Goal: Task Accomplishment & Management: Complete application form

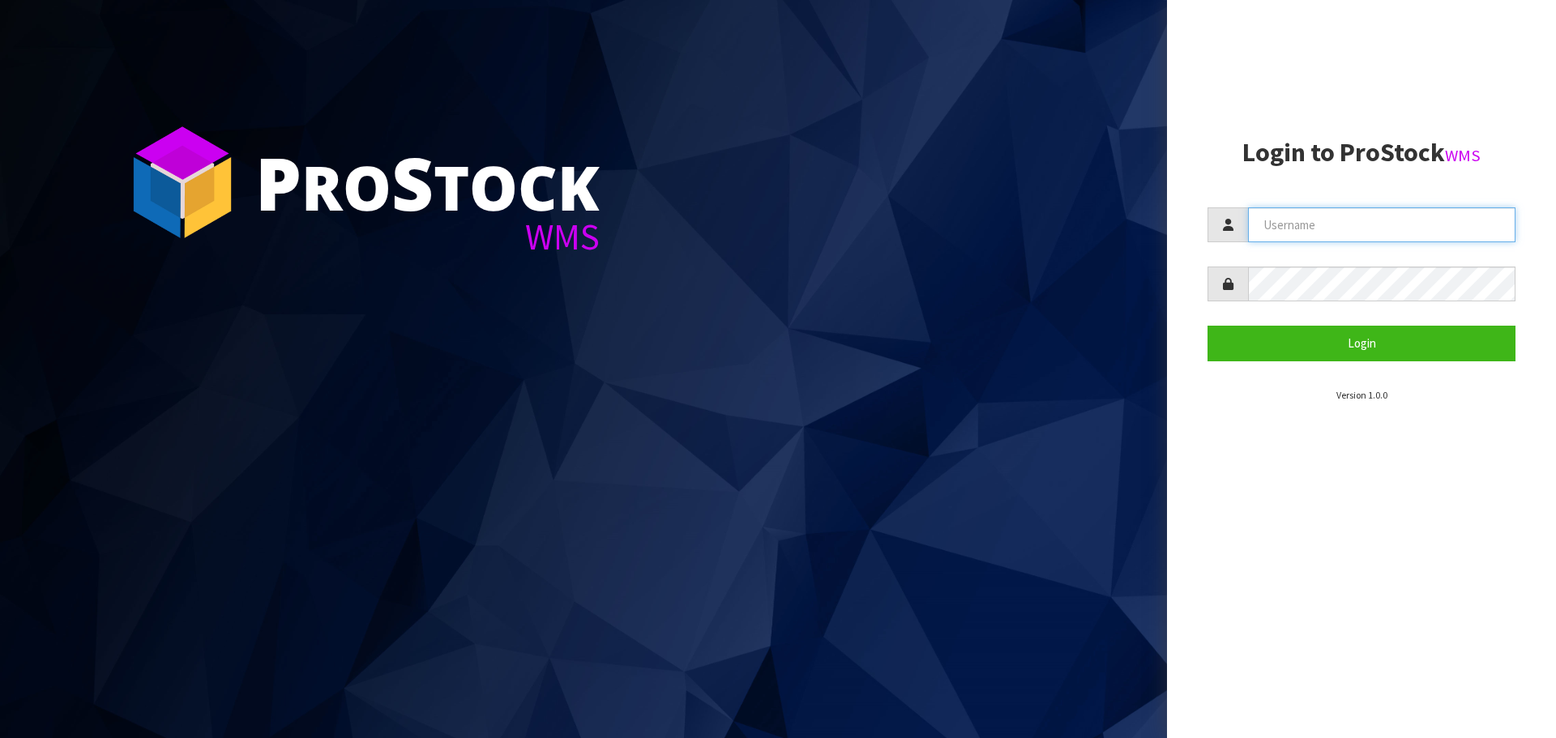
type input "[PERSON_NAME]"
click at [1378, 241] on input "[PERSON_NAME]" at bounding box center [1381, 224] width 267 height 35
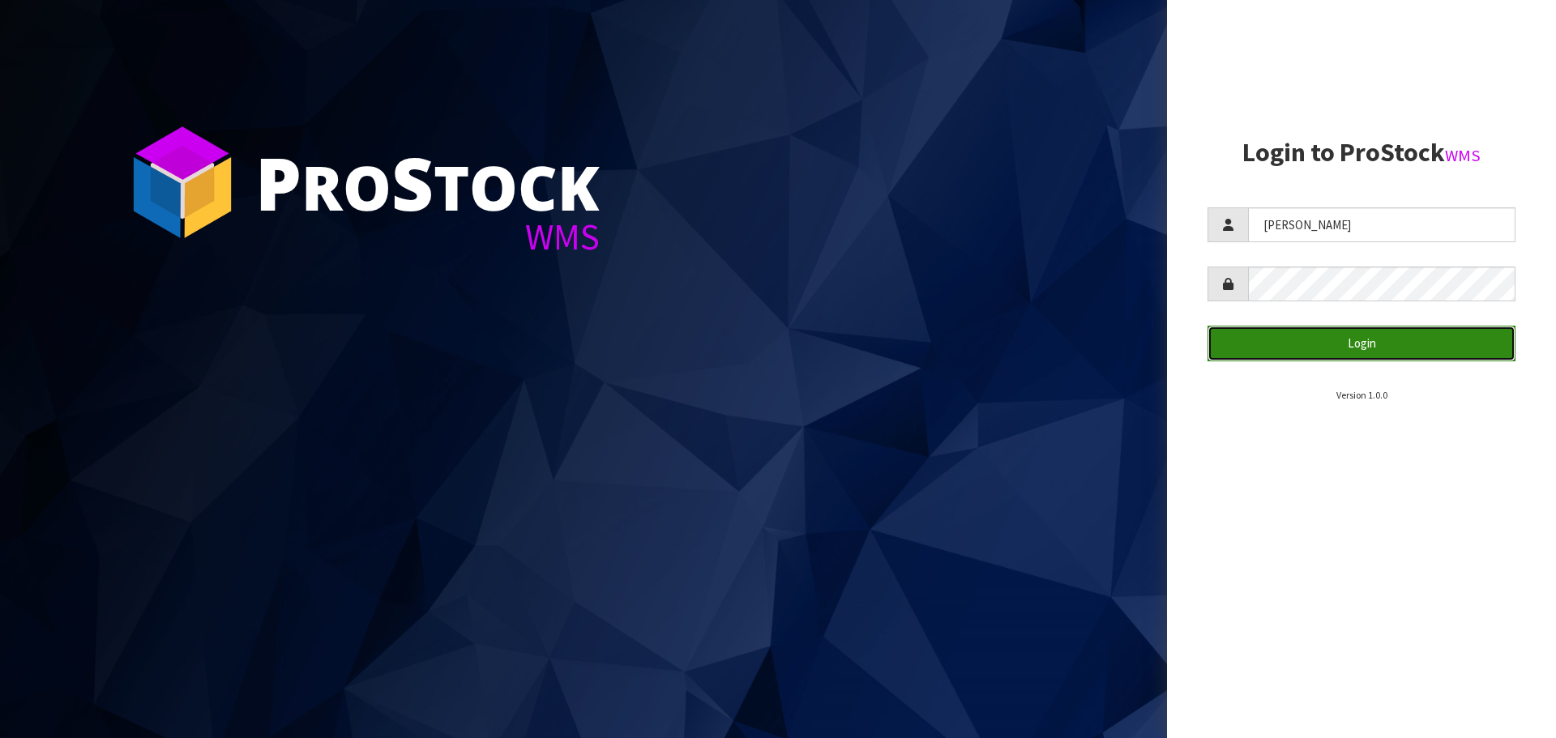
click at [1288, 342] on button "Login" at bounding box center [1362, 343] width 308 height 35
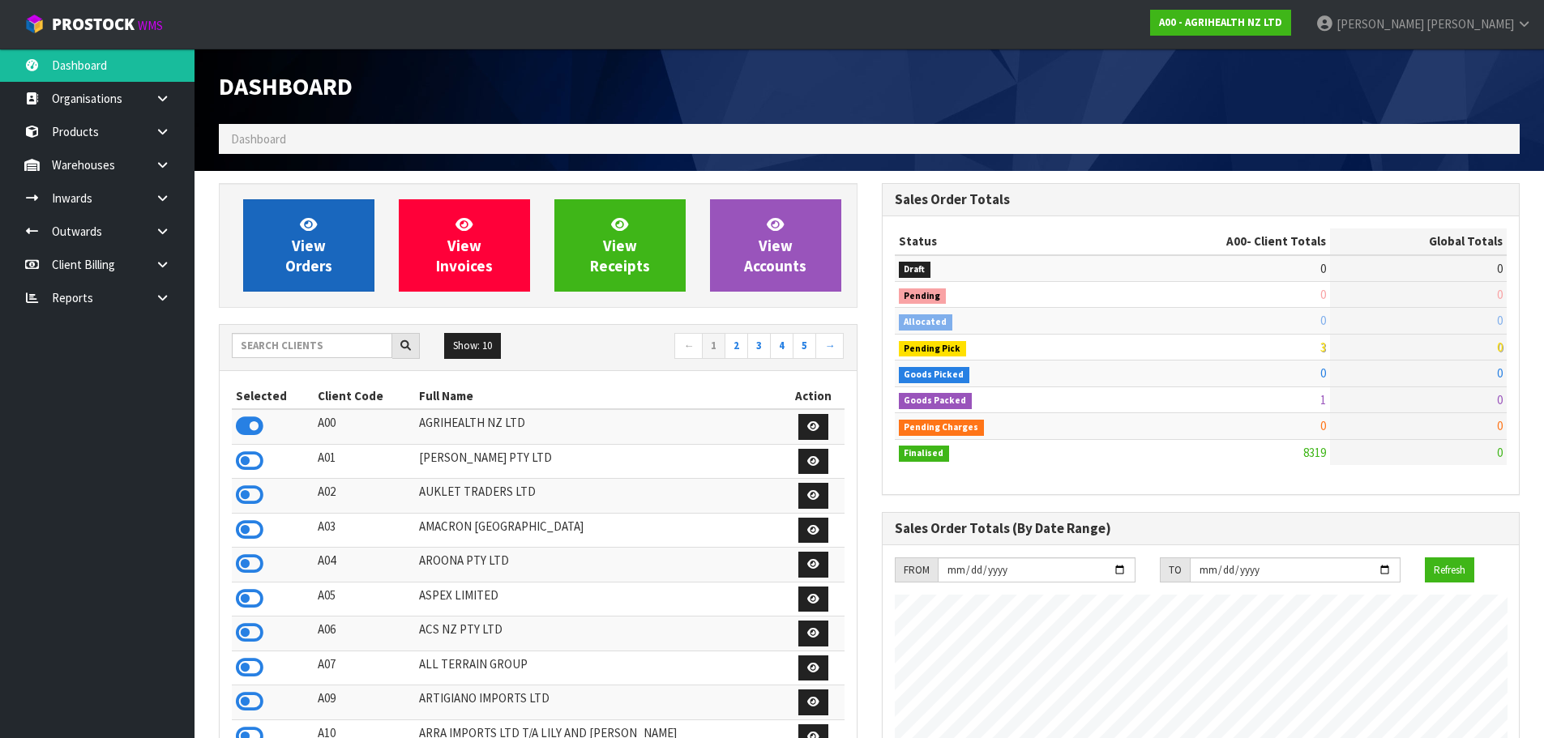
scroll to position [1228, 662]
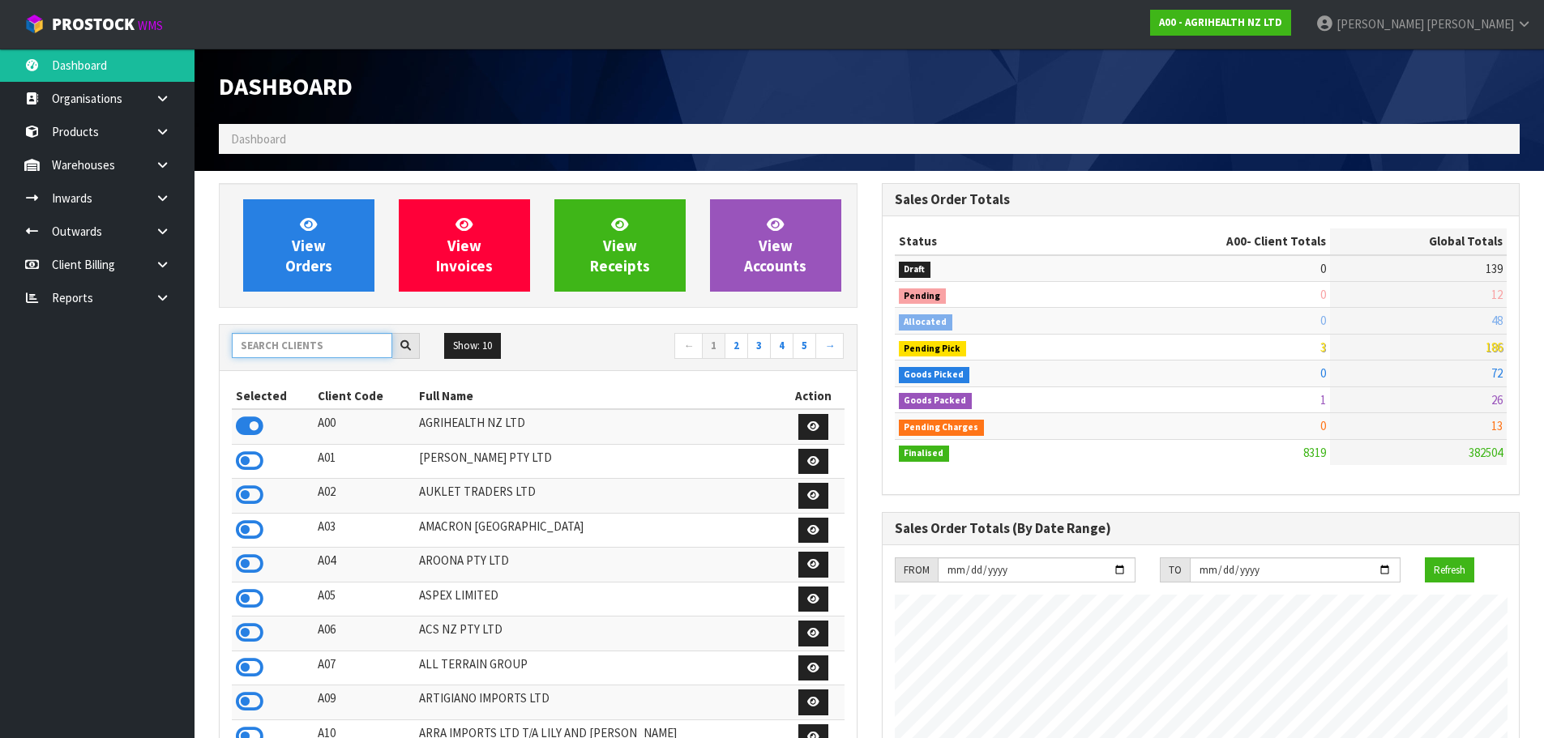
click at [289, 350] on input "text" at bounding box center [312, 345] width 160 height 25
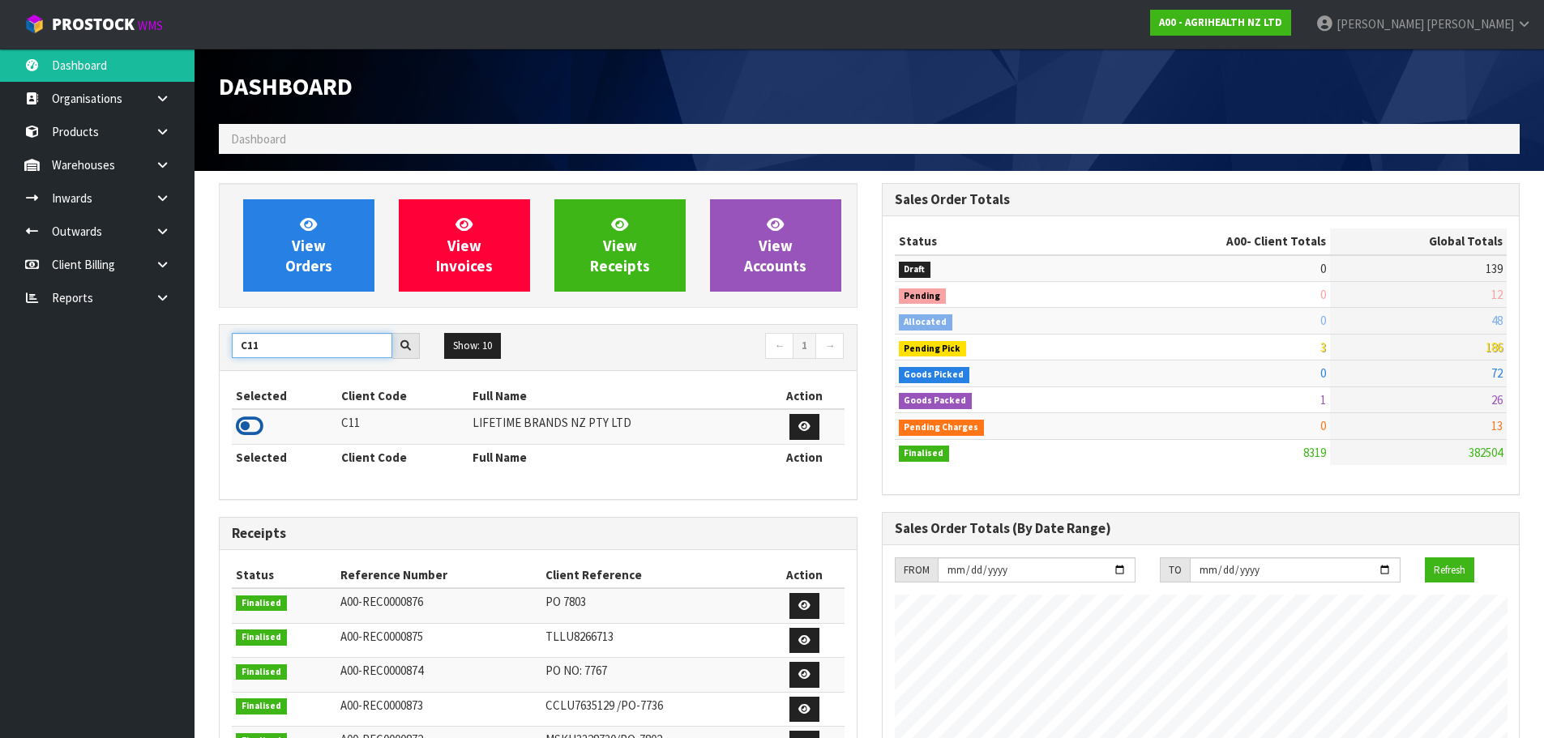
type input "C11"
click at [252, 424] on icon at bounding box center [250, 426] width 28 height 24
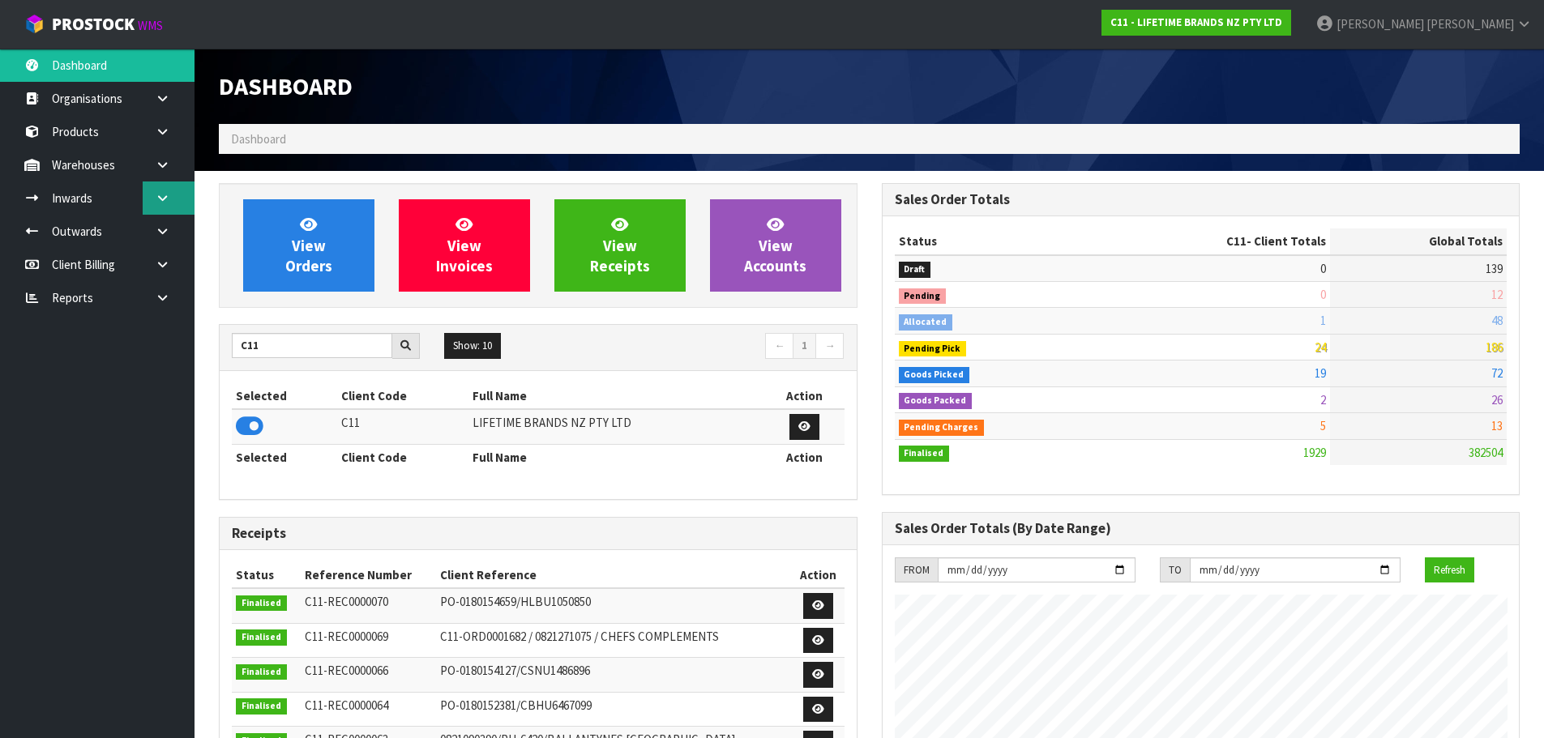
click at [161, 198] on icon at bounding box center [162, 198] width 15 height 12
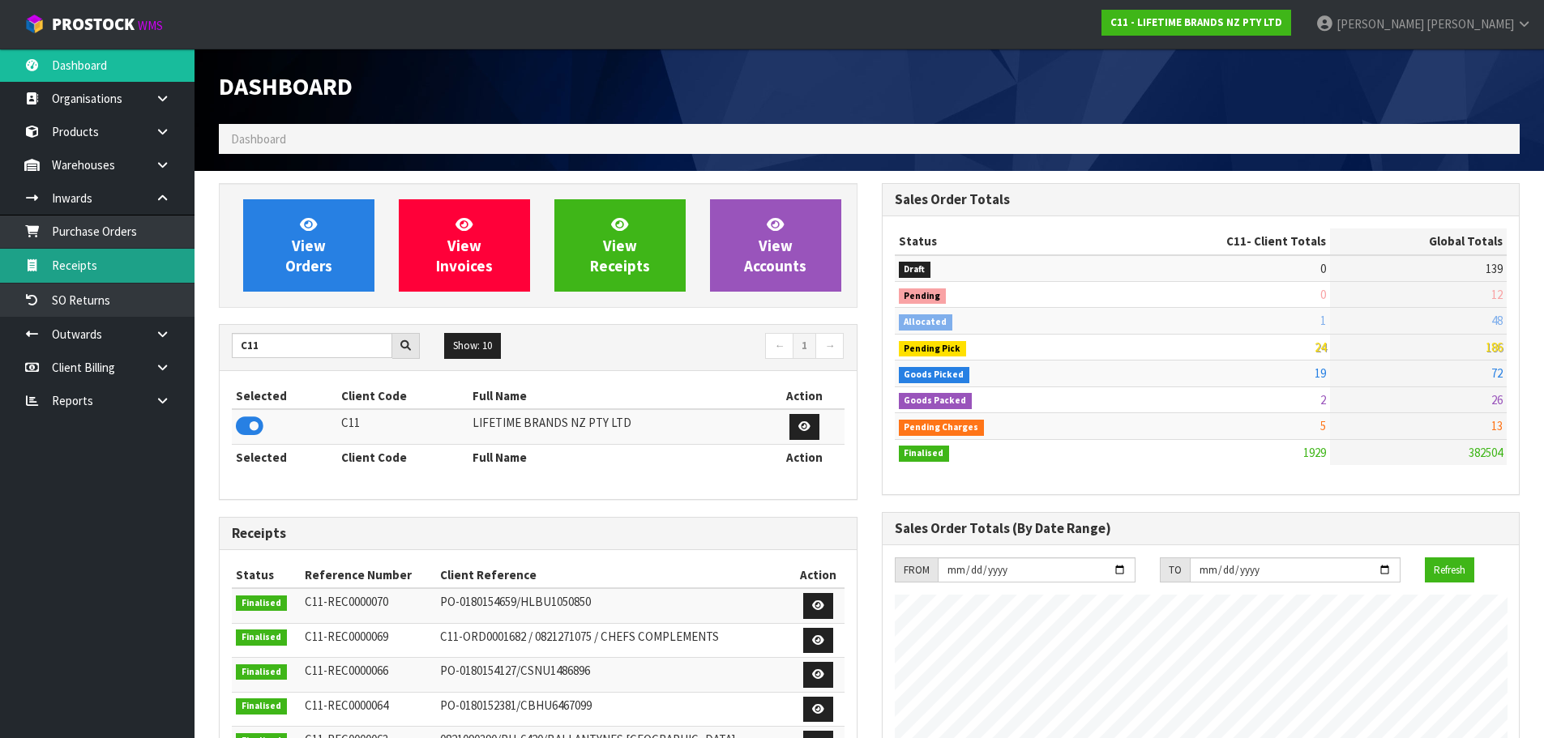
click at [141, 273] on link "Receipts" at bounding box center [97, 265] width 195 height 33
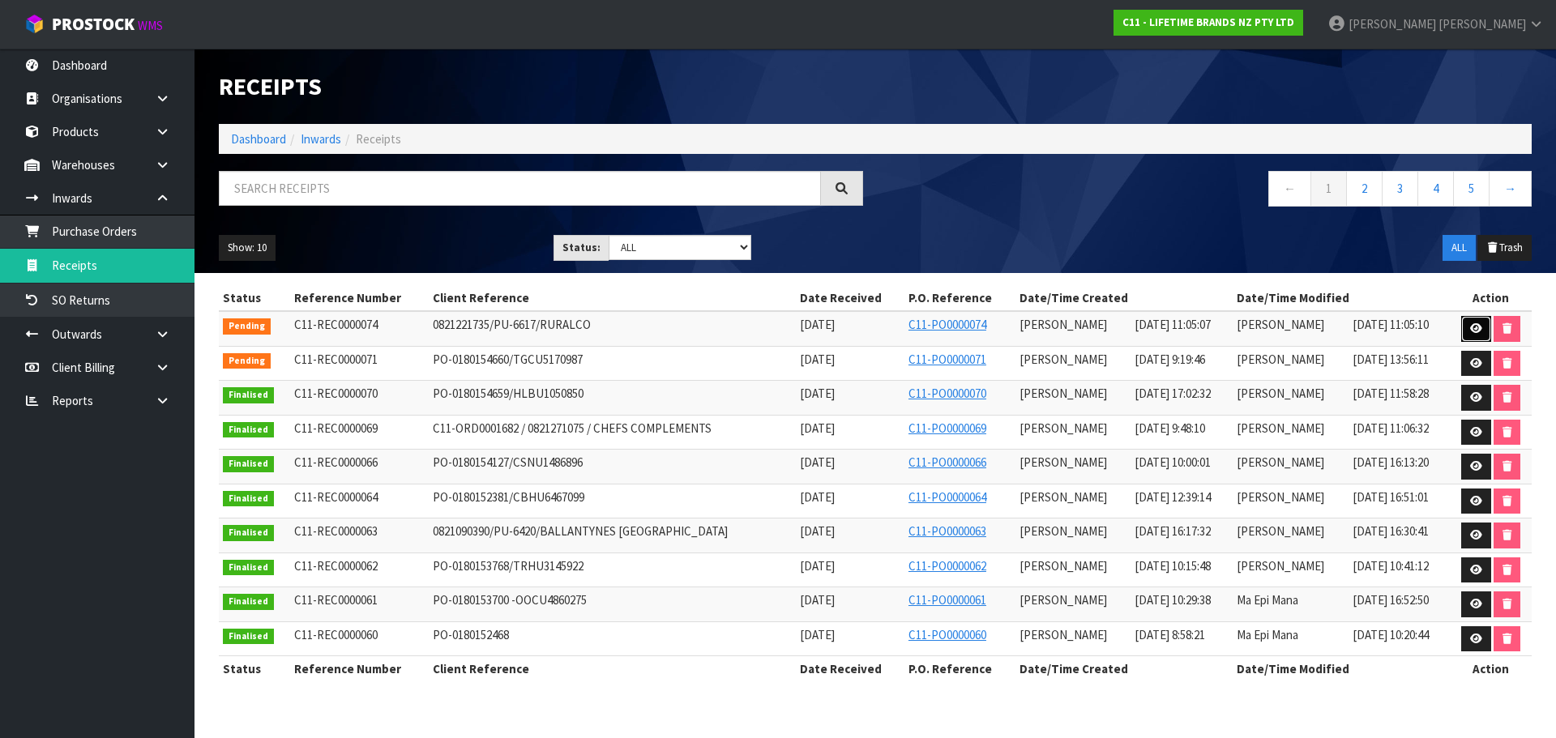
click at [1472, 333] on icon at bounding box center [1476, 328] width 12 height 11
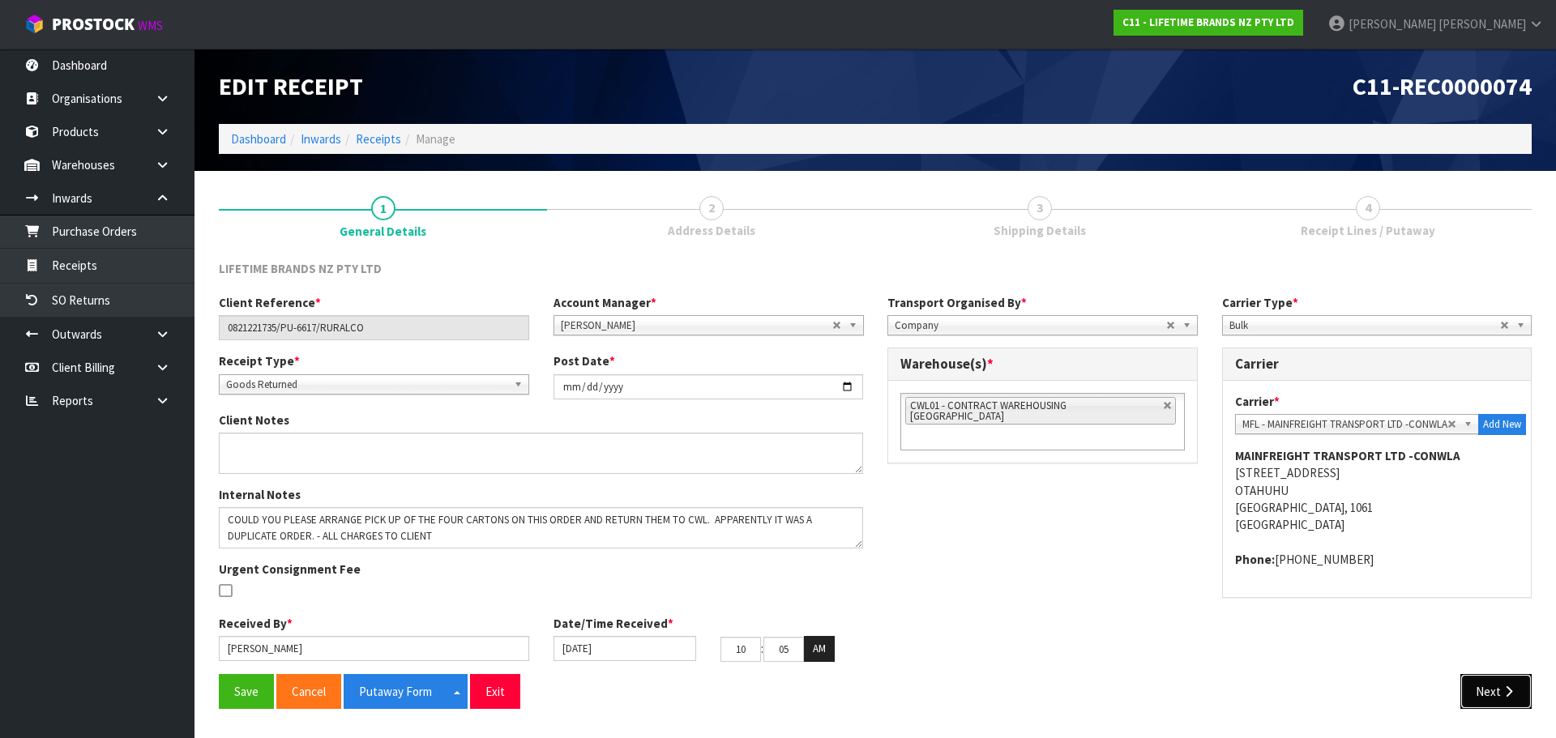
click at [1490, 686] on button "Next" at bounding box center [1495, 691] width 71 height 35
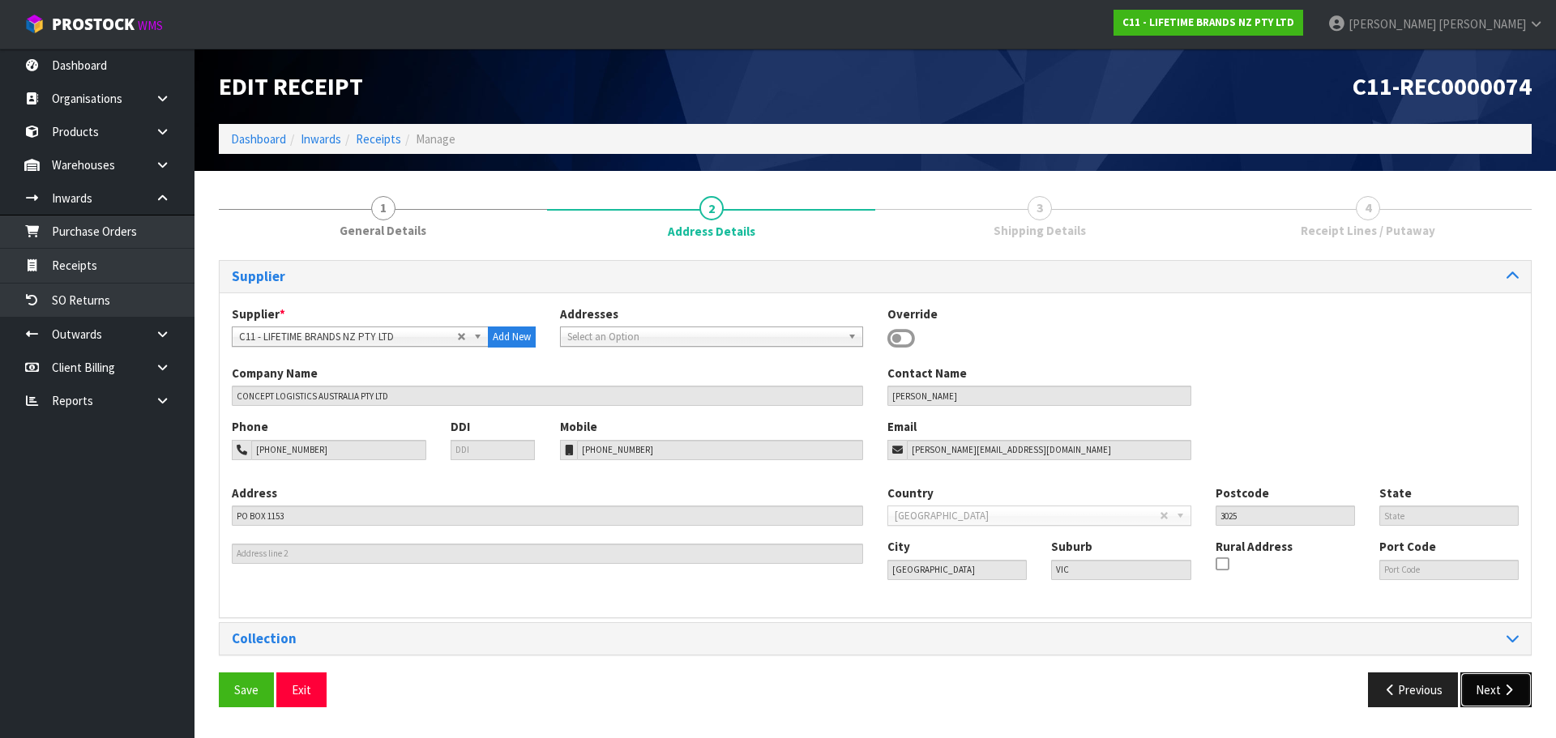
click at [1499, 686] on button "Next" at bounding box center [1495, 690] width 71 height 35
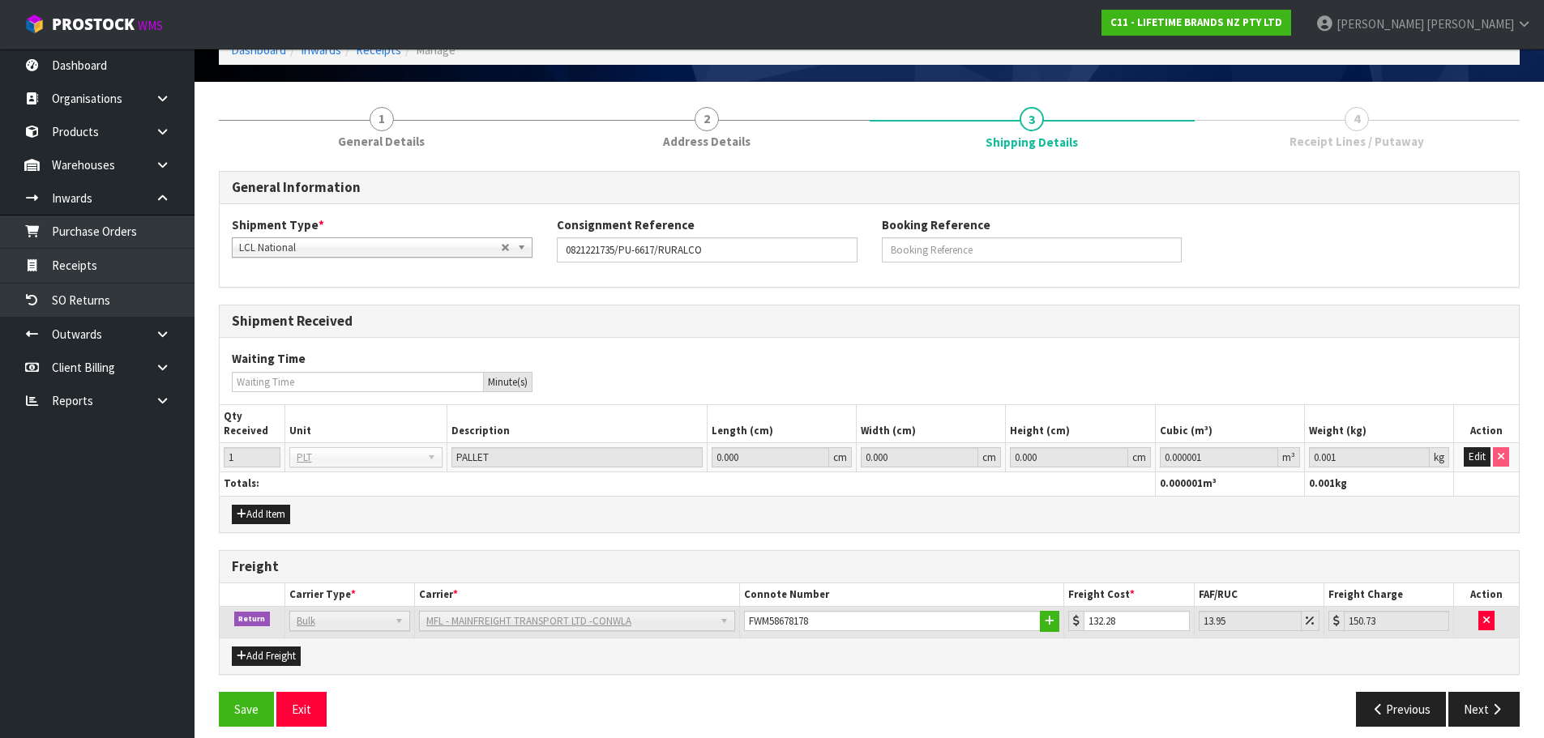
scroll to position [102, 0]
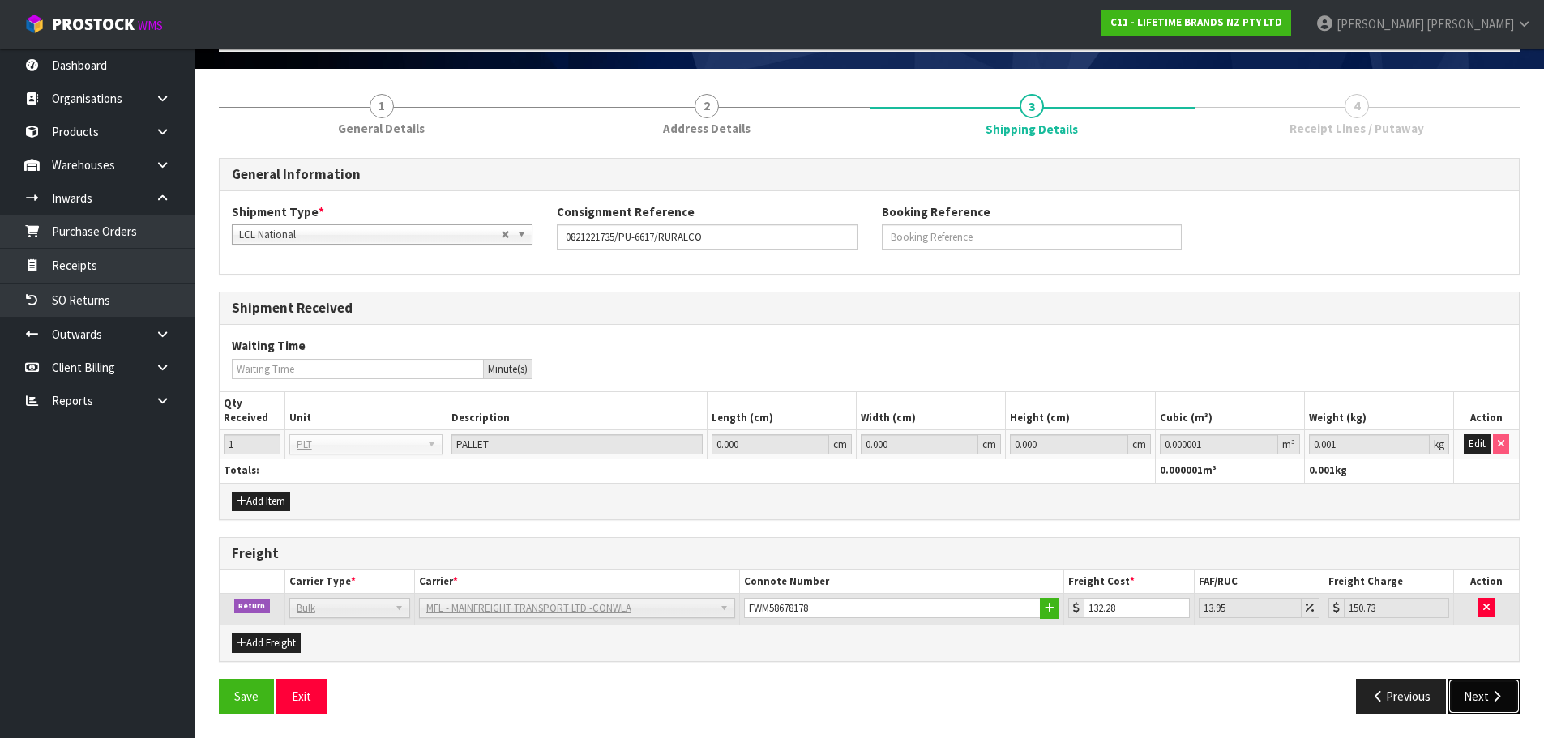
click at [1477, 691] on button "Next" at bounding box center [1483, 696] width 71 height 35
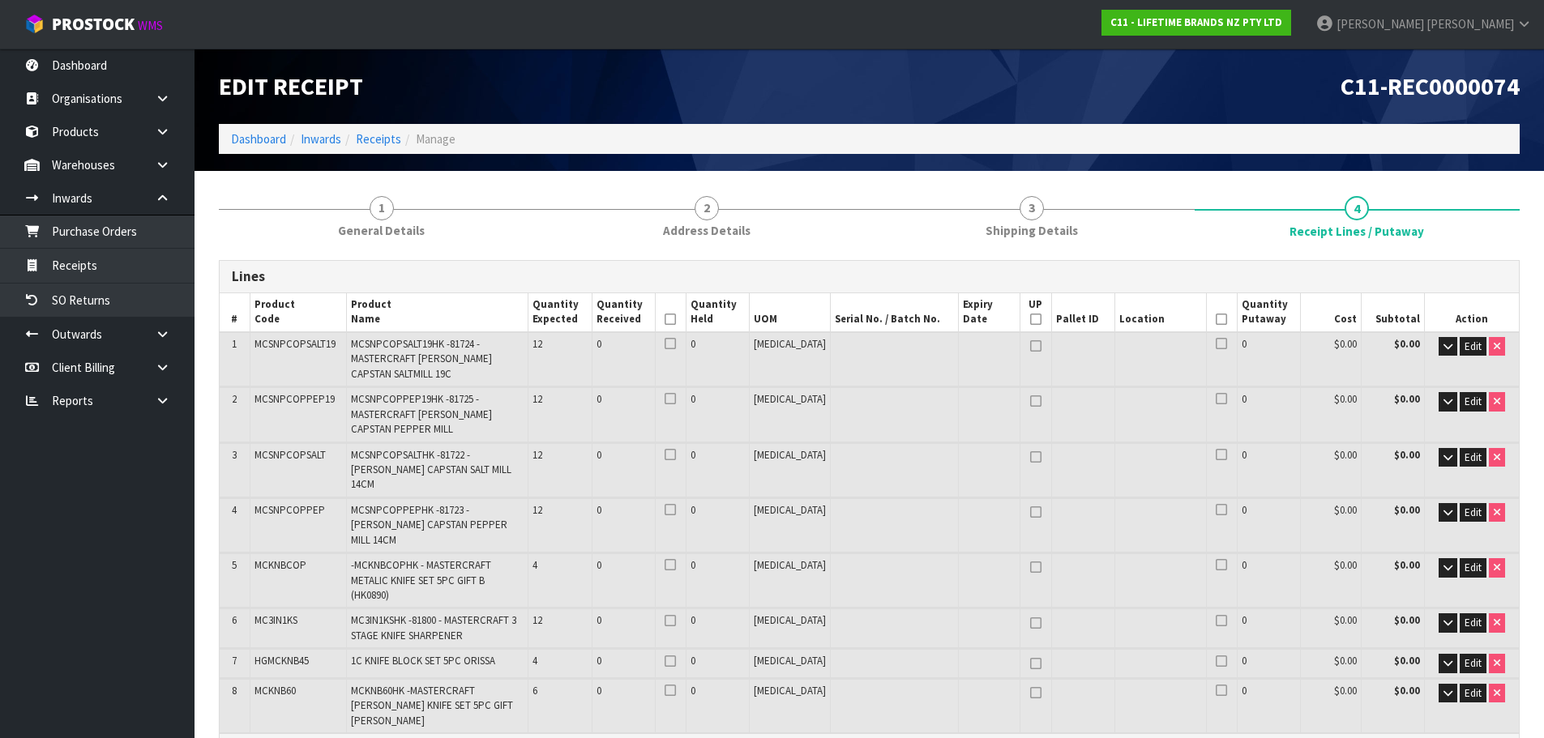
scroll to position [81, 0]
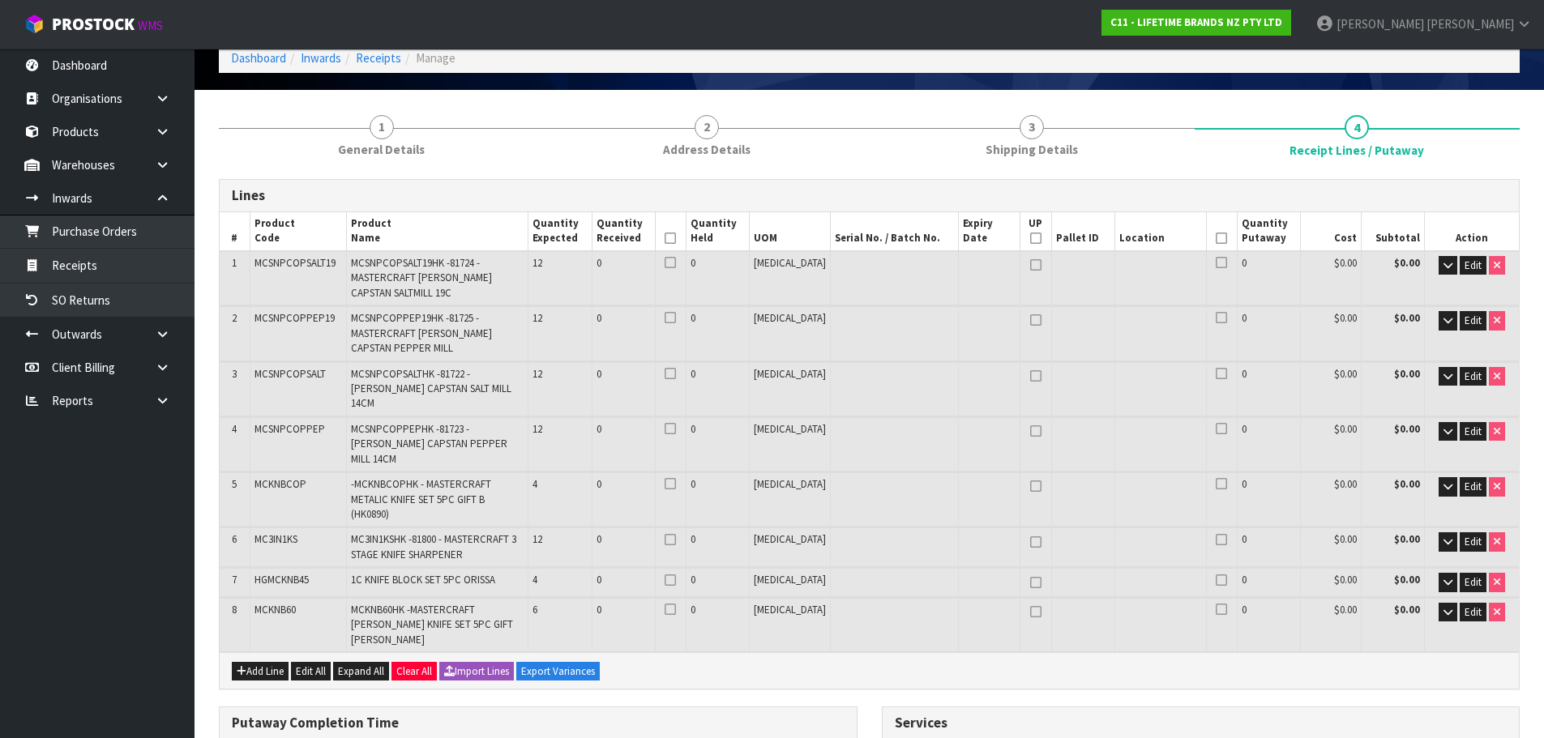
click at [292, 262] on span "MCSNPCOPSALT19" at bounding box center [294, 263] width 81 height 14
copy span "MCSNPCOPSALT19"
click at [298, 315] on span "MCSNPCOPPEP19" at bounding box center [294, 318] width 80 height 14
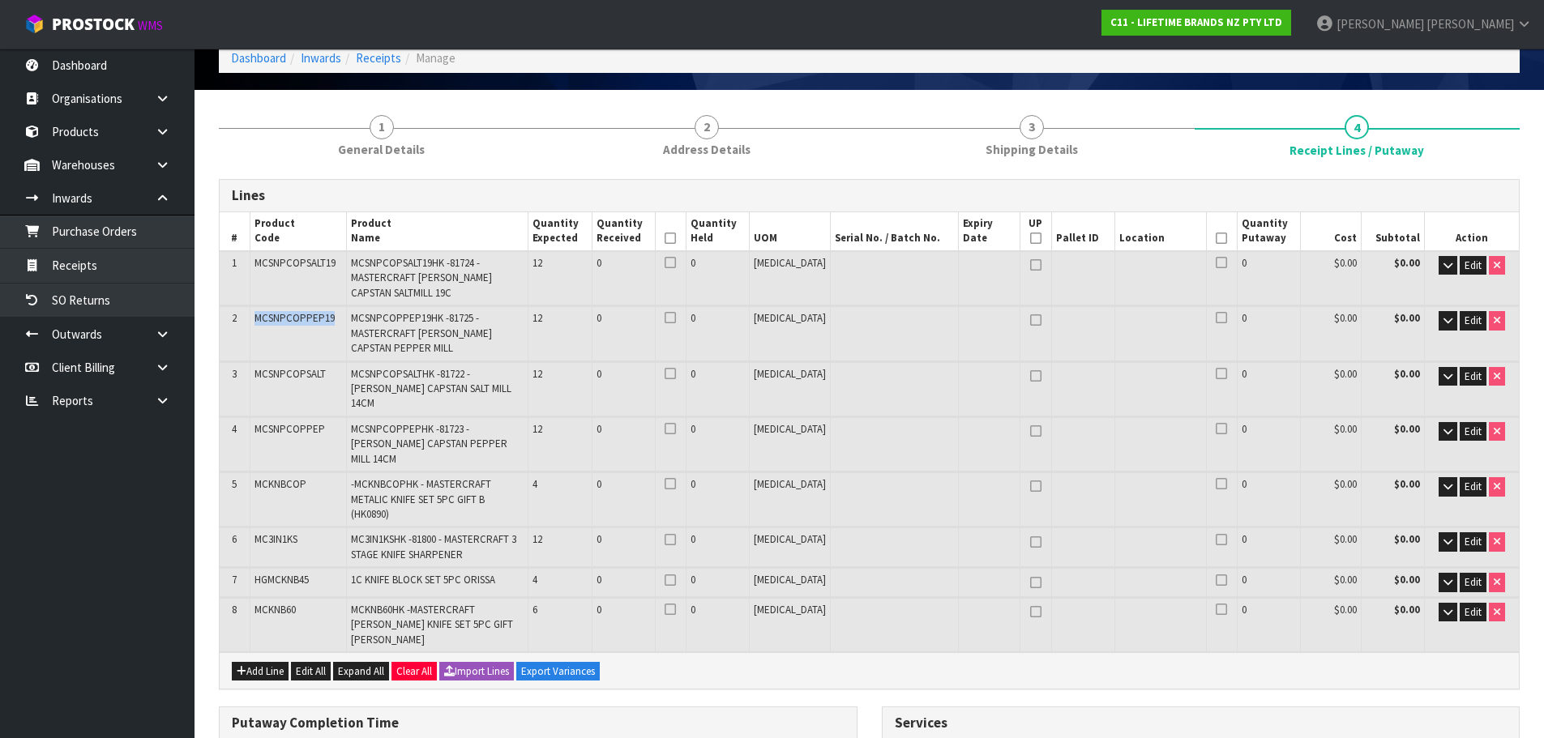
copy span "MCSNPCOPPEP19"
click at [304, 377] on span "MCSNPCOPSALT" at bounding box center [289, 374] width 71 height 14
copy span "MCSNPCOPSALT"
click at [305, 422] on span "MCSNPCOPPEP" at bounding box center [289, 429] width 71 height 14
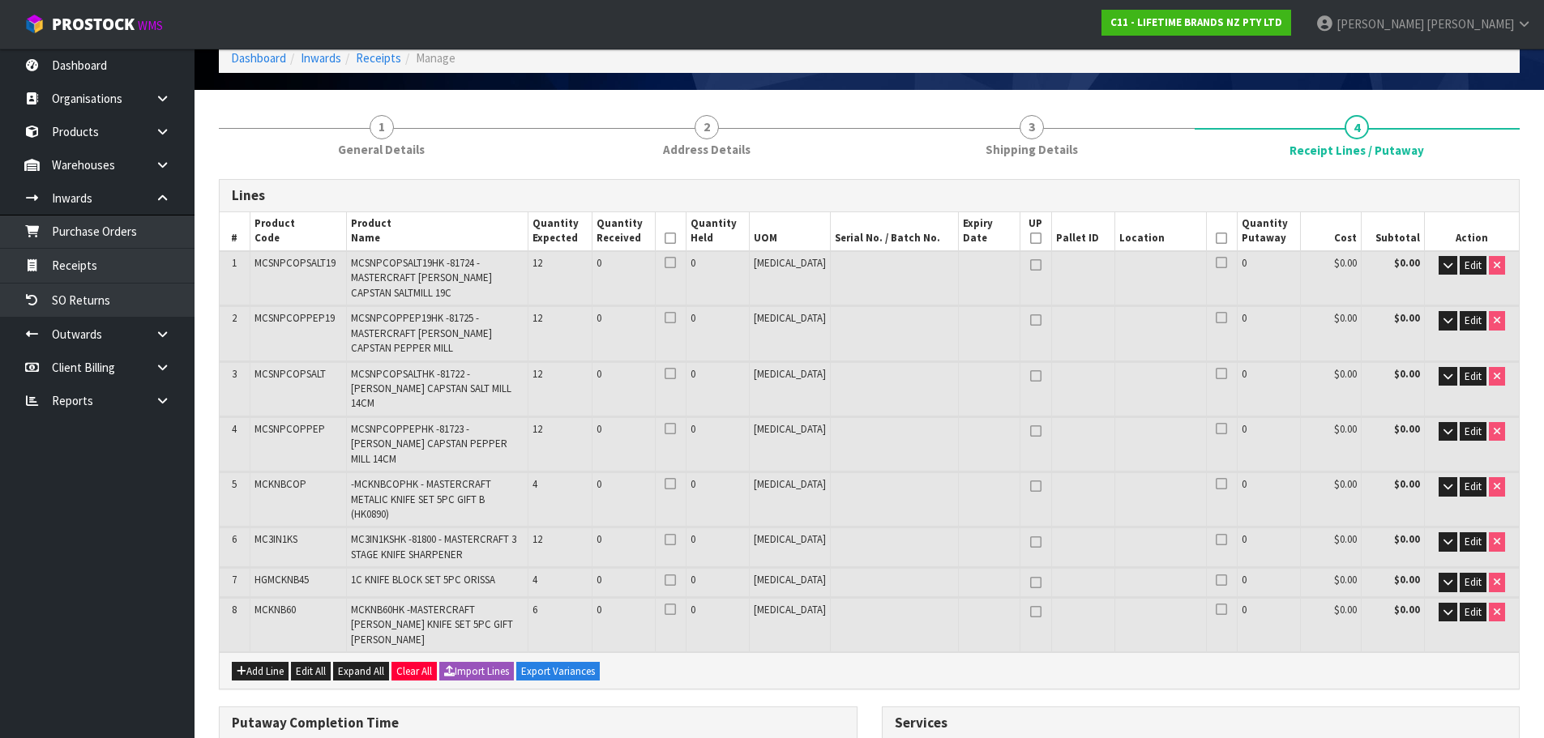
click at [305, 422] on span "MCSNPCOPPEP" at bounding box center [289, 429] width 71 height 14
copy span "MCSNPCOPPEP"
click at [277, 477] on span "MCKNBCOP" at bounding box center [280, 484] width 52 height 14
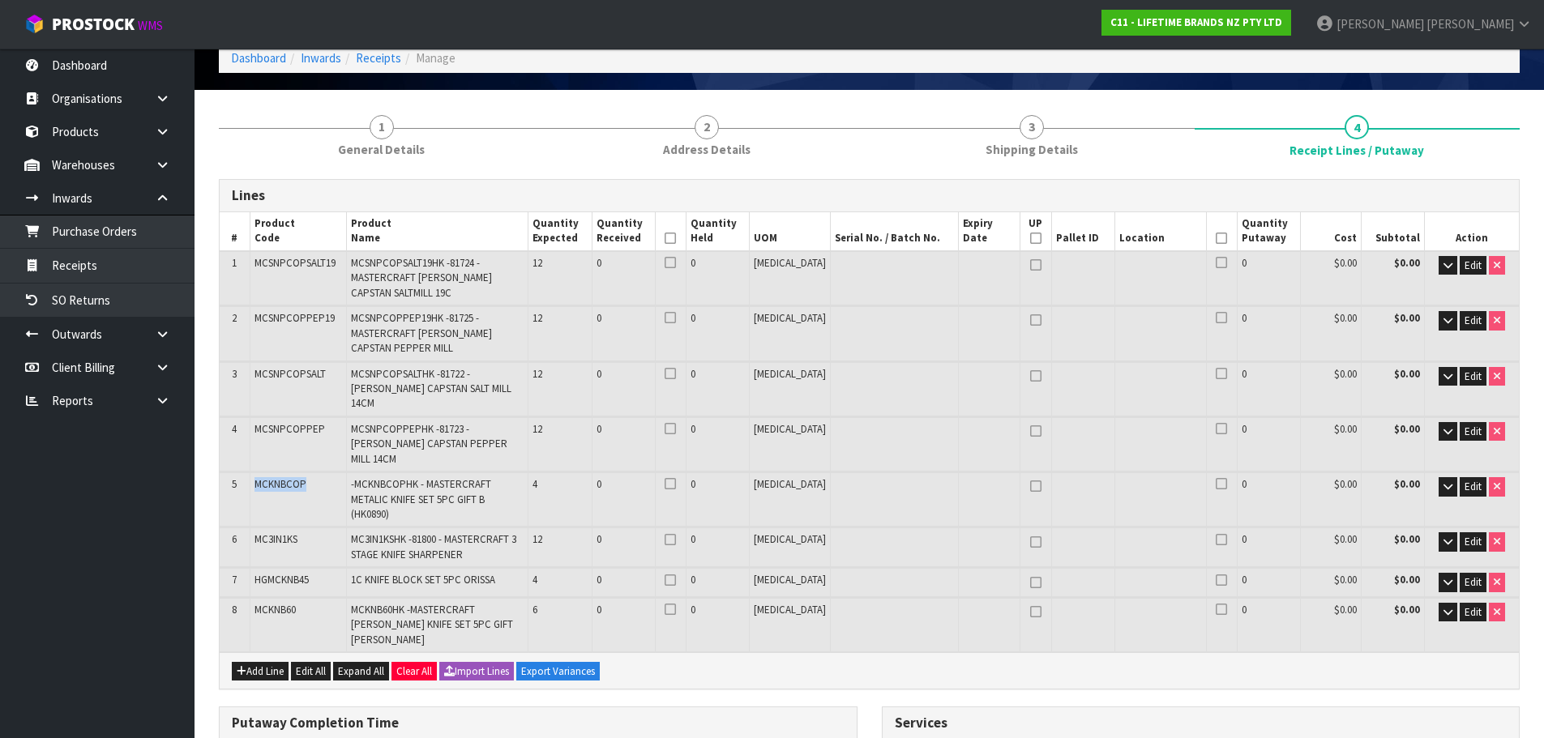
copy span "MCKNBCOP"
click at [284, 532] on span "MC3IN1KS" at bounding box center [275, 539] width 43 height 14
click at [283, 532] on span "MC3IN1KS" at bounding box center [275, 539] width 43 height 14
copy tr "MC3IN1KS"
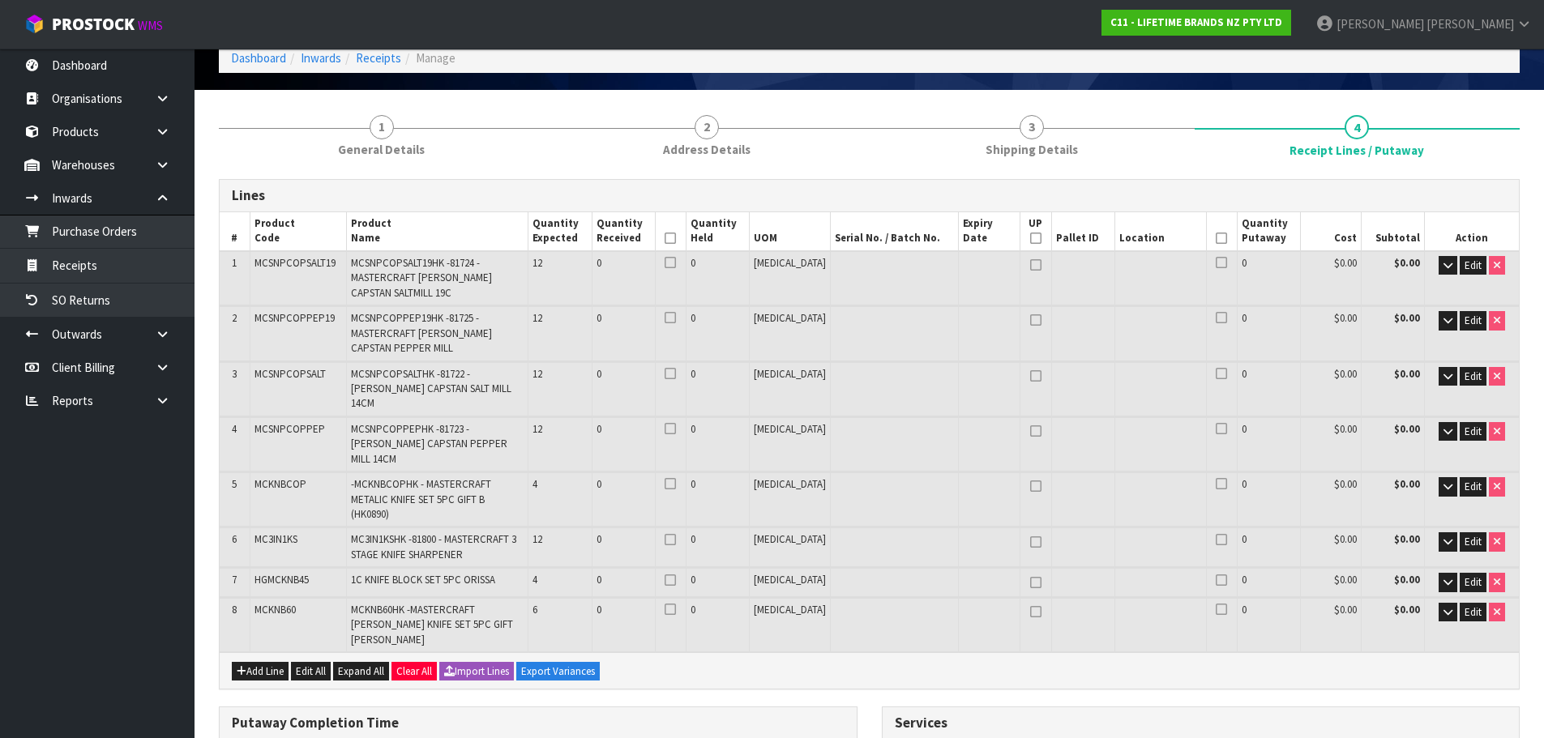
click at [289, 573] on span "HGMCKNB45" at bounding box center [281, 580] width 54 height 14
copy span "HGMCKNB45"
click at [286, 603] on span "MCKNB60" at bounding box center [274, 610] width 41 height 14
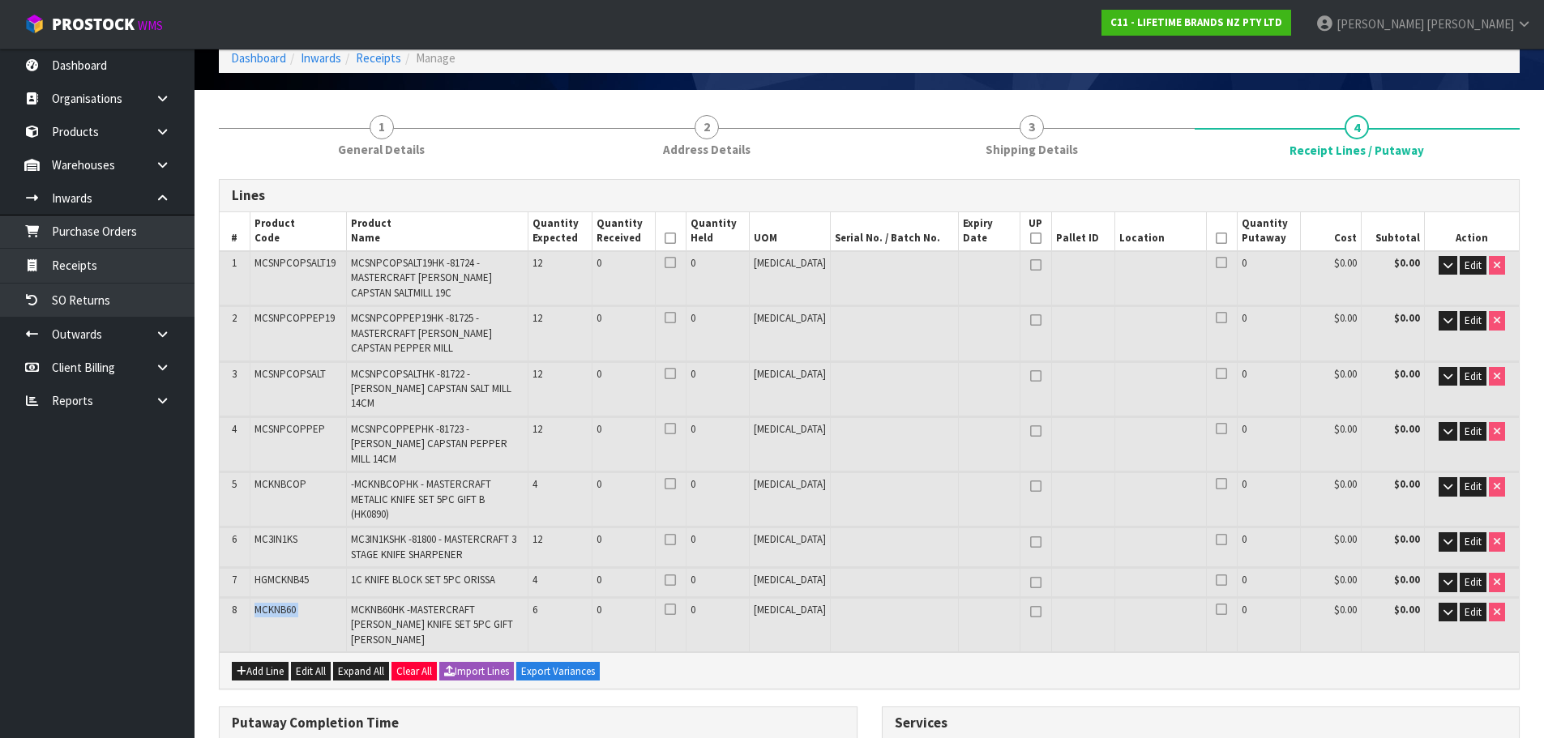
click at [286, 603] on span "MCKNB60" at bounding box center [274, 610] width 41 height 14
copy tr "MCKNB60"
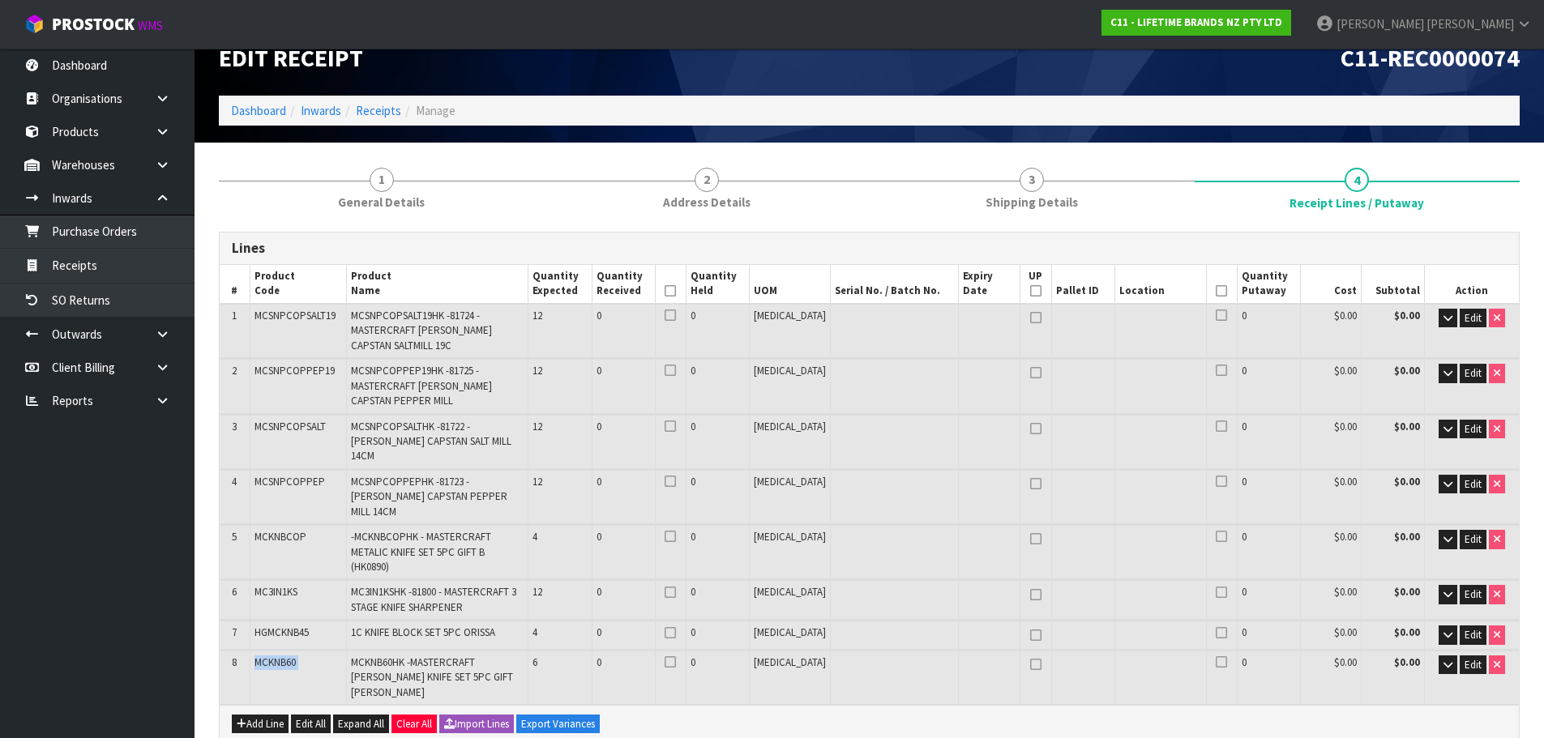
scroll to position [0, 0]
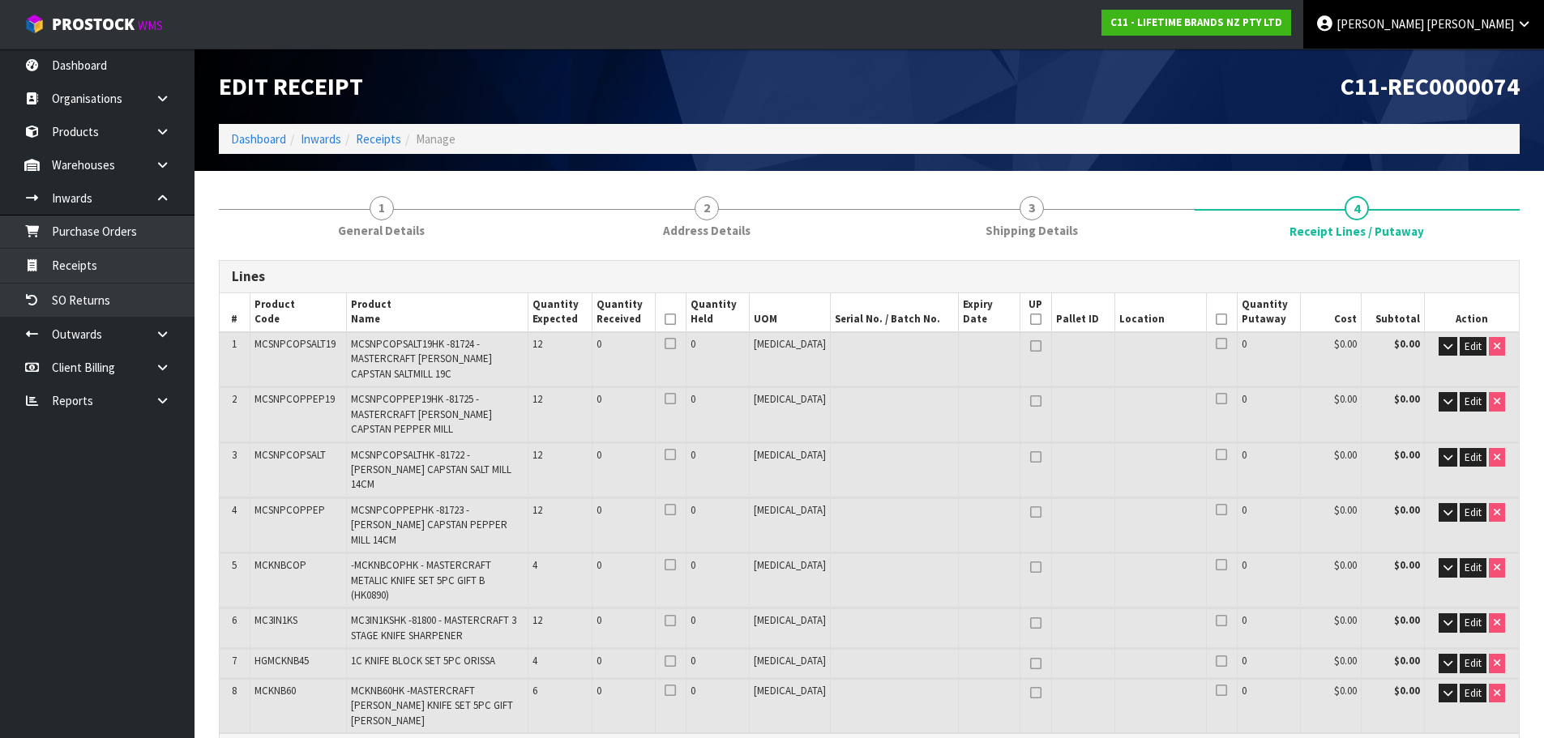
click at [1424, 29] on span "[PERSON_NAME]" at bounding box center [1380, 23] width 88 height 15
click at [1474, 65] on link "Logout" at bounding box center [1479, 64] width 128 height 22
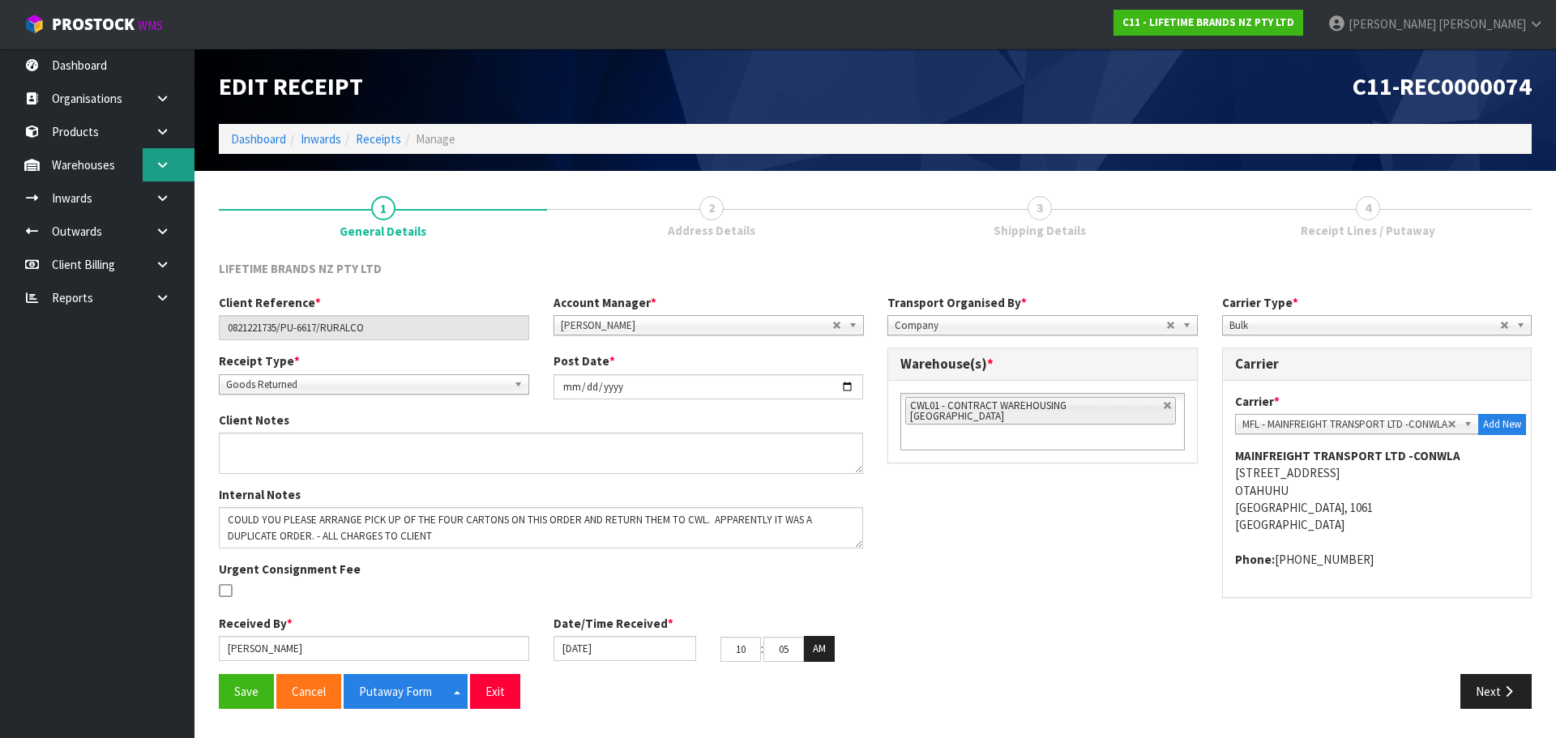
click at [159, 154] on link at bounding box center [169, 164] width 52 height 33
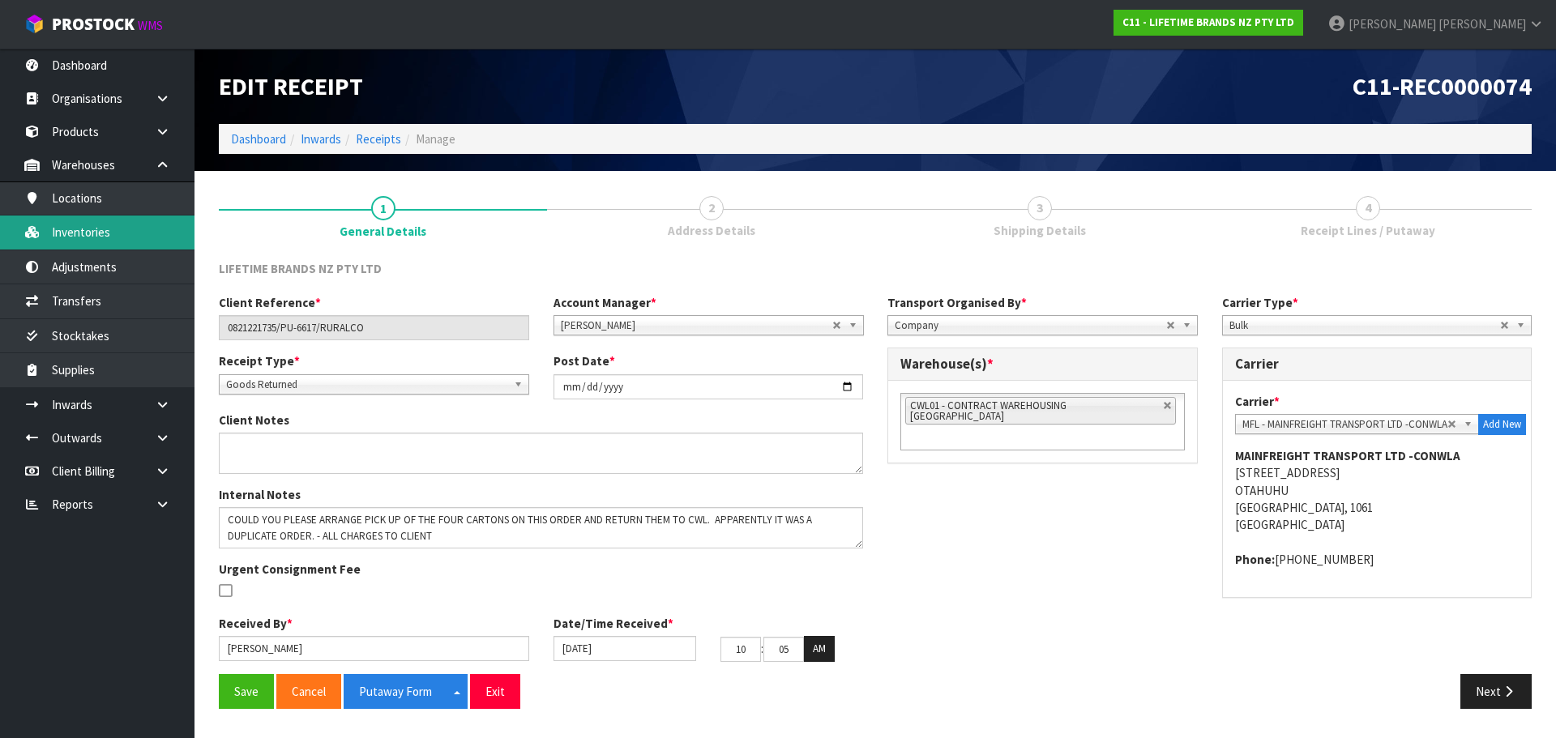
click at [118, 231] on link "Inventories" at bounding box center [97, 232] width 195 height 33
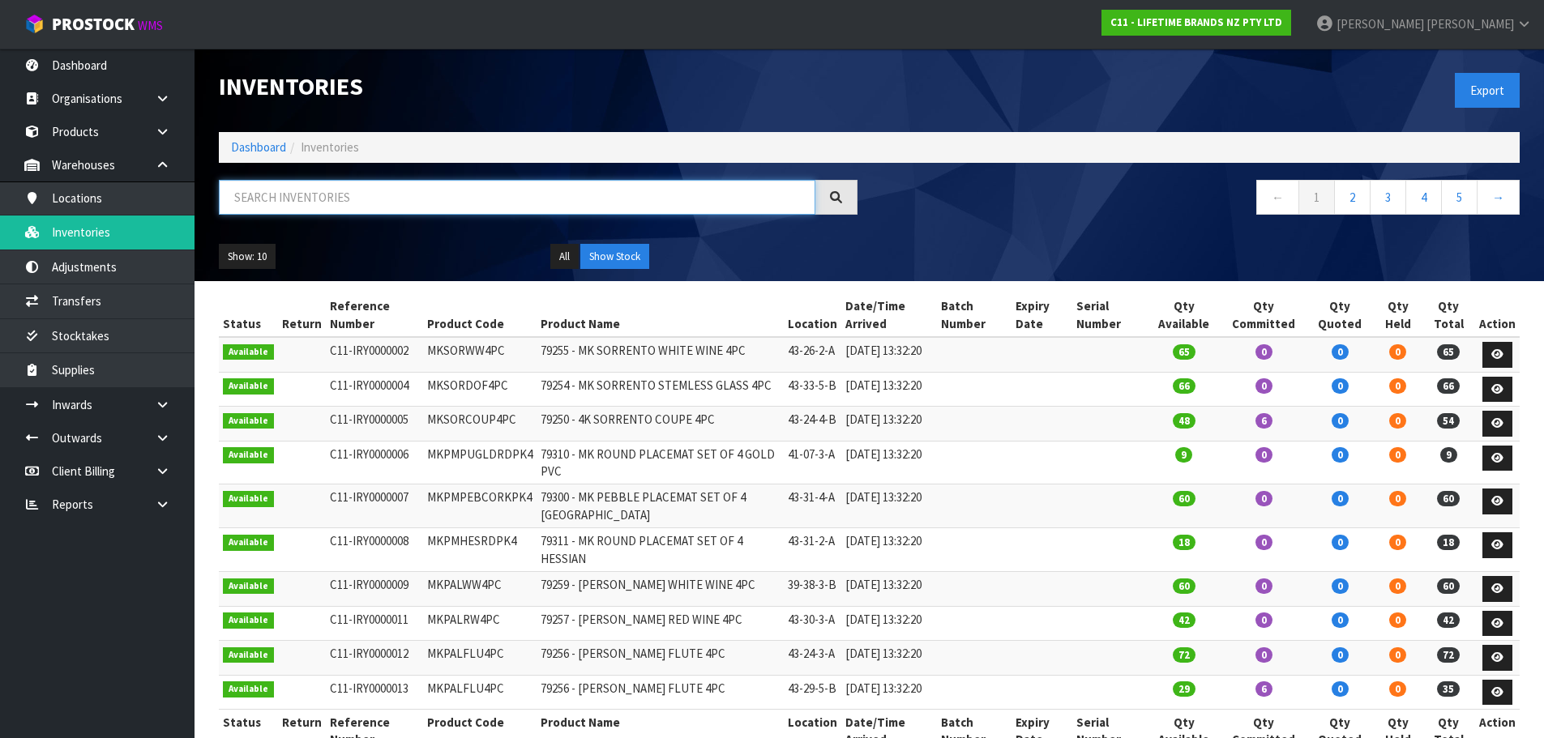
click at [274, 195] on input "text" at bounding box center [517, 197] width 596 height 35
paste input "MCSNPCOPSALT19"
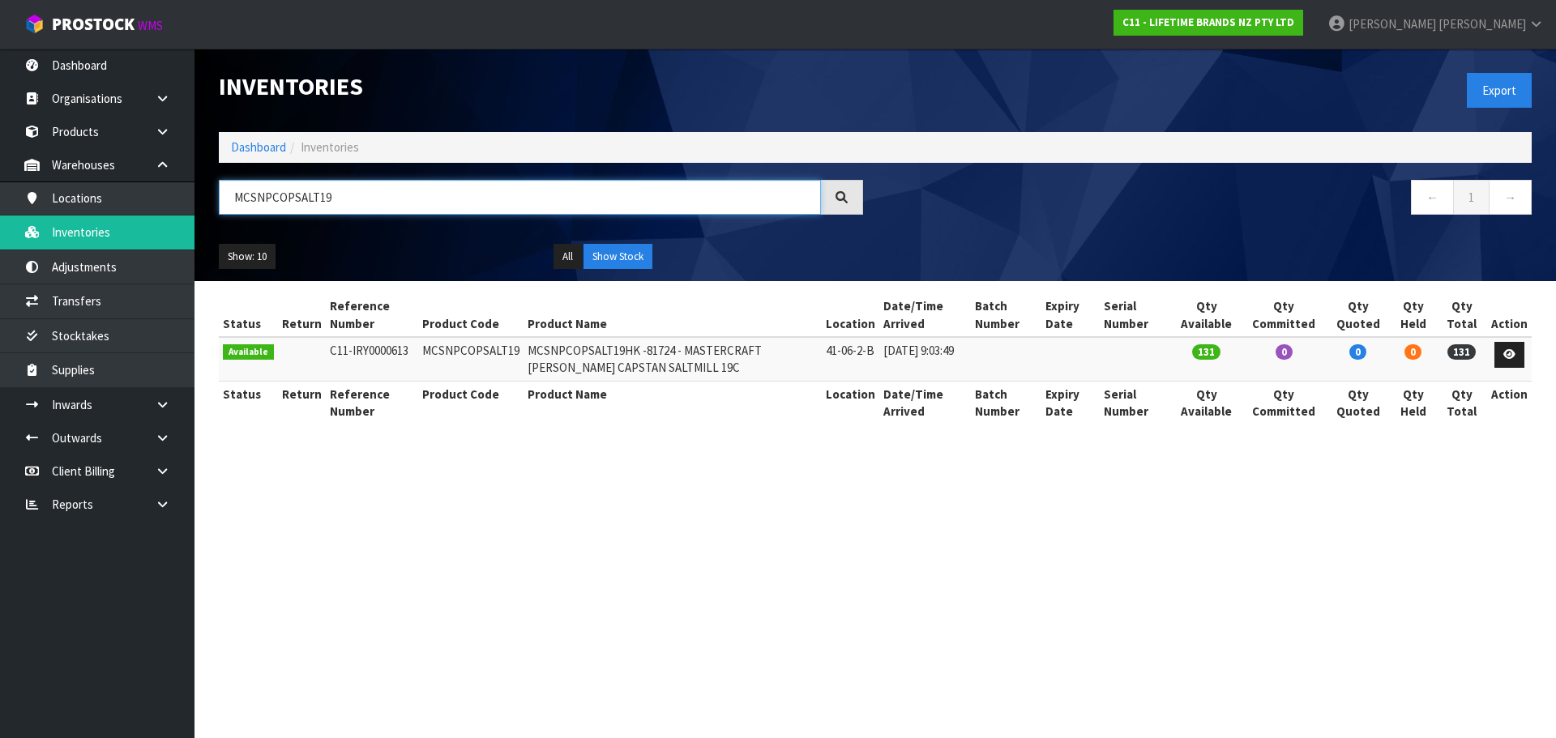
click at [385, 208] on input "MCSNPCOPSALT19" at bounding box center [520, 197] width 602 height 35
click at [385, 207] on input "MCSNPCOPSALT19" at bounding box center [520, 197] width 602 height 35
paste input "PEP"
click at [280, 202] on input "MCSNPCOPPEP19" at bounding box center [520, 197] width 602 height 35
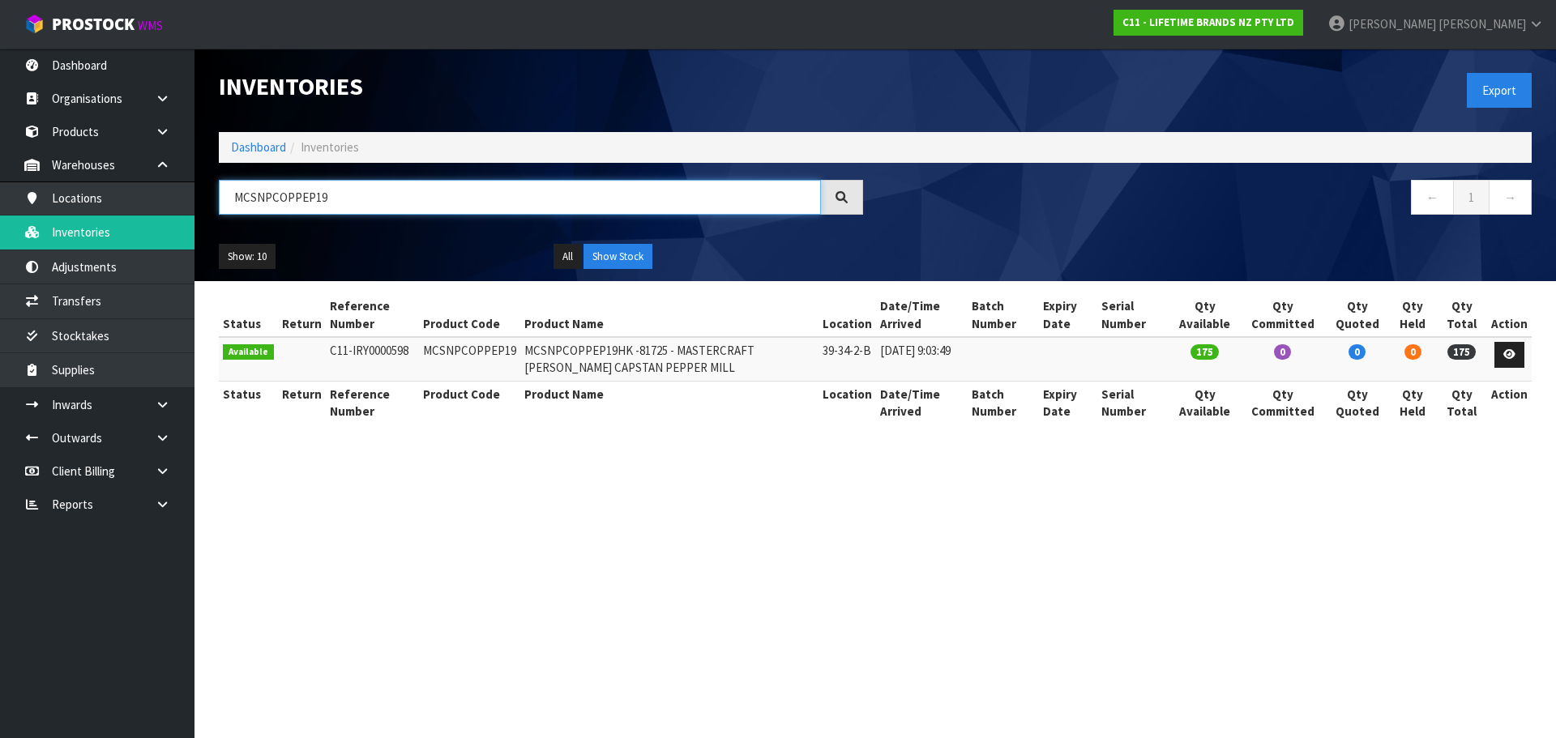
paste input "SALT"
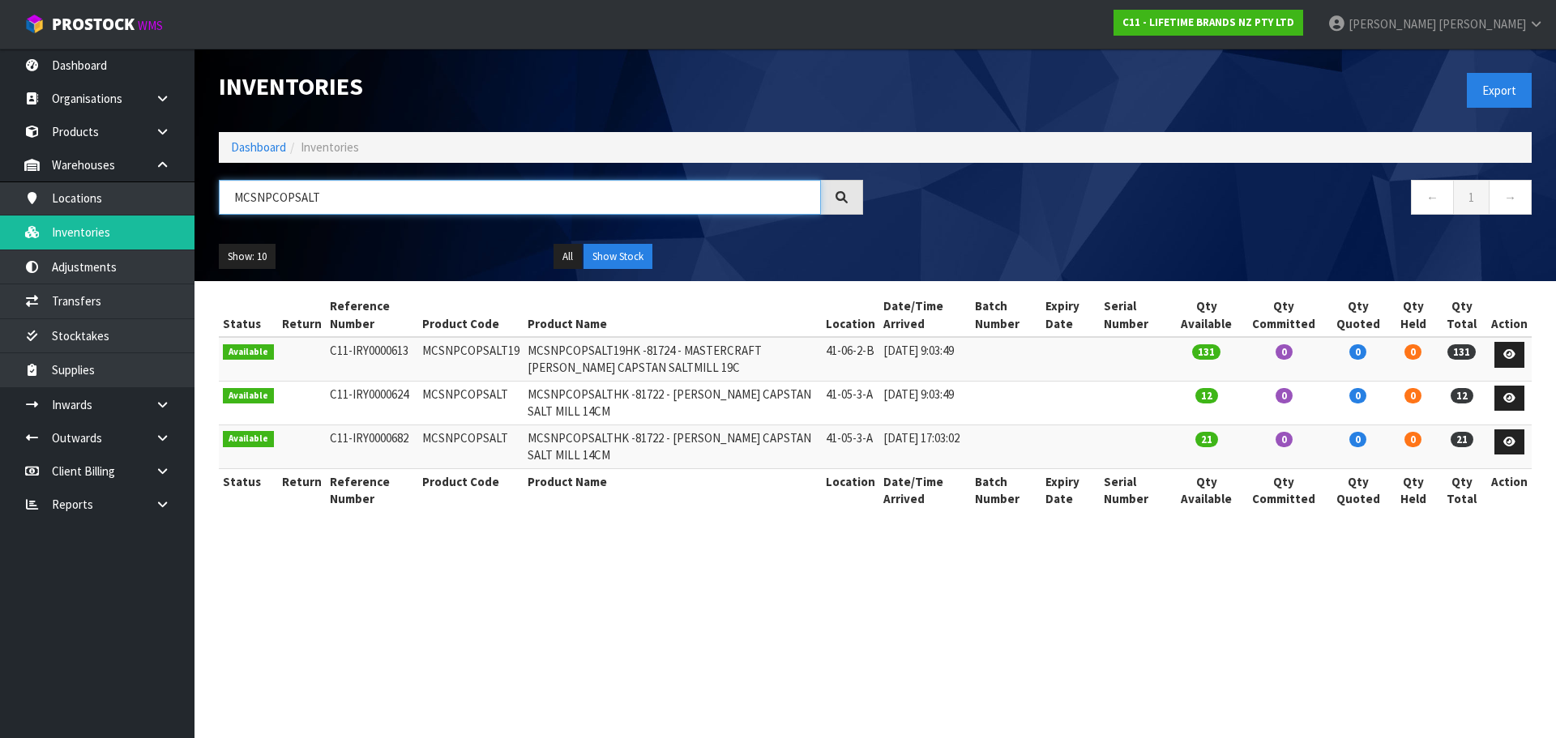
click at [302, 198] on input "MCSNPCOPSALT" at bounding box center [520, 197] width 602 height 35
paste input "PEP"
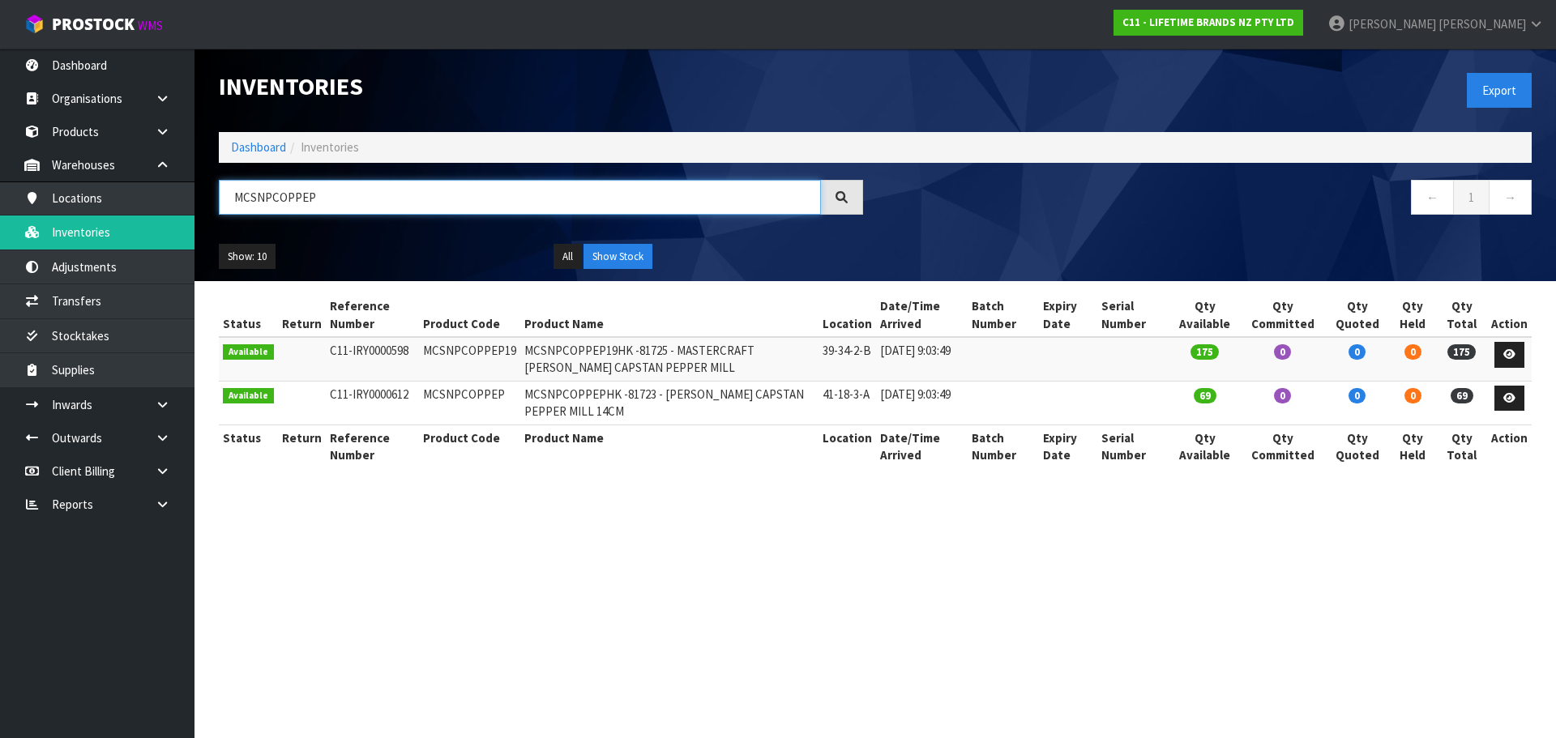
click at [333, 199] on input "MCSNPCOPPEP" at bounding box center [520, 197] width 602 height 35
click at [333, 198] on input "MCSNPCOPPEP" at bounding box center [520, 197] width 602 height 35
paste input "KNBCO"
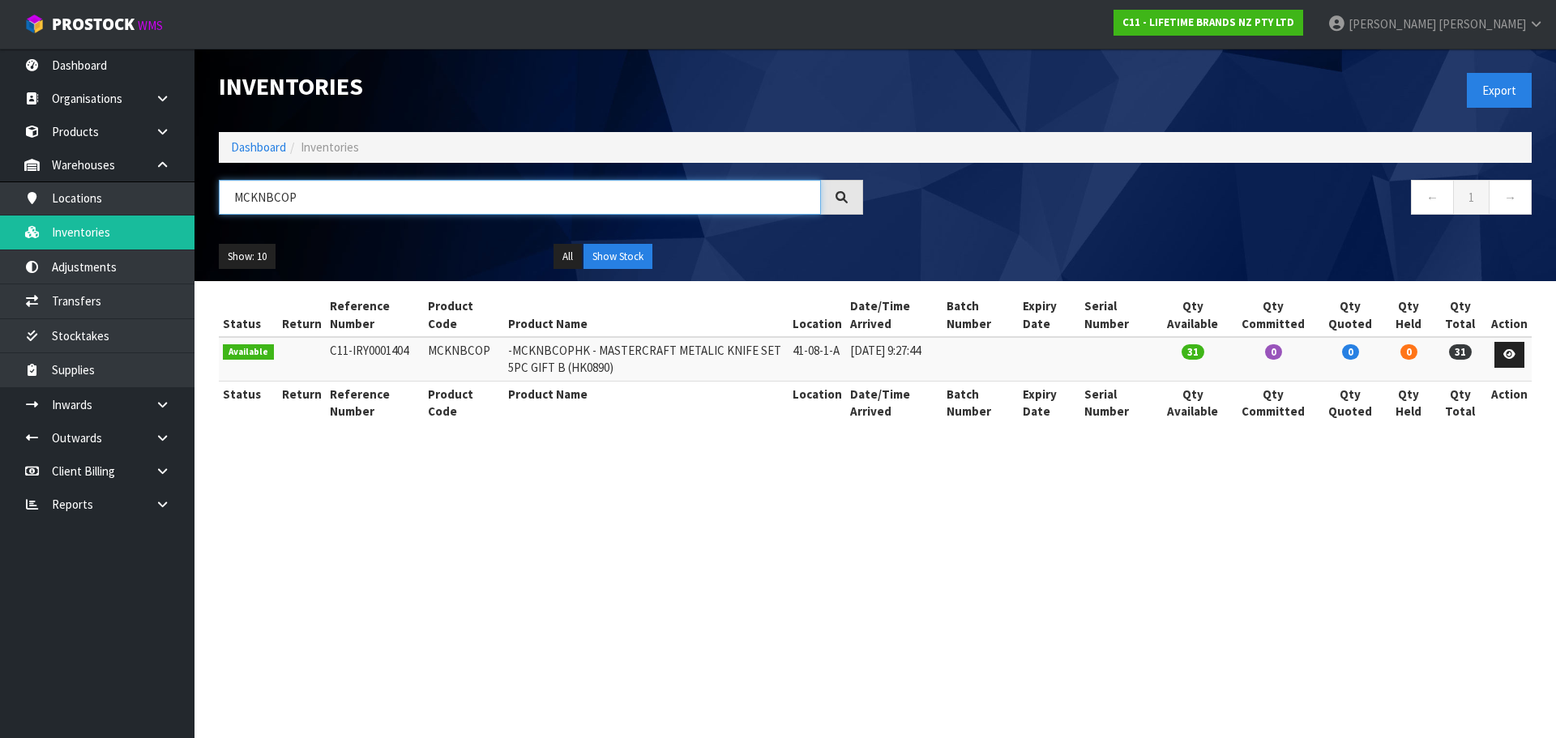
click at [281, 190] on input "MCKNBCOP" at bounding box center [520, 197] width 602 height 35
paste input "3IN1KS"
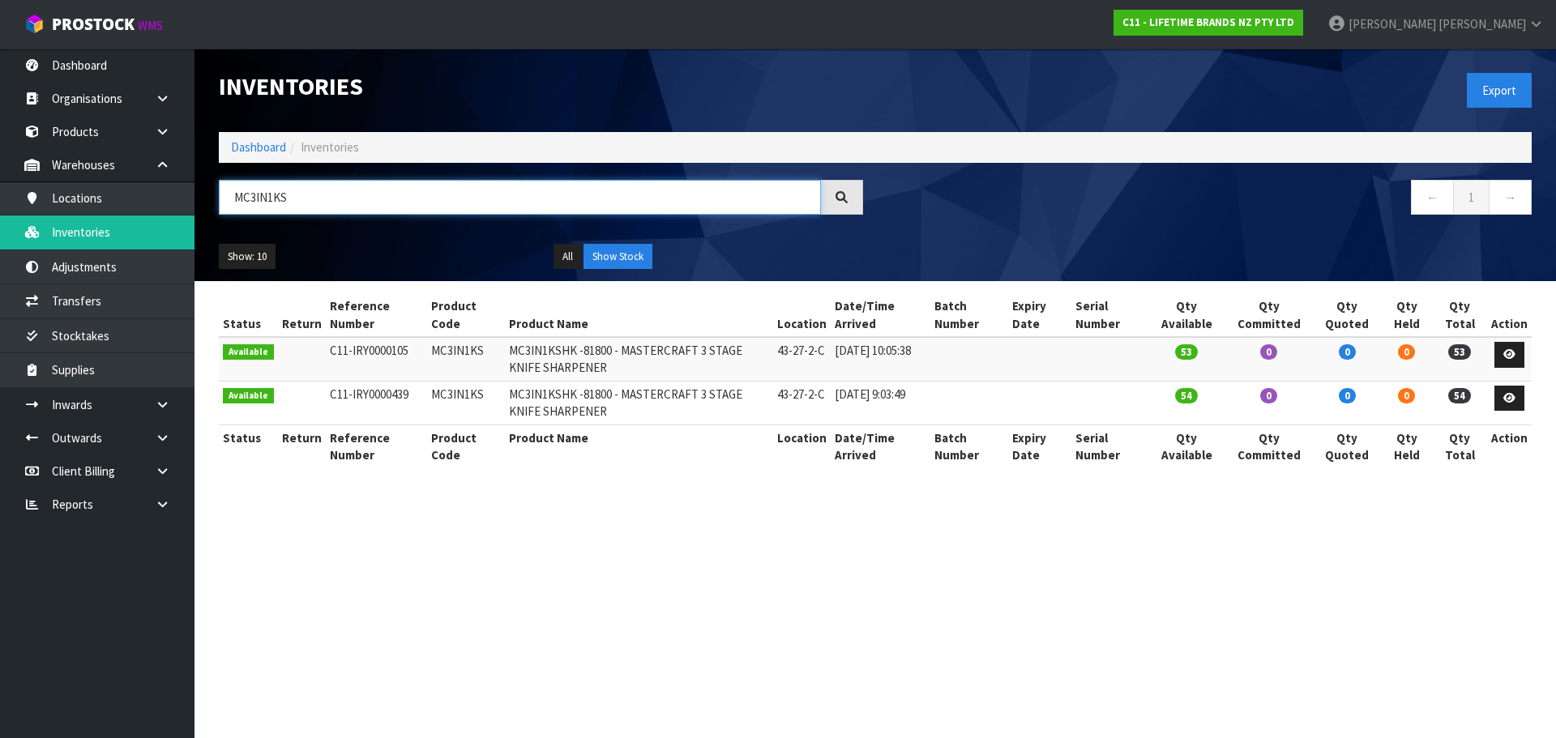
click at [306, 203] on input "MC3IN1KS" at bounding box center [520, 197] width 602 height 35
click at [304, 203] on input "MC3IN1KS" at bounding box center [520, 197] width 602 height 35
click at [289, 199] on input "MC3IN1KS" at bounding box center [520, 197] width 602 height 35
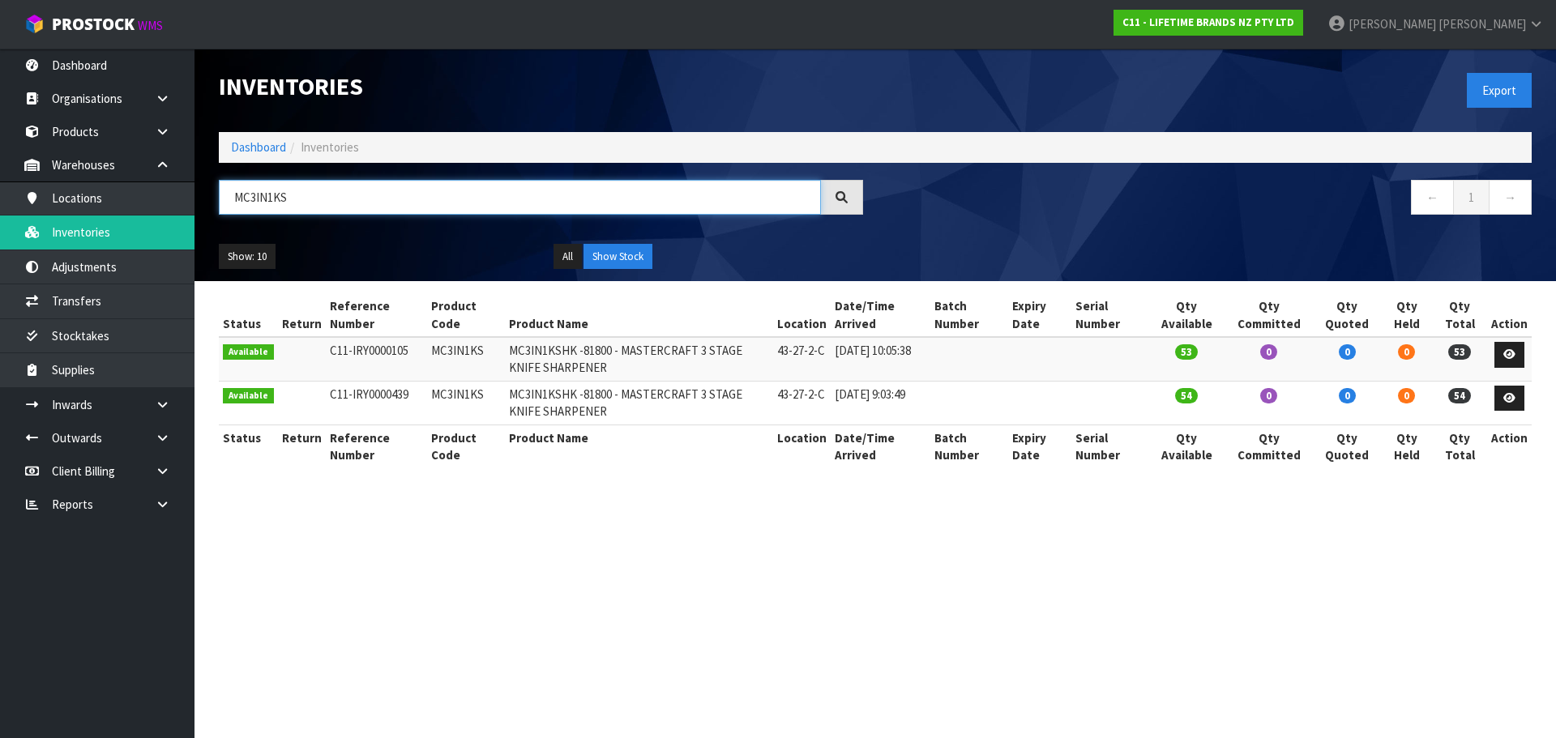
click at [289, 199] on input "MC3IN1KS" at bounding box center [520, 197] width 602 height 35
drag, startPoint x: 289, startPoint y: 199, endPoint x: 278, endPoint y: 196, distance: 11.0
click at [288, 199] on input "MC3IN1KS" at bounding box center [520, 197] width 602 height 35
click at [278, 196] on input "MC3IN1KS" at bounding box center [520, 197] width 602 height 35
click at [277, 196] on input "MC3IN1KS" at bounding box center [520, 197] width 602 height 35
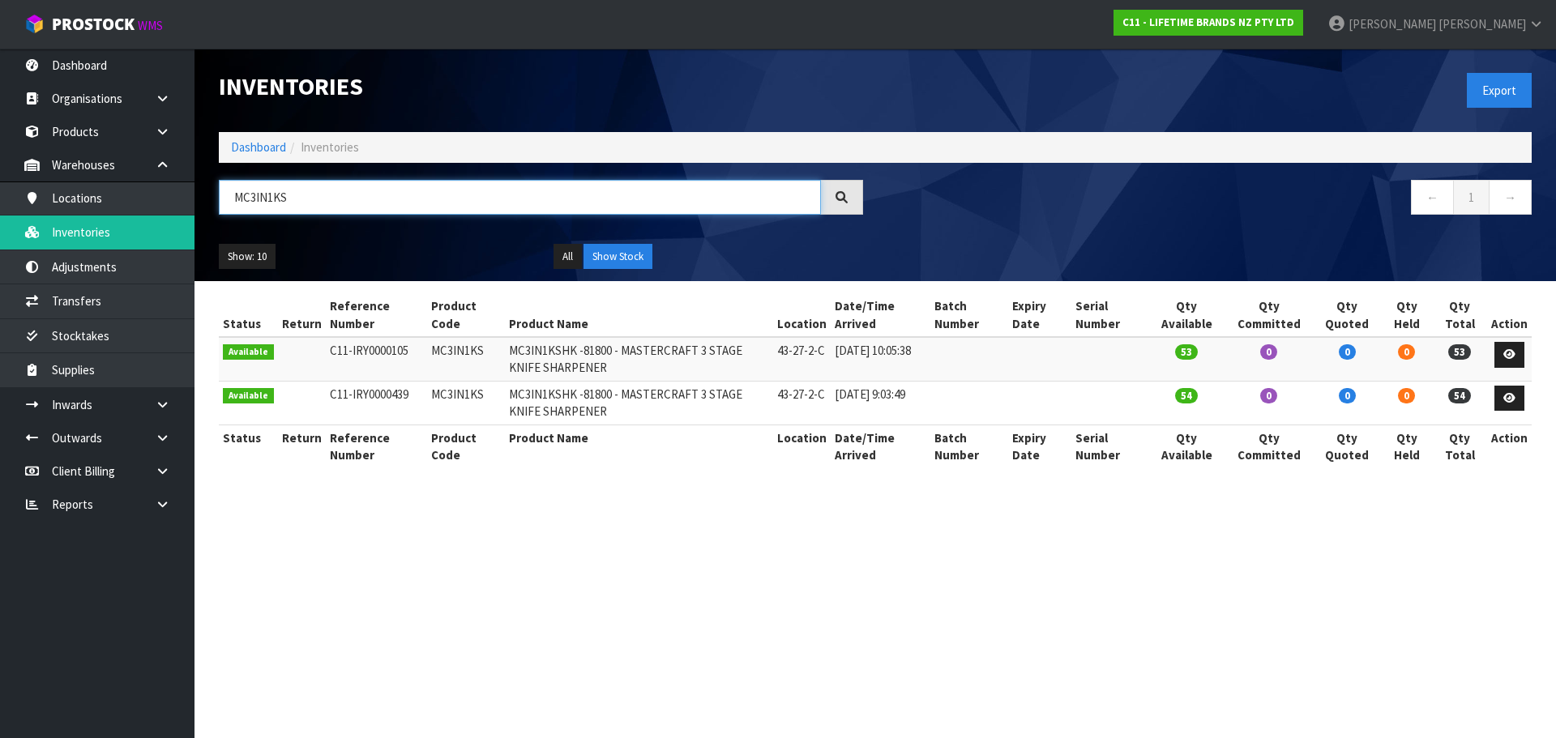
click at [277, 196] on input "MC3IN1KS" at bounding box center [520, 197] width 602 height 35
paste input "HGMCKNB45"
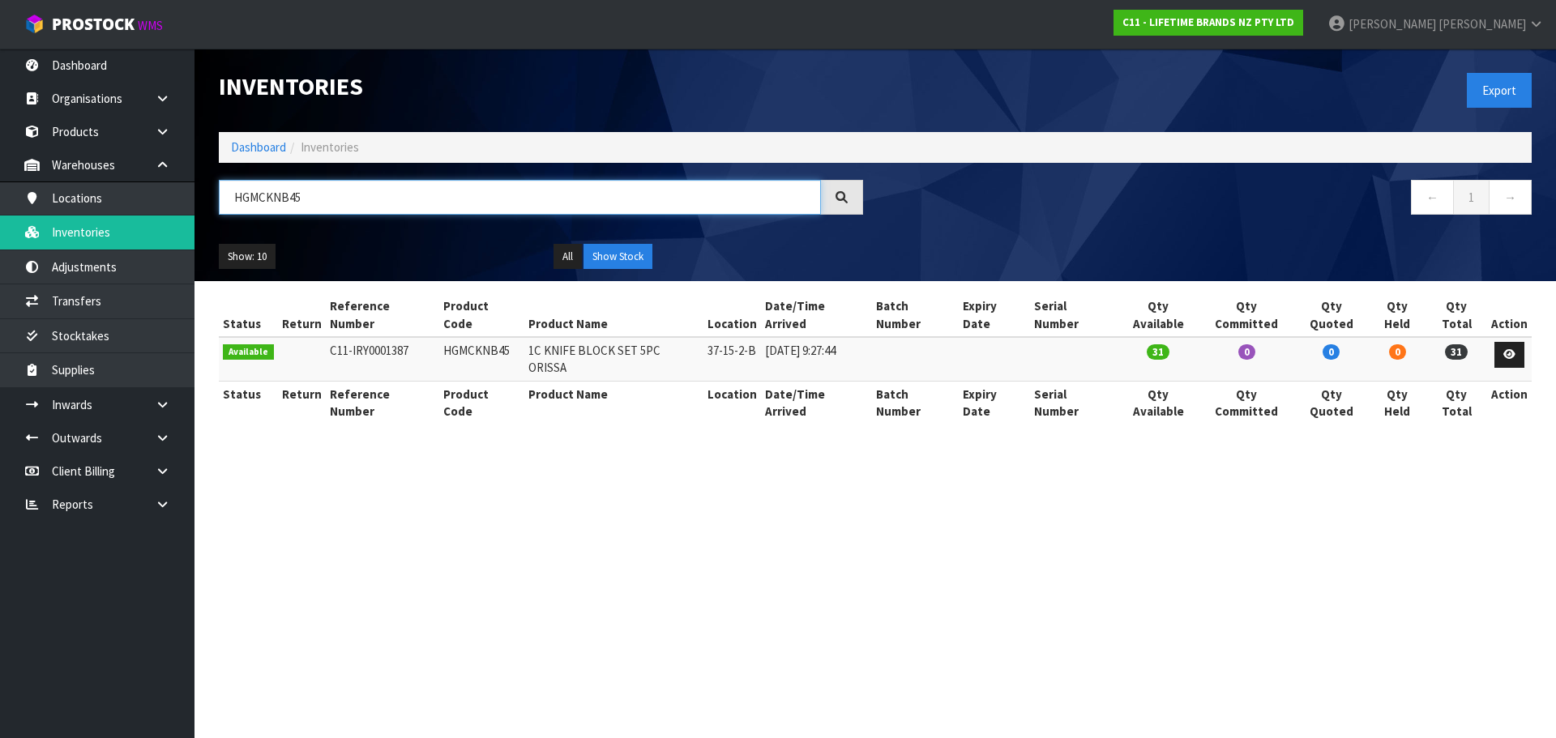
click at [329, 197] on input "HGMCKNB45" at bounding box center [520, 197] width 602 height 35
paste input "MCKNB60"
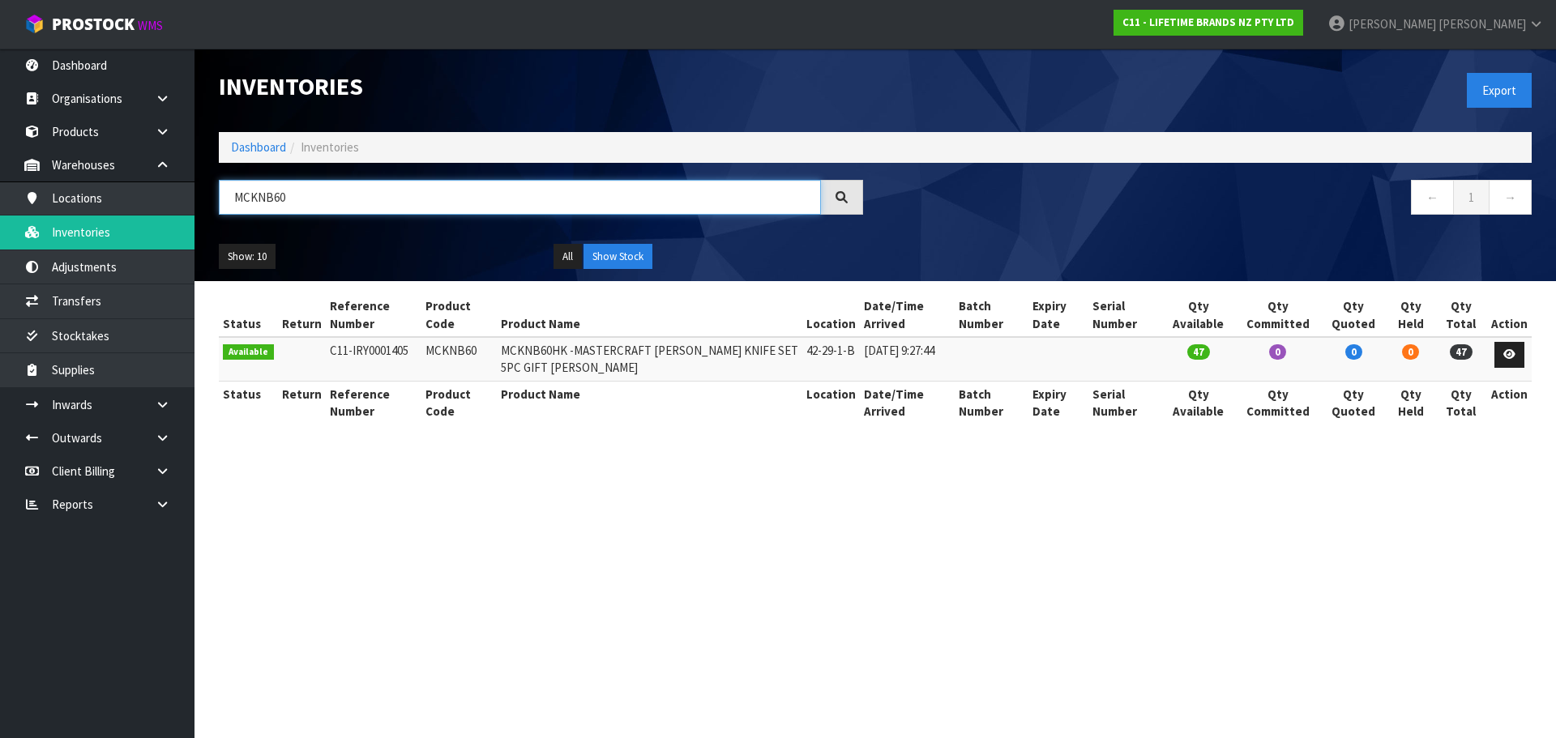
type input "MCKNB60"
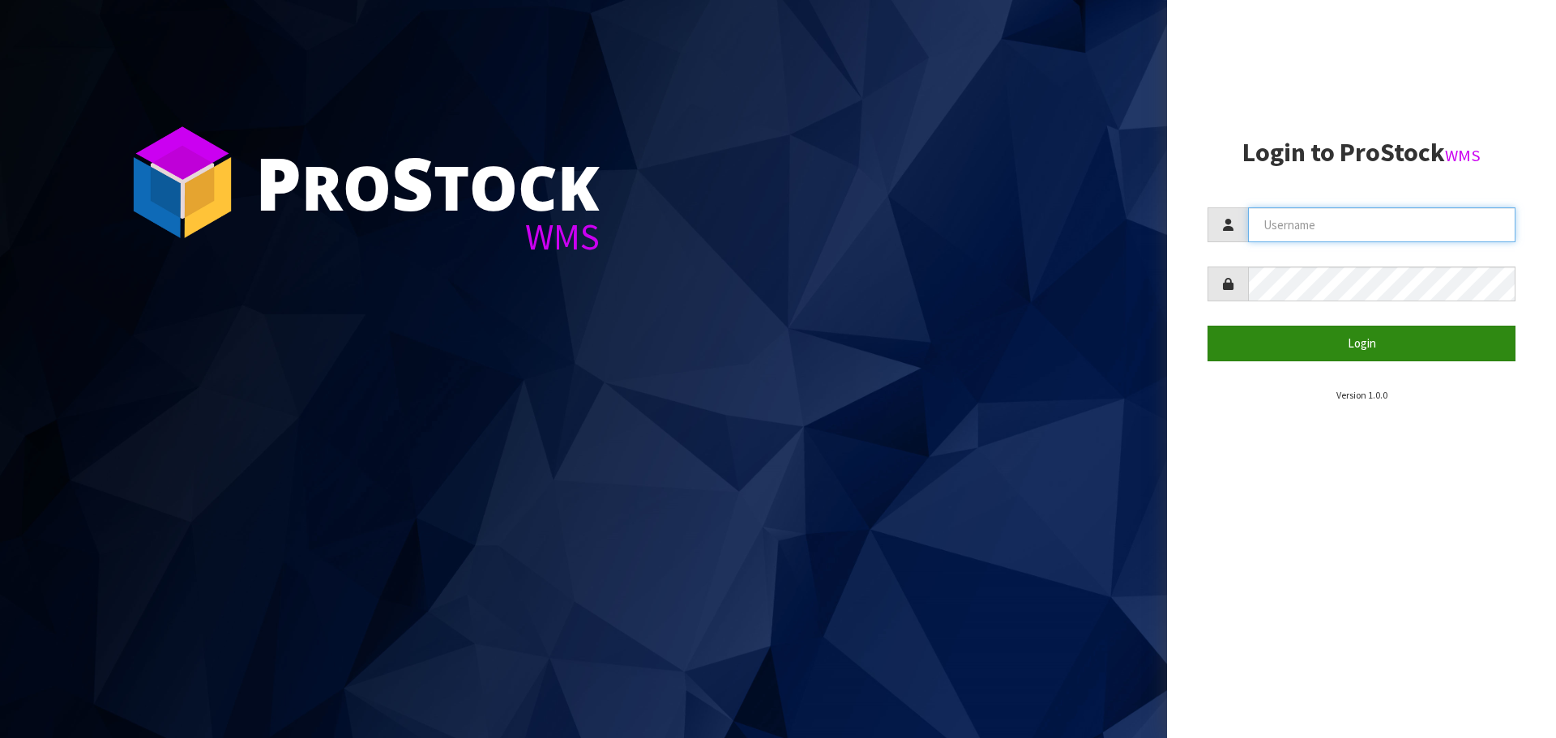
type input "[PERSON_NAME]"
click at [1378, 343] on button "Login" at bounding box center [1362, 343] width 308 height 35
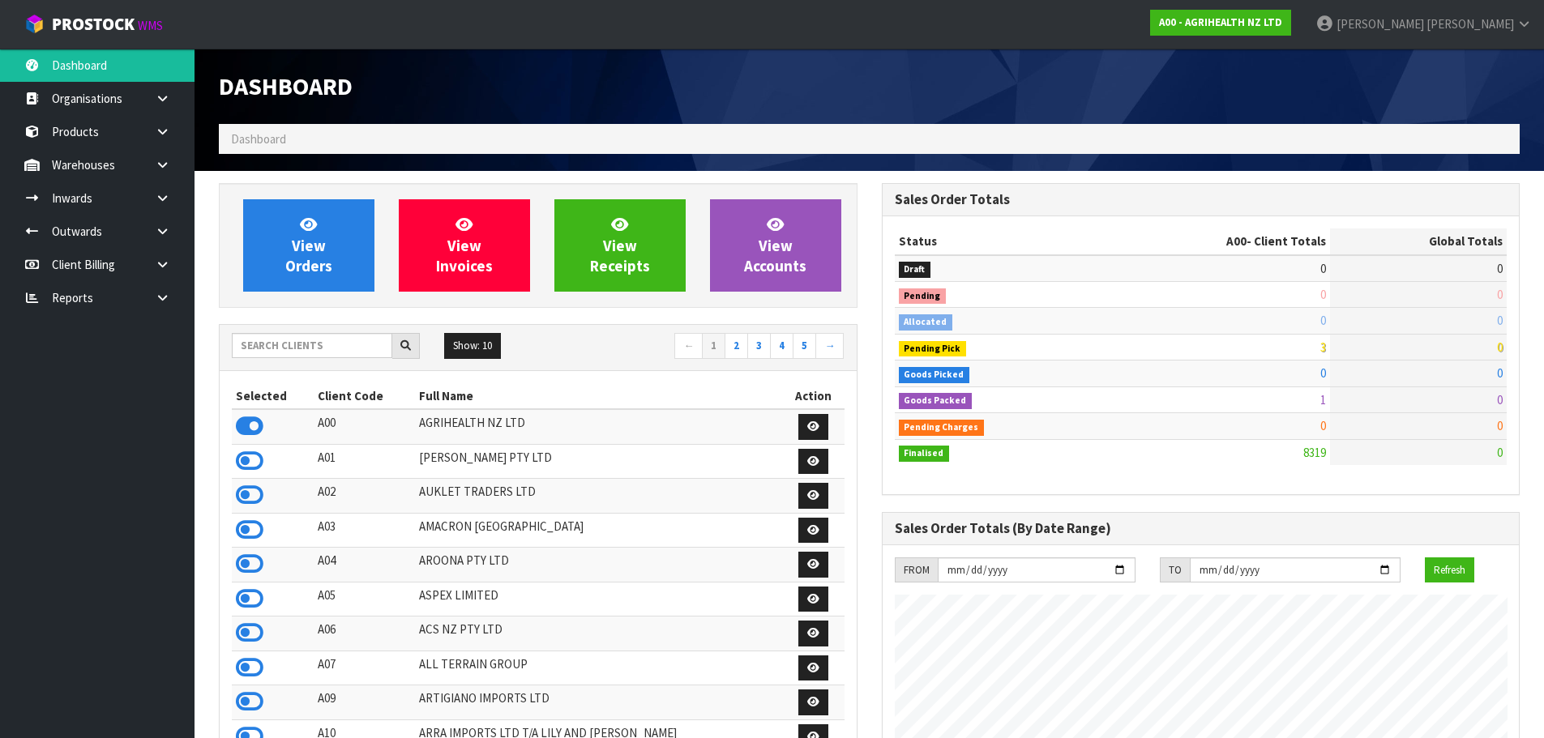
scroll to position [1228, 662]
drag, startPoint x: 302, startPoint y: 335, endPoint x: 306, endPoint y: 353, distance: 18.1
click at [306, 353] on input "text" at bounding box center [312, 345] width 160 height 25
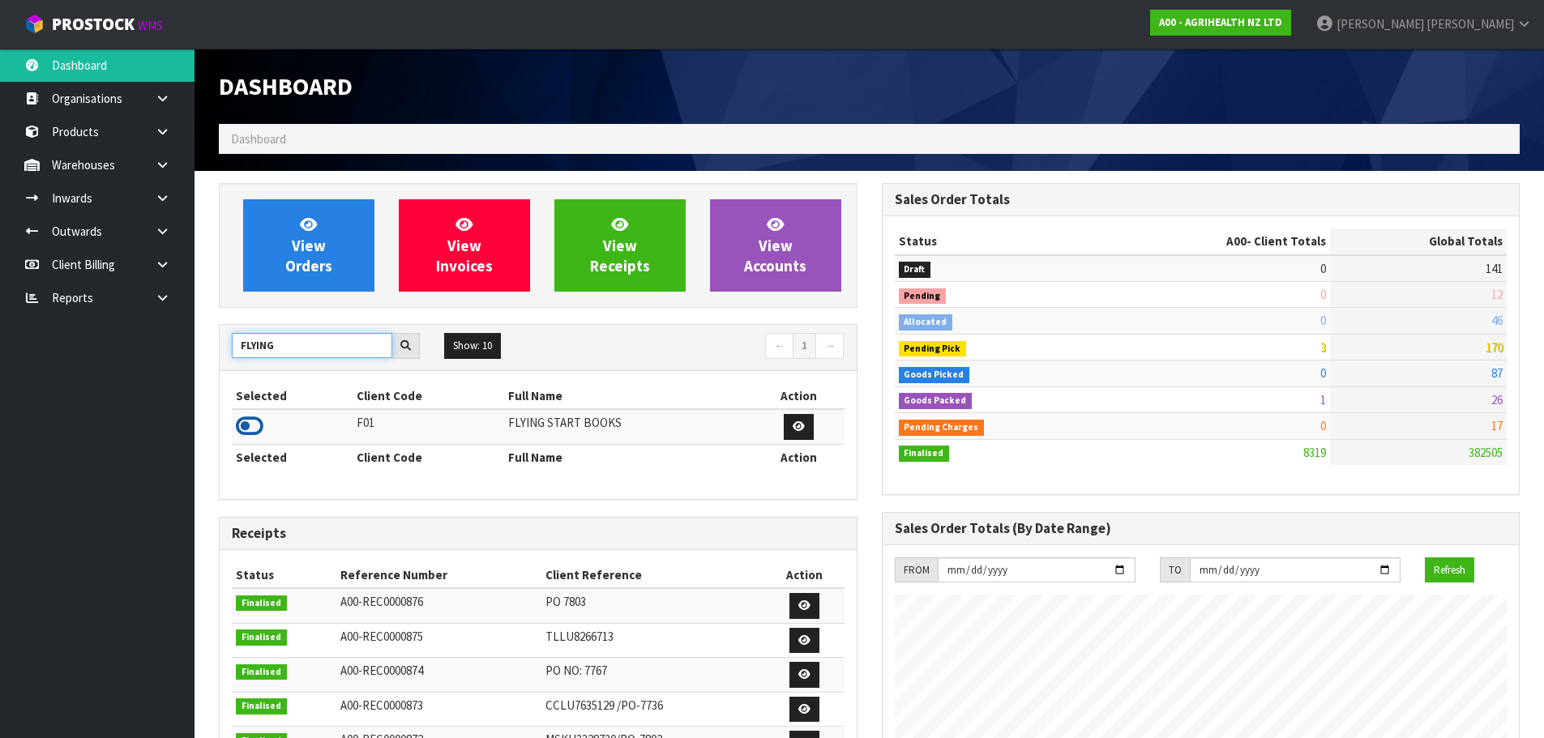
type input "FLYING"
click at [255, 420] on icon at bounding box center [250, 426] width 28 height 24
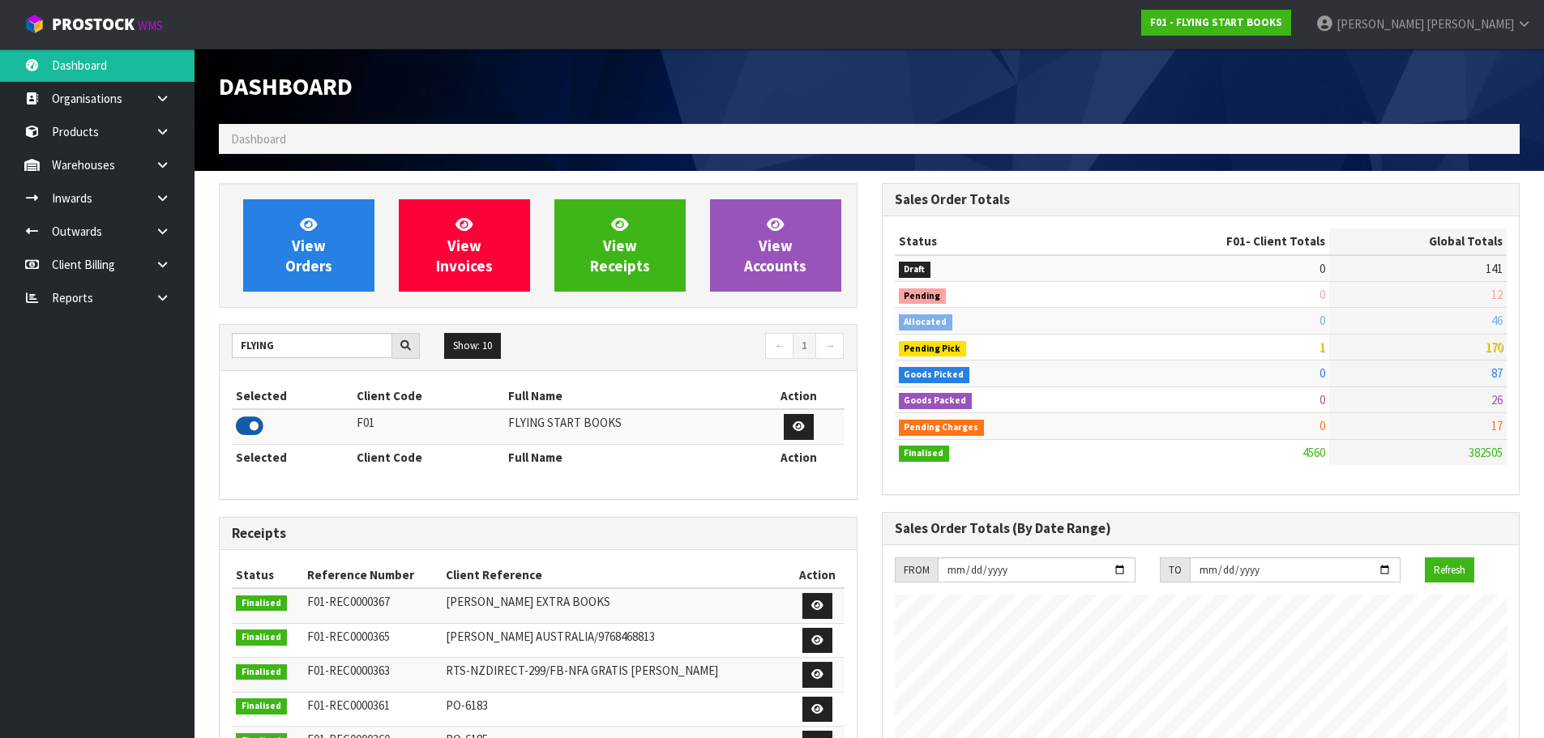
scroll to position [1071, 662]
click at [183, 166] on link at bounding box center [169, 164] width 52 height 33
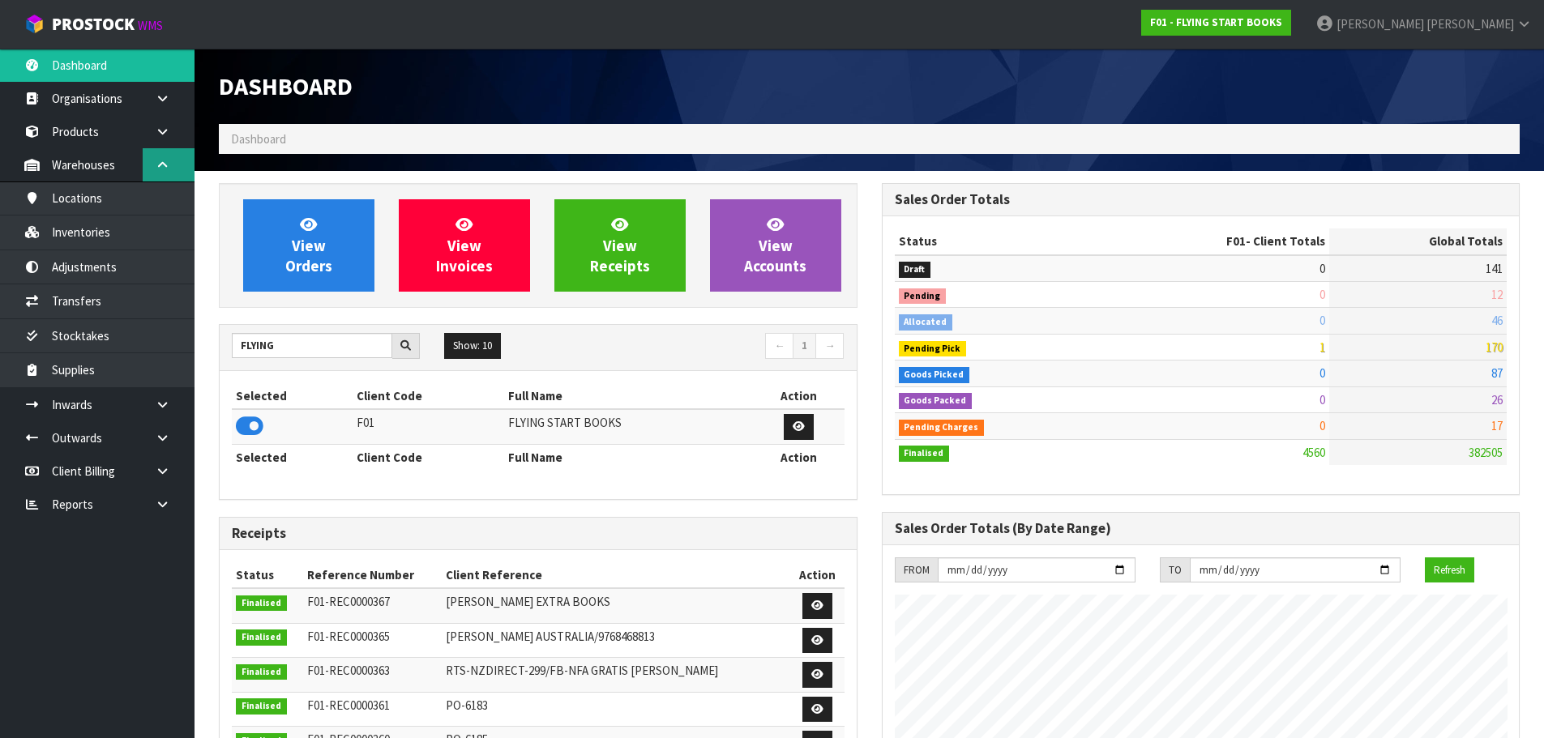
click at [159, 162] on icon at bounding box center [162, 165] width 15 height 12
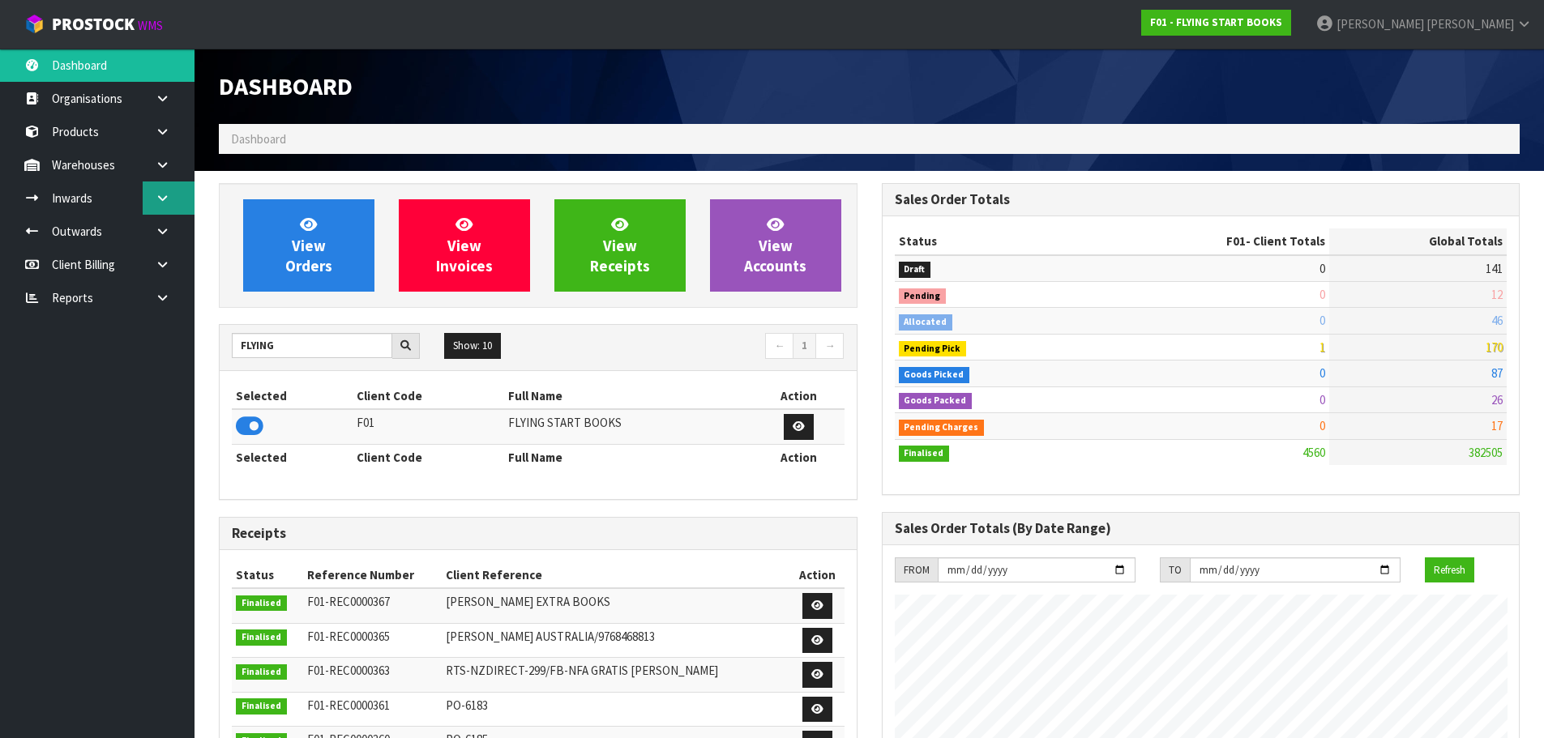
click at [167, 203] on icon at bounding box center [162, 198] width 15 height 12
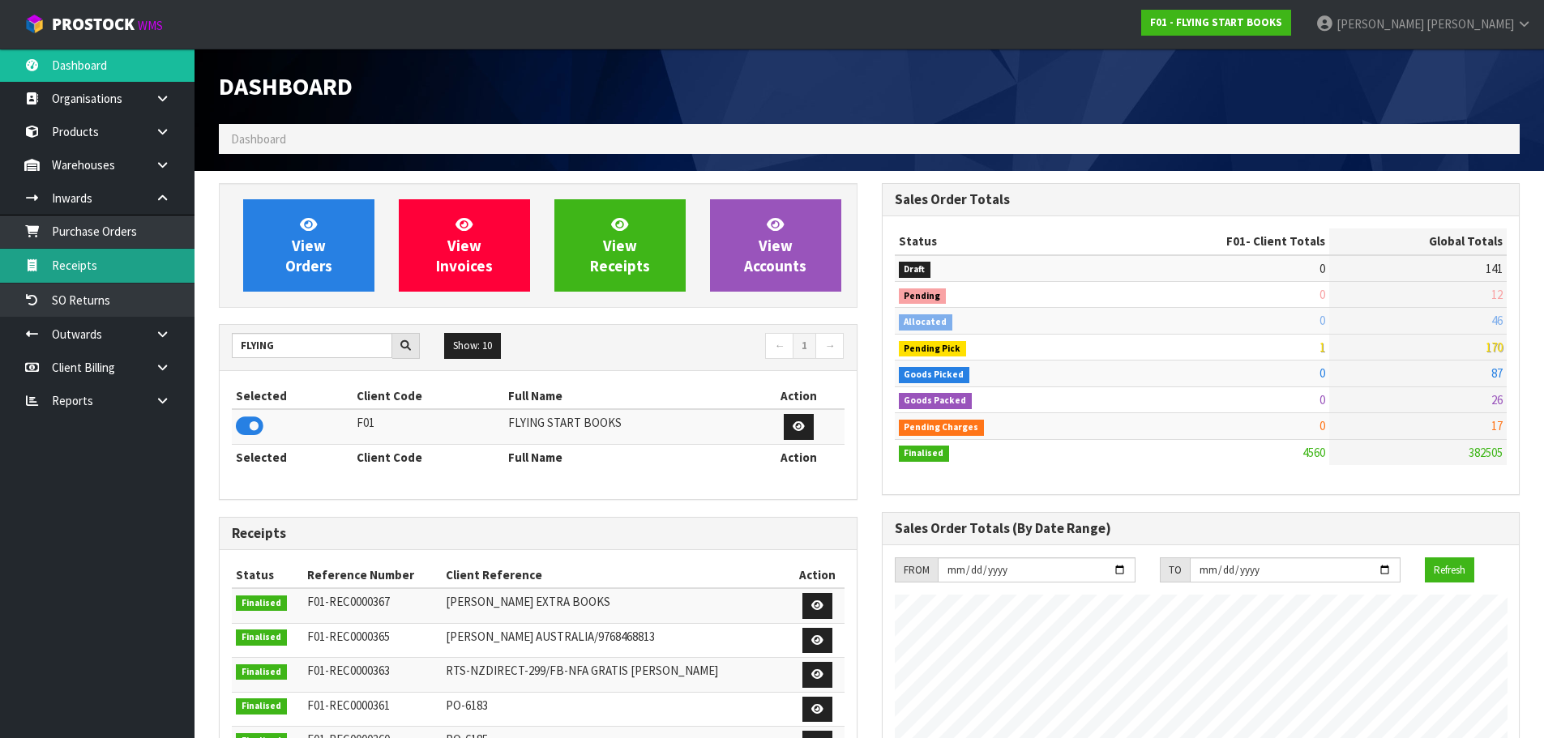
click at [131, 255] on link "Receipts" at bounding box center [97, 265] width 195 height 33
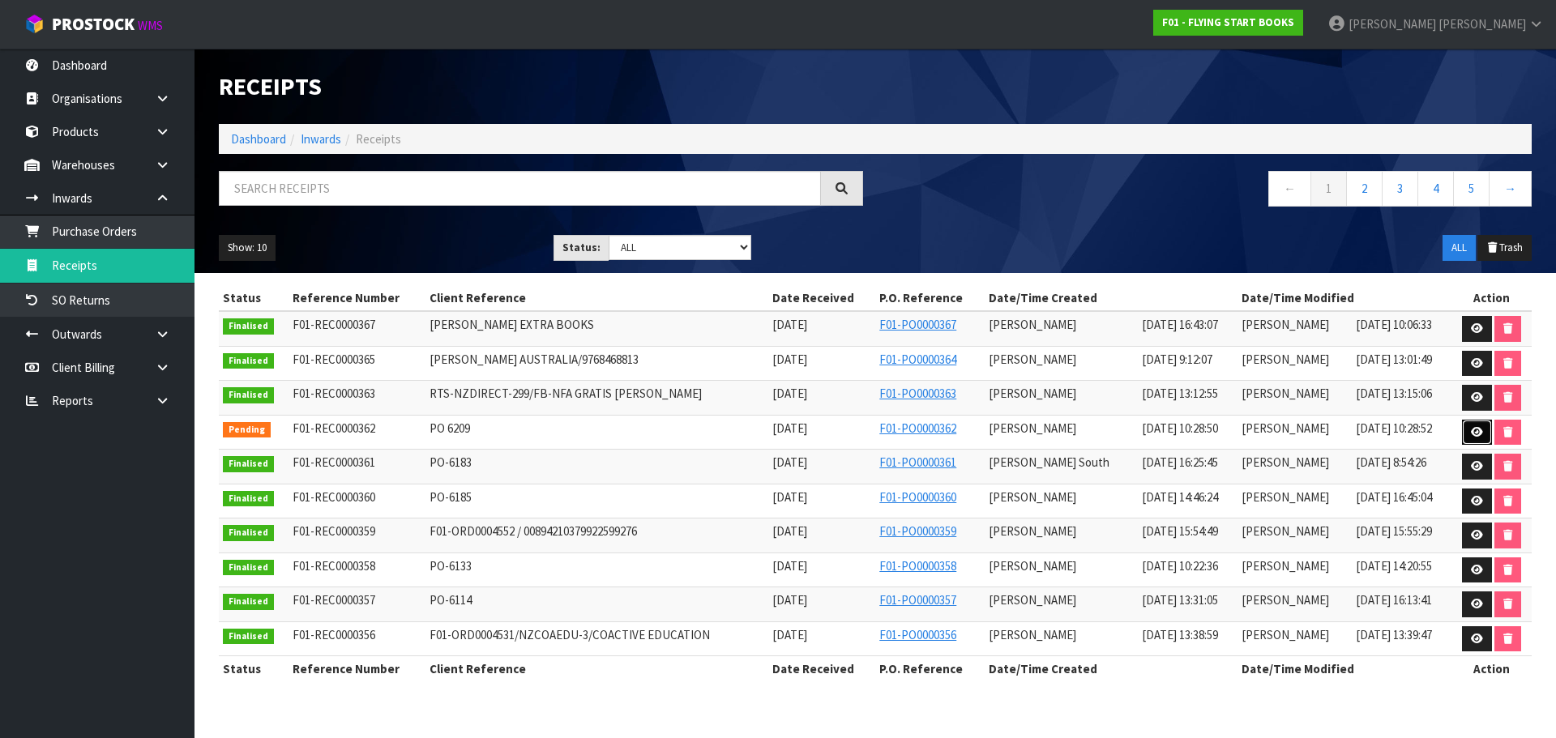
click at [1478, 437] on icon at bounding box center [1477, 432] width 12 height 11
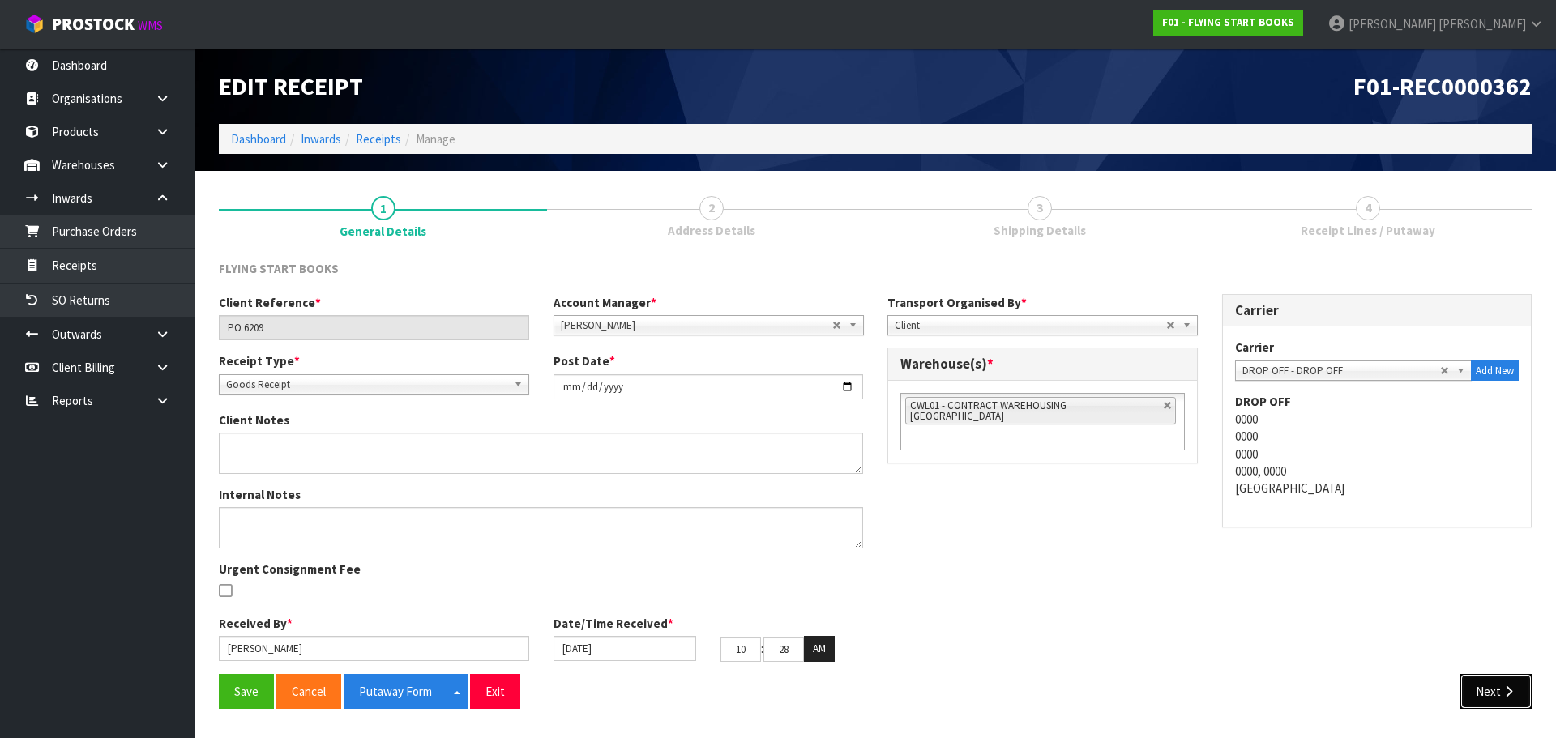
click at [1500, 692] on button "Next" at bounding box center [1495, 691] width 71 height 35
click at [1500, 692] on section "Edit Receipt F01-REC0000362 Dashboard Inwards Receipts Manage 1 General Details…" at bounding box center [778, 369] width 1556 height 738
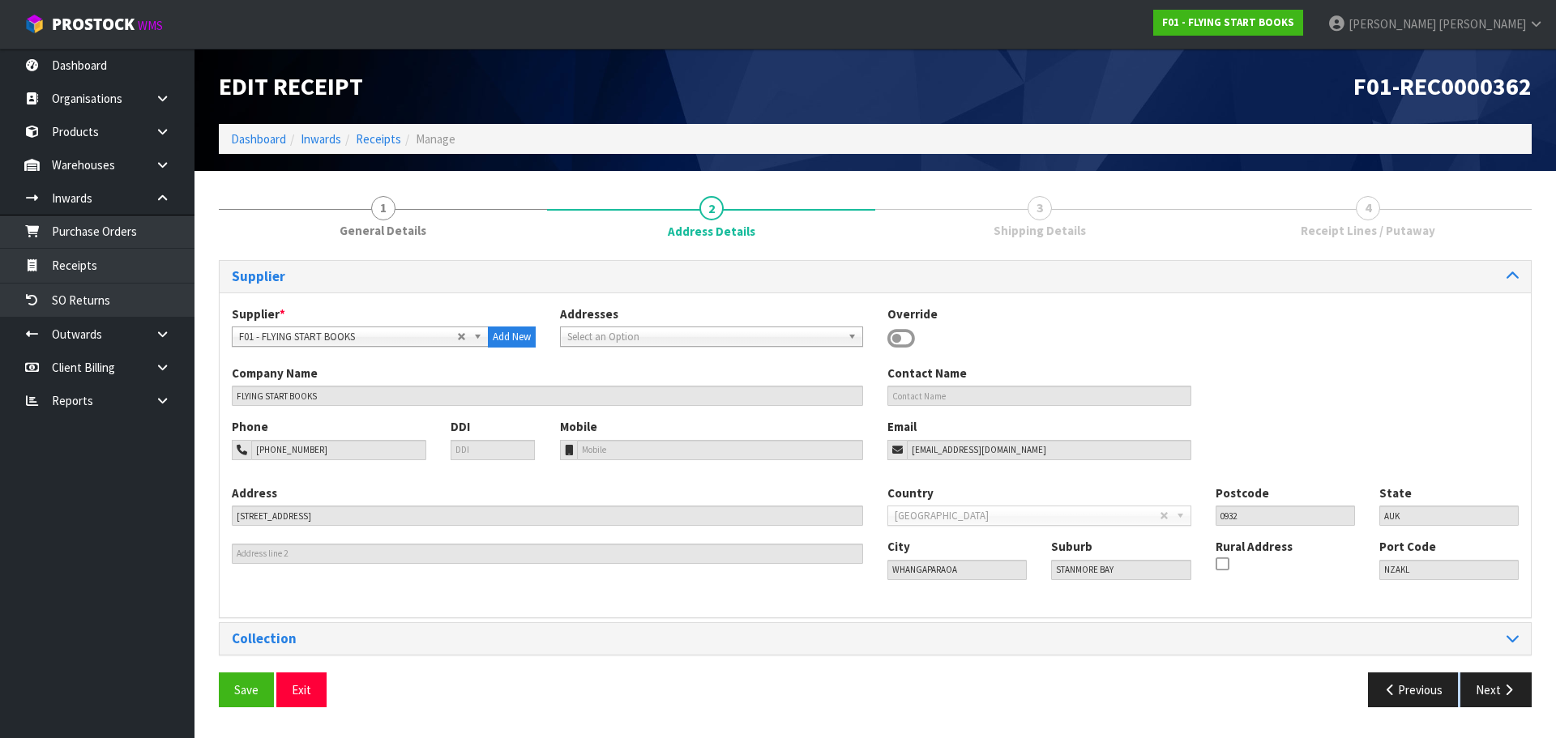
click at [1500, 692] on section "Edit Receipt F01-REC0000362 Dashboard Inwards Receipts Manage 1 General Details…" at bounding box center [778, 369] width 1556 height 738
click at [1500, 692] on button "Next" at bounding box center [1495, 690] width 71 height 35
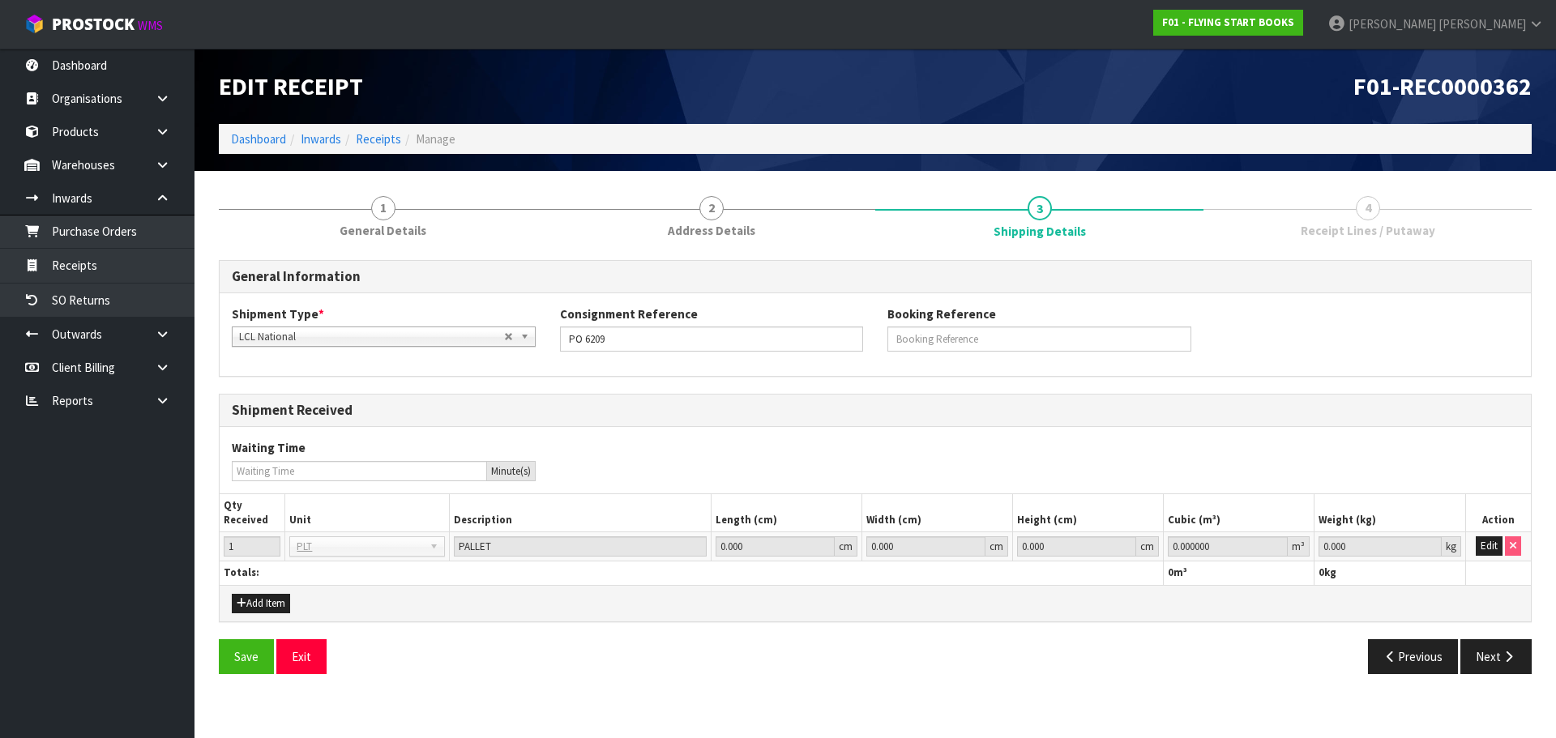
click at [1499, 692] on section "1 General Details 2 Address Details 3 Shipping Details 4 Receipt Lines / Putawa…" at bounding box center [876, 435] width 1362 height 528
click at [1496, 692] on section "1 General Details 2 Address Details 3 Shipping Details 4 Receipt Lines / Putawa…" at bounding box center [876, 435] width 1362 height 528
click at [1481, 651] on button "Next" at bounding box center [1495, 656] width 71 height 35
click at [1490, 549] on button "Edit" at bounding box center [1489, 546] width 27 height 19
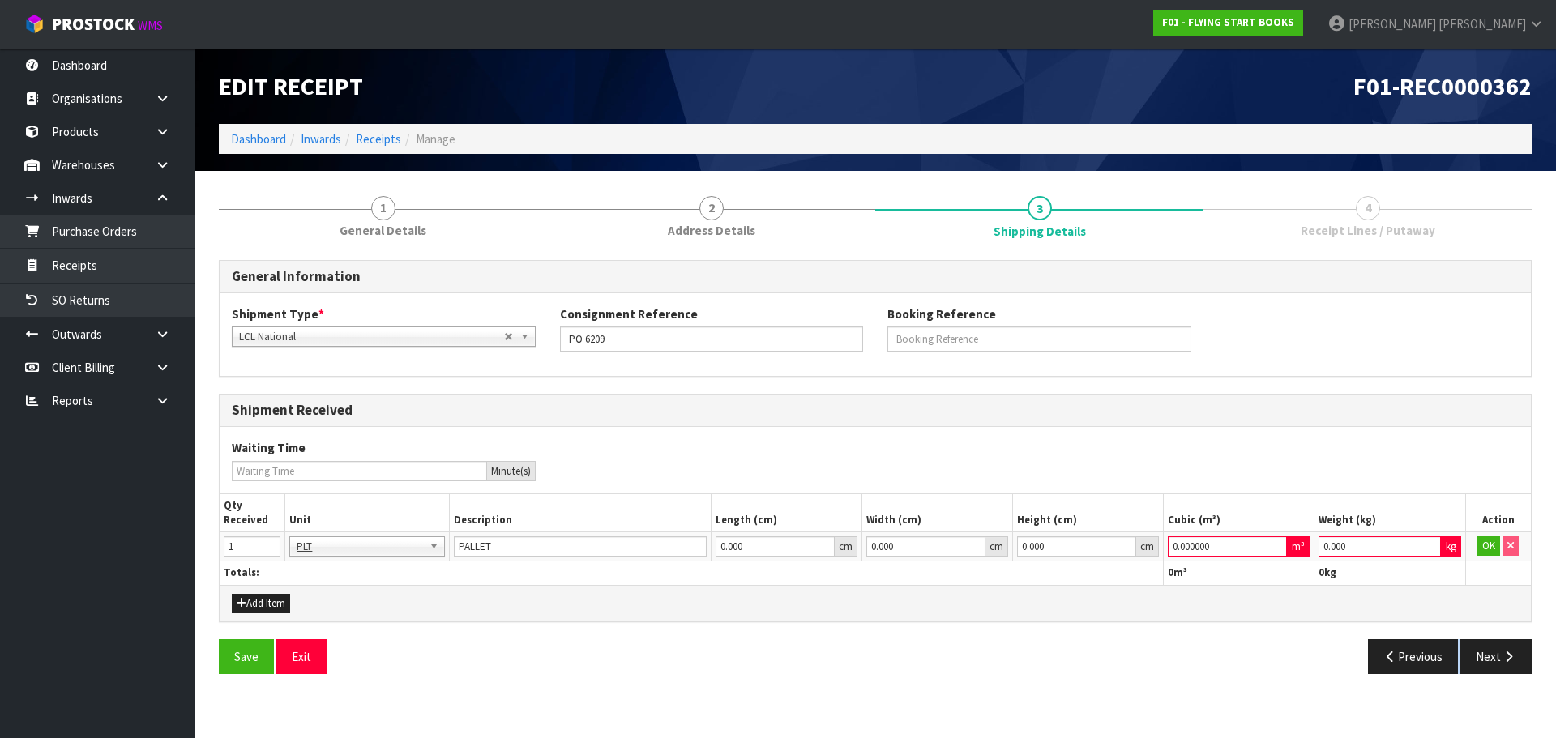
drag, startPoint x: 1367, startPoint y: 534, endPoint x: 1242, endPoint y: 588, distance: 135.8
click at [1193, 586] on div "Shipment Received Waiting Time Minute(s) Qty Received Unit Description Length (…" at bounding box center [875, 508] width 1313 height 229
click at [1374, 549] on input "0.000" at bounding box center [1380, 547] width 122 height 20
type input "0"
click at [1233, 549] on input "0.000000" at bounding box center [1227, 547] width 119 height 20
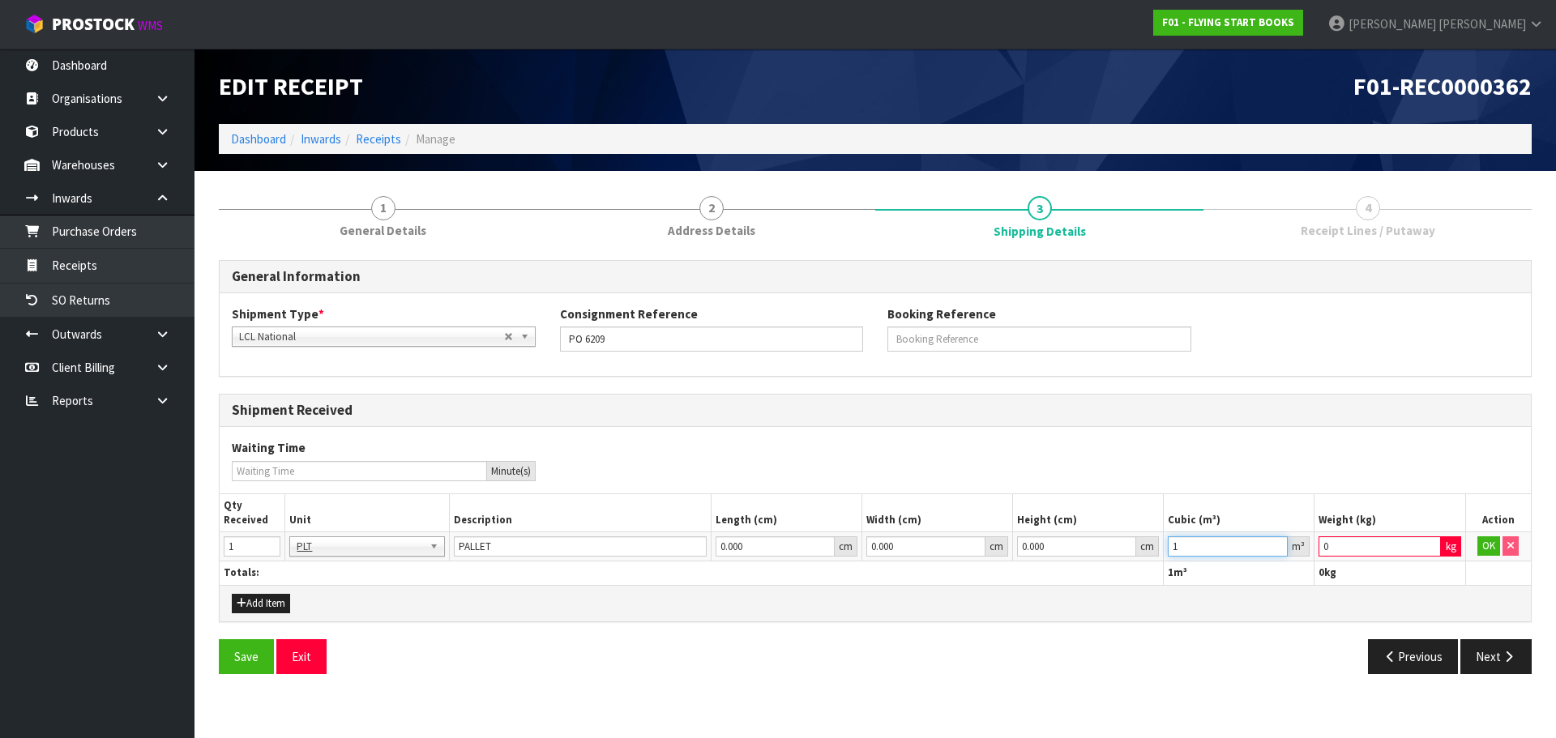
type input "1"
click at [1352, 545] on input "0" at bounding box center [1380, 547] width 122 height 20
type input "11"
click at [1485, 545] on button "OK" at bounding box center [1488, 546] width 23 height 19
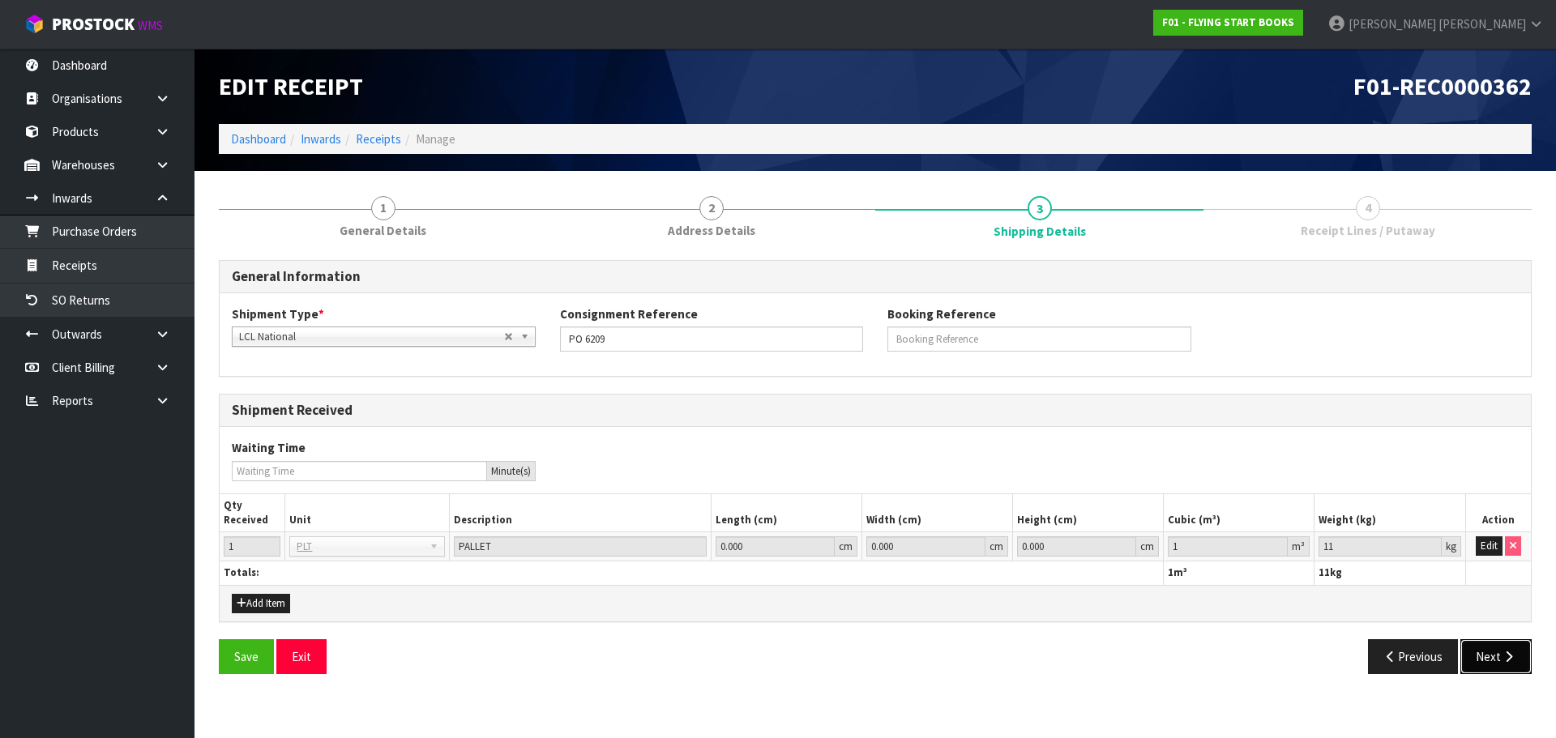
click at [1494, 649] on button "Next" at bounding box center [1495, 656] width 71 height 35
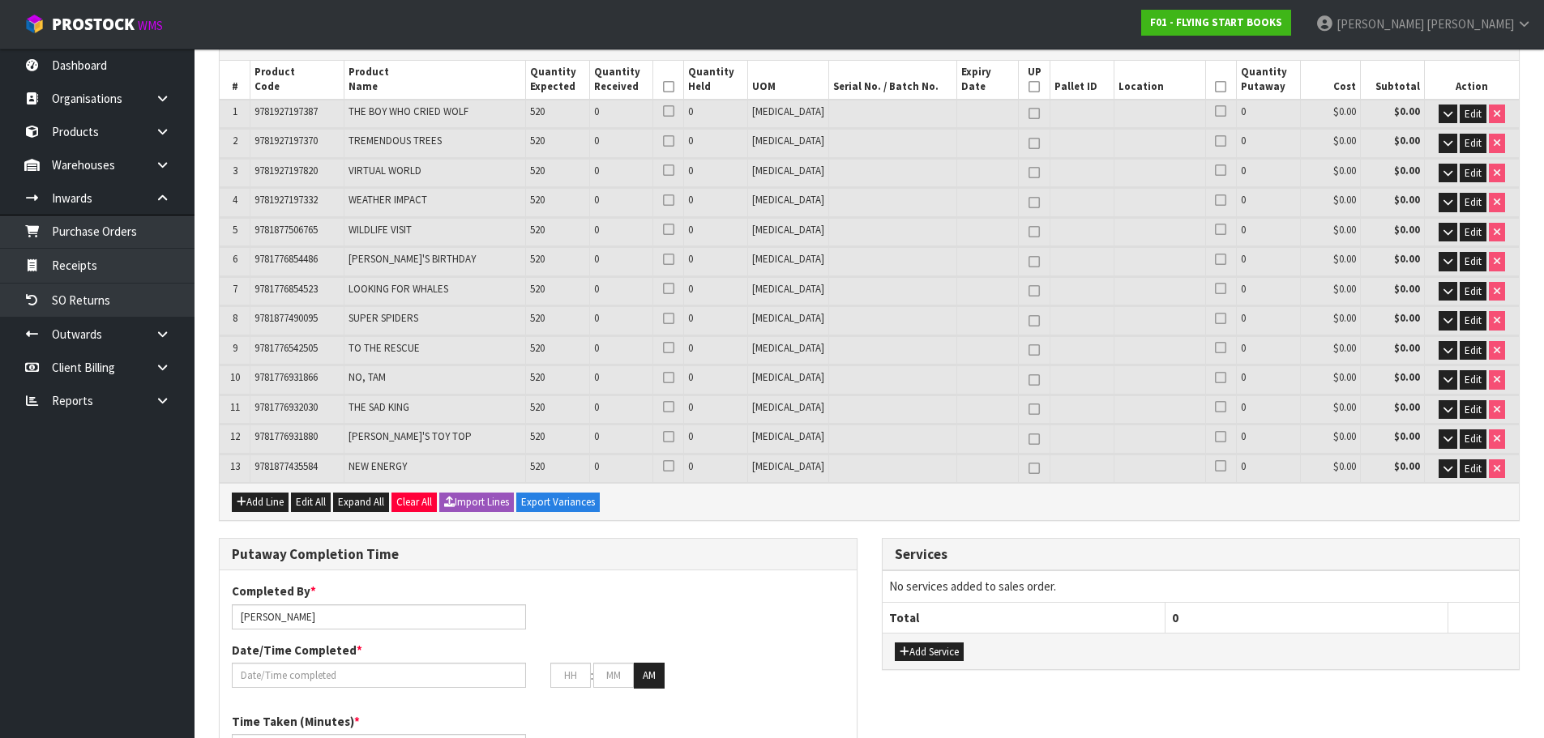
scroll to position [81, 0]
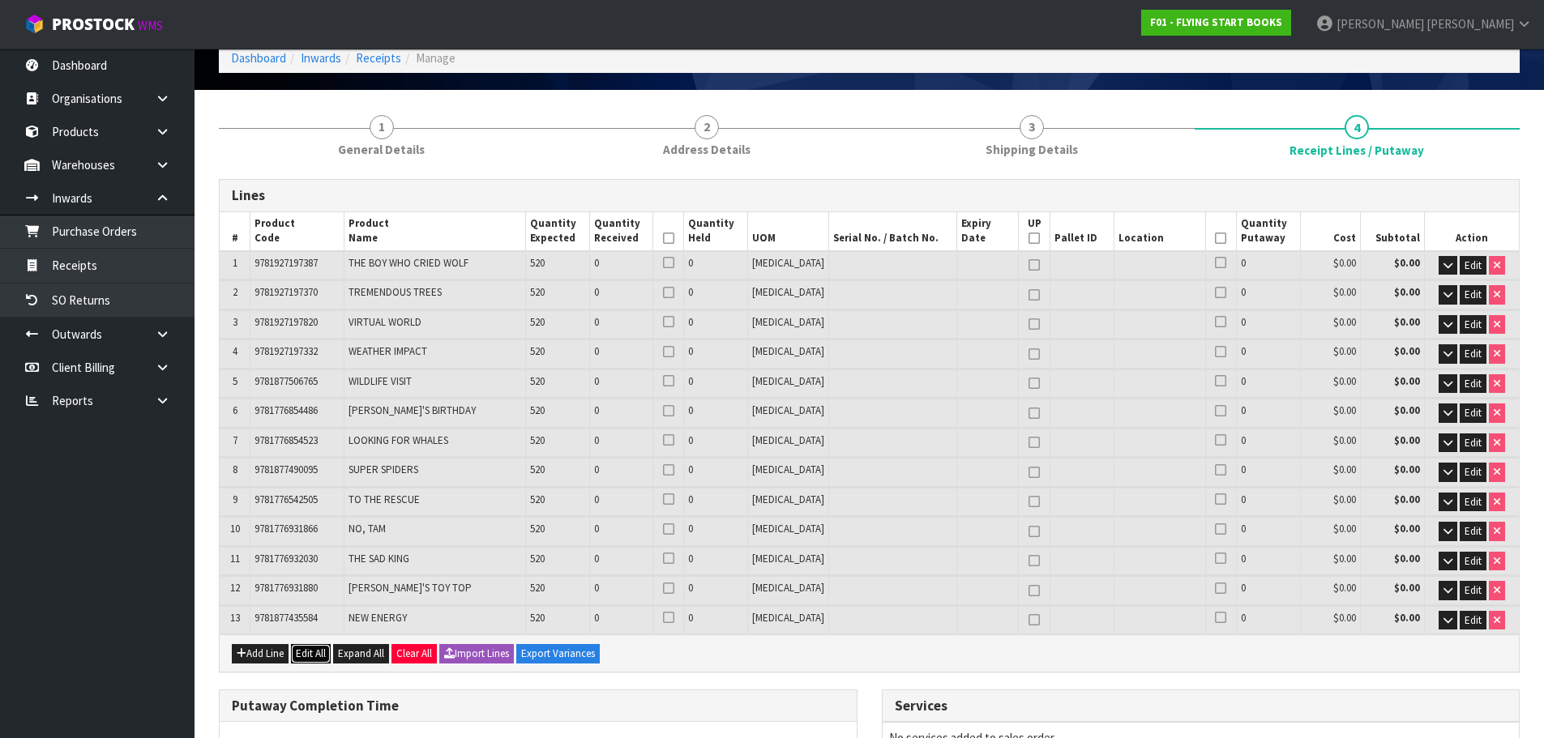
click at [314, 656] on button "Edit All" at bounding box center [311, 653] width 40 height 19
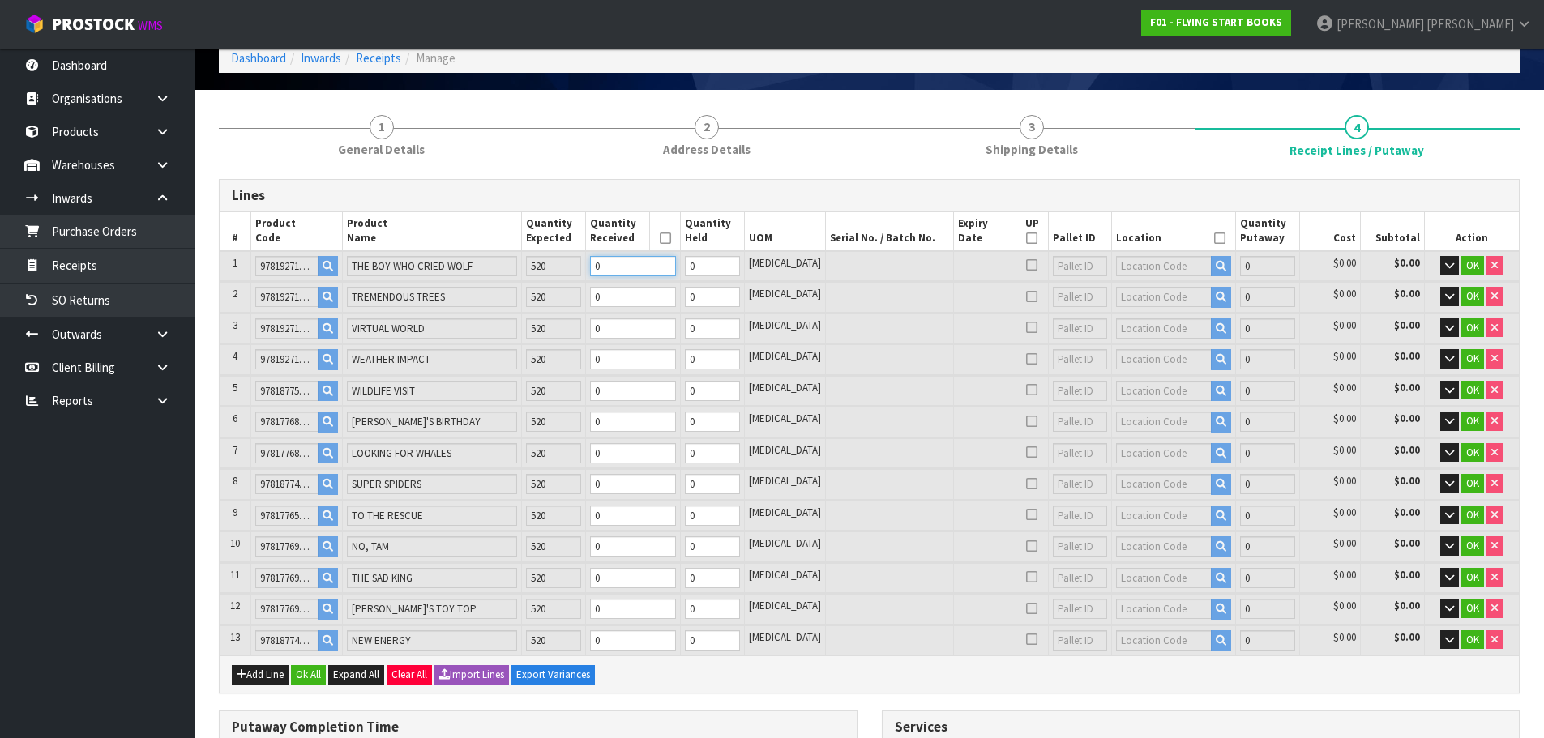
drag, startPoint x: 639, startPoint y: 263, endPoint x: 522, endPoint y: 280, distance: 118.1
click at [522, 280] on tbody "1 9781927197387 THE BOY WHO CRIED WOLF 520 0 0 PCE 0 $0.00 $0.00 OK Dimensions …" at bounding box center [869, 267] width 1299 height 32
type input "0.0003"
type input "0.05"
type input "5"
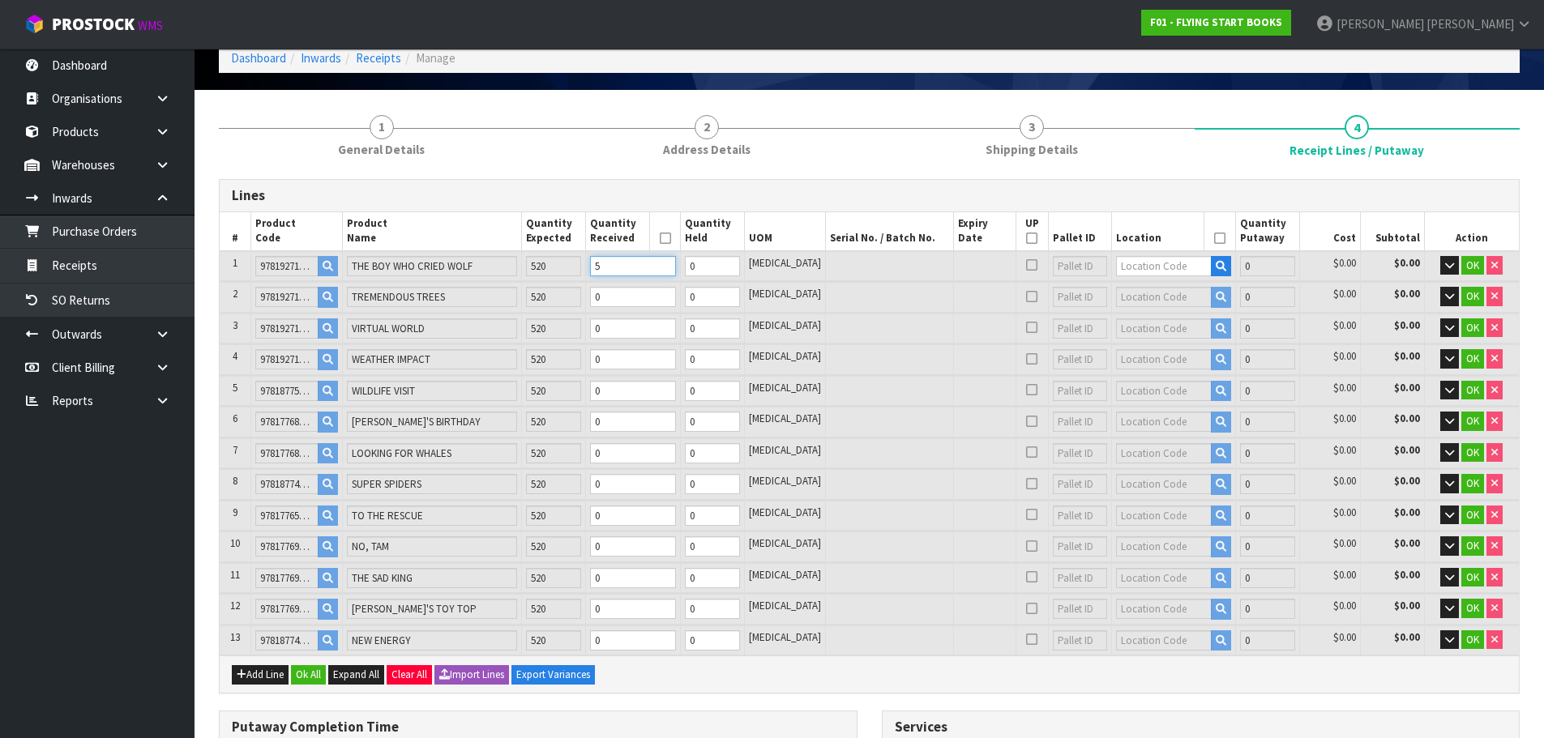
type input "0.00312"
type input "0.52"
type input "52"
type input "2"
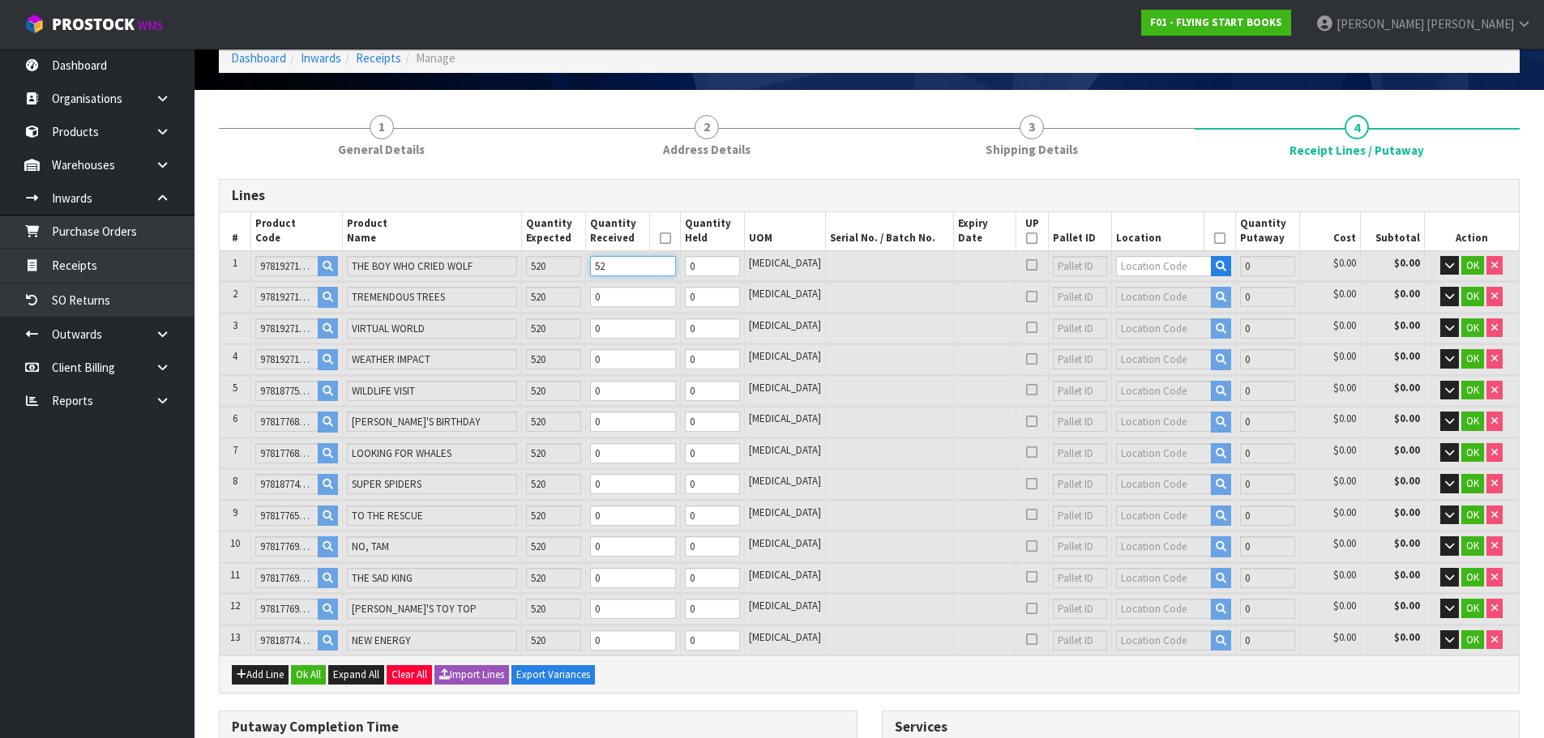
type input "0.032346"
type input "22.9"
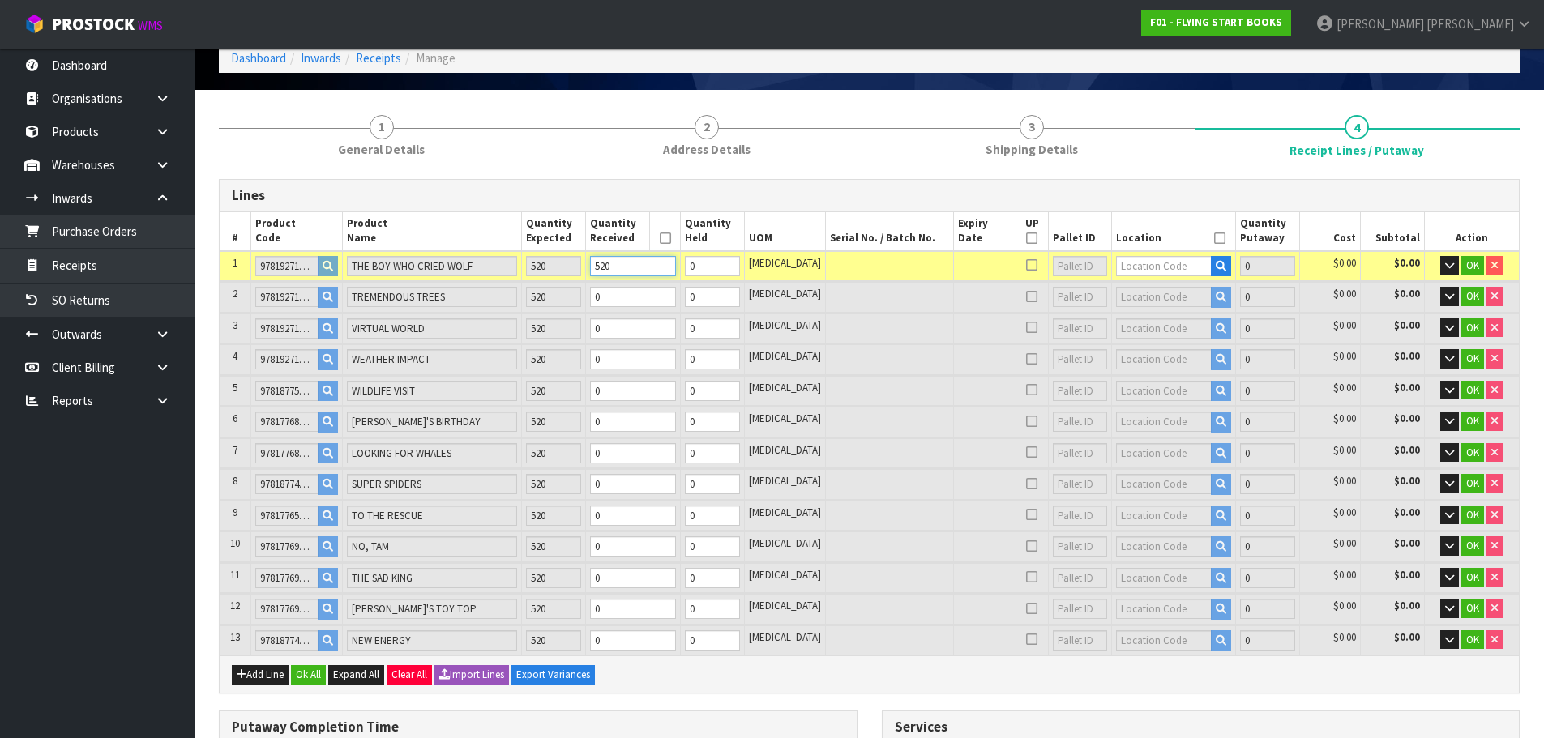
click at [569, 271] on tr "1 9781927197387 THE BOY WHO CRIED WOLF 520 520 0 PCE 0 $0.00 $0.00 OK" at bounding box center [869, 266] width 1299 height 30
type input "520"
click at [584, 320] on table "# Product Code Product Name Quantity Expected Quantity Received Quantity Held U…" at bounding box center [869, 433] width 1299 height 443
paste input "52"
type input "4"
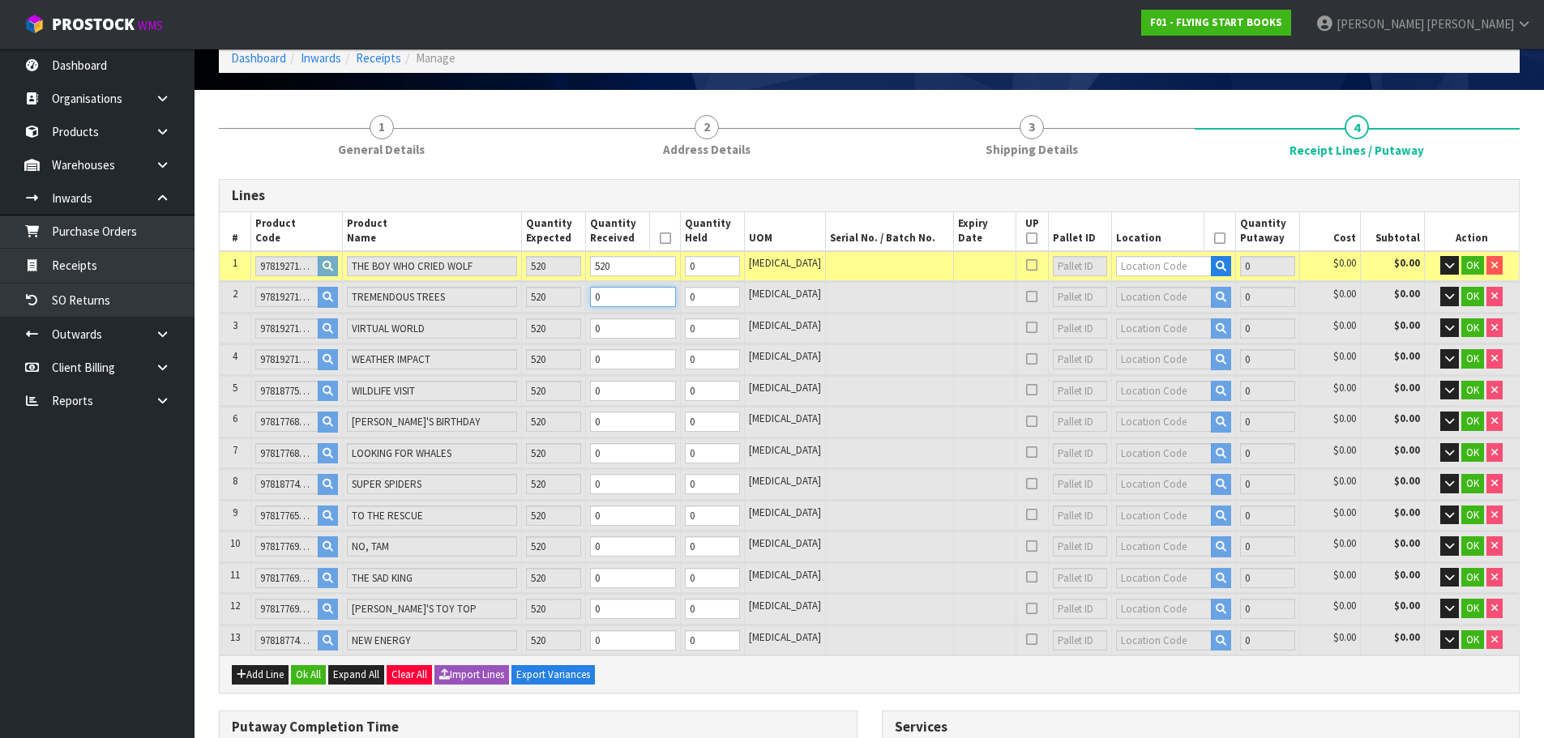
type input "4"
type input "0.06339"
type input "45.8"
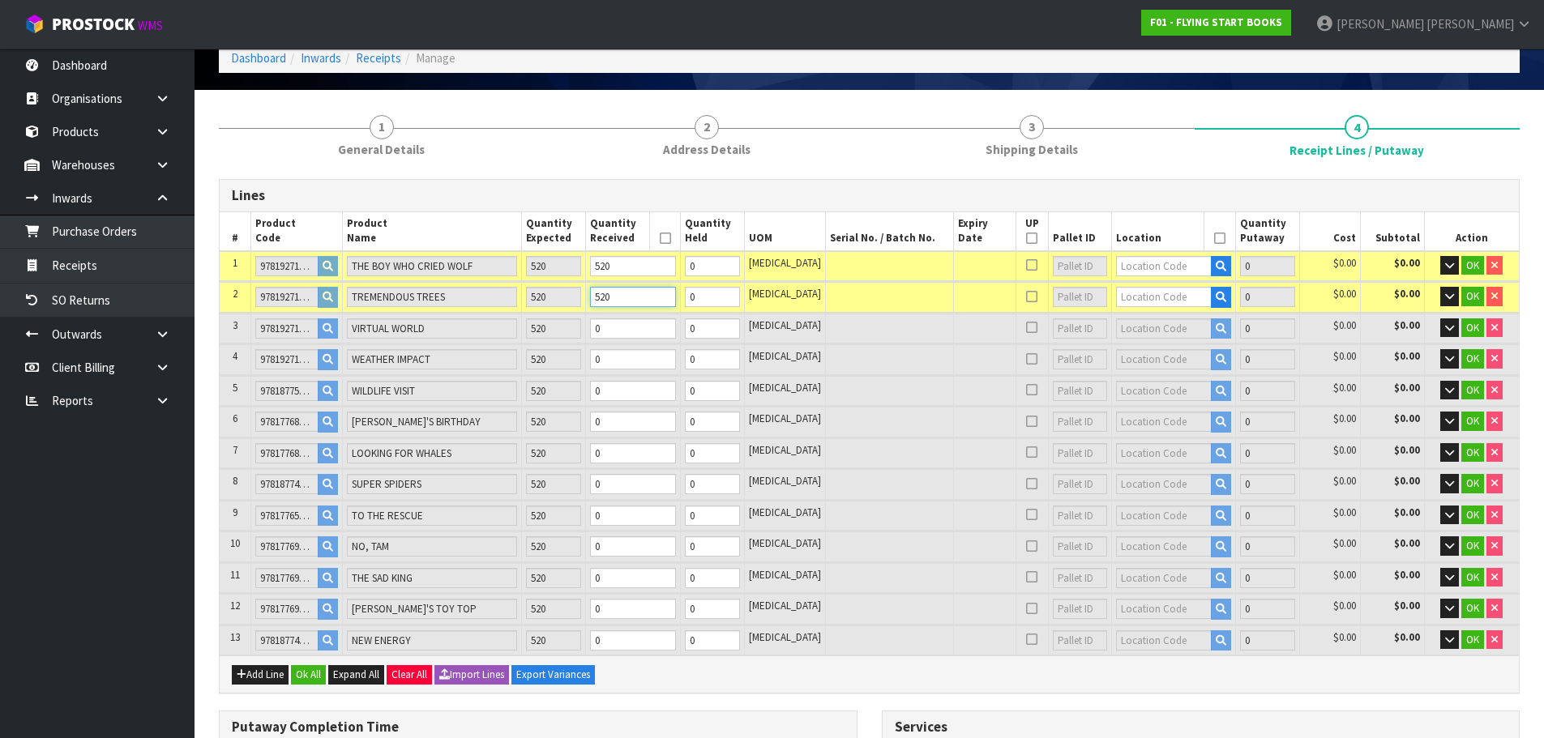
type input "520"
drag, startPoint x: 626, startPoint y: 336, endPoint x: 585, endPoint y: 340, distance: 41.5
click at [585, 340] on tr "3 9781927197820 VIRTUAL WORLD 520 0 0 PCE 0 $0.00 $0.00 OK" at bounding box center [869, 329] width 1299 height 30
paste input "52"
type input "6"
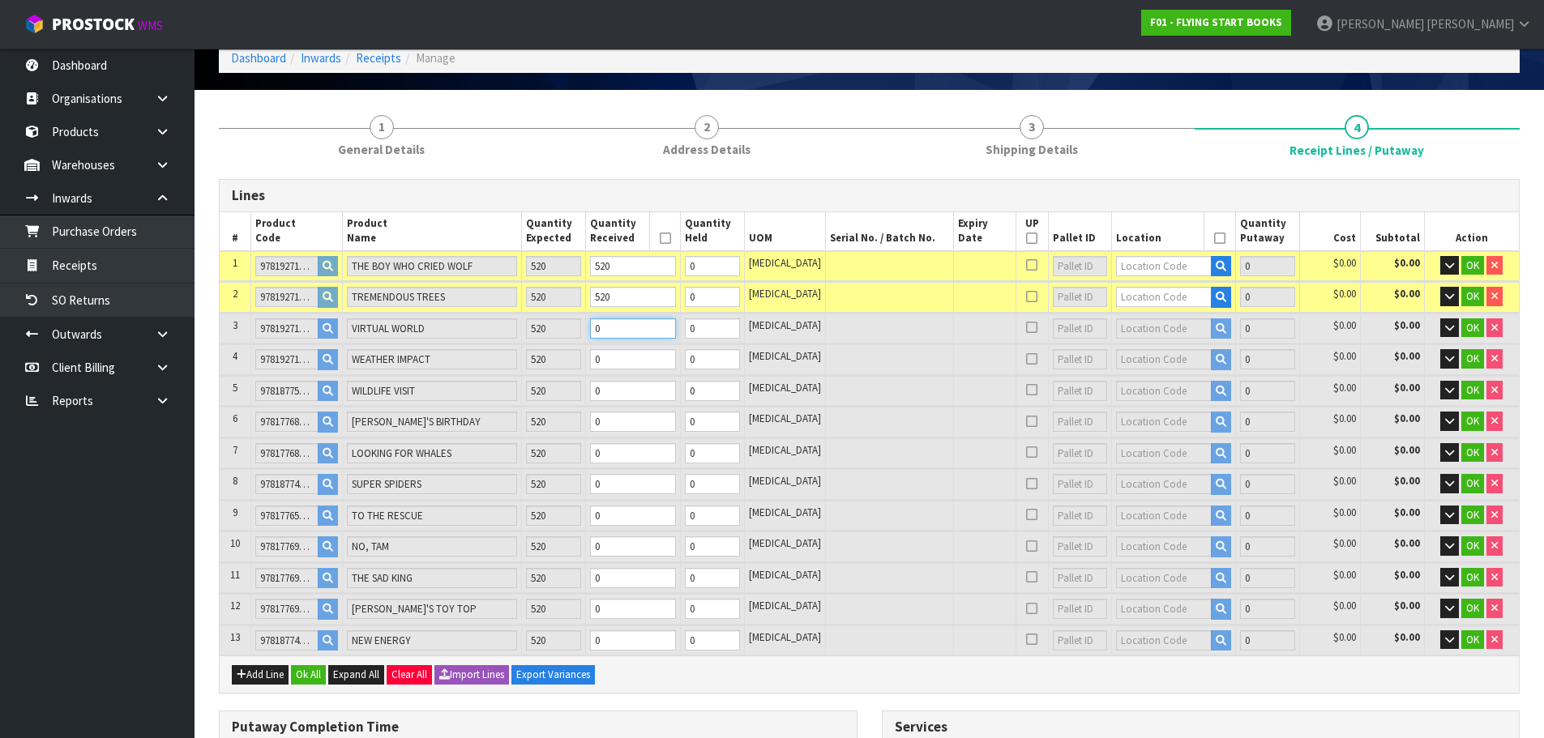
type input "6"
type input "0.095736"
type input "68.7"
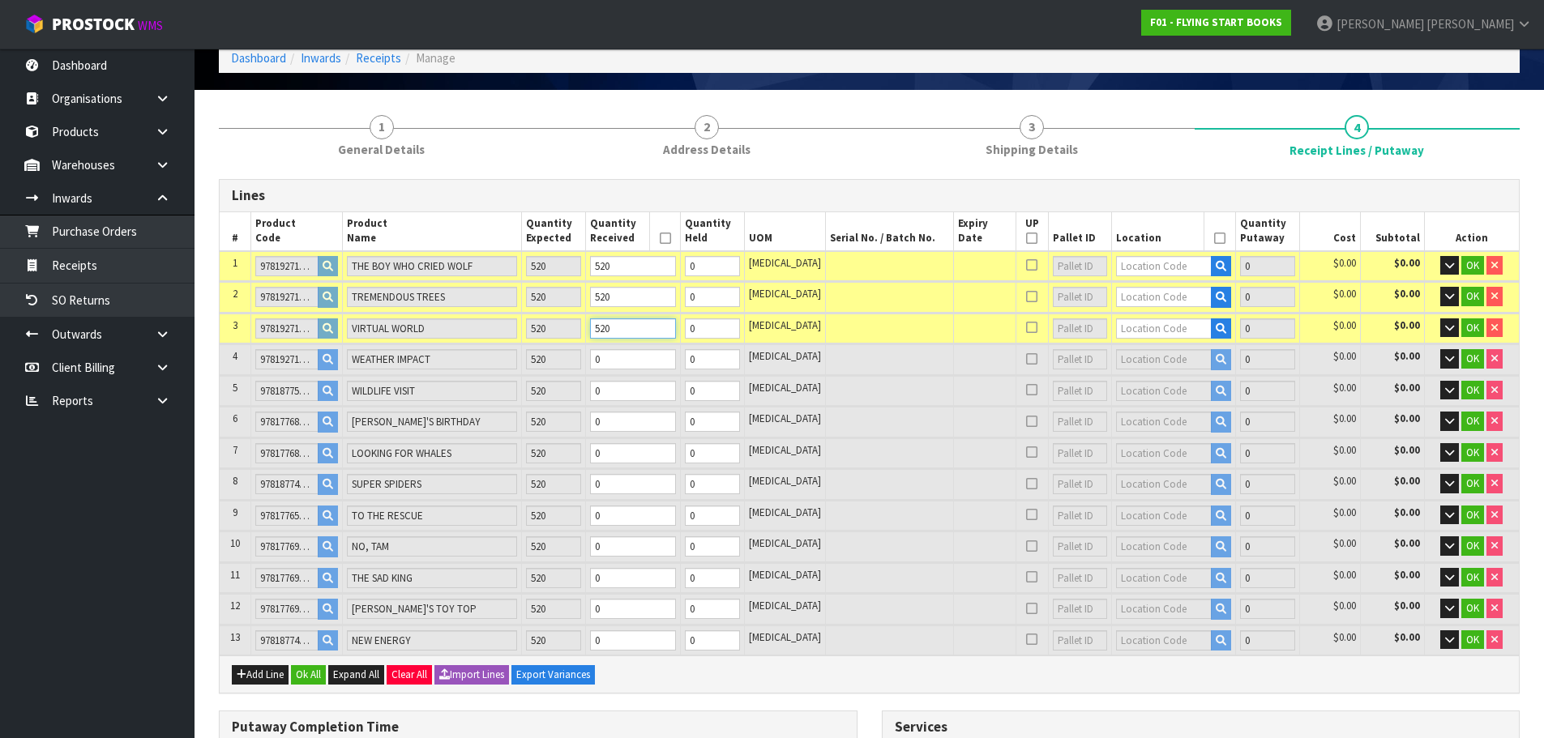
type input "520"
click at [652, 353] on input "0" at bounding box center [633, 359] width 86 height 20
paste input "52"
type input "8"
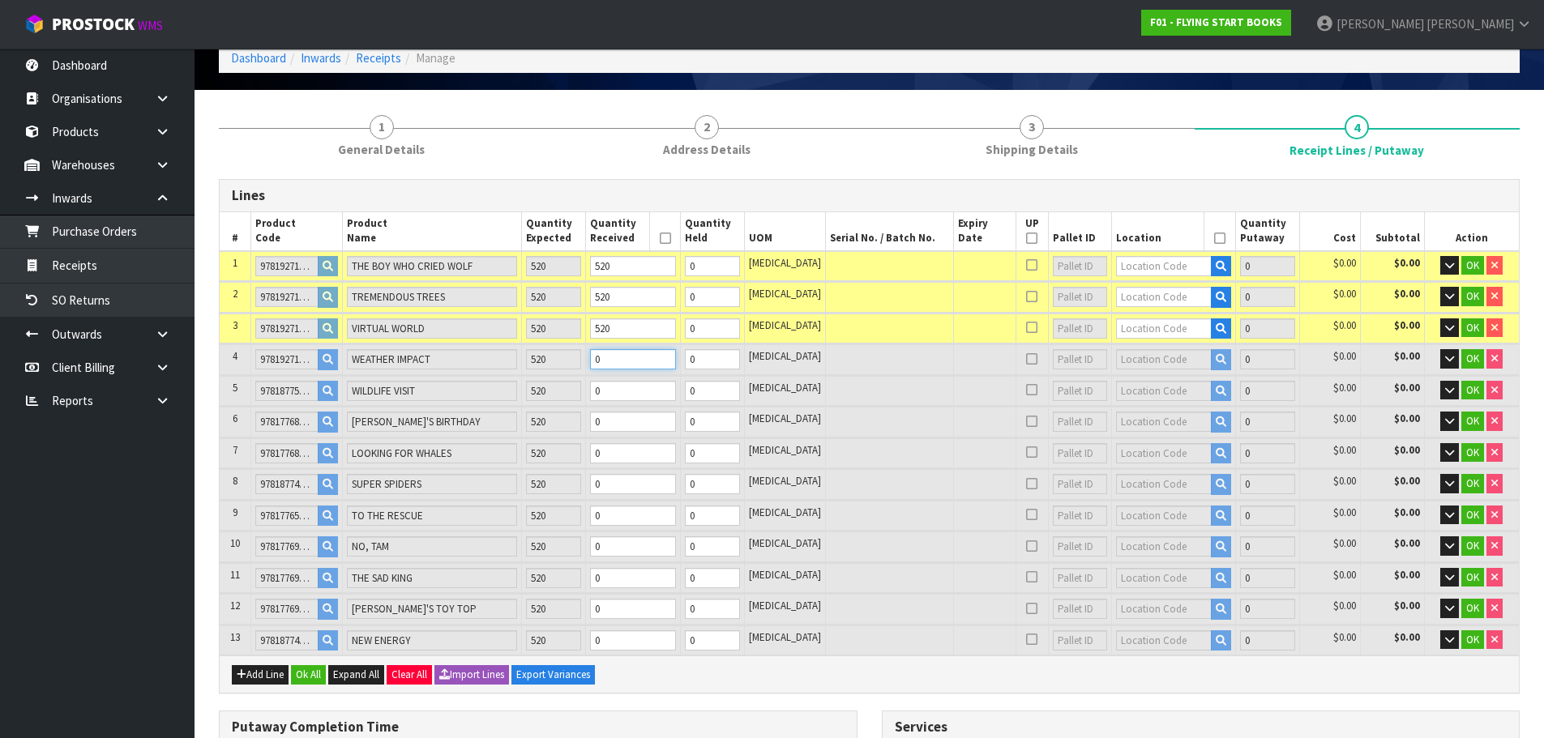
type input "0.12678"
type input "91.6"
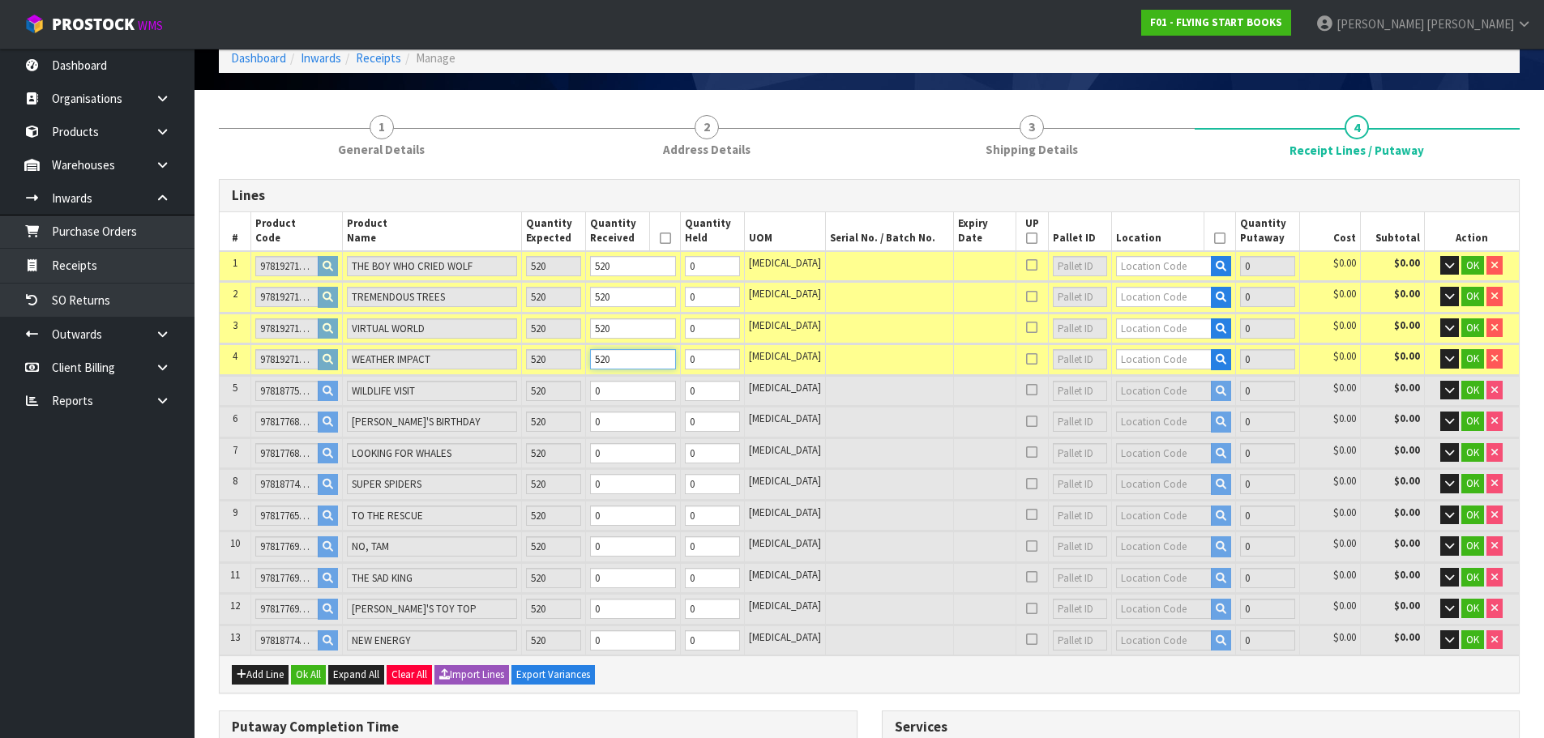
type input "520"
click at [641, 384] on input "0" at bounding box center [633, 391] width 86 height 20
paste input "52"
type input "10"
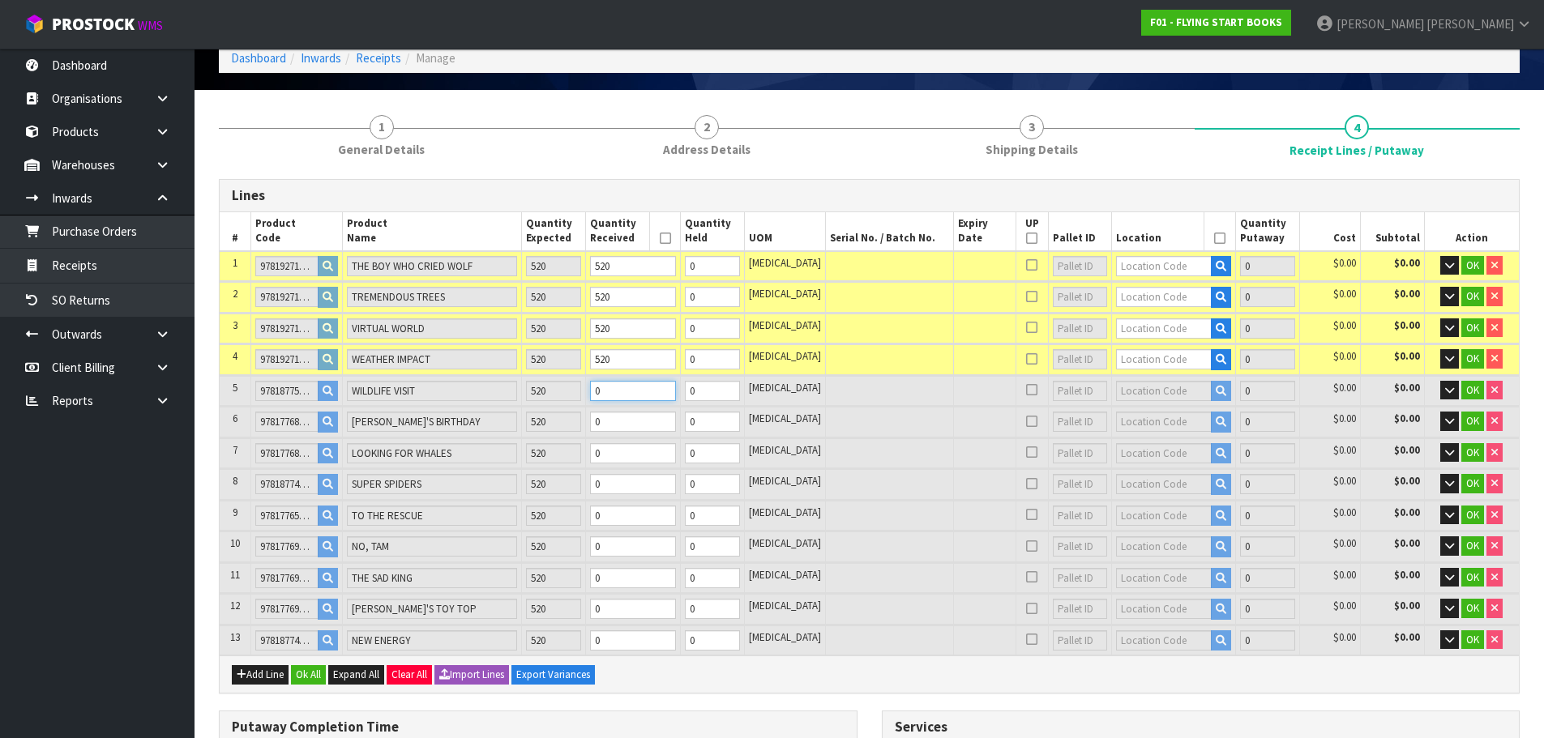
type input "0.157824"
type input "114.5"
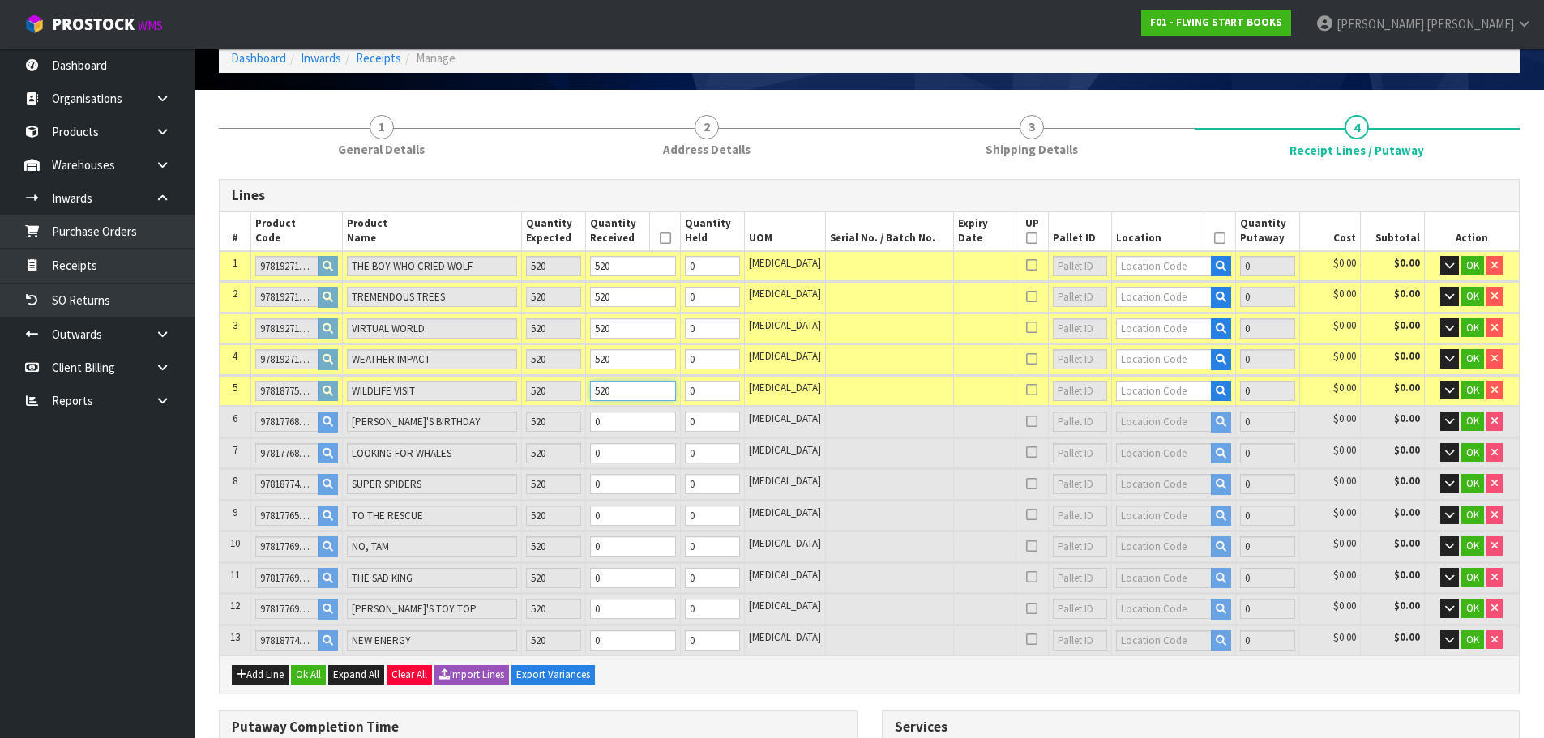
type input "520"
click at [644, 421] on input "0" at bounding box center [633, 422] width 86 height 20
paste input "52"
type input "12"
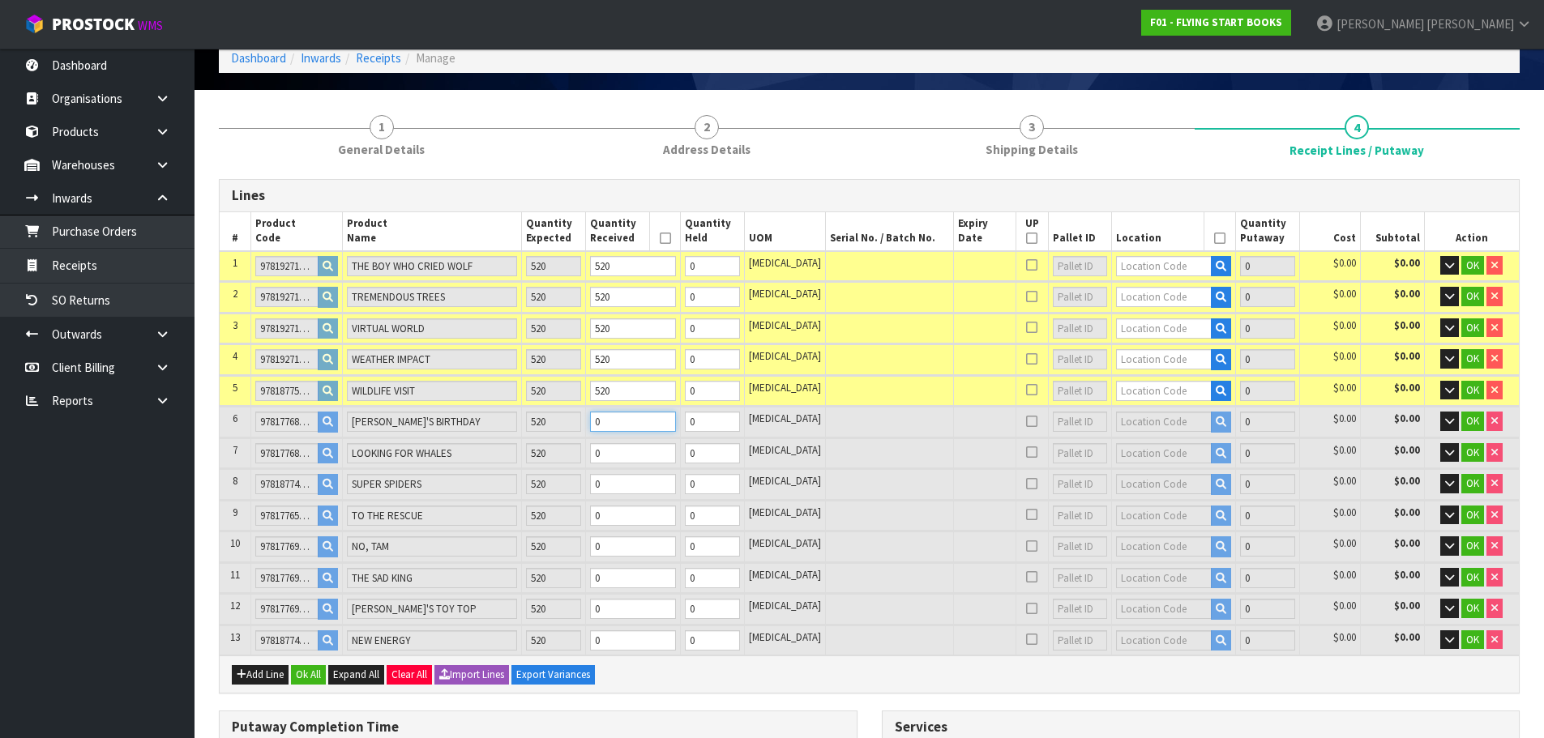
type input "0.19025"
type input "138.88"
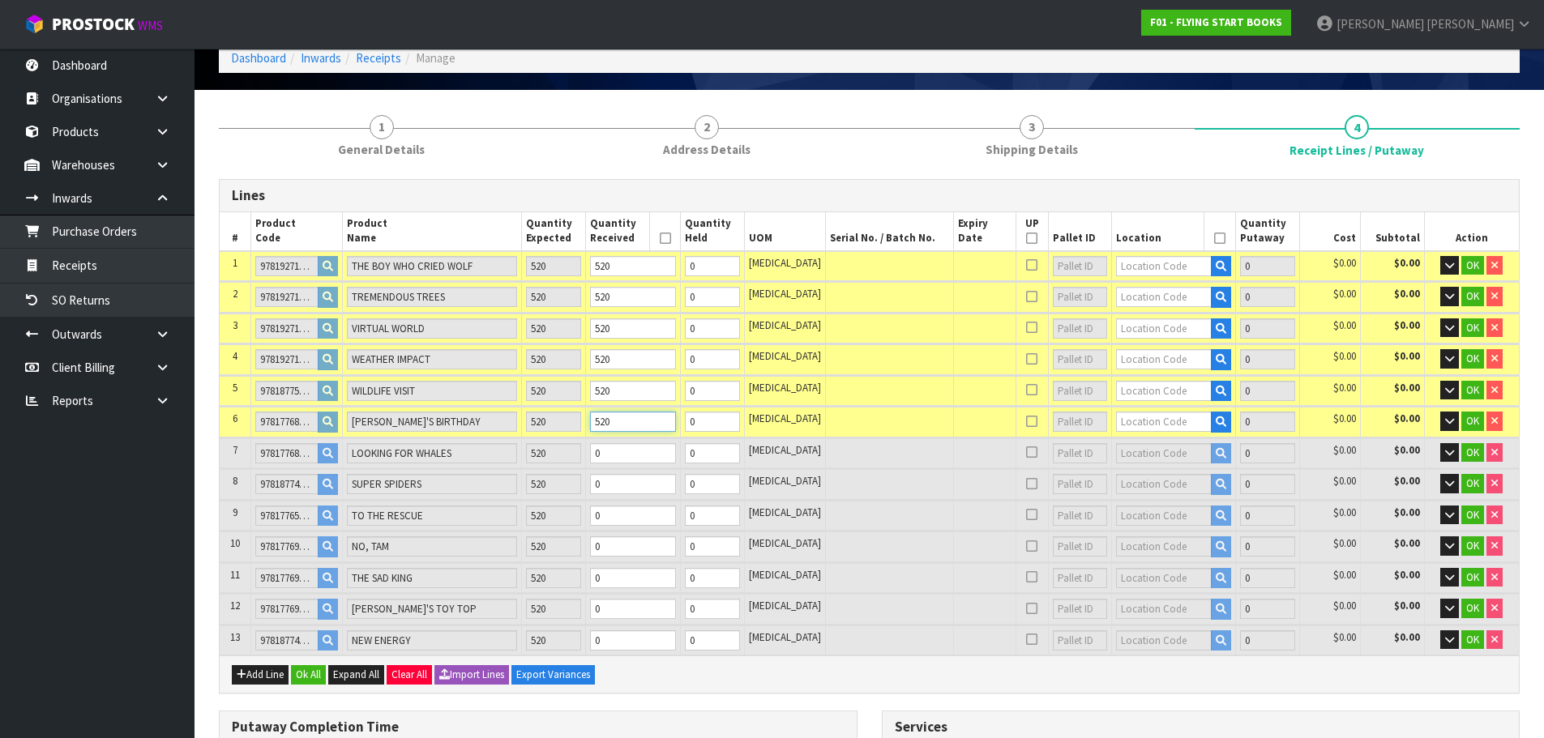
type input "520"
click at [644, 451] on input "0" at bounding box center [633, 453] width 86 height 20
paste input "52"
type input "14"
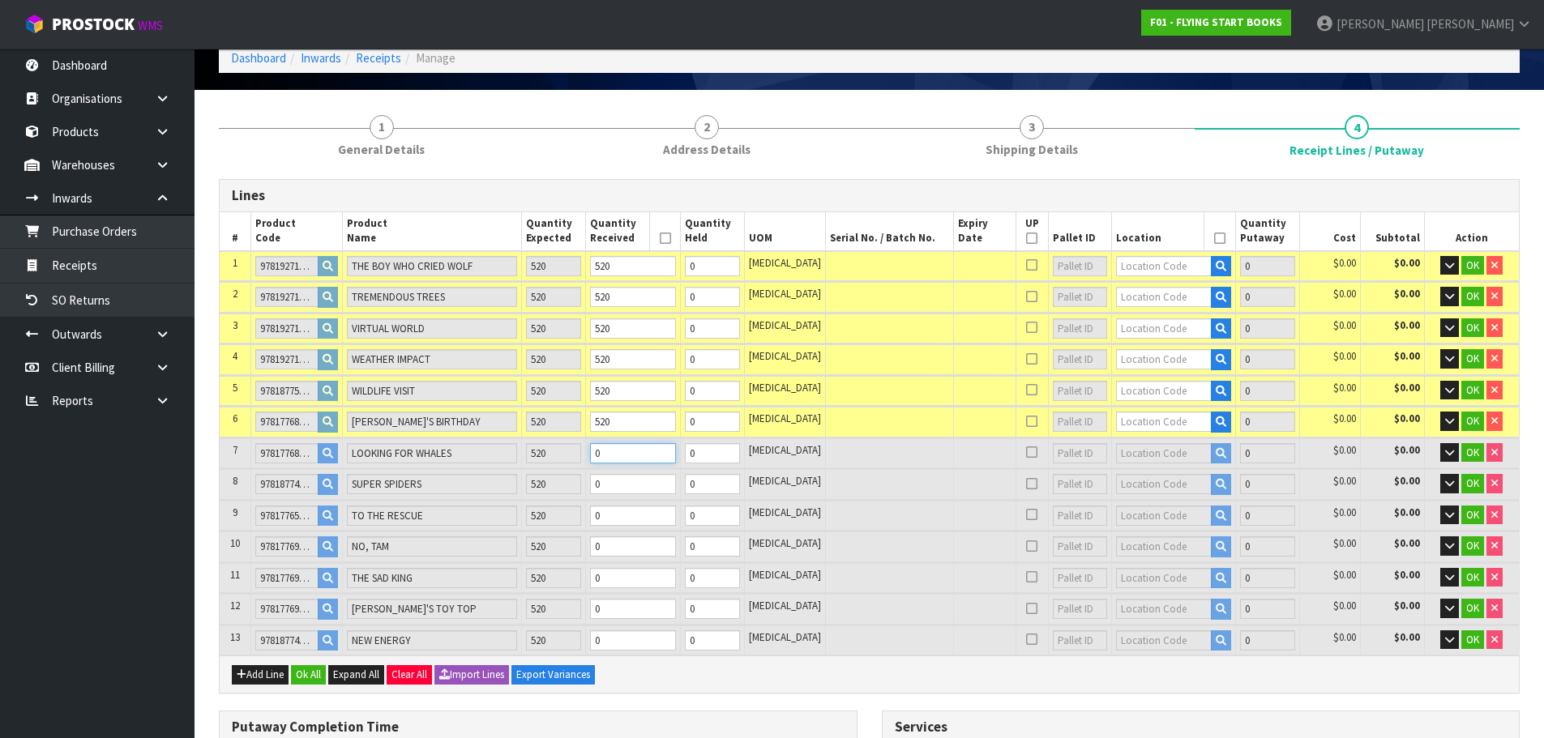
type input "0.222676"
type input "163.26"
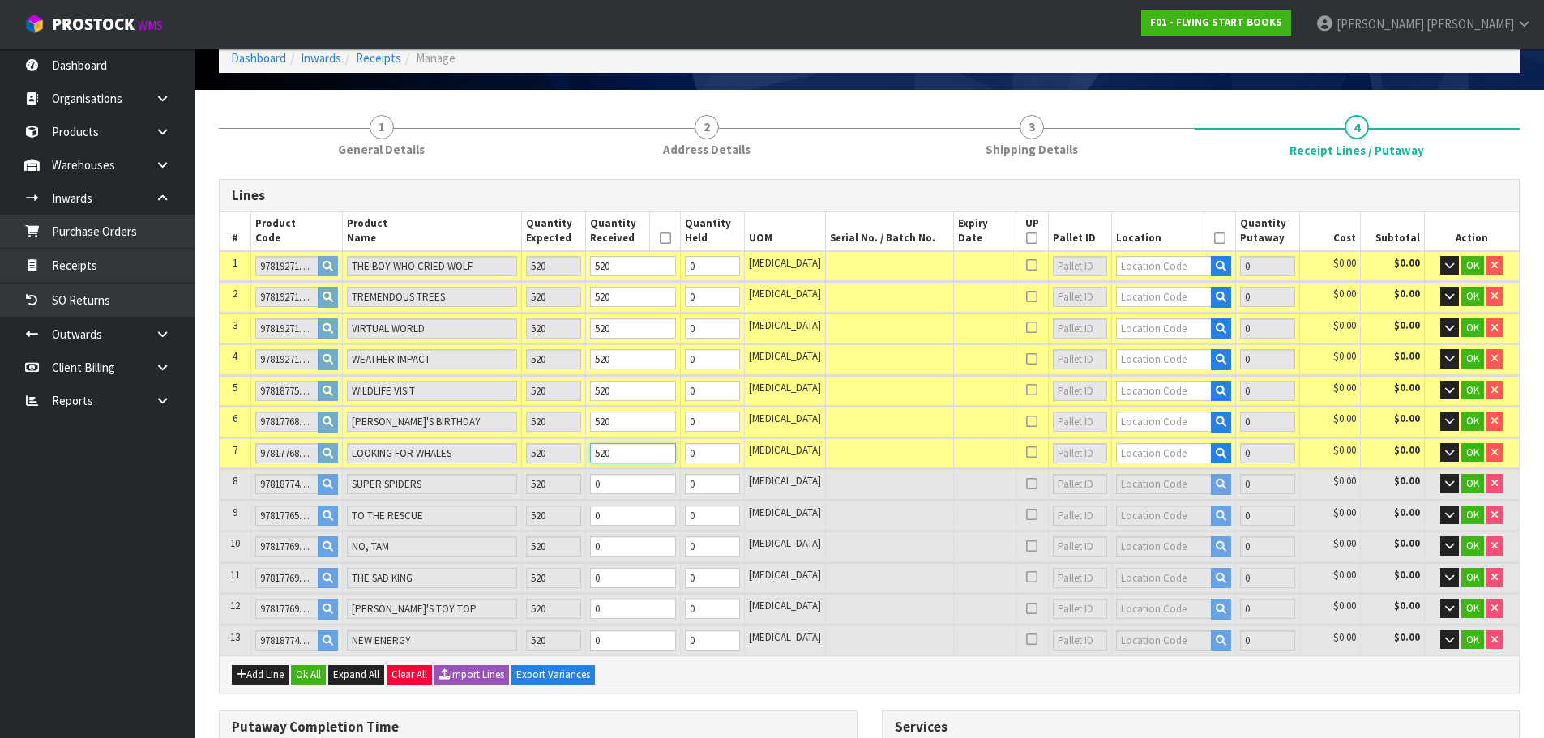
type input "520"
click at [631, 483] on input "0" at bounding box center [633, 484] width 86 height 20
paste input "52"
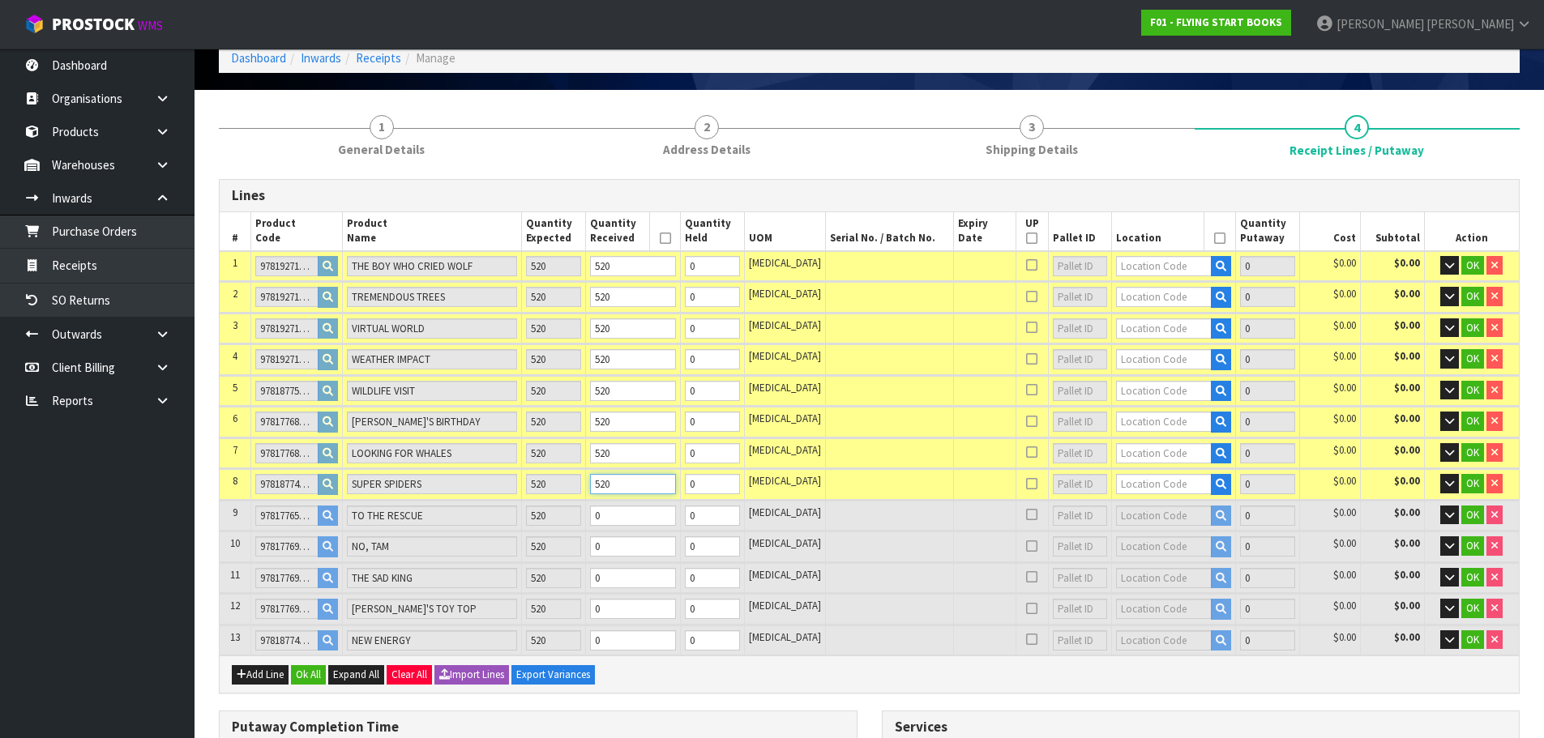
type input "16"
type input "0.25372"
type input "186.16"
type input "520"
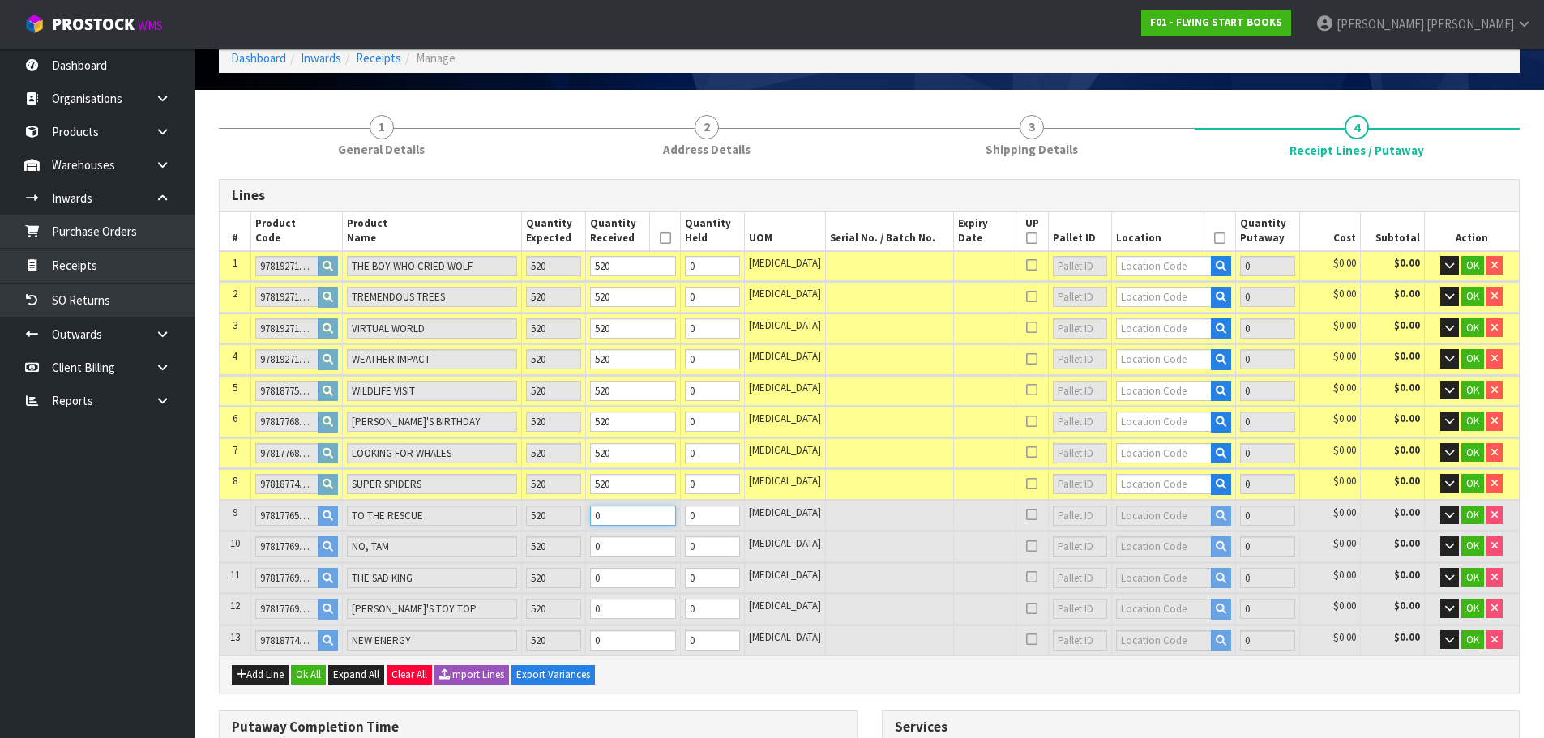
click at [633, 524] on input "0" at bounding box center [633, 516] width 86 height 20
paste input "52"
type input "18"
type input "0.29896"
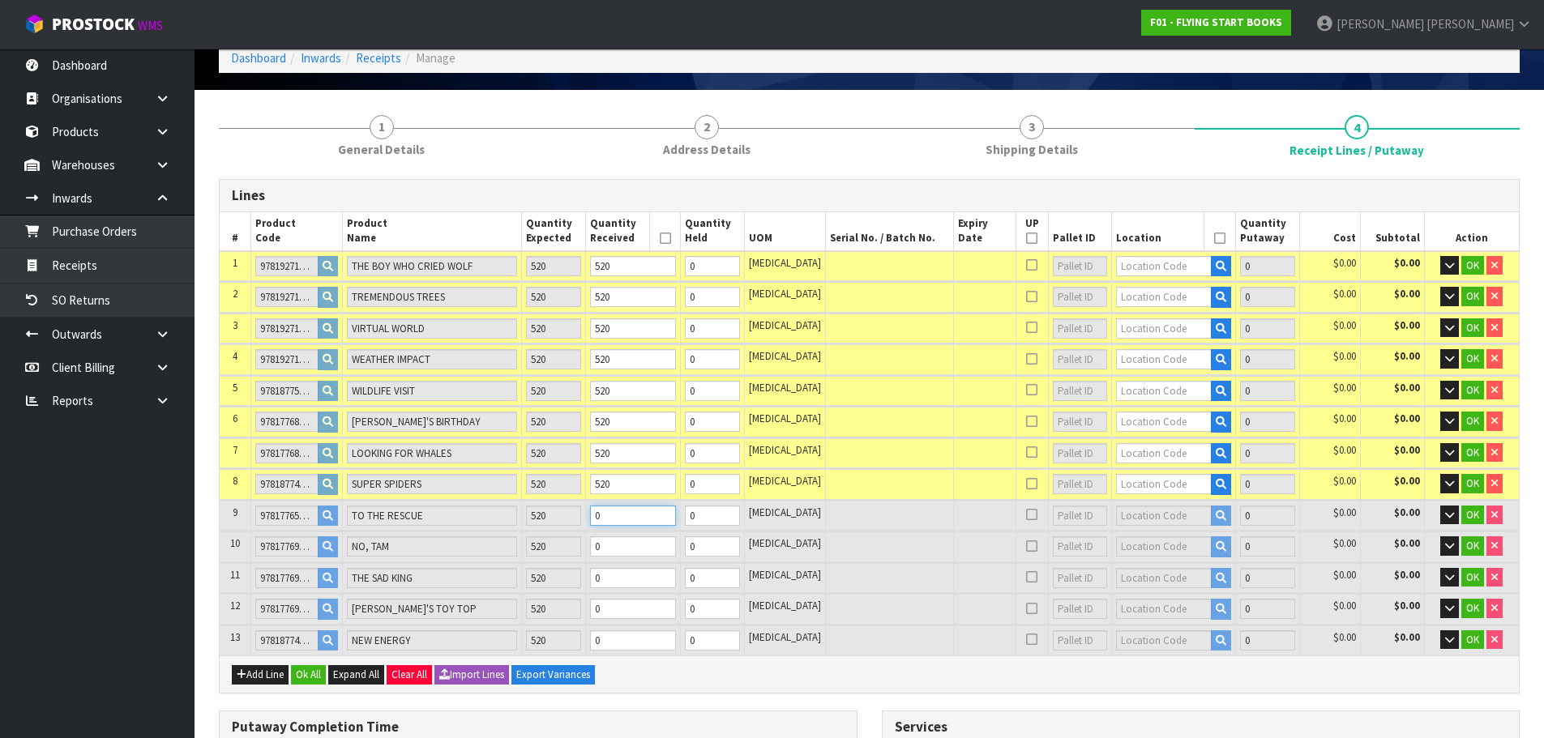
type input "212.16"
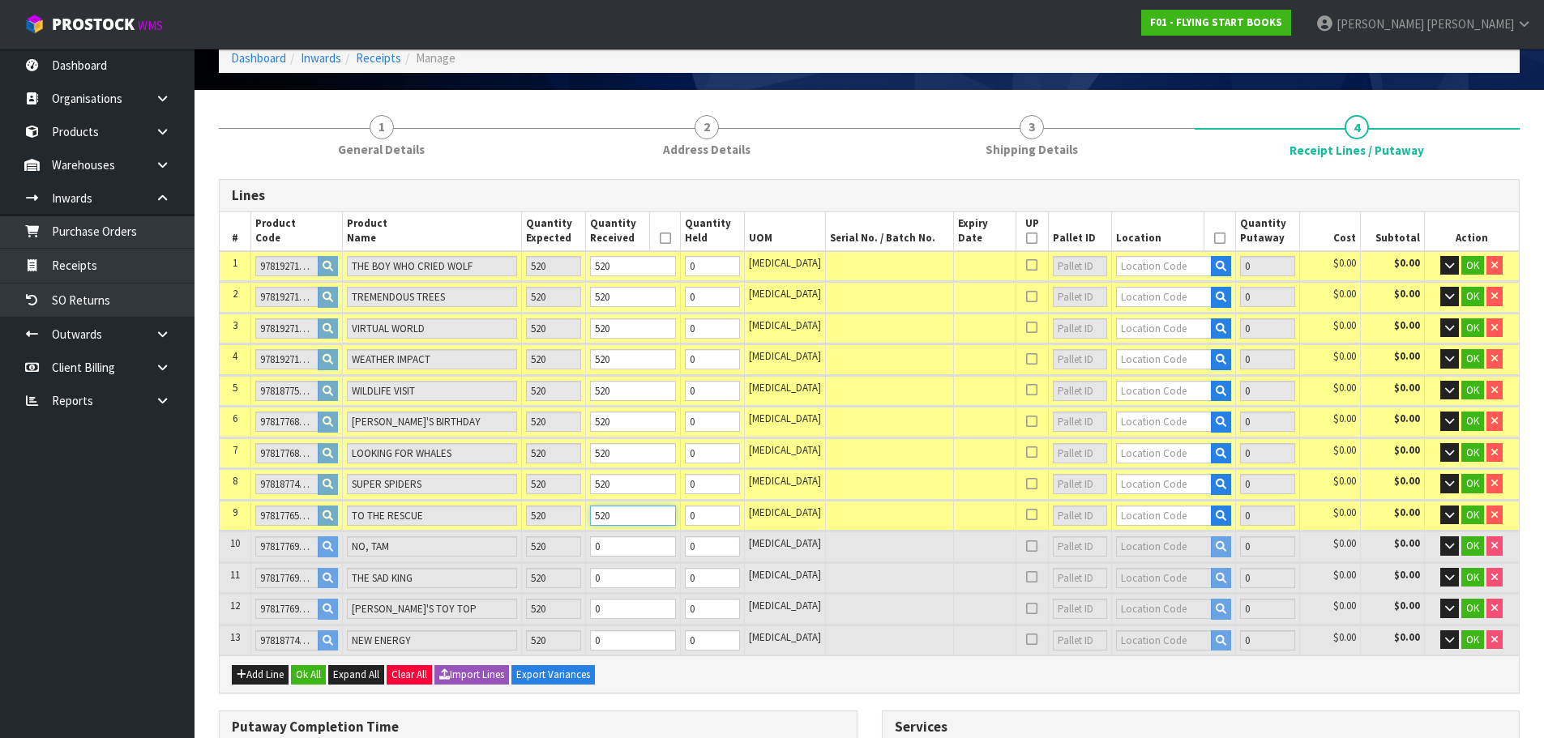
type input "520"
click at [635, 539] on input "0" at bounding box center [633, 547] width 86 height 20
paste input "52"
type input "20"
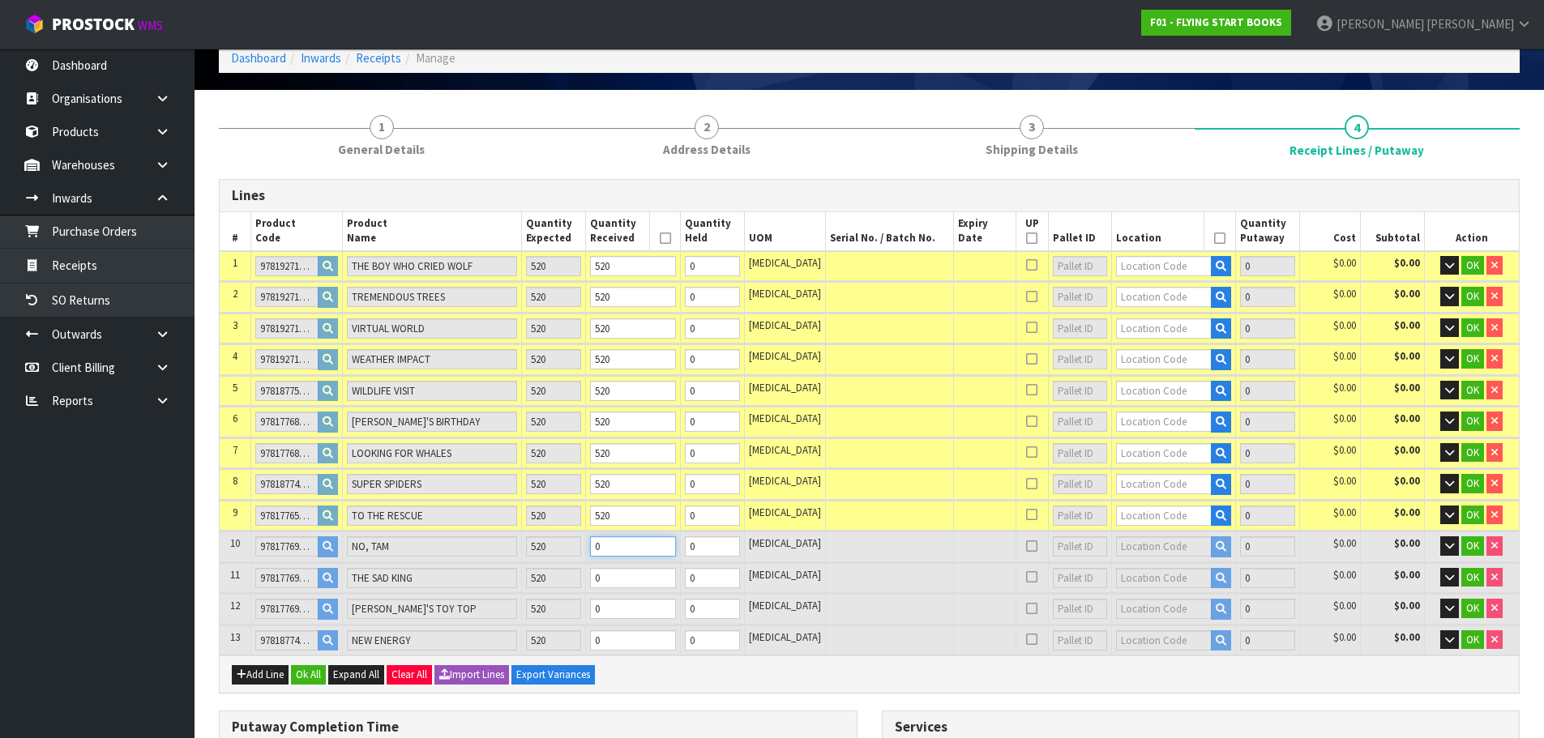
type input "0.3268"
type input "232.96"
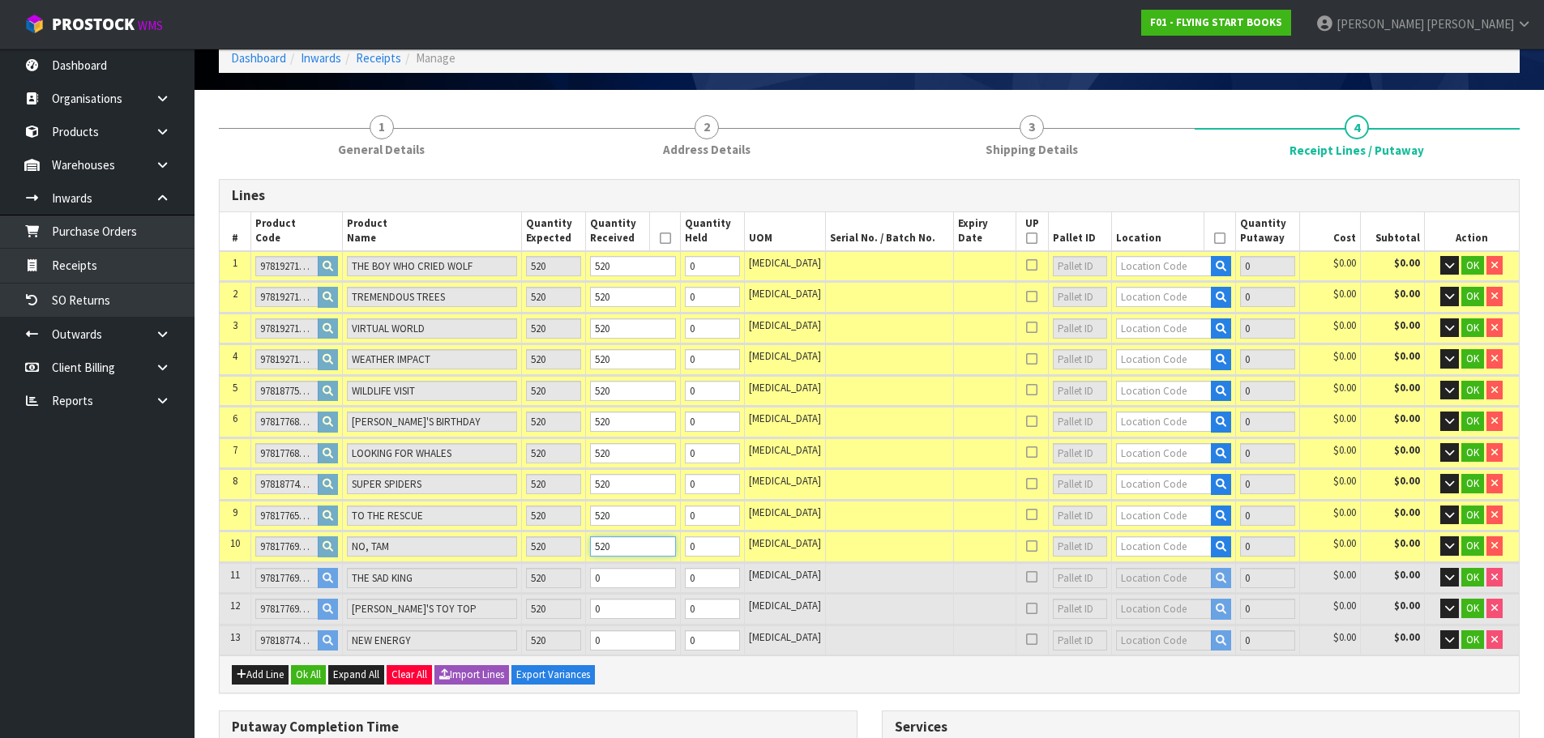
type input "520"
click at [639, 583] on input "0" at bounding box center [633, 578] width 86 height 20
paste input "52"
type input "22"
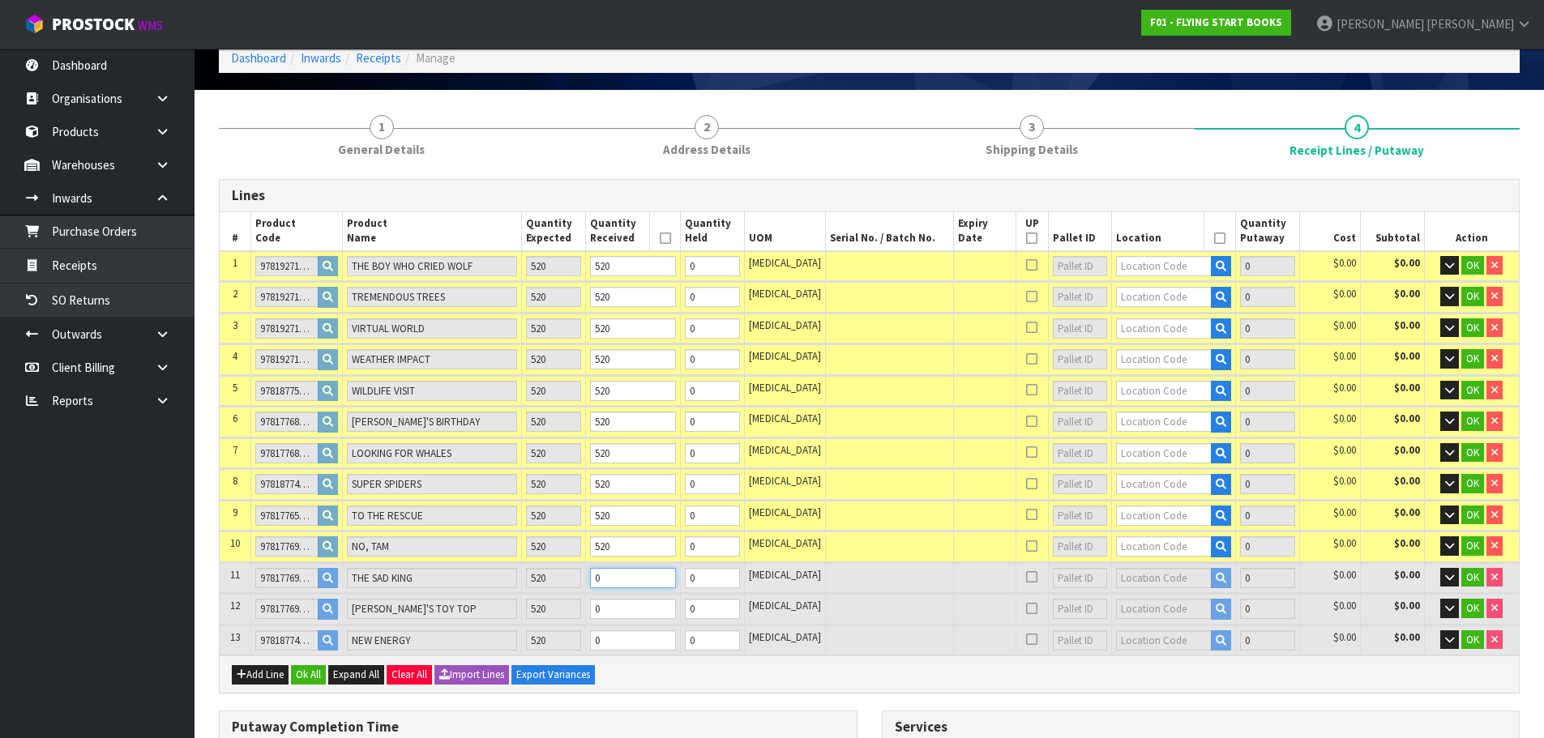
type input "0.35464"
type input "253.76"
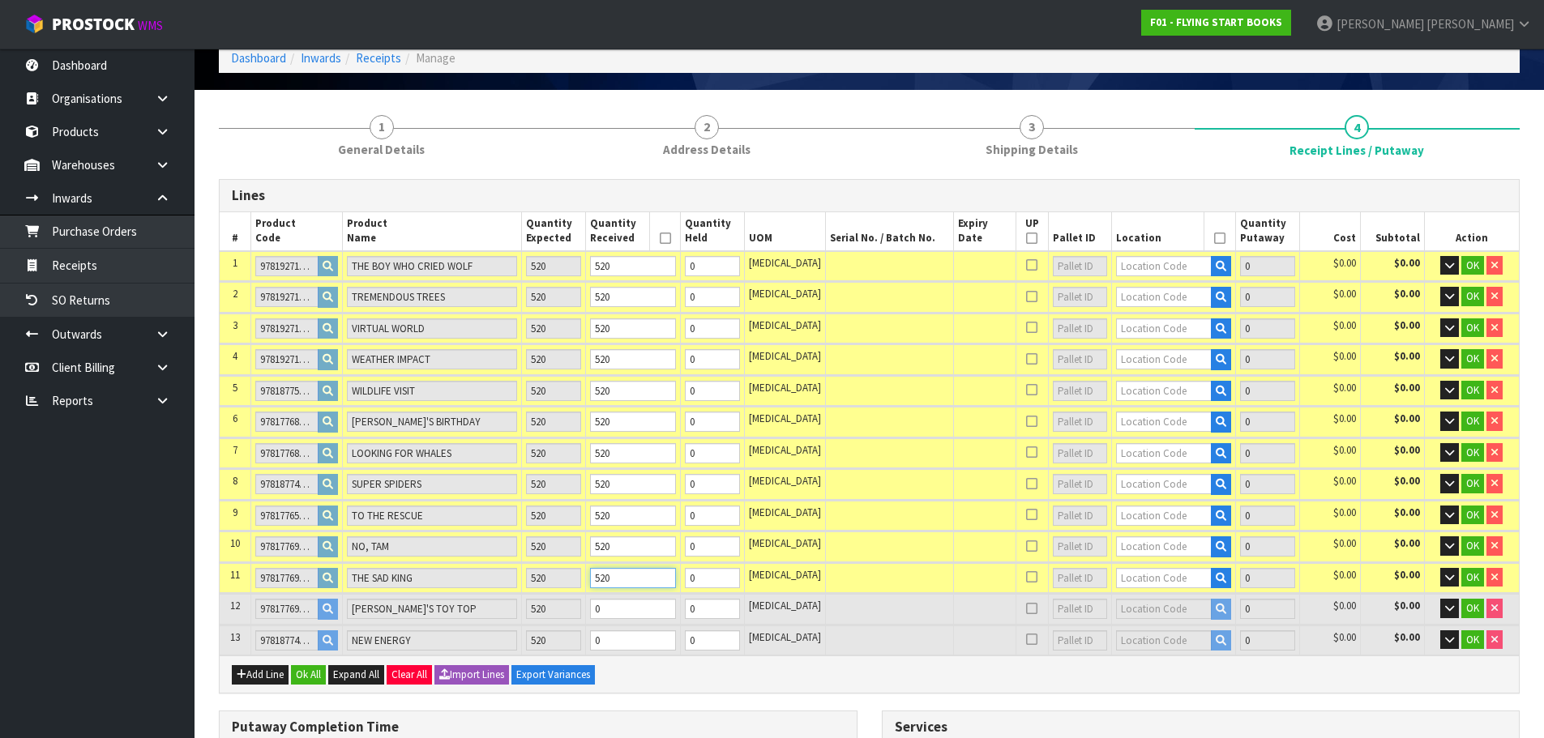
type input "520"
click at [640, 600] on input "0" at bounding box center [633, 609] width 86 height 20
paste input "52"
type input "24"
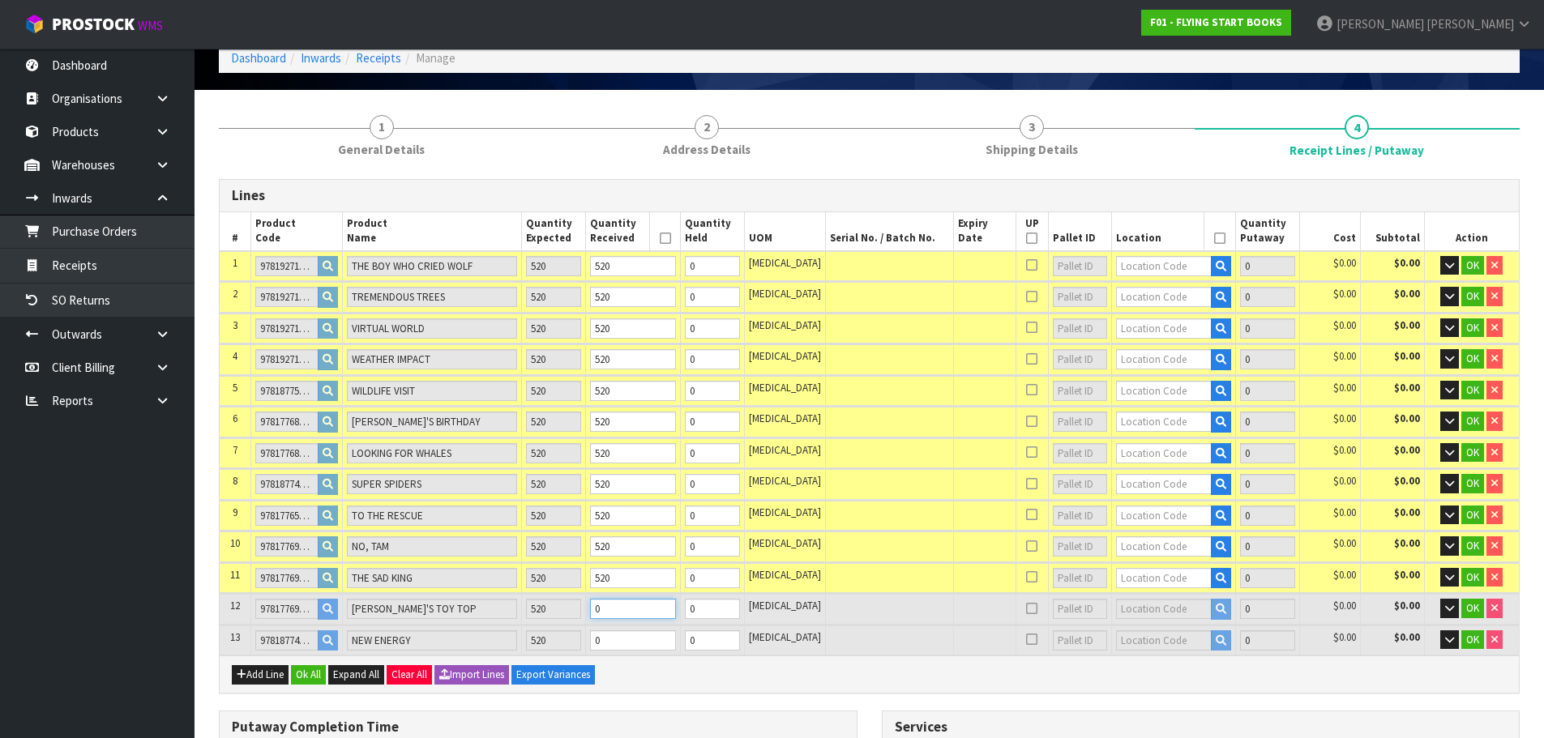
type input "0.38248"
type input "274.56"
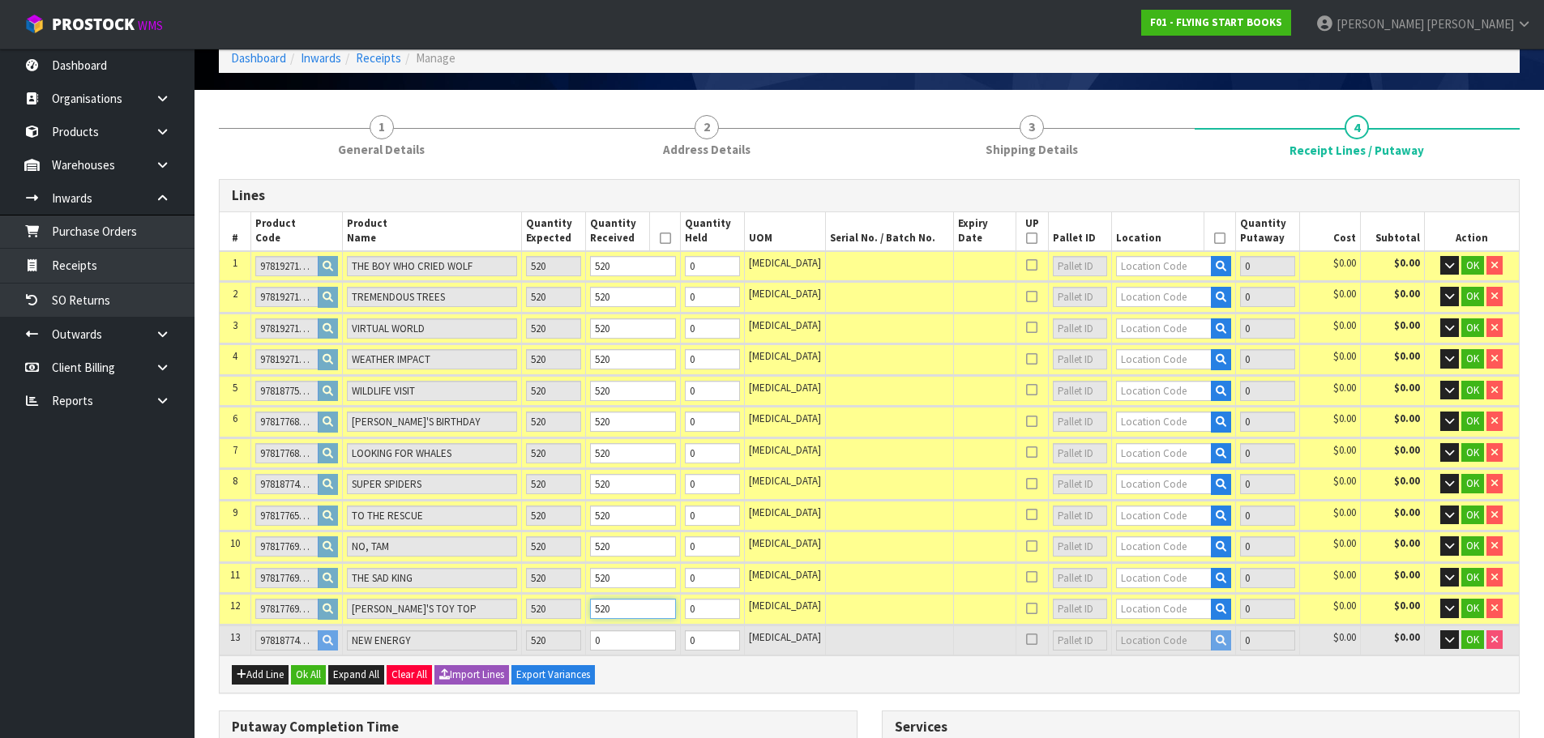
type input "520"
click at [644, 634] on input "0" at bounding box center [633, 641] width 86 height 20
paste input "52"
type input "26"
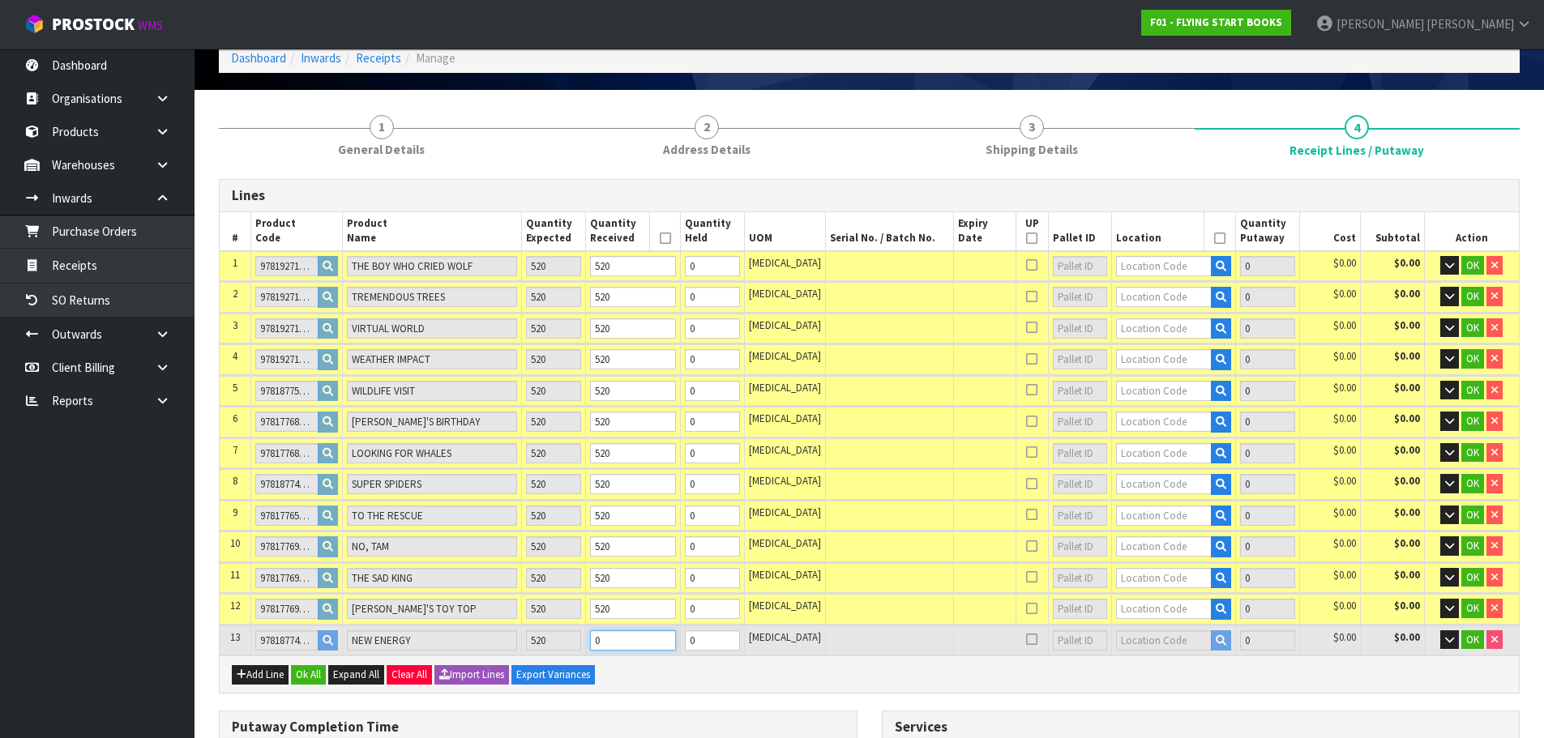
type input "0.413524"
type input "297.46"
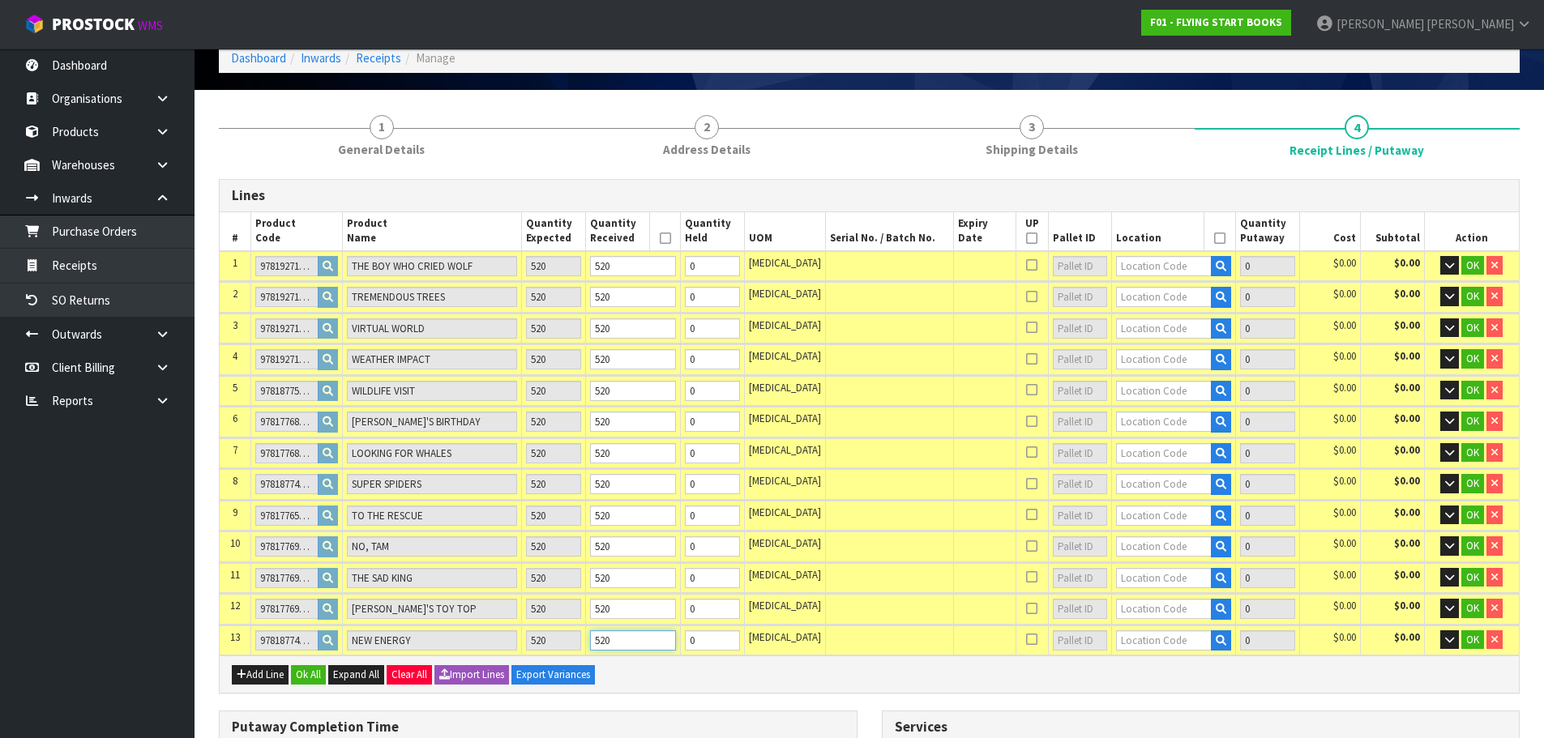
type input "520"
click at [1147, 272] on input "text" at bounding box center [1164, 266] width 96 height 20
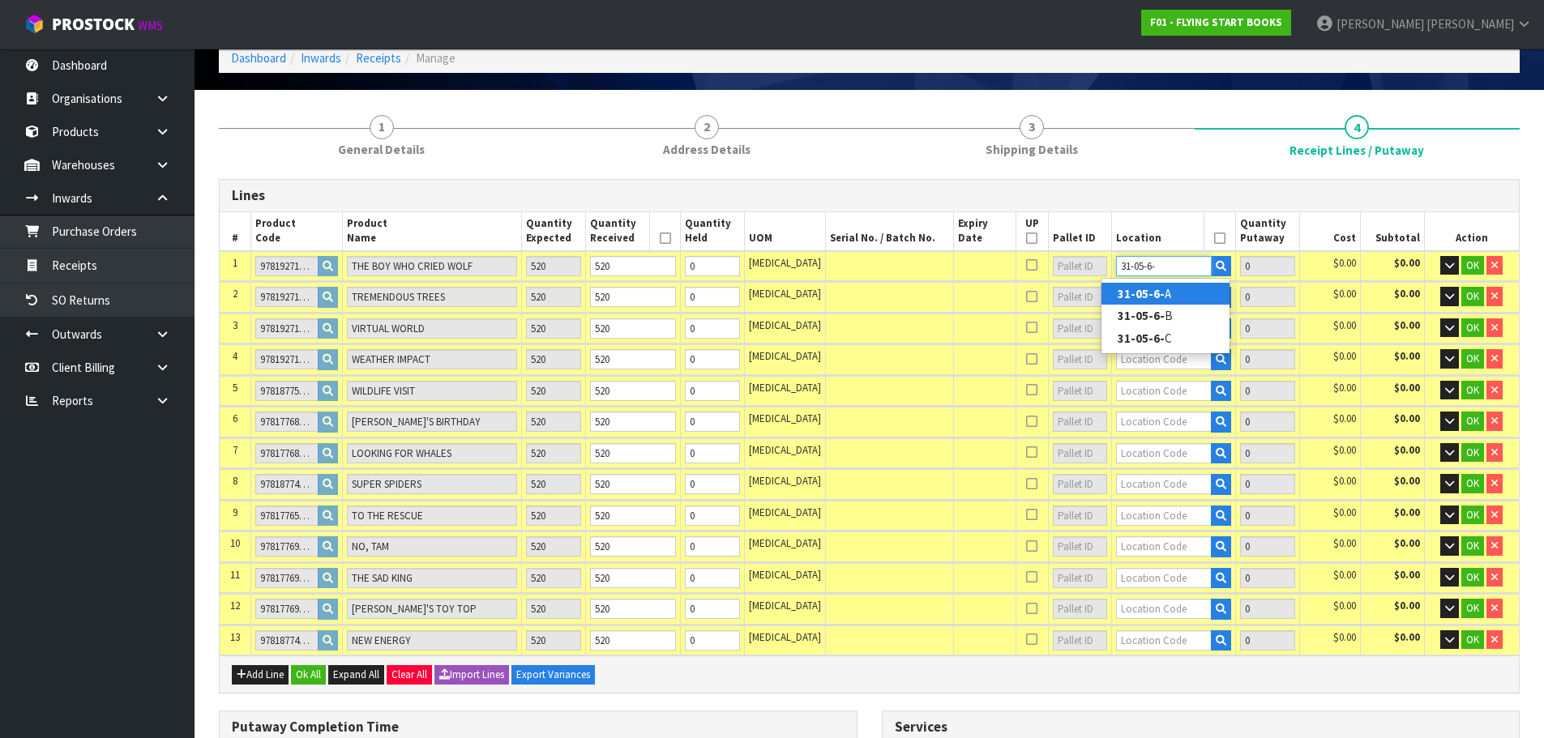
type input "31-05-6-A"
type input "520"
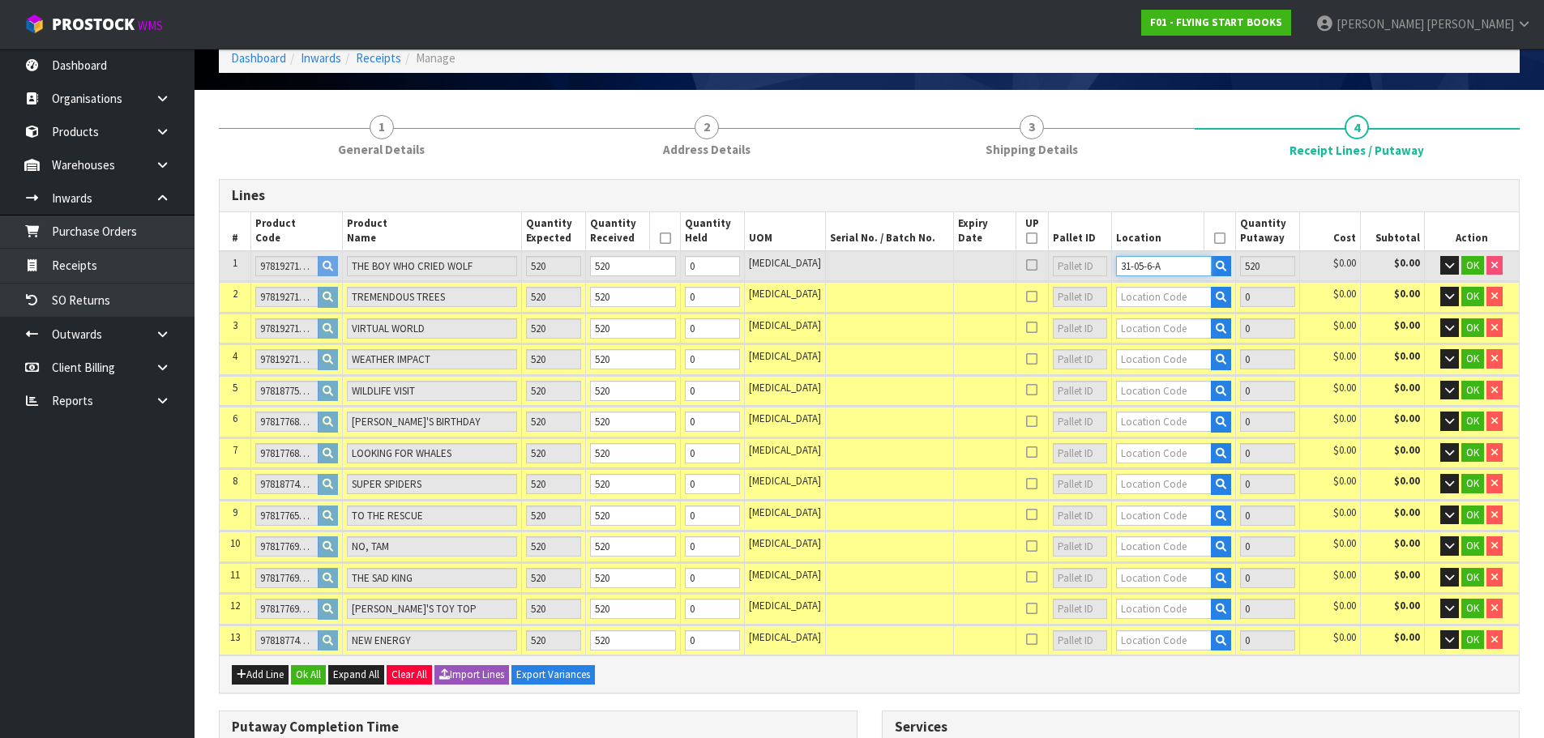
drag, startPoint x: 1152, startPoint y: 262, endPoint x: 1022, endPoint y: 272, distance: 130.1
click at [1022, 272] on tr "1 9781927197387 THE BOY WHO CRIED WOLF 520 520 0 PCE 31-05-6-A 520 $0.00 $0.00 …" at bounding box center [869, 266] width 1299 height 30
type input "31-05-6-A"
click at [1124, 325] on input "text" at bounding box center [1164, 329] width 96 height 20
paste input "31-05-6-A"
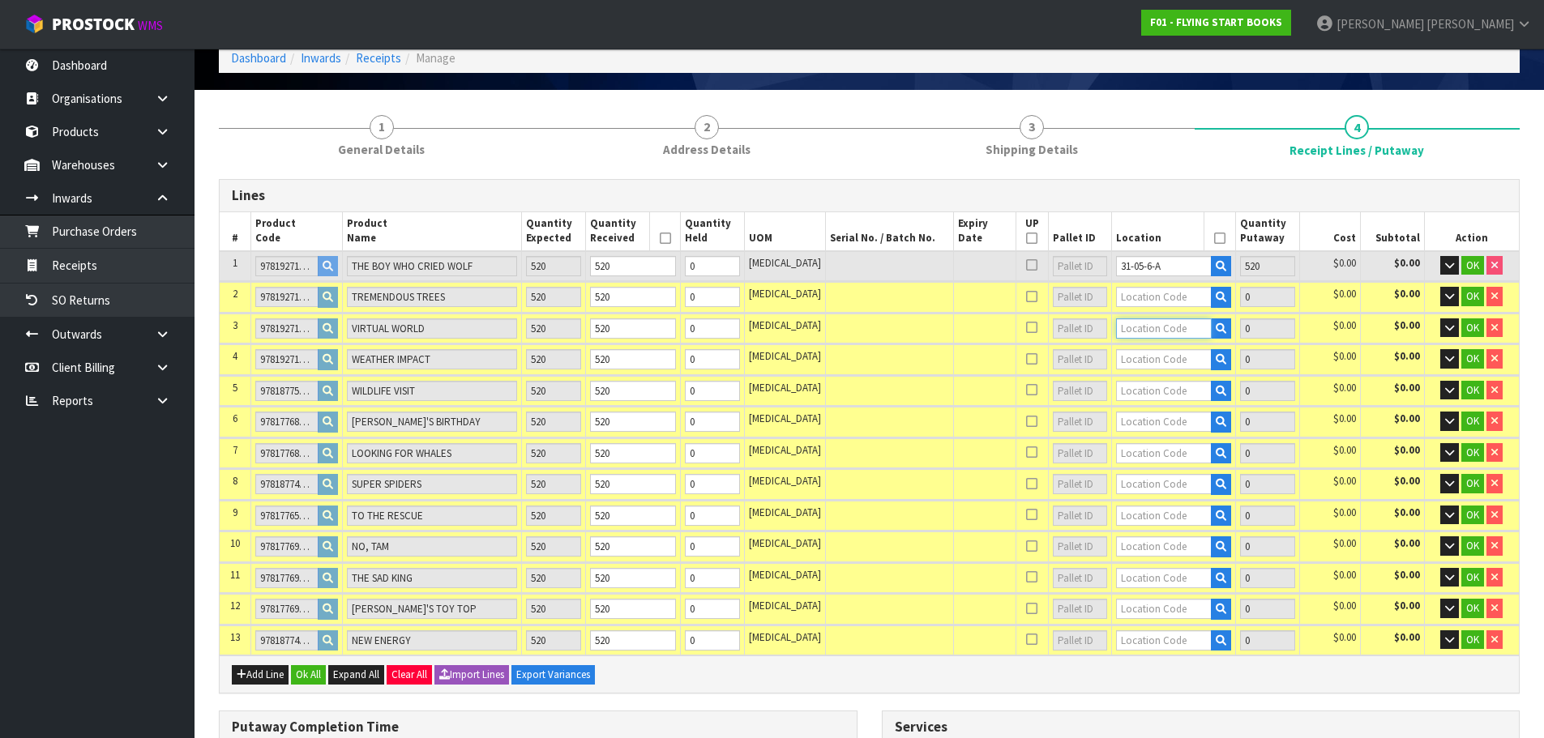
type input "31-05-6-A"
type input "1040"
type input "520"
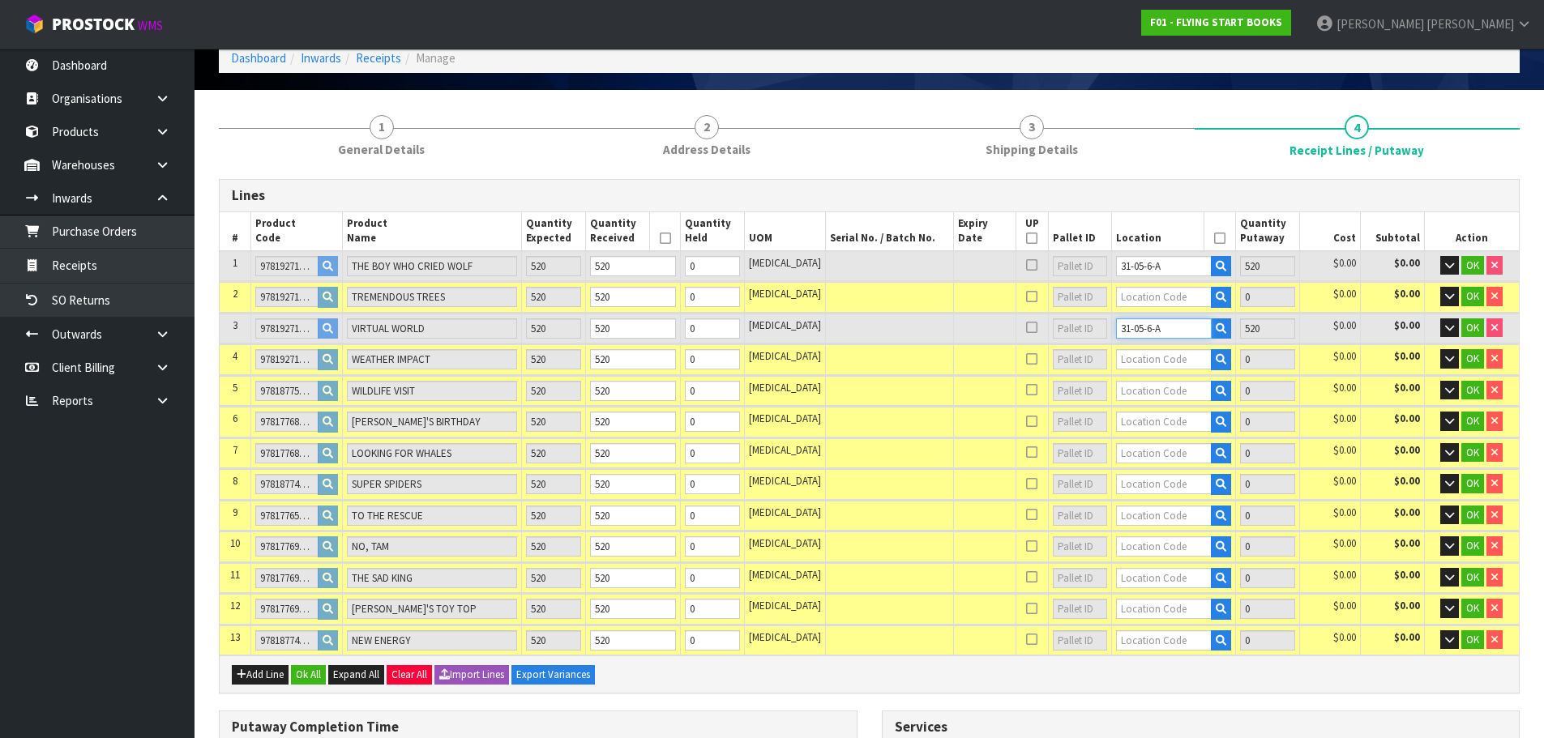
type input "31-05-6-A"
click at [1143, 391] on input "text" at bounding box center [1164, 391] width 96 height 20
paste input "31-05-6-A"
type input "31-05-6-A"
type input "1560"
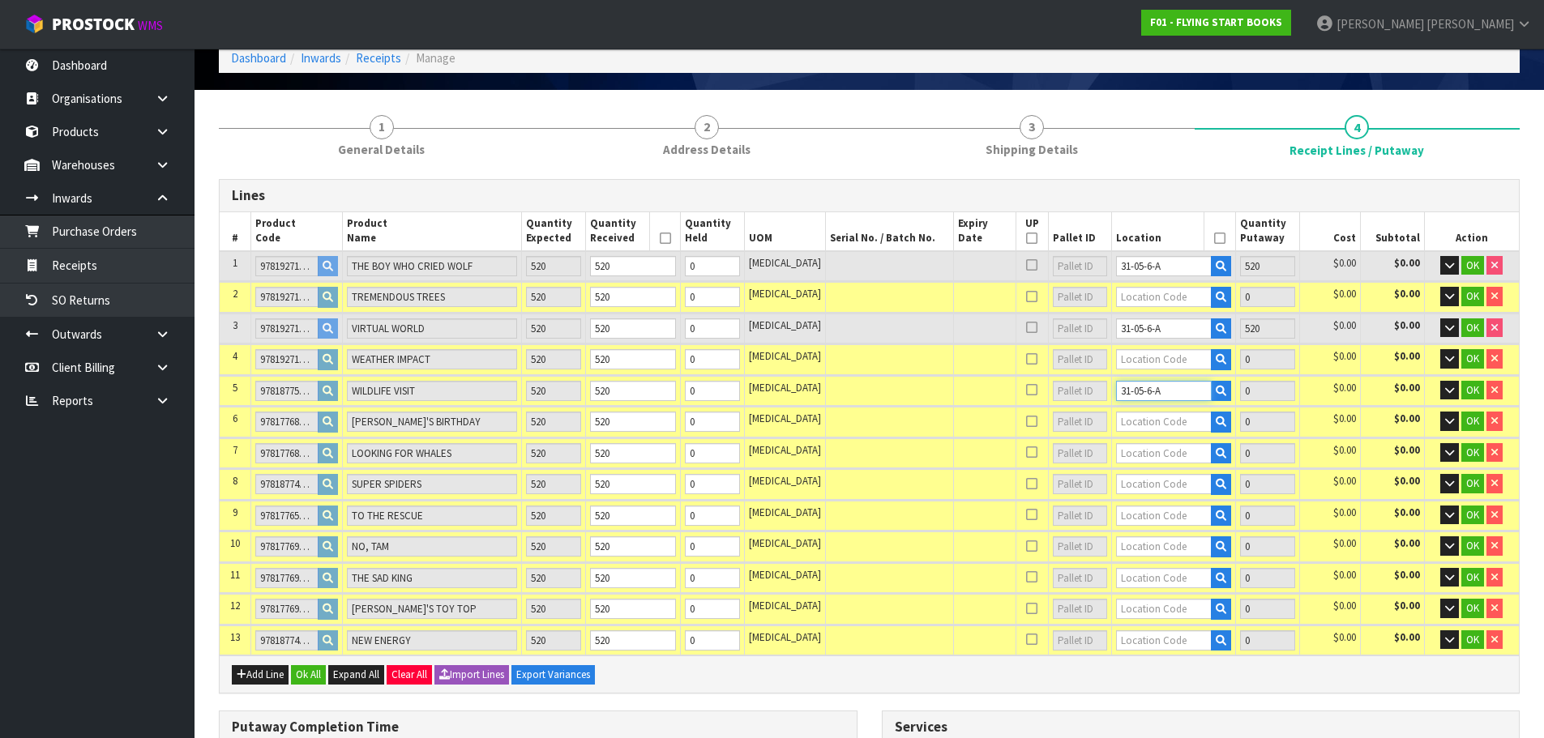
type input "520"
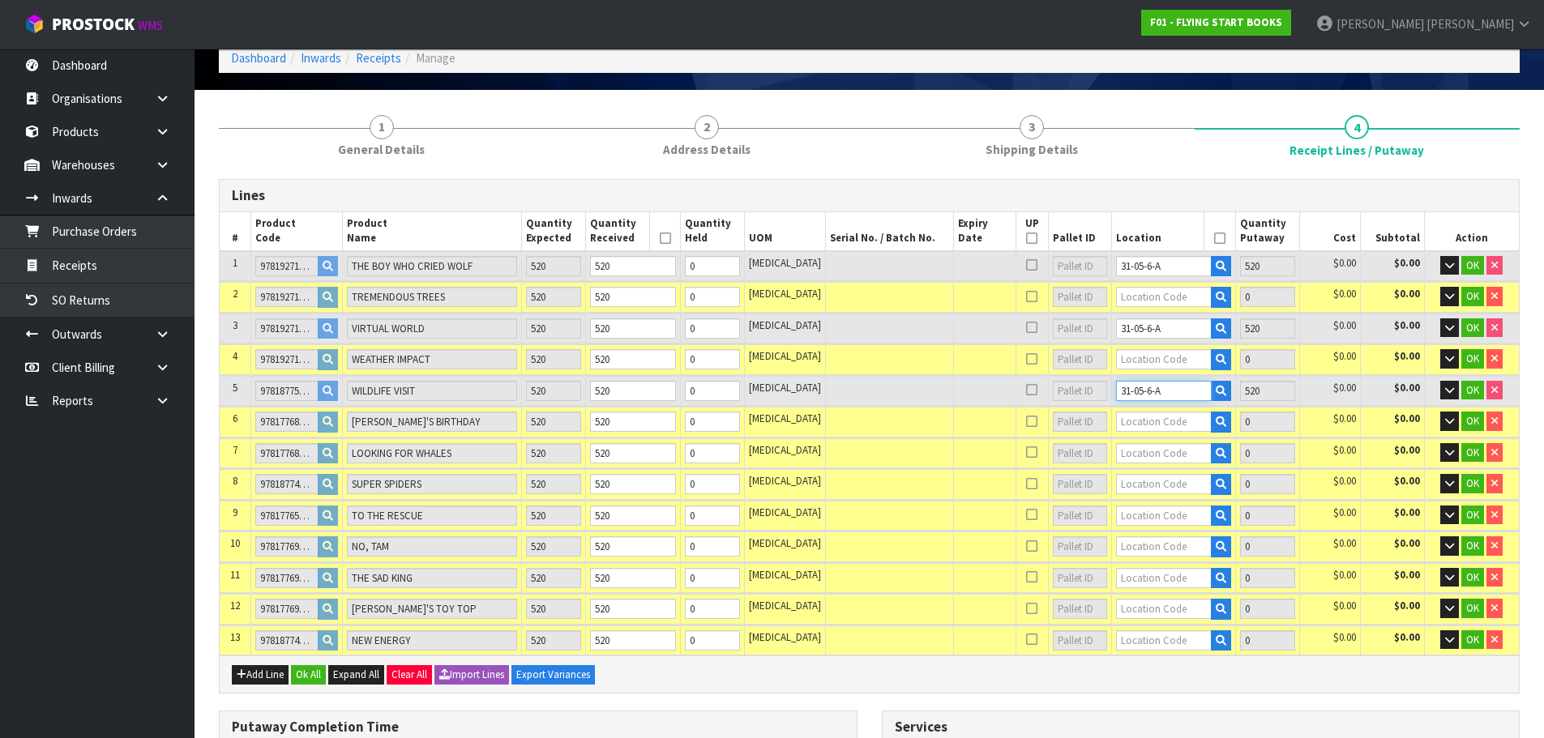
type input "31-05-6-A"
click at [1141, 304] on input "text" at bounding box center [1164, 297] width 96 height 20
paste input "31-05-6-A"
type input "31-05-6-A"
type input "2080"
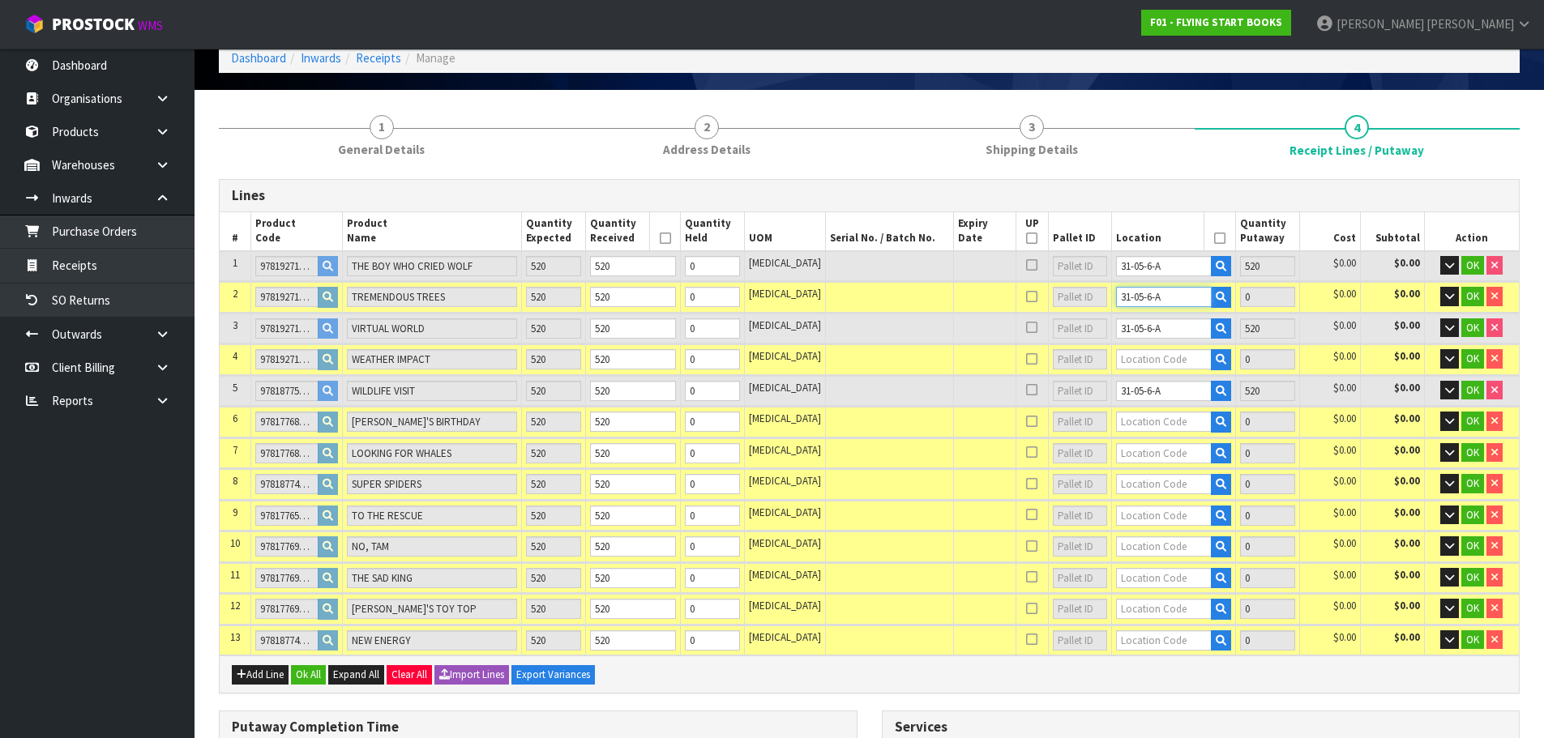
type input "520"
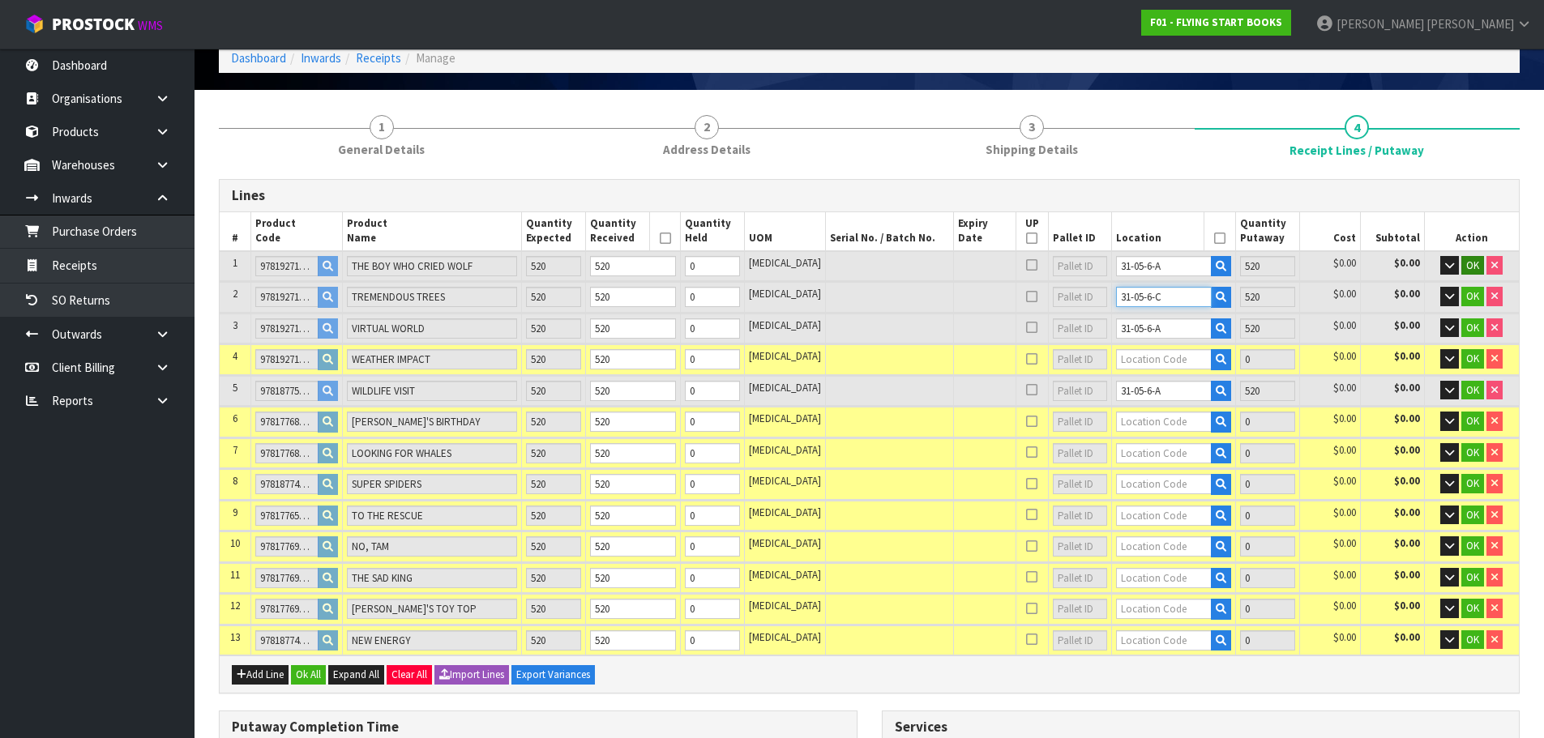
type input "31-05-6-C"
click at [1471, 267] on span "OK" at bounding box center [1472, 266] width 13 height 14
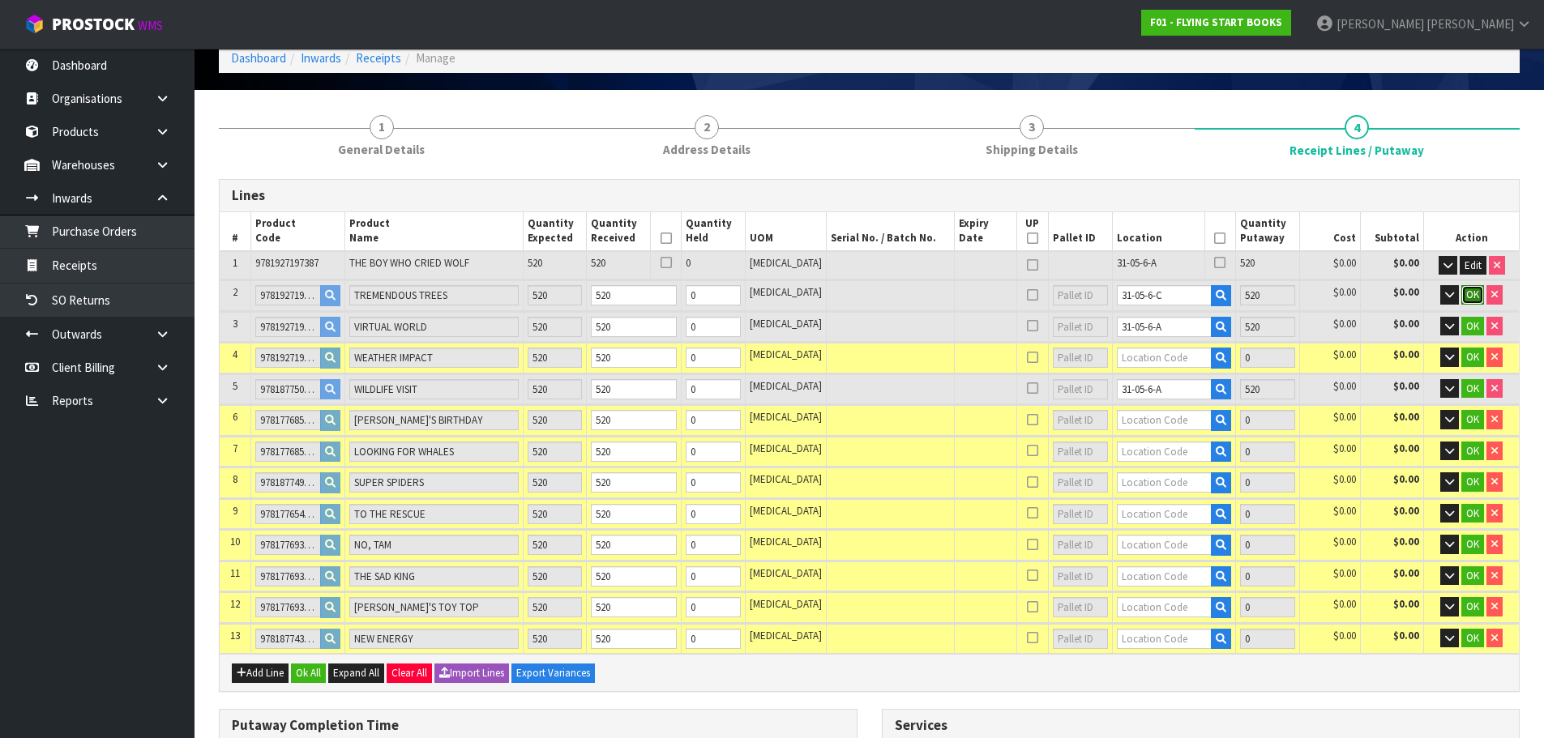
click at [1469, 297] on span "OK" at bounding box center [1472, 295] width 13 height 14
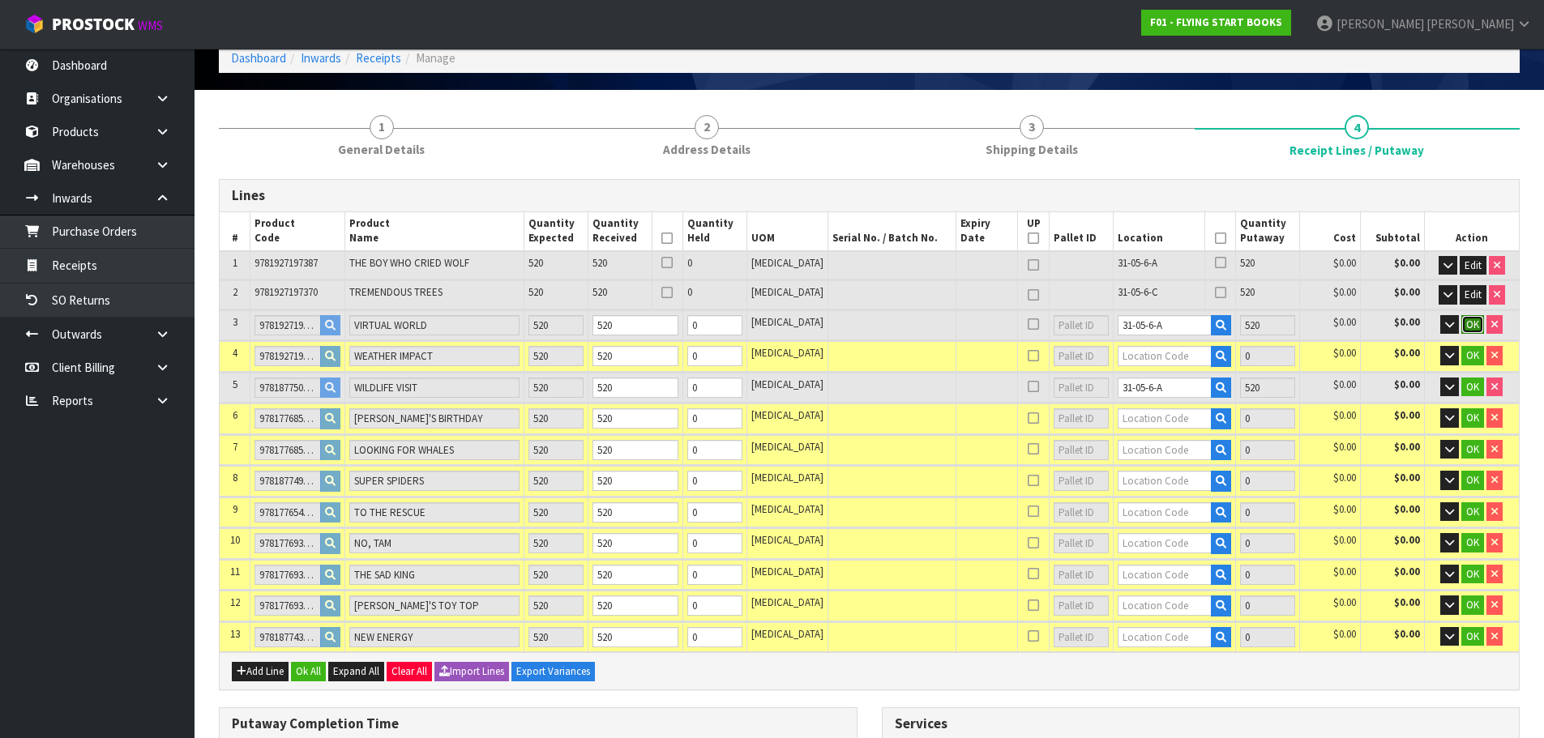
click at [1470, 319] on span "OK" at bounding box center [1472, 325] width 13 height 14
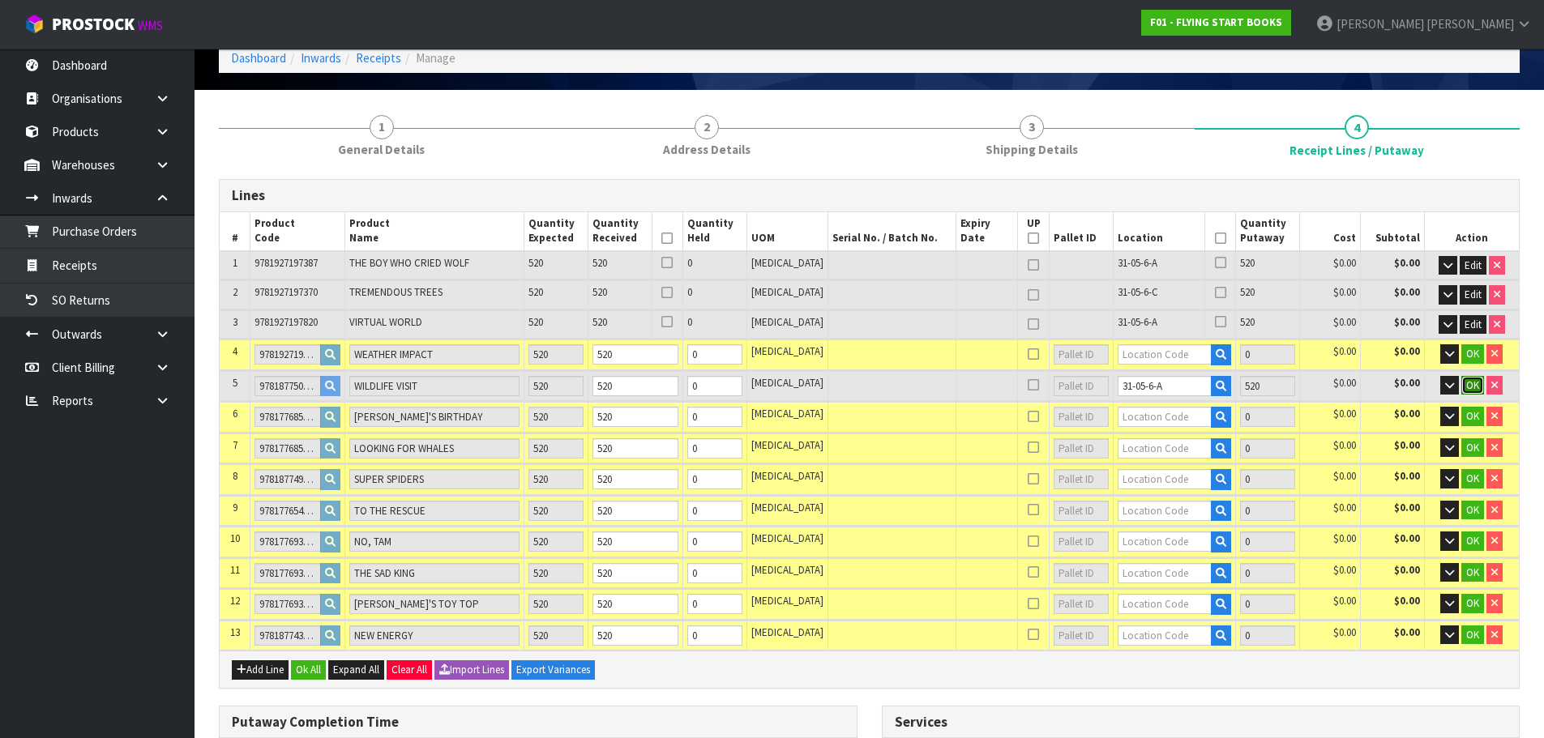
click at [1471, 385] on span "OK" at bounding box center [1472, 385] width 13 height 14
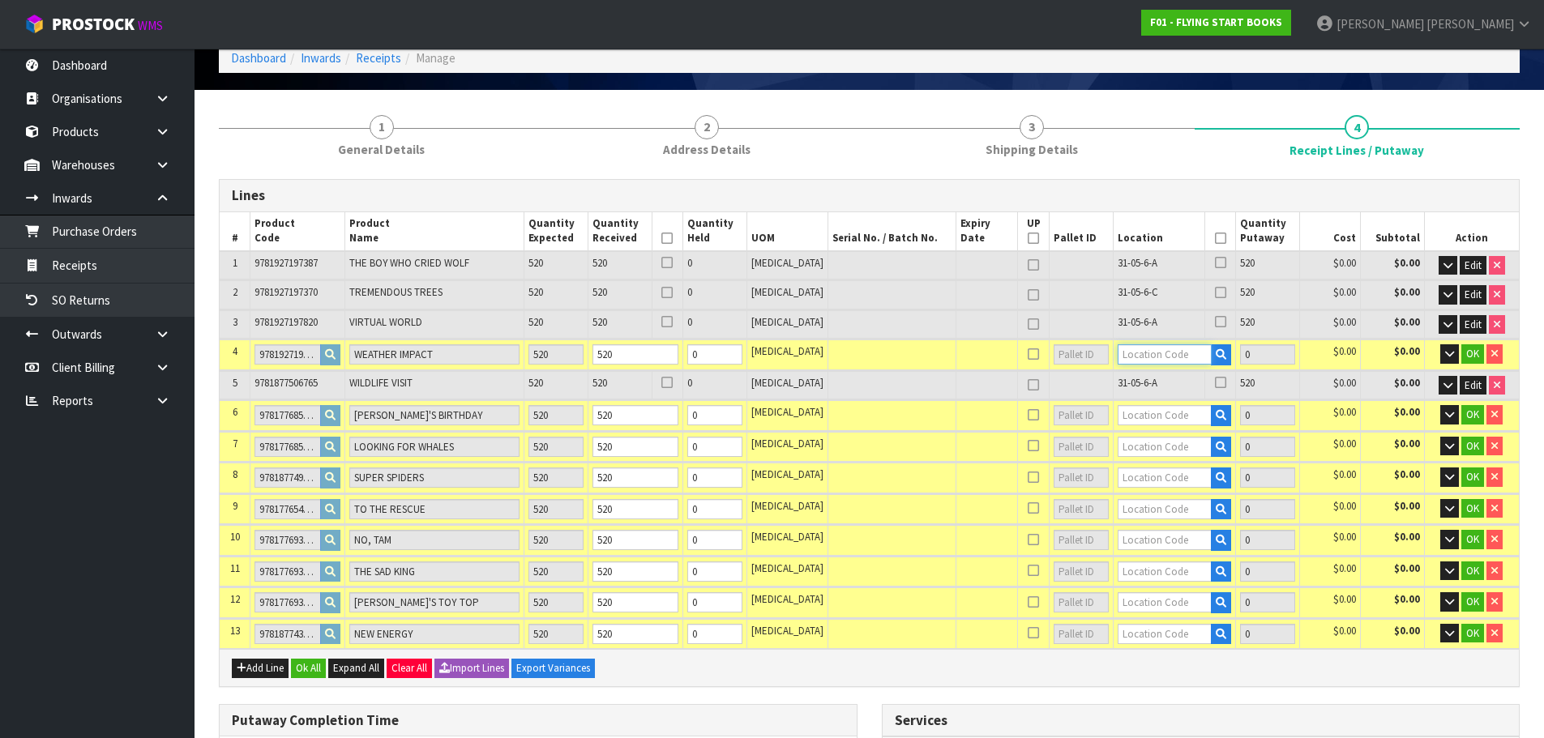
click at [1173, 359] on input "text" at bounding box center [1165, 354] width 95 height 20
type input "31-04-6-B"
type input "2600"
type input "520"
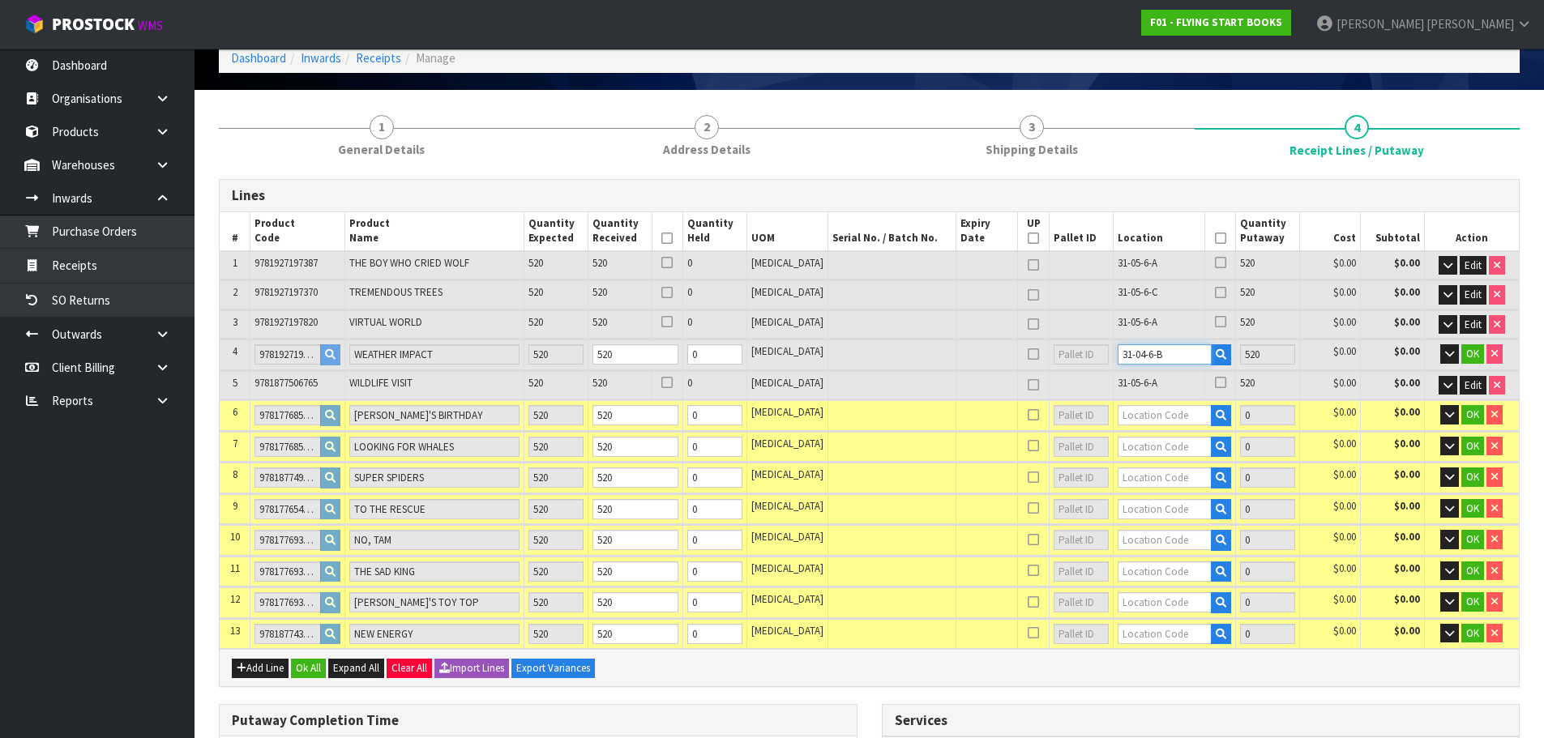
drag, startPoint x: 1114, startPoint y: 353, endPoint x: 1105, endPoint y: 362, distance: 13.2
click at [1118, 362] on input "31-04-6-B" at bounding box center [1165, 354] width 95 height 20
click at [1118, 358] on input "31-04-6-B" at bounding box center [1165, 354] width 95 height 20
drag, startPoint x: 1115, startPoint y: 351, endPoint x: 1105, endPoint y: 362, distance: 15.5
click at [1118, 362] on input "31-04-6-B" at bounding box center [1165, 354] width 95 height 20
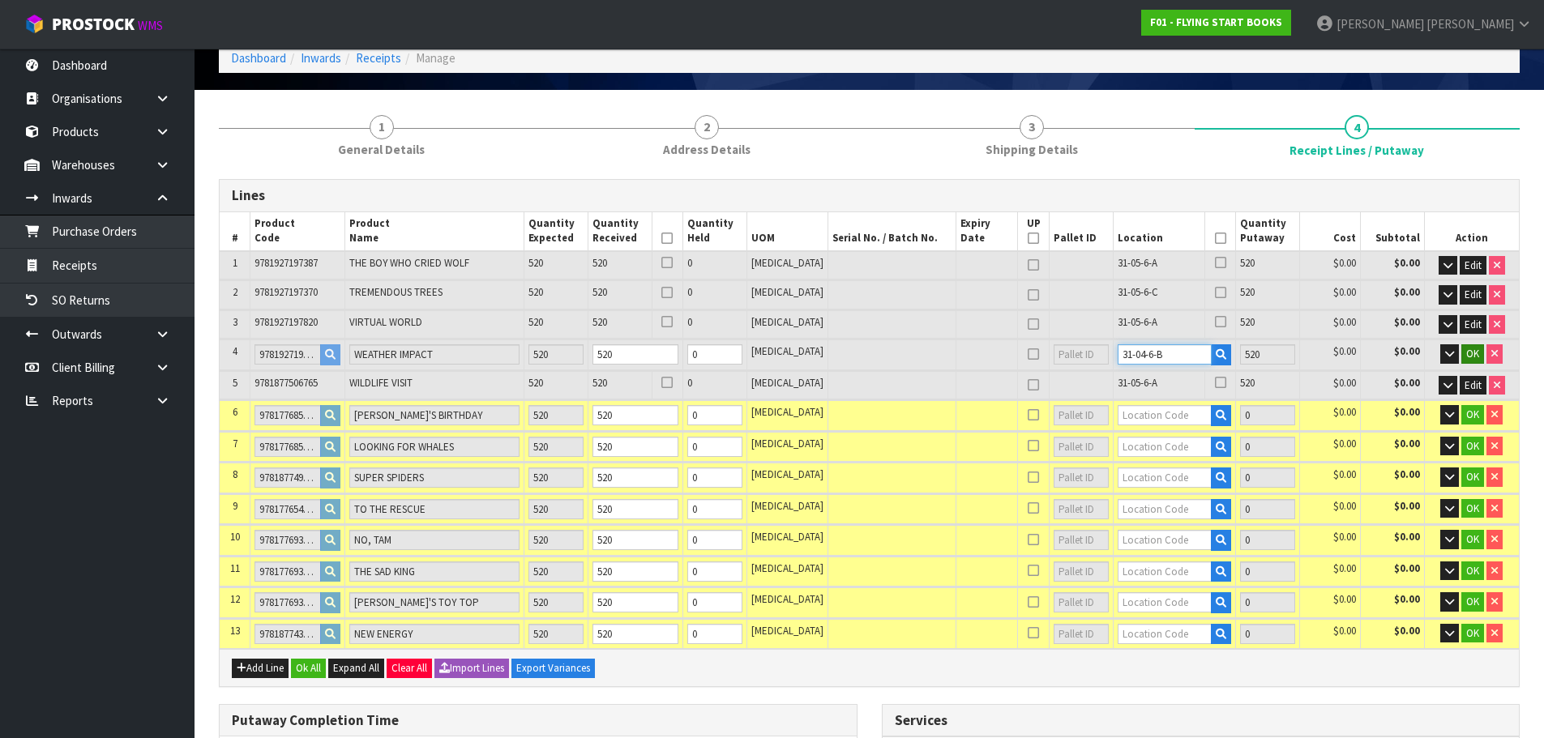
type input "31-04-6-B"
click at [1472, 357] on span "OK" at bounding box center [1472, 354] width 13 height 14
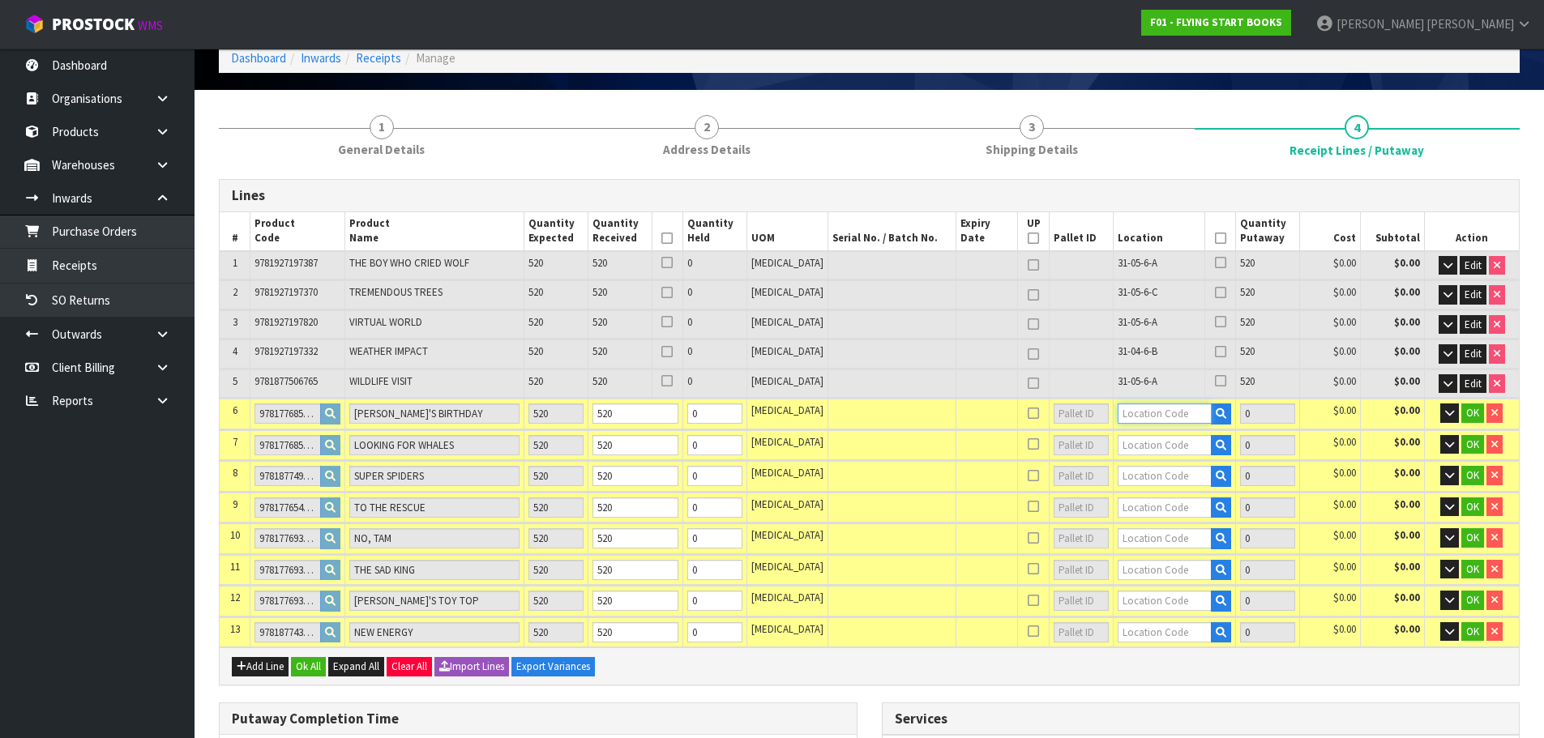
click at [1140, 411] on input "text" at bounding box center [1165, 414] width 95 height 20
paste input "31"
click at [1118, 410] on input "3108-1-A" at bounding box center [1165, 414] width 95 height 20
type input "31-08-1-A"
type input "3120"
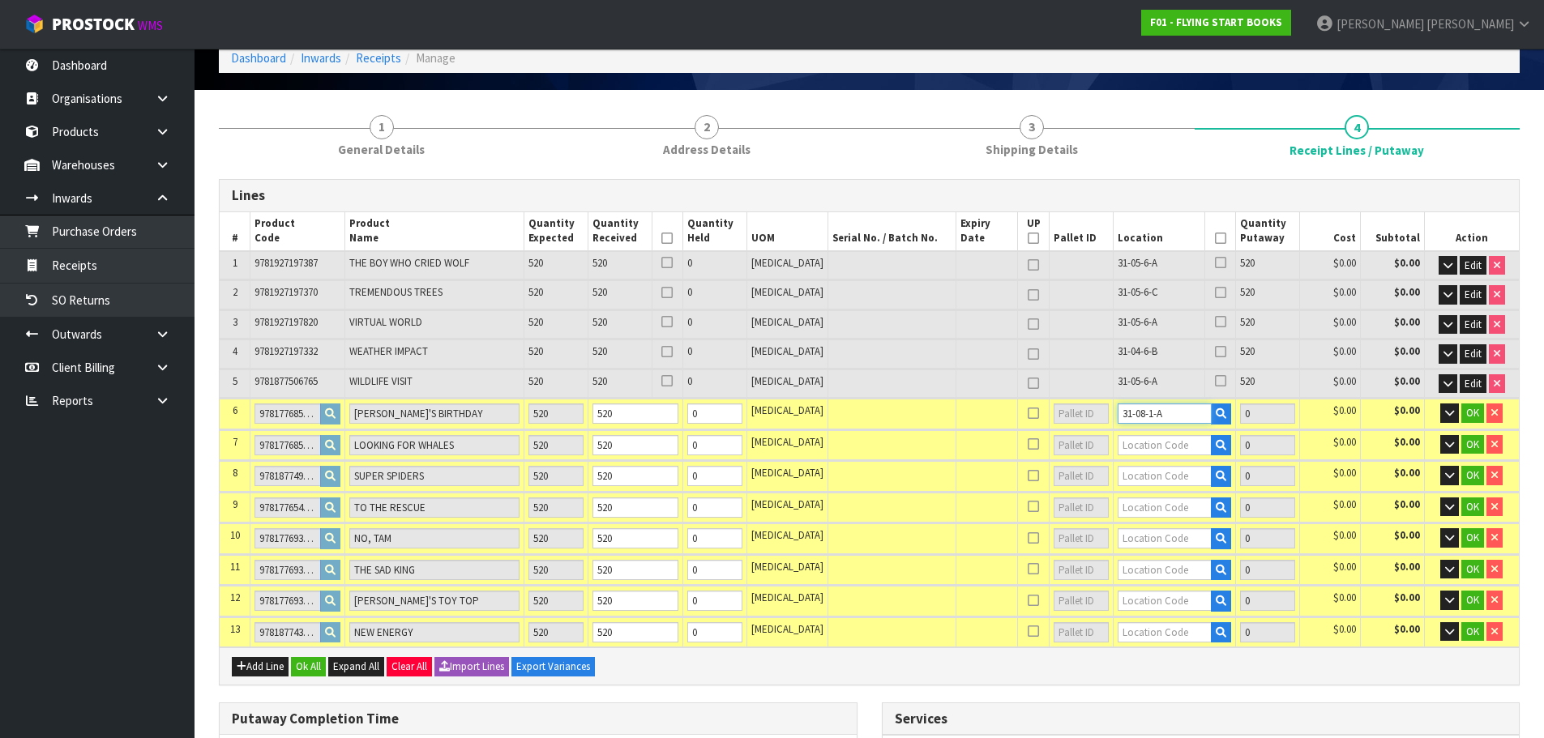
type input "520"
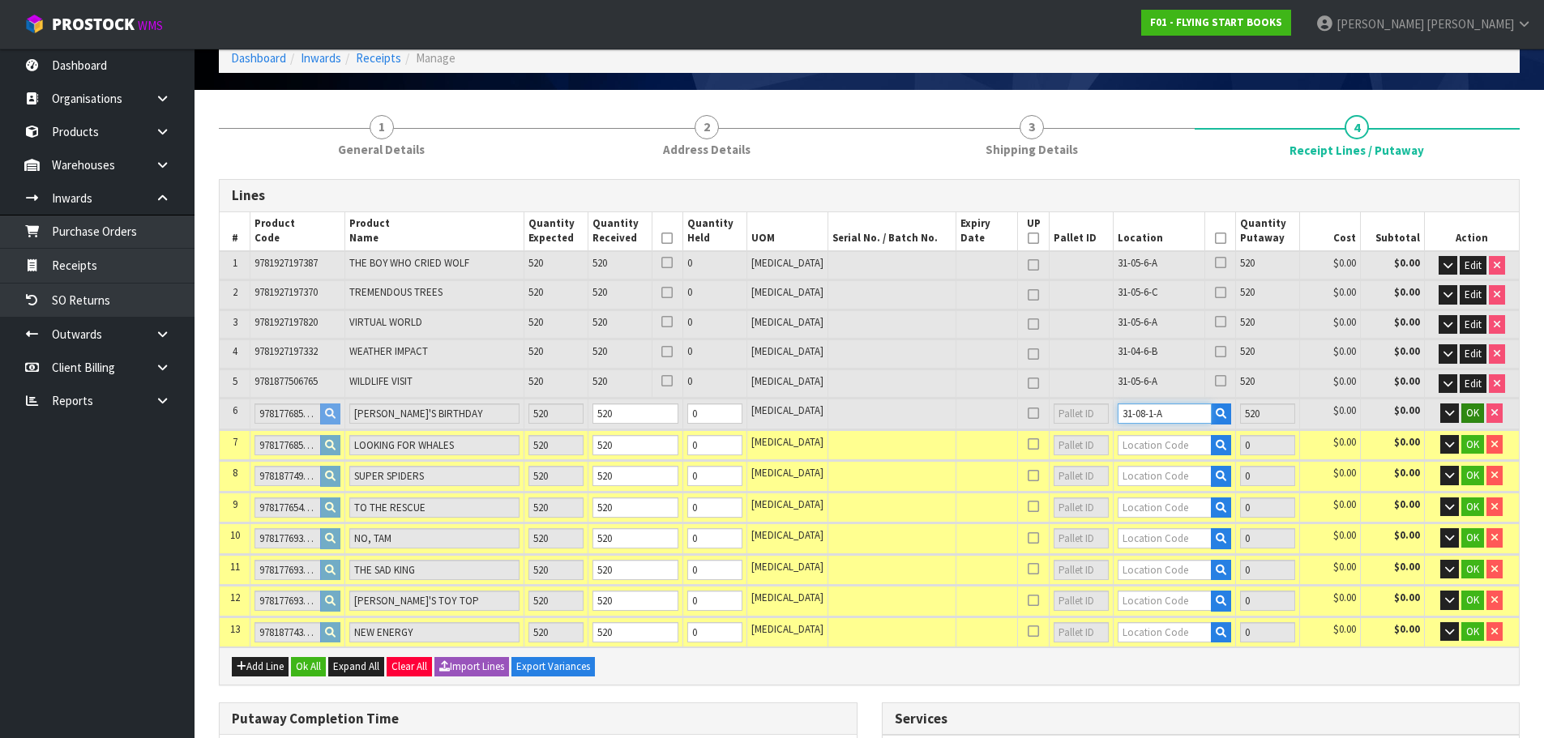
type input "31-08-1-A"
click at [1462, 414] on button "OK" at bounding box center [1472, 413] width 23 height 19
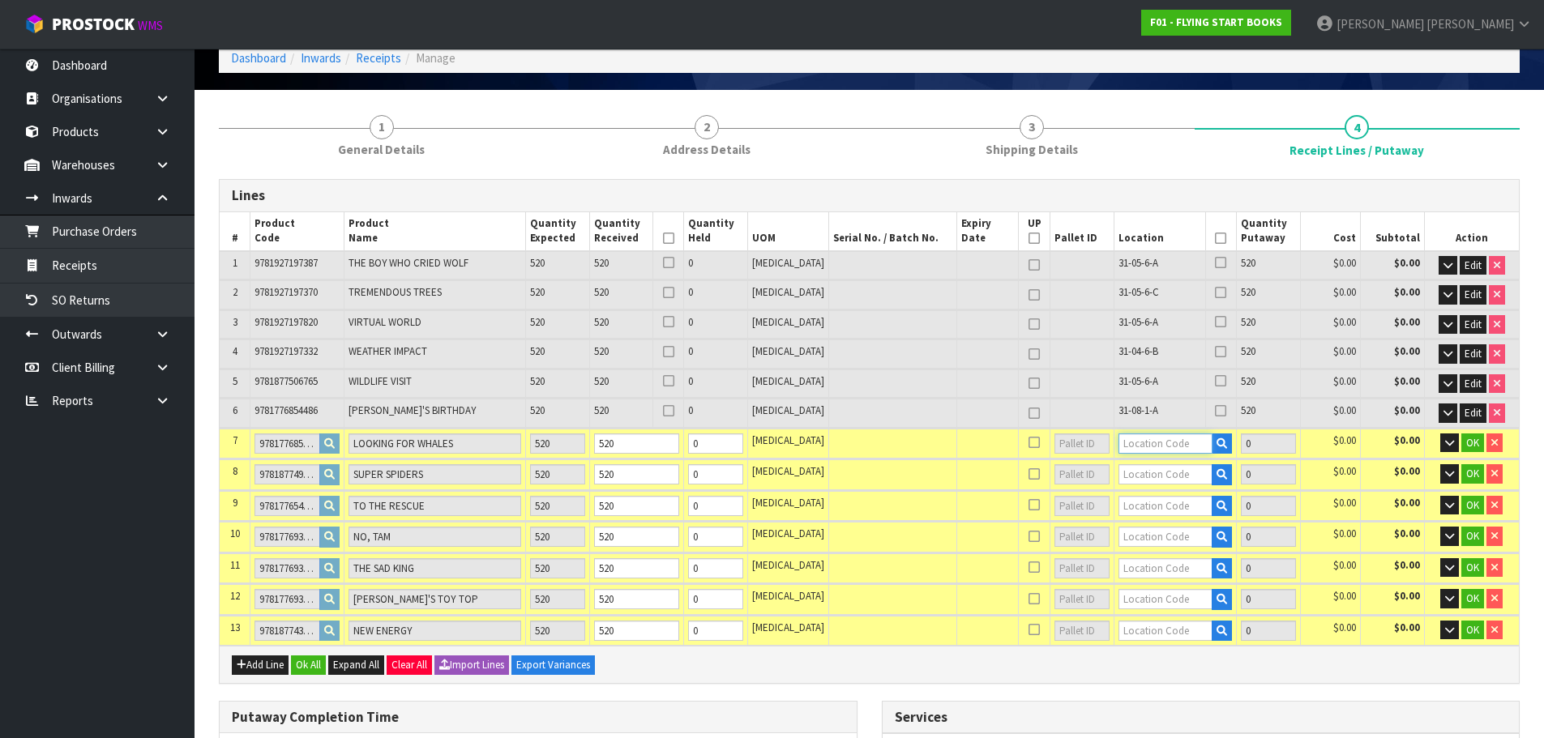
click at [1149, 434] on input "text" at bounding box center [1165, 444] width 94 height 20
click at [1146, 447] on input "text" at bounding box center [1165, 444] width 94 height 20
paste input "31"
type input "31-06-2-A"
type input "3640"
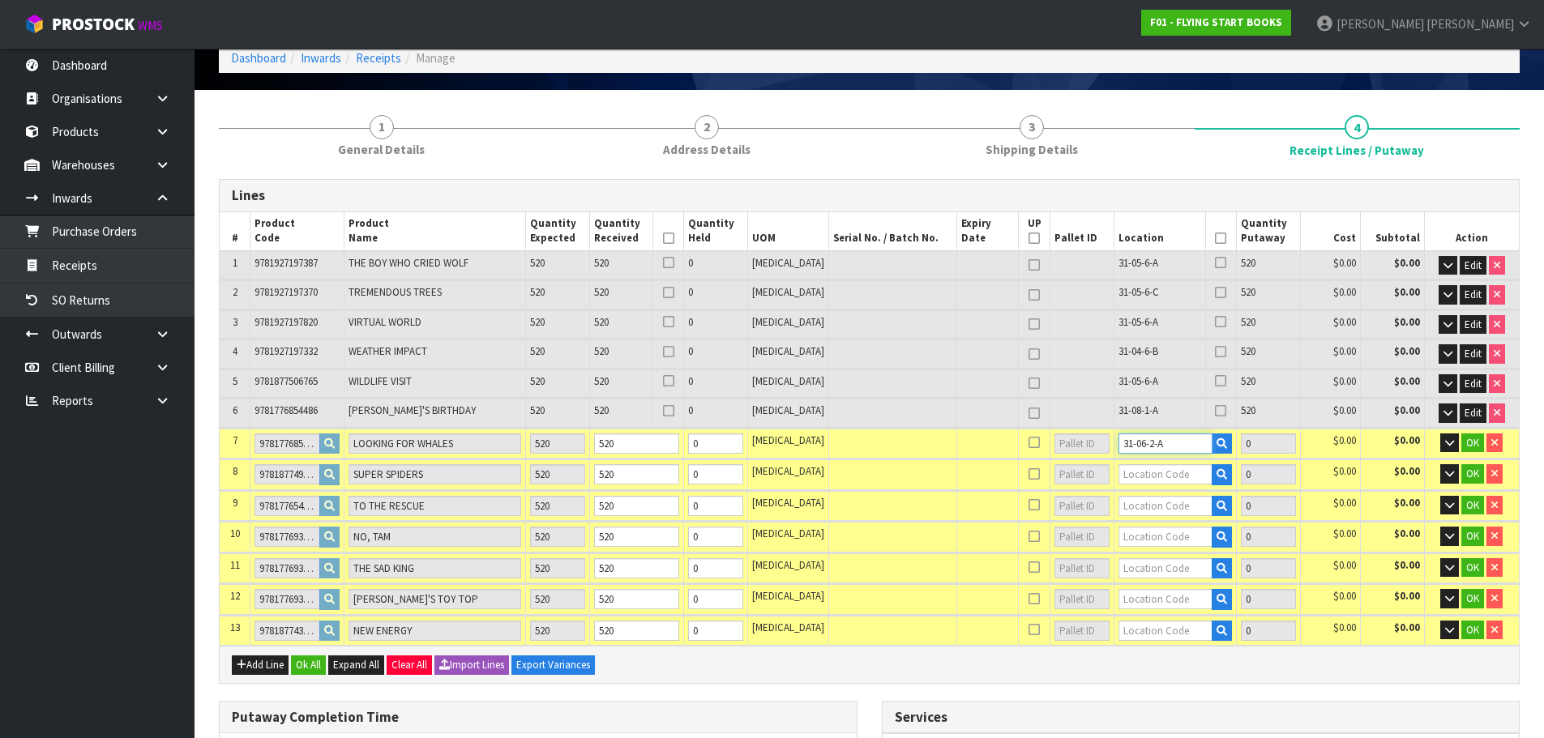
type input "520"
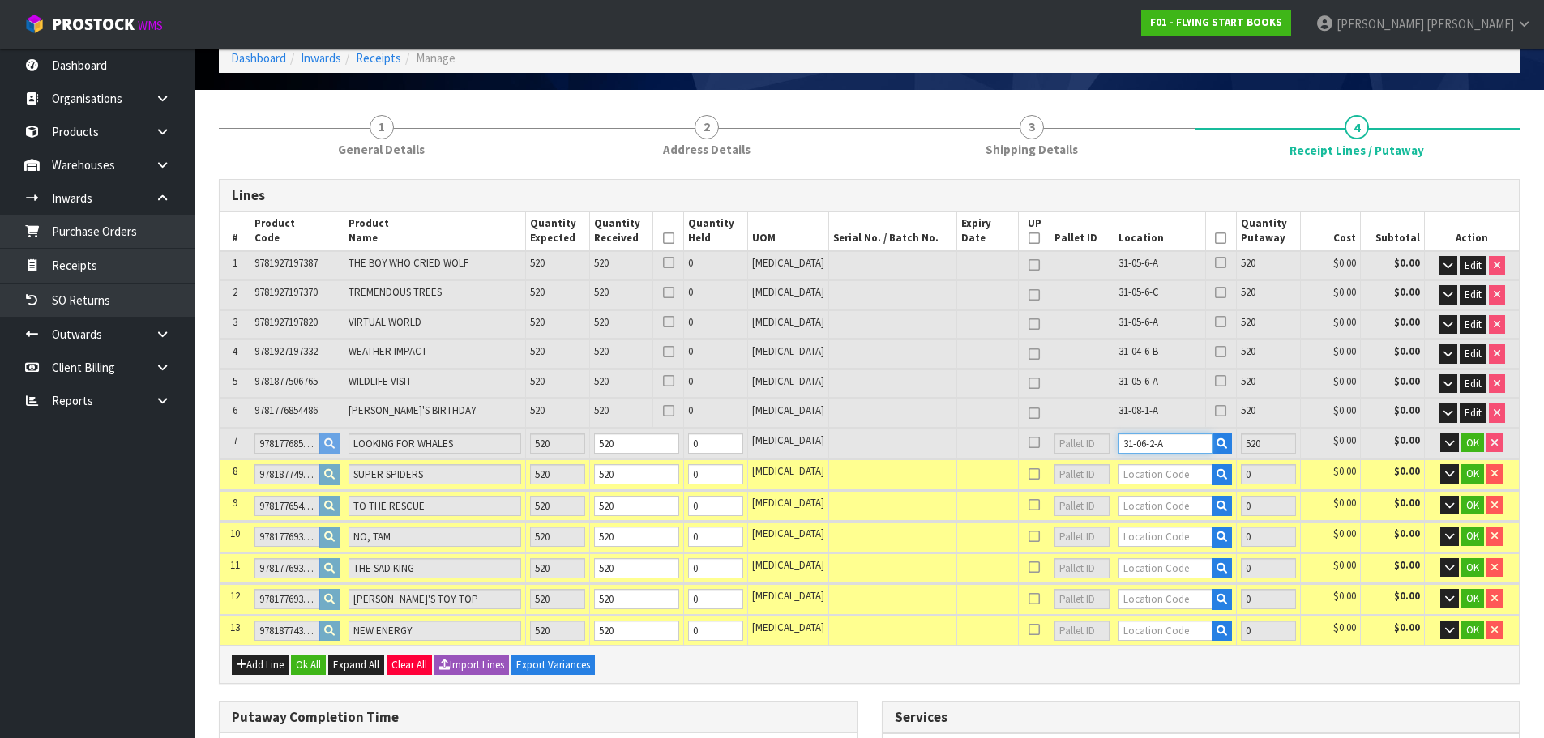
click at [1157, 441] on input "31-06-2-A" at bounding box center [1165, 444] width 94 height 20
click at [1073, 450] on tr "7 9781776854523 LOOKING FOR WHALES 520 520 0 PCE 31-06-2-A 520 $0.00 $0.00 OK" at bounding box center [869, 444] width 1299 height 30
click at [1118, 442] on input "31-06-2-A" at bounding box center [1165, 444] width 94 height 20
click at [1090, 447] on tr "7 9781776854523 LOOKING FOR WHALES 520 520 0 PCE 31-06-2-A 520 $0.00 $0.00 OK" at bounding box center [869, 444] width 1299 height 30
type input "31-06-2-A"
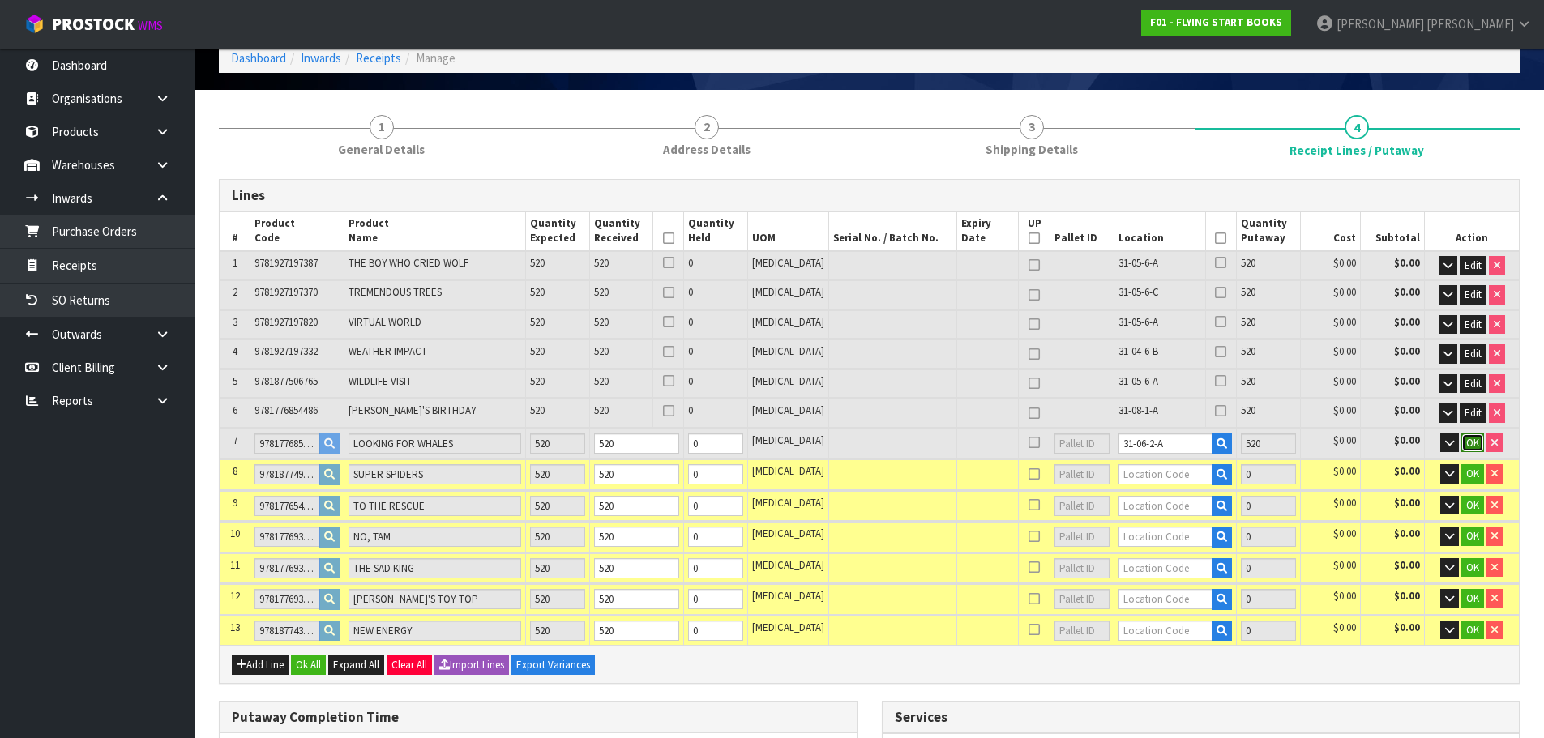
click at [1477, 443] on span "OK" at bounding box center [1472, 443] width 13 height 14
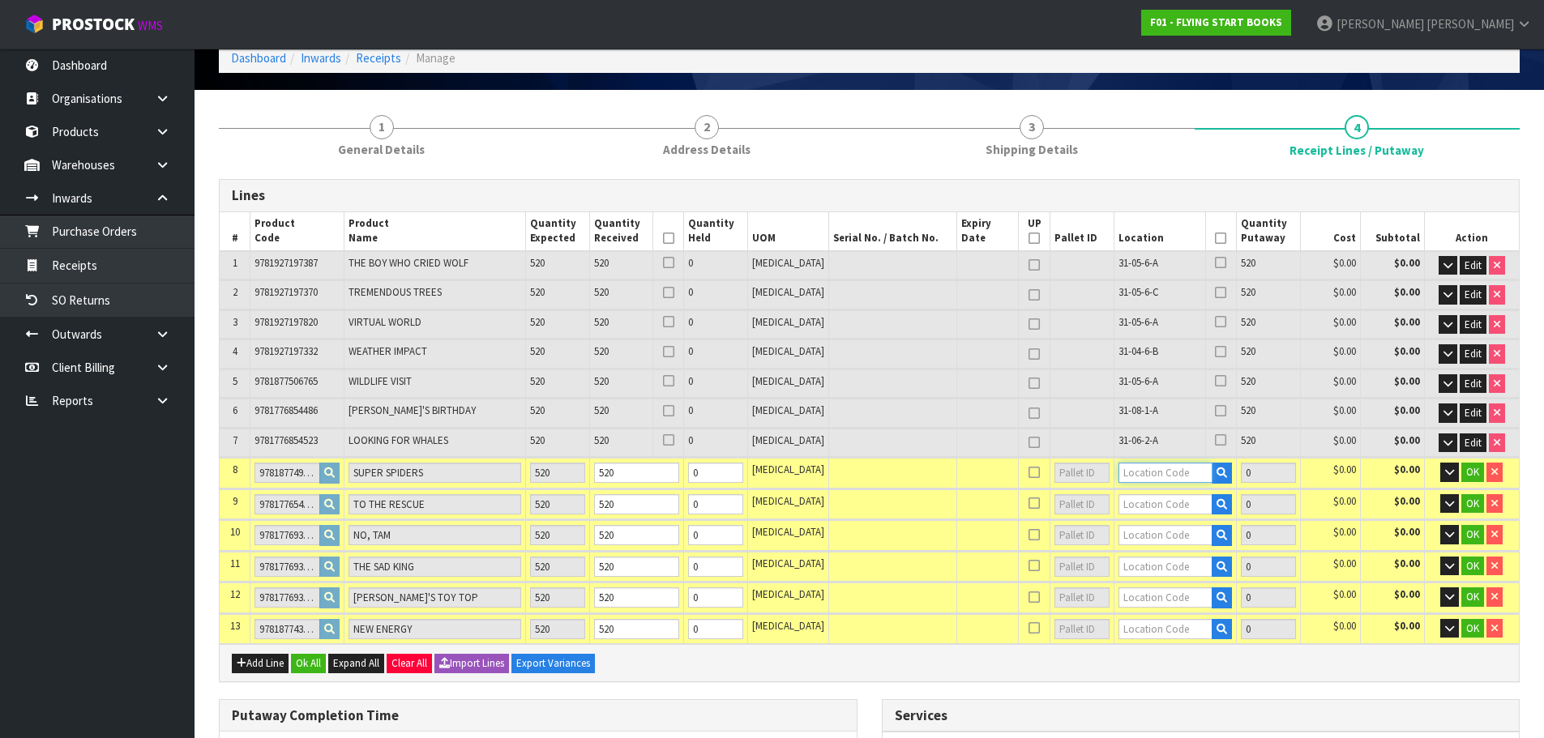
click at [1161, 481] on input "text" at bounding box center [1165, 473] width 94 height 20
type input "0"
paste input "31-"
type input "31-04-4-C"
type input "4160"
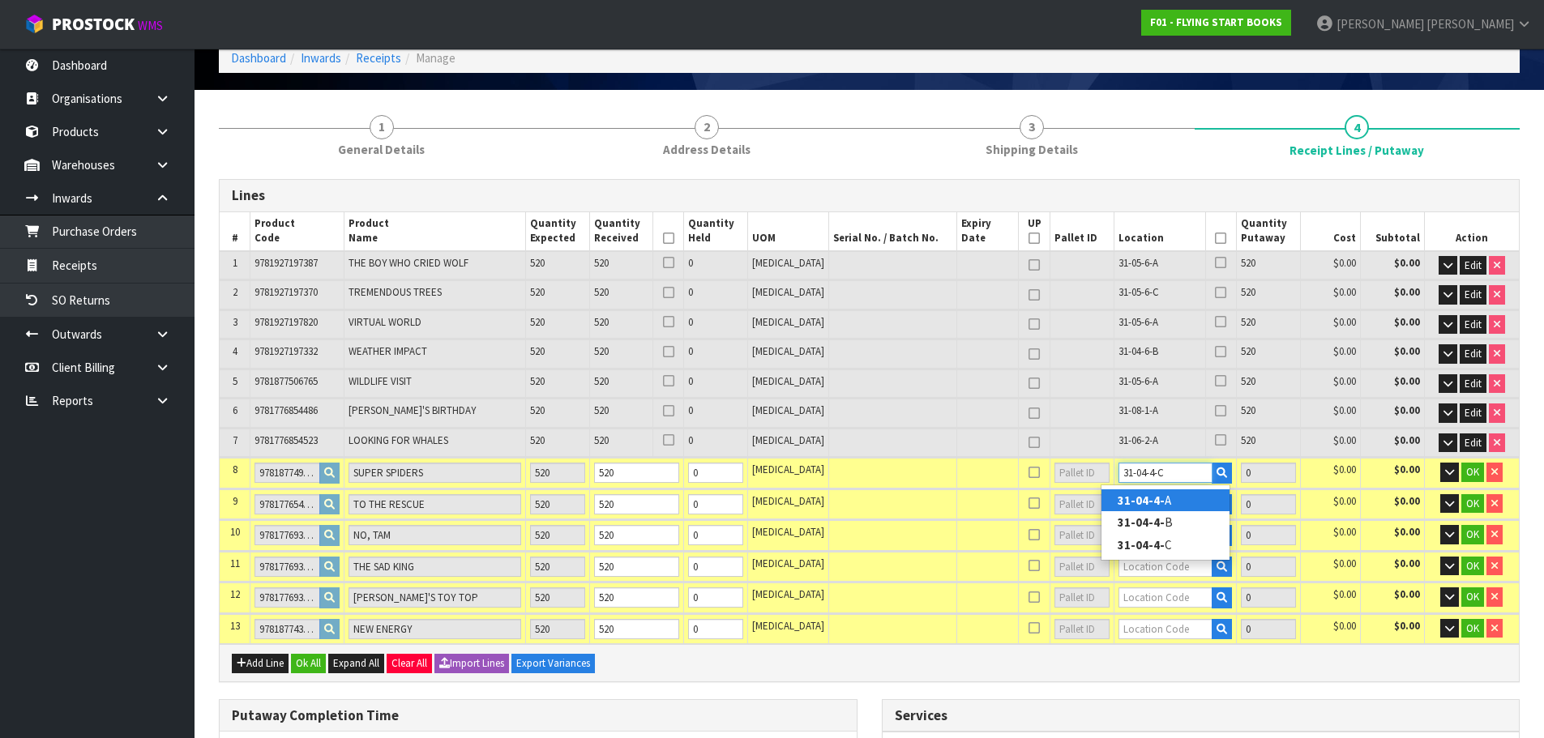
type input "520"
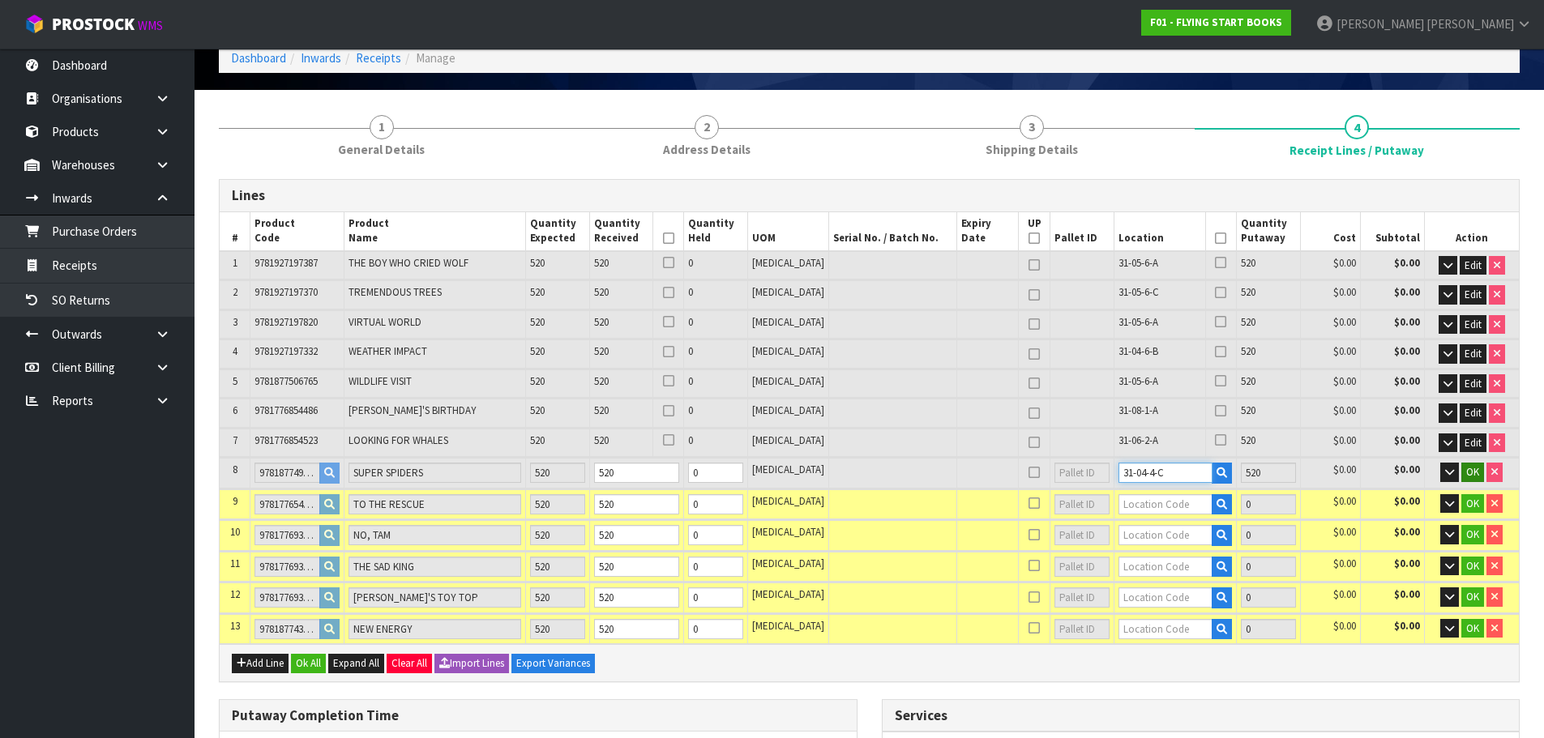
type input "31-04-4-C"
click at [1469, 473] on span "OK" at bounding box center [1472, 472] width 13 height 14
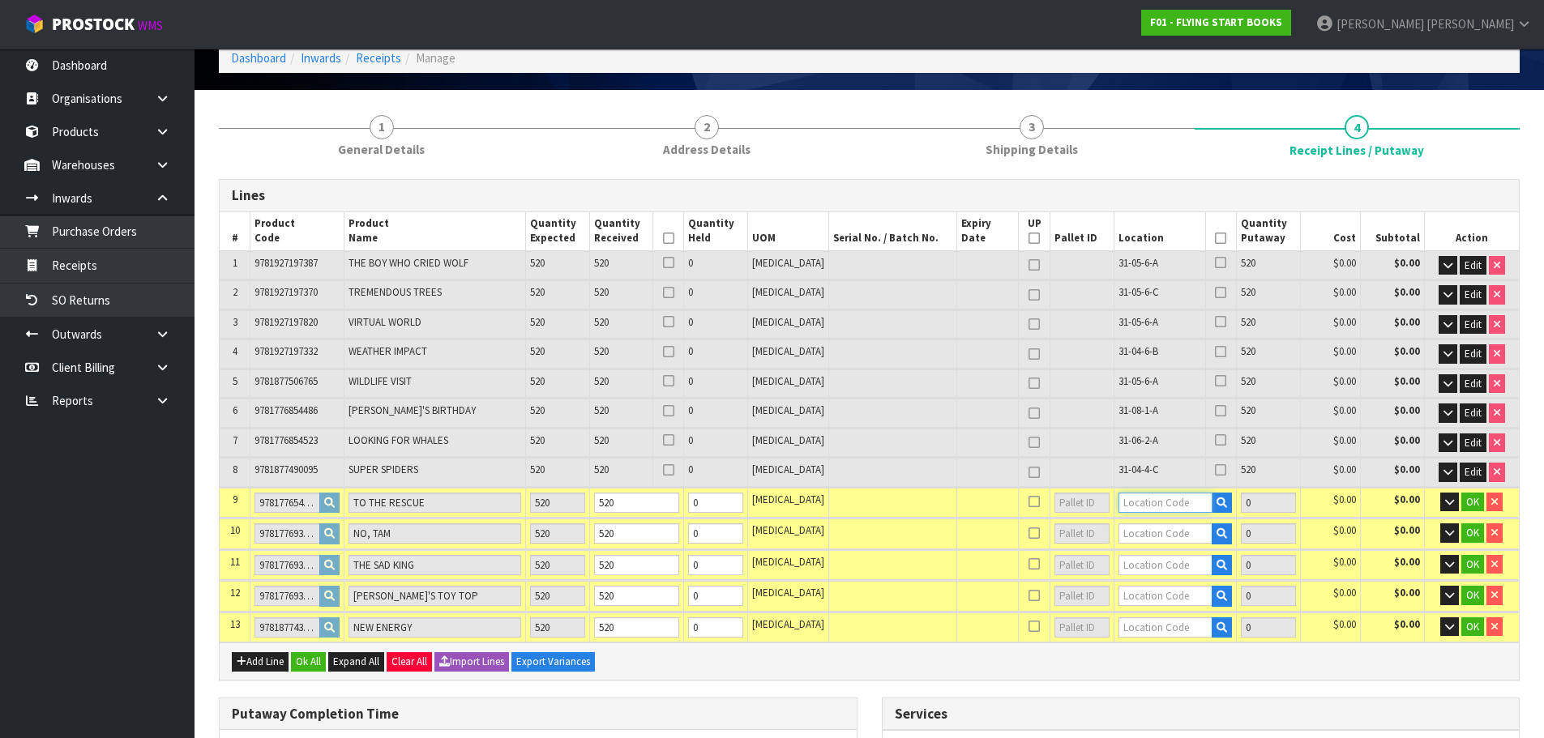
click at [1156, 506] on input "text" at bounding box center [1165, 503] width 94 height 20
paste input "31-"
type input "31-08-4-B"
type input "4680"
type input "520"
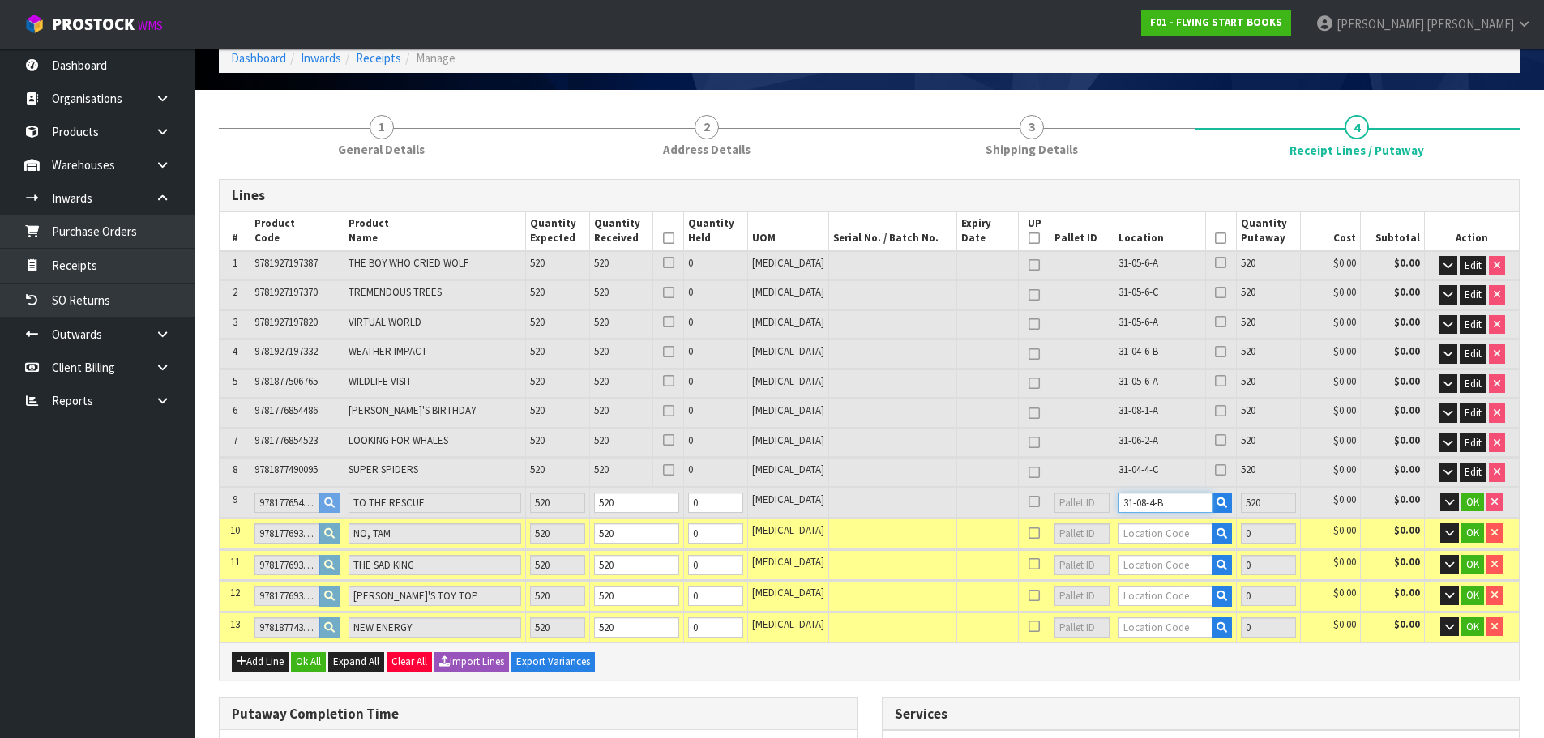
type input "31-08-4-B"
click at [1160, 532] on input "text" at bounding box center [1165, 534] width 94 height 20
paste input "31-"
type input "31-06-5-C"
type input "5200"
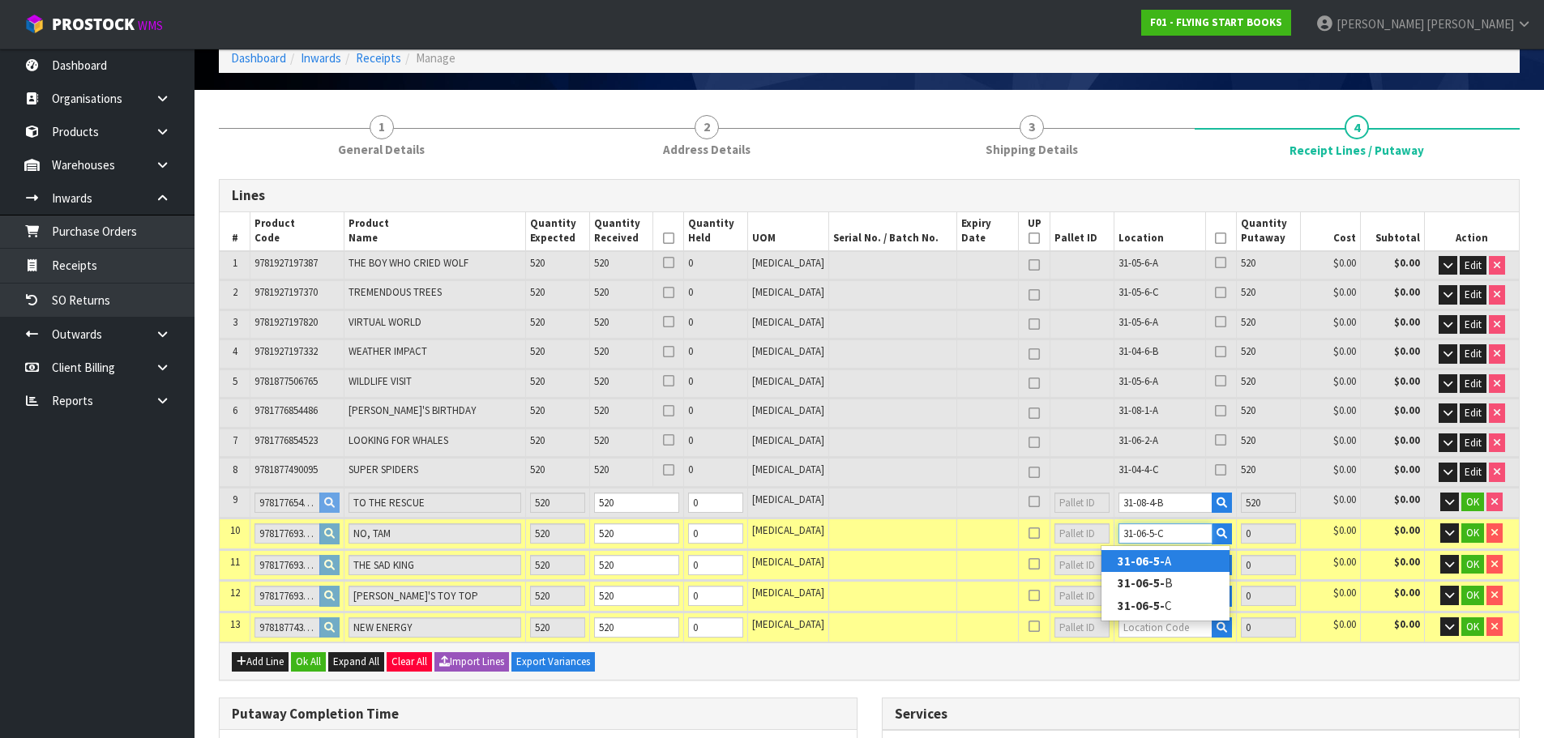
type input "520"
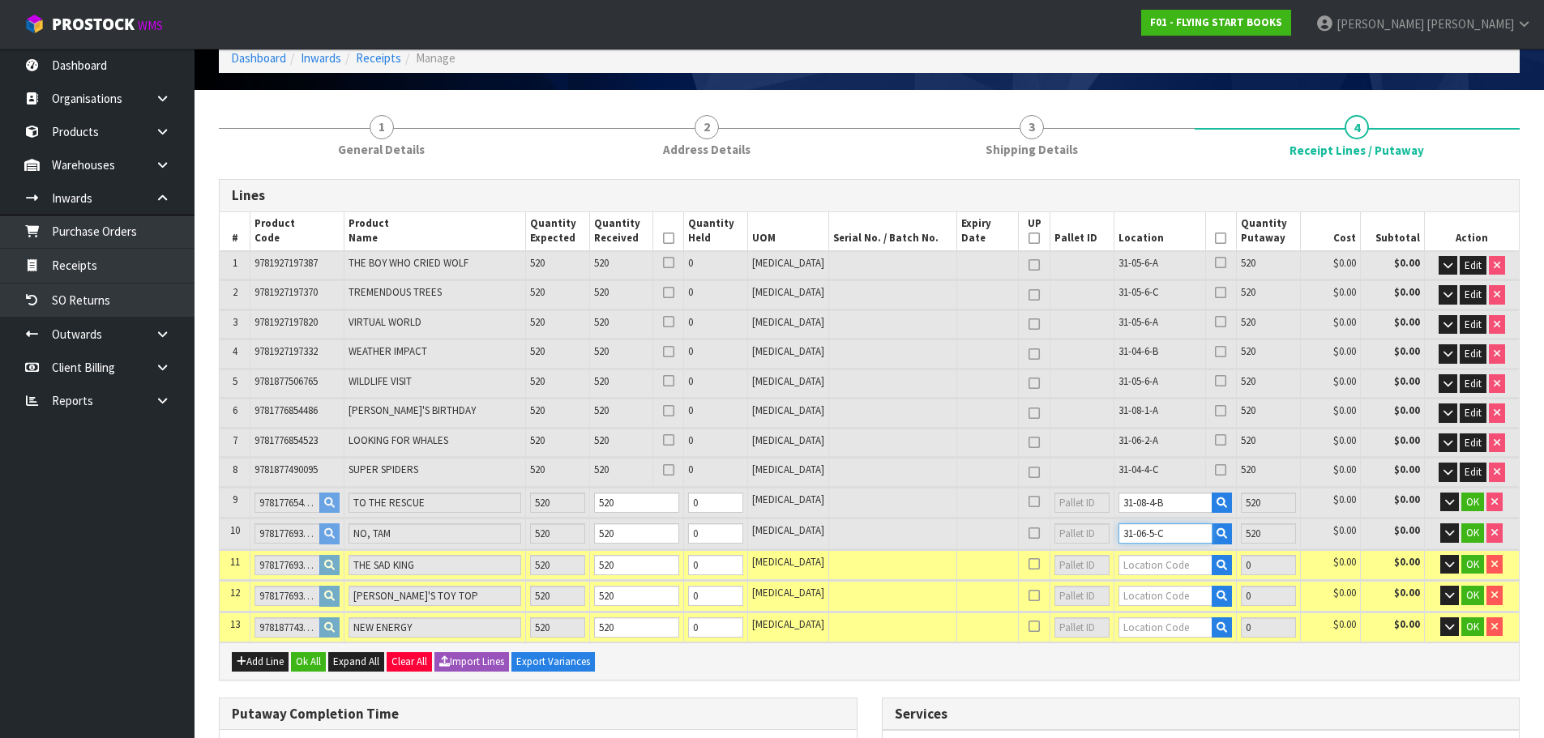
type input "31-06-5-C"
click at [1165, 561] on input "text" at bounding box center [1165, 565] width 94 height 20
paste input "31-"
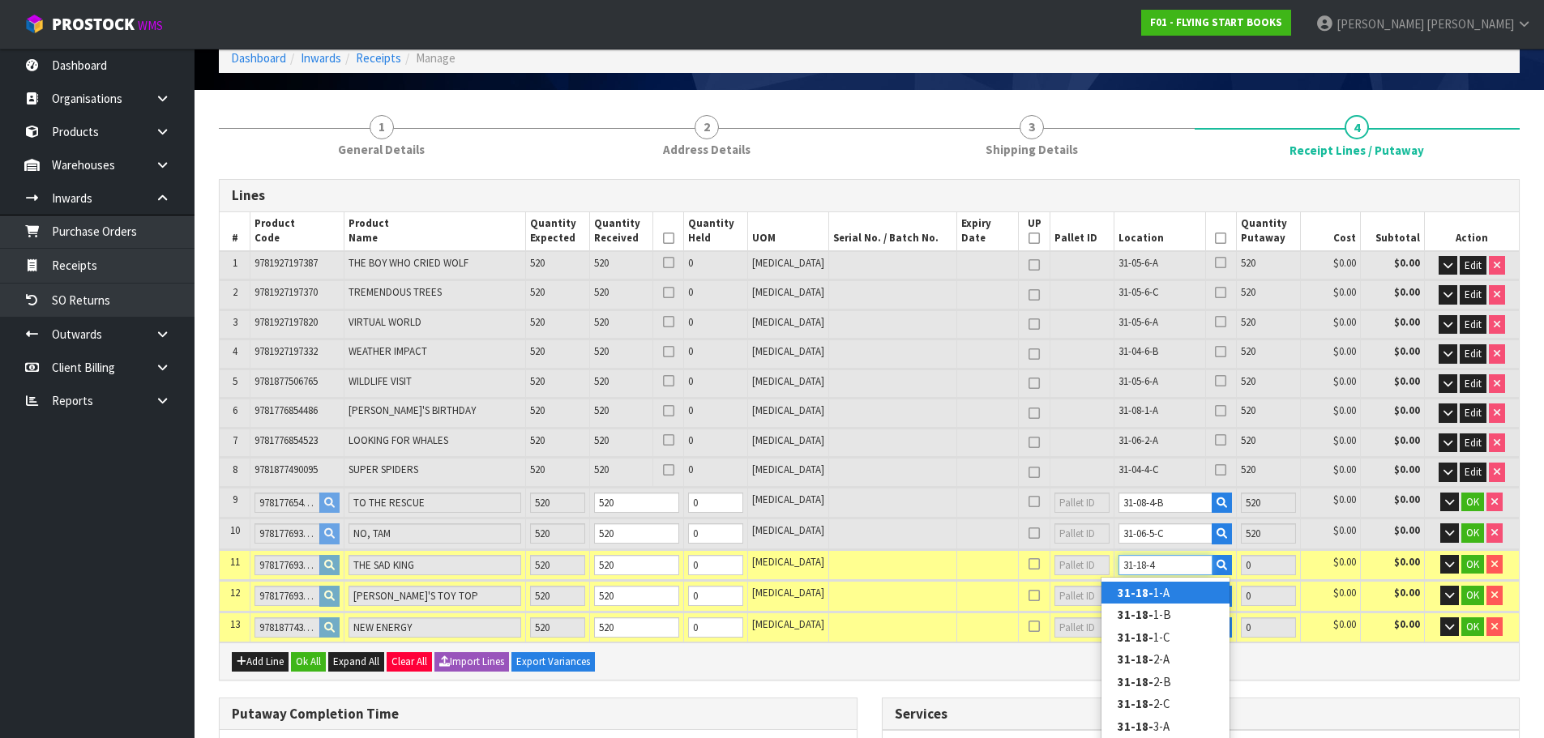
type input "31-18-4-"
type input "5720"
type input "31-18-4-A"
type input "520"
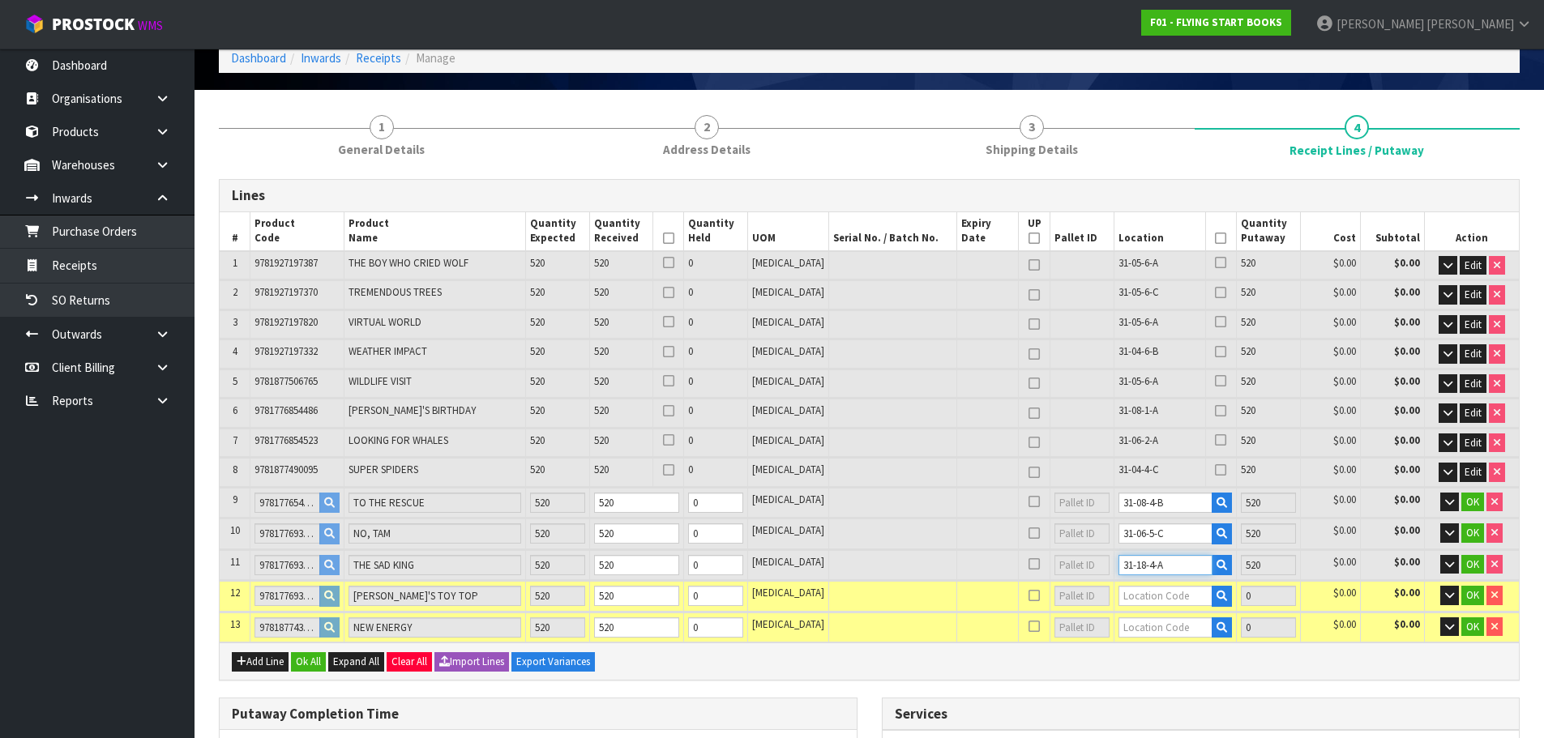
type input "31-18-4-A"
click at [1188, 592] on input "text" at bounding box center [1165, 596] width 94 height 20
type input "0"
paste input "31-"
type input "31-06-5-"
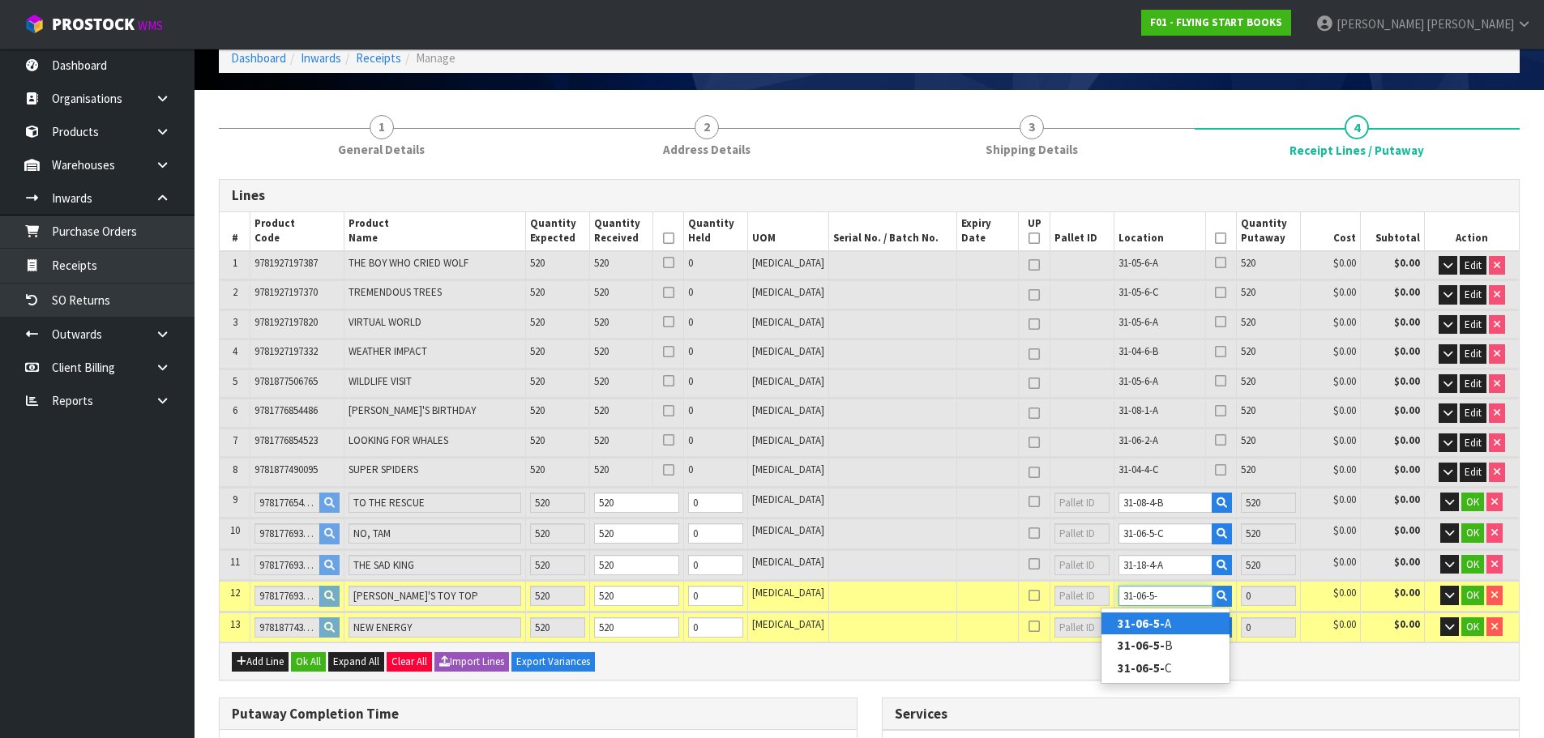
type input "6240"
type input "31-06-5-A"
type input "520"
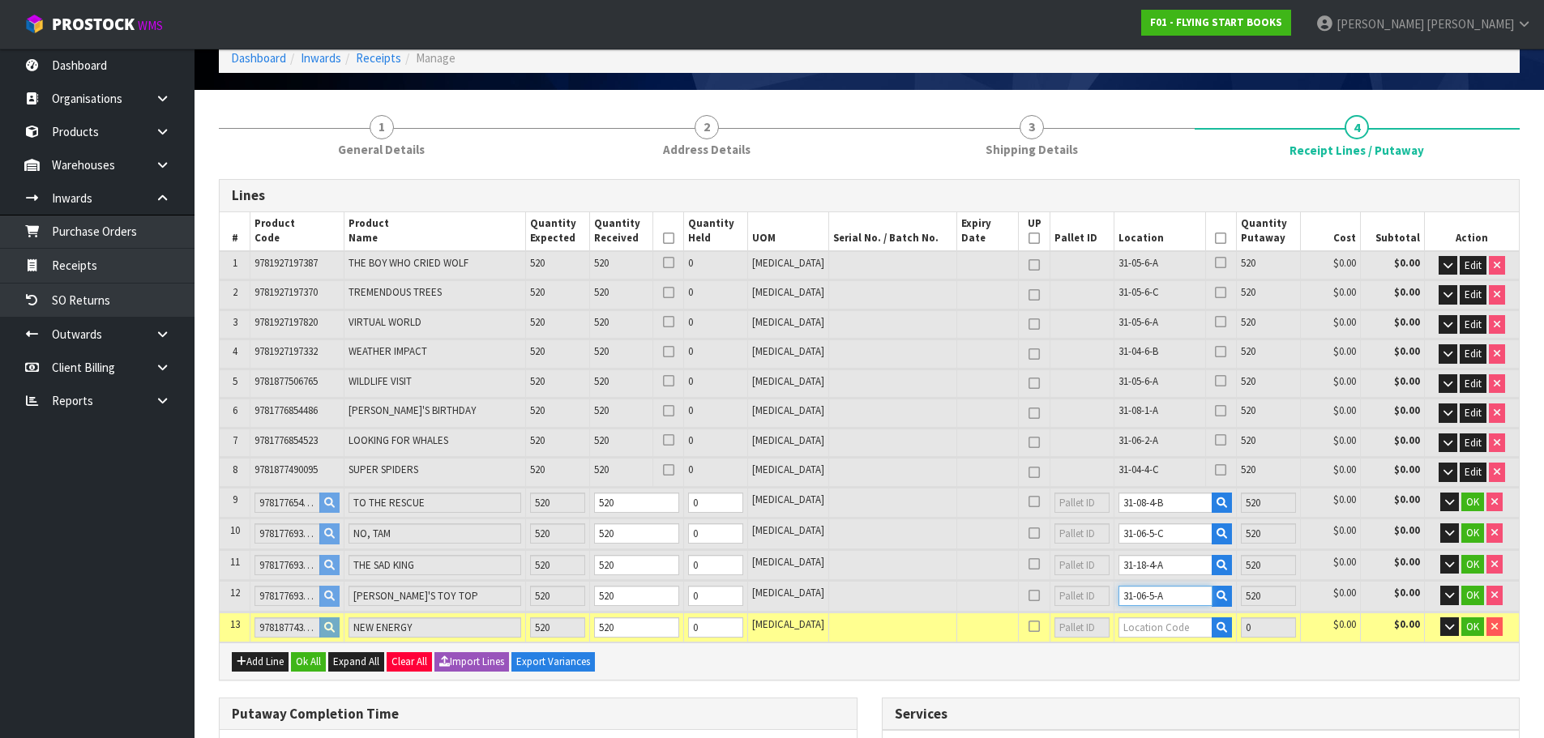
type input "31-06-5-A"
click at [1158, 628] on input "text" at bounding box center [1165, 628] width 94 height 20
paste input "31-"
type input "31-06-6-C"
type input "6760"
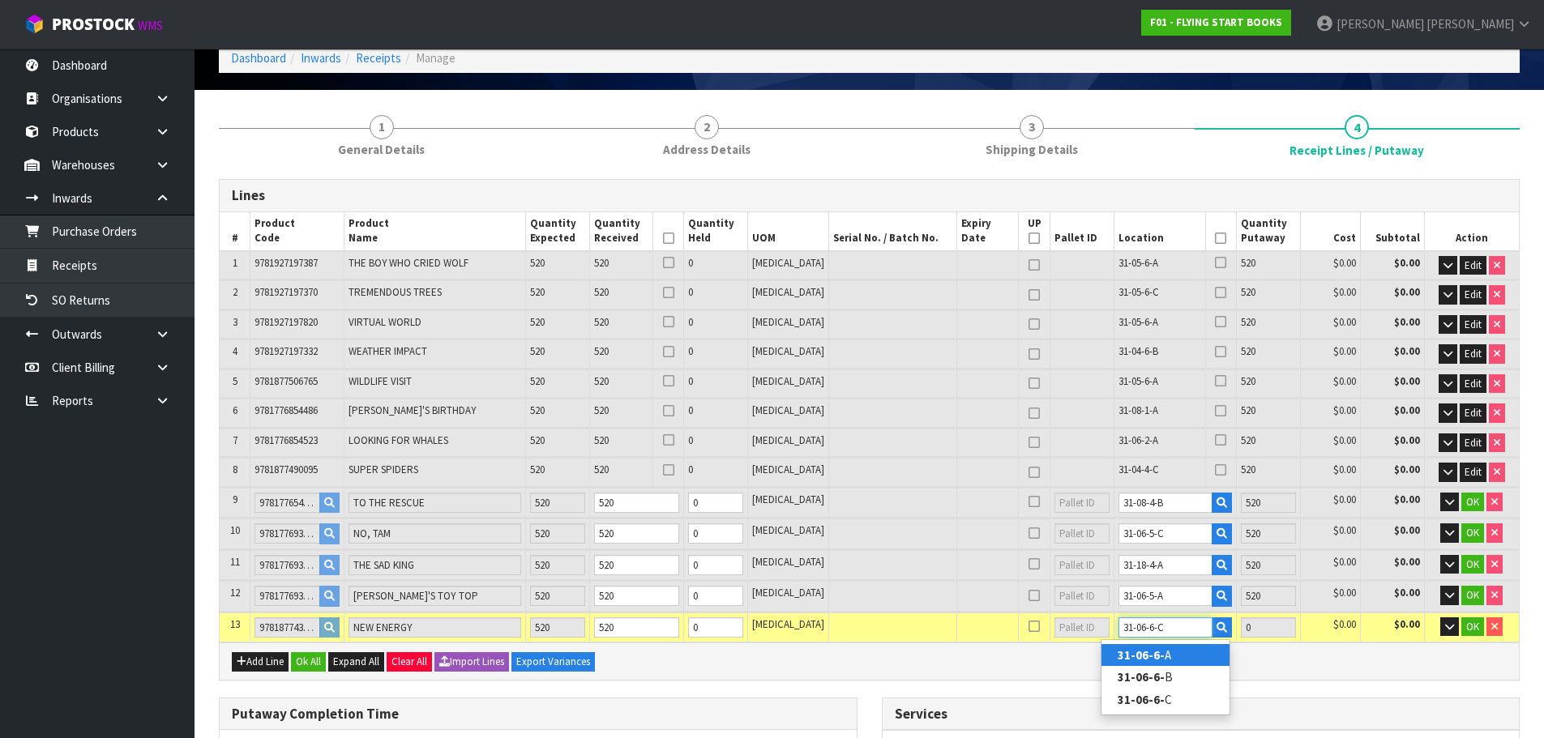
type input "520"
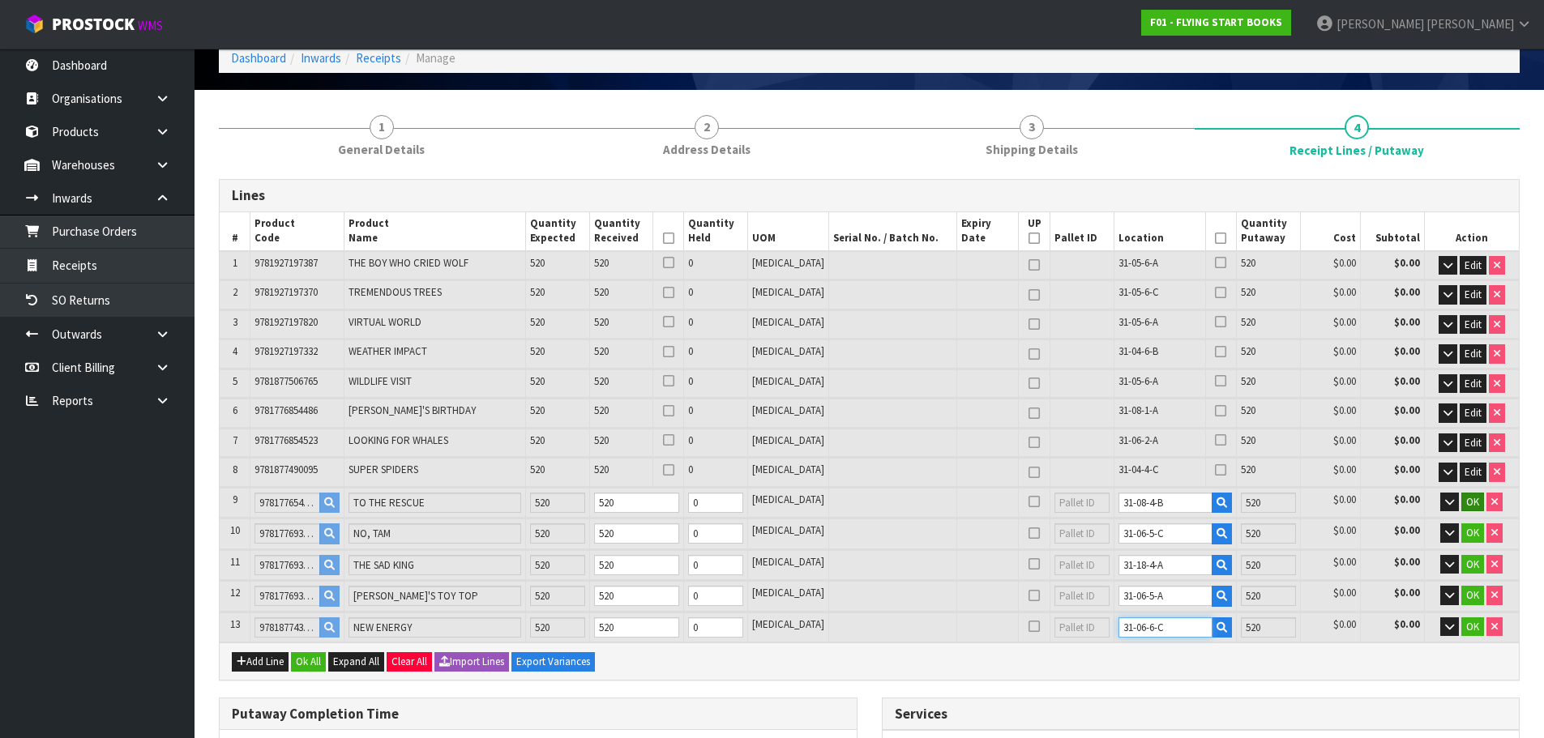
type input "31-06-6-C"
click at [1472, 495] on span "OK" at bounding box center [1472, 502] width 13 height 14
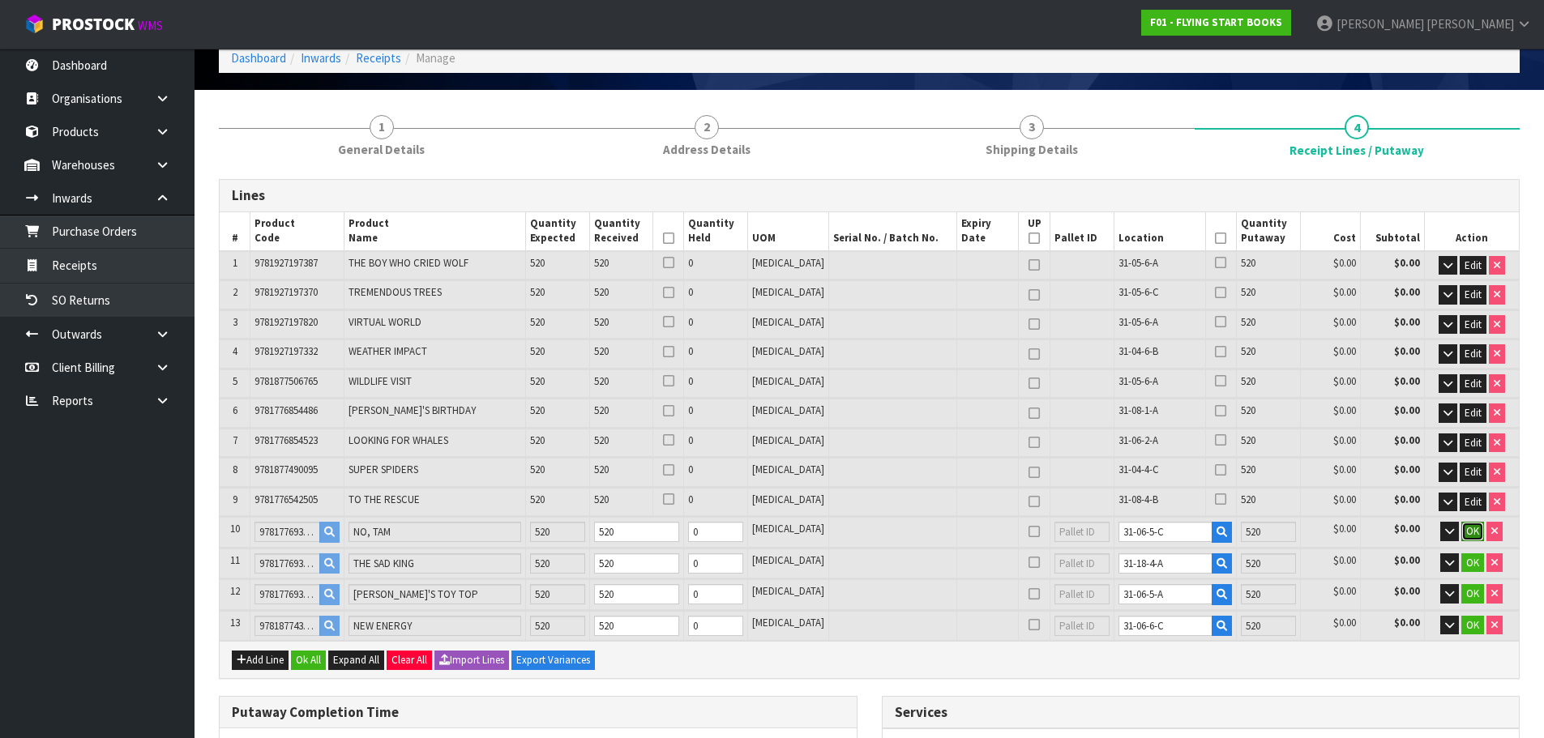
click at [1469, 528] on span "OK" at bounding box center [1472, 531] width 13 height 14
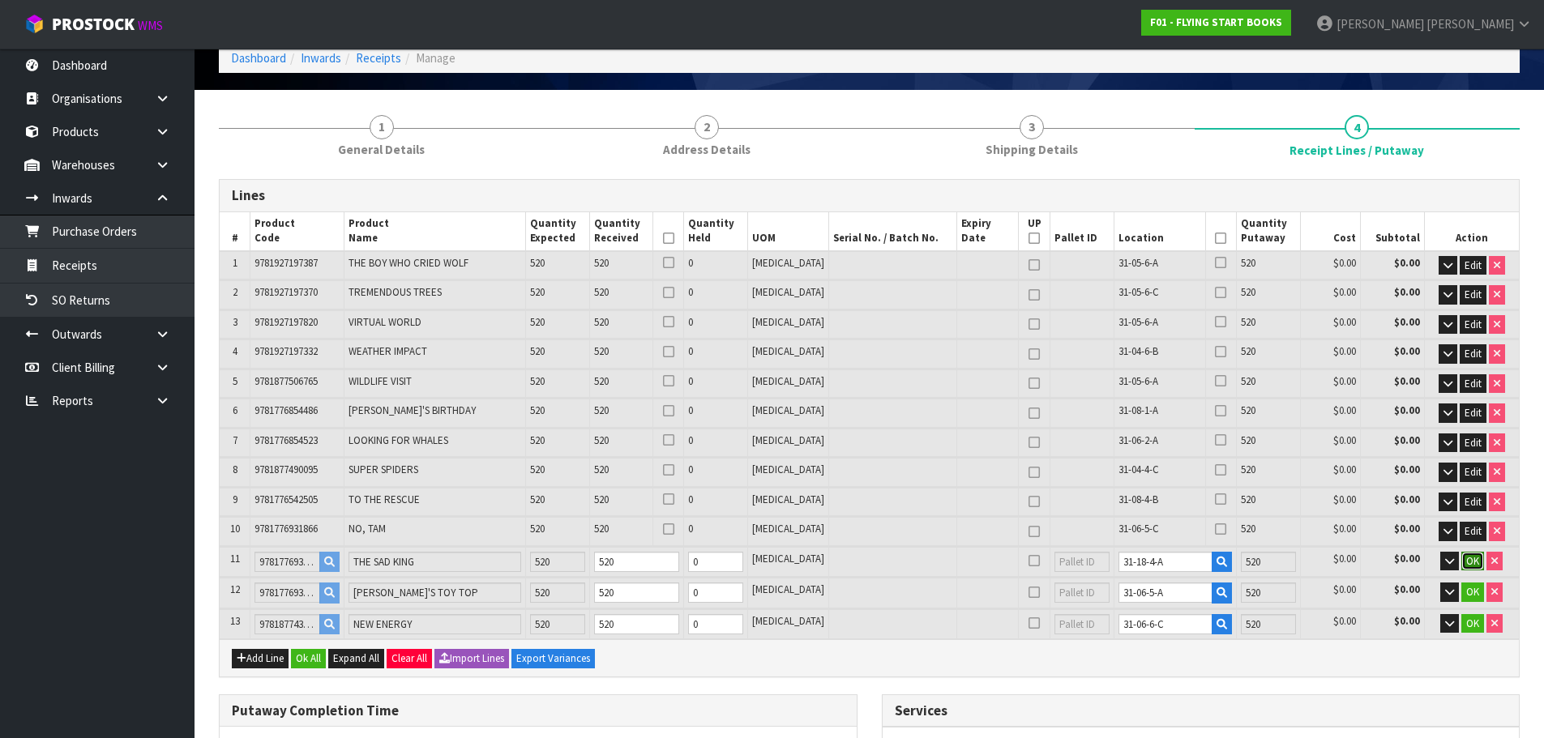
click at [1472, 556] on span "OK" at bounding box center [1472, 561] width 13 height 14
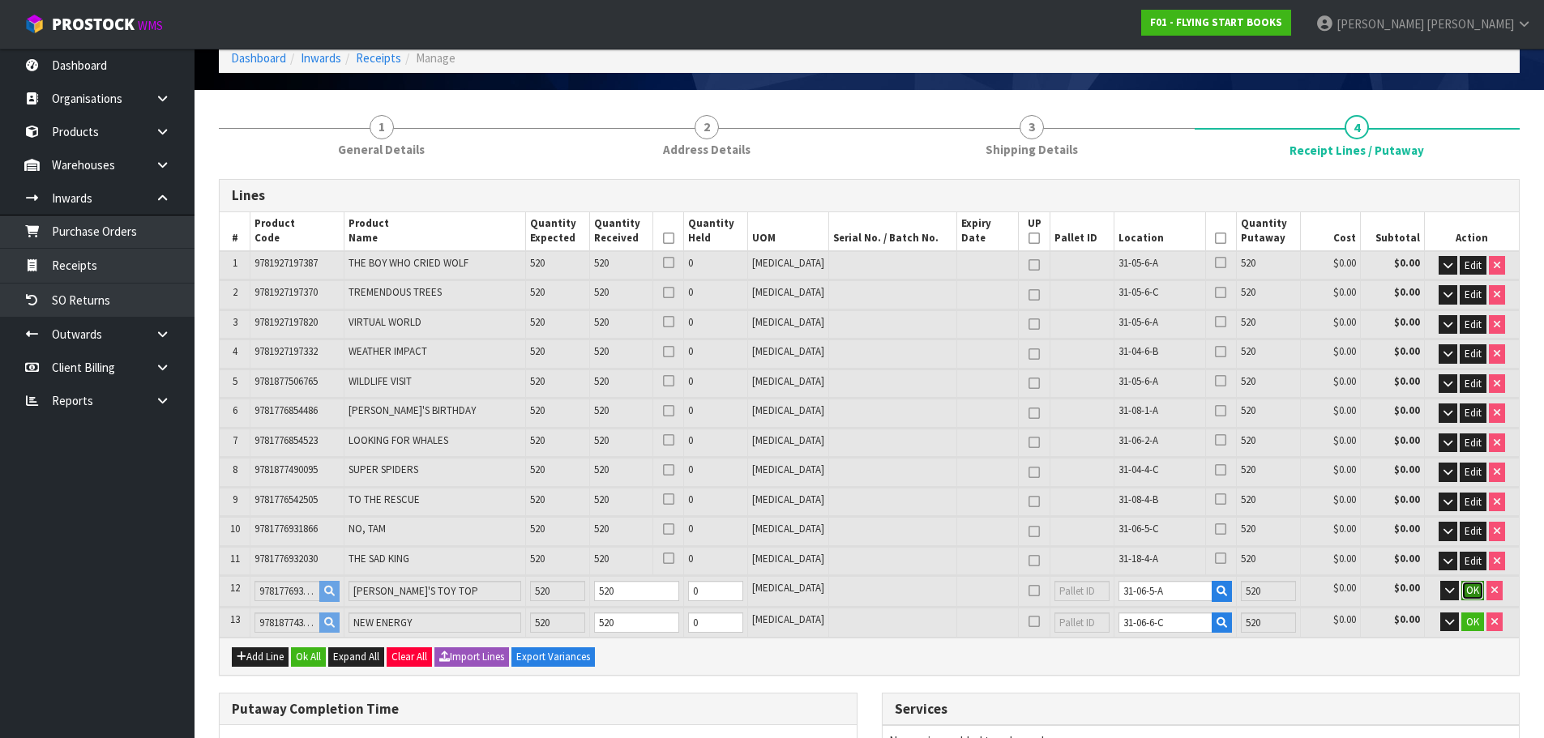
click at [1478, 588] on button "OK" at bounding box center [1472, 590] width 23 height 19
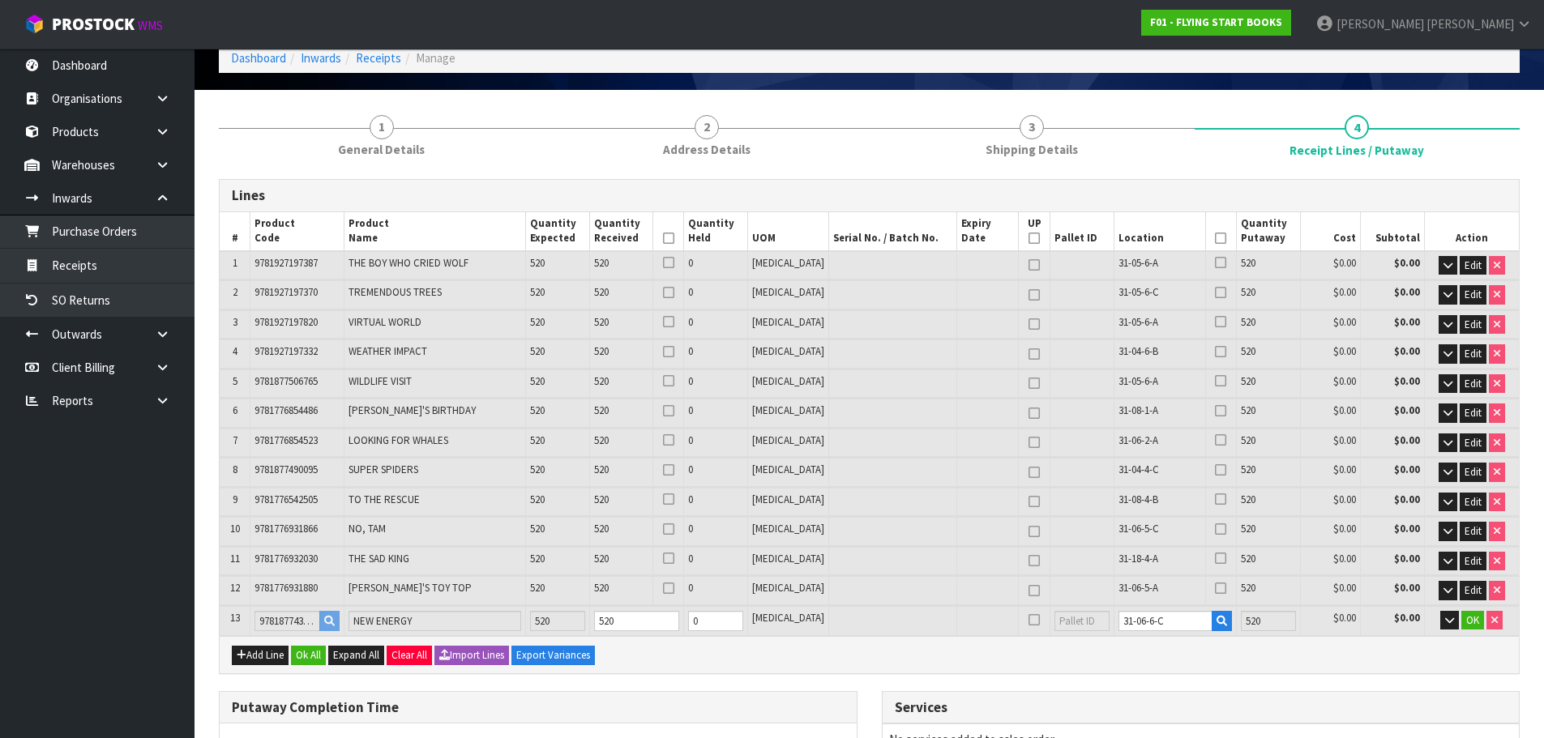
click at [1473, 633] on td "OK" at bounding box center [1471, 621] width 95 height 30
click at [1470, 619] on span "OK" at bounding box center [1472, 621] width 13 height 14
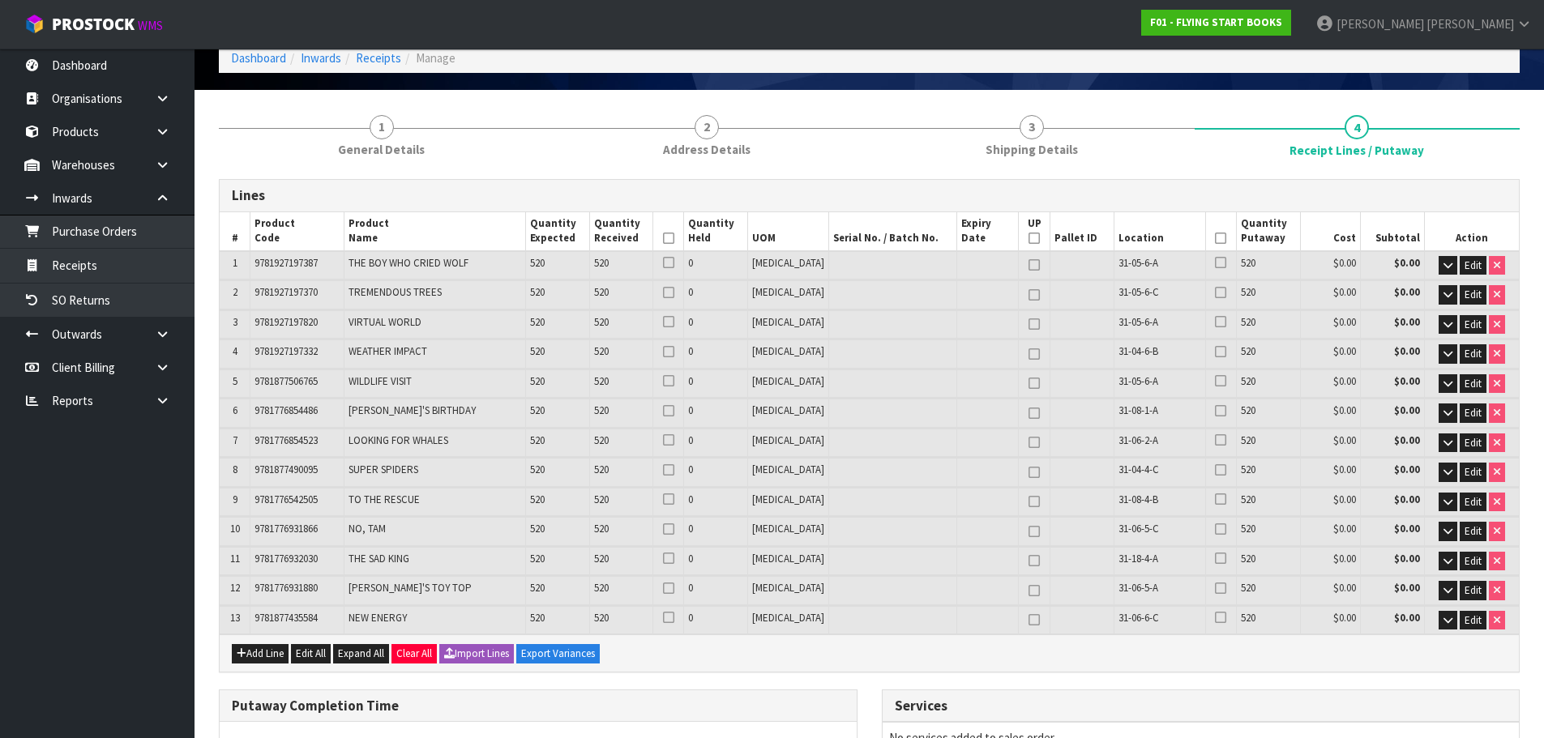
click at [1215, 238] on icon at bounding box center [1220, 238] width 11 height 1
click at [674, 238] on icon at bounding box center [668, 238] width 11 height 1
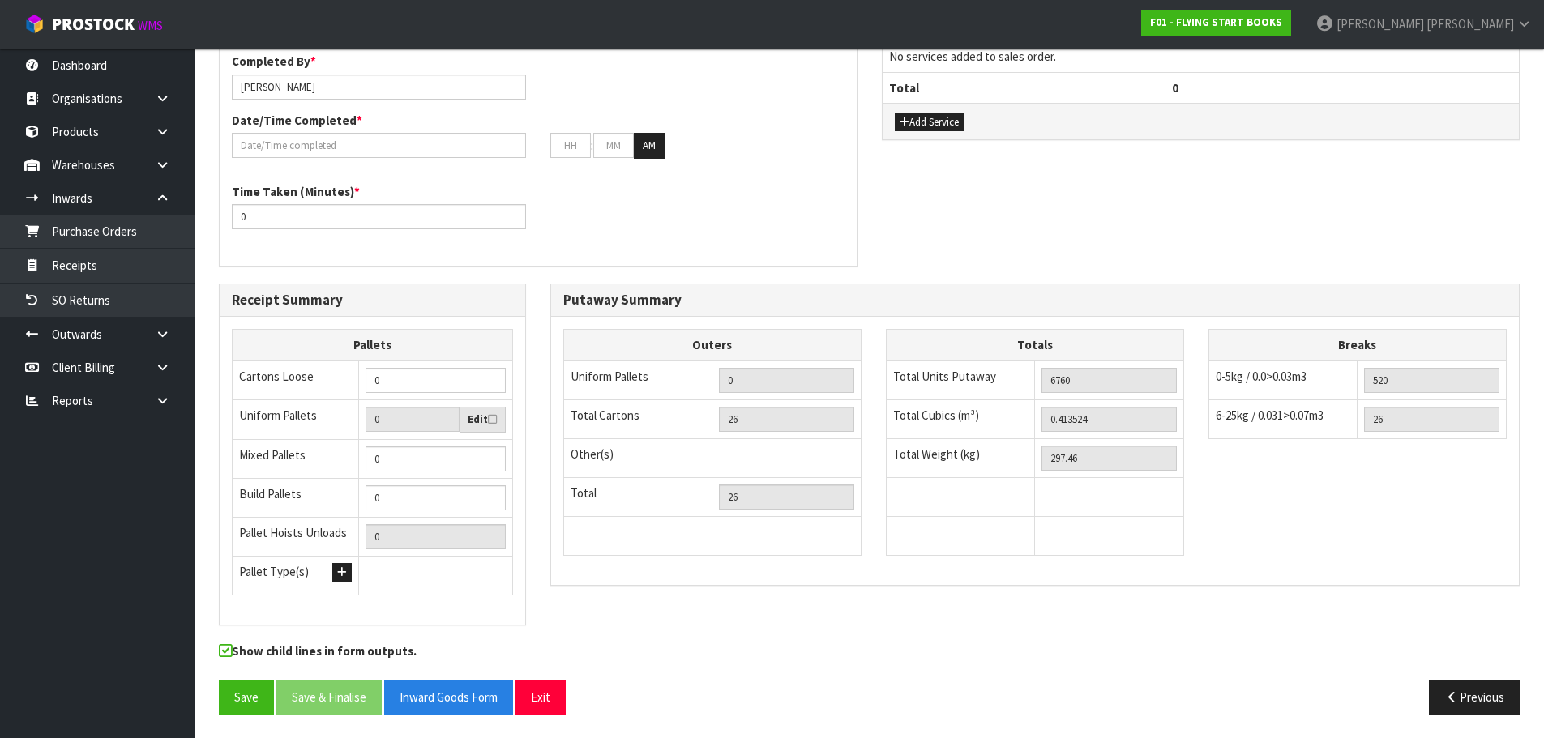
scroll to position [763, 0]
drag, startPoint x: 401, startPoint y: 458, endPoint x: 304, endPoint y: 472, distance: 98.2
click at [304, 472] on tr "Mixed Pallets 0" at bounding box center [373, 457] width 280 height 39
type input "1"
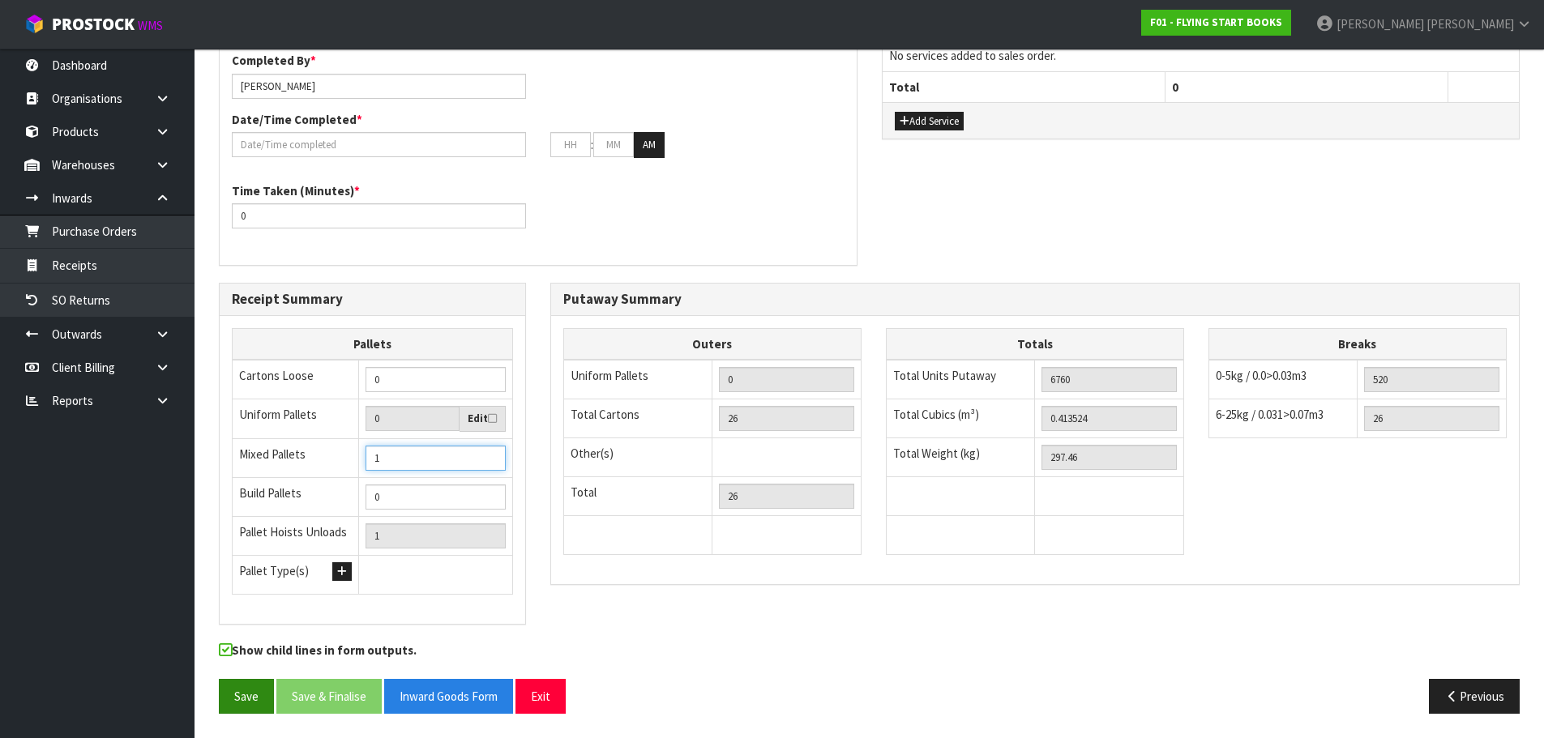
type input "1"
click at [221, 696] on button "Save" at bounding box center [246, 696] width 55 height 35
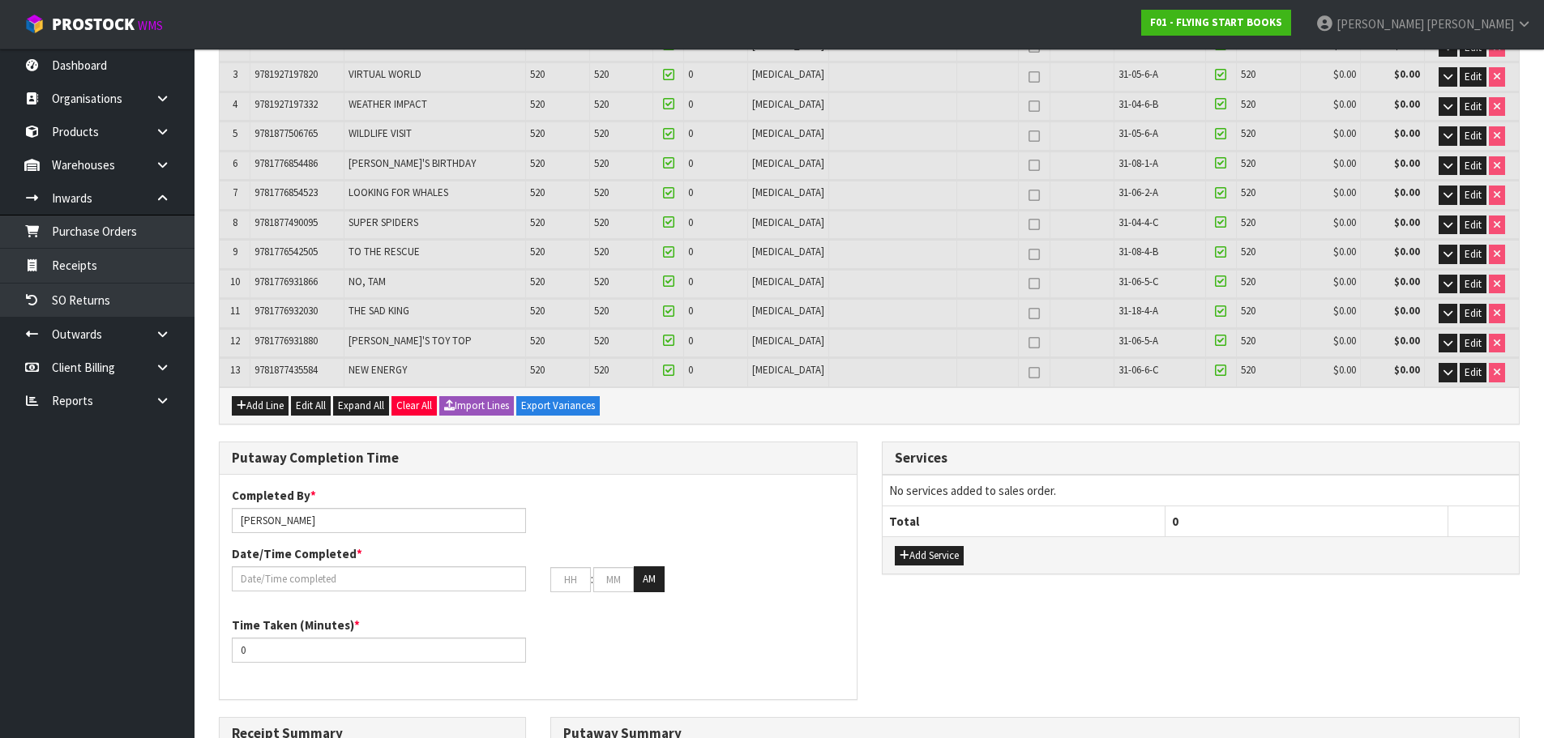
scroll to position [336, 0]
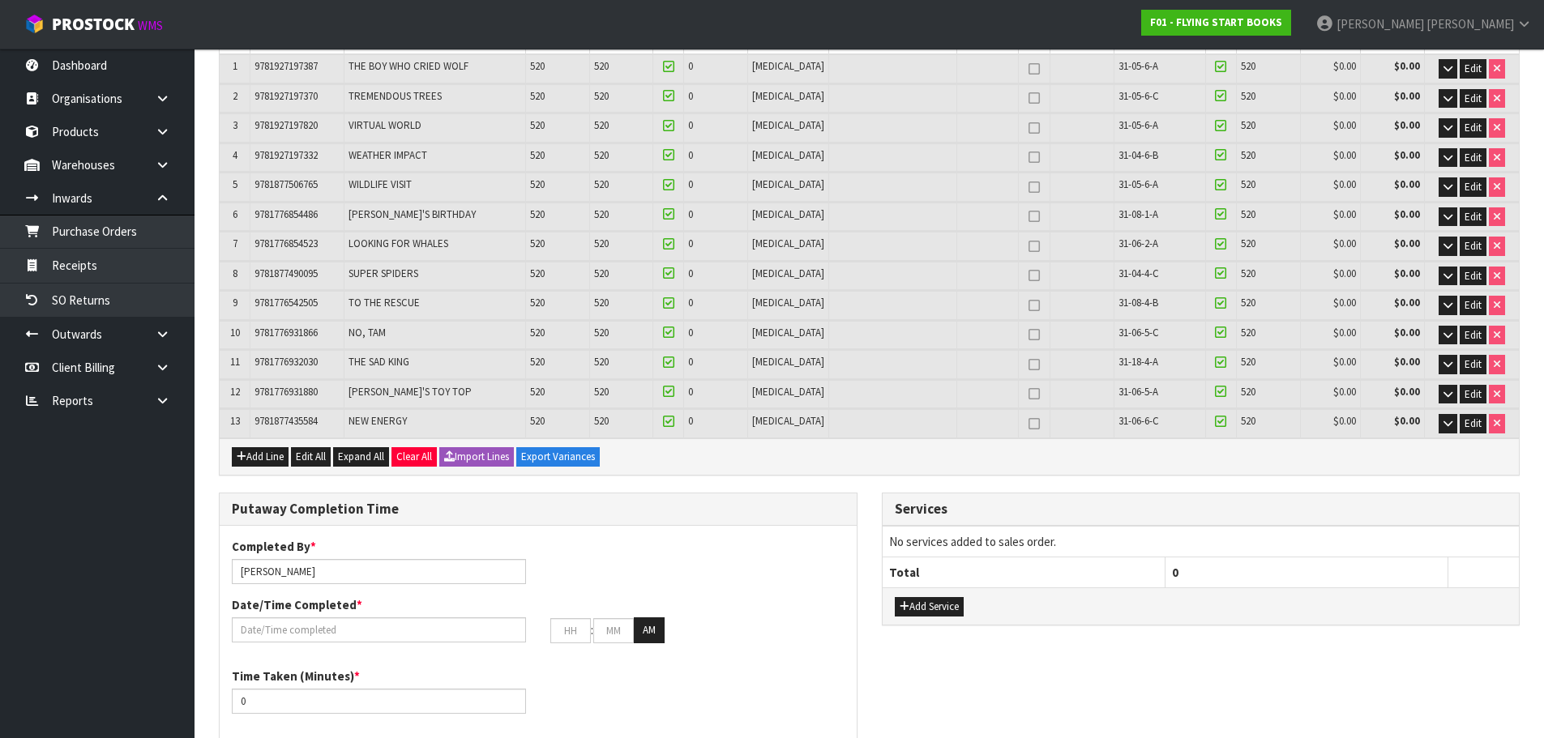
click at [378, 439] on div "Add Line Edit All Expand All Clear All Import Lines Export Variances" at bounding box center [869, 456] width 1299 height 36
click at [364, 455] on span "Expand All" at bounding box center [361, 457] width 46 height 14
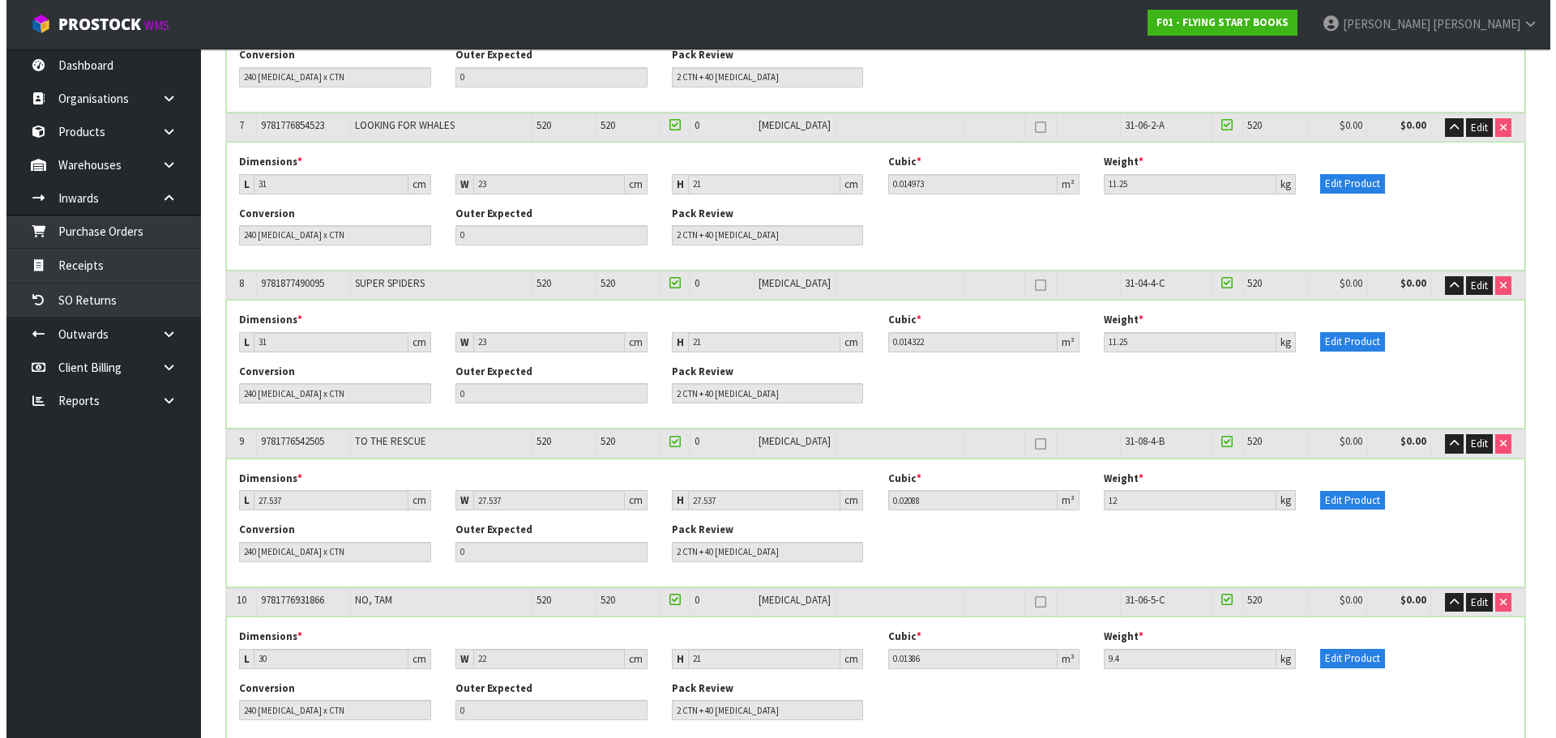
scroll to position [1309, 0]
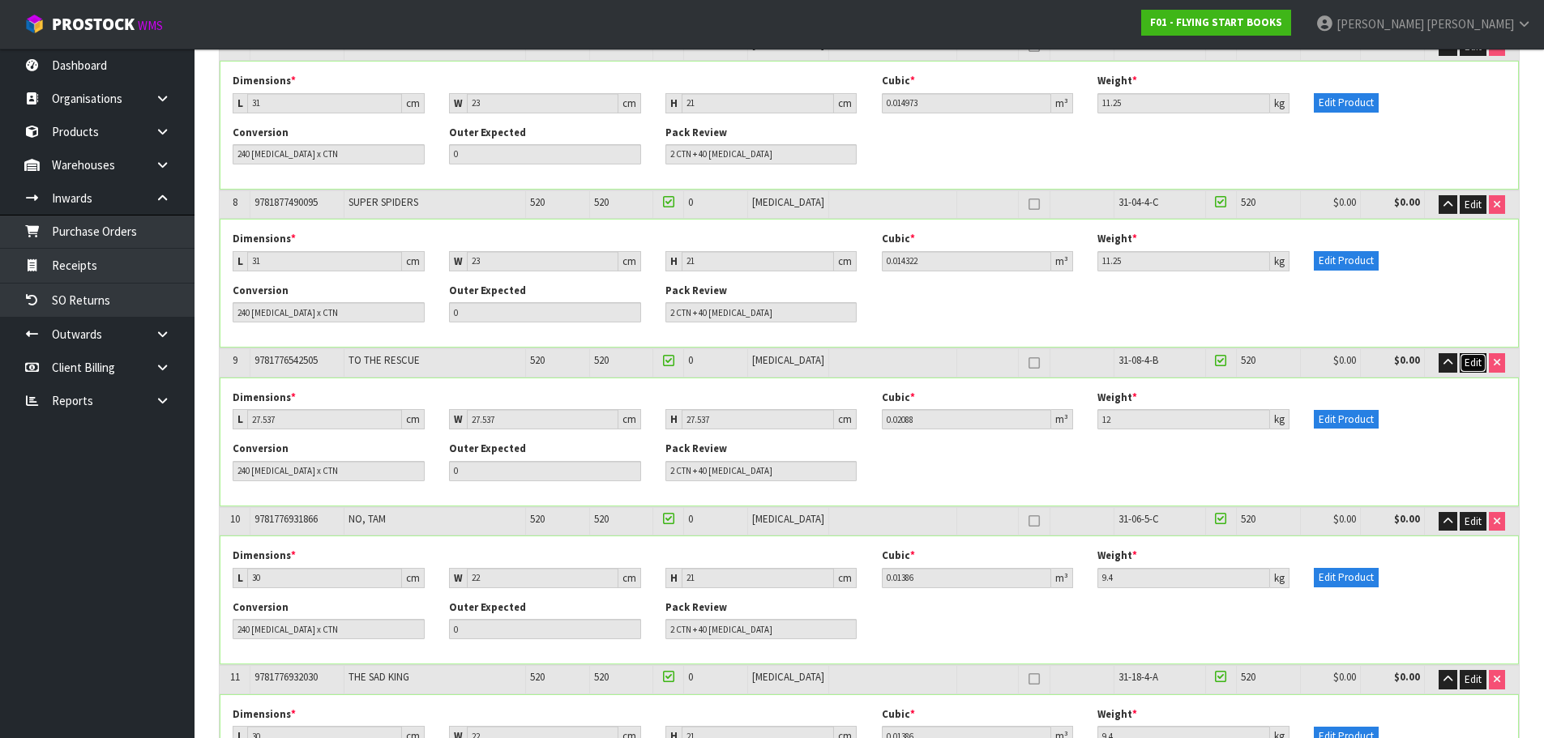
click at [1468, 362] on span "Edit" at bounding box center [1473, 363] width 17 height 14
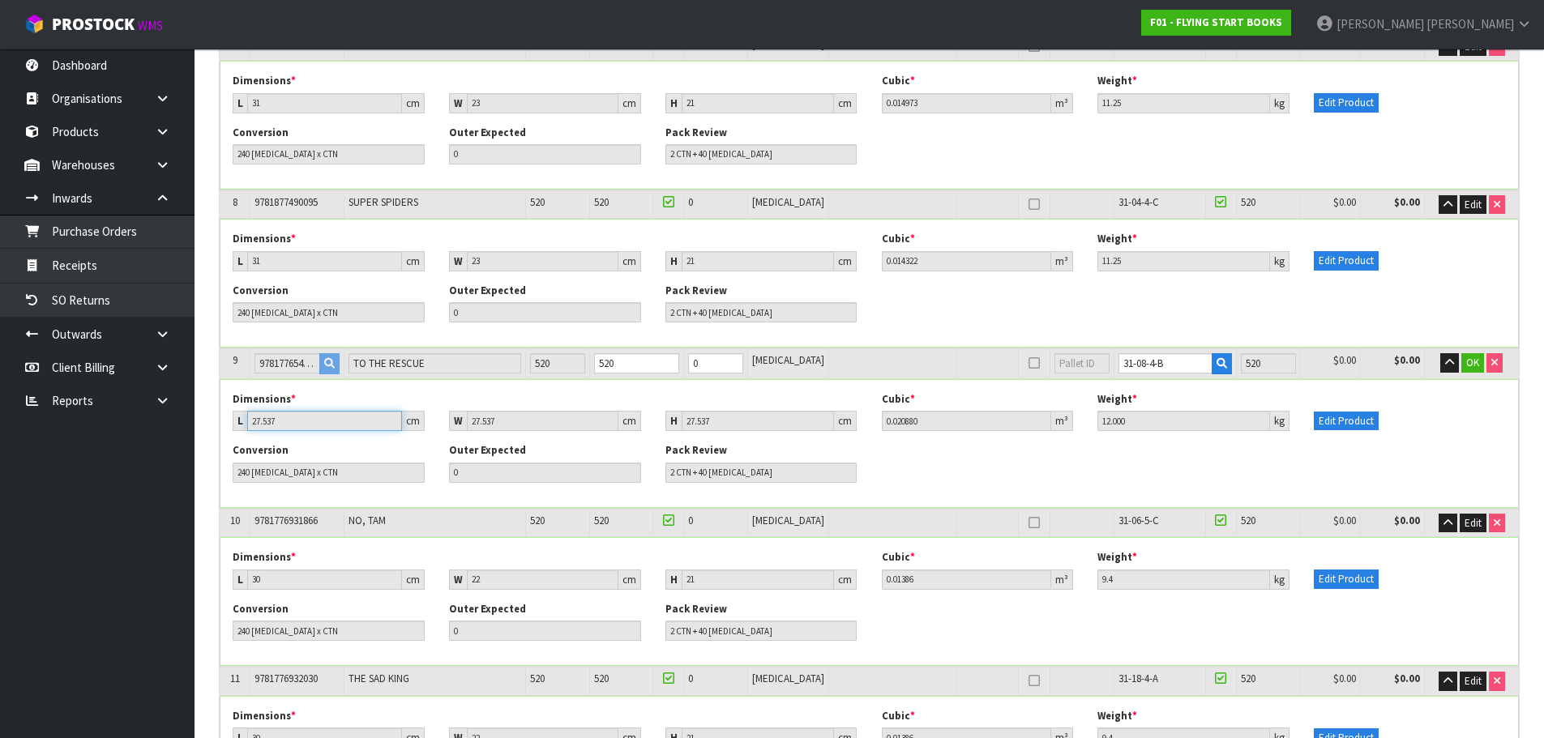
click at [361, 423] on input "27.537" at bounding box center [324, 421] width 155 height 20
click at [1475, 361] on span "OK" at bounding box center [1472, 363] width 13 height 14
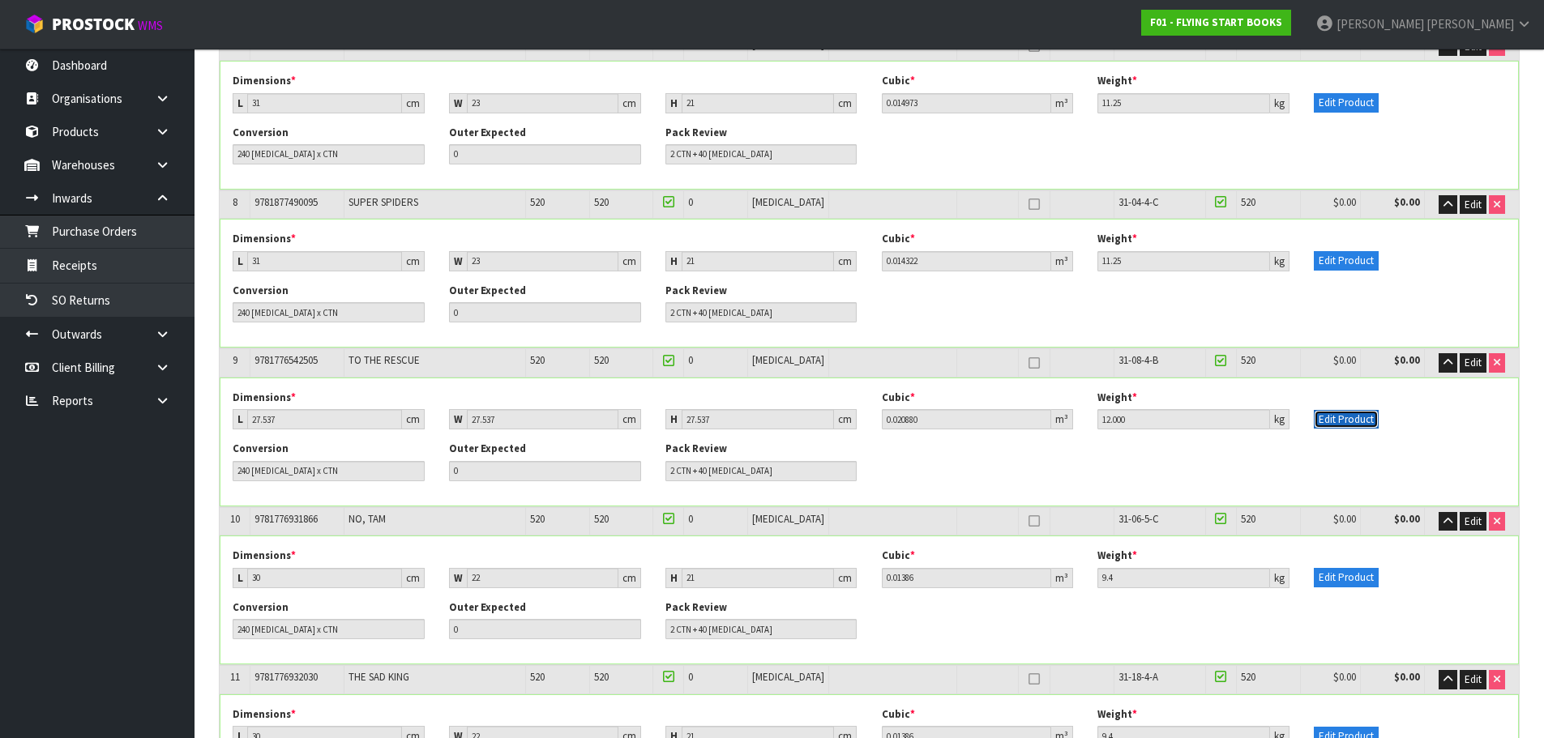
click at [1364, 416] on button "Edit Product" at bounding box center [1346, 419] width 65 height 19
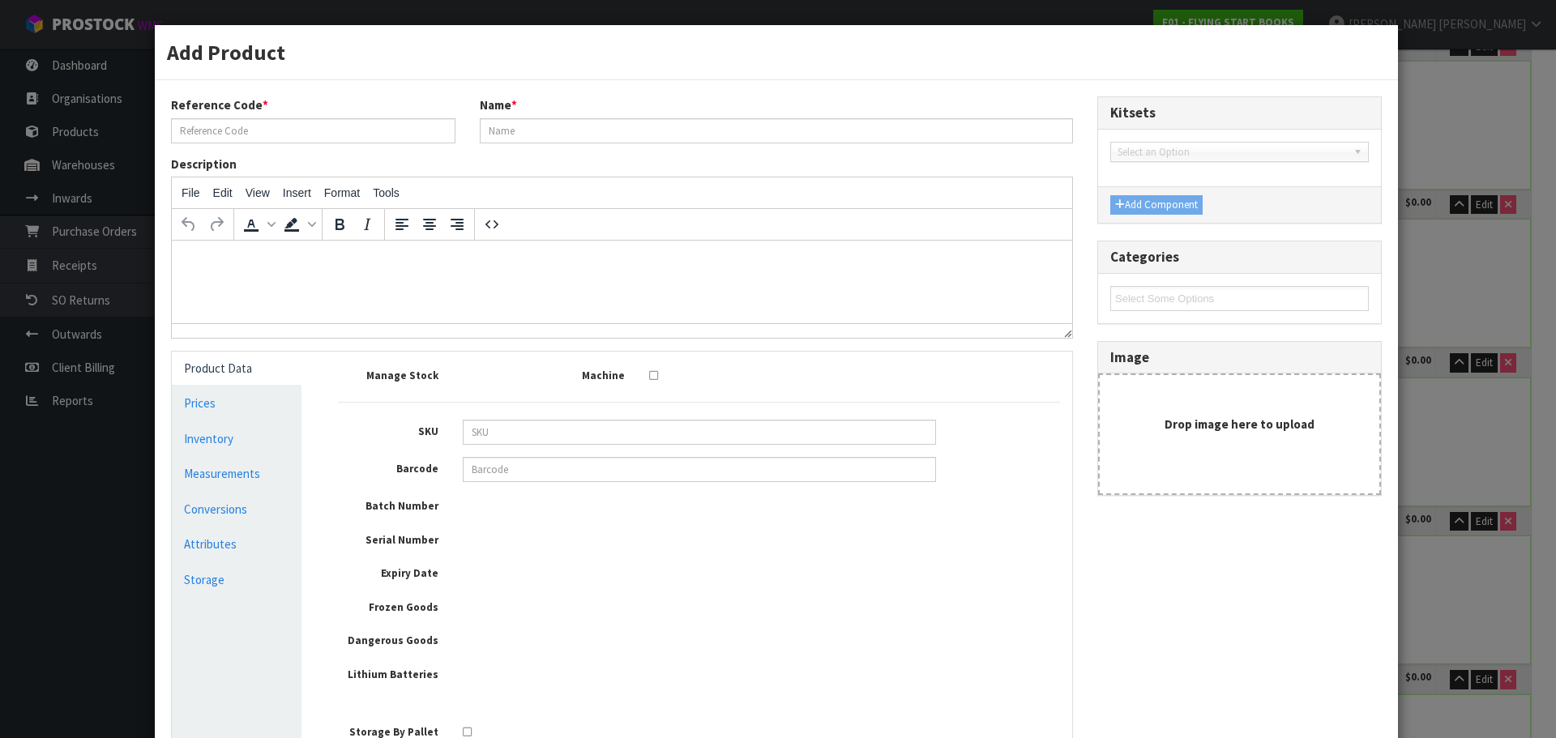
type input "9781776542505"
type input "TO THE RESCUE"
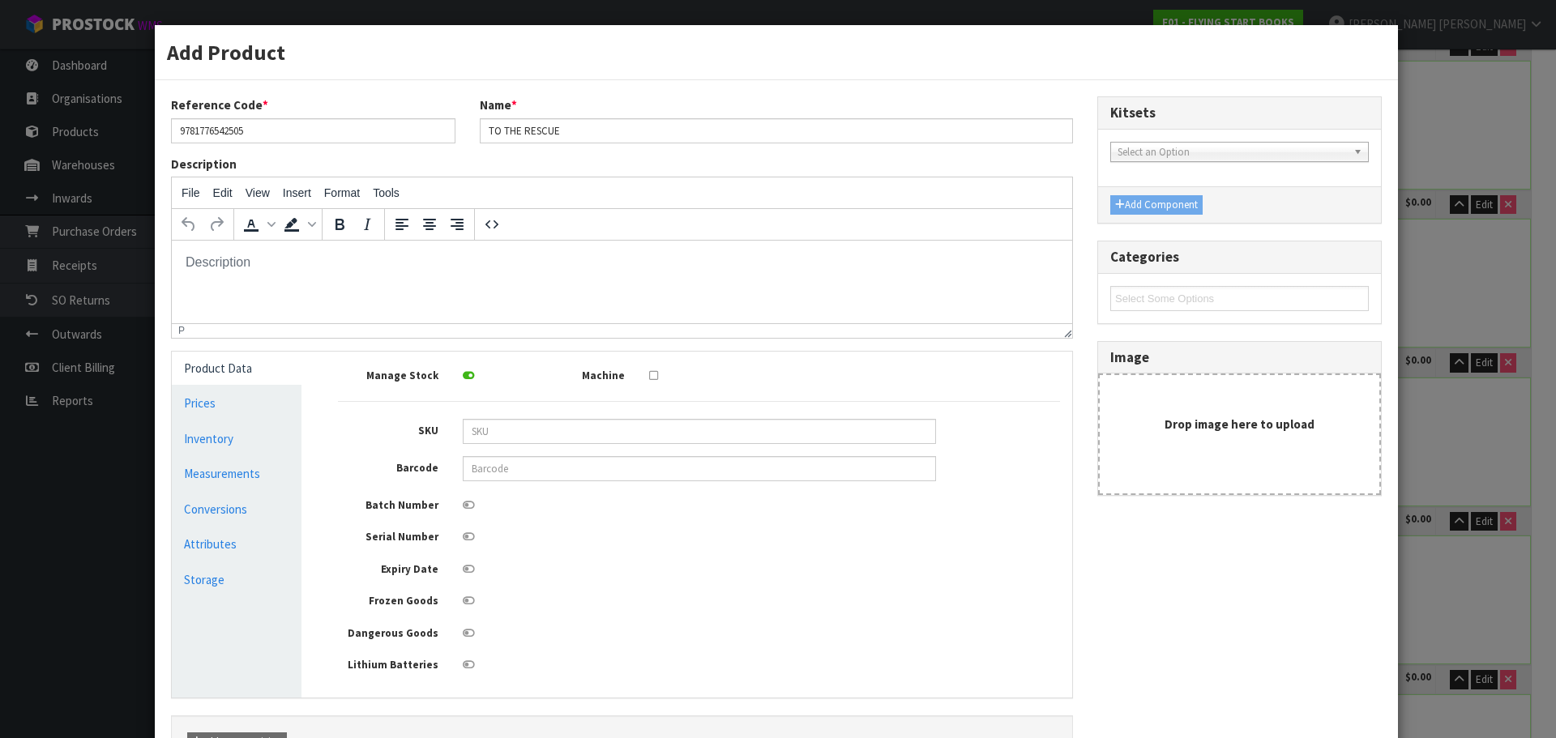
scroll to position [0, 0]
click at [1424, 83] on div "Add Product Reference Code * 9781776542505 Name * TO THE RESCUE Description Fil…" at bounding box center [778, 369] width 1556 height 738
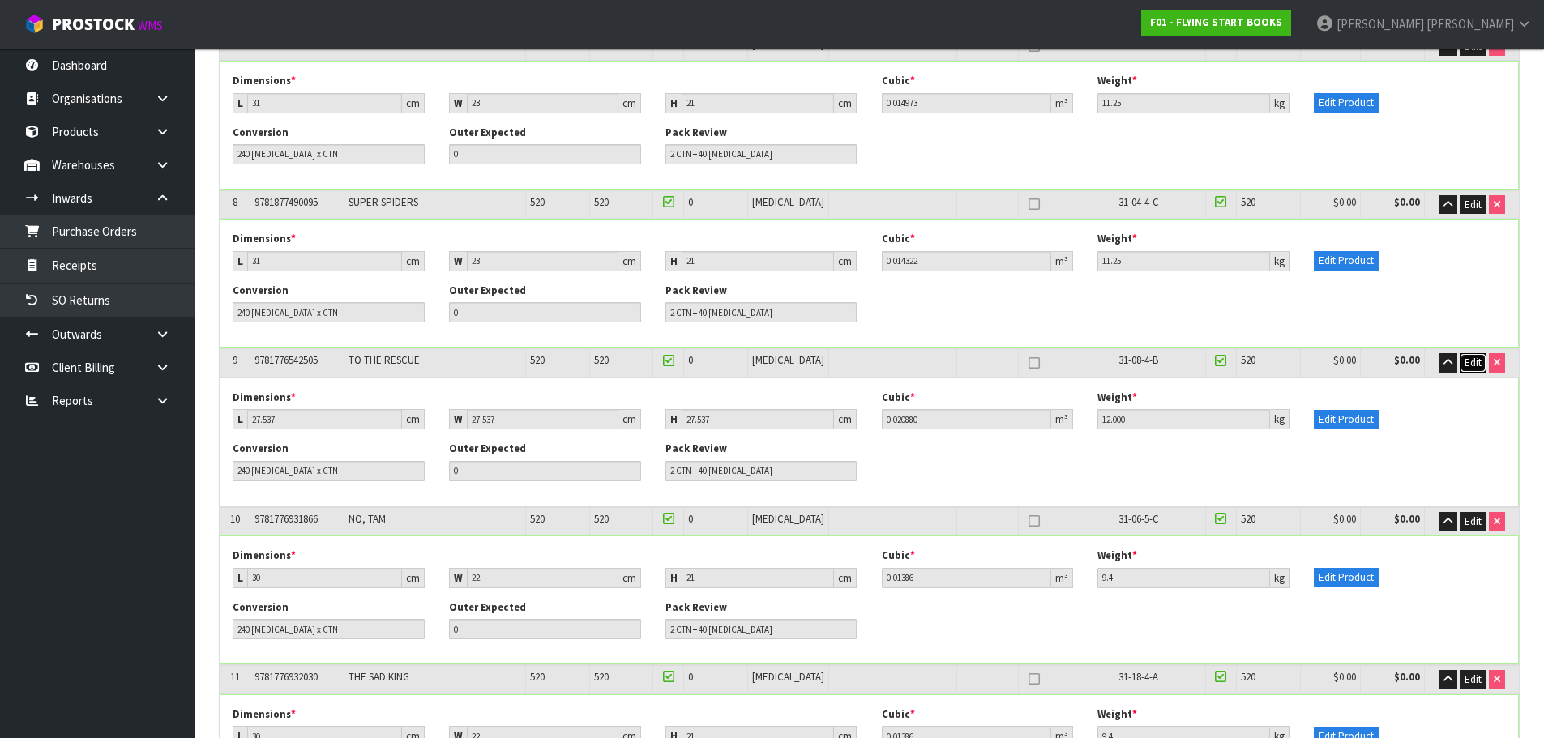
click at [1469, 361] on span "Edit" at bounding box center [1473, 363] width 17 height 14
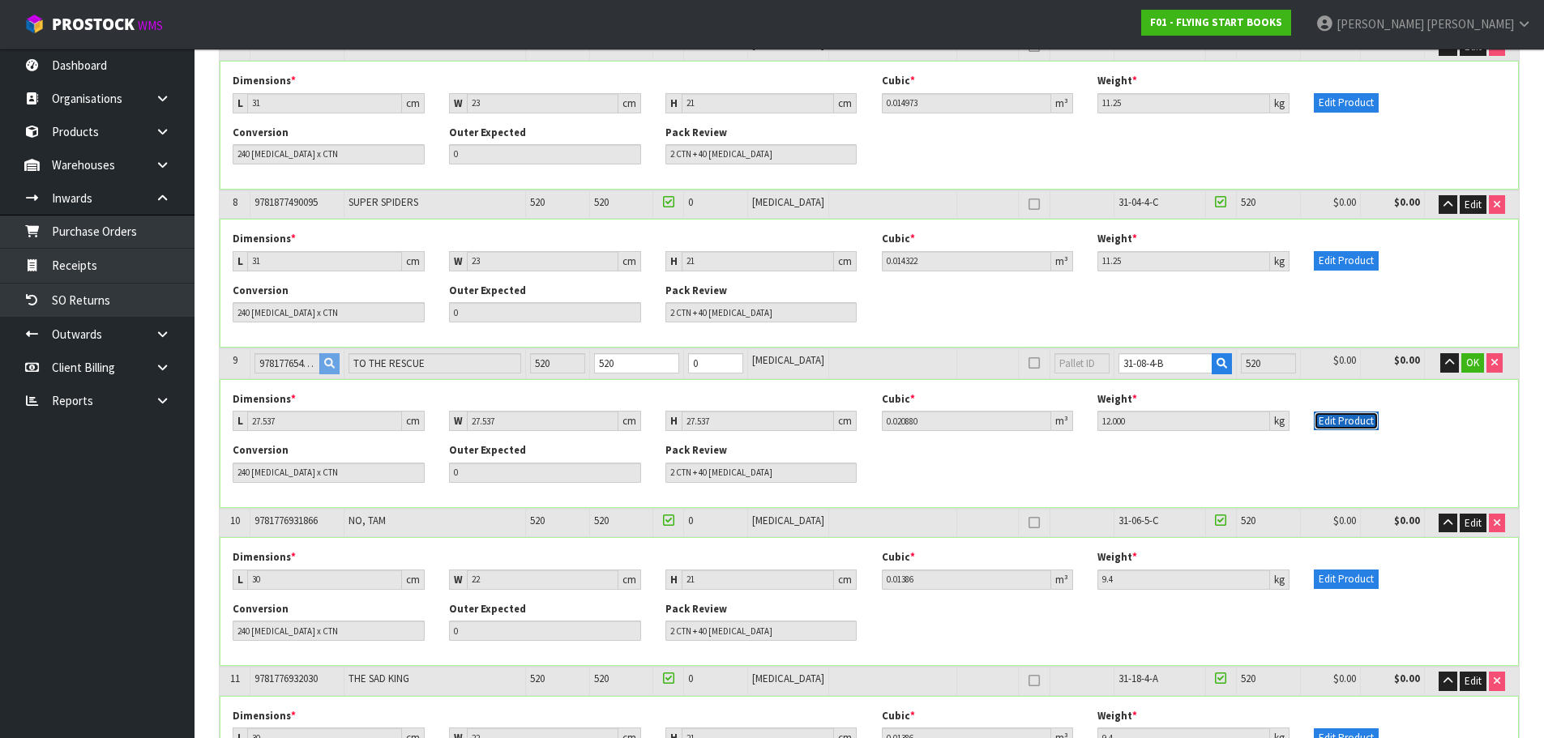
click at [1348, 421] on button "Edit Product" at bounding box center [1346, 421] width 65 height 19
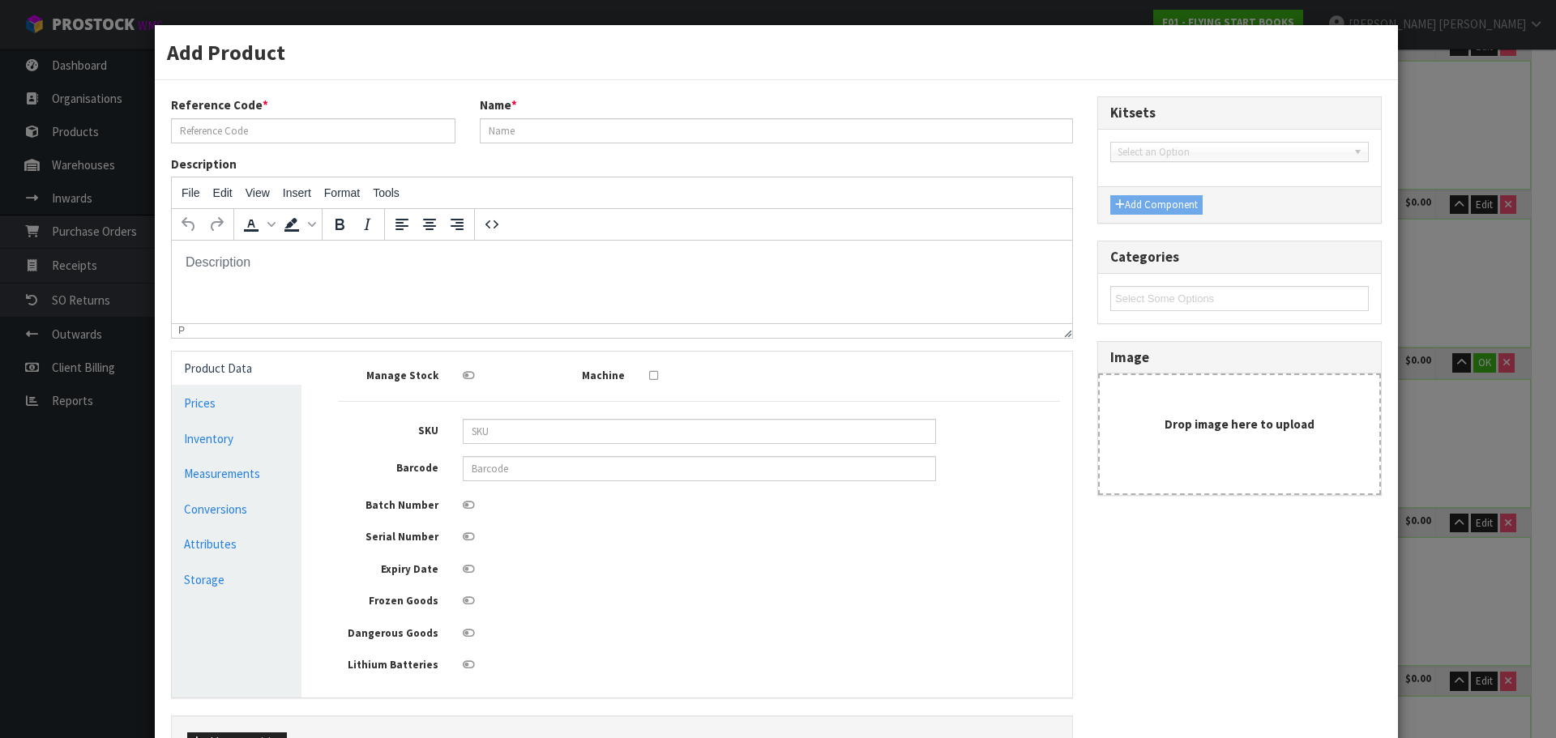
type input "9781776542505"
type input "TO THE RESCUE"
type input "20"
type input "14.5"
type input "0.3"
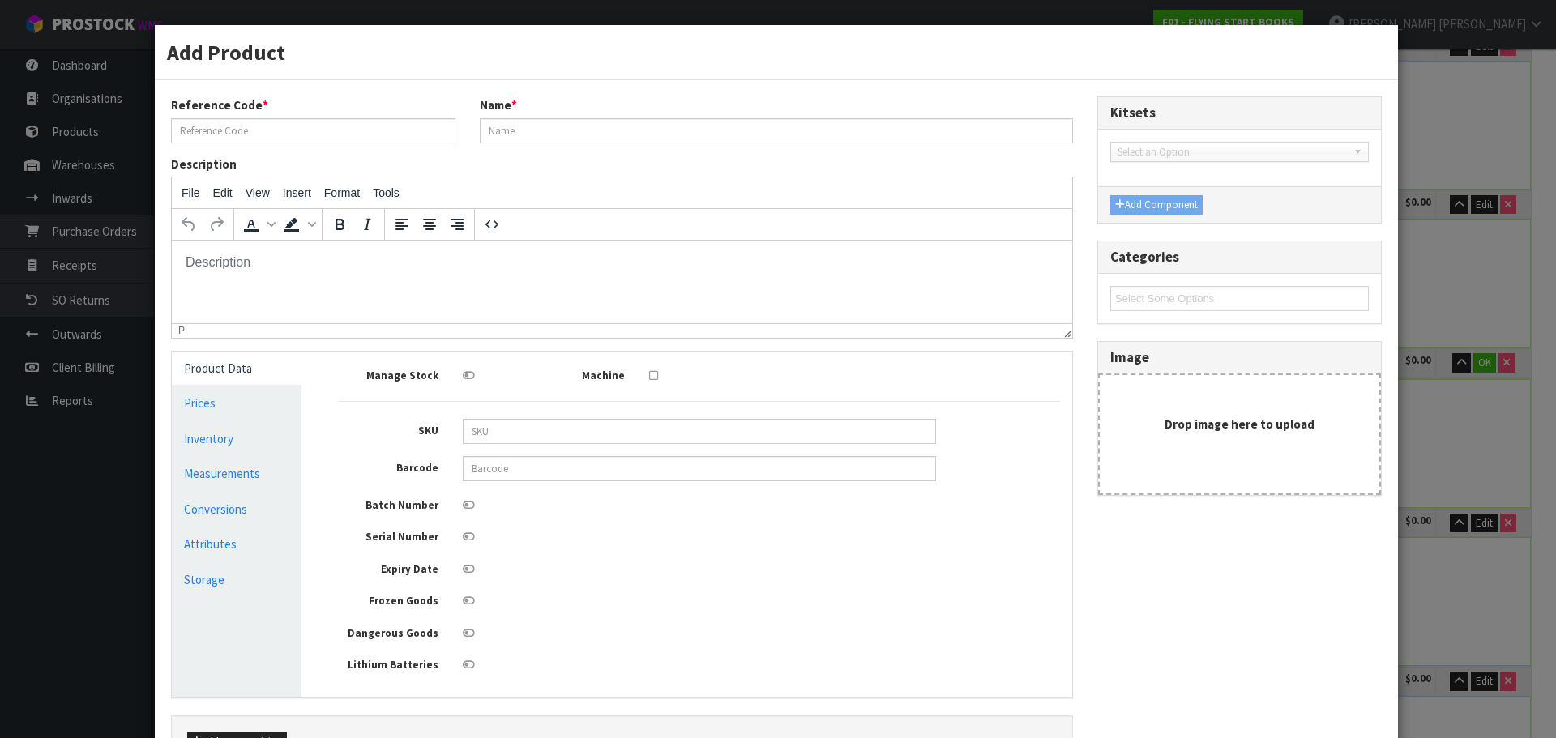
type input "0.000087"
type input "0.05"
click at [250, 468] on link "Measurements" at bounding box center [237, 473] width 130 height 33
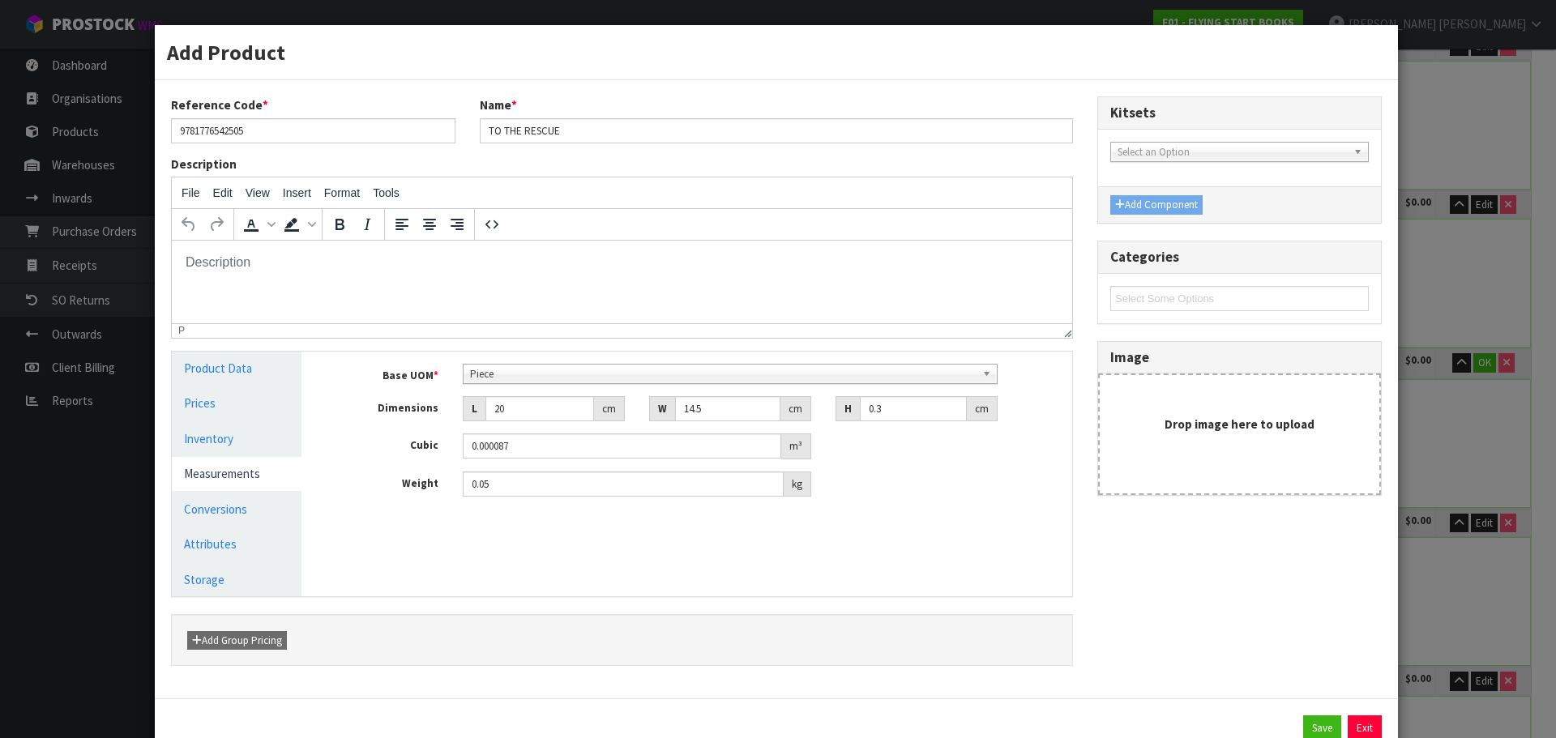
click at [1426, 439] on div "Add Product Reference Code * 9781776542505 Name * TO THE RESCUE Description Fil…" at bounding box center [778, 369] width 1556 height 738
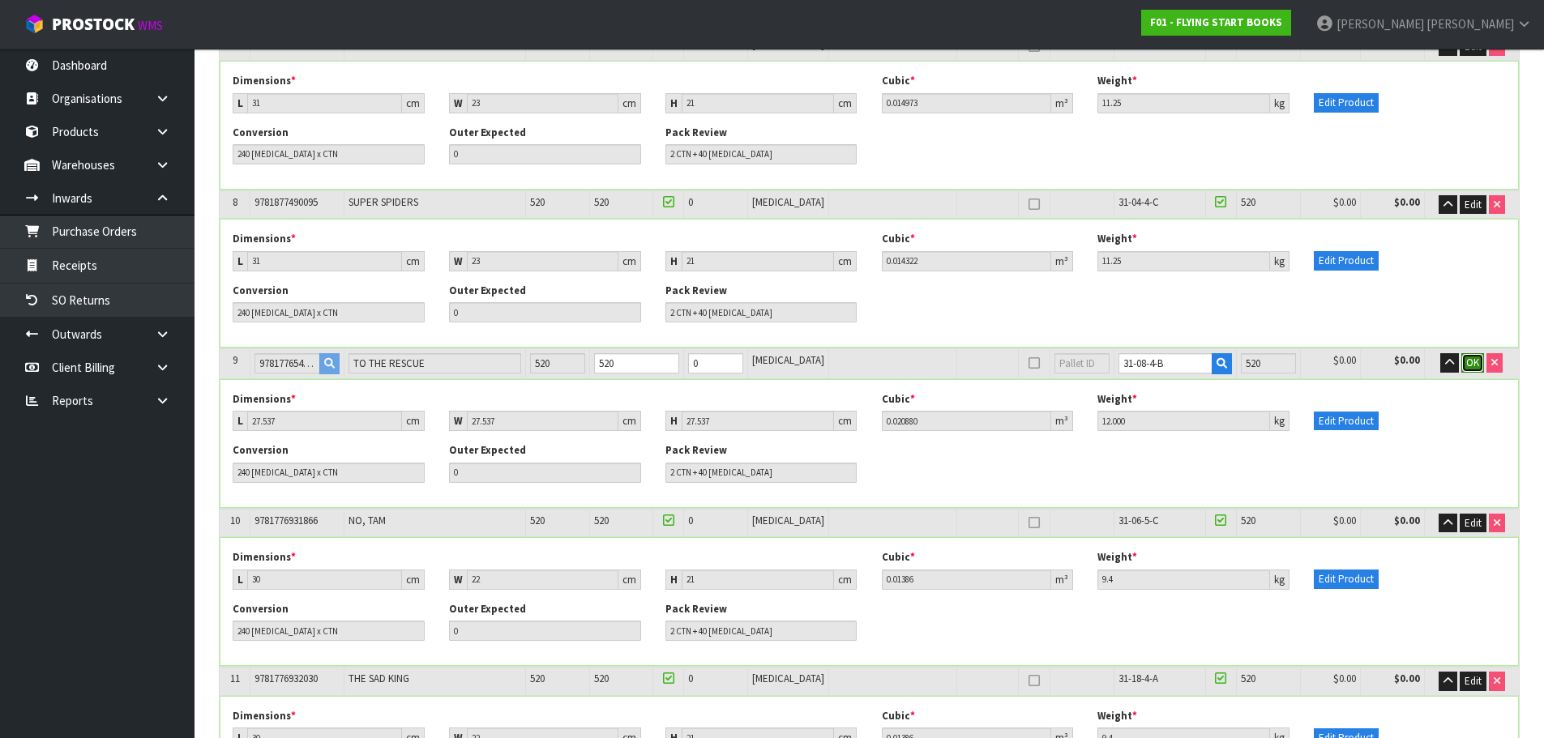
click at [1476, 367] on span "OK" at bounding box center [1472, 363] width 13 height 14
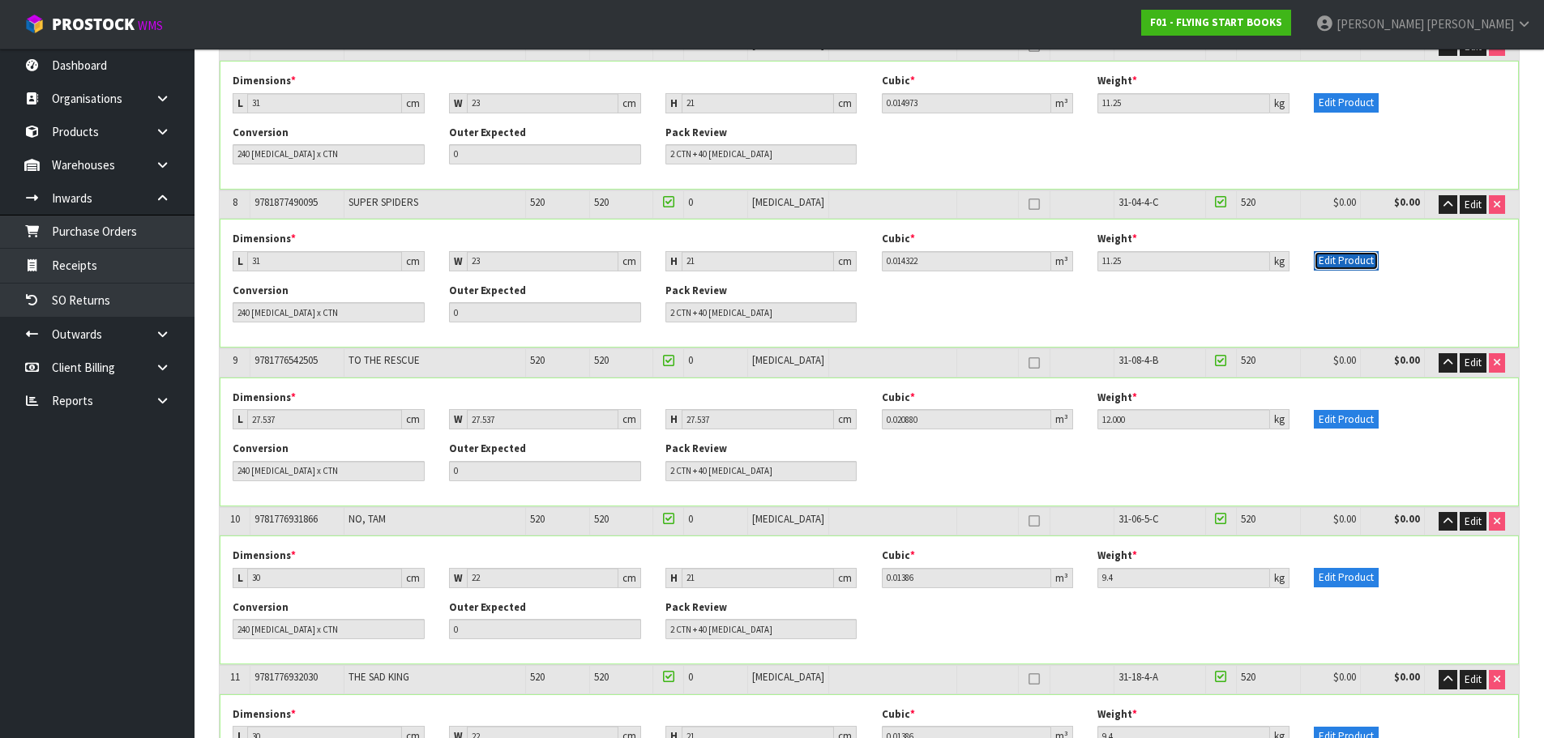
click at [1348, 263] on button "Edit Product" at bounding box center [1346, 260] width 65 height 19
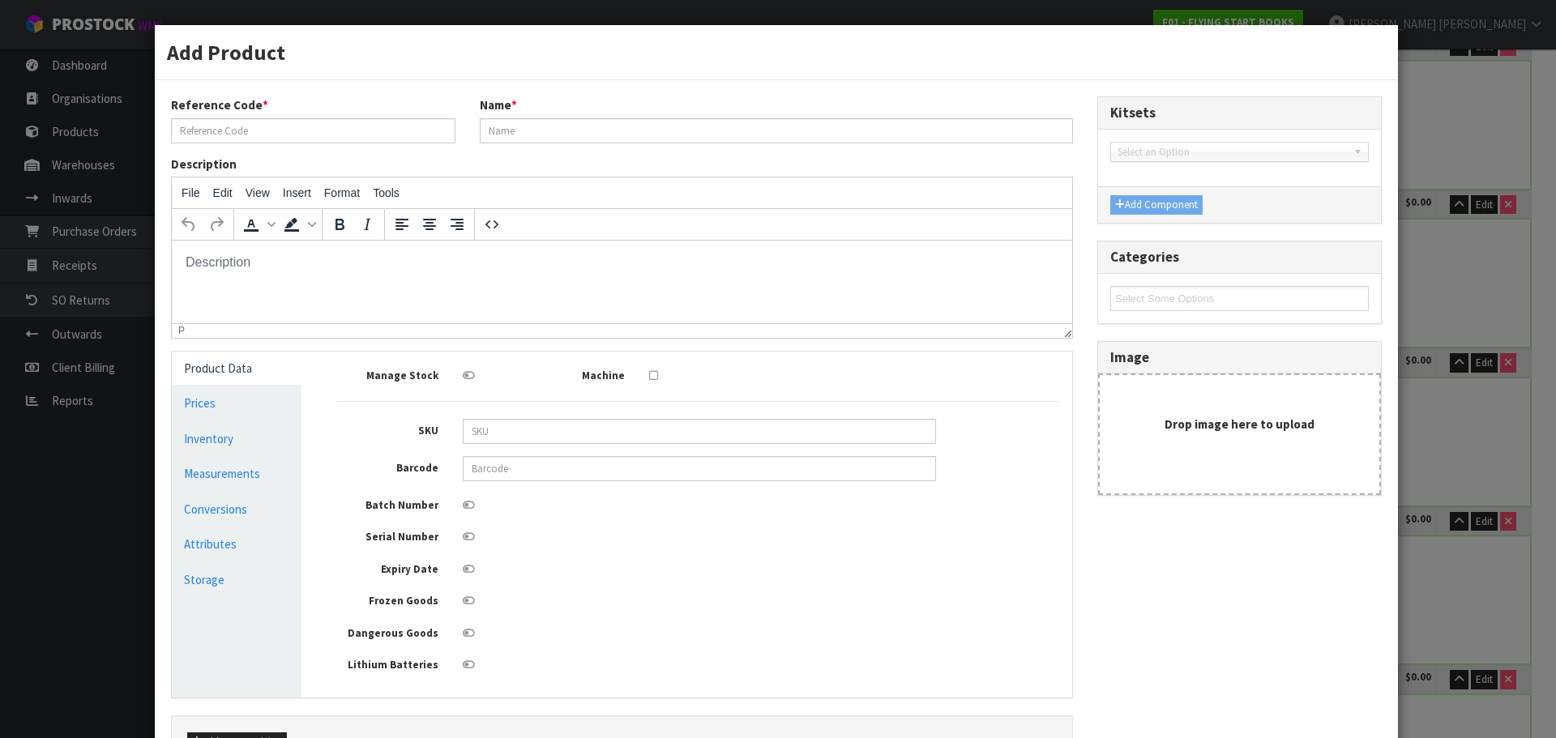
type input "9781877490095"
type input "SUPER SPIDERS"
type input "15"
type input "20"
type input "0.2"
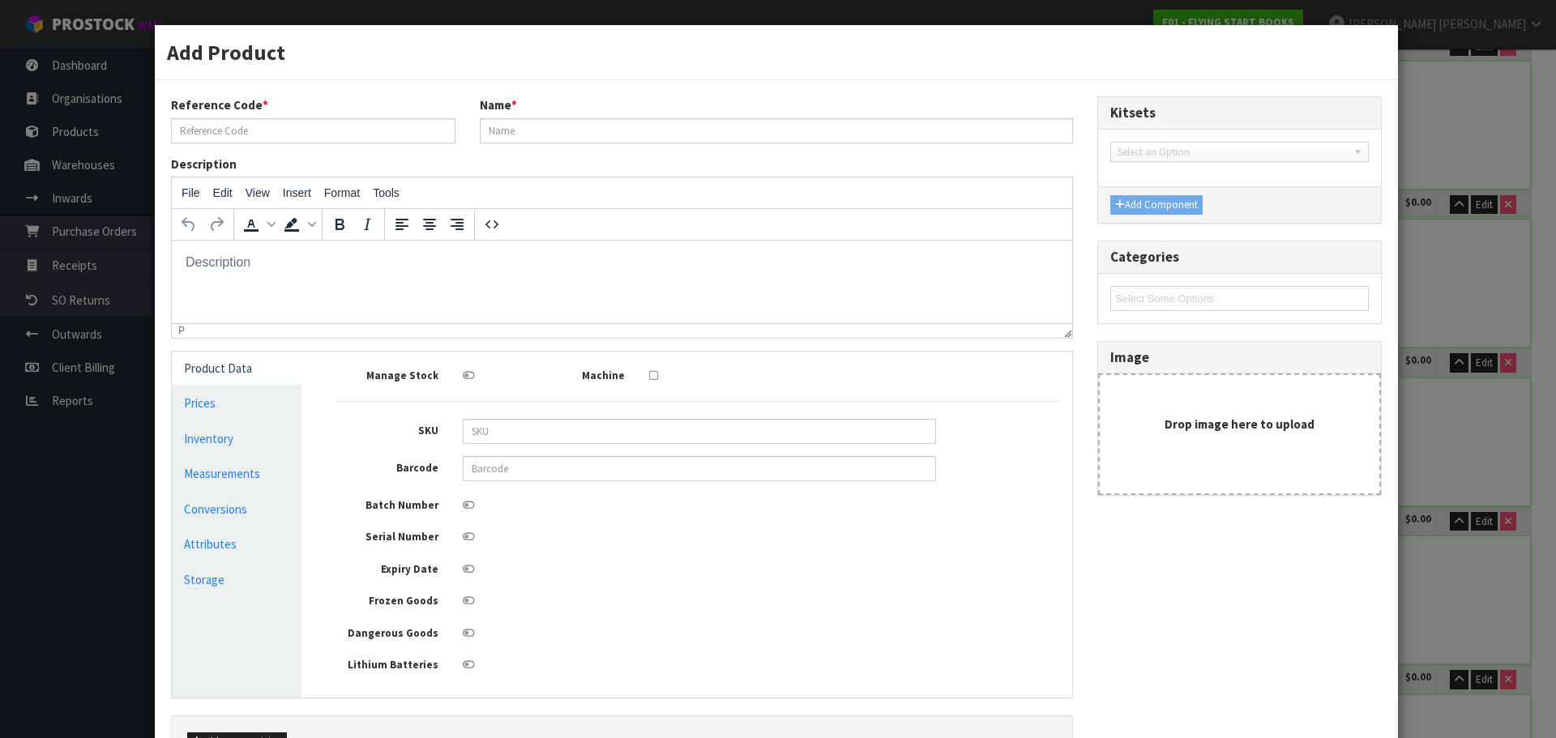
type input "0.00006"
type input "0.01"
click at [250, 477] on link "Measurements" at bounding box center [237, 473] width 130 height 33
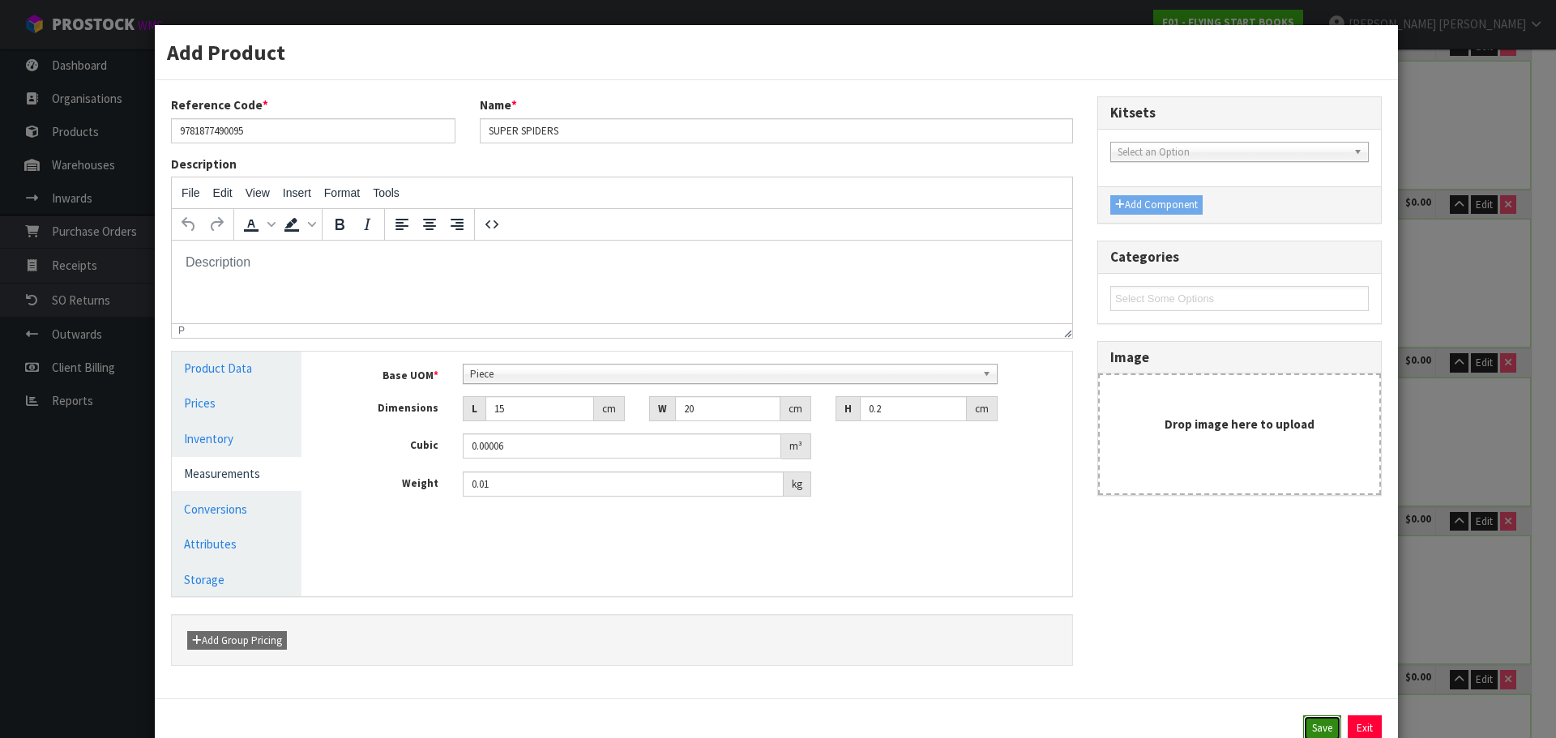
drag, startPoint x: 1312, startPoint y: 725, endPoint x: 1304, endPoint y: 715, distance: 12.7
click at [1313, 725] on button "Save" at bounding box center [1322, 729] width 38 height 26
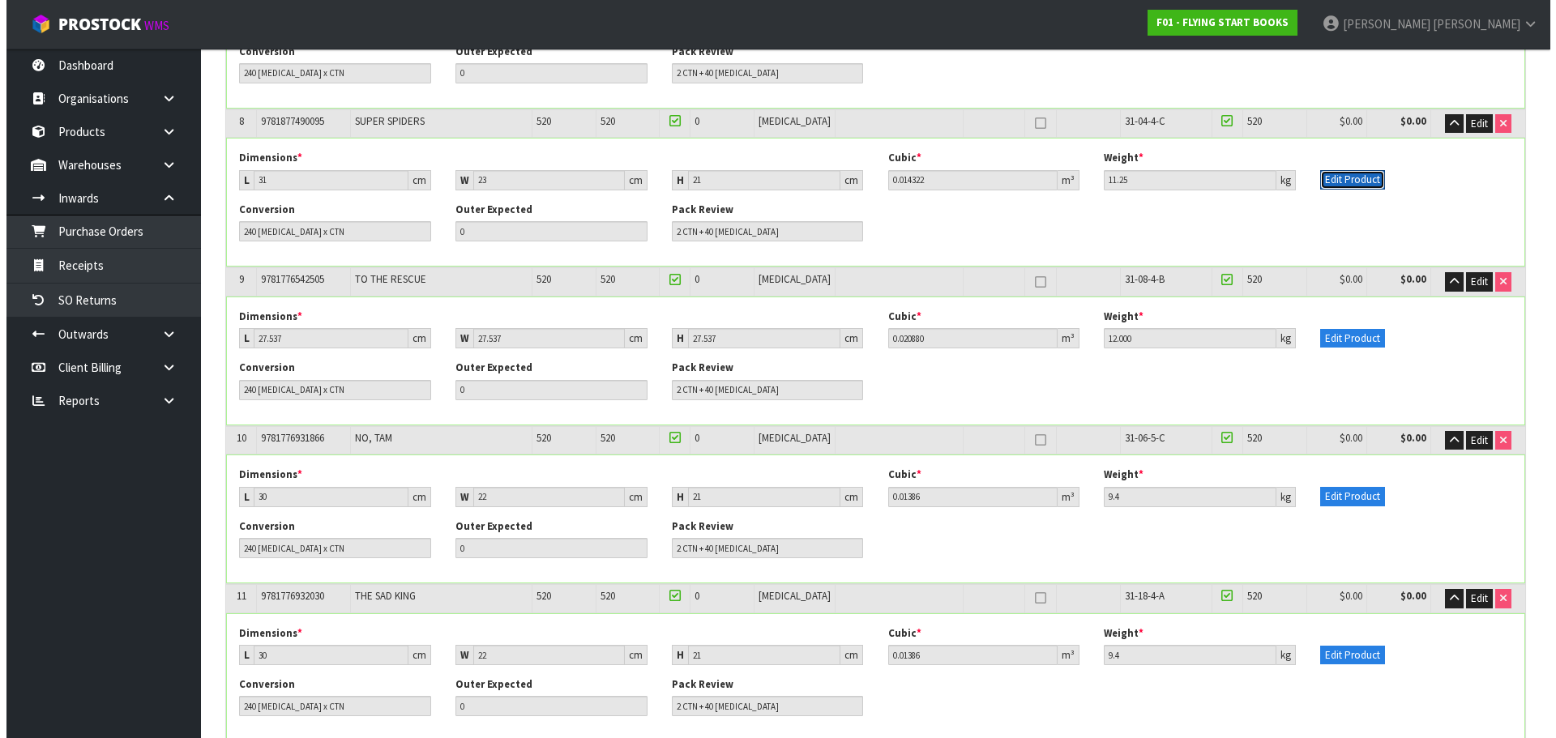
scroll to position [1309, 0]
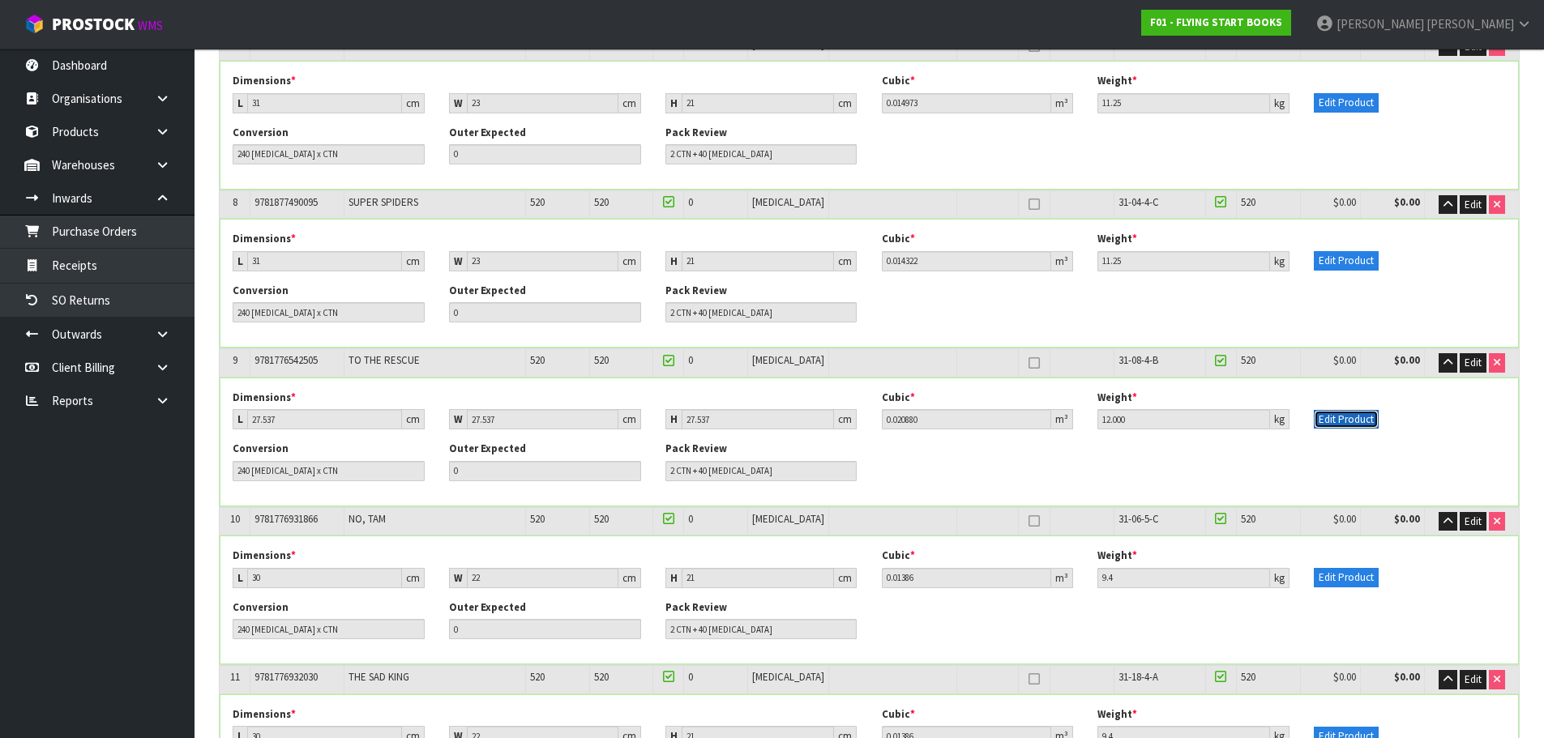
click at [1333, 421] on button "Edit Product" at bounding box center [1346, 419] width 65 height 19
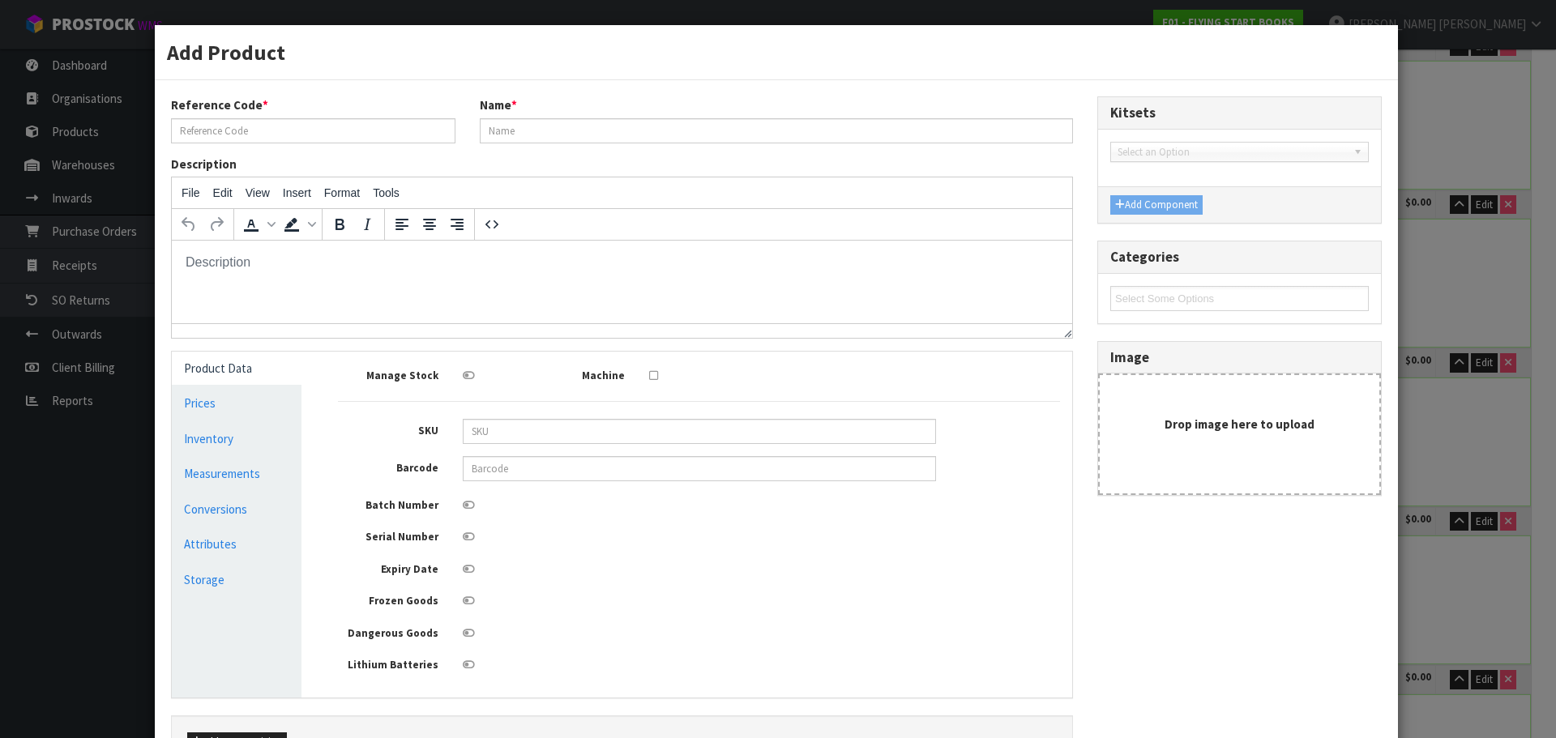
scroll to position [0, 0]
type input "9781776542505"
type input "TO THE RESCUE"
click at [259, 508] on link "Conversions" at bounding box center [237, 509] width 130 height 33
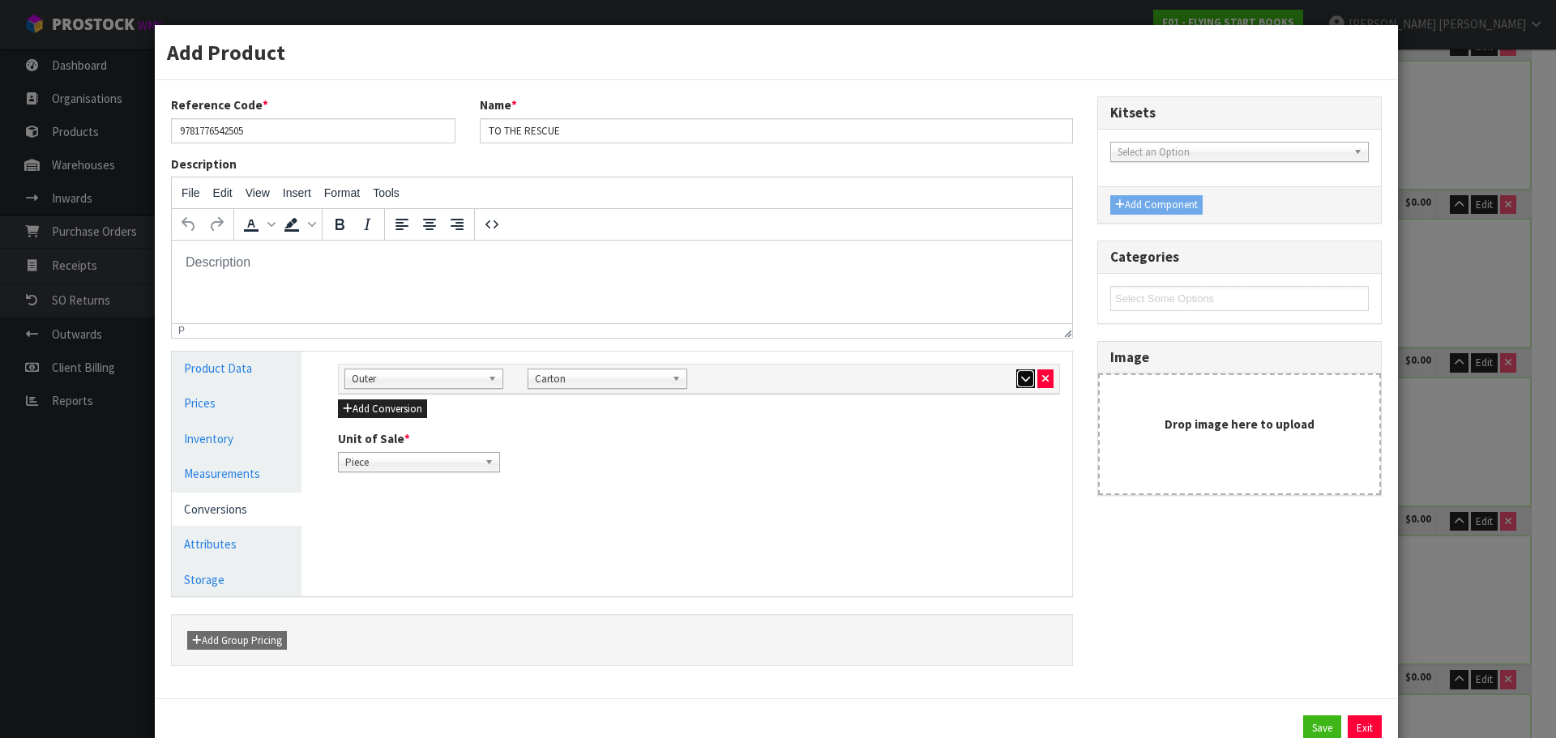
click at [1021, 378] on icon "button" at bounding box center [1025, 379] width 9 height 11
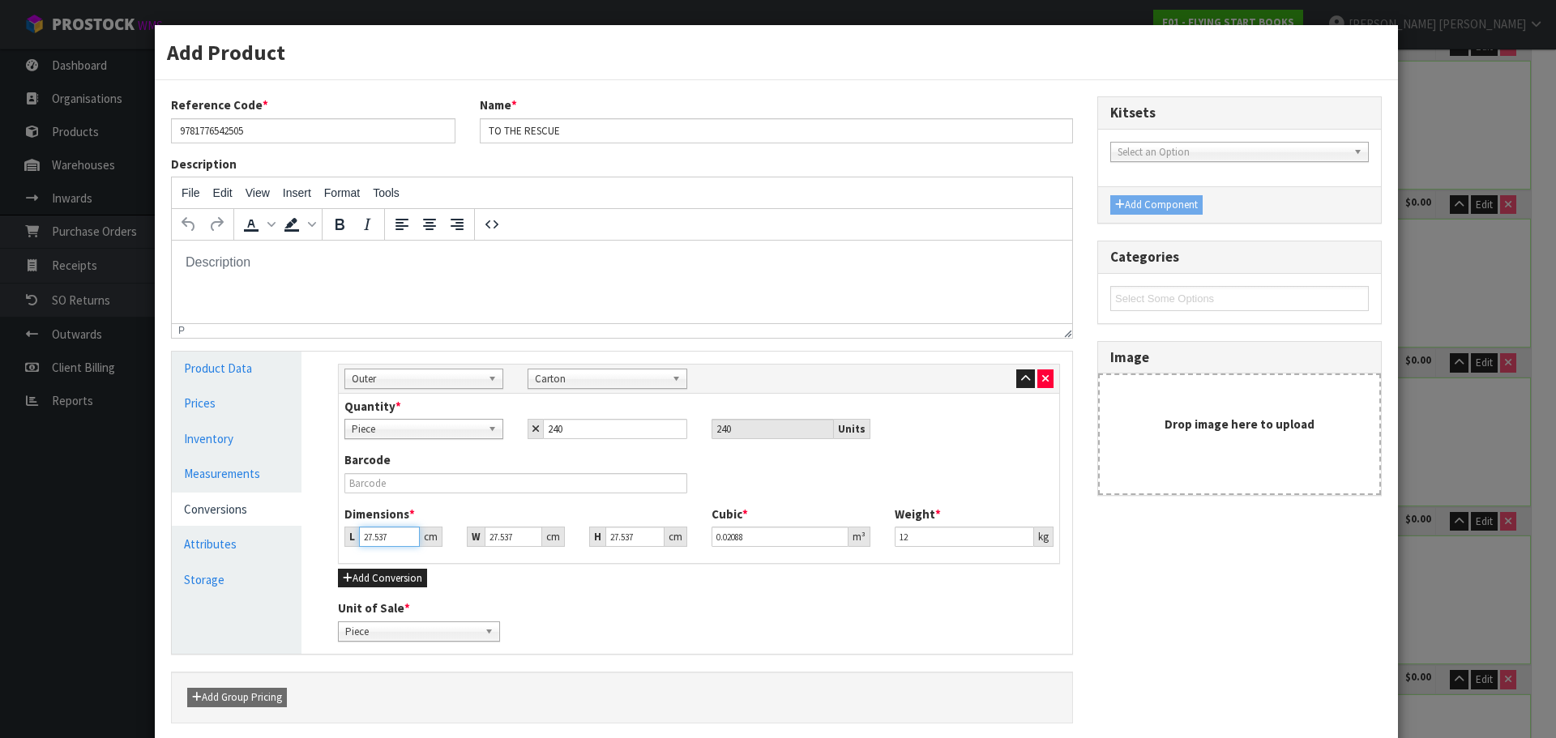
drag, startPoint x: 388, startPoint y: 537, endPoint x: 303, endPoint y: 547, distance: 85.7
click at [303, 547] on div "Product Data Prices Inventory Measurements Conversions Attributes Storage Manag…" at bounding box center [622, 503] width 925 height 302
type input "3"
type input "0.002275"
type input "31"
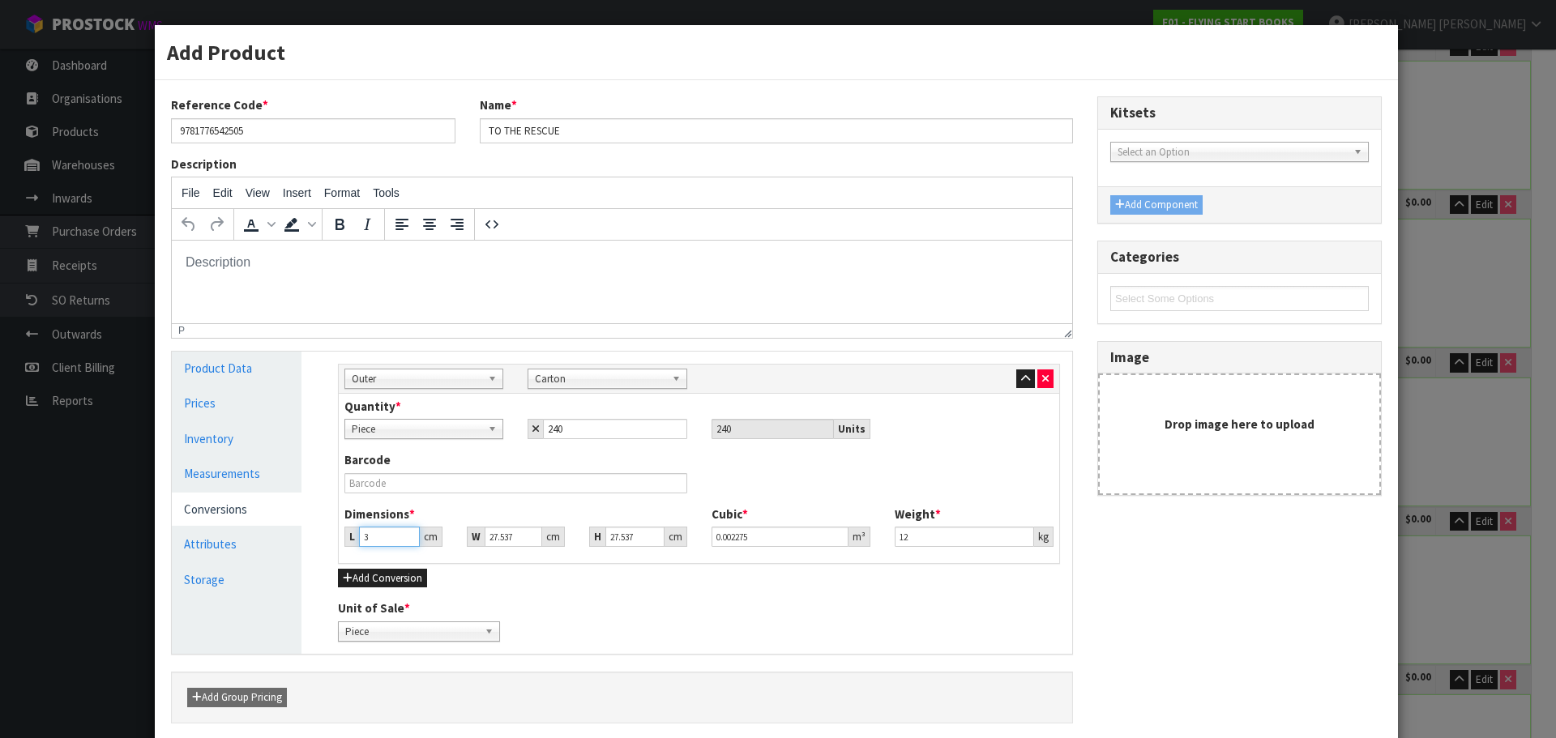
type input "0.023507"
type input "31"
type input "2"
type input "0.001707"
type input "23"
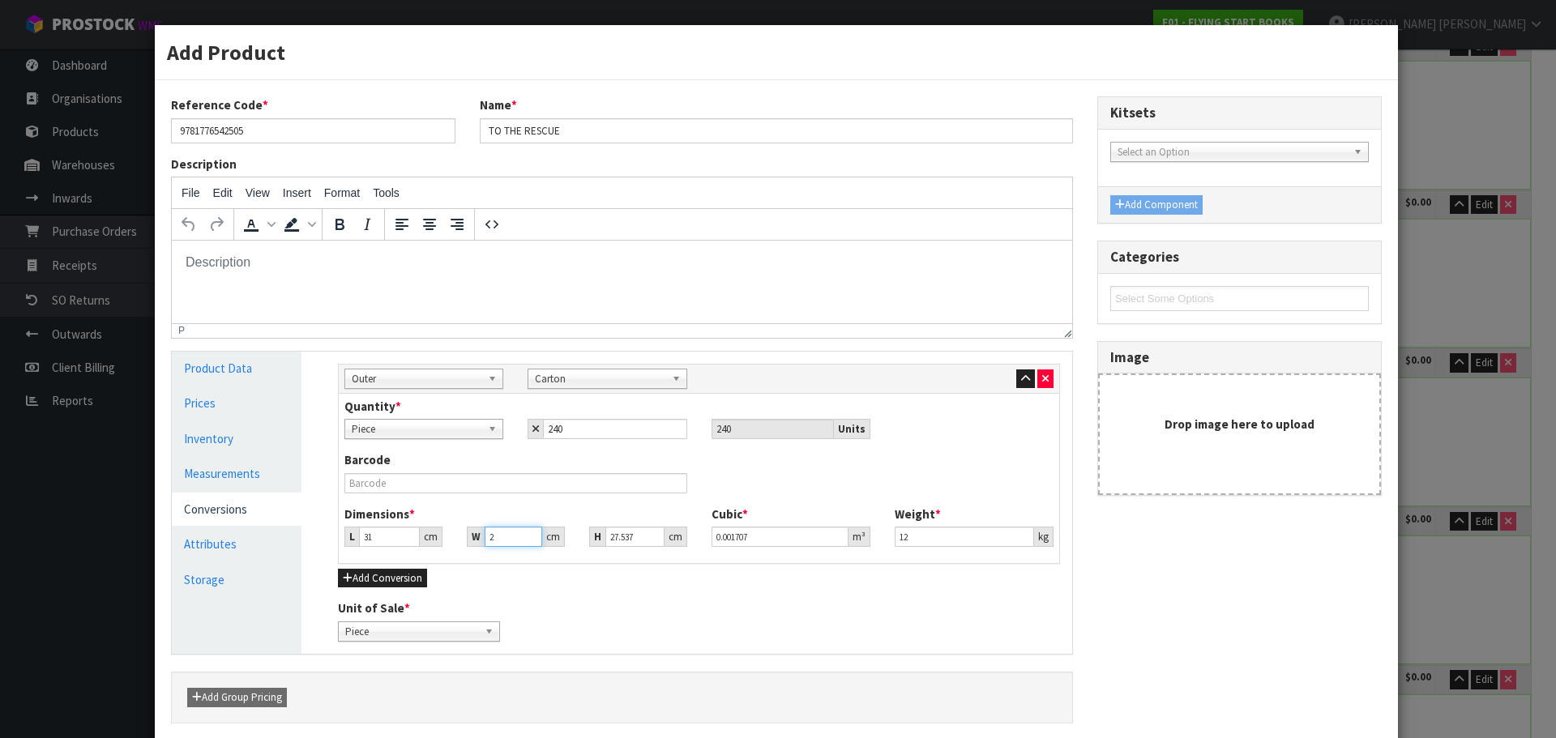
type input "0.019634"
type input "23"
type input "2"
type input "0.001426"
type input "21"
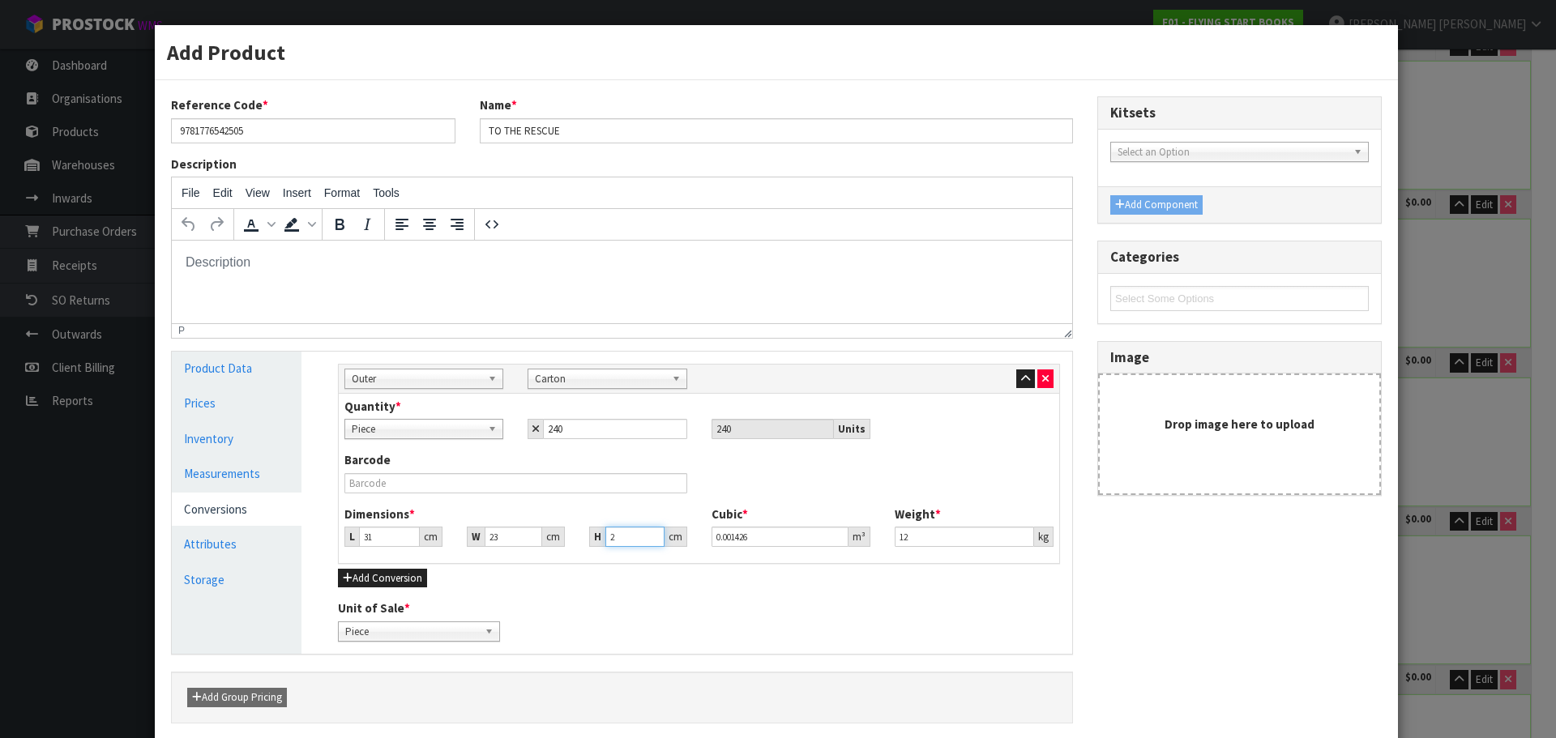
type input "0.014973"
type input "21"
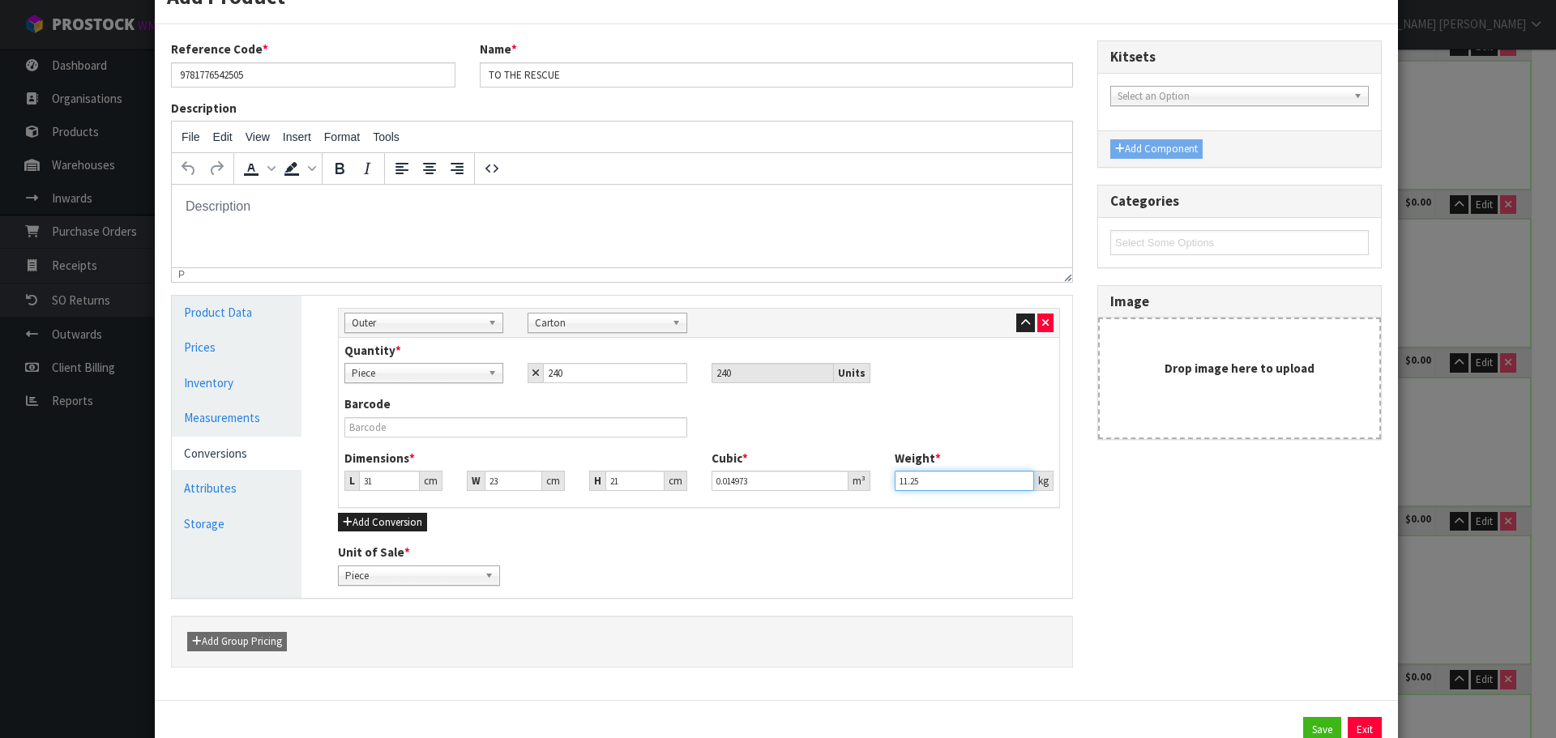
scroll to position [113, 0]
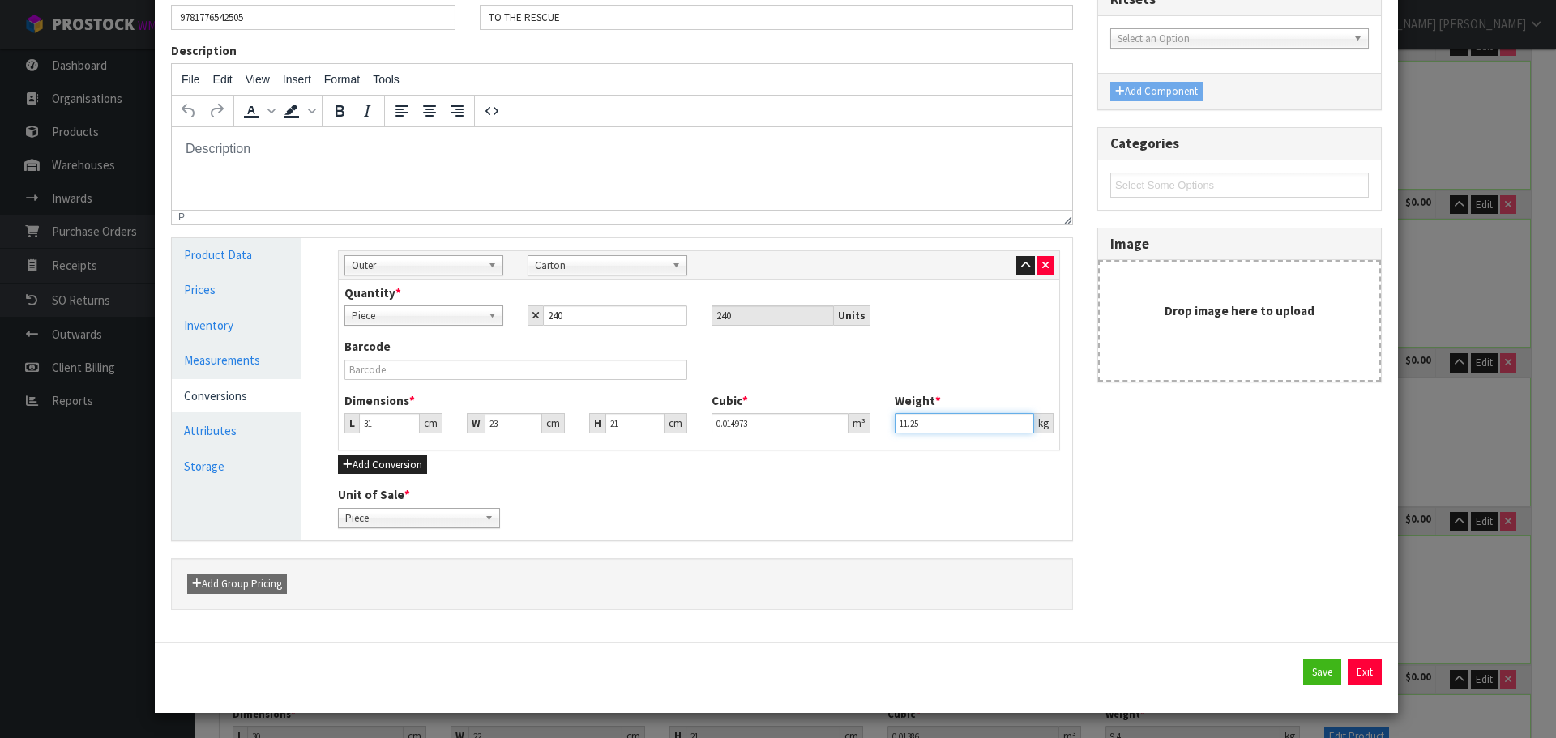
type input "11.25"
click at [237, 352] on link "Measurements" at bounding box center [237, 360] width 130 height 33
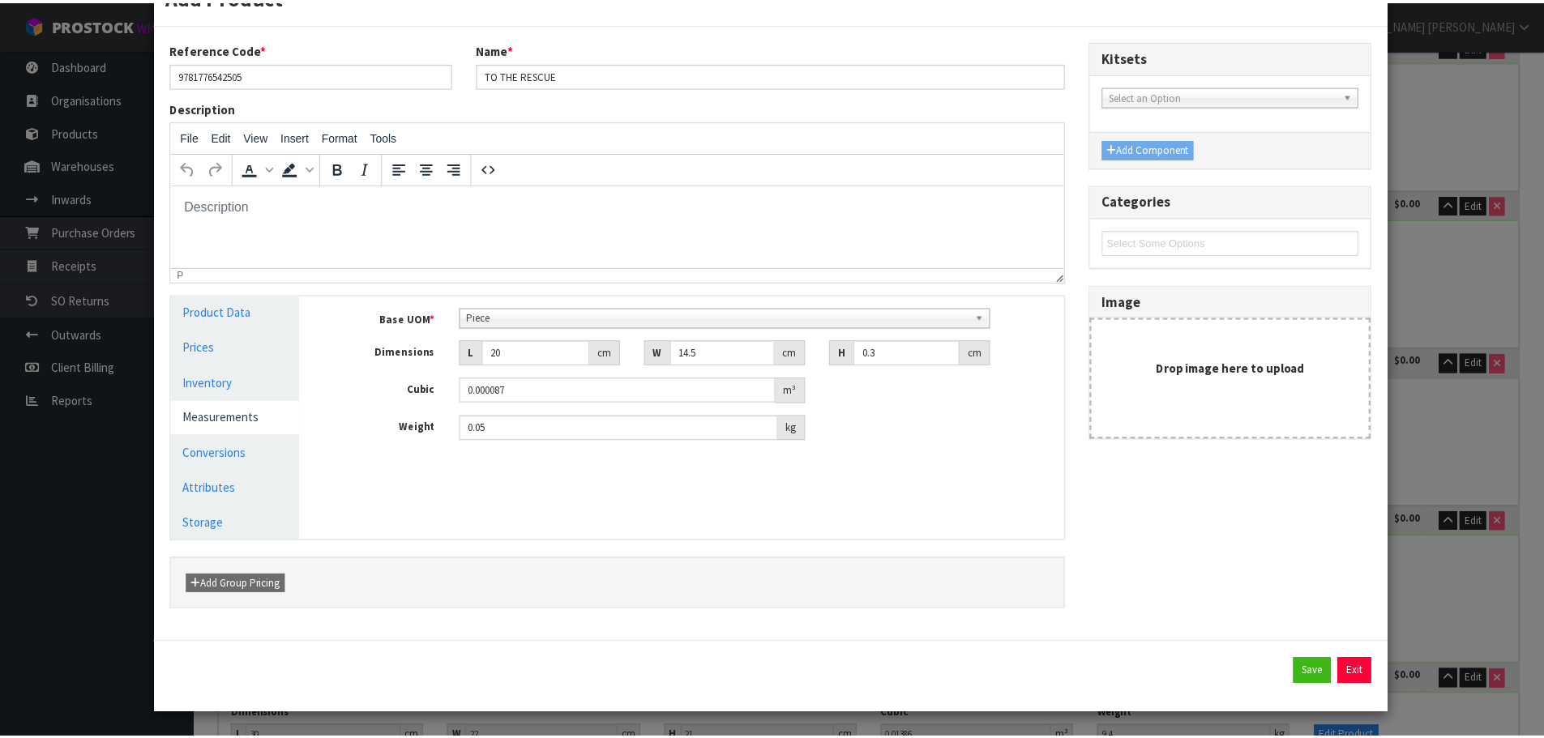
scroll to position [57, 0]
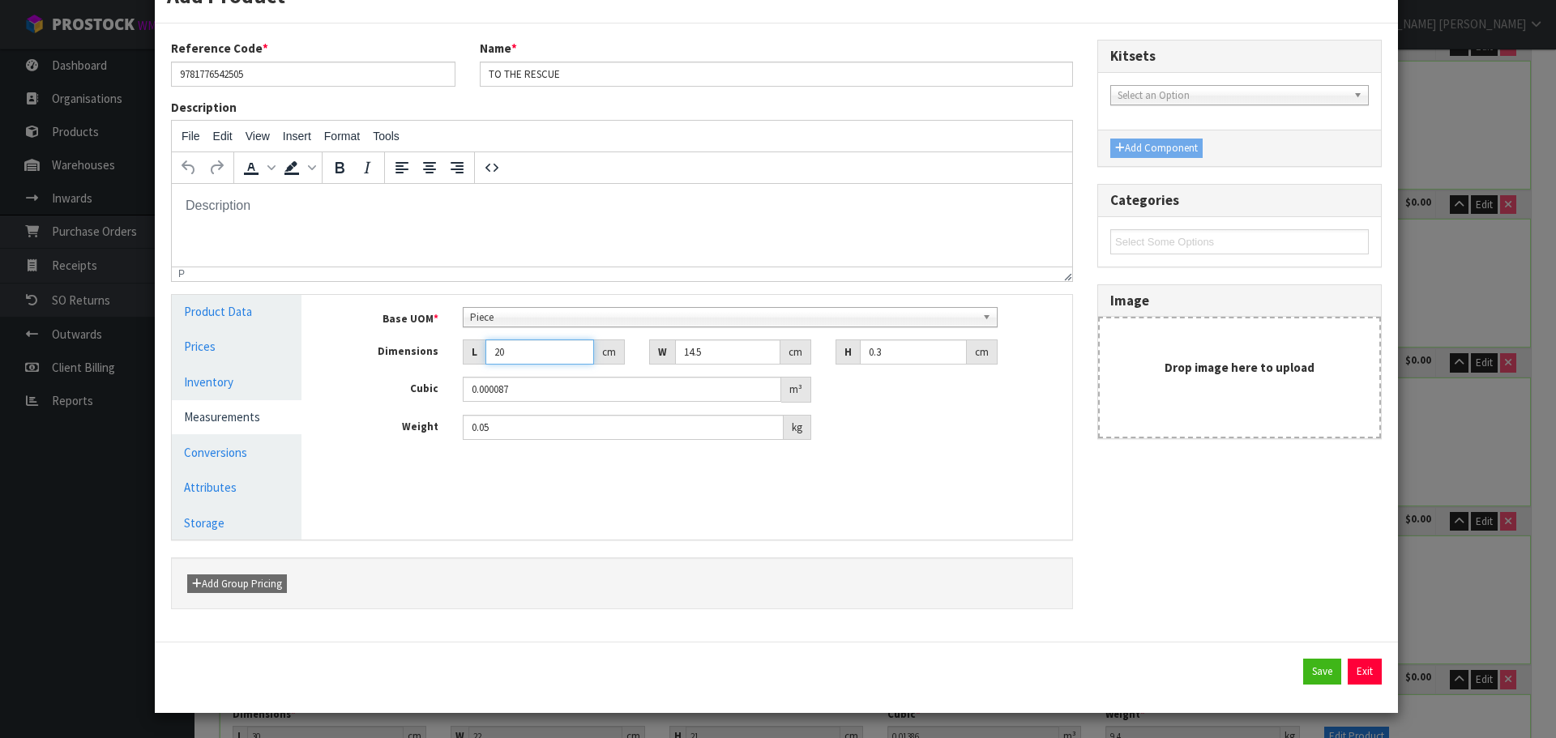
drag, startPoint x: 530, startPoint y: 358, endPoint x: 413, endPoint y: 361, distance: 117.5
click at [413, 361] on div "Dimensions L 20 cm W 14.5 cm H 0.3 cm" at bounding box center [699, 353] width 746 height 26
type input "1"
type input "0.000004"
type input "15"
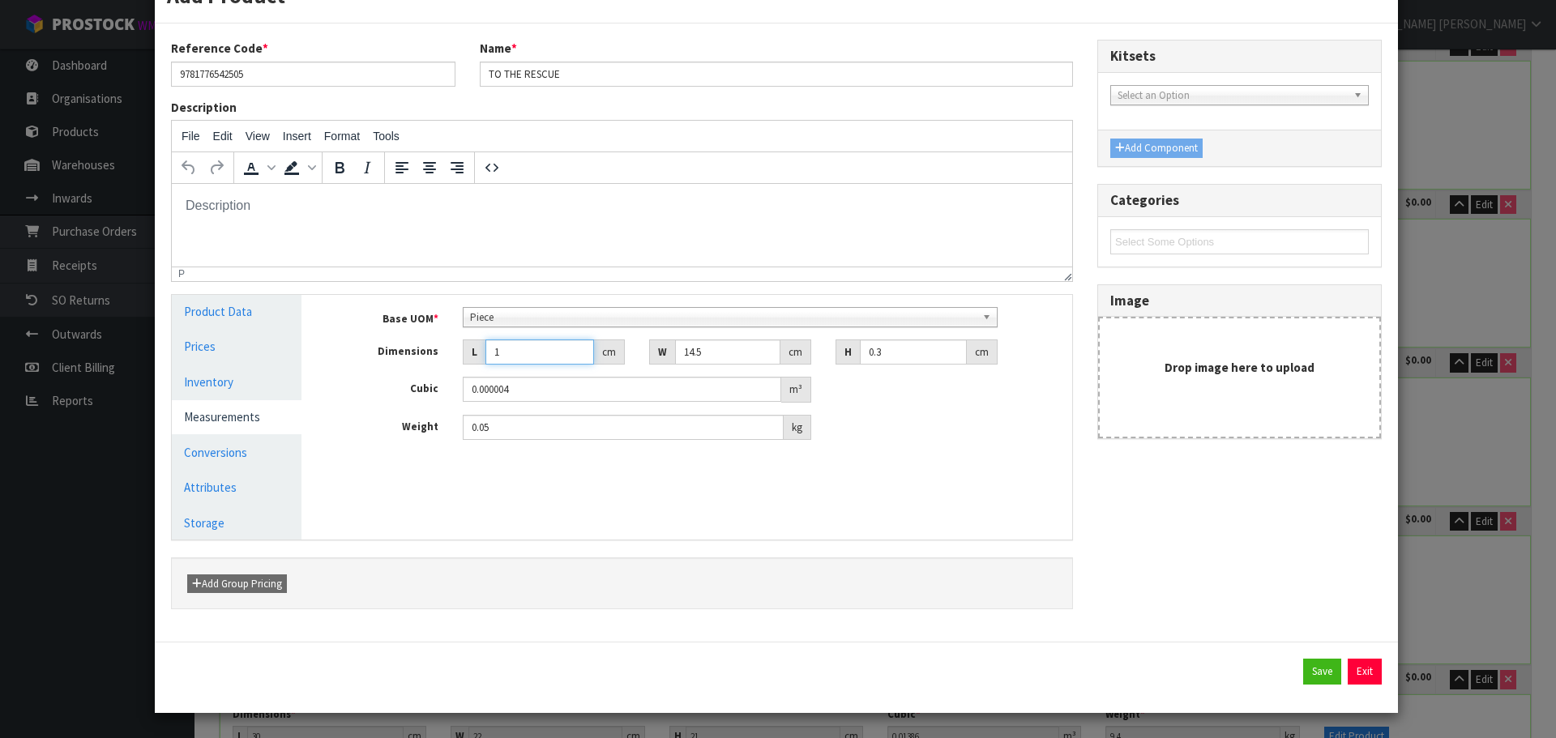
type input "0.000065"
type input "15"
type input "2"
type input "0.000009"
type input "20"
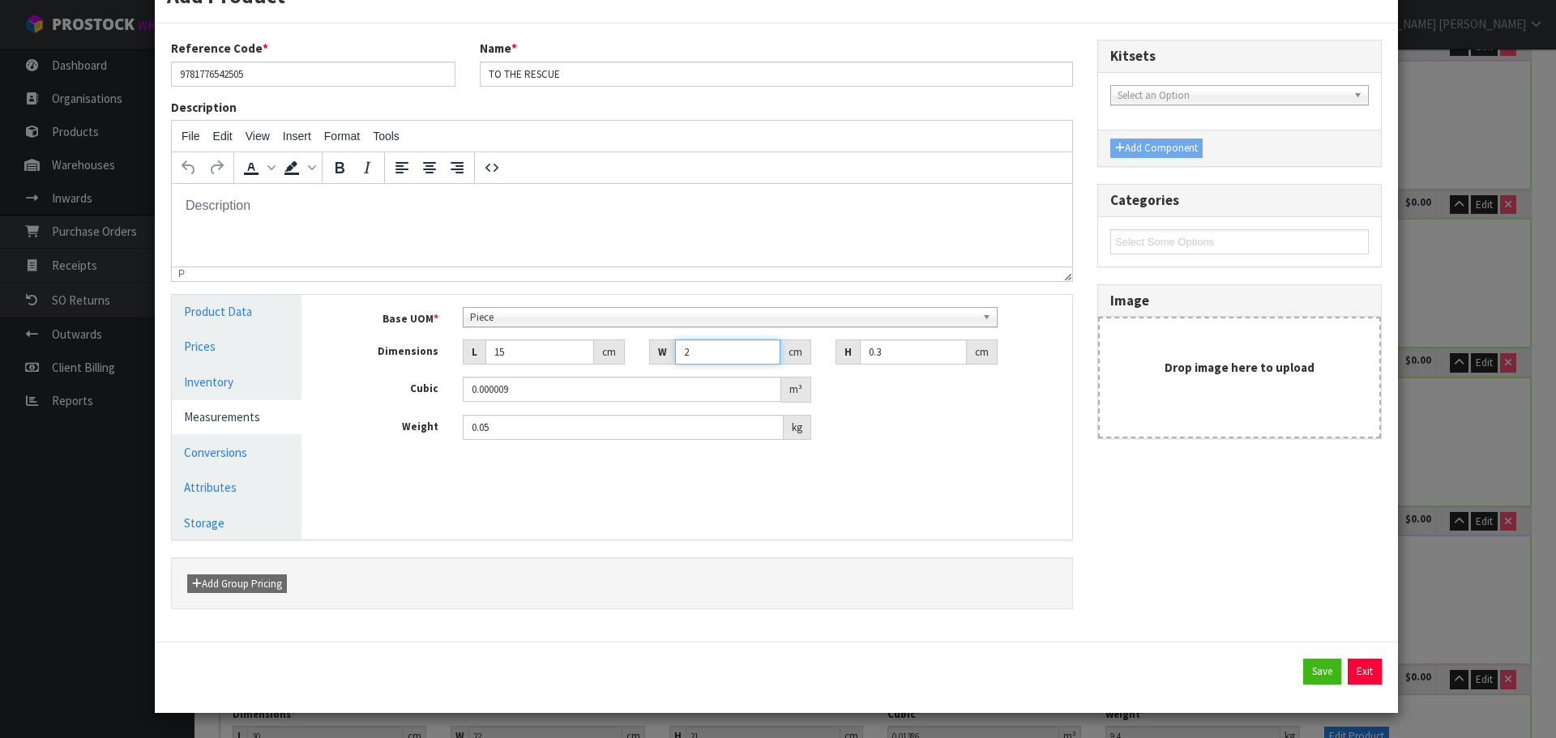
type input "0.00009"
type input "20"
type input "0"
type input "0.000001"
type input "0.2"
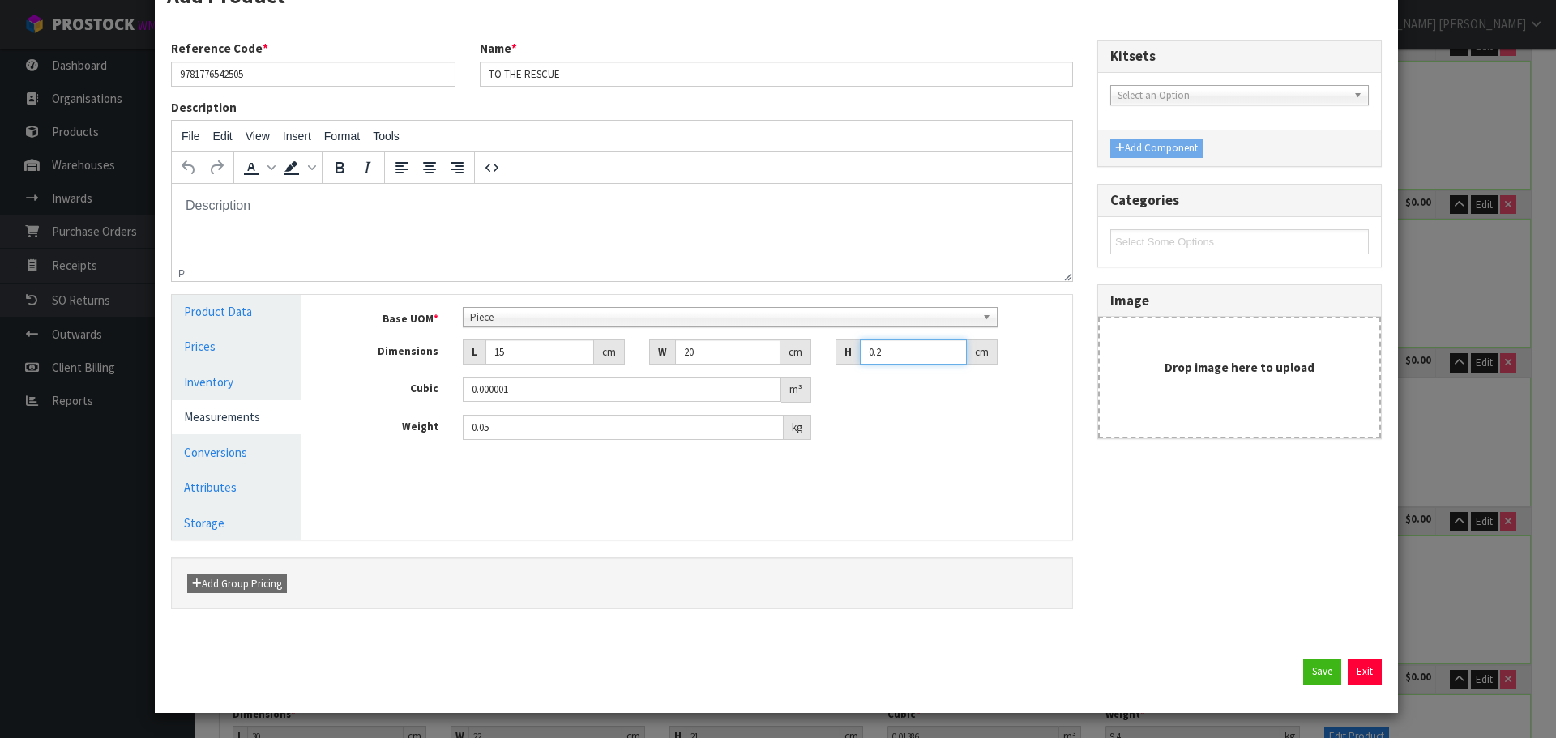
type input "0.00006"
type input "0.2"
type input "0.01"
click at [1319, 669] on button "Save" at bounding box center [1322, 672] width 38 height 26
type input "0.40063"
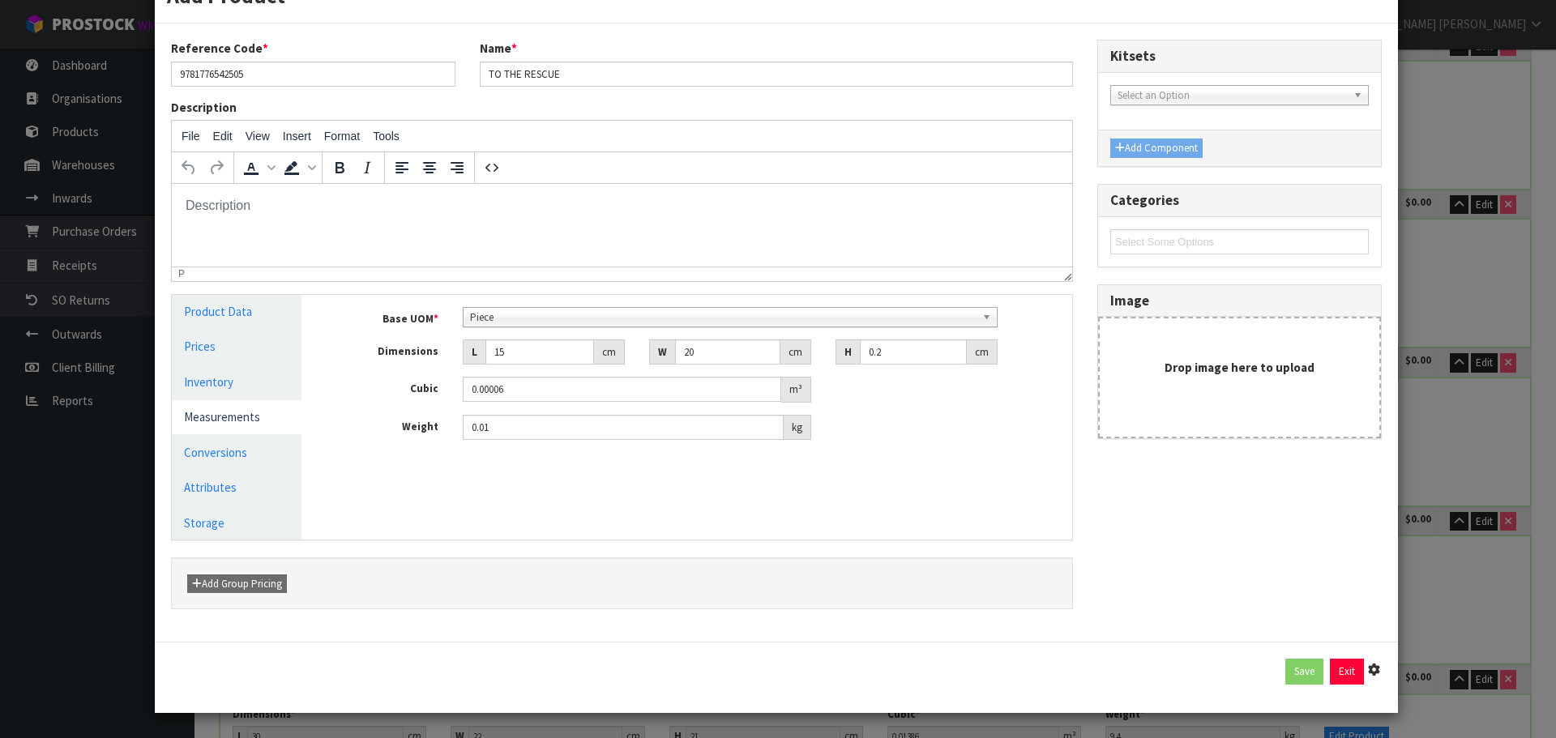
type input "294.36"
type input "31"
type input "23"
type input "21"
type input "0.014973"
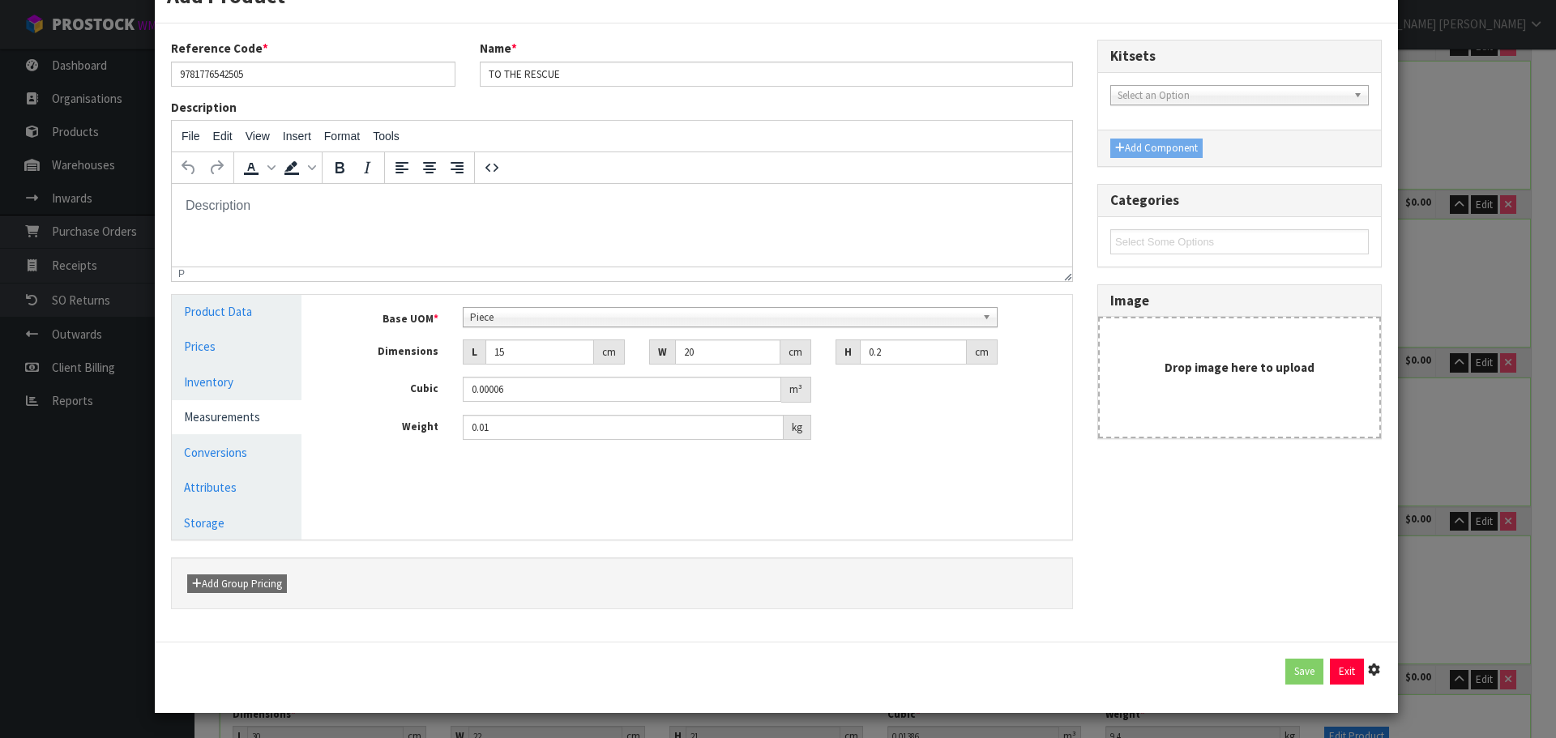
type input "11.25"
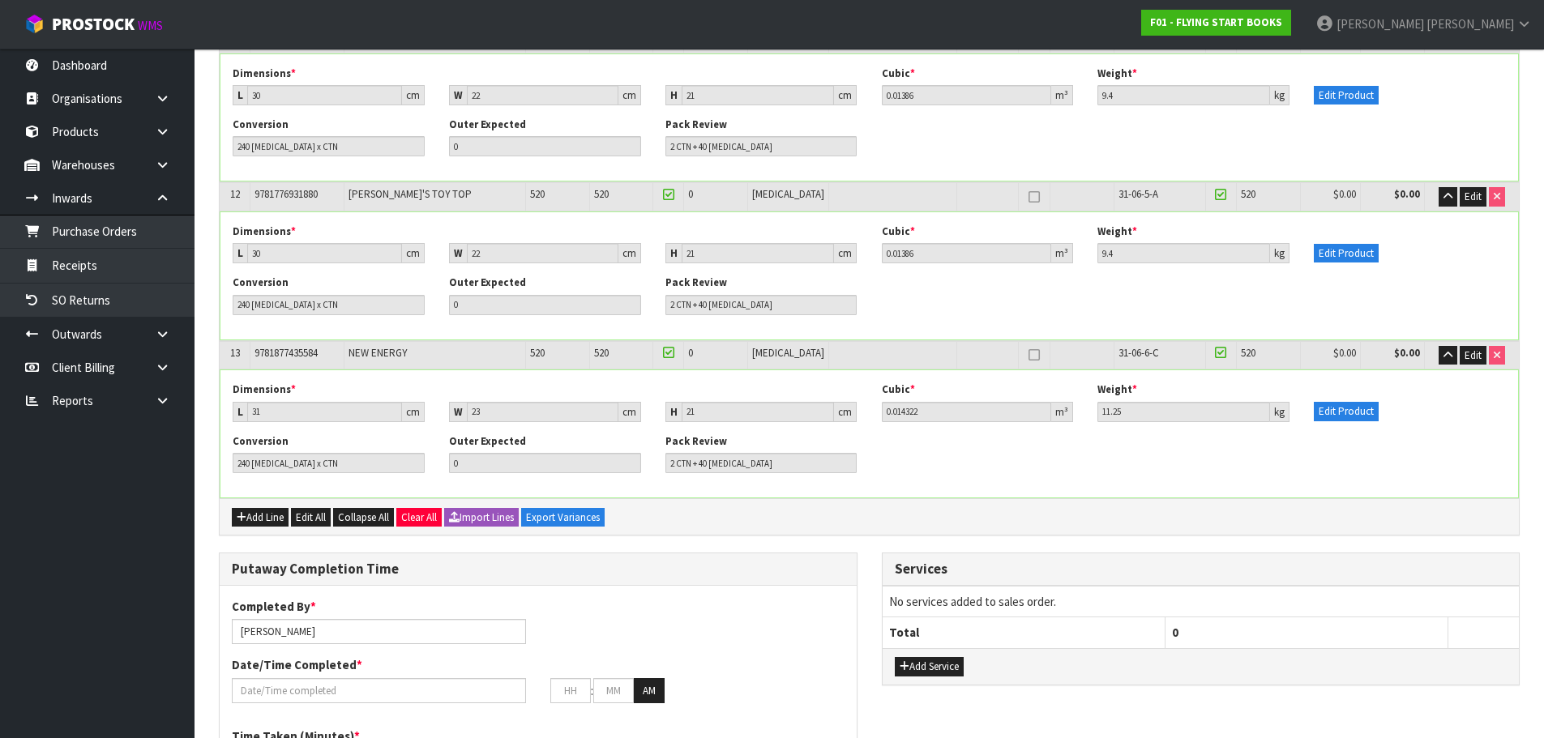
scroll to position [2496, 0]
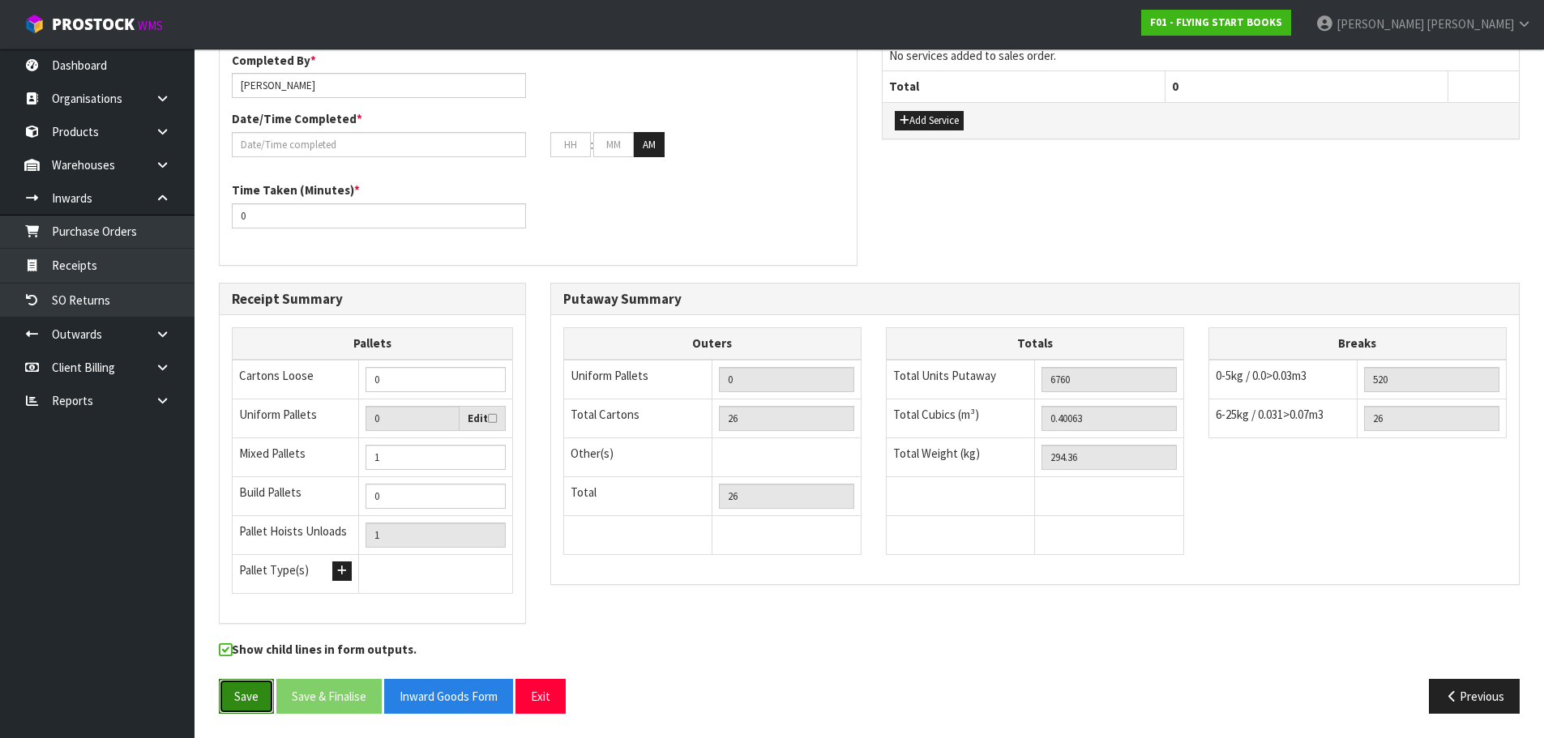
click at [253, 690] on button "Save" at bounding box center [246, 696] width 55 height 35
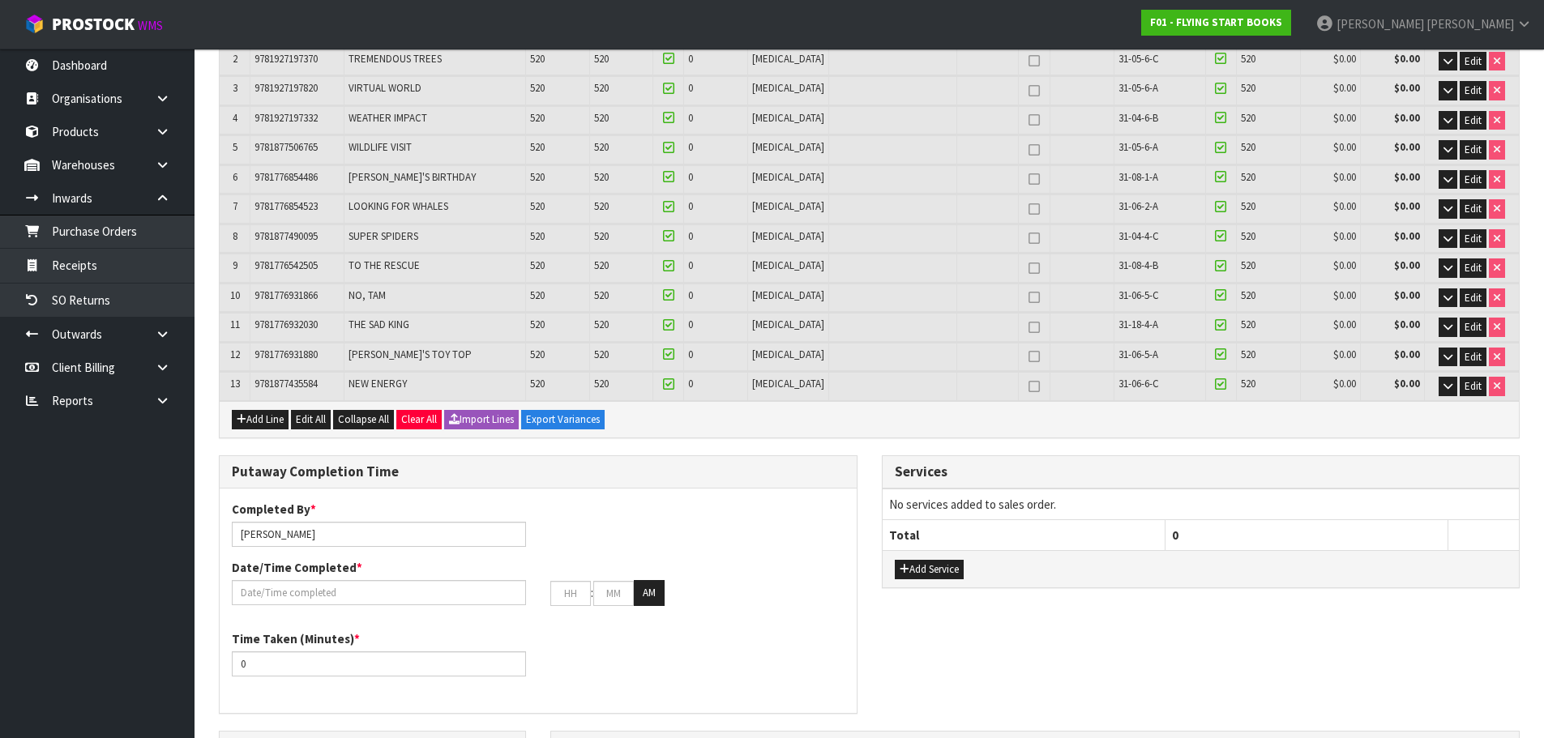
scroll to position [336, 0]
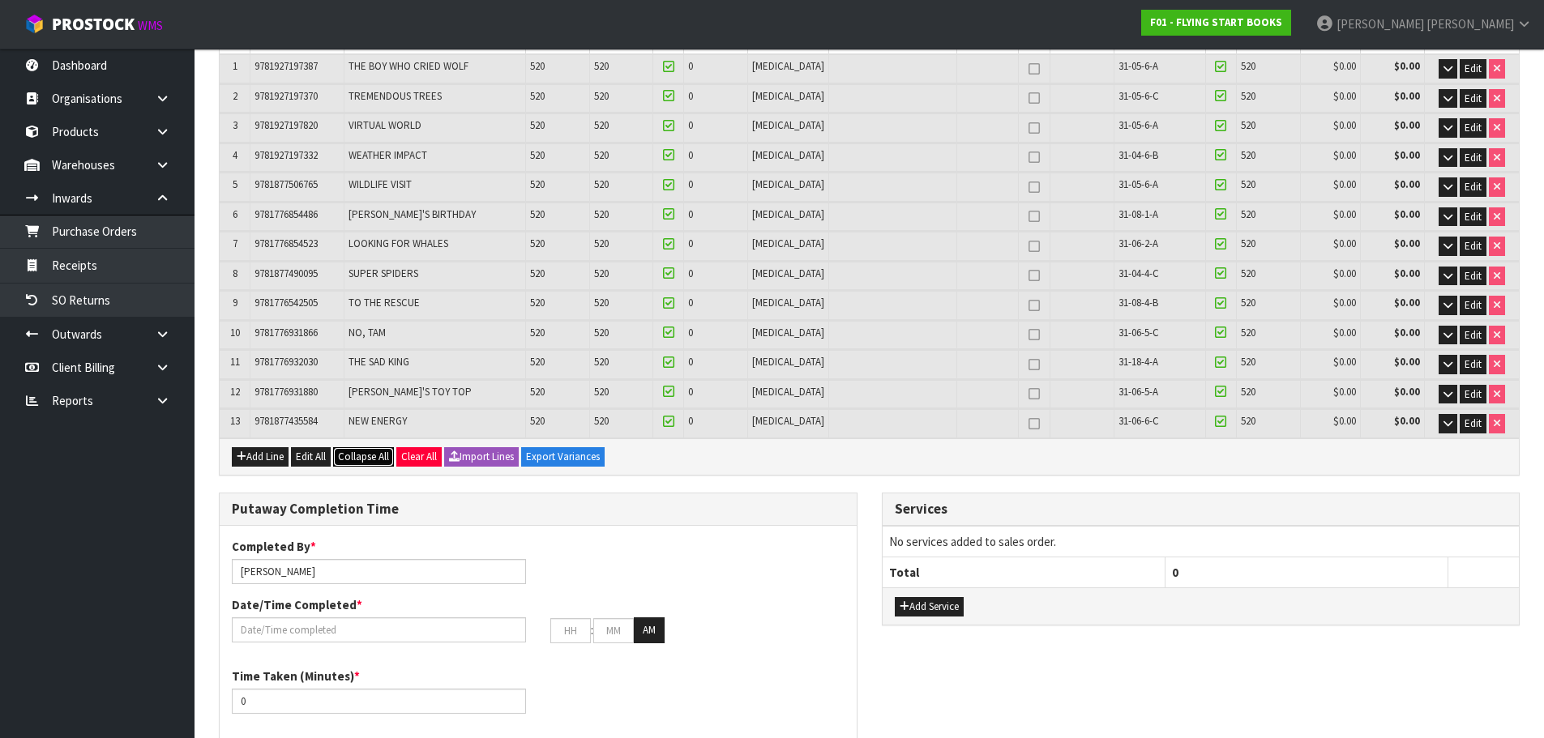
click at [348, 456] on span "Collapse All" at bounding box center [363, 457] width 51 height 14
click at [350, 463] on span "Expand All" at bounding box center [361, 457] width 46 height 14
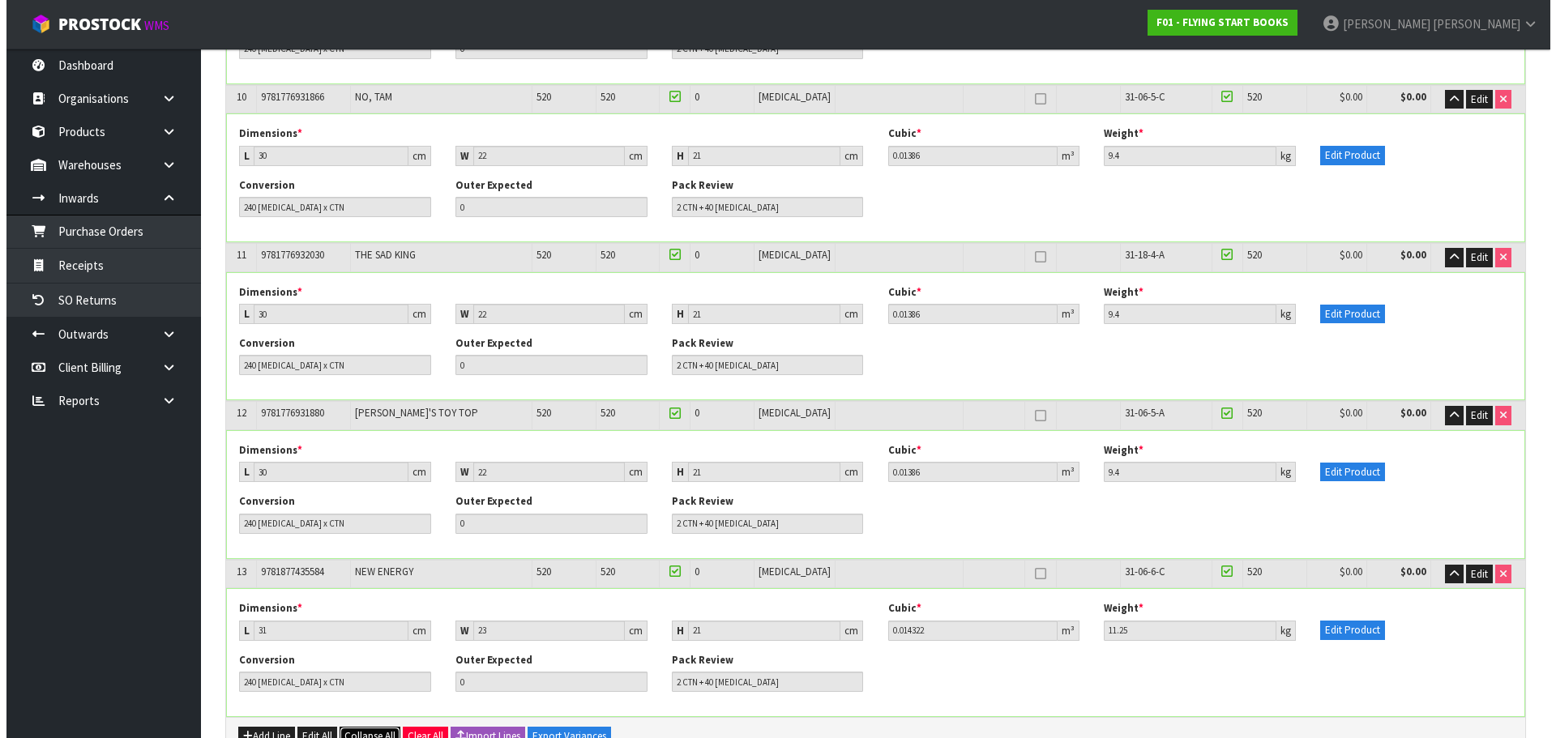
scroll to position [1702, 0]
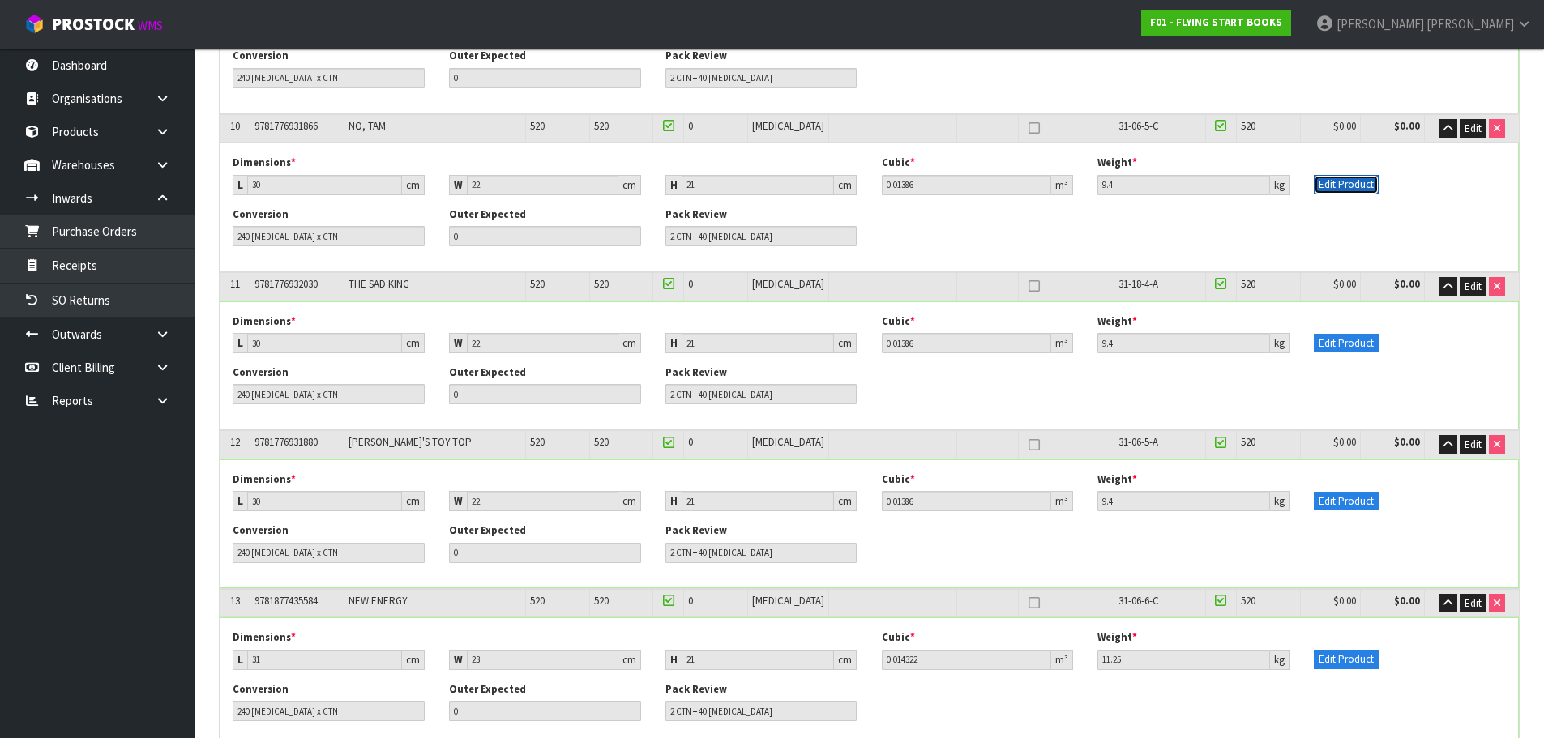
click at [1360, 182] on button "Edit Product" at bounding box center [1346, 184] width 65 height 19
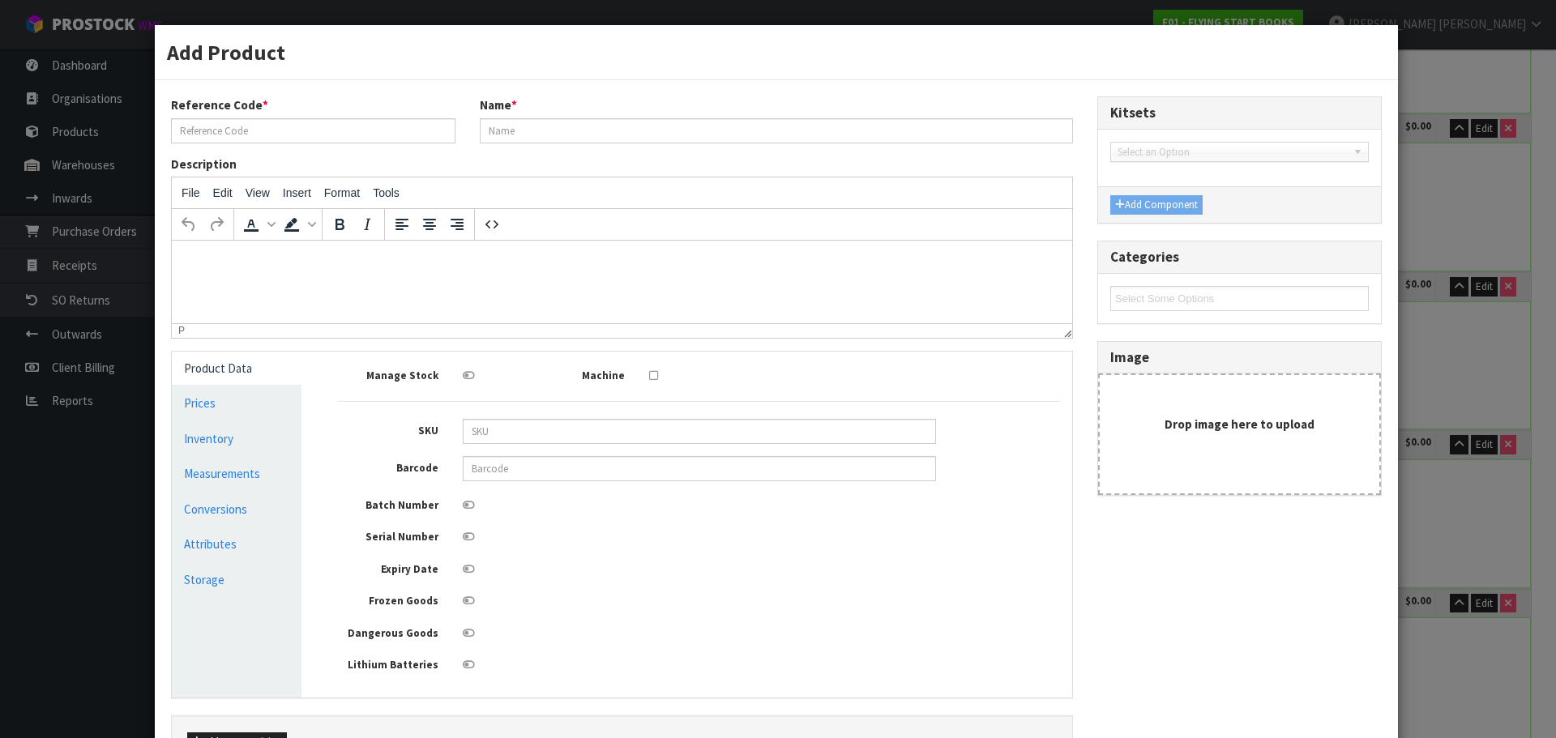
type input "9781776931866"
type input "NO, TAM"
type input "20"
type input "15"
type input "0.01"
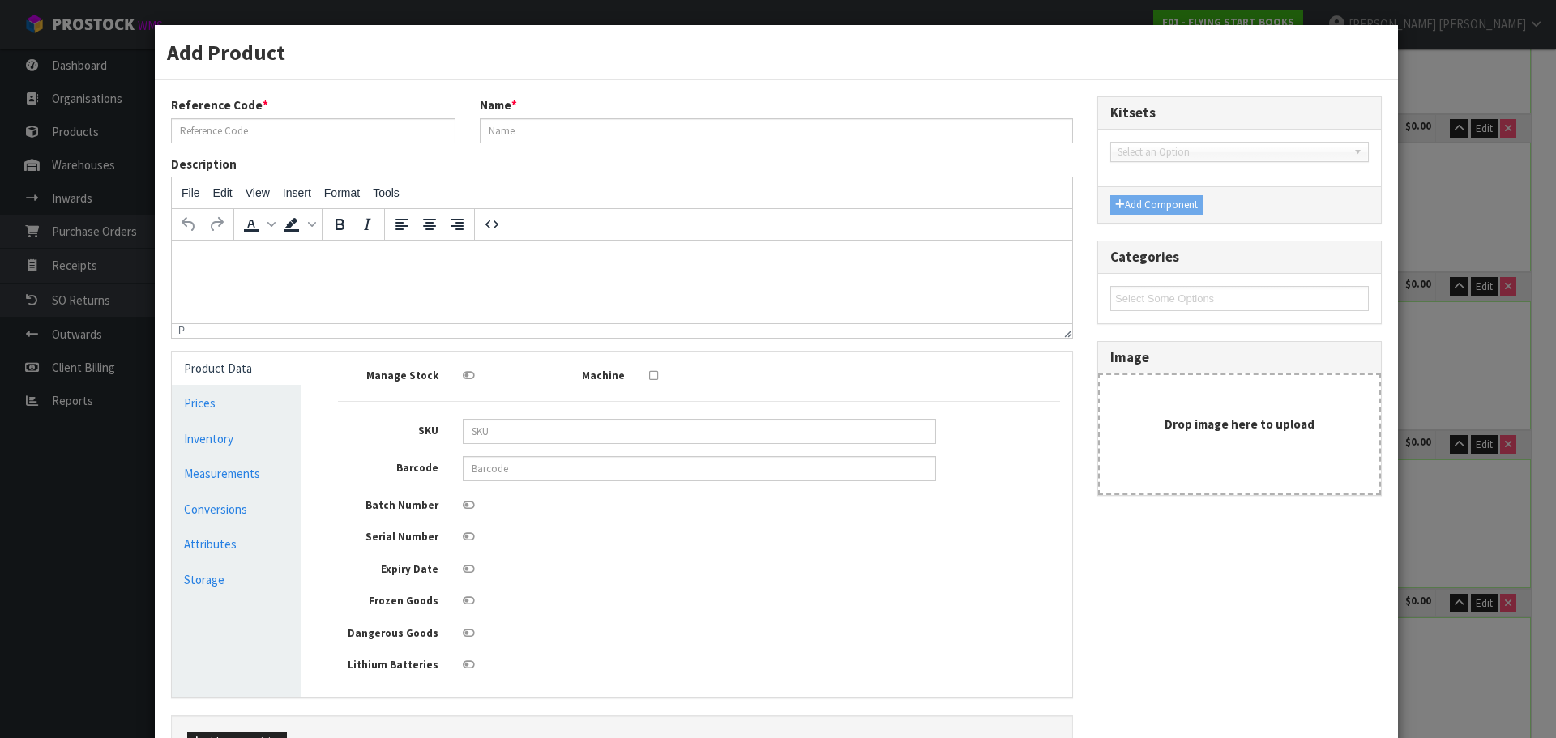
type input "0.000003"
type input "0.05"
click at [255, 474] on link "Measurements" at bounding box center [237, 473] width 130 height 33
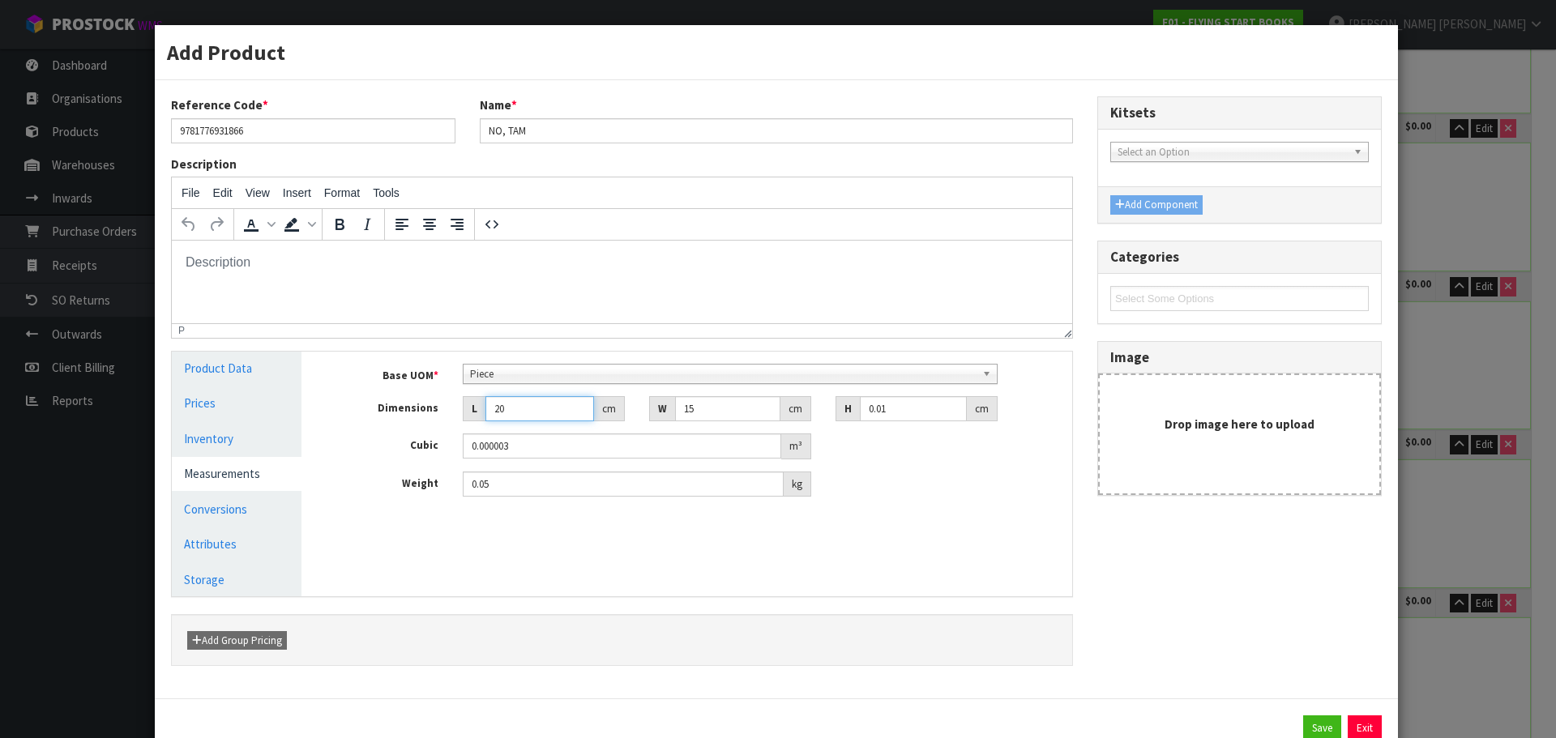
drag, startPoint x: 524, startPoint y: 409, endPoint x: 428, endPoint y: 441, distance: 100.7
click at [428, 441] on div "Base UOM * Bag Bar Basket Bin Bottle Box Bundle Cabinet Cage Carton Case Coil C…" at bounding box center [699, 431] width 722 height 134
click at [231, 516] on link "Conversions" at bounding box center [237, 509] width 130 height 33
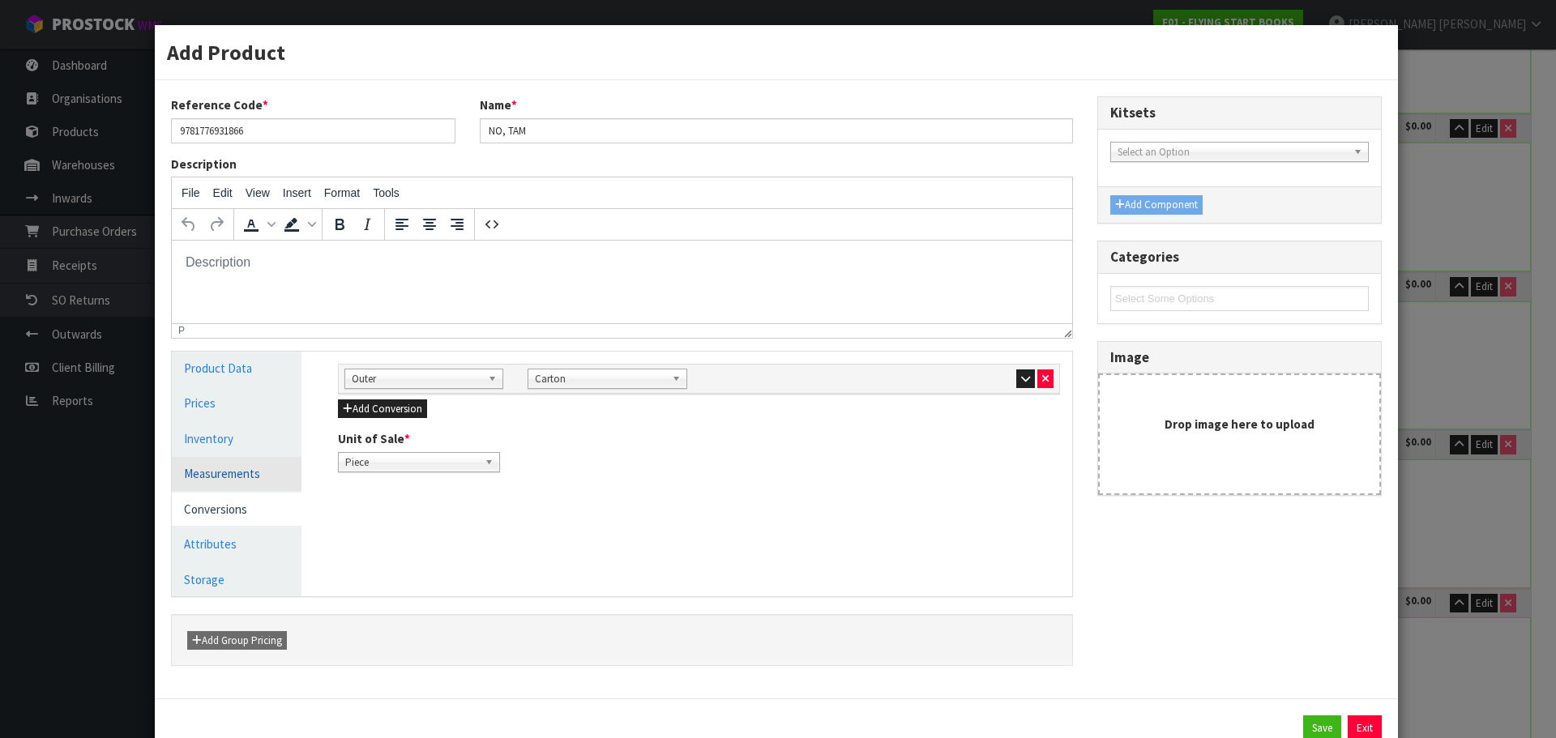
click at [233, 465] on link "Measurements" at bounding box center [237, 473] width 130 height 33
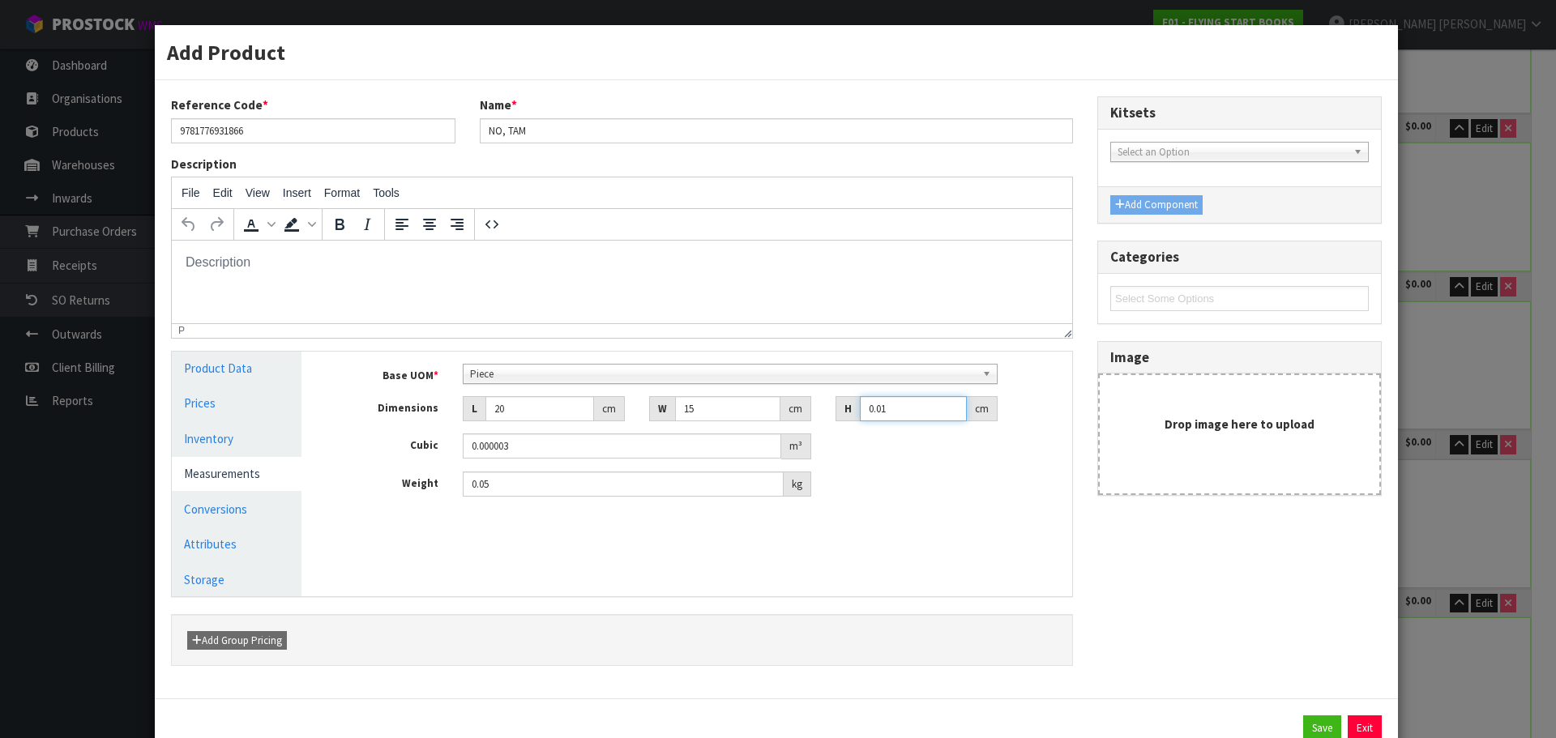
drag, startPoint x: 886, startPoint y: 413, endPoint x: 877, endPoint y: 427, distance: 17.1
click at [877, 427] on div "Base UOM * Bag Bar Basket Bin Bottle Box Bundle Cabinet Cage Carton Case Coil C…" at bounding box center [699, 431] width 722 height 134
type input "0.02"
click at [566, 477] on input "0.05" at bounding box center [623, 484] width 321 height 25
click at [266, 495] on link "Conversions" at bounding box center [237, 509] width 130 height 33
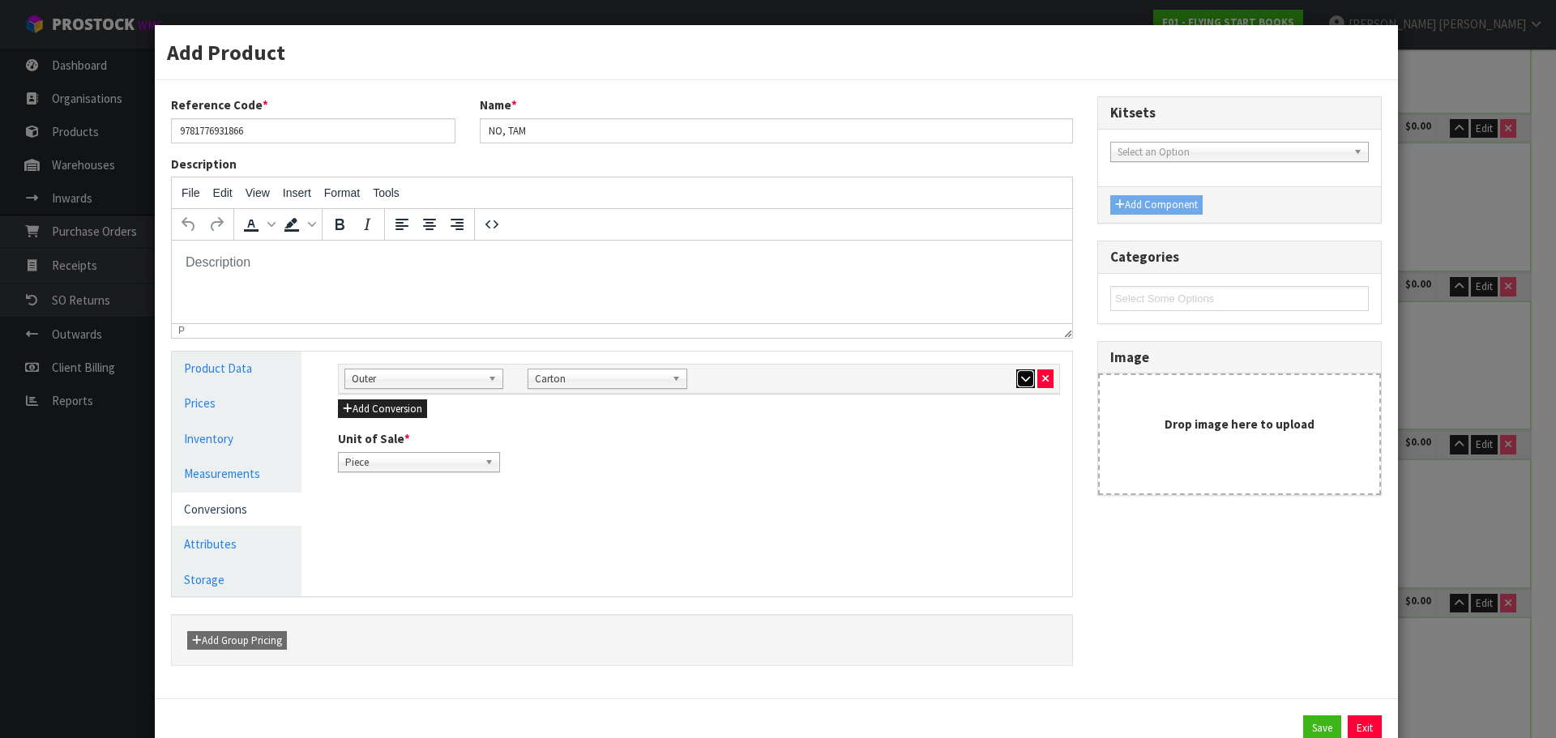
click at [1021, 376] on icon "button" at bounding box center [1025, 379] width 9 height 11
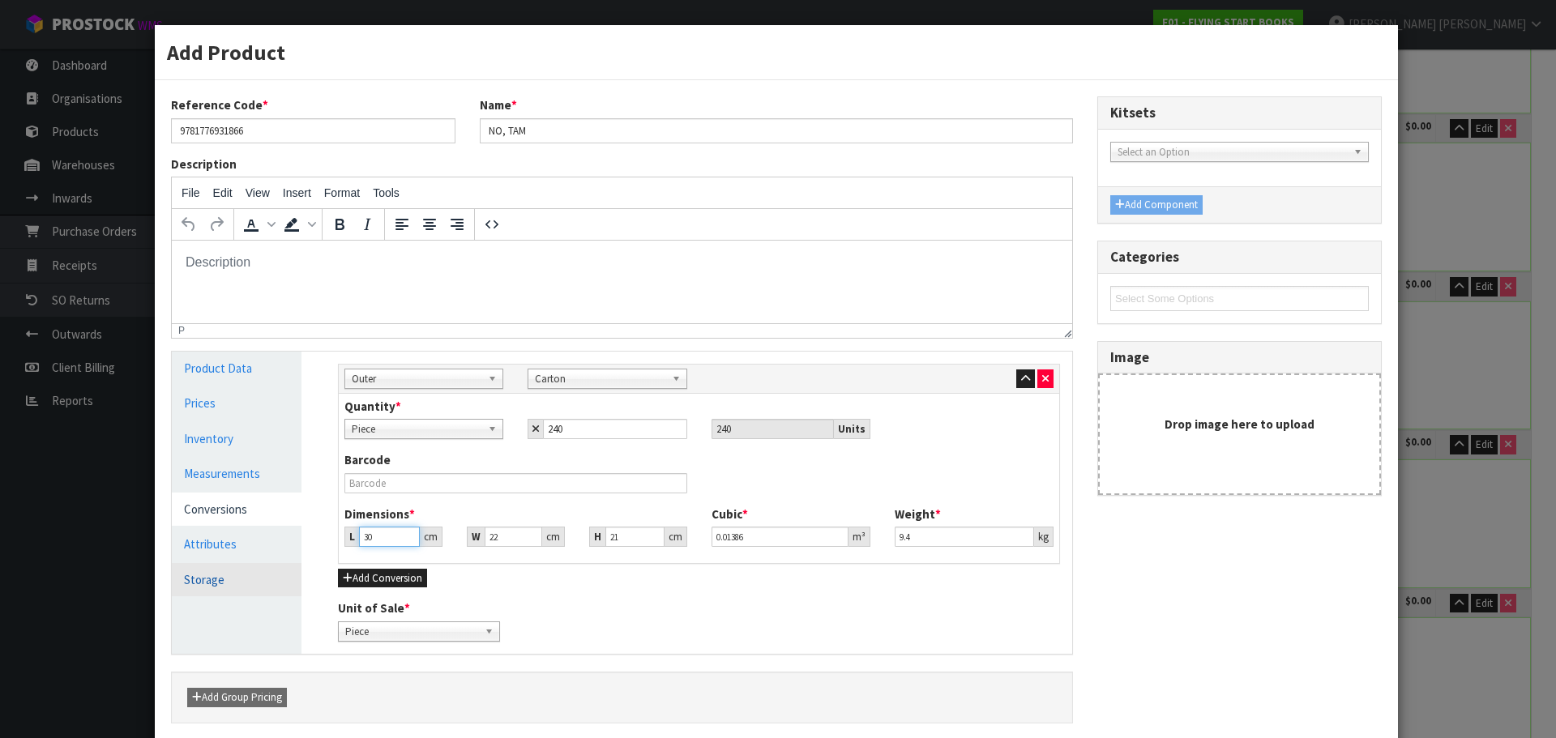
drag, startPoint x: 387, startPoint y: 537, endPoint x: 287, endPoint y: 583, distance: 110.3
click at [287, 583] on div "Product Data Prices Inventory Measurements Conversions Attributes Storage Manag…" at bounding box center [622, 503] width 925 height 302
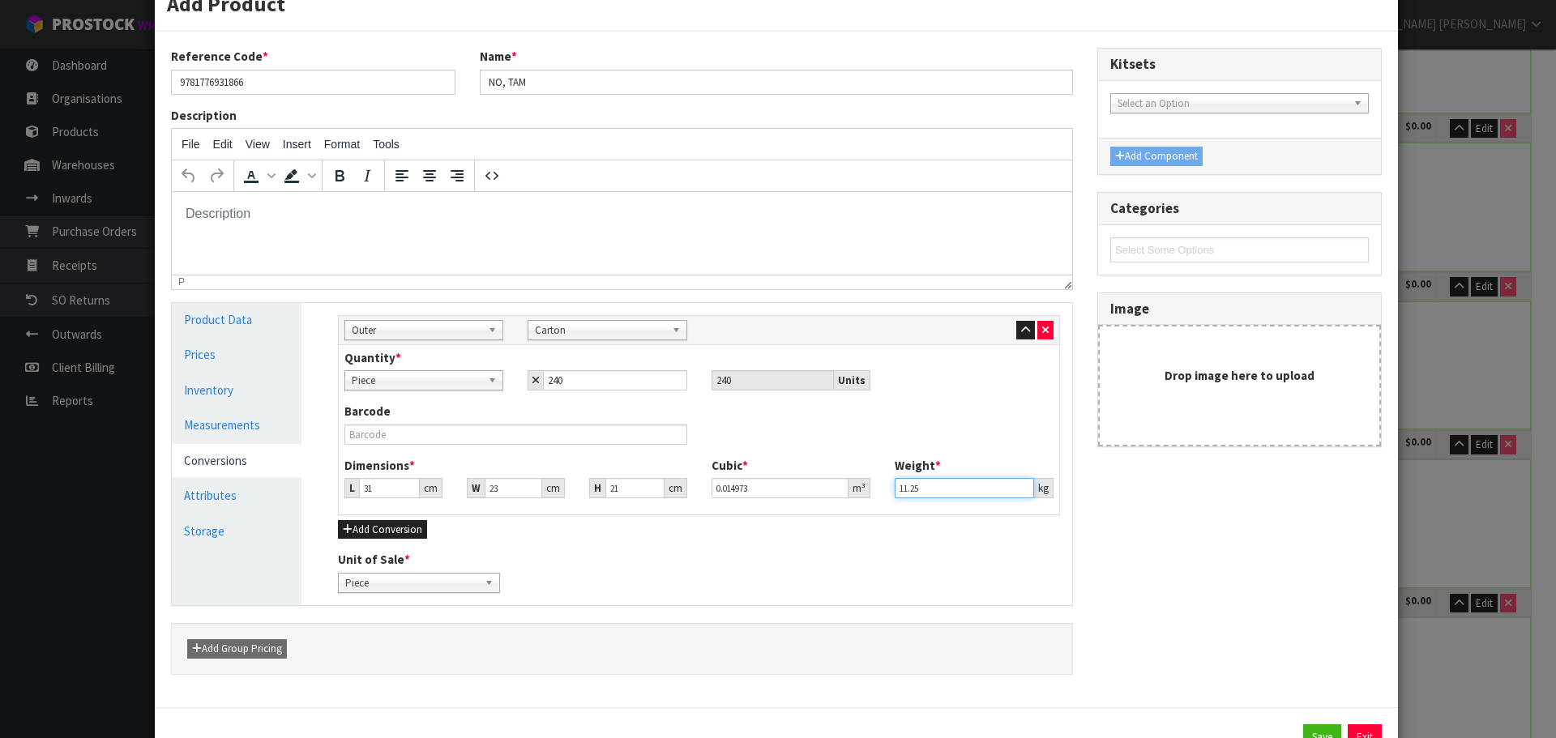
scroll to position [113, 0]
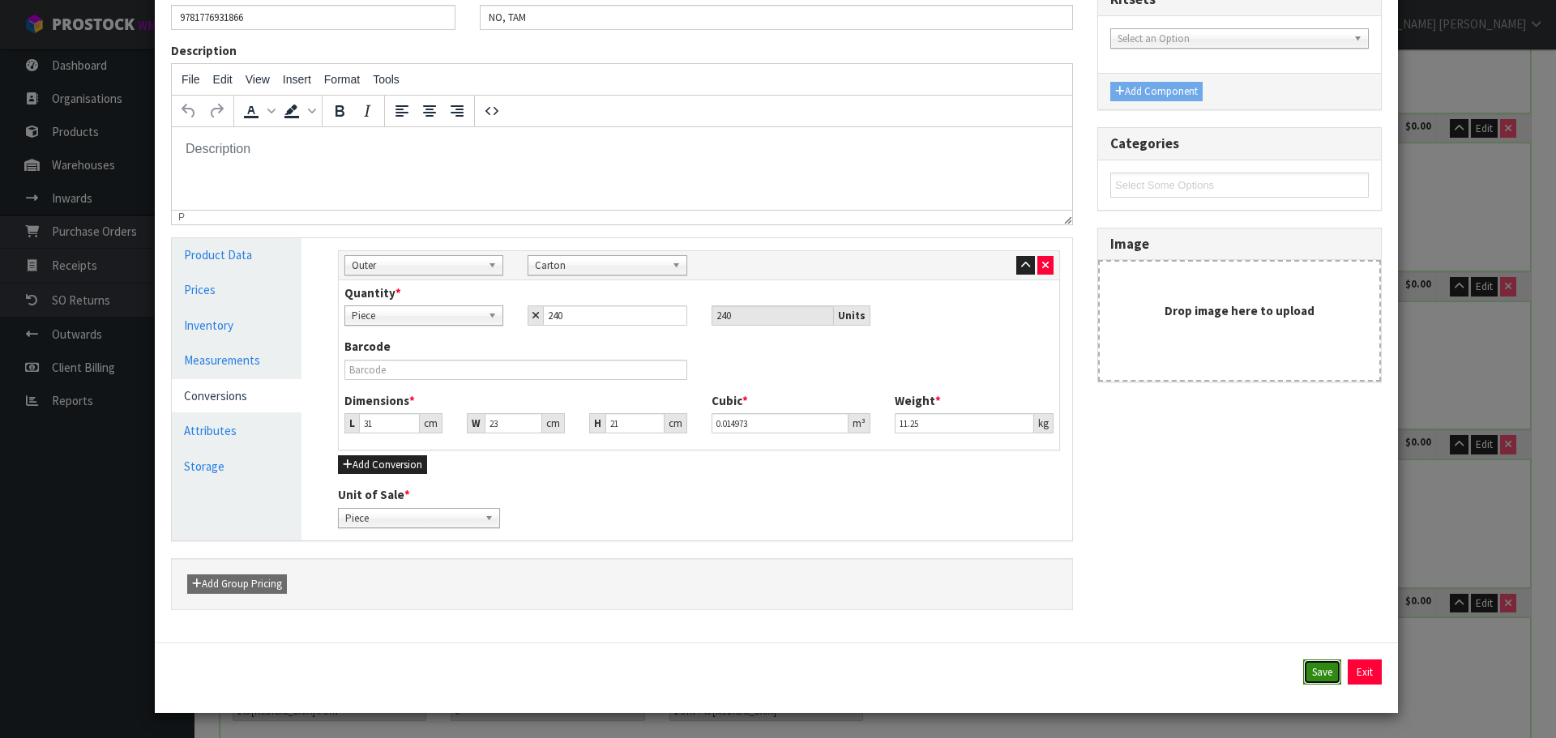
click at [1303, 669] on button "Save" at bounding box center [1322, 673] width 38 height 26
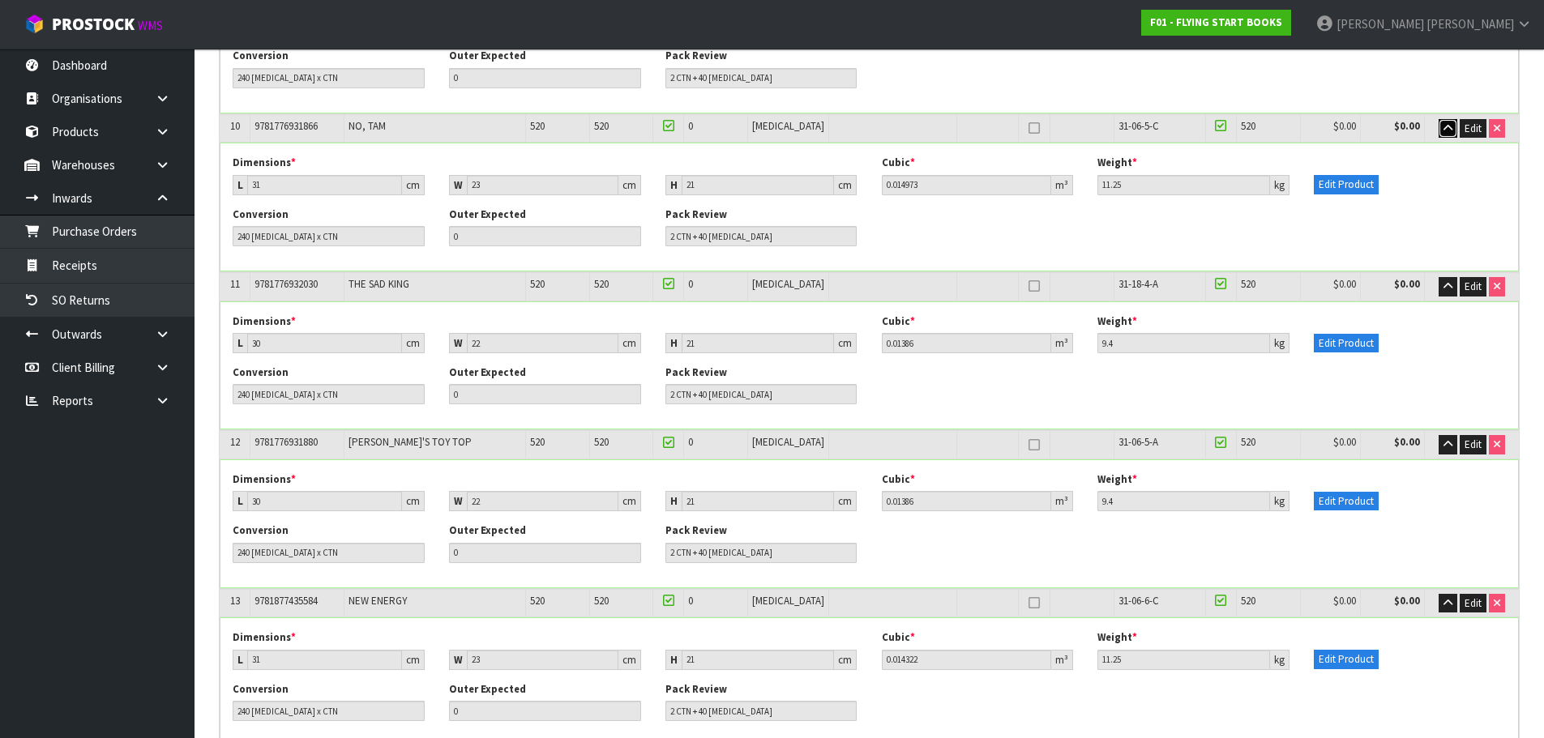
click at [1453, 122] on button "button" at bounding box center [1448, 128] width 19 height 19
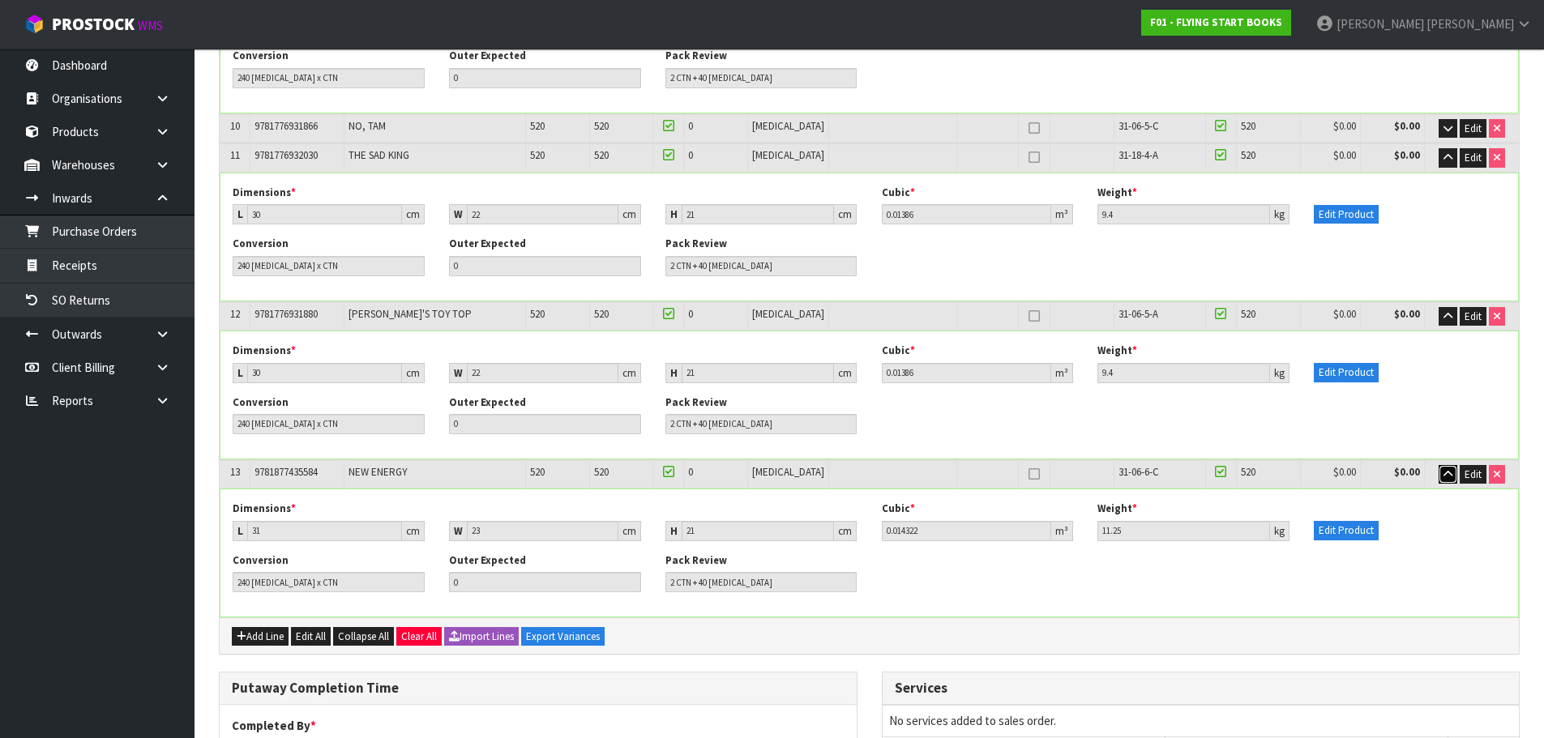
click at [1449, 473] on icon "button" at bounding box center [1447, 474] width 9 height 11
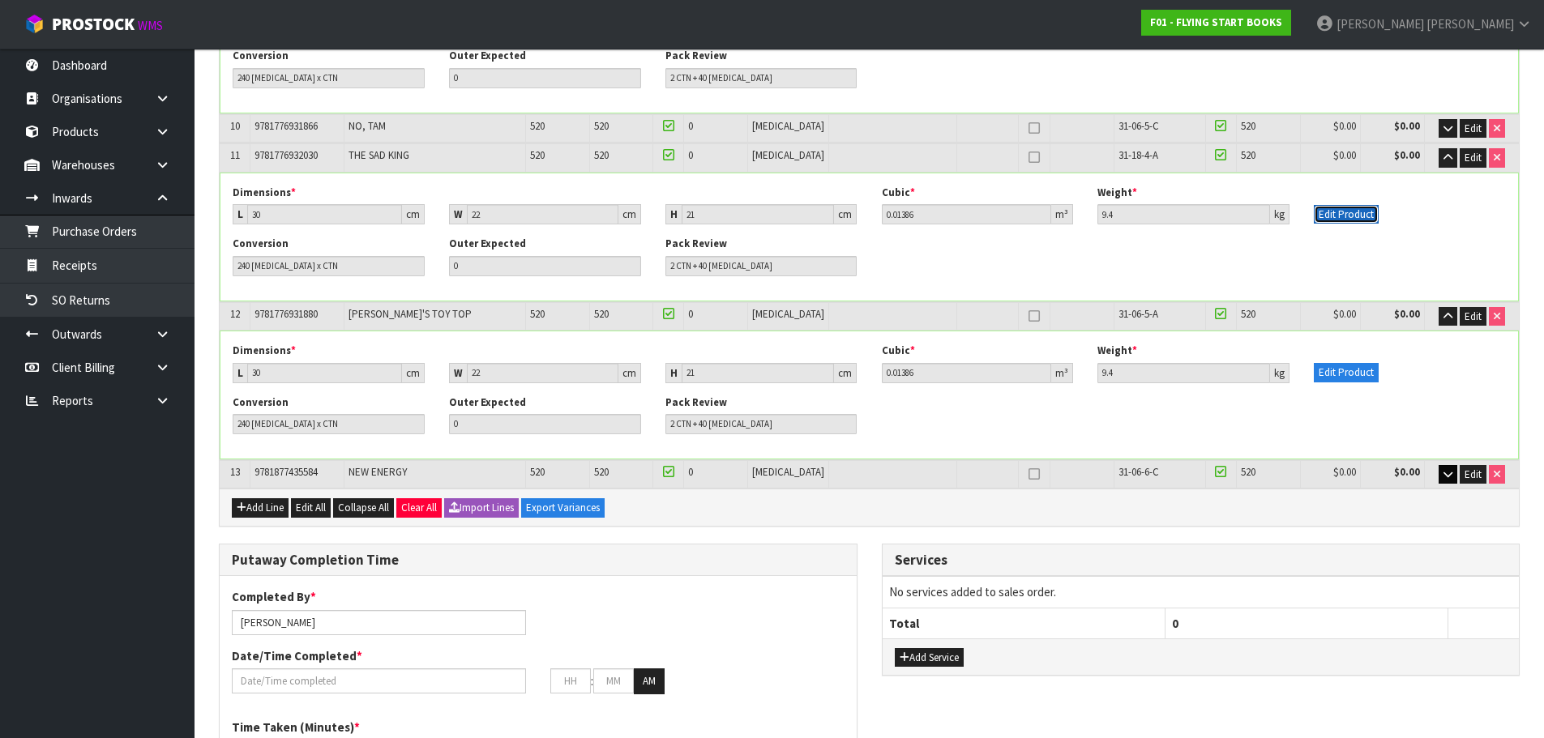
click at [1353, 223] on button "Edit Product" at bounding box center [1346, 214] width 65 height 19
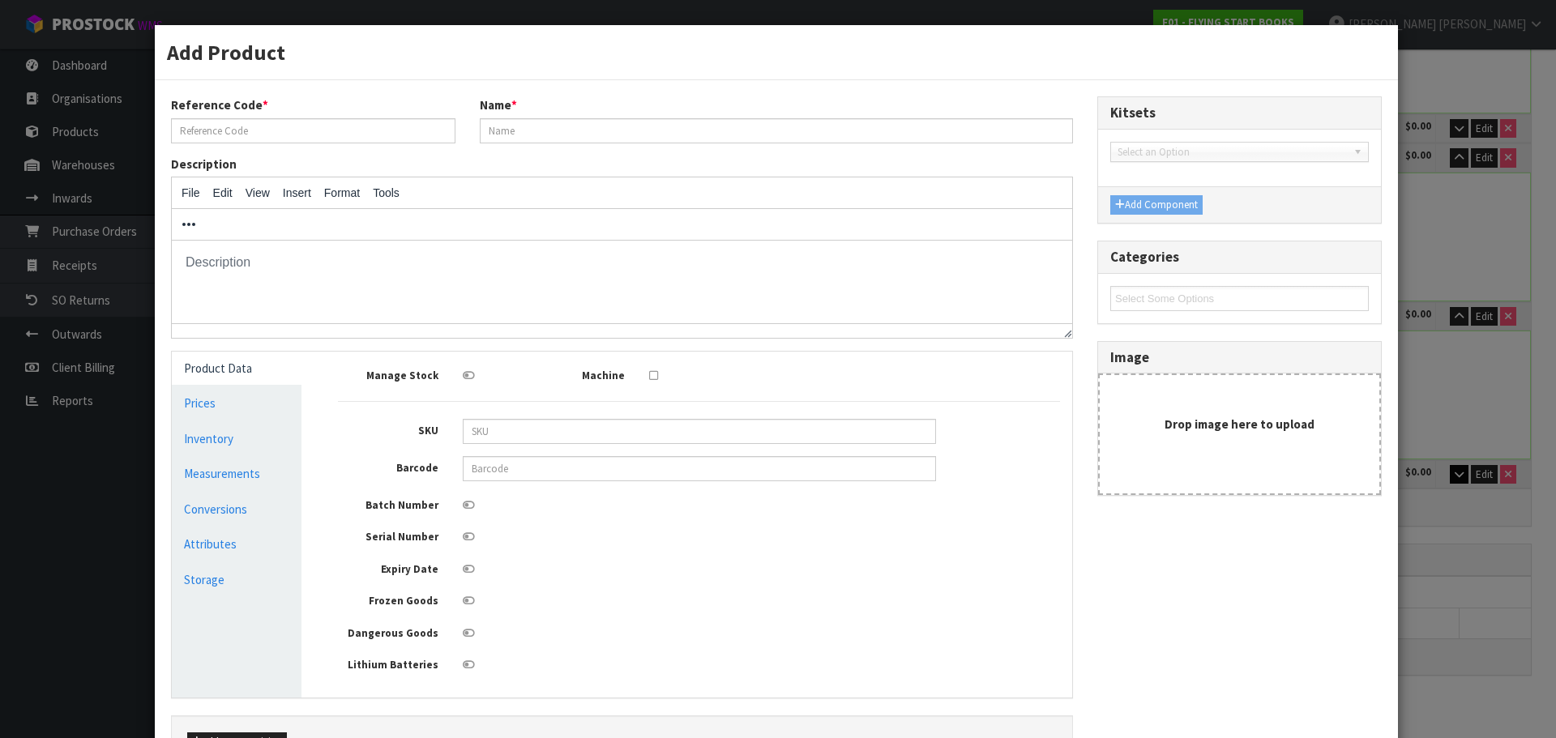
scroll to position [0, 0]
drag, startPoint x: 217, startPoint y: 474, endPoint x: 229, endPoint y: 474, distance: 11.3
click at [218, 474] on link "Measurements" at bounding box center [237, 473] width 130 height 33
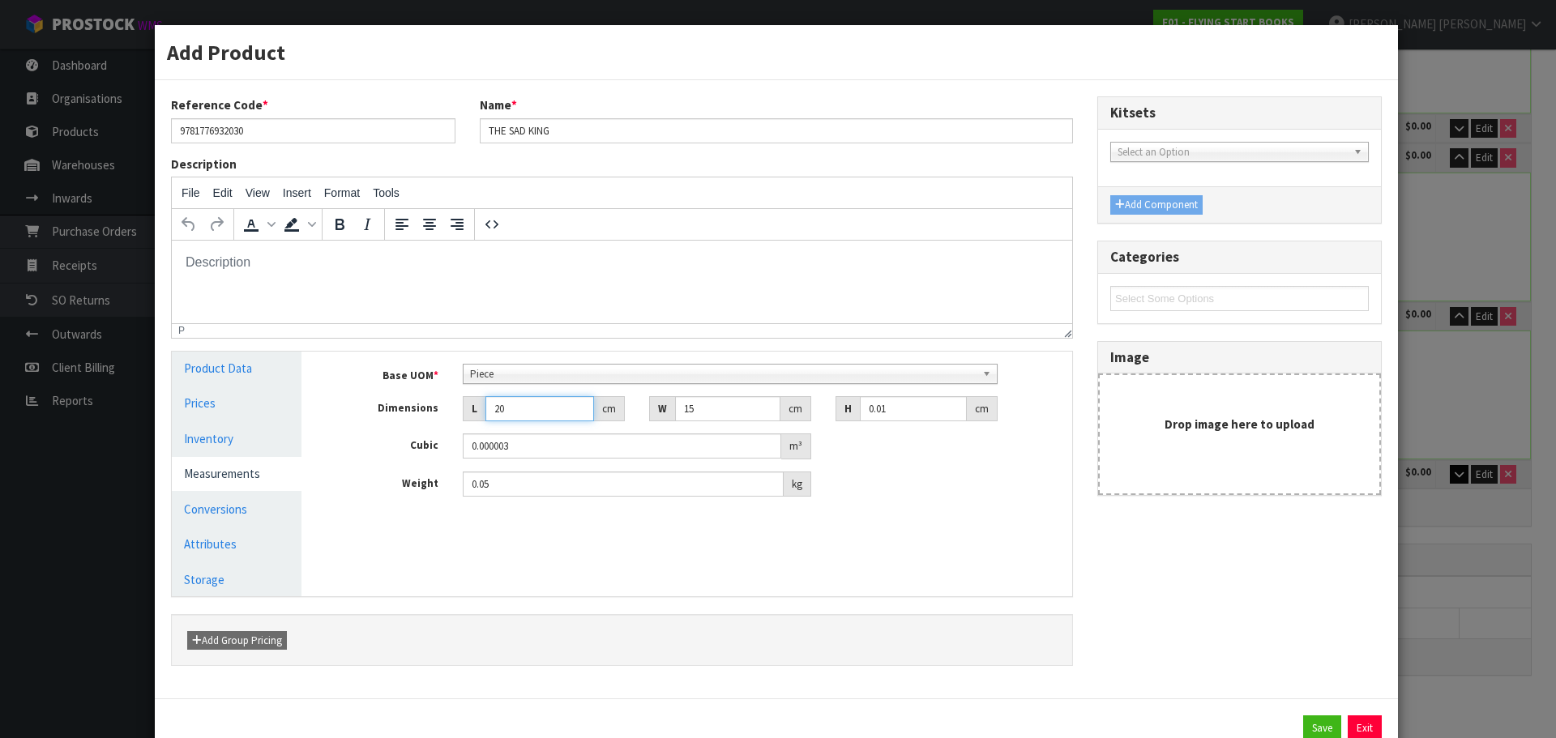
click at [429, 420] on div "Dimensions L 20 cm W 15 cm H 0.01 cm" at bounding box center [699, 409] width 746 height 26
drag, startPoint x: 262, startPoint y: 508, endPoint x: 395, endPoint y: 421, distance: 159.1
click at [265, 507] on link "Conversions" at bounding box center [237, 509] width 130 height 33
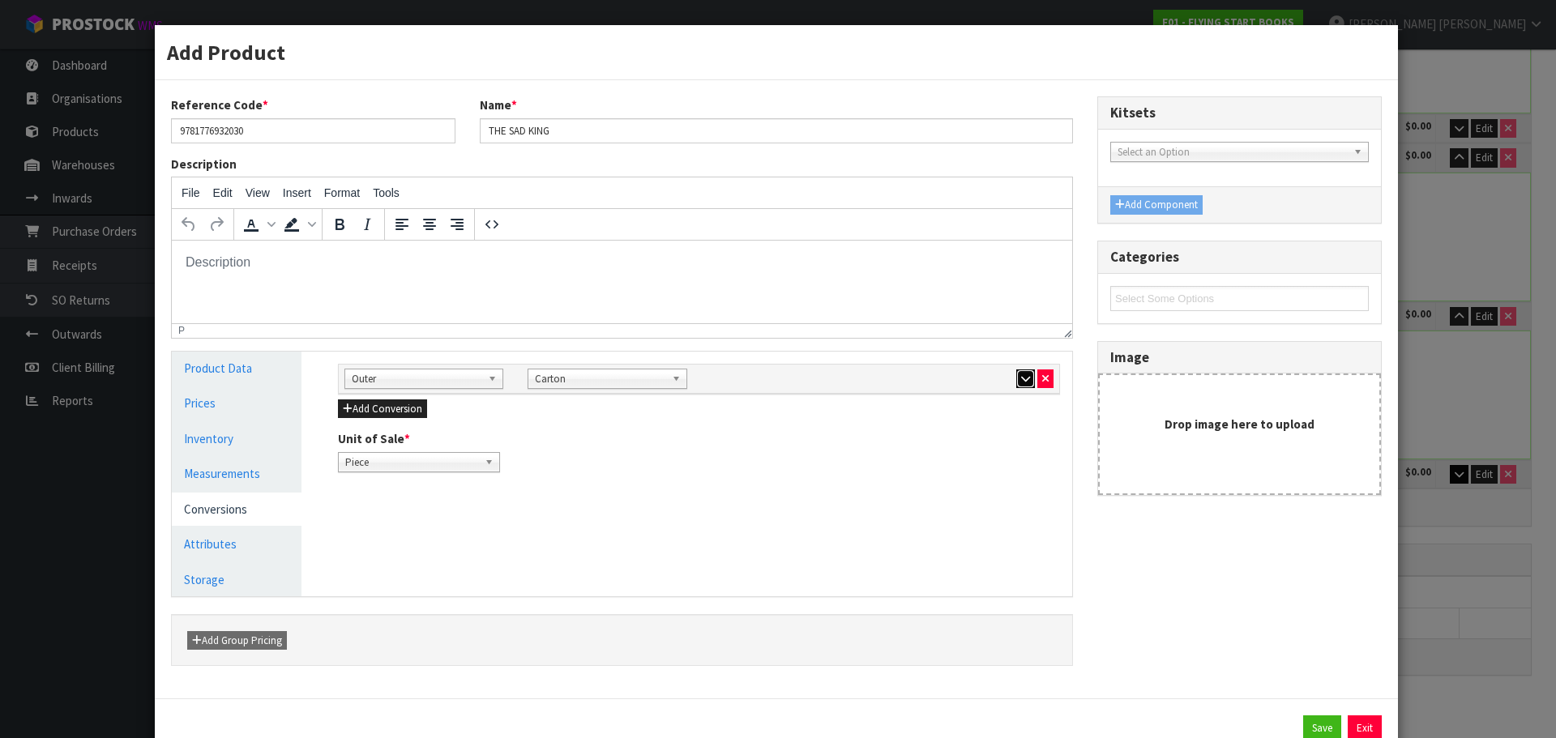
click at [1016, 379] on button "button" at bounding box center [1025, 379] width 19 height 19
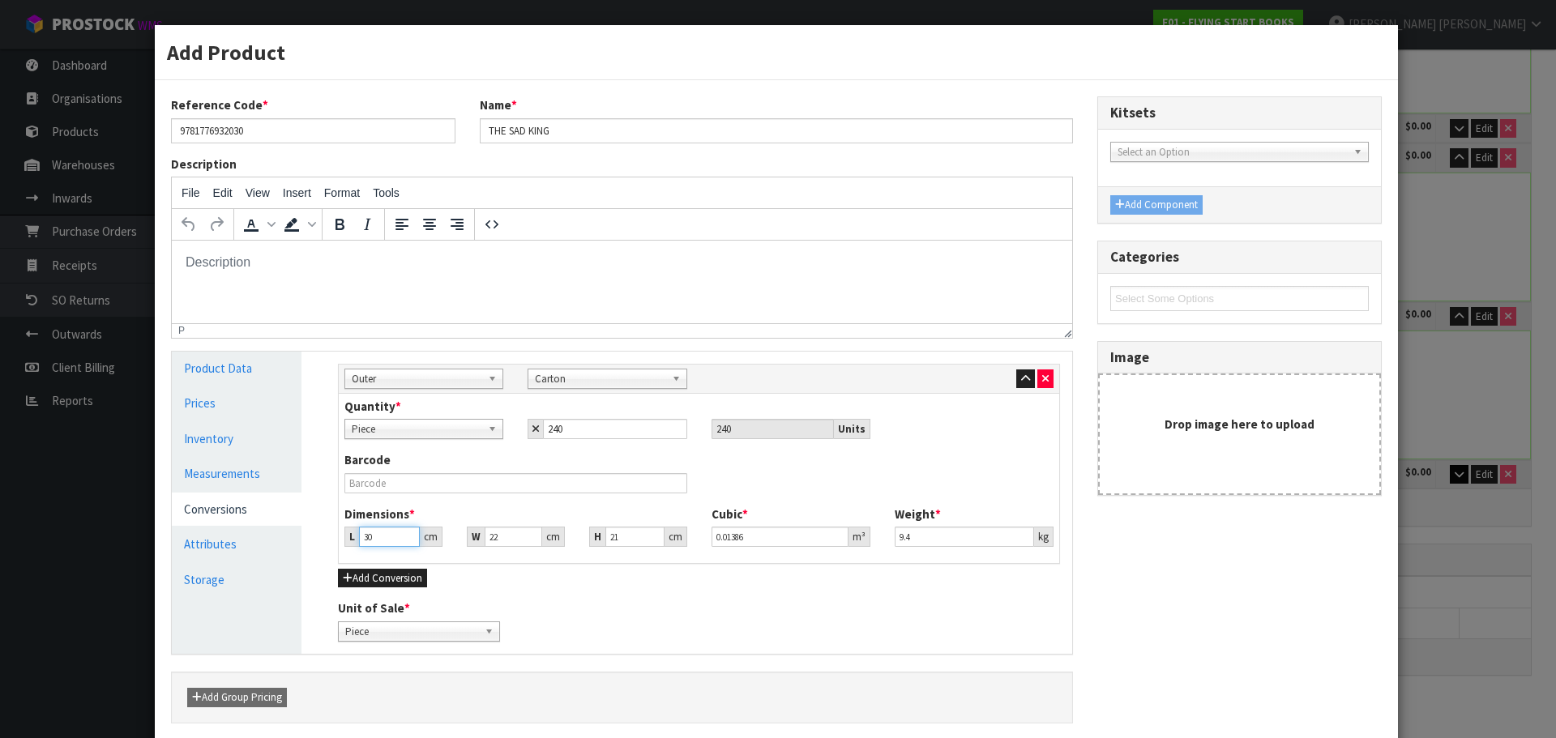
drag, startPoint x: 379, startPoint y: 531, endPoint x: 334, endPoint y: 562, distance: 55.3
click at [334, 562] on div "Sub Inner Inner Outer Pallet Outer Bag Bar Basket Bin Bottle Box Bundle Cabinet…" at bounding box center [699, 503] width 746 height 302
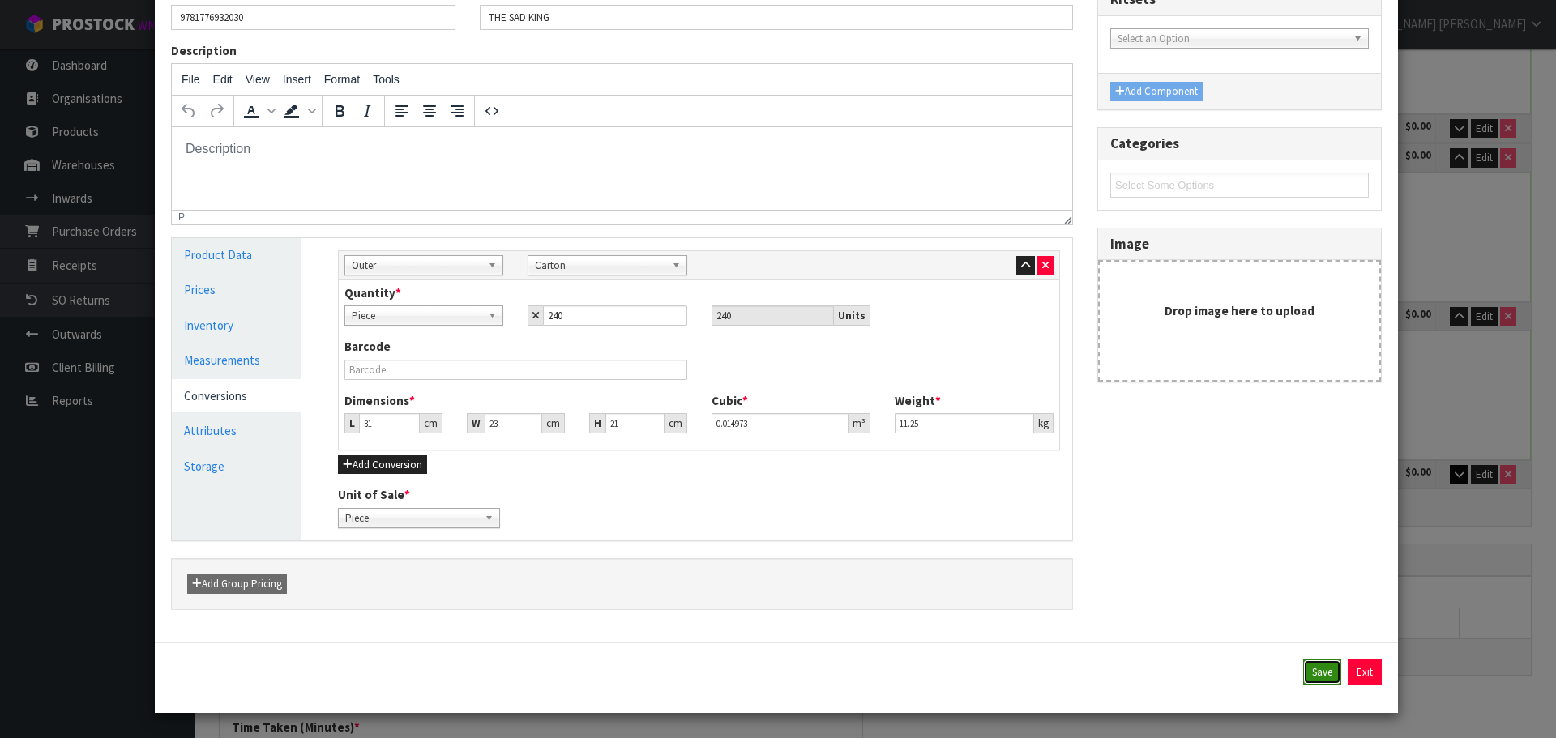
click at [1303, 669] on button "Save" at bounding box center [1322, 673] width 38 height 26
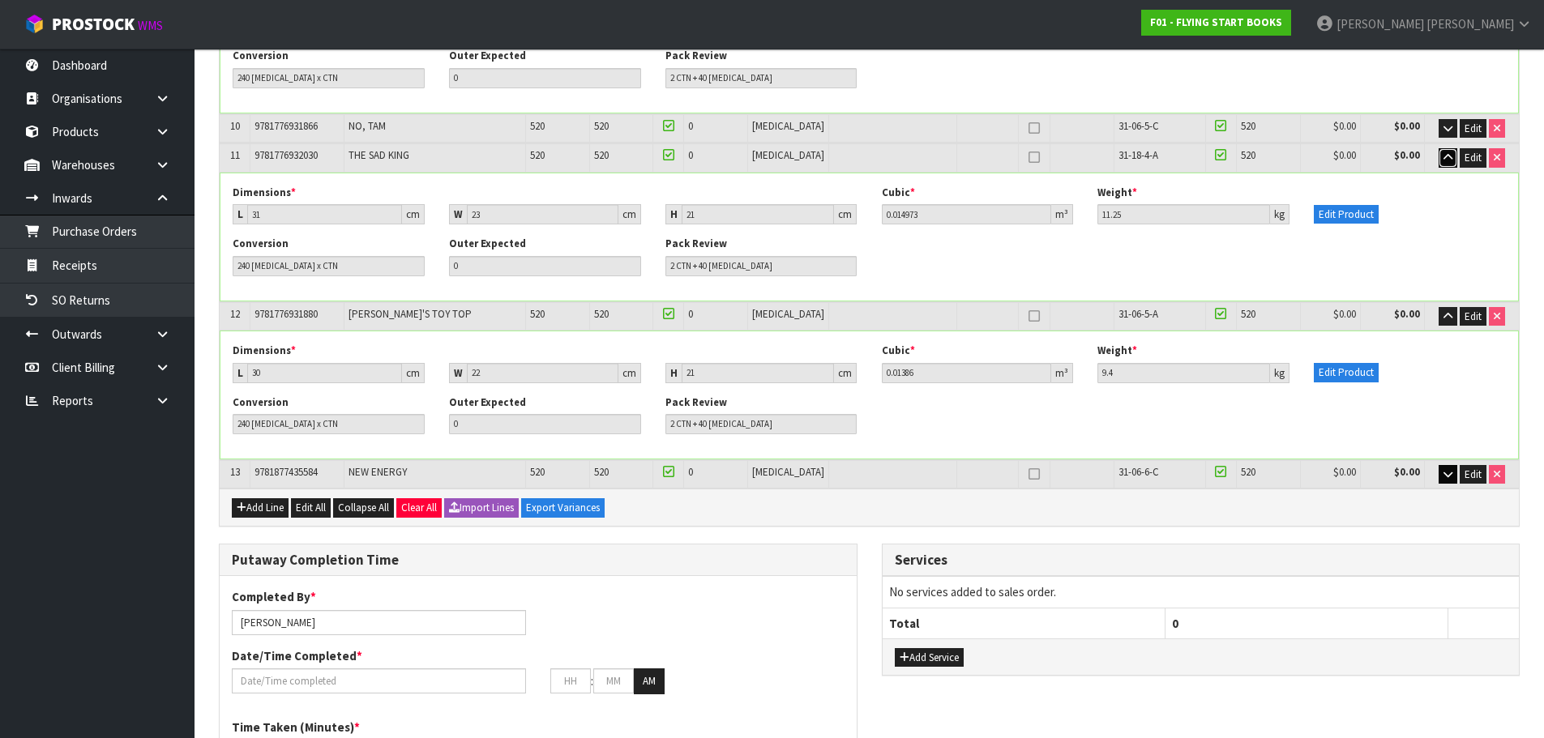
click at [1445, 158] on icon "button" at bounding box center [1447, 157] width 9 height 11
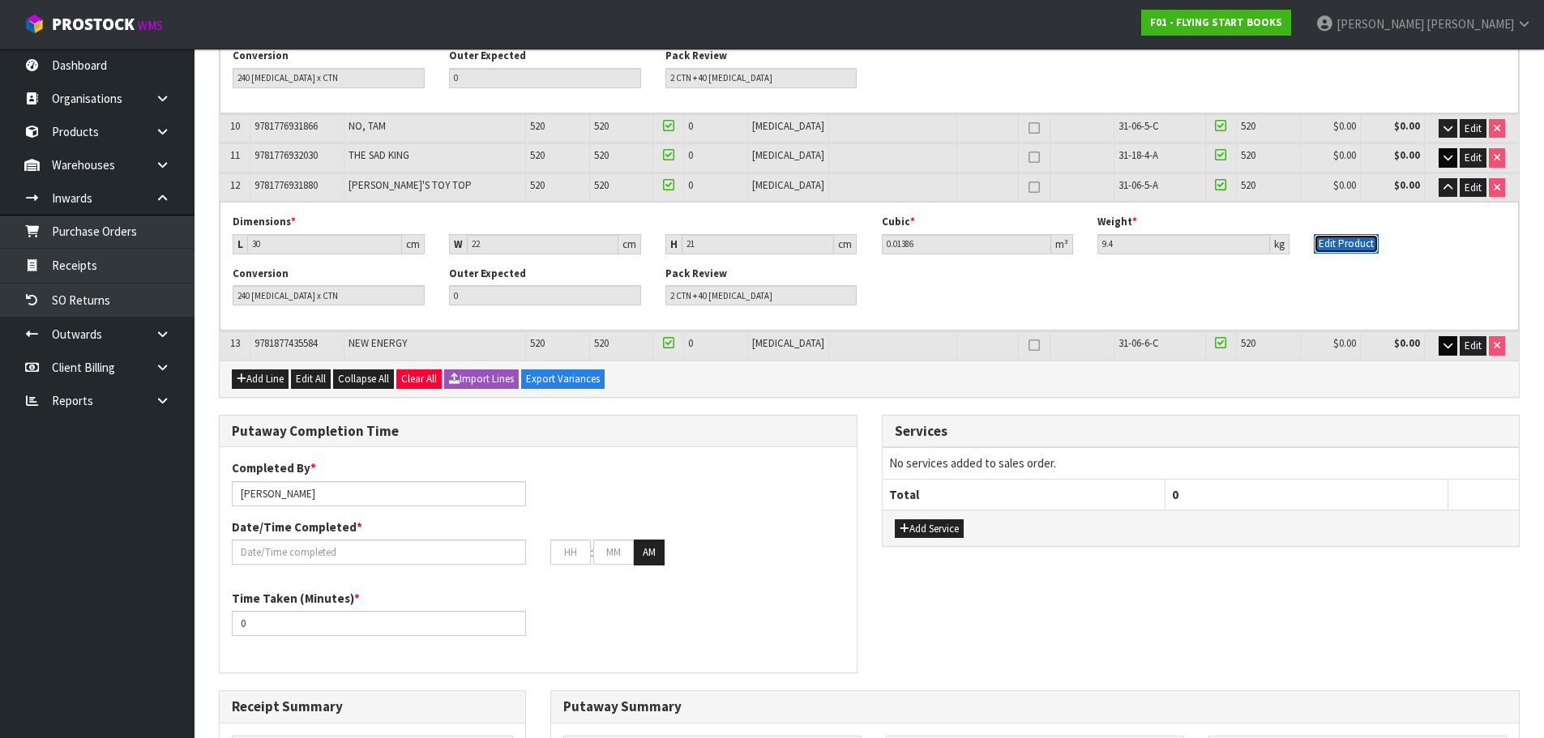
click at [1343, 250] on button "Edit Product" at bounding box center [1346, 243] width 65 height 19
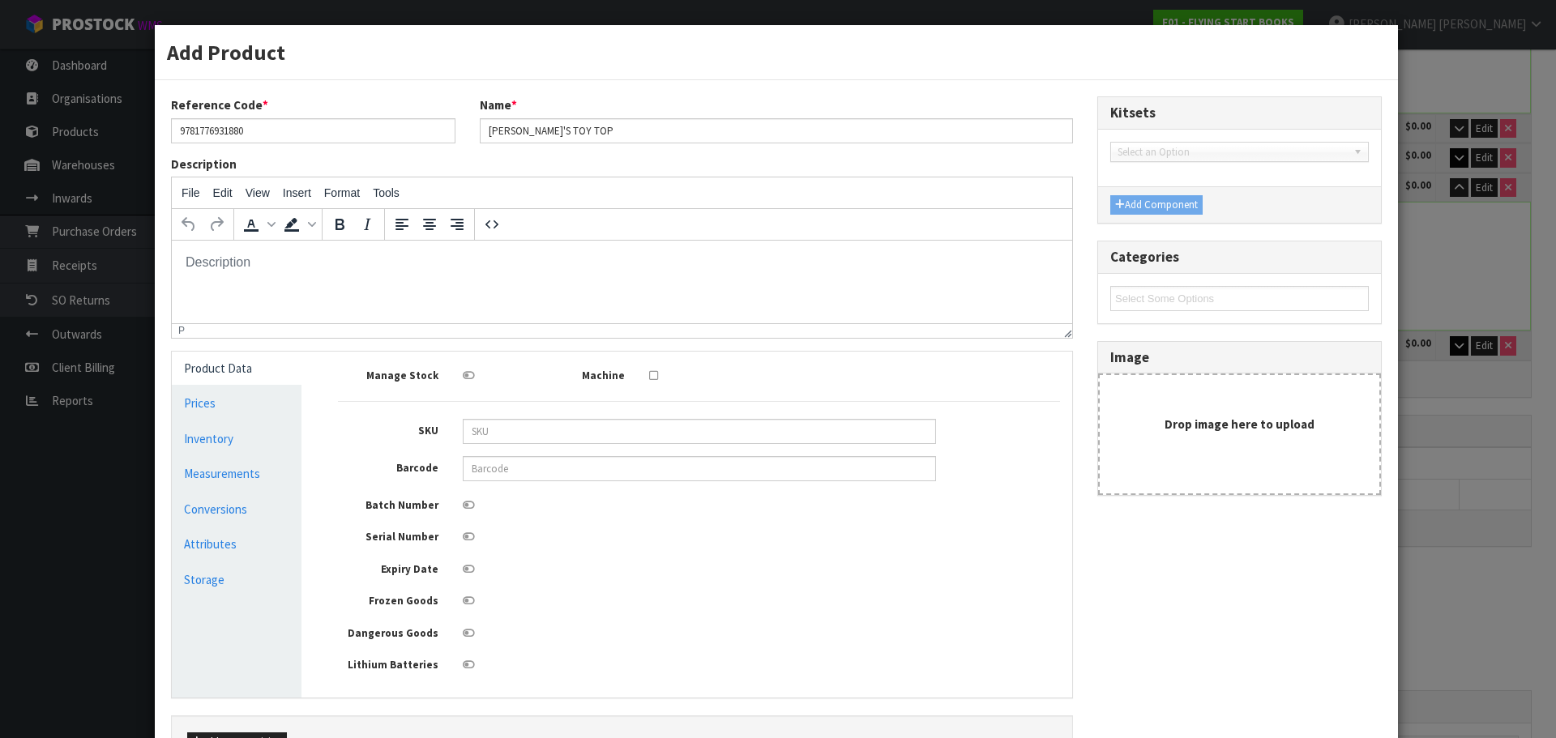
scroll to position [0, 0]
click at [252, 496] on link "Conversions" at bounding box center [237, 509] width 130 height 33
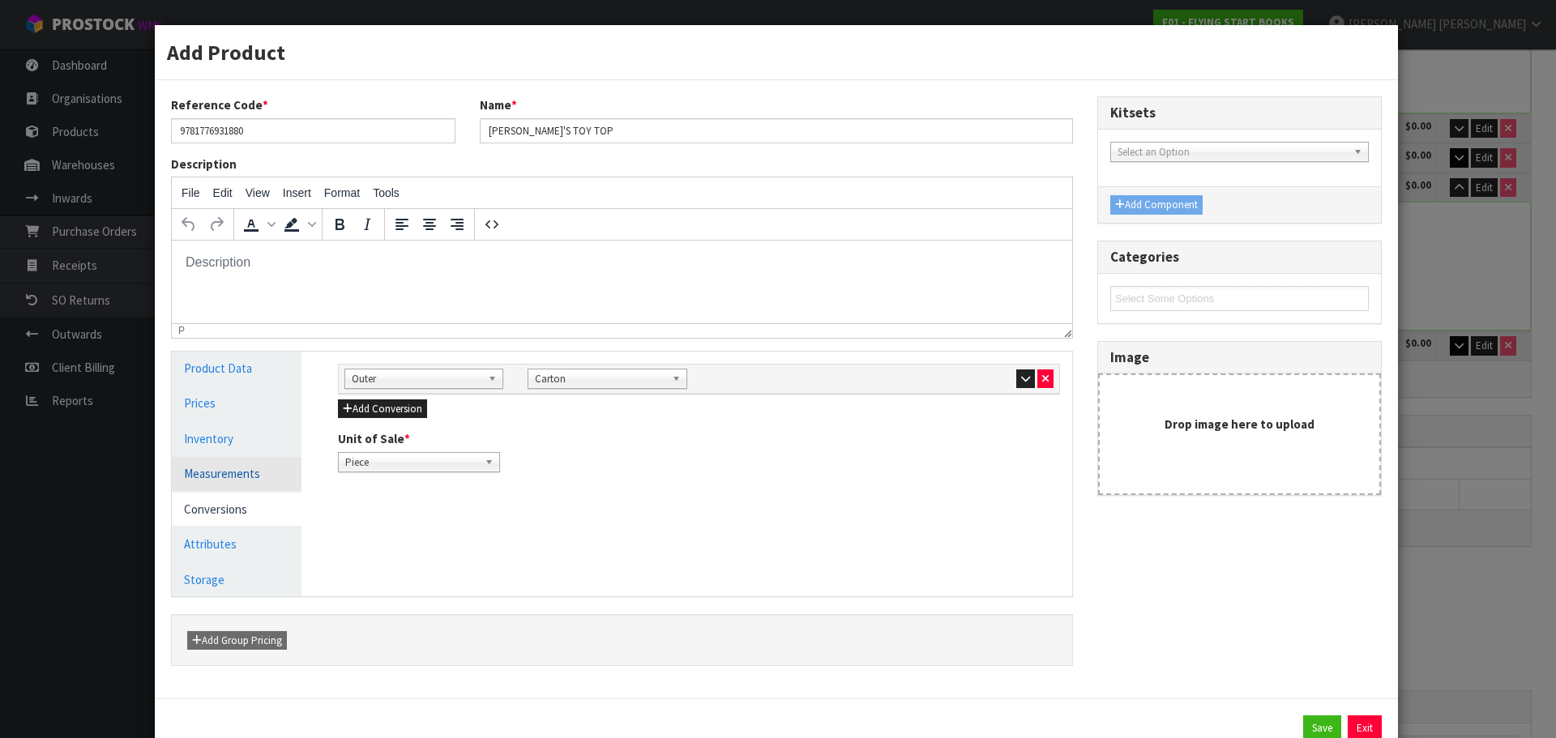
click at [251, 480] on link "Measurements" at bounding box center [237, 473] width 130 height 33
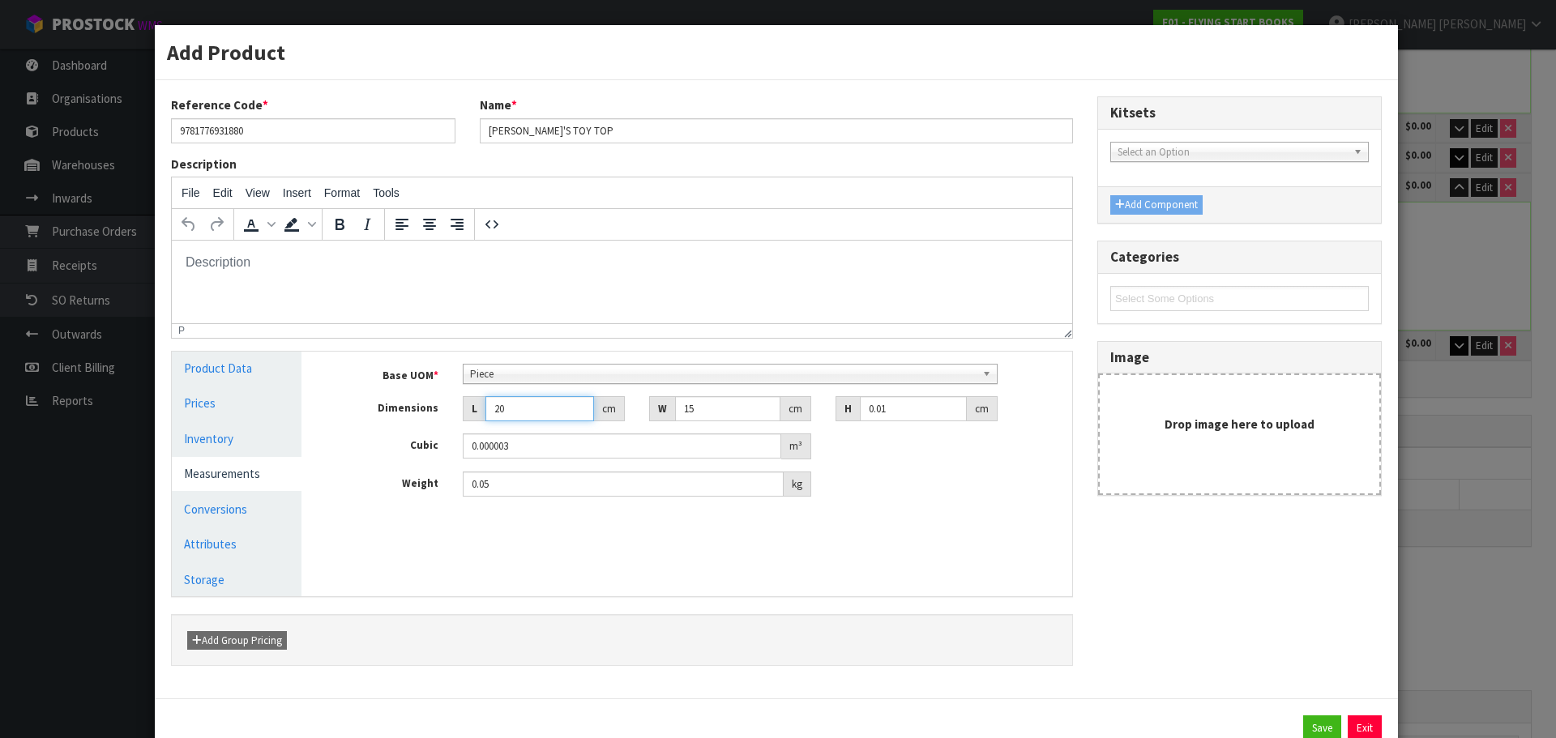
drag, startPoint x: 510, startPoint y: 396, endPoint x: 442, endPoint y: 464, distance: 96.3
click at [442, 464] on div "Base UOM * Bag Bar Basket Bin Bottle Box Bundle Cabinet Cage Carton Case Coil C…" at bounding box center [699, 431] width 722 height 134
click at [242, 508] on link "Conversions" at bounding box center [237, 509] width 130 height 33
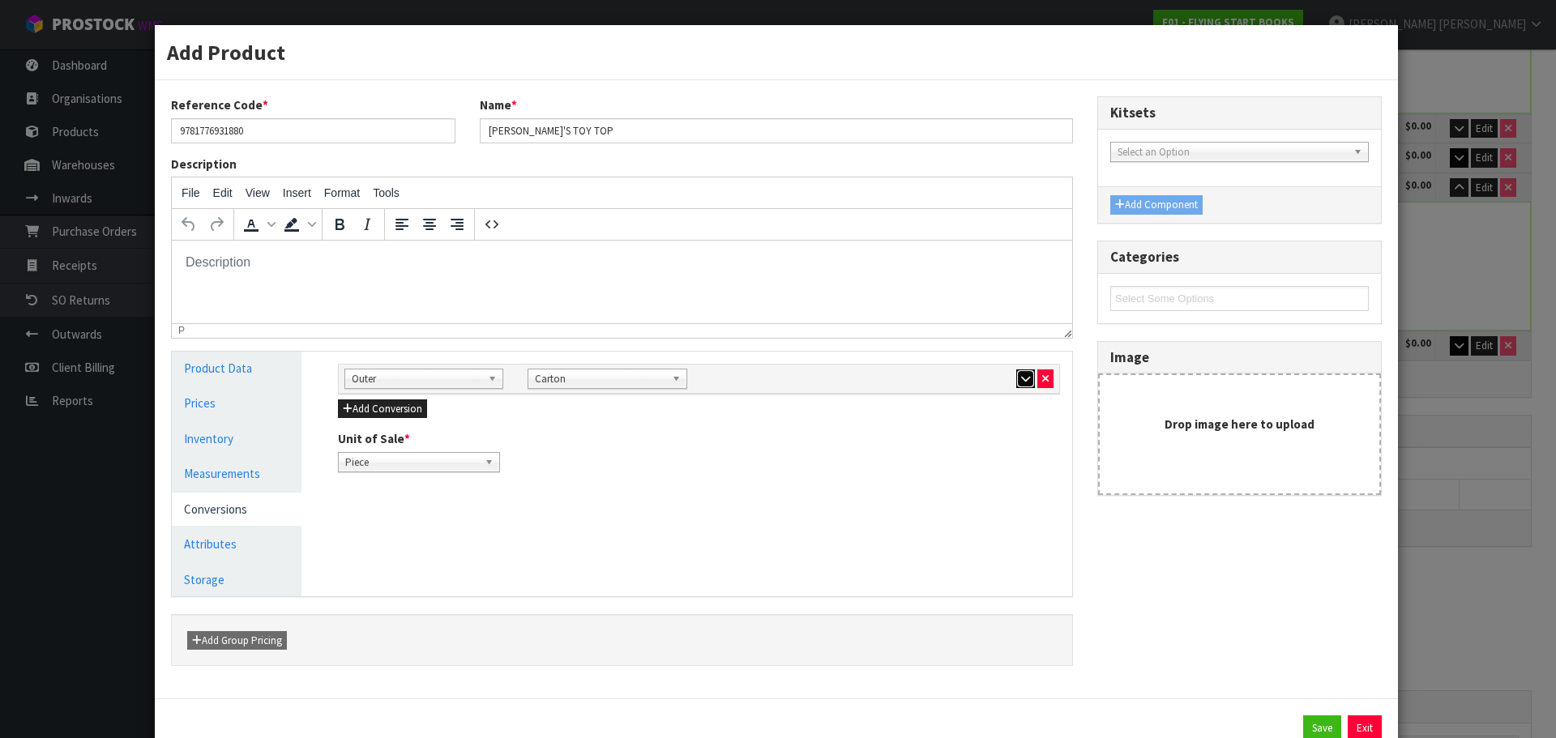
click at [1021, 375] on icon "button" at bounding box center [1025, 379] width 9 height 11
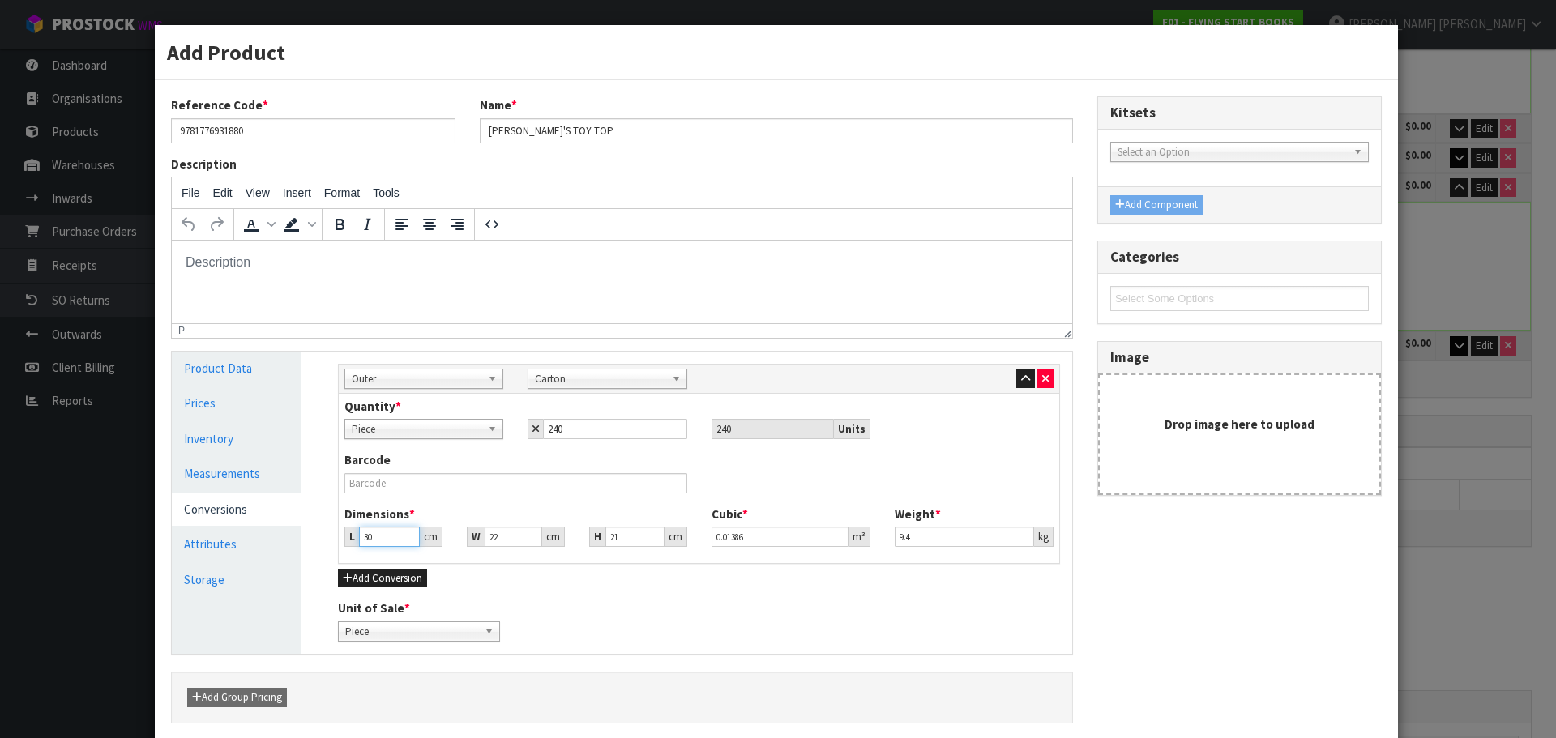
drag, startPoint x: 386, startPoint y: 539, endPoint x: 340, endPoint y: 548, distance: 47.0
click at [332, 548] on div "Dimensions * L 30 cm W 22 cm H 21 cm Cubic * 0.01386 m³ Weight * 9.4 kg" at bounding box center [698, 532] width 733 height 53
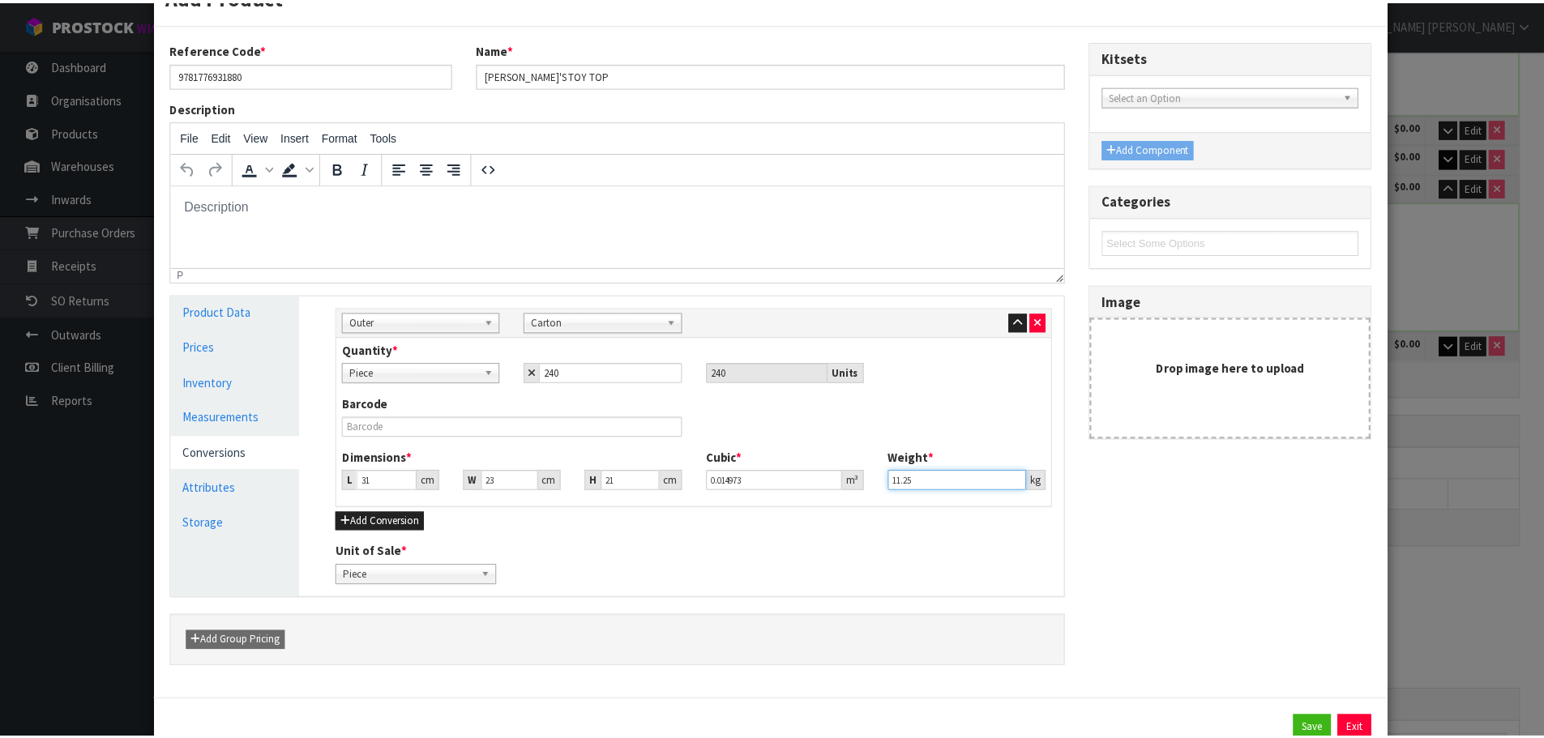
scroll to position [113, 0]
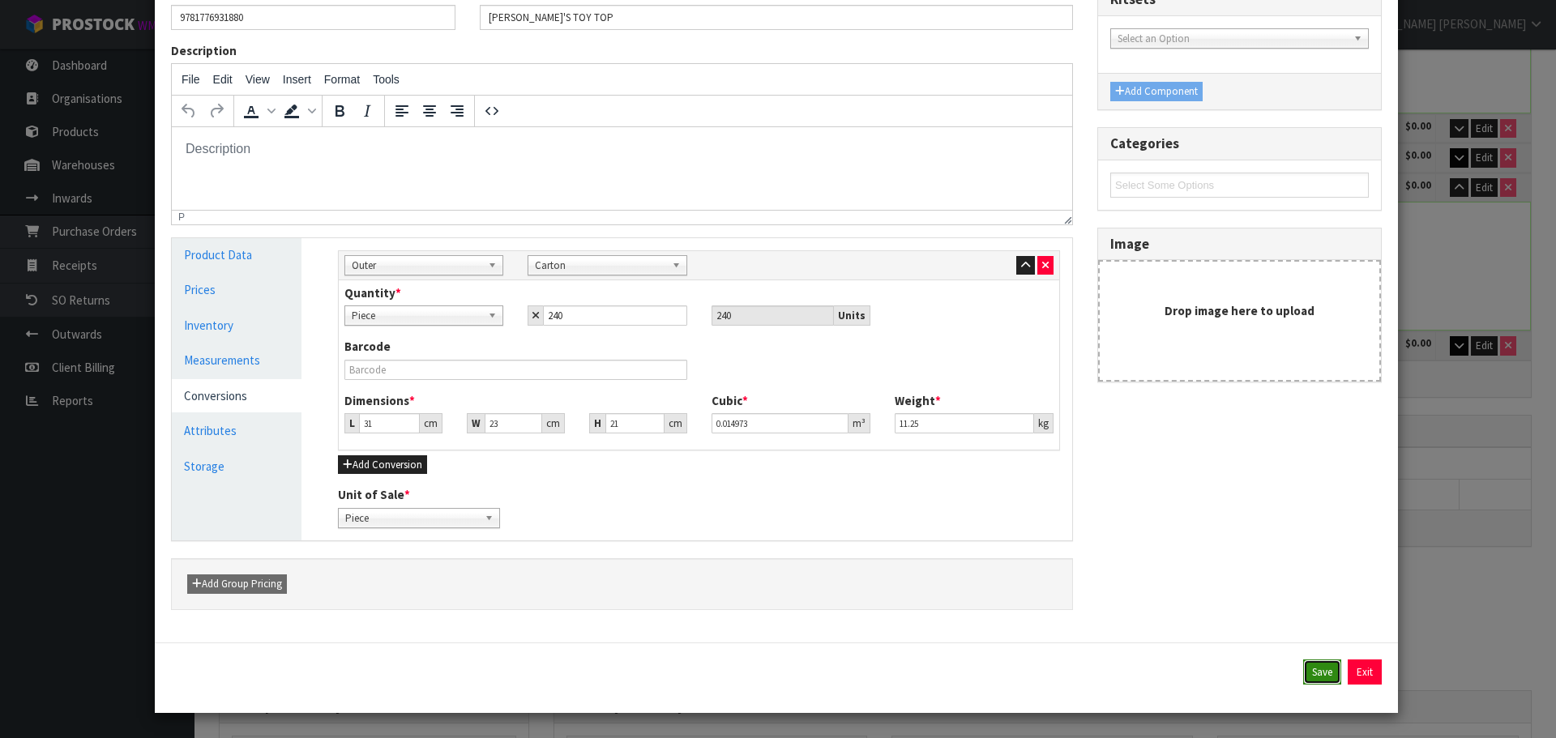
click at [1320, 670] on button "Save" at bounding box center [1322, 673] width 38 height 26
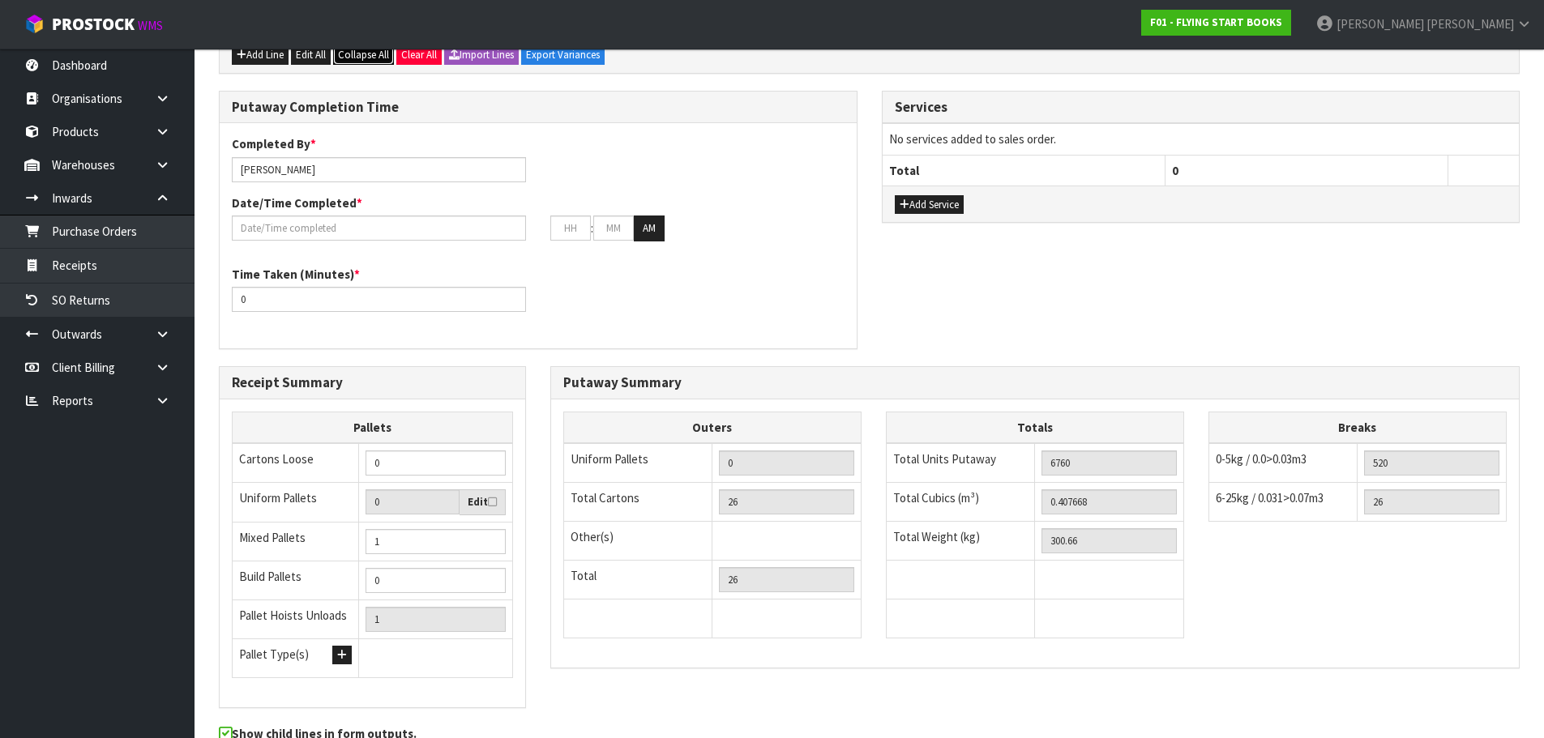
click at [358, 57] on span "Collapse All" at bounding box center [363, 55] width 51 height 14
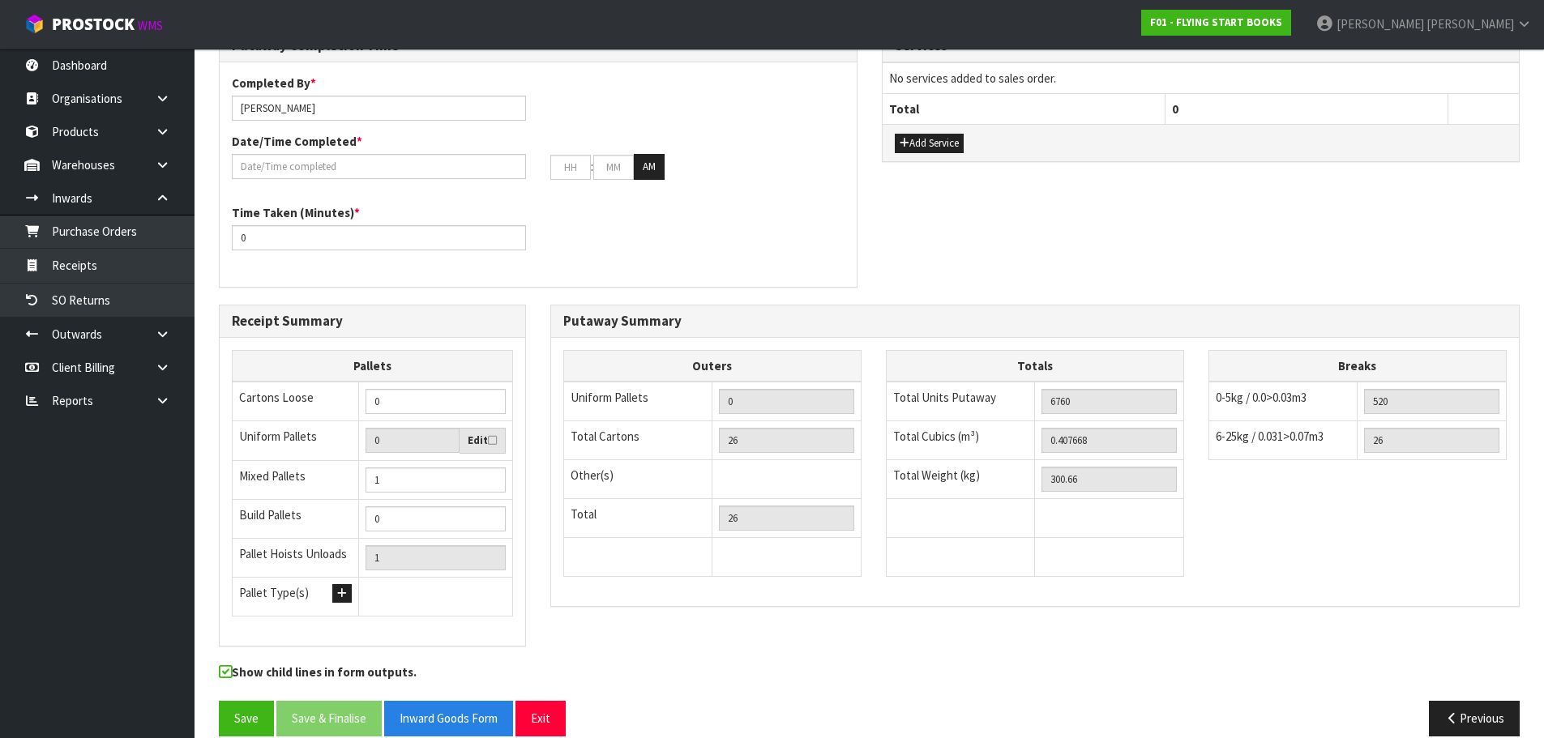
scroll to position [800, 0]
click at [268, 707] on button "Save" at bounding box center [246, 718] width 55 height 35
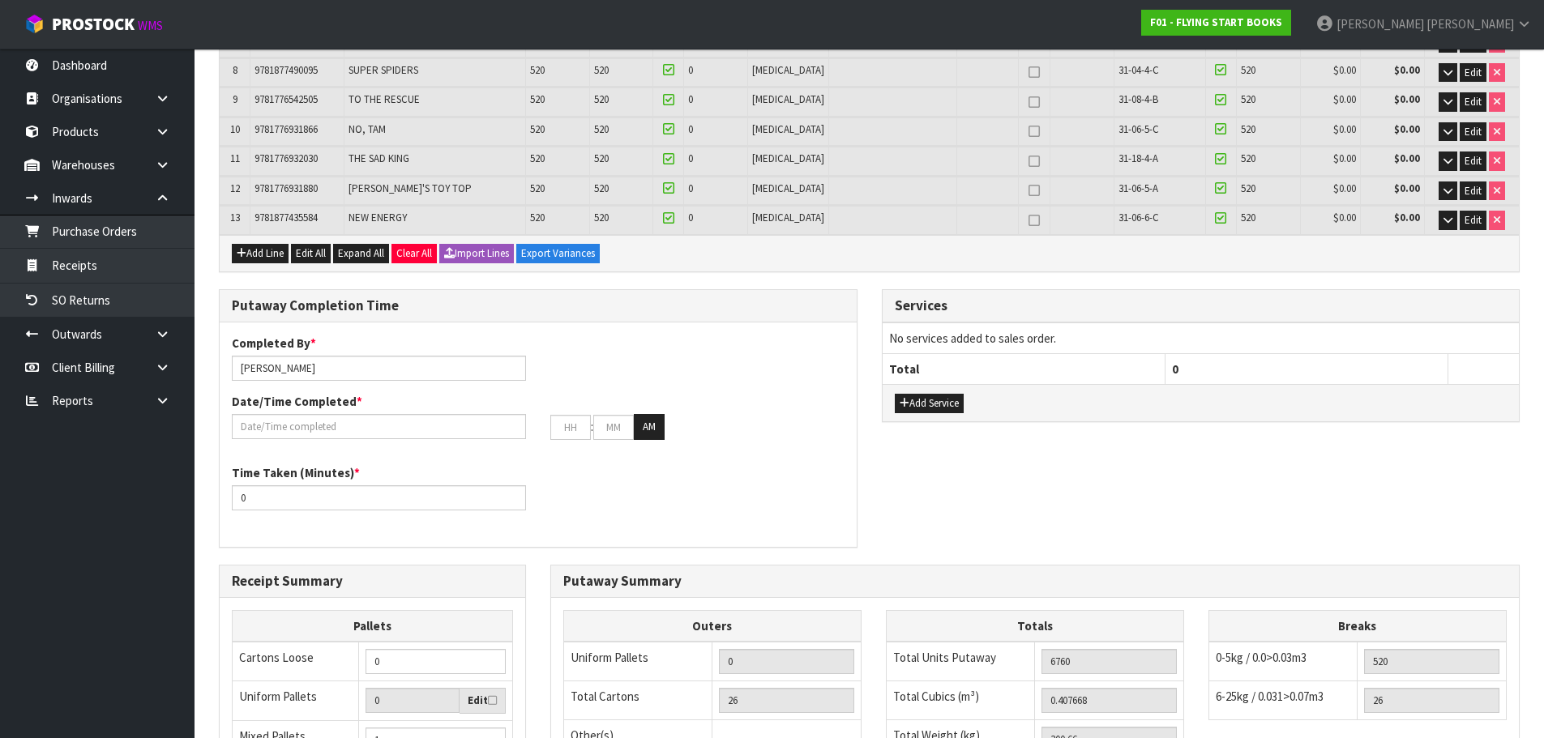
scroll to position [729, 0]
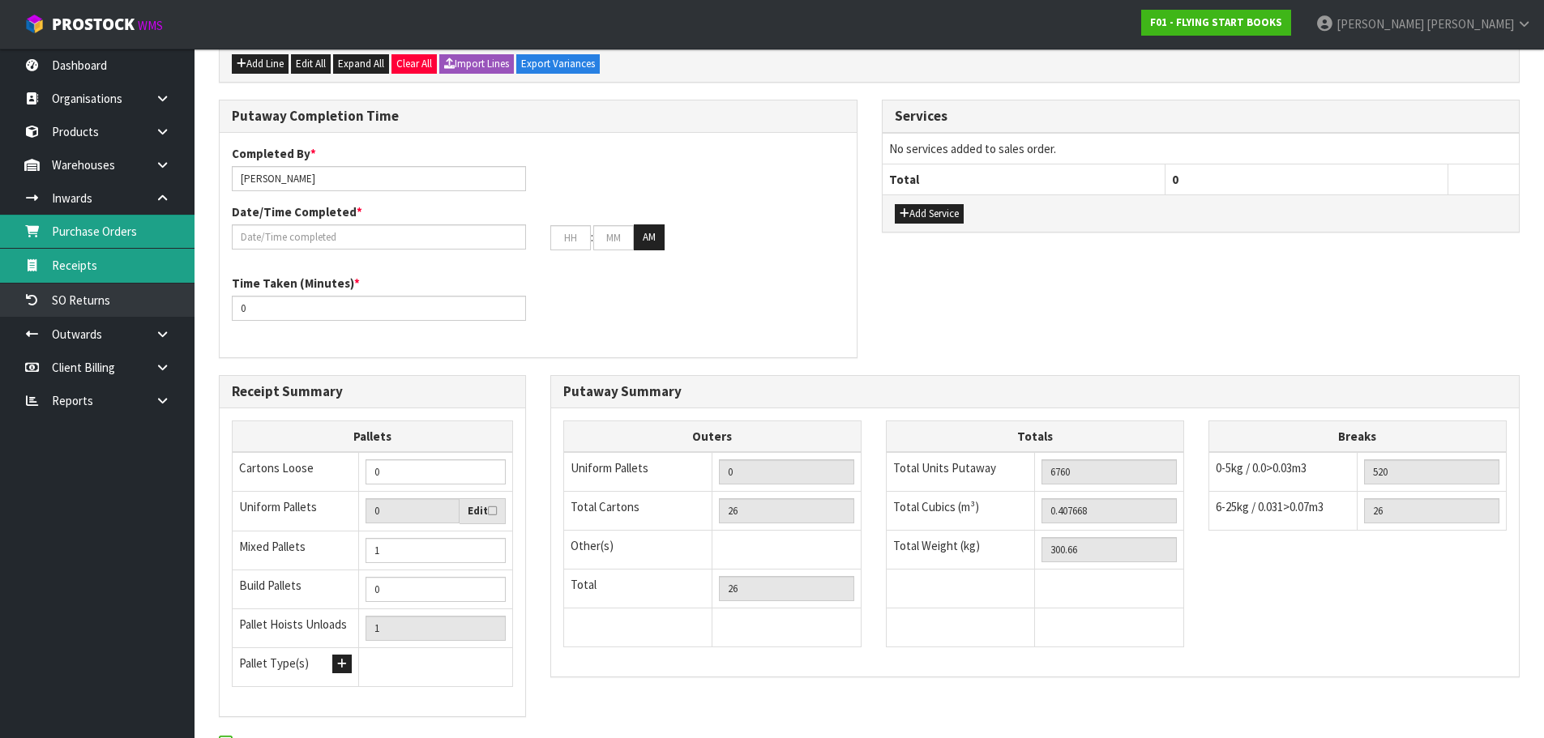
click at [96, 249] on ul "Purchase Orders Receipts SO Returns" at bounding box center [97, 266] width 195 height 103
click at [96, 260] on link "Receipts" at bounding box center [97, 265] width 195 height 33
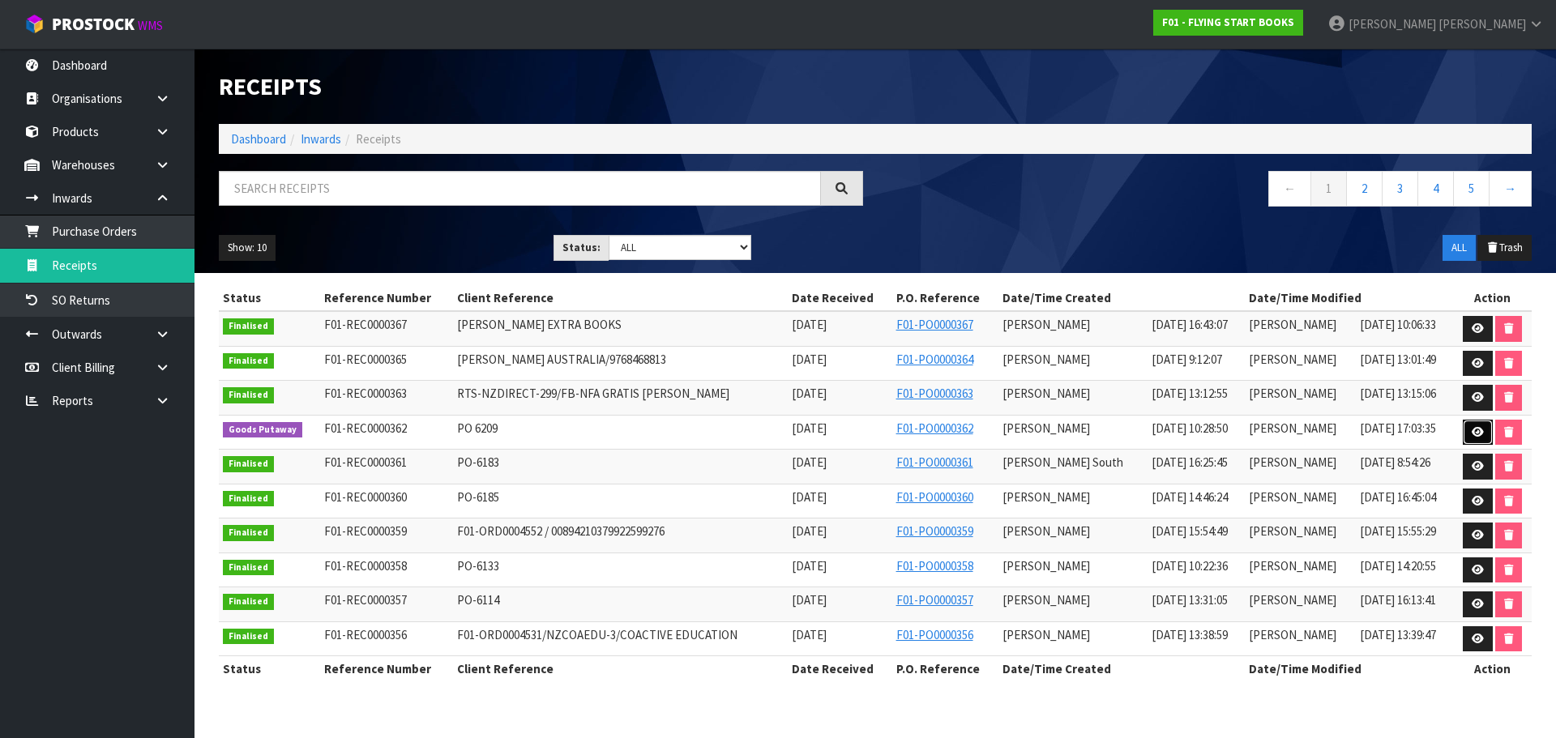
click at [1473, 445] on link at bounding box center [1478, 433] width 30 height 26
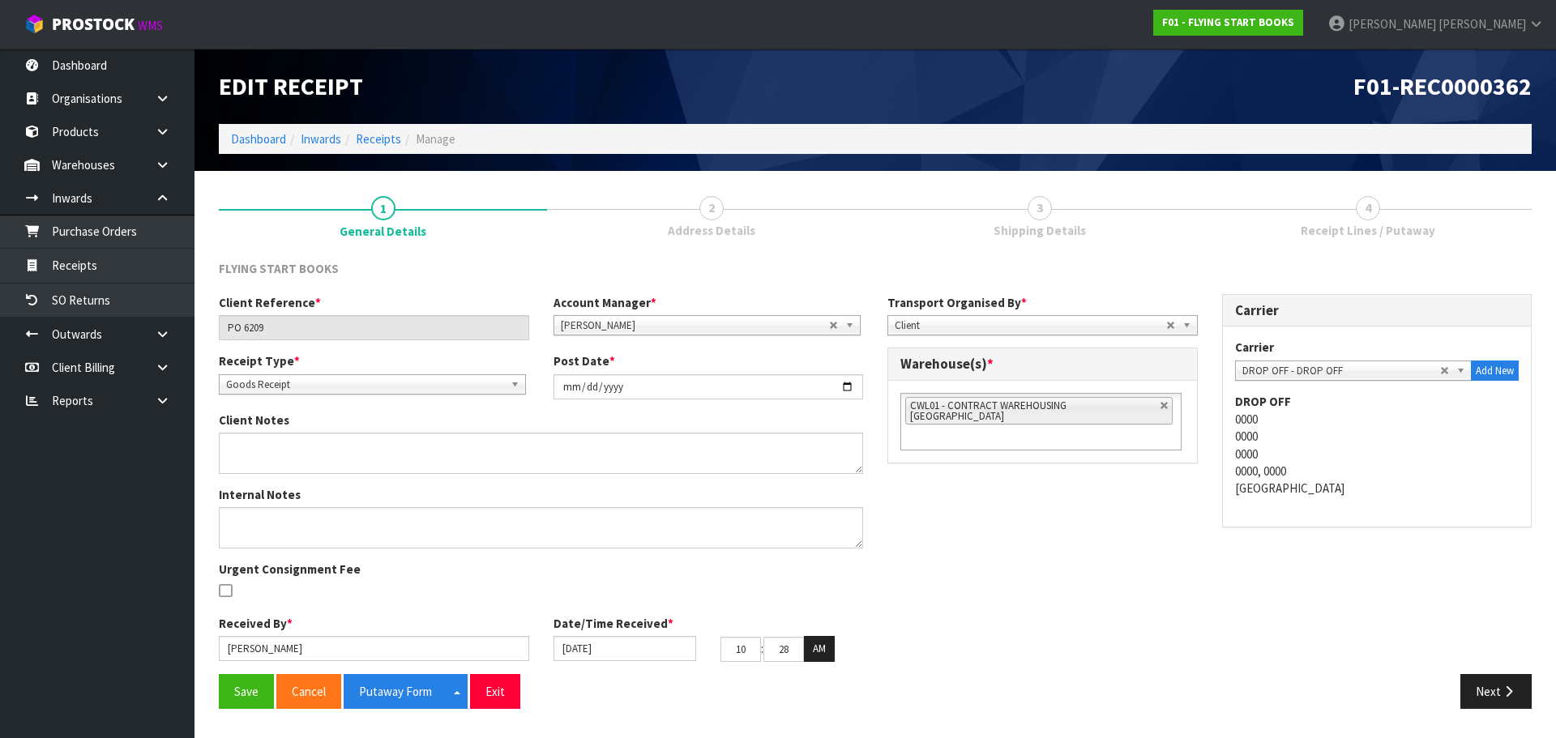
click at [1491, 666] on div "Client Reference * PO 6209 Account Manager * Zubair Moolla Rod Giles Kirsty Gil…" at bounding box center [875, 484] width 1337 height 380
click at [1487, 686] on button "Next" at bounding box center [1495, 691] width 71 height 35
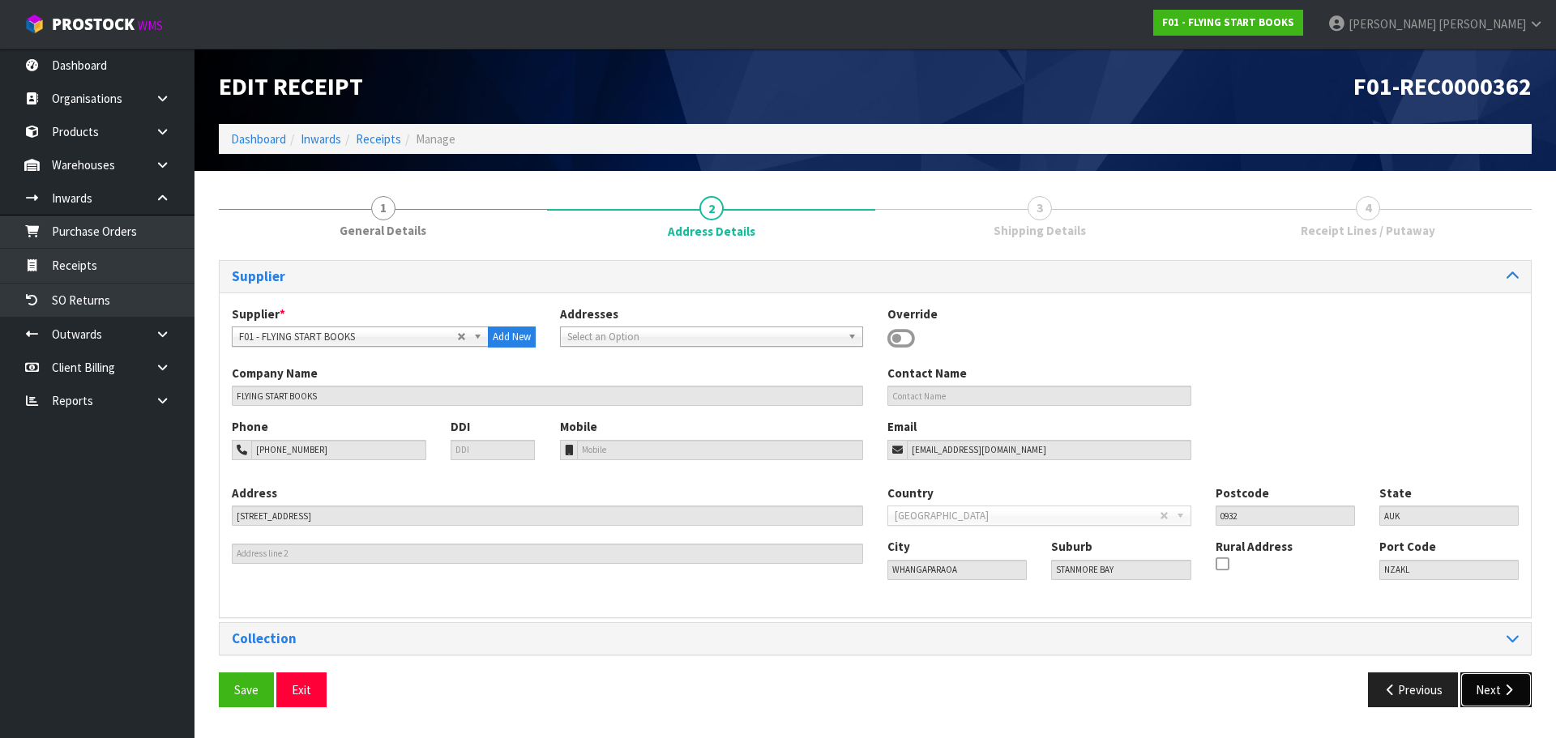
click at [1487, 686] on button "Next" at bounding box center [1495, 690] width 71 height 35
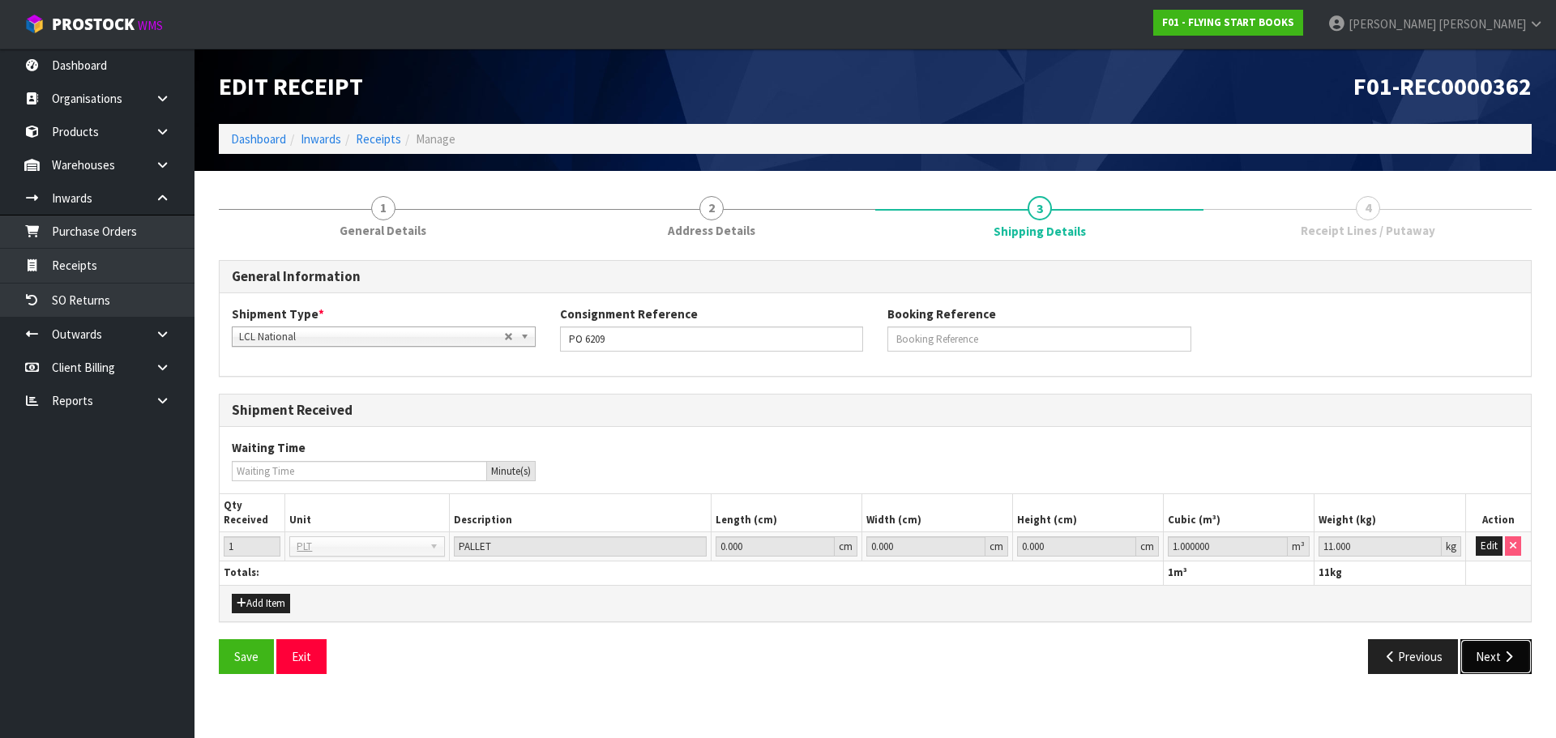
click at [1490, 652] on button "Next" at bounding box center [1495, 656] width 71 height 35
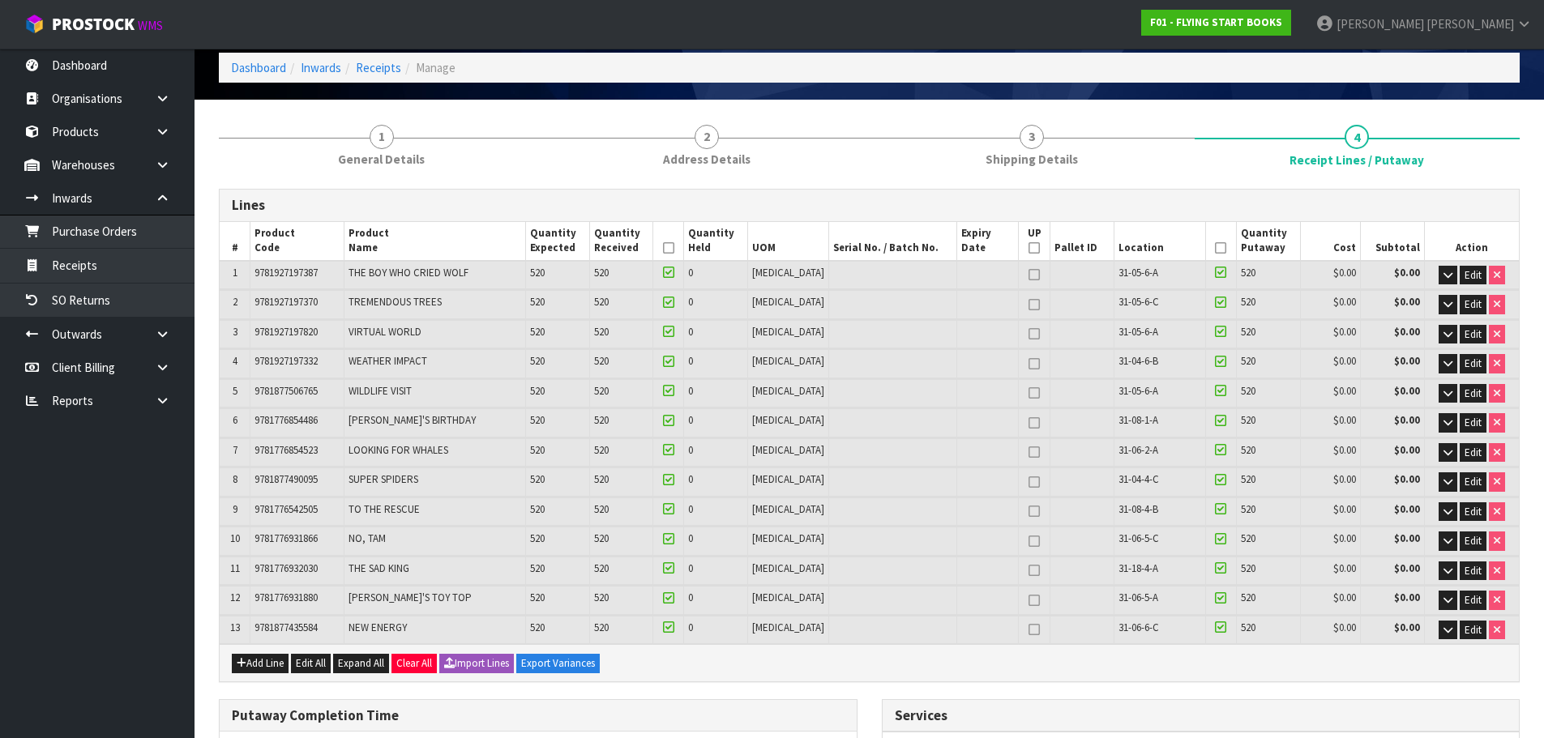
scroll to position [162, 0]
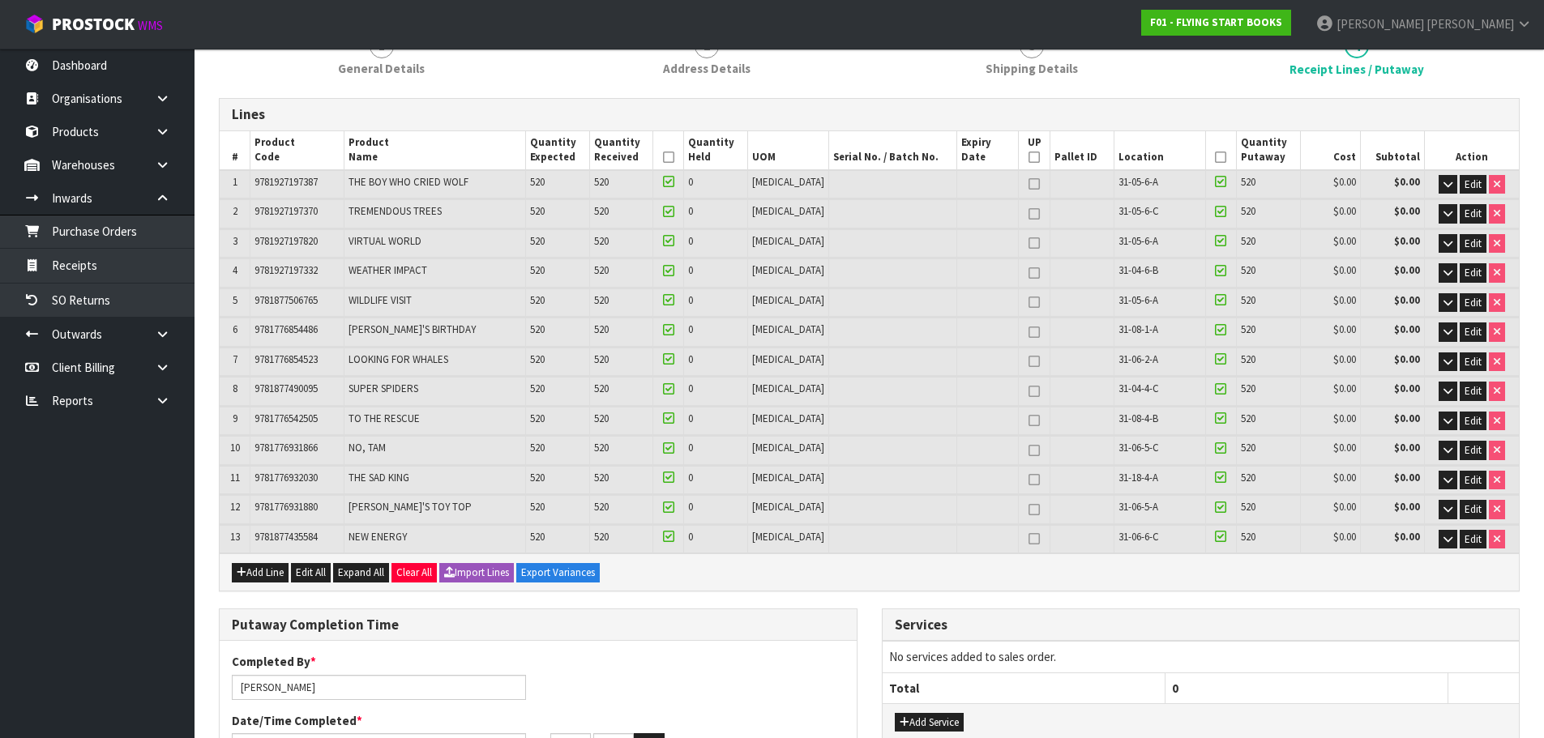
click at [374, 587] on div "Add Line Edit All Expand All Clear All Import Lines Export Variances" at bounding box center [869, 572] width 1299 height 36
click at [373, 579] on span "Expand All" at bounding box center [361, 573] width 46 height 14
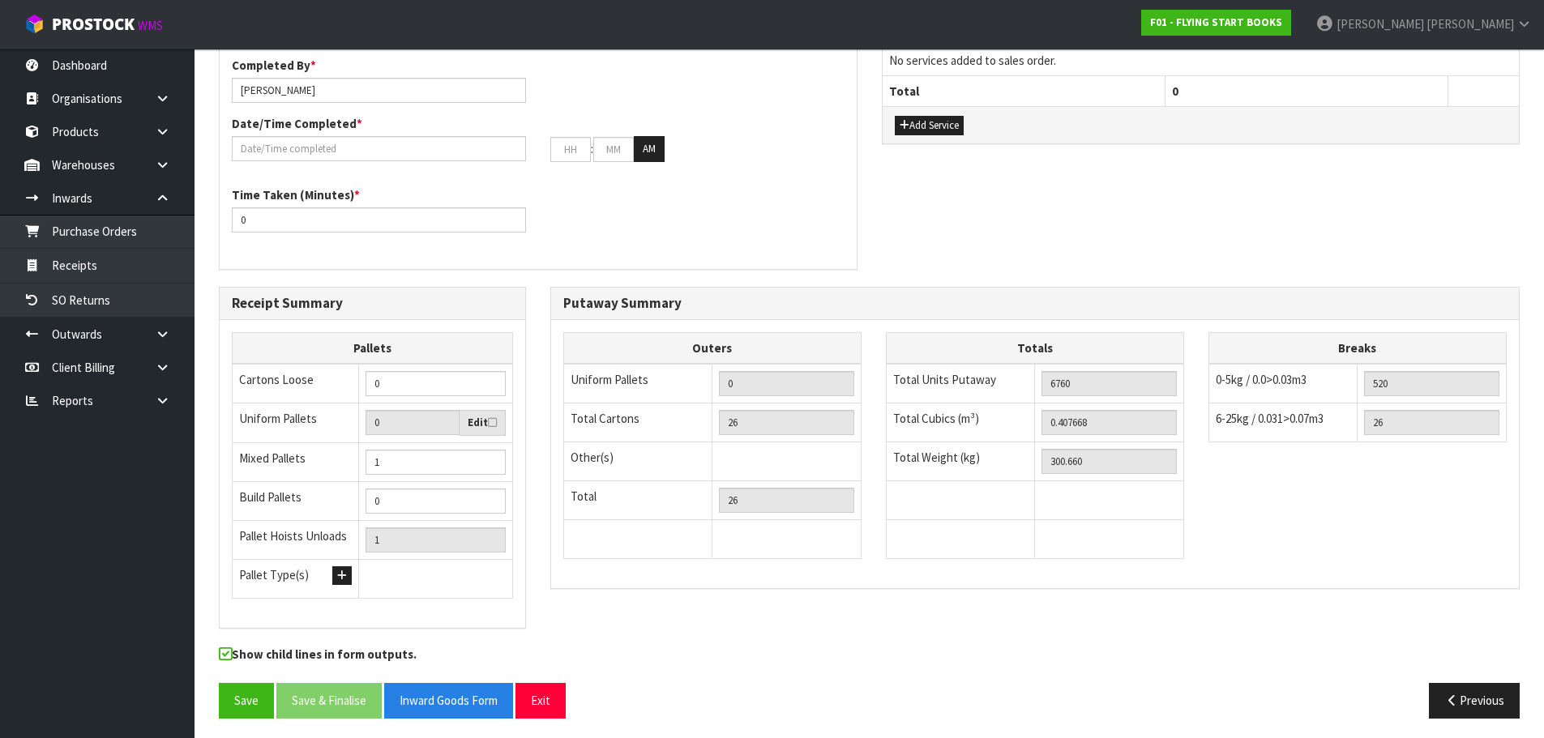
scroll to position [2438, 0]
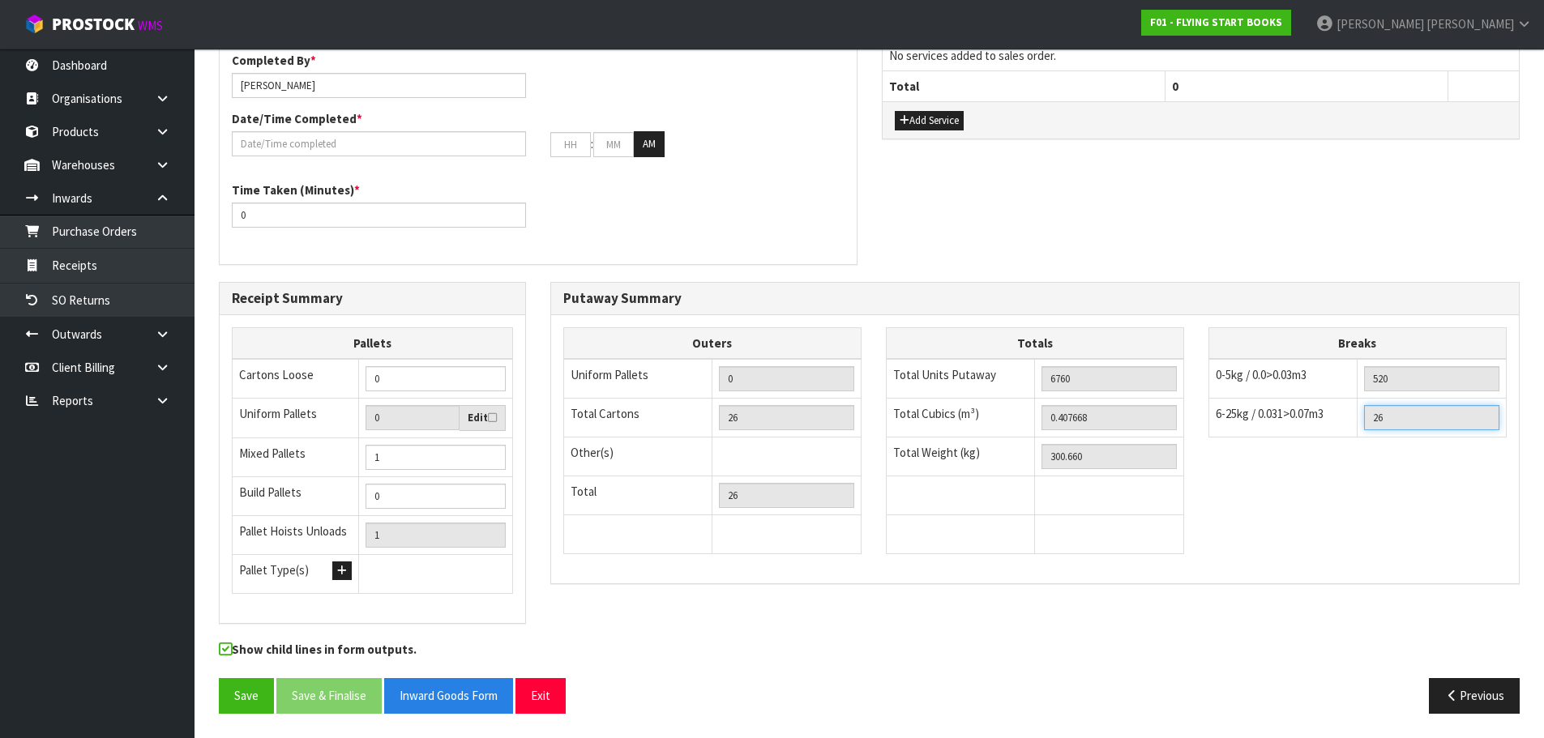
drag, startPoint x: 1392, startPoint y: 425, endPoint x: 1334, endPoint y: 430, distance: 57.8
click at [1334, 430] on tr "6-25kg / 0.031>0.07m3 26" at bounding box center [1356, 418] width 297 height 39
click at [1422, 420] on input "26" at bounding box center [1431, 417] width 135 height 25
drag, startPoint x: 1393, startPoint y: 380, endPoint x: 1301, endPoint y: 405, distance: 95.7
click at [1301, 405] on tbody "0-5kg / 0.0>0.03m3 520 6-25kg / 0.031>0.07m3 26 26-50kg / 0.08>0.15m3 51-100kg …" at bounding box center [1356, 398] width 297 height 79
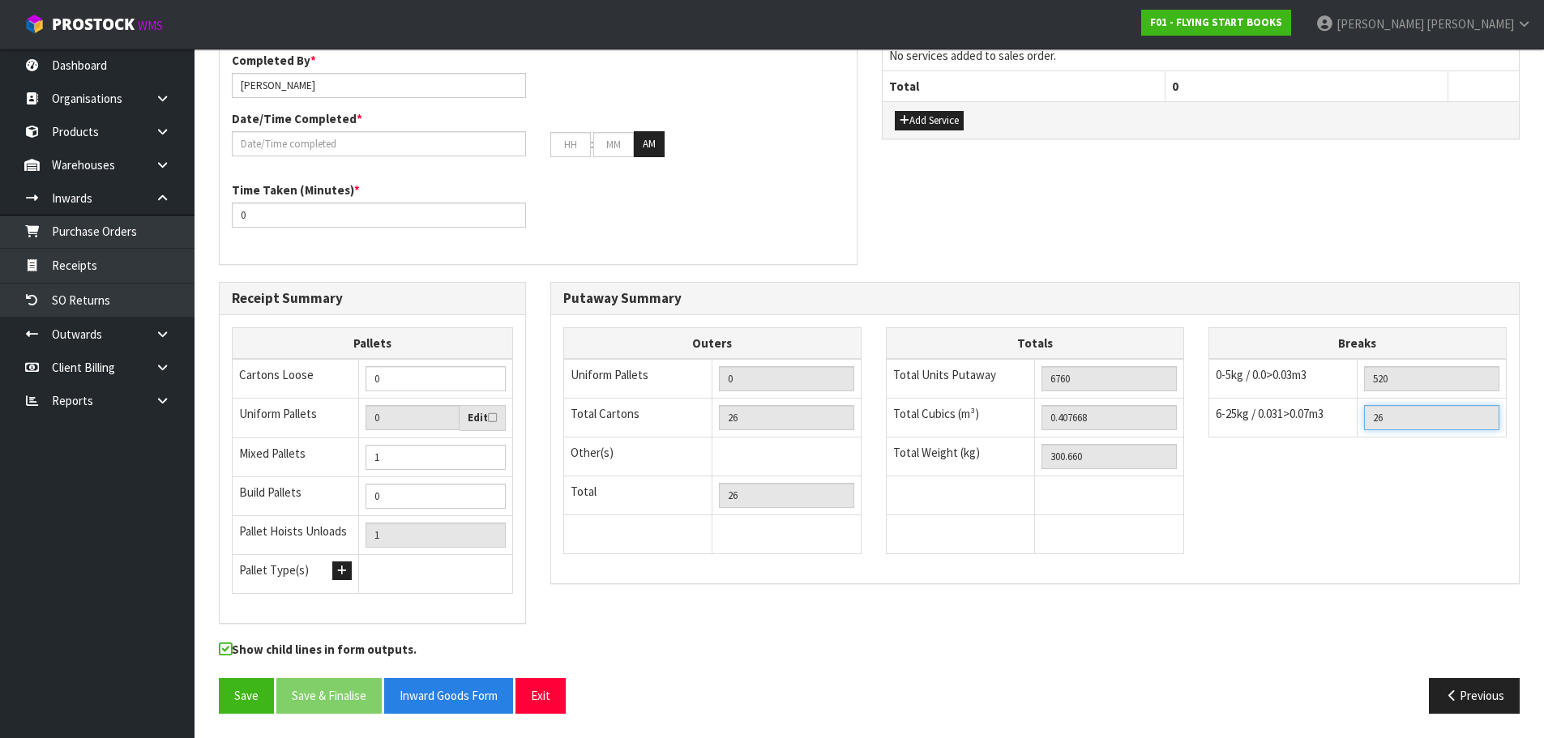
drag, startPoint x: 1385, startPoint y: 416, endPoint x: 1365, endPoint y: 440, distance: 31.6
click at [1365, 440] on div "Breaks 0-5kg / 0.0>0.03m3 520 6-25kg / 0.031>0.07m3 26 26-50kg / 0.08>0.15m3 51…" at bounding box center [1357, 390] width 298 height 127
click at [1355, 429] on td "6-25kg / 0.031>0.07m3" at bounding box center [1282, 418] width 149 height 39
click at [411, 149] on input "text" at bounding box center [379, 143] width 294 height 25
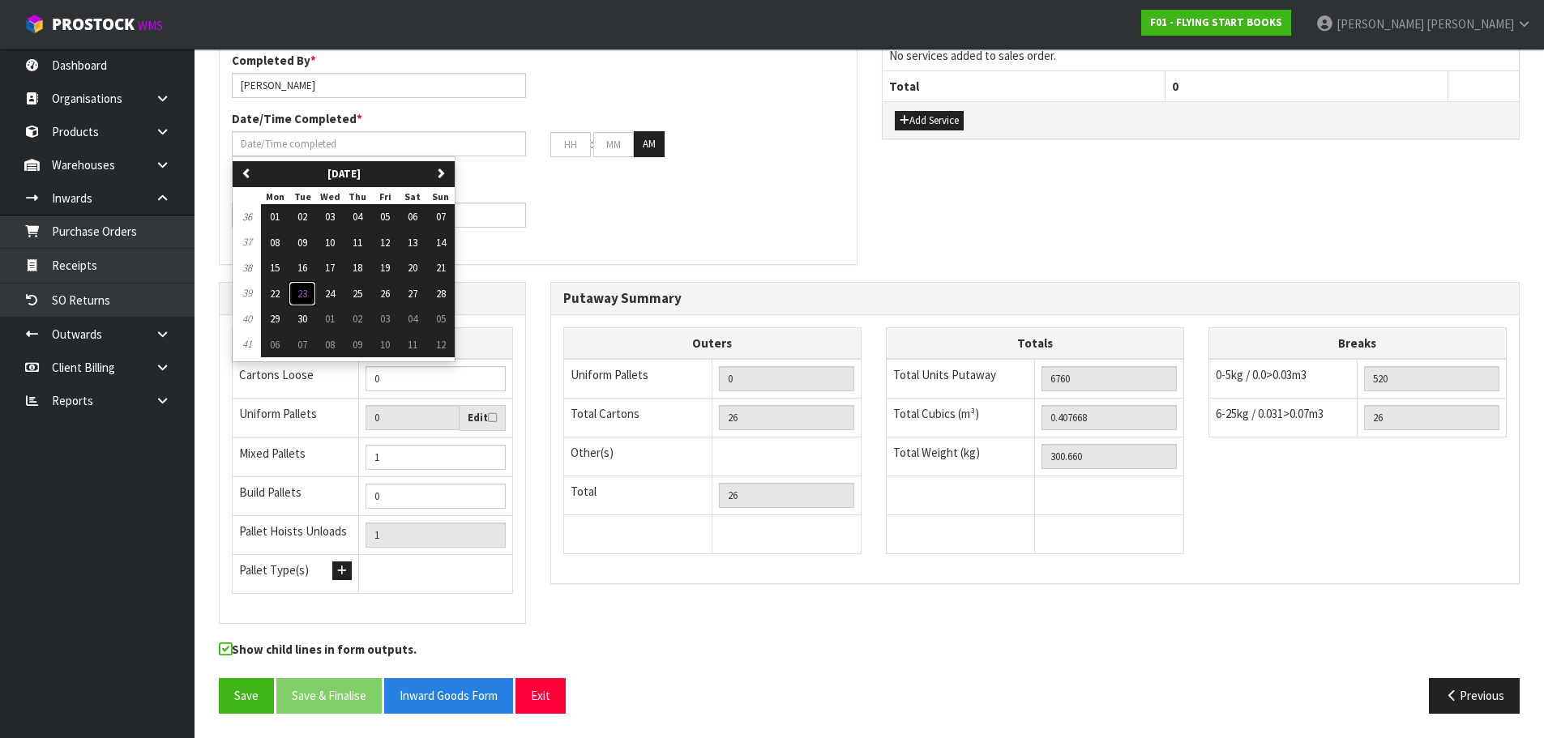
click at [300, 299] on span "23" at bounding box center [302, 294] width 10 height 14
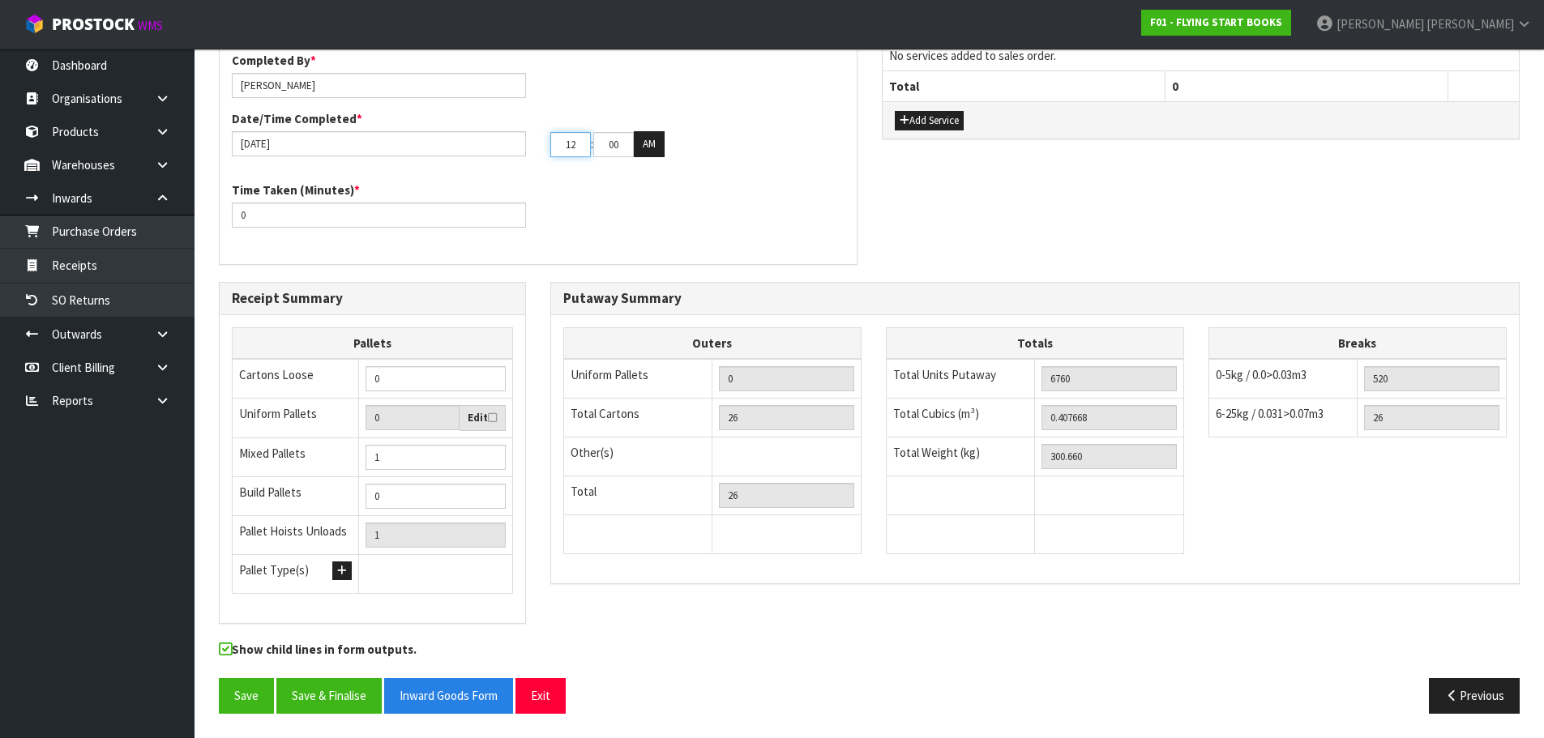
drag, startPoint x: 584, startPoint y: 145, endPoint x: 554, endPoint y: 151, distance: 31.3
click at [554, 151] on input "12" at bounding box center [570, 144] width 41 height 25
click at [634, 131] on button "AM" at bounding box center [649, 144] width 31 height 26
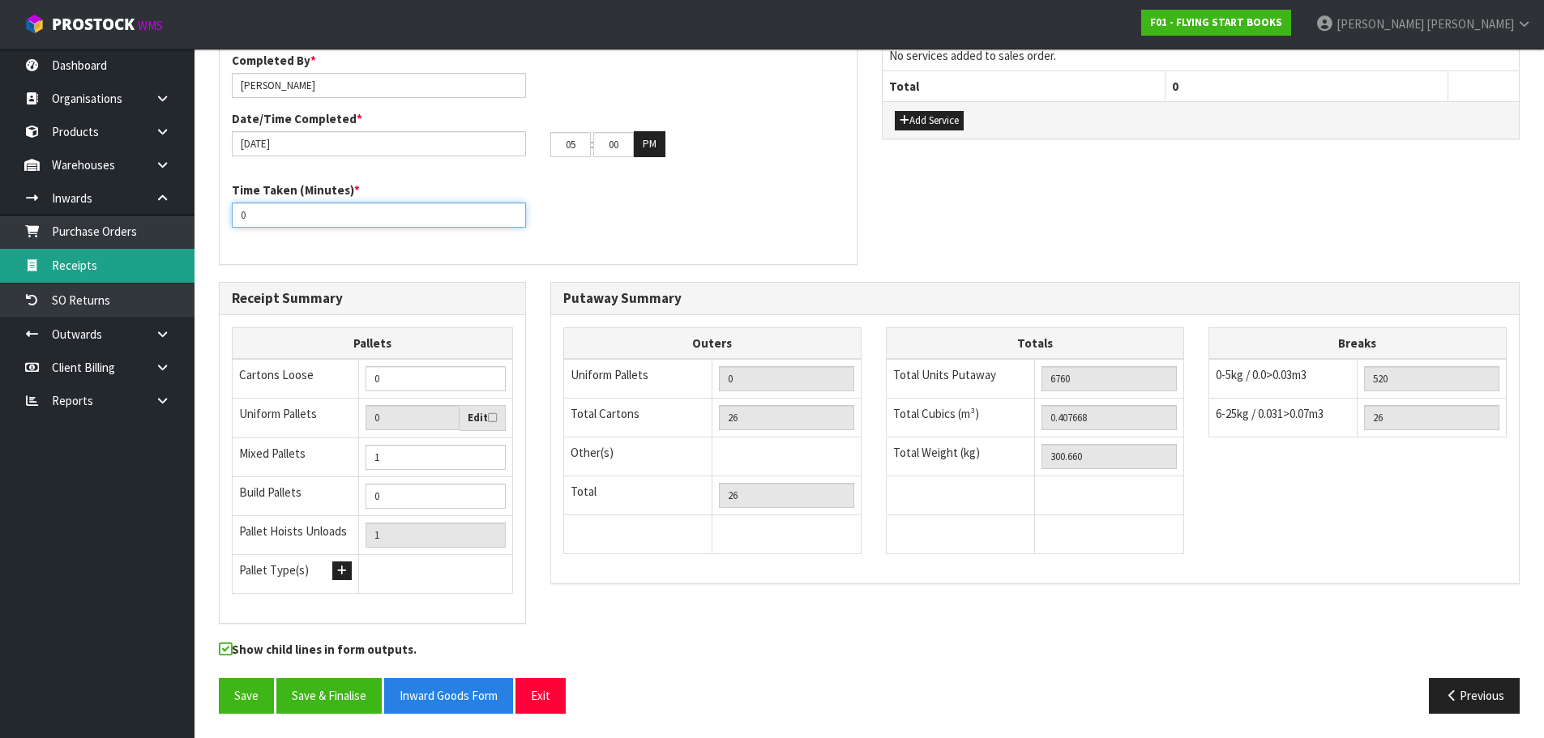
drag, startPoint x: 306, startPoint y: 208, endPoint x: 171, endPoint y: 256, distance: 143.5
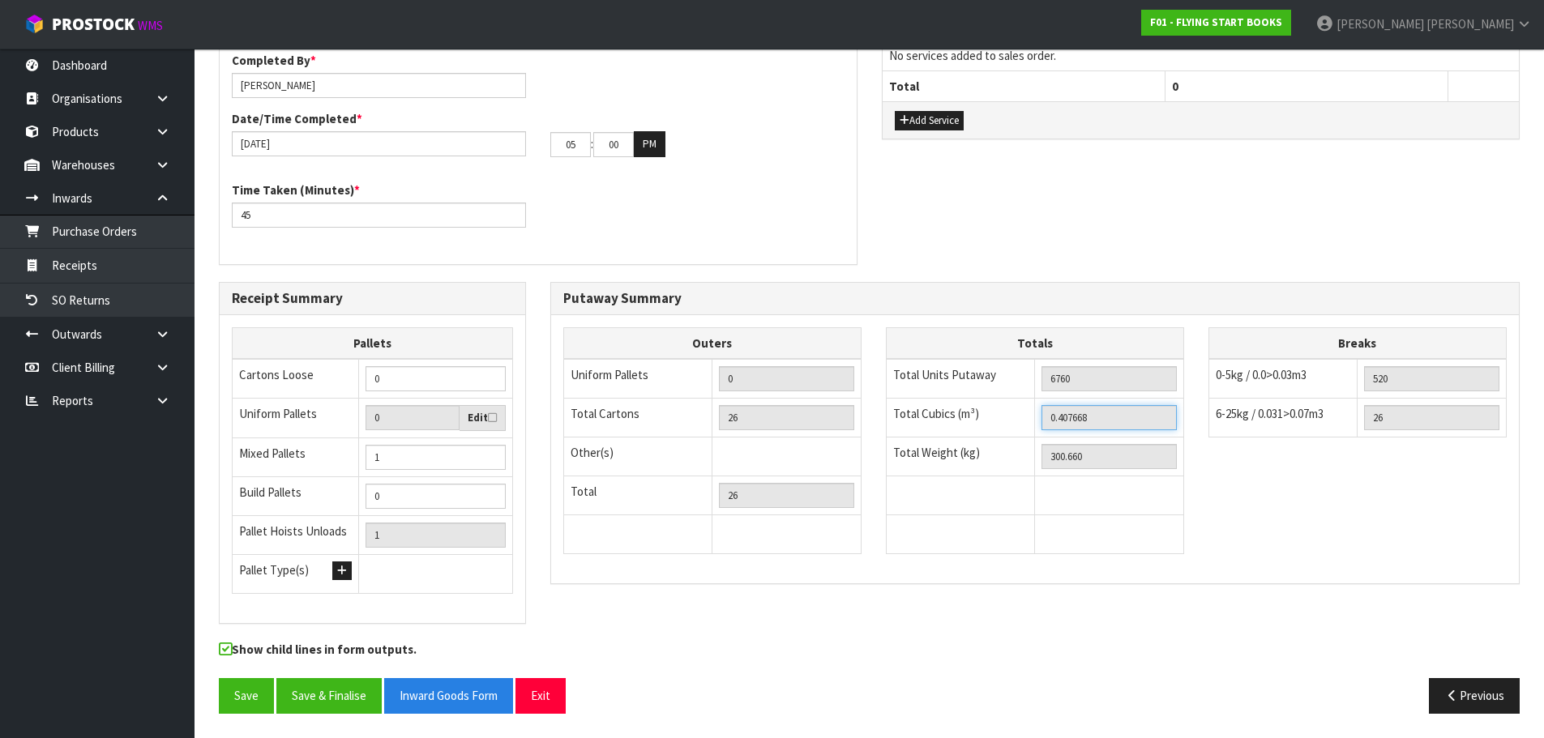
click at [1074, 413] on input "0.407668" at bounding box center [1108, 417] width 135 height 25
click at [1505, 699] on button "Previous" at bounding box center [1474, 695] width 91 height 35
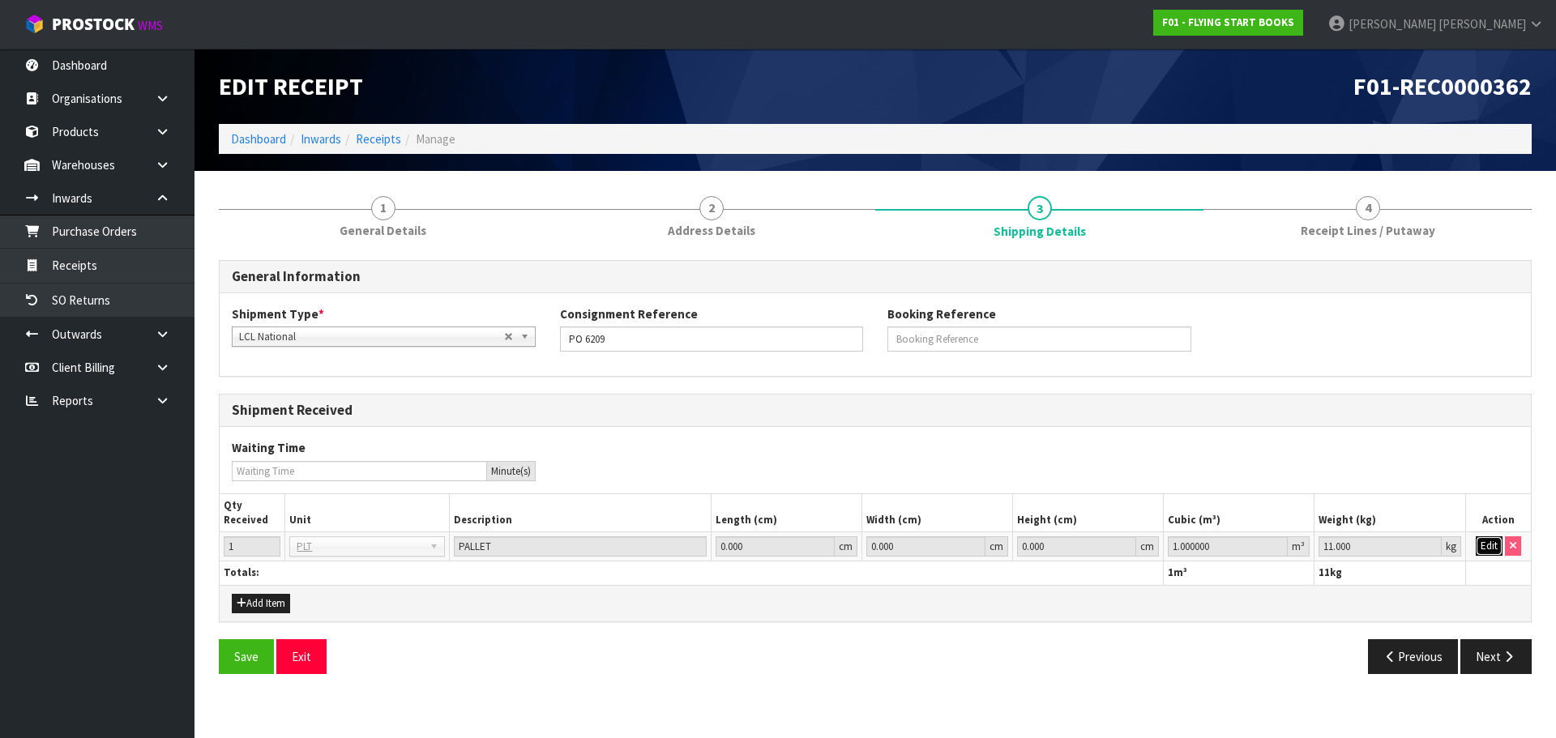
click at [1486, 545] on button "Edit" at bounding box center [1489, 546] width 27 height 19
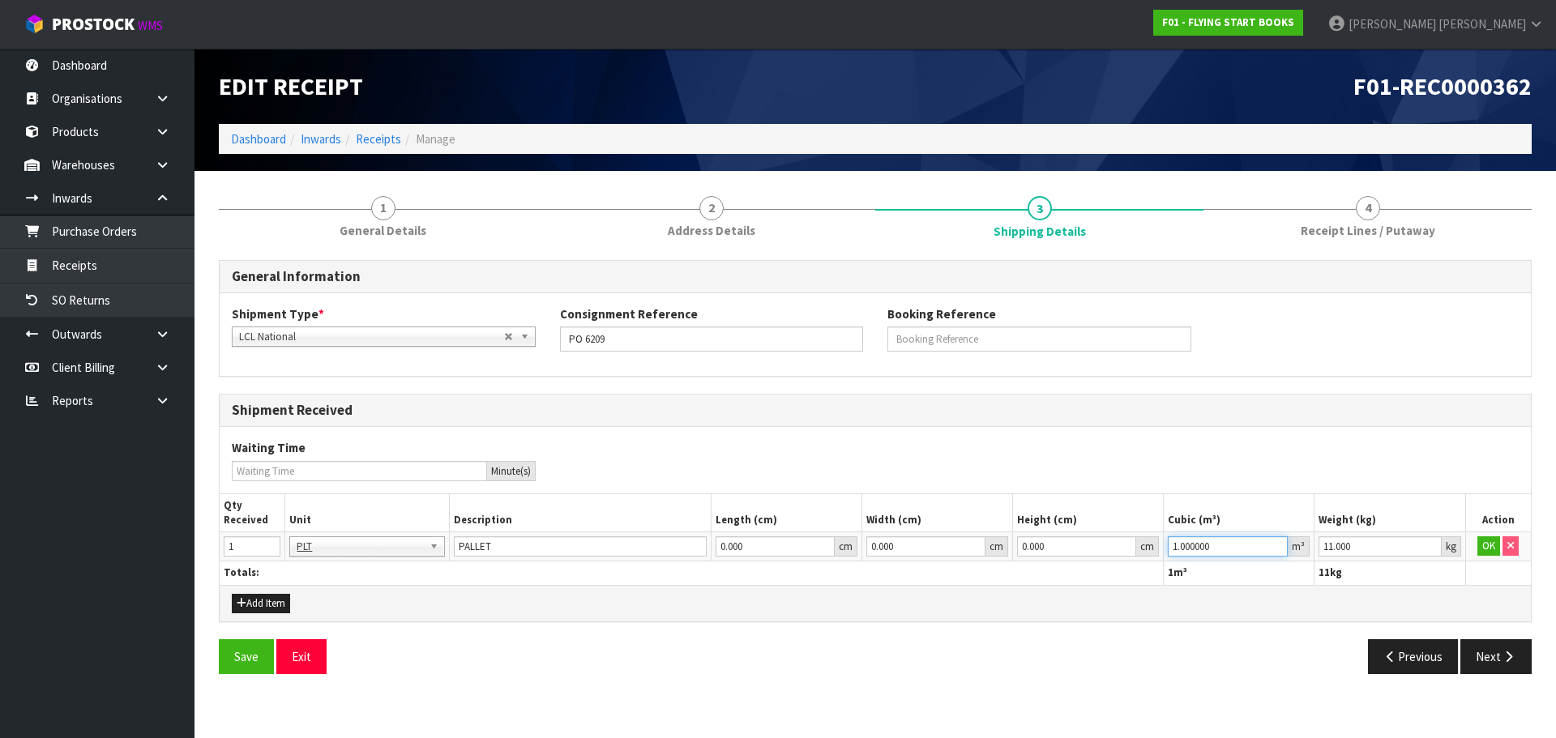
drag, startPoint x: 1238, startPoint y: 547, endPoint x: 1028, endPoint y: 532, distance: 211.3
click at [1028, 532] on tr "1 BAG BAR BSK BIN BTL BOX BDL CAB CGE CTN CSE COI CRA CRT CBE CYL DRM JAR MTR P…" at bounding box center [875, 546] width 1311 height 29
paste input "0.407668"
click at [1490, 550] on button "OK" at bounding box center [1488, 546] width 23 height 19
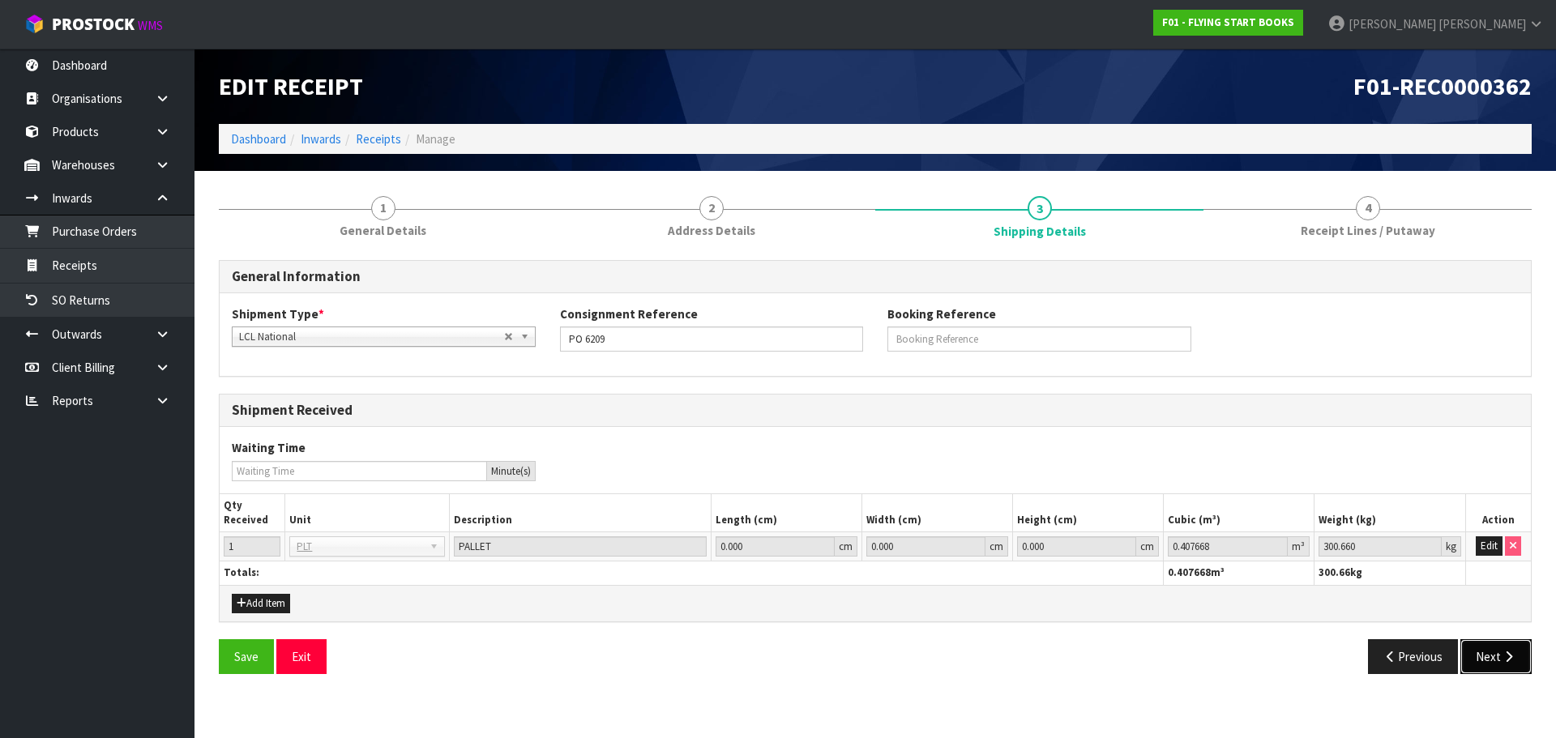
click at [1490, 669] on button "Next" at bounding box center [1495, 656] width 71 height 35
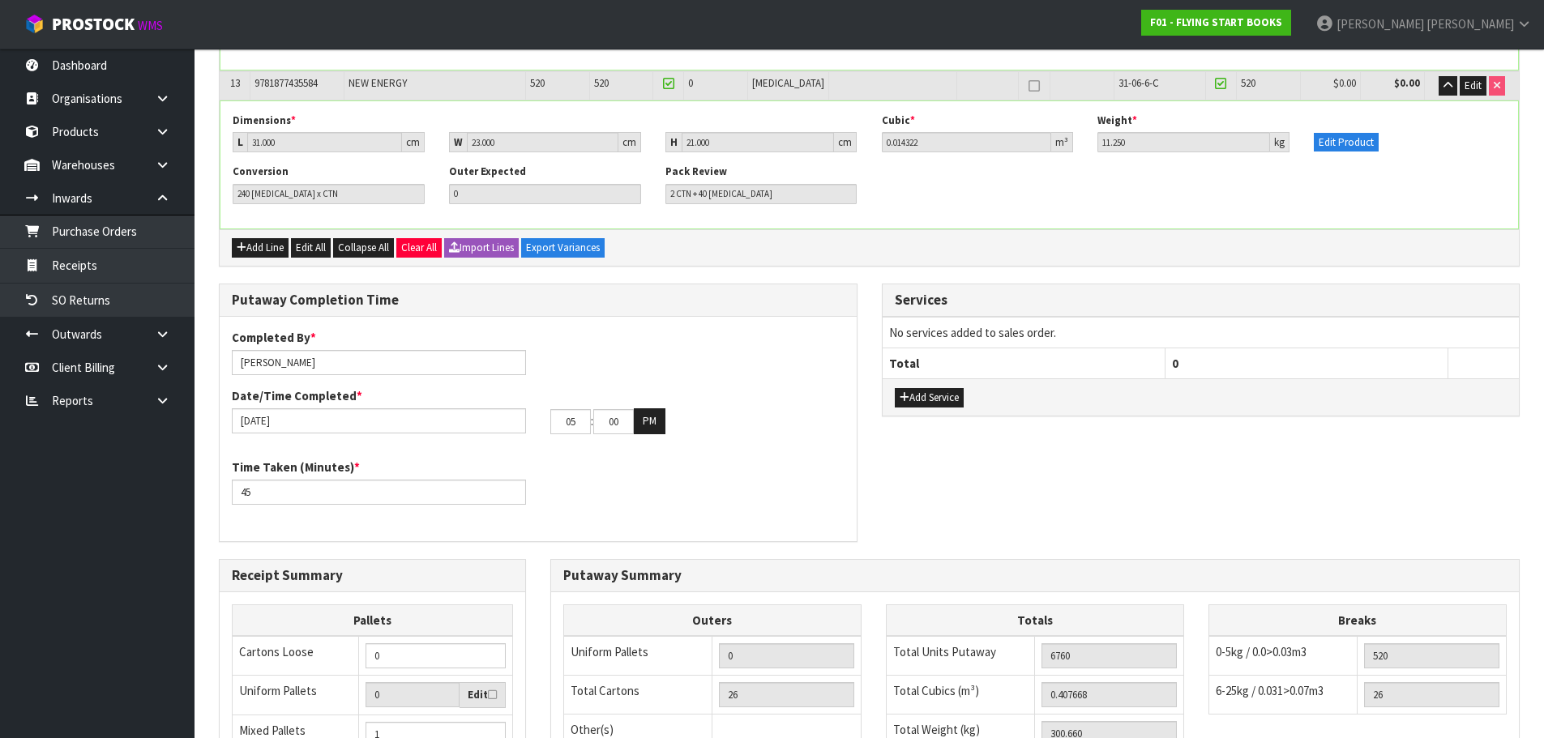
scroll to position [2269, 0]
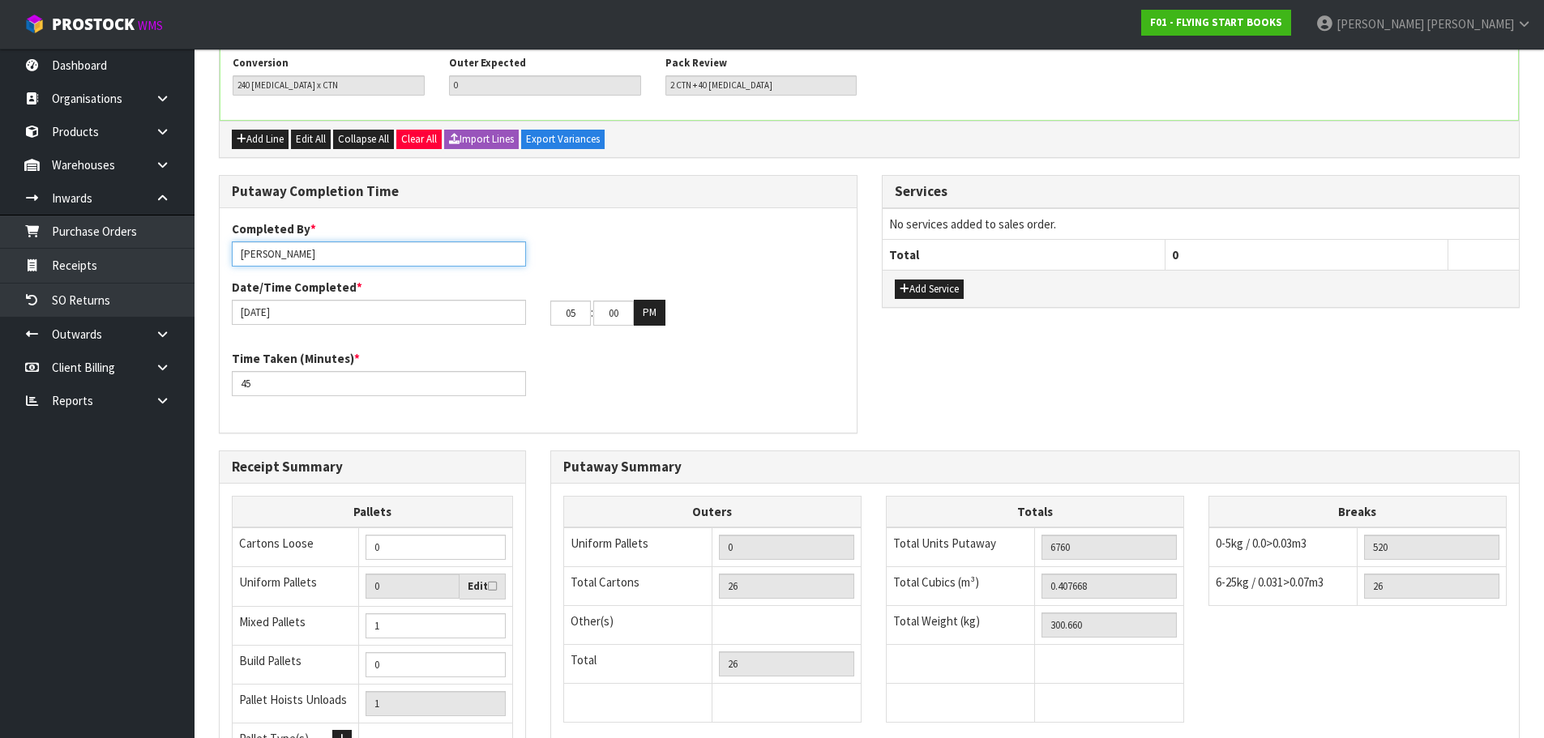
drag, startPoint x: 314, startPoint y: 260, endPoint x: 272, endPoint y: 285, distance: 49.1
click at [272, 285] on div "Completed By * James Luff Date/Time Completed * 23/09/2025 05 : 00 : 00 PM" at bounding box center [538, 279] width 637 height 118
click at [668, 267] on div "Completed By * James Date/Time Completed * 23/09/2025 05 : 00 : 00 PM" at bounding box center [538, 279] width 637 height 118
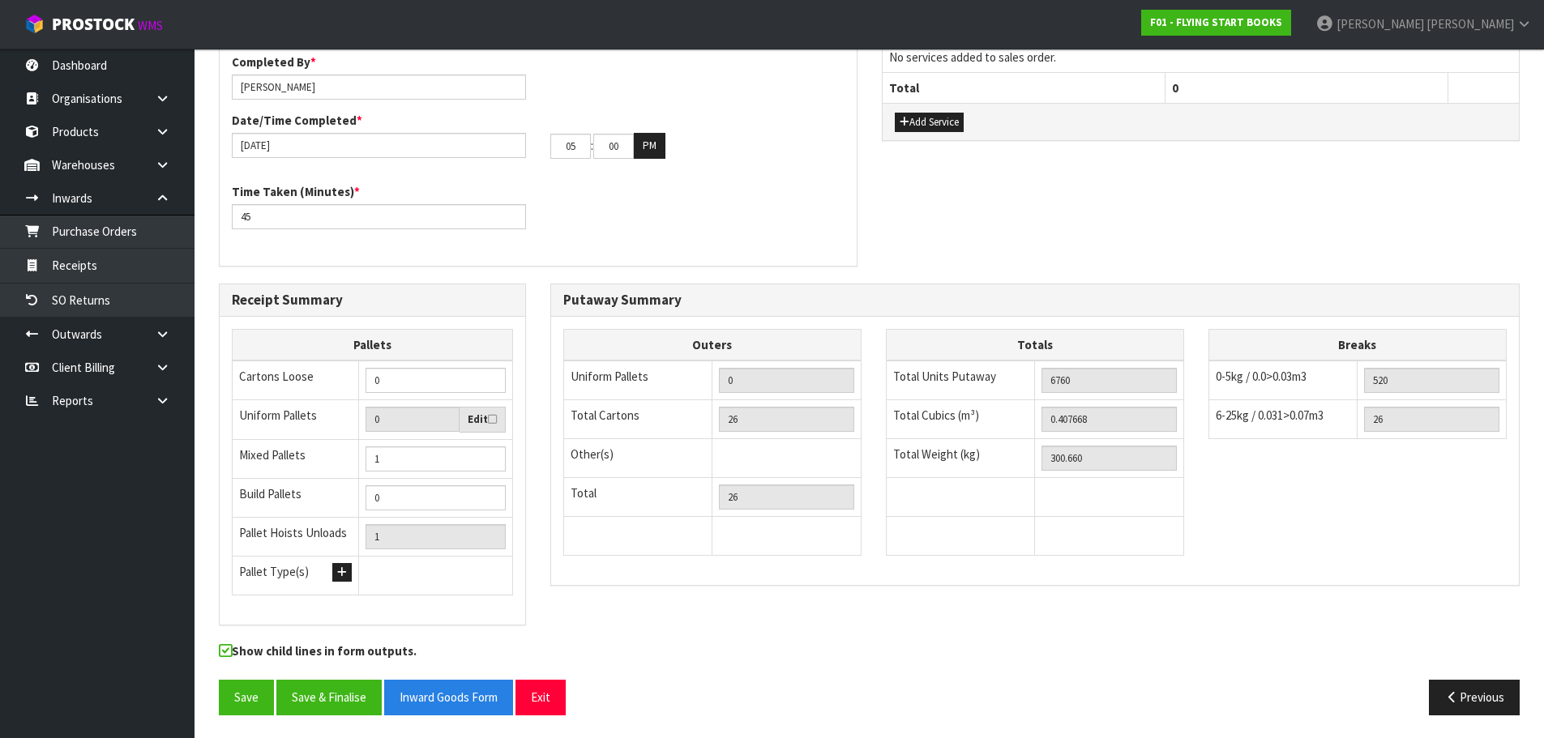
scroll to position [2438, 0]
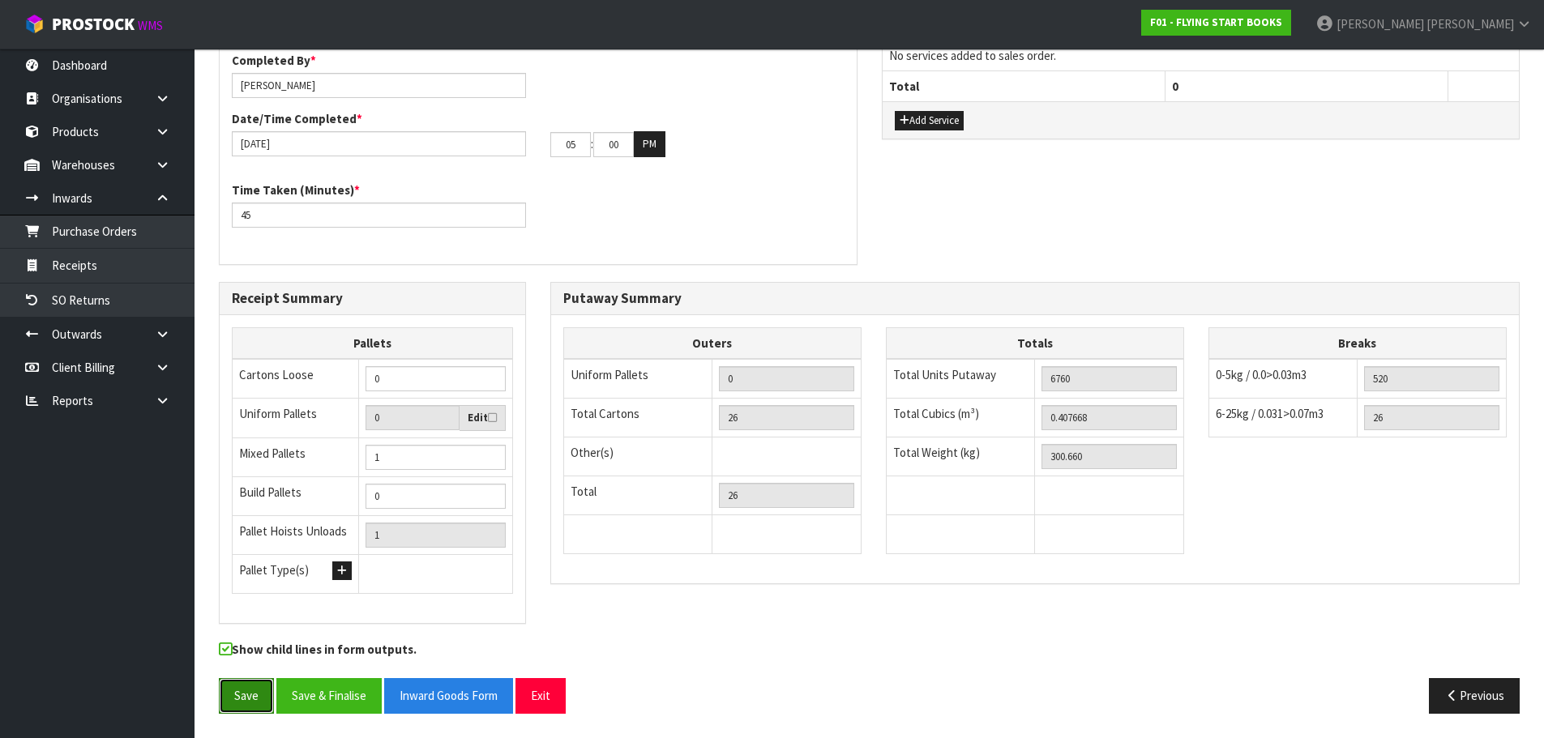
click at [241, 686] on button "Save" at bounding box center [246, 695] width 55 height 35
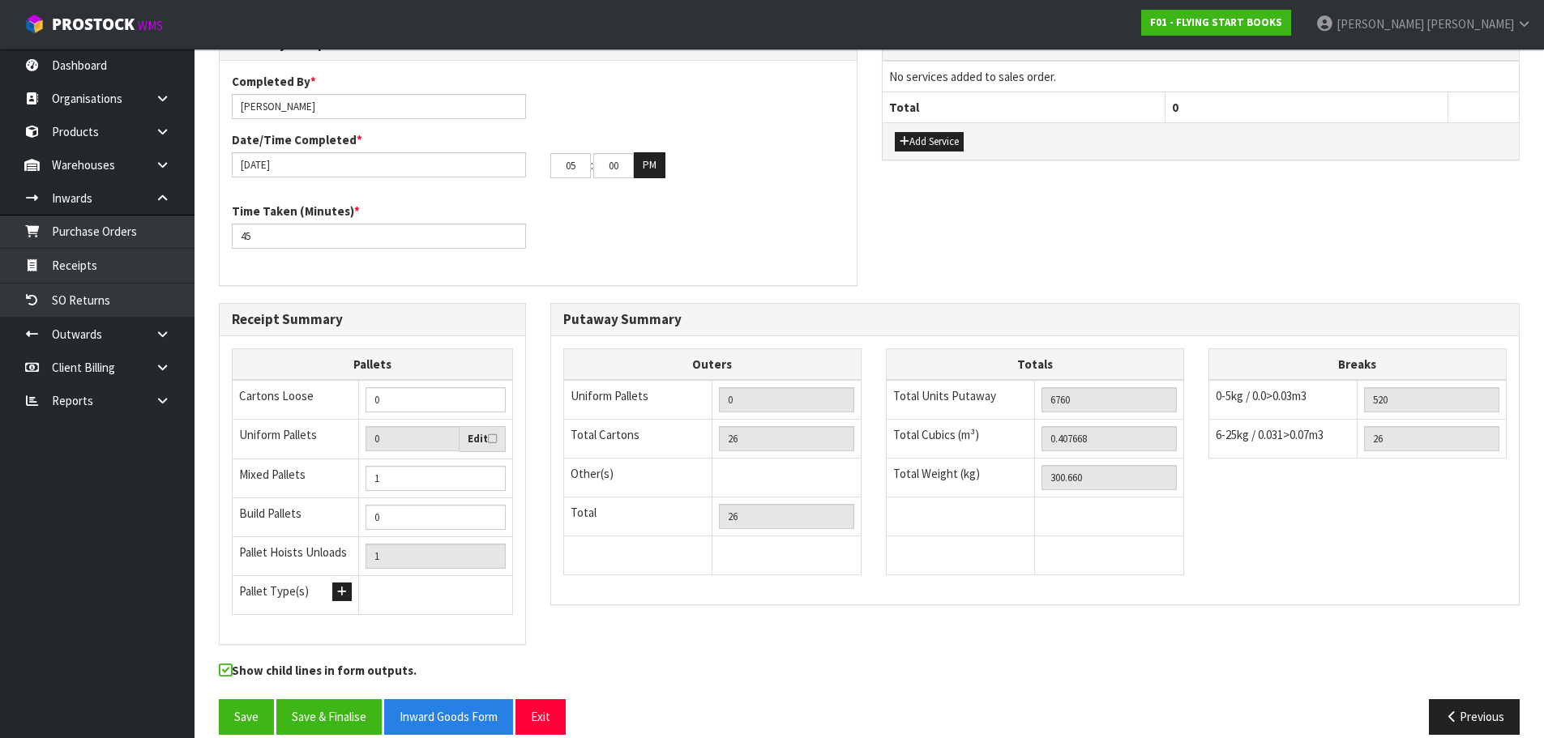
scroll to position [823, 0]
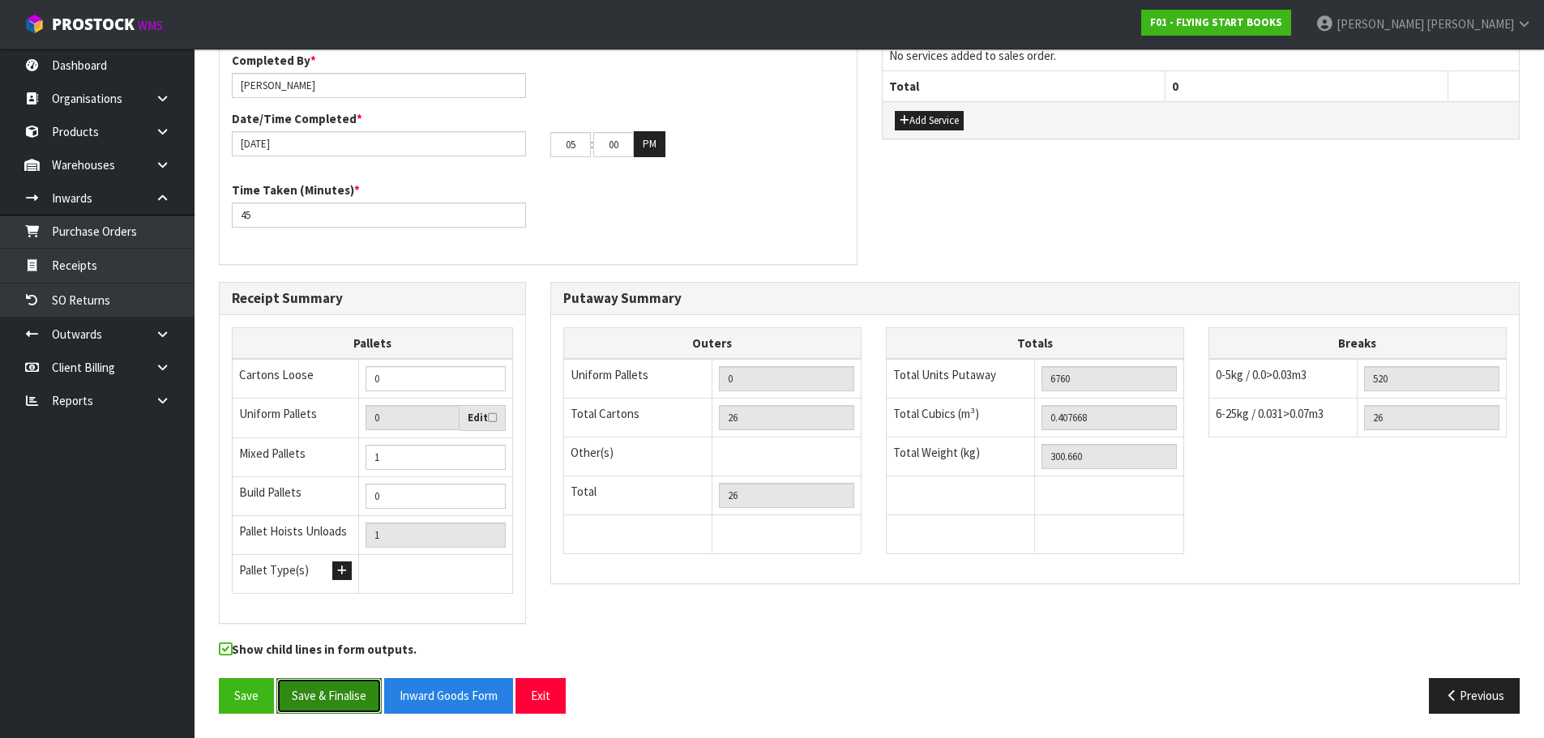
click at [327, 708] on button "Save & Finalise" at bounding box center [328, 695] width 105 height 35
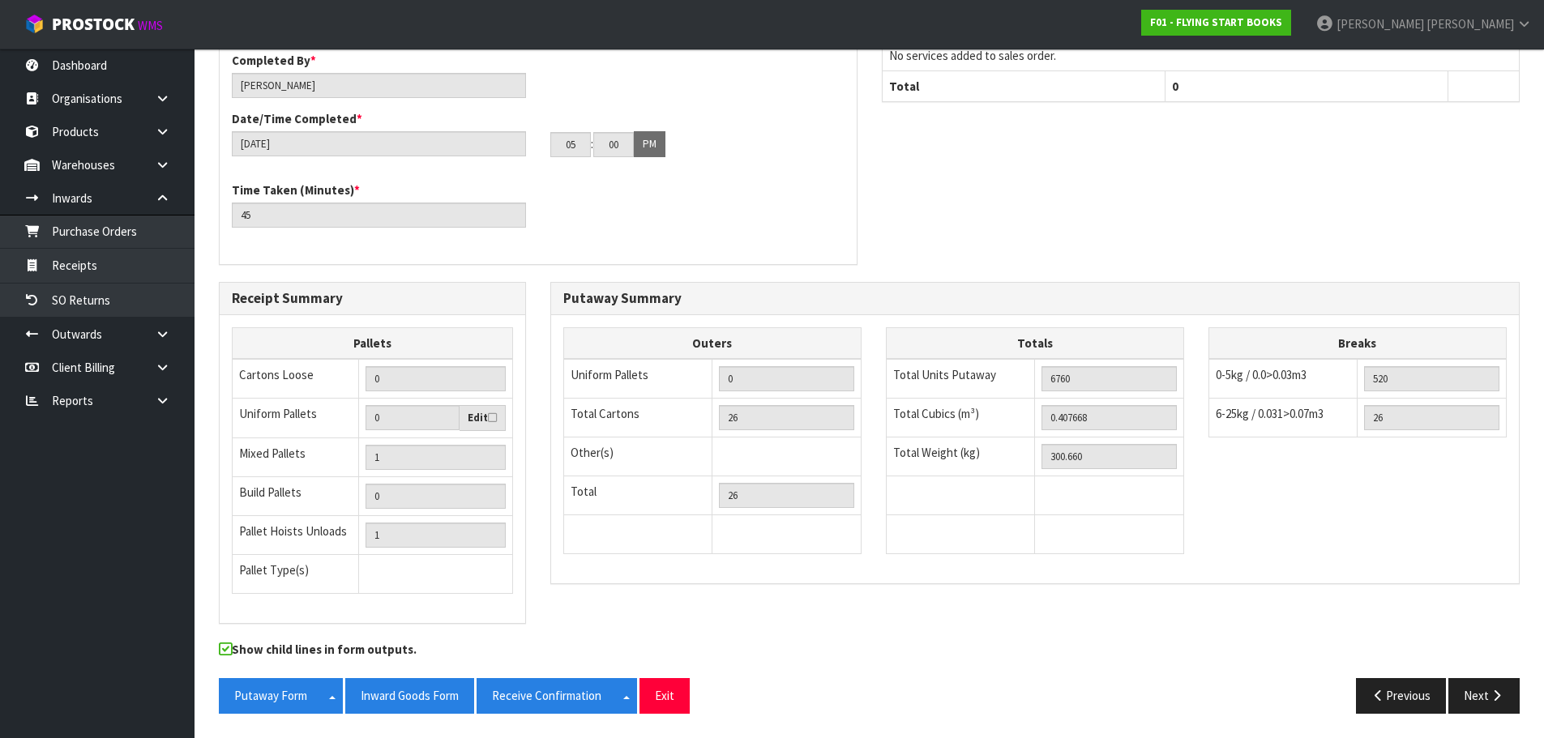
scroll to position [0, 0]
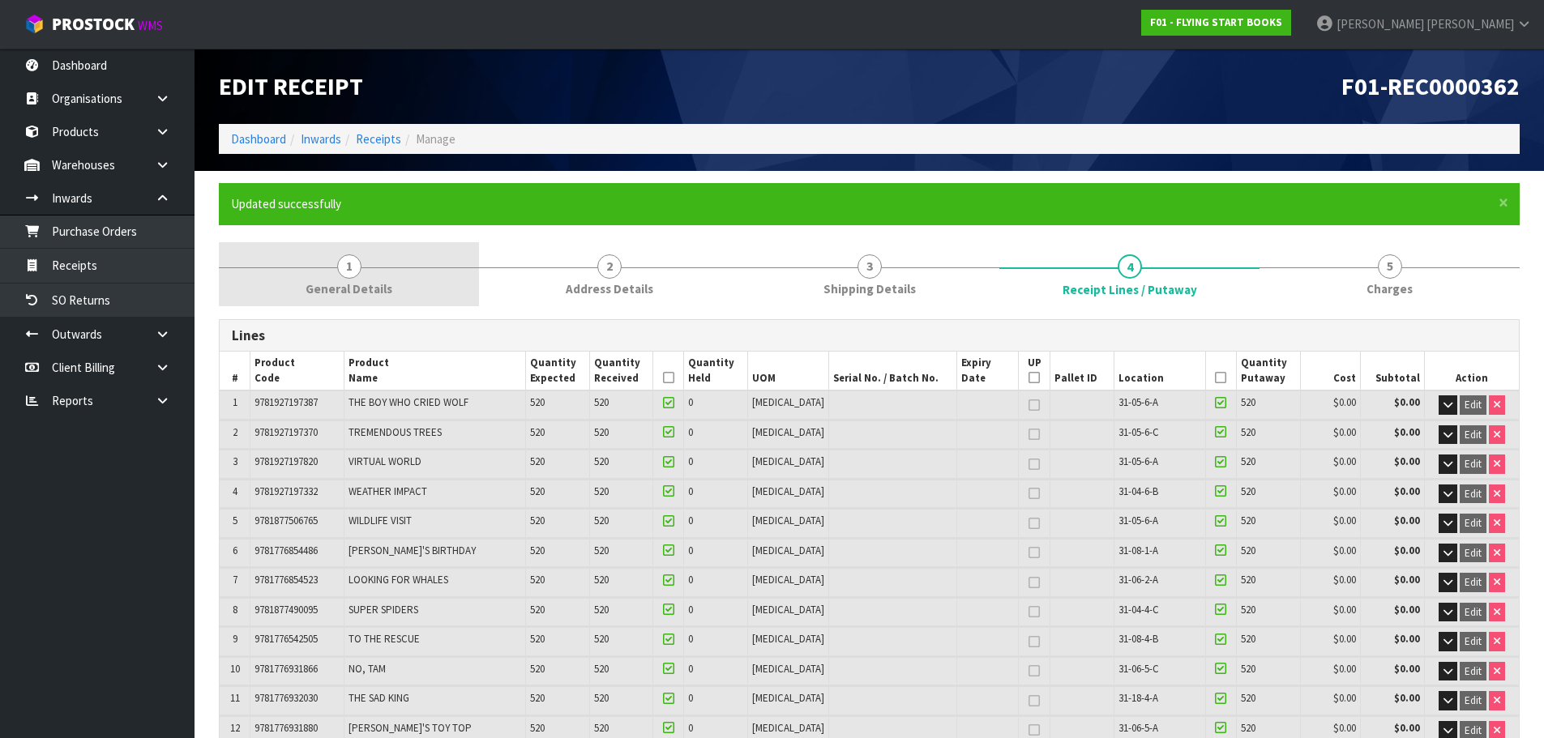
click at [368, 267] on link "1 General Details" at bounding box center [349, 274] width 260 height 64
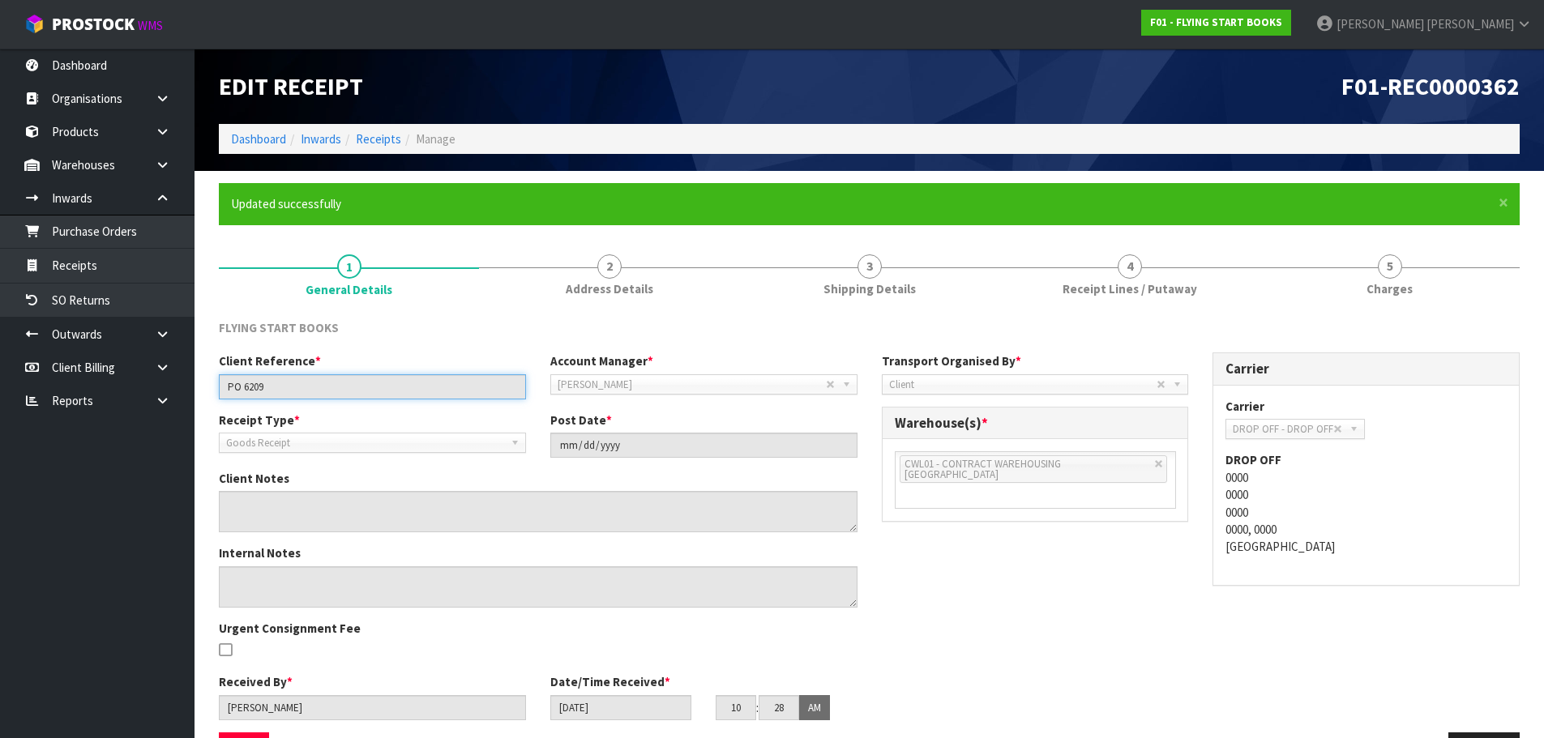
click at [257, 386] on input "PO 6209" at bounding box center [372, 386] width 307 height 25
click at [256, 386] on input "PO 6209" at bounding box center [372, 386] width 307 height 25
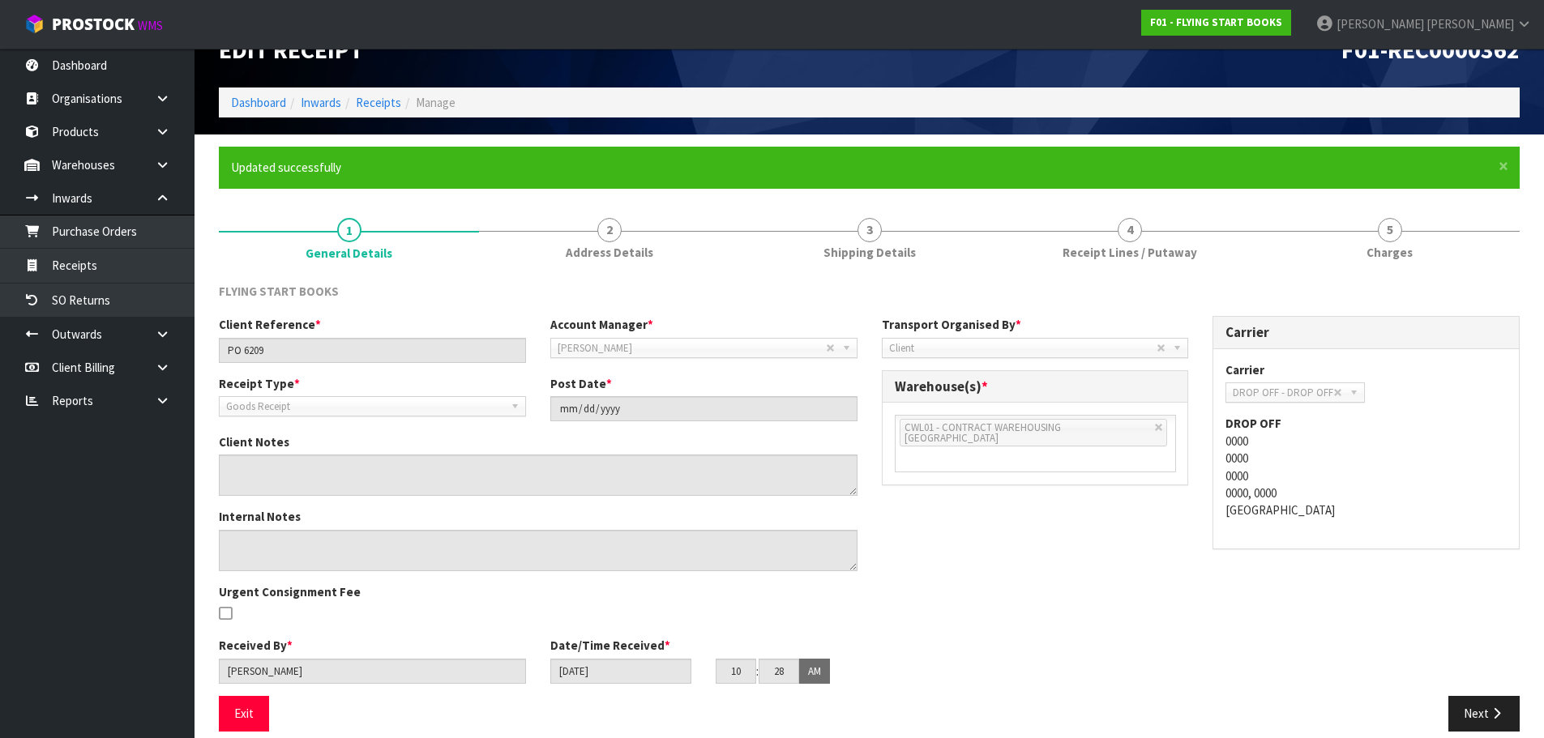
scroll to position [54, 0]
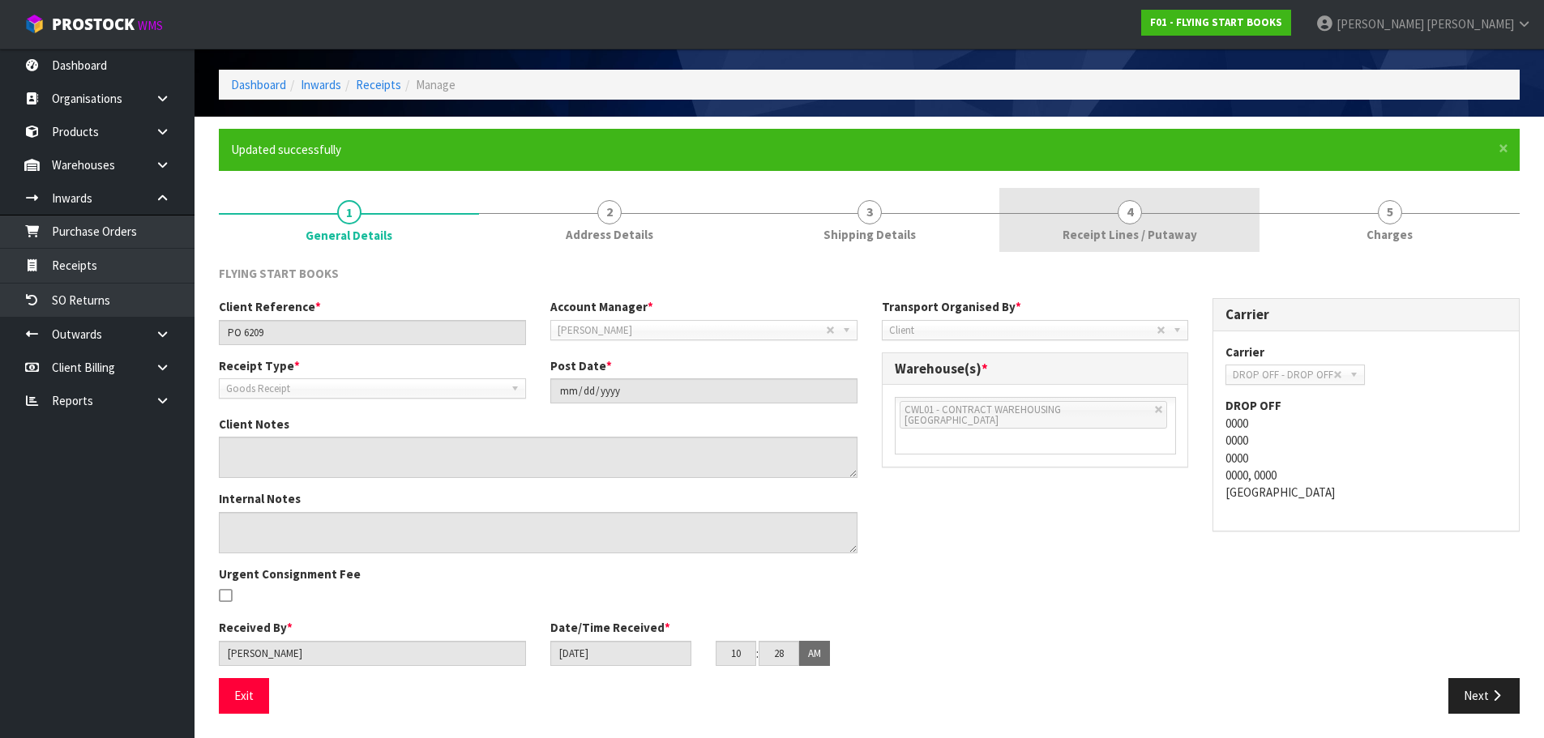
click at [1144, 204] on link "4 Receipt Lines / Putaway" at bounding box center [1129, 220] width 260 height 64
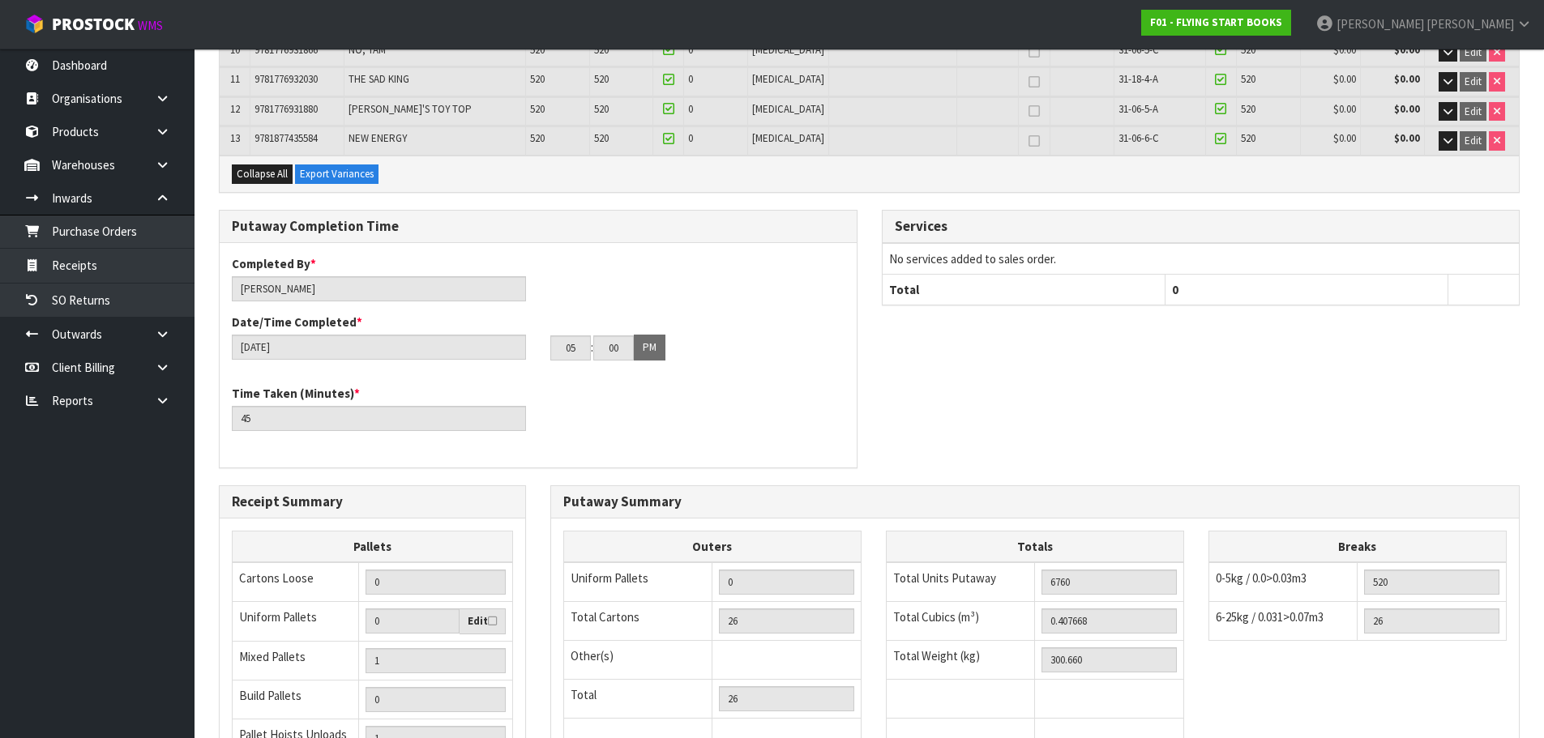
scroll to position [823, 0]
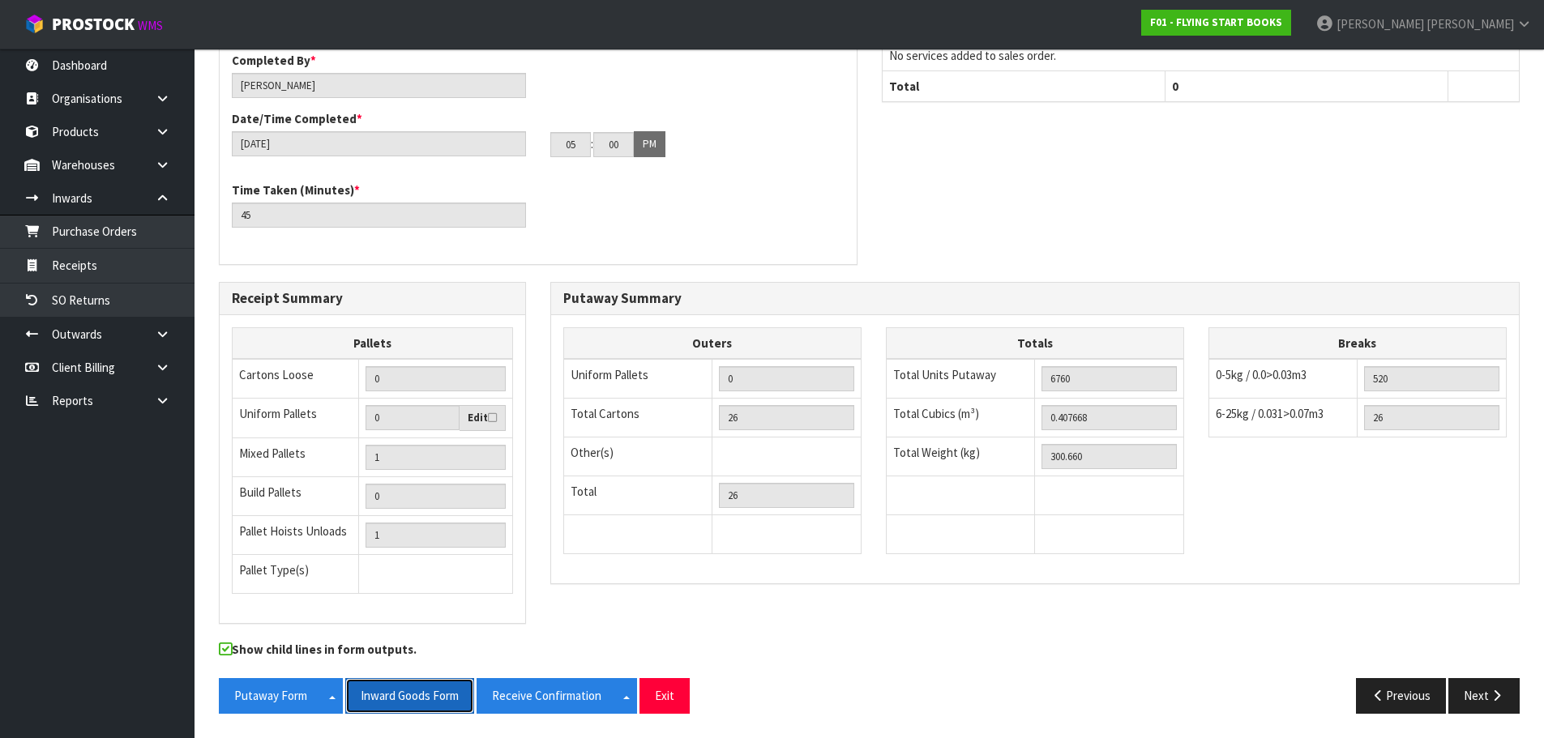
click at [425, 690] on button "Inward Goods Form" at bounding box center [409, 695] width 129 height 35
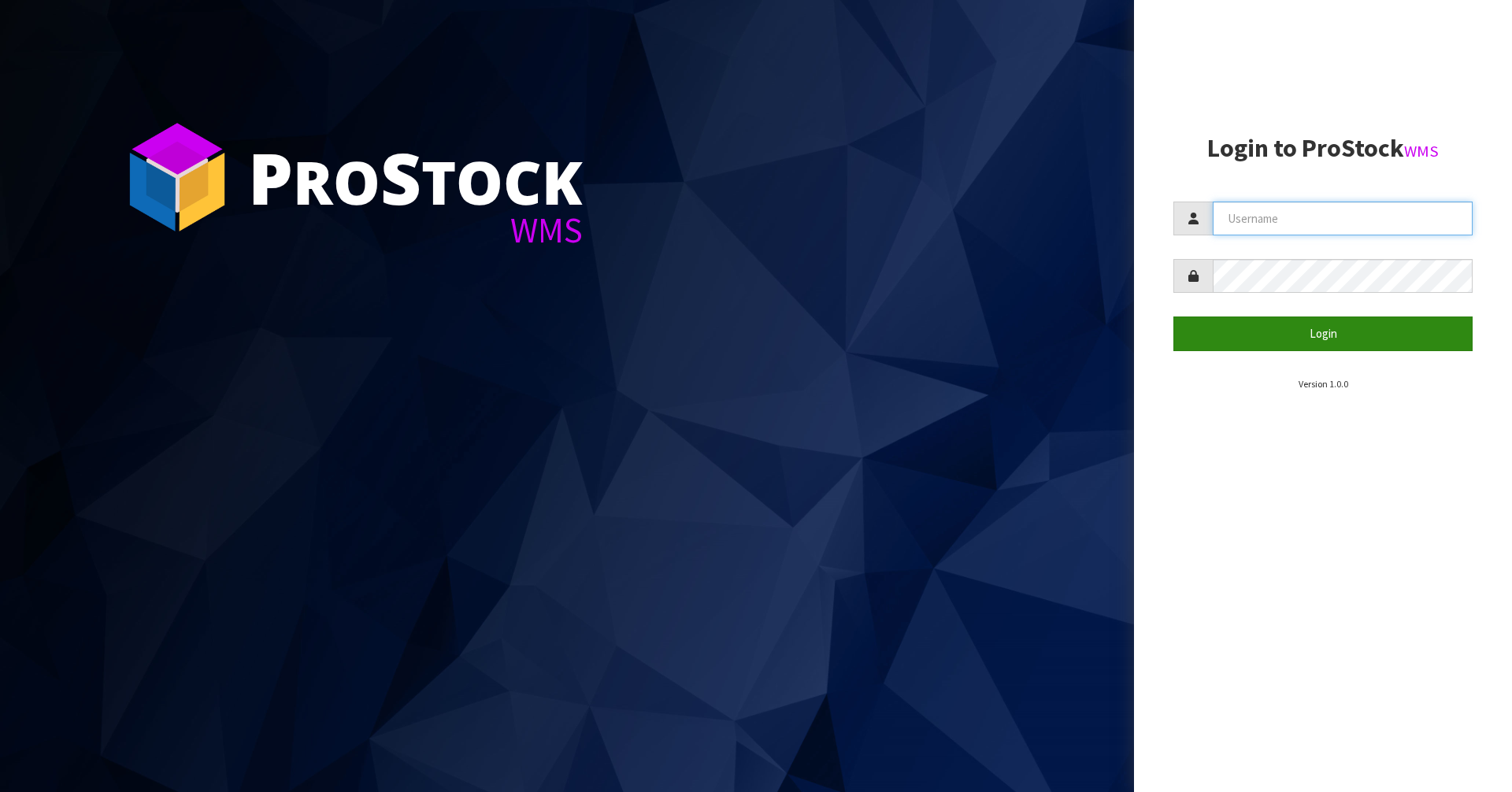
type input "[PERSON_NAME]"
click at [1303, 343] on button "Login" at bounding box center [1323, 333] width 299 height 34
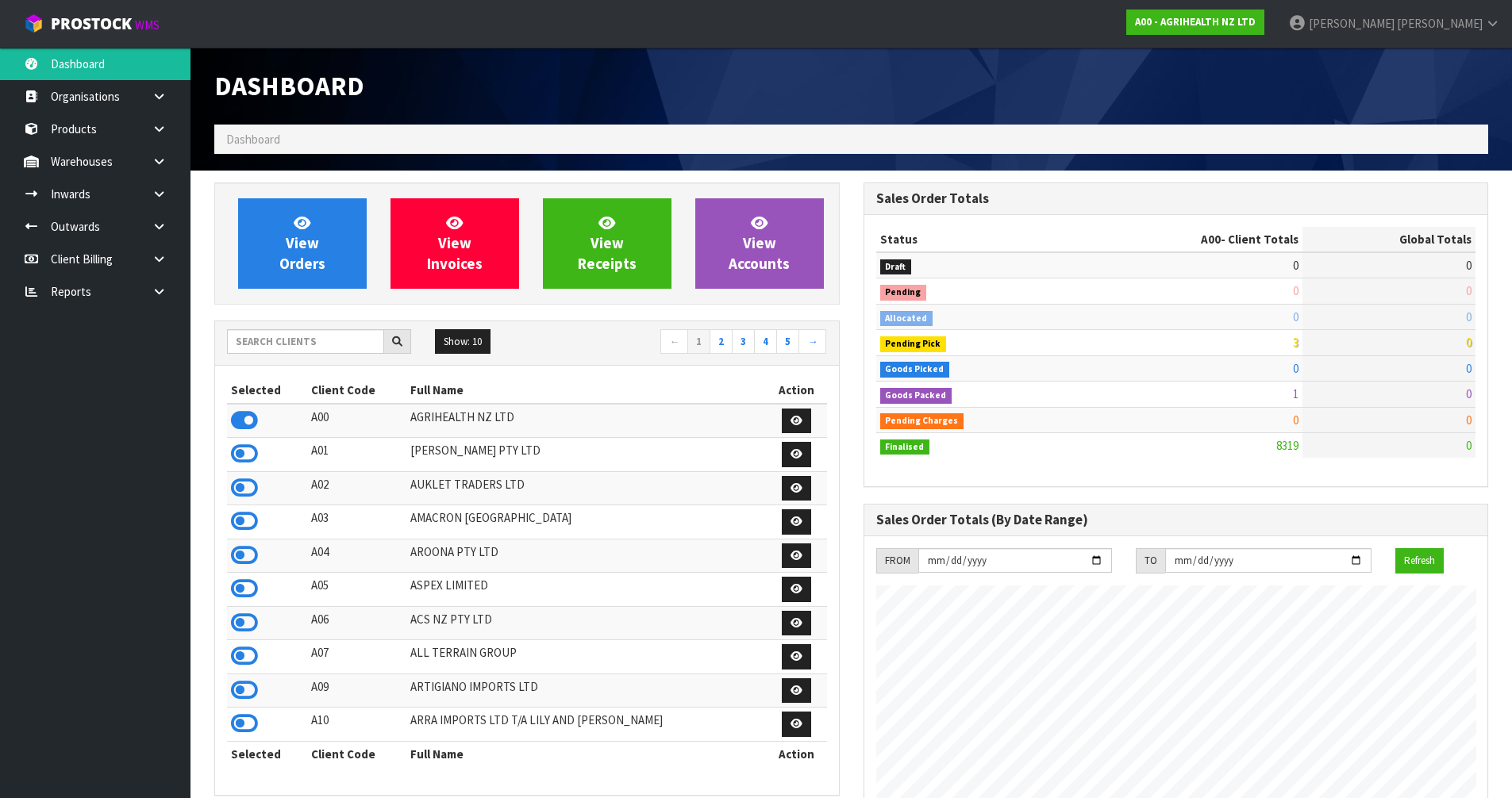
scroll to position [1202, 648]
click at [343, 338] on input "text" at bounding box center [306, 341] width 157 height 24
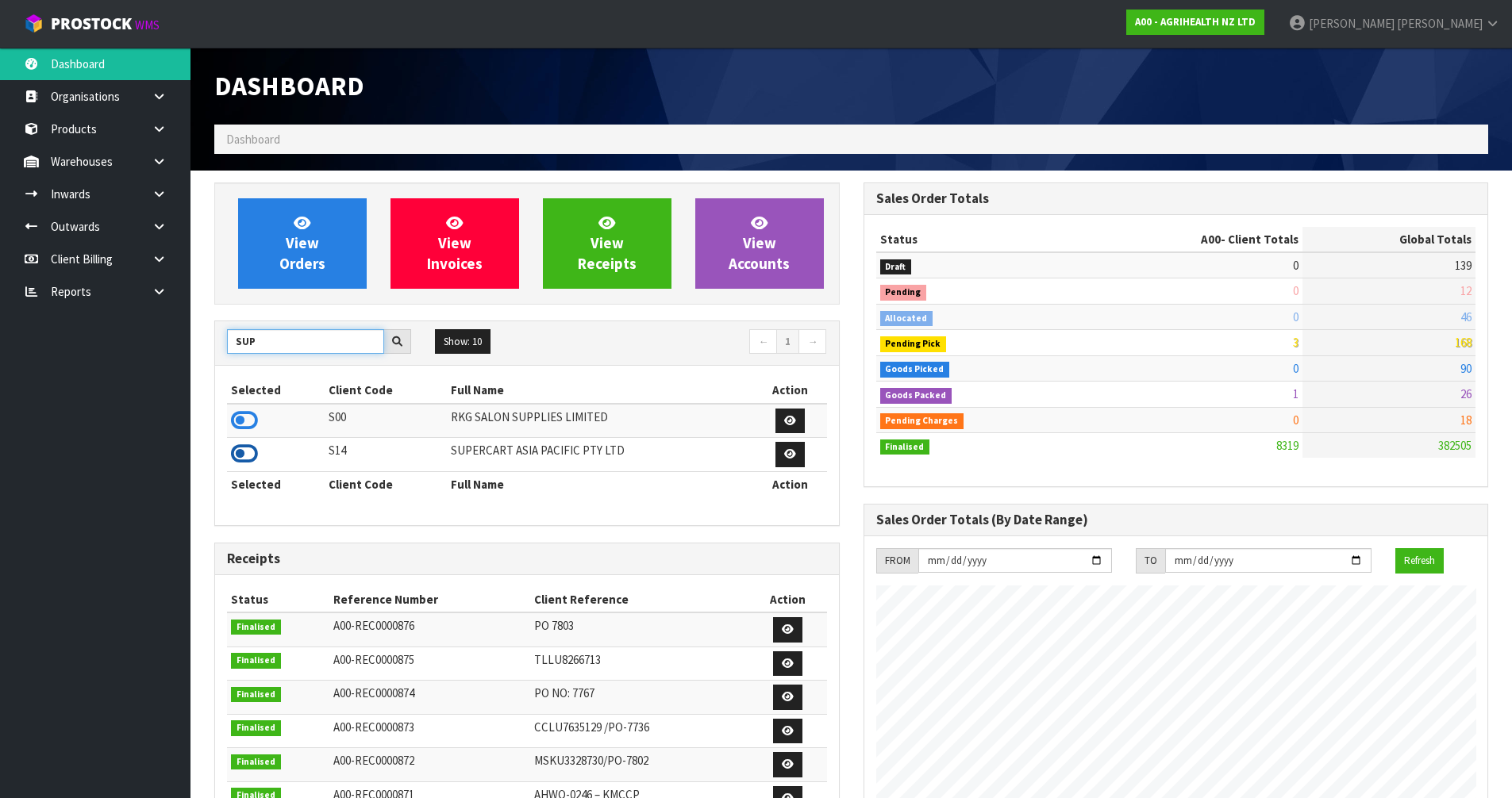
type input "SUP"
click at [250, 449] on icon at bounding box center [245, 453] width 27 height 23
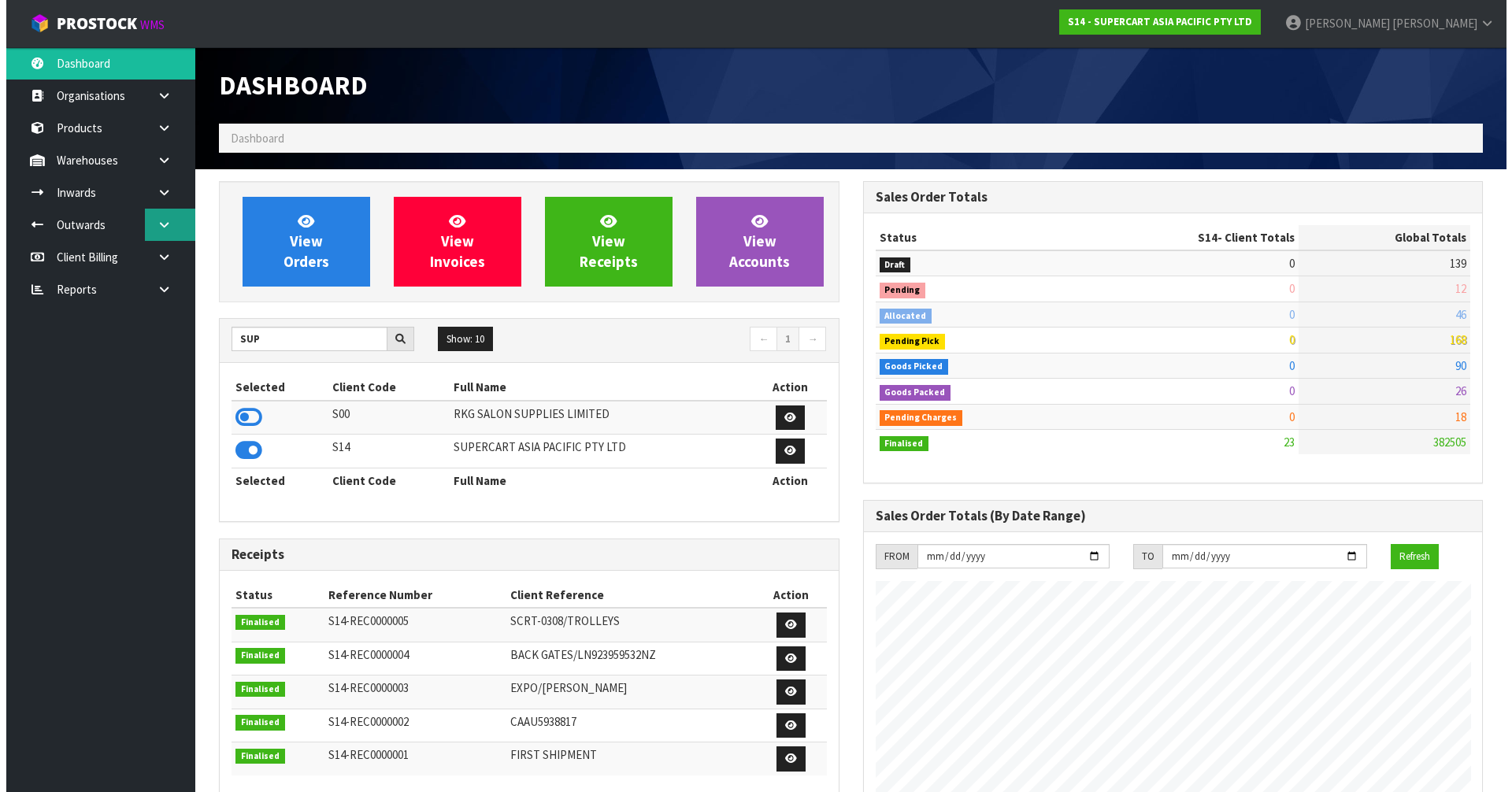
scroll to position [786626, 786900]
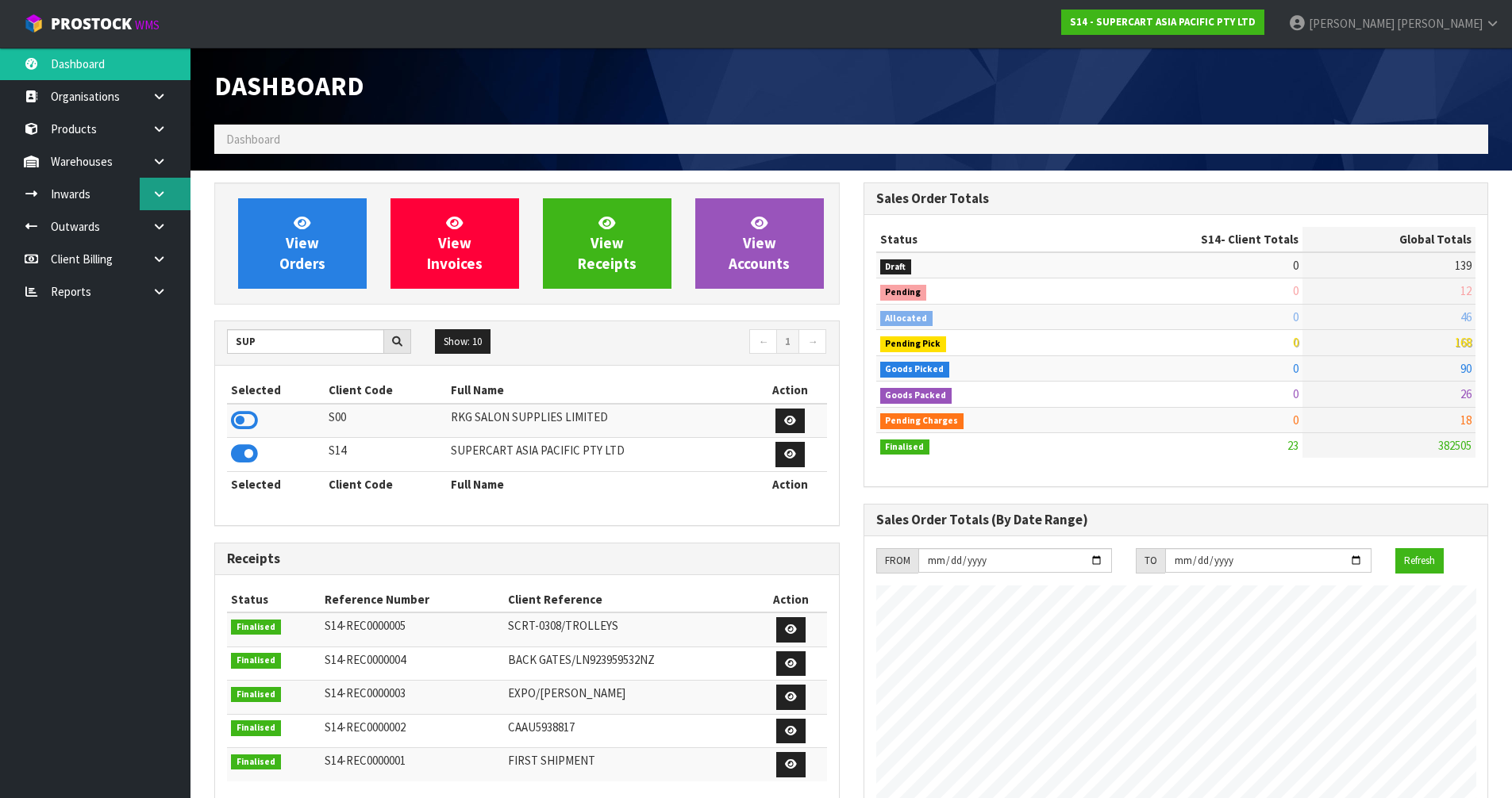
click at [159, 197] on icon at bounding box center [159, 194] width 15 height 12
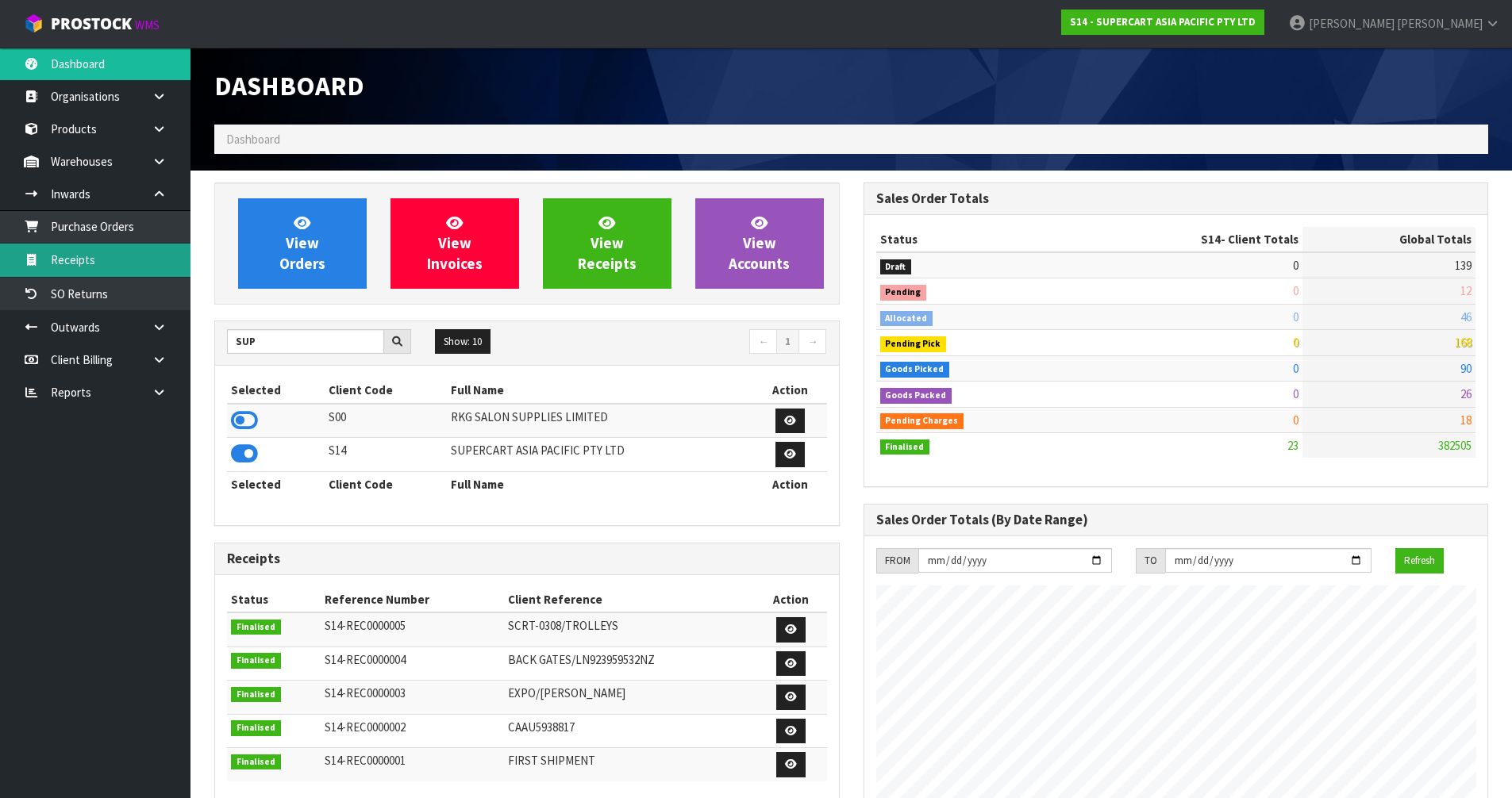
click at [111, 245] on link "Receipts" at bounding box center [95, 259] width 191 height 32
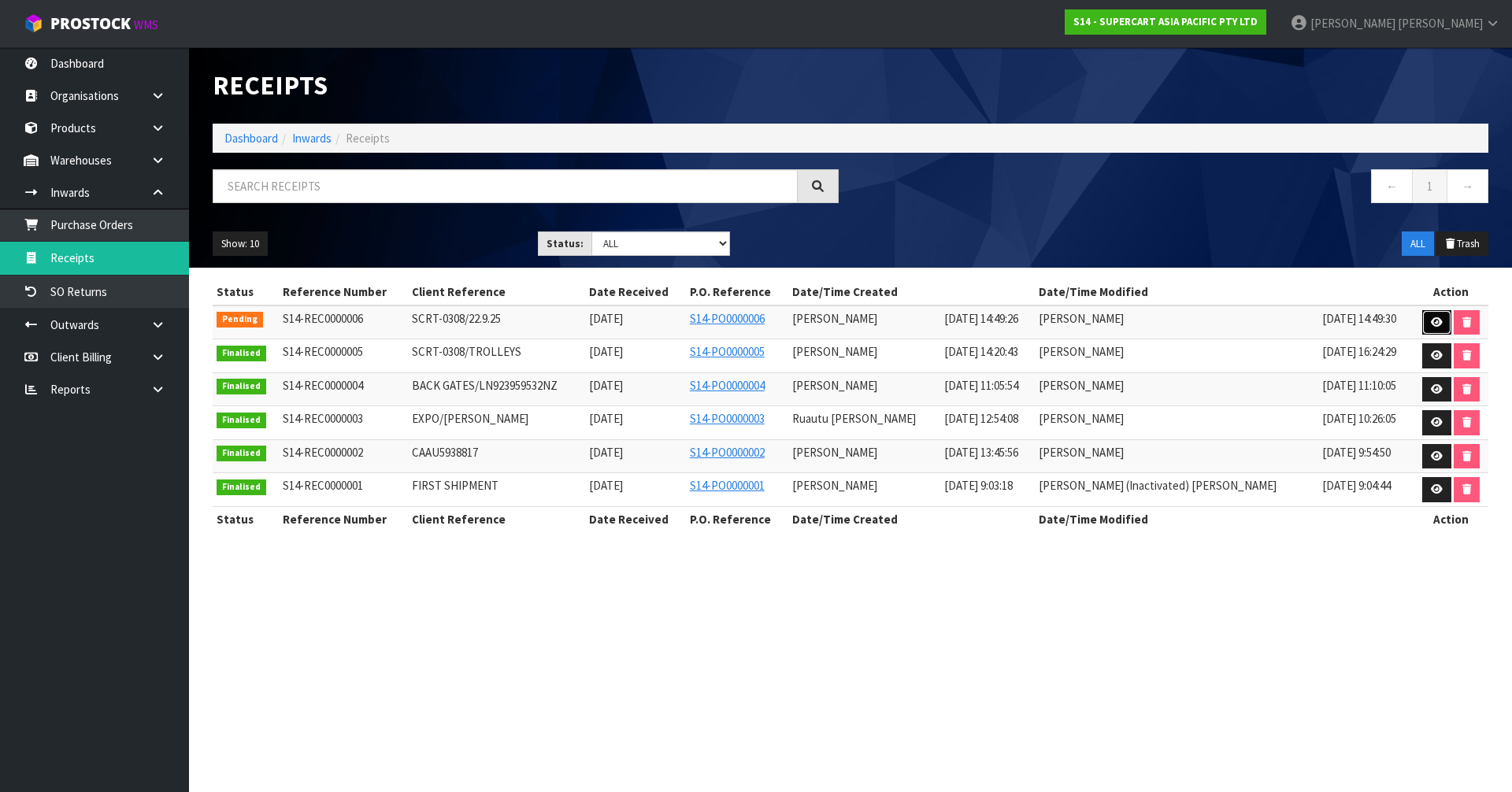
click at [1427, 327] on link at bounding box center [1437, 323] width 29 height 25
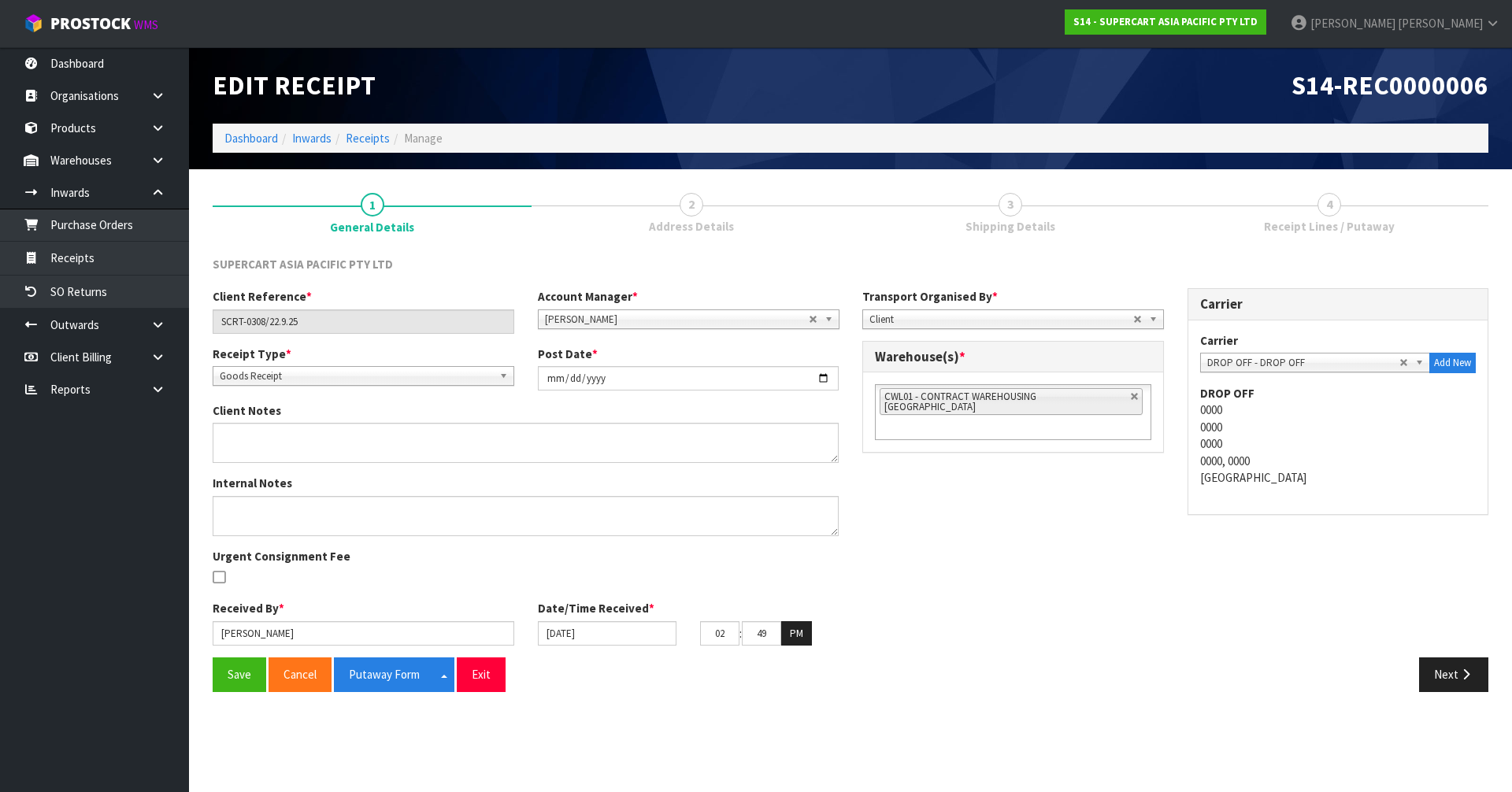
click at [1028, 199] on link "3 Shipping Details" at bounding box center [1010, 212] width 319 height 62
click at [1445, 671] on button "Next" at bounding box center [1453, 674] width 69 height 34
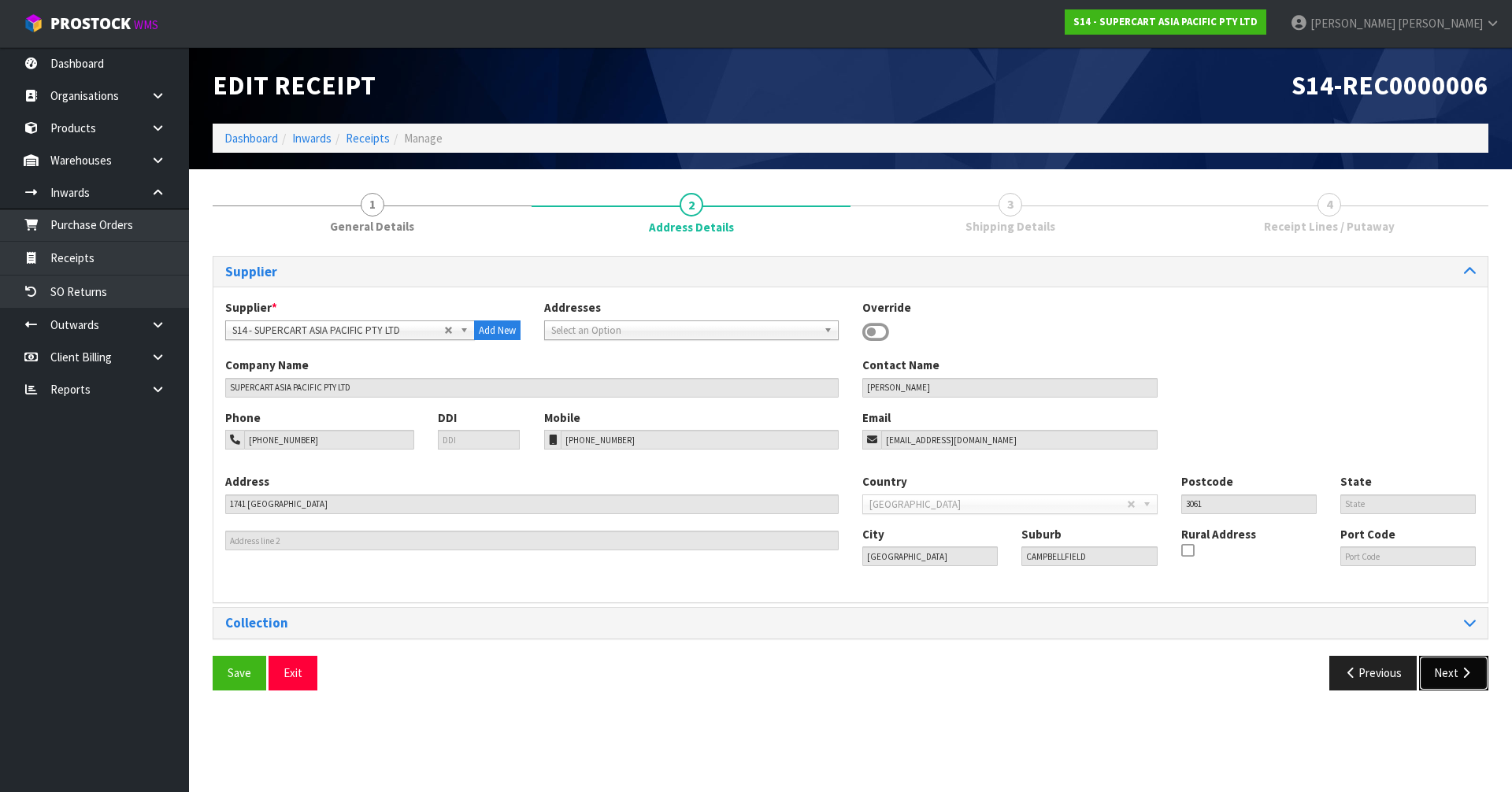
click at [1445, 671] on button "Next" at bounding box center [1453, 672] width 69 height 34
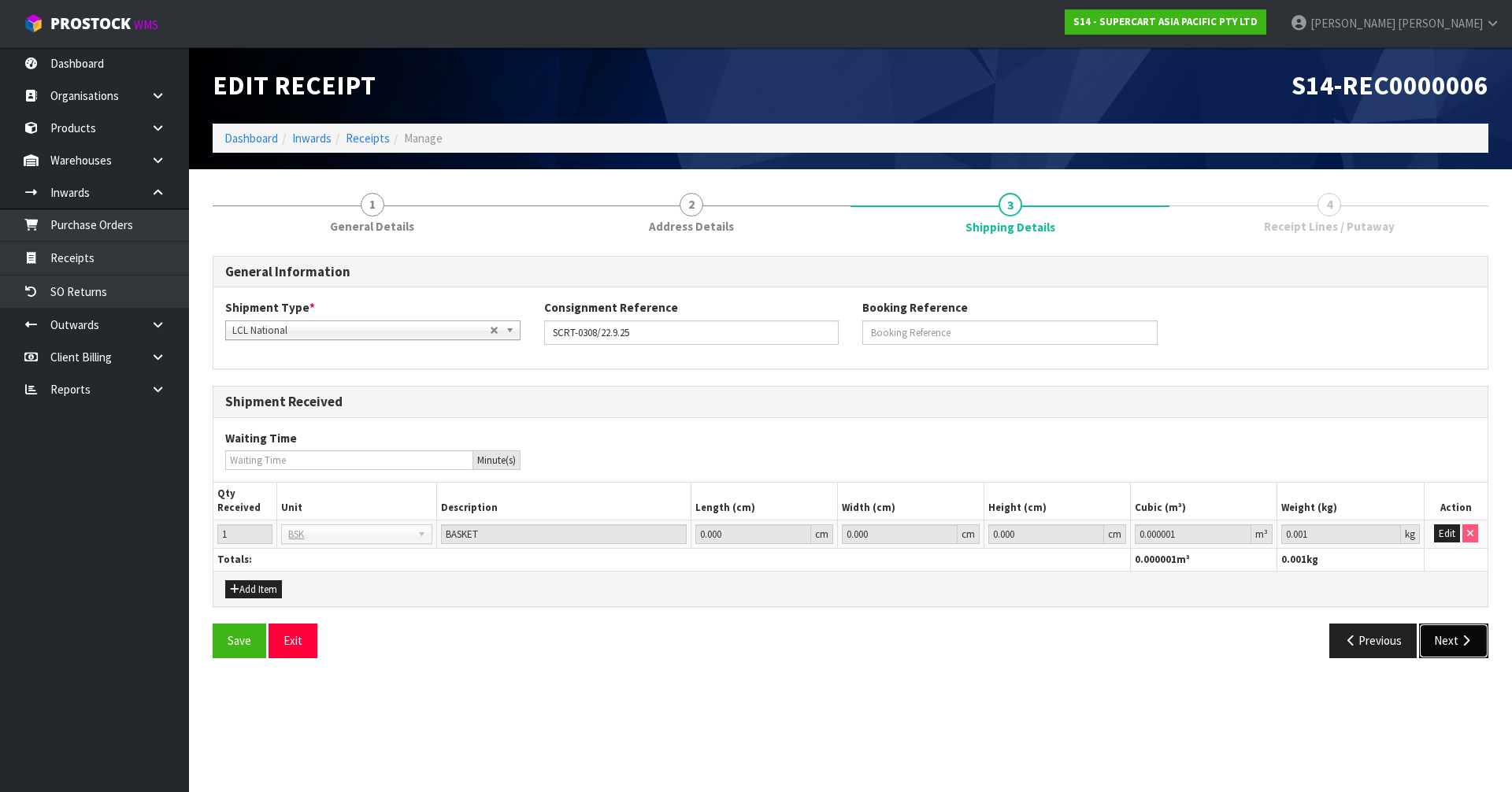
click at [1445, 641] on button "Next" at bounding box center [1453, 640] width 69 height 34
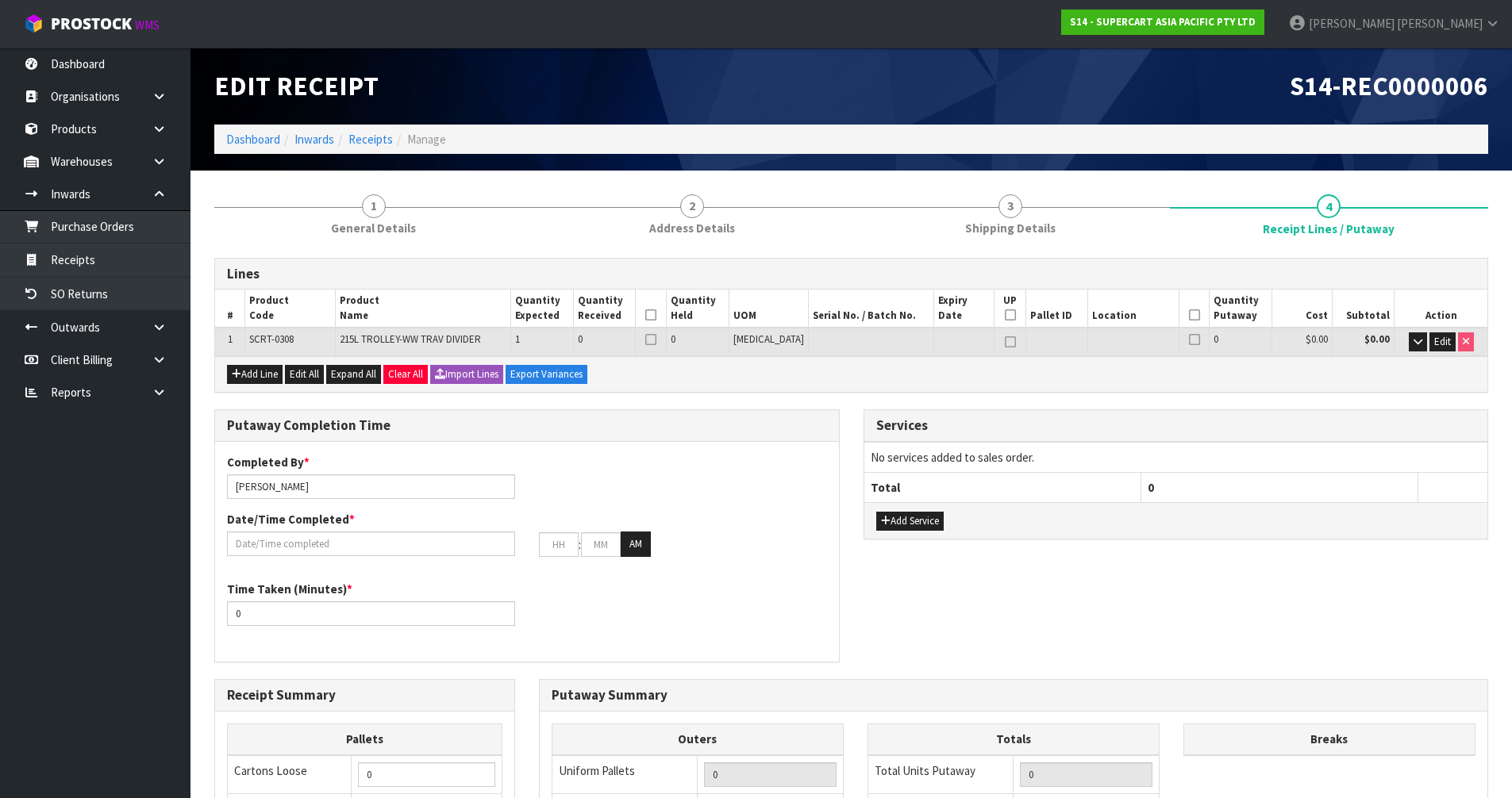
click at [271, 333] on span "SCRT-0308" at bounding box center [270, 340] width 44 height 14
copy tr "SCRT-0308"
click at [153, 203] on link at bounding box center [165, 194] width 51 height 32
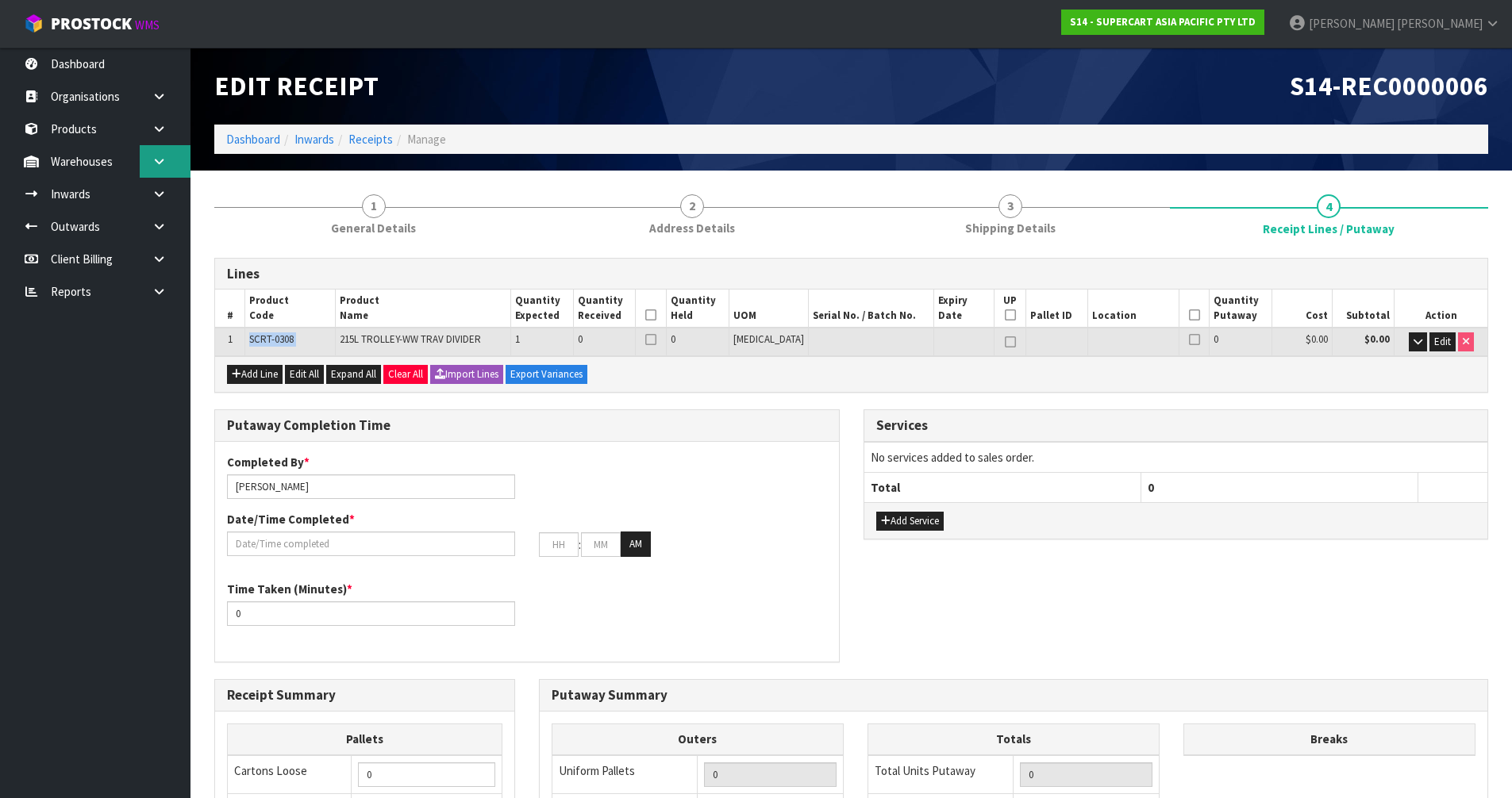
click at [155, 159] on icon at bounding box center [159, 162] width 15 height 12
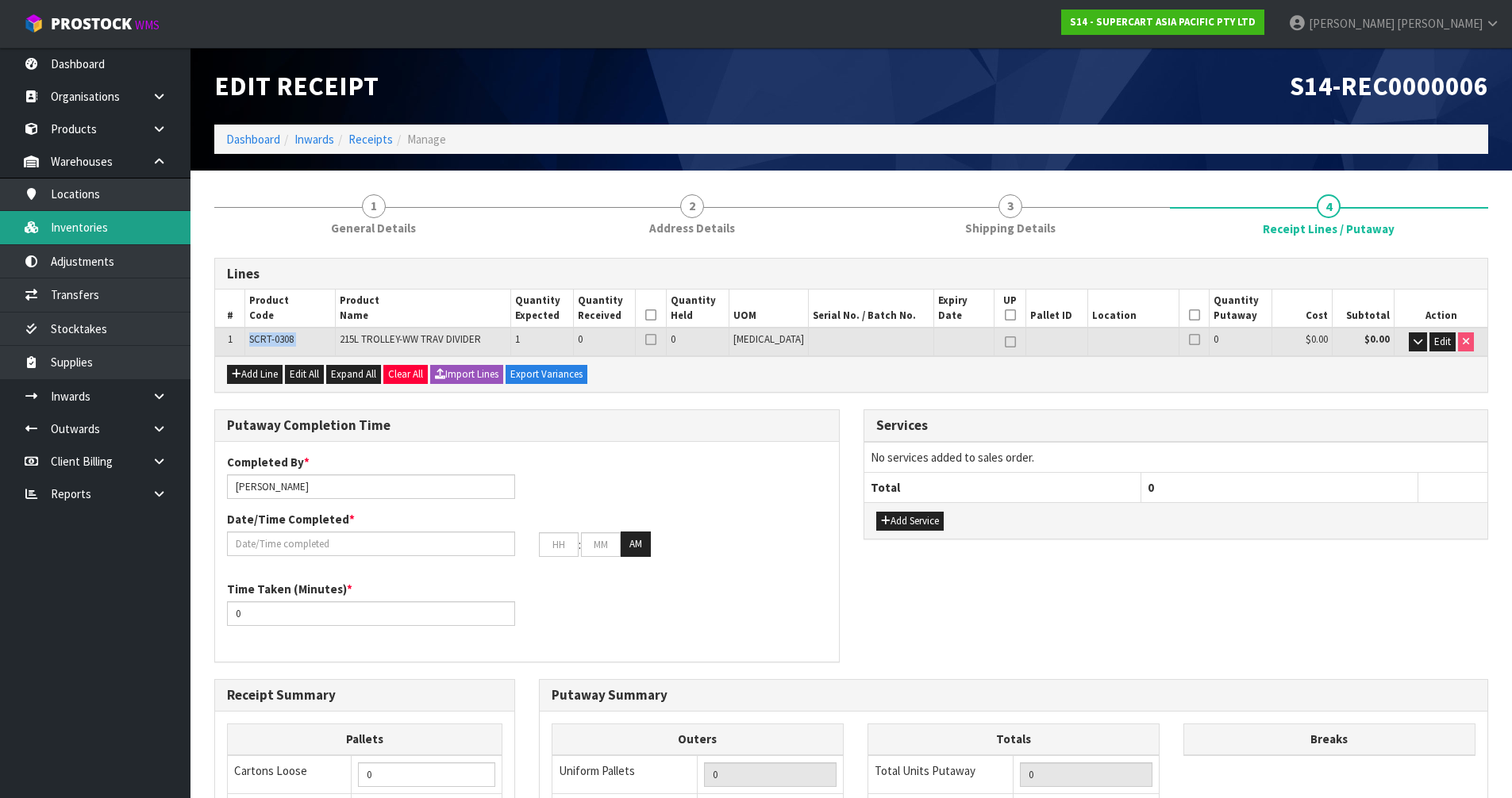
click at [118, 219] on link "Inventories" at bounding box center [95, 227] width 191 height 32
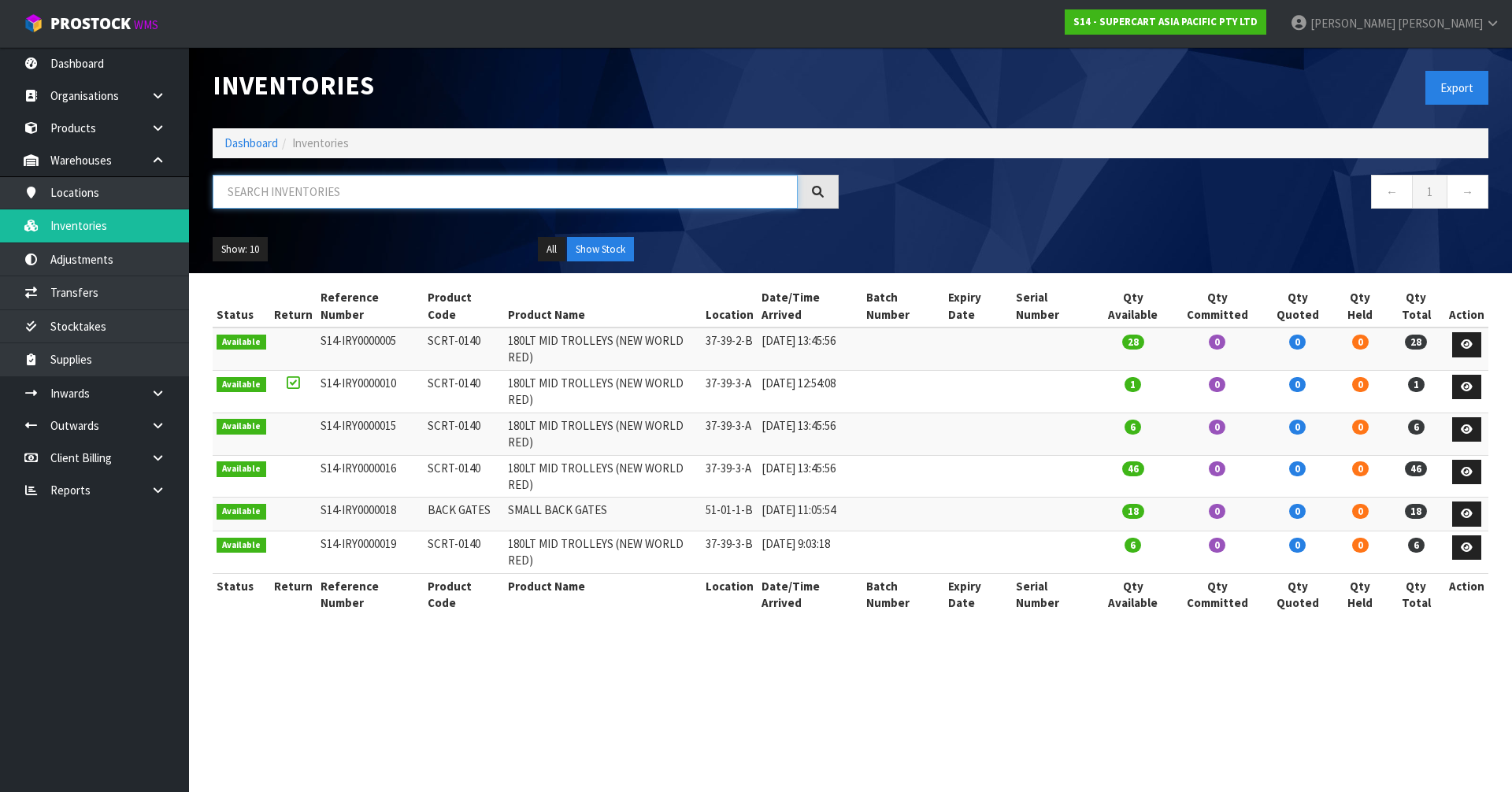
click at [310, 201] on input "text" at bounding box center [505, 191] width 585 height 34
paste input "SCRT-0308"
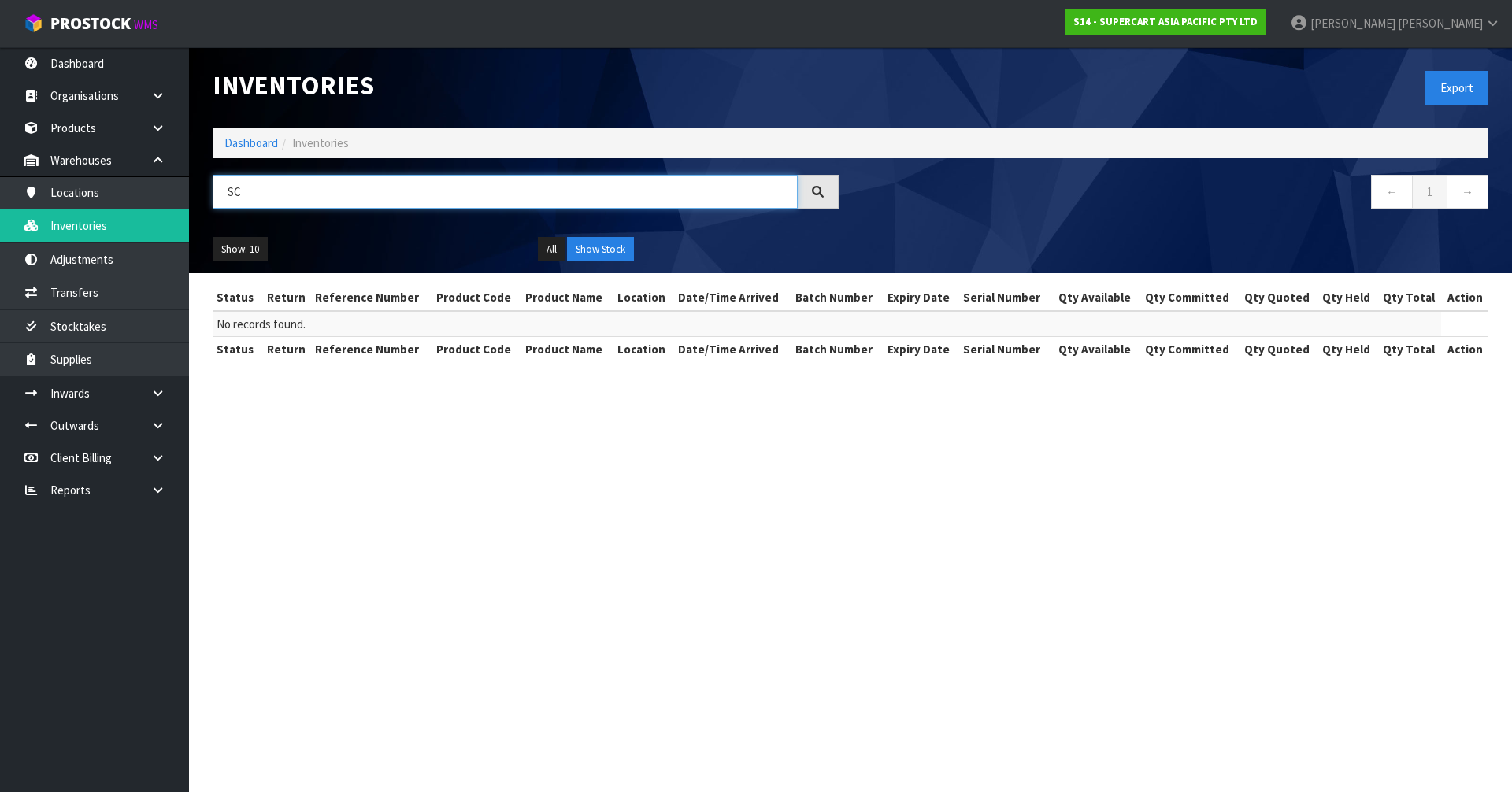
type input "S"
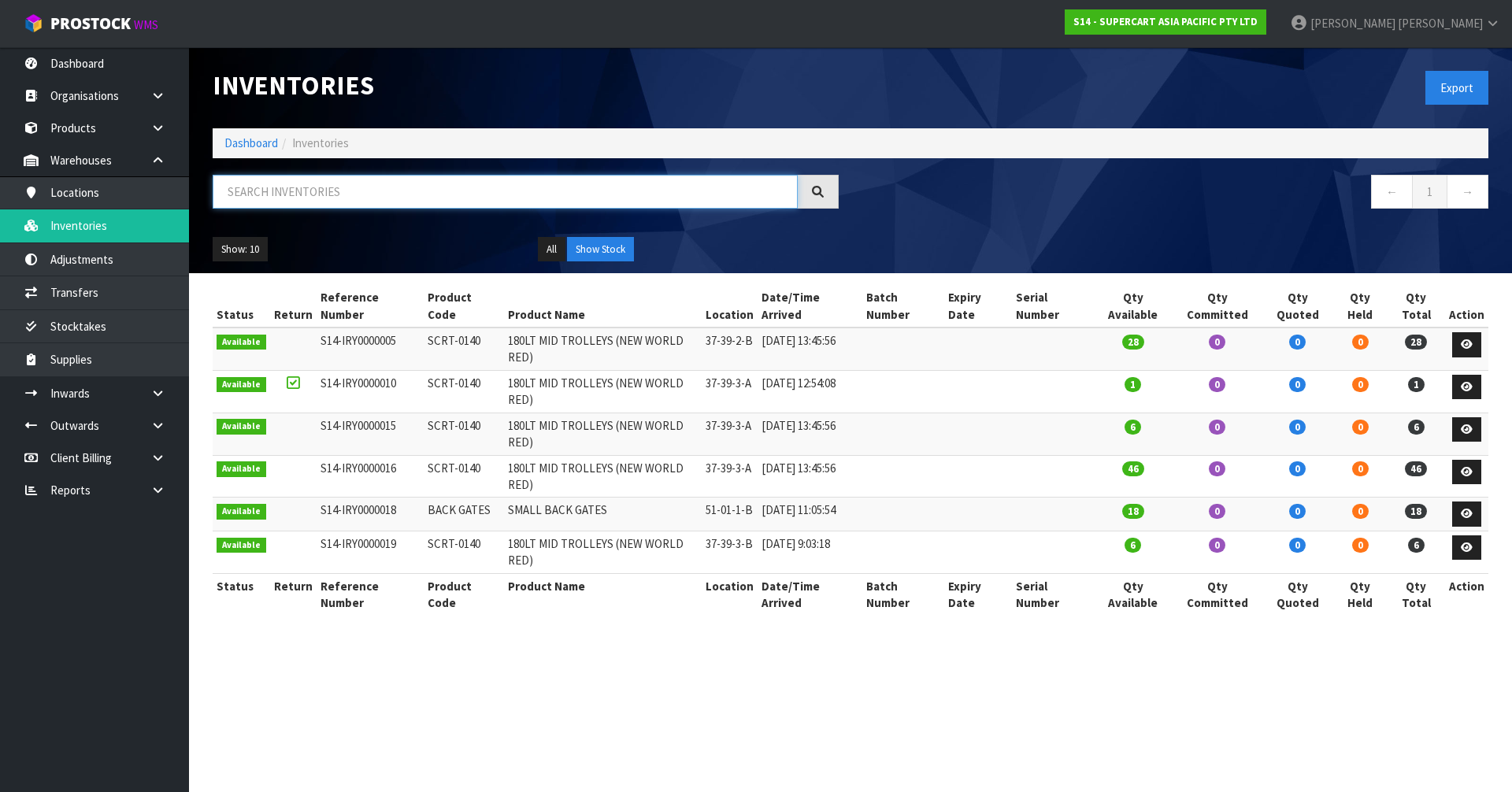
paste input "SCRT-0308"
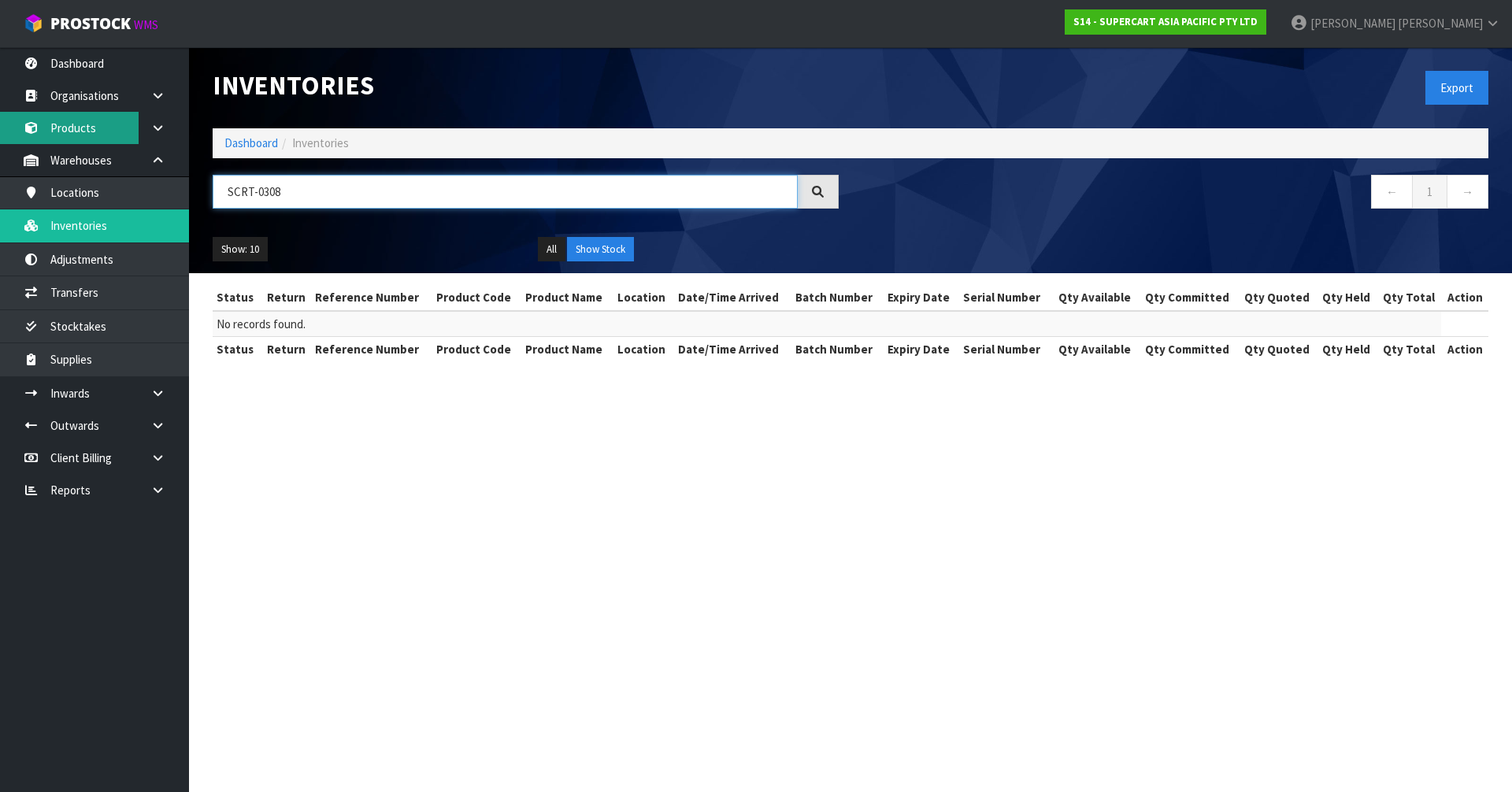
type input "SCRT-0308"
click at [88, 93] on link "Organisations" at bounding box center [94, 95] width 189 height 32
click at [101, 148] on link "Warehouses" at bounding box center [94, 159] width 189 height 32
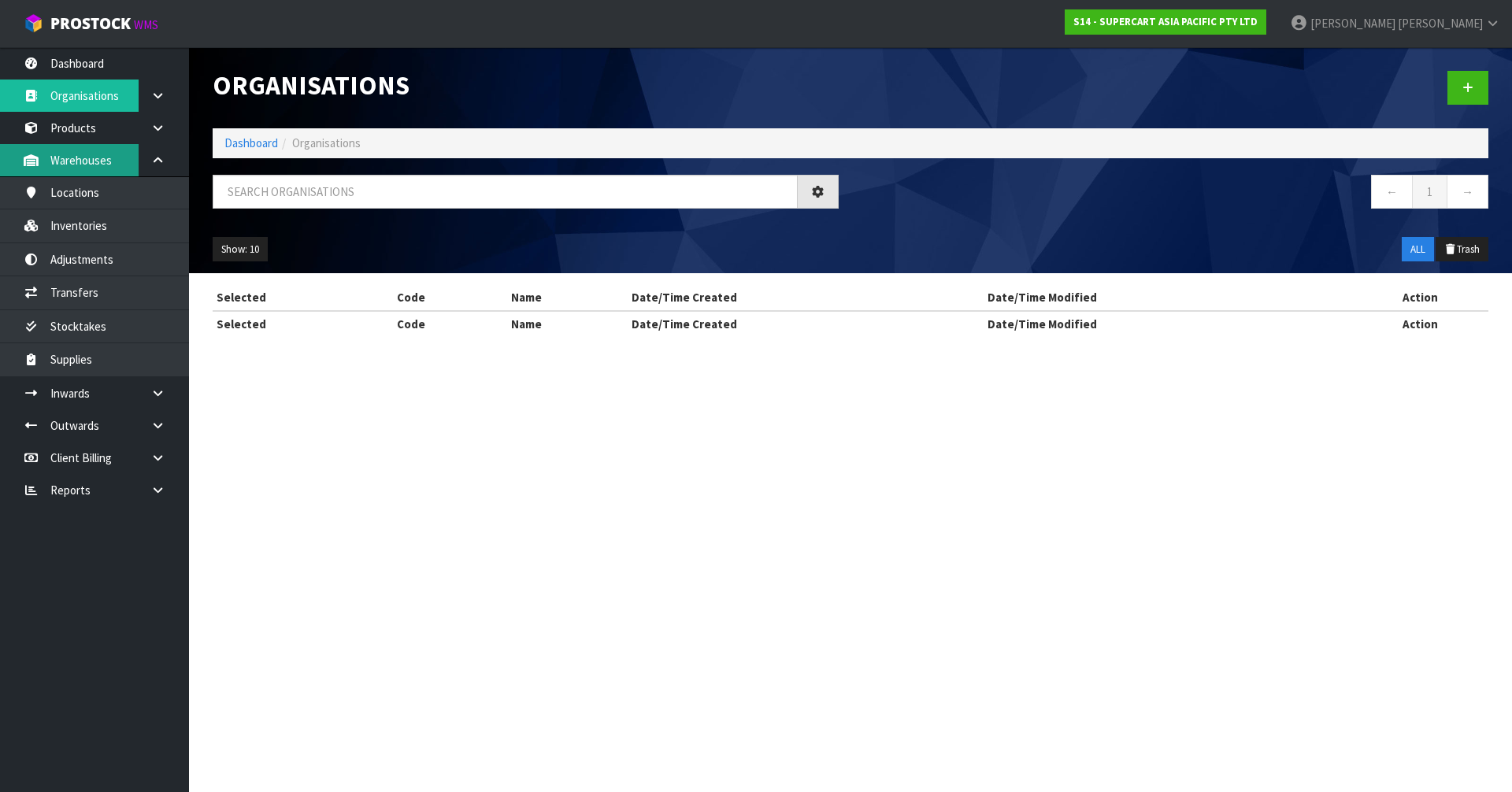
click at [100, 137] on div "Organisations Dashboard Organisations ← 1 → Show: 10 5 10 25 50 ALL Trash Selec…" at bounding box center [756, 182] width 1512 height 364
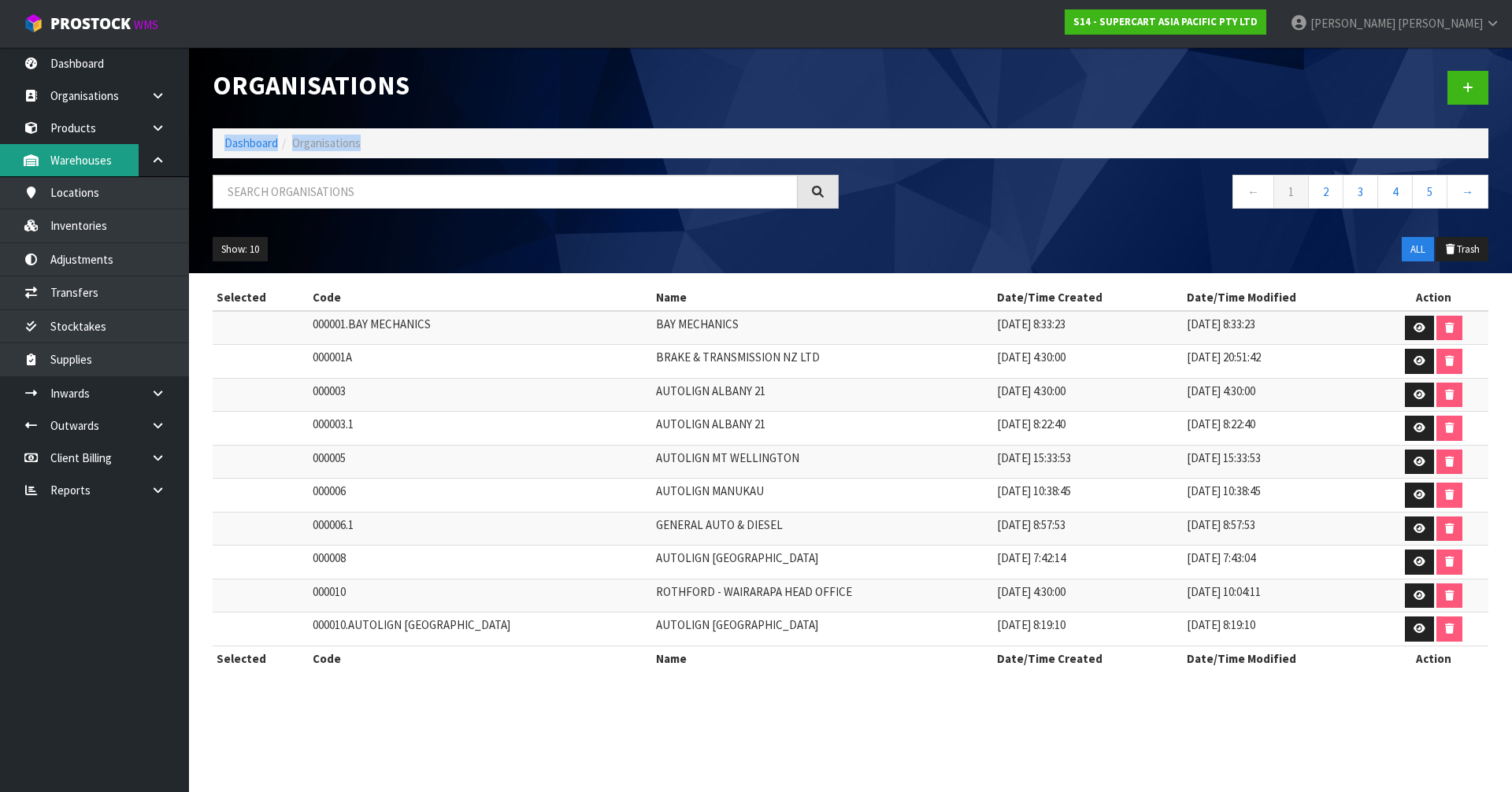
click at [100, 137] on div "Organisations Dashboard Organisations ← 1 2 3 4 5 → Show: 10 5 10 25 50 ALL Tra…" at bounding box center [756, 350] width 1512 height 700
click at [92, 131] on link "Products" at bounding box center [94, 127] width 189 height 32
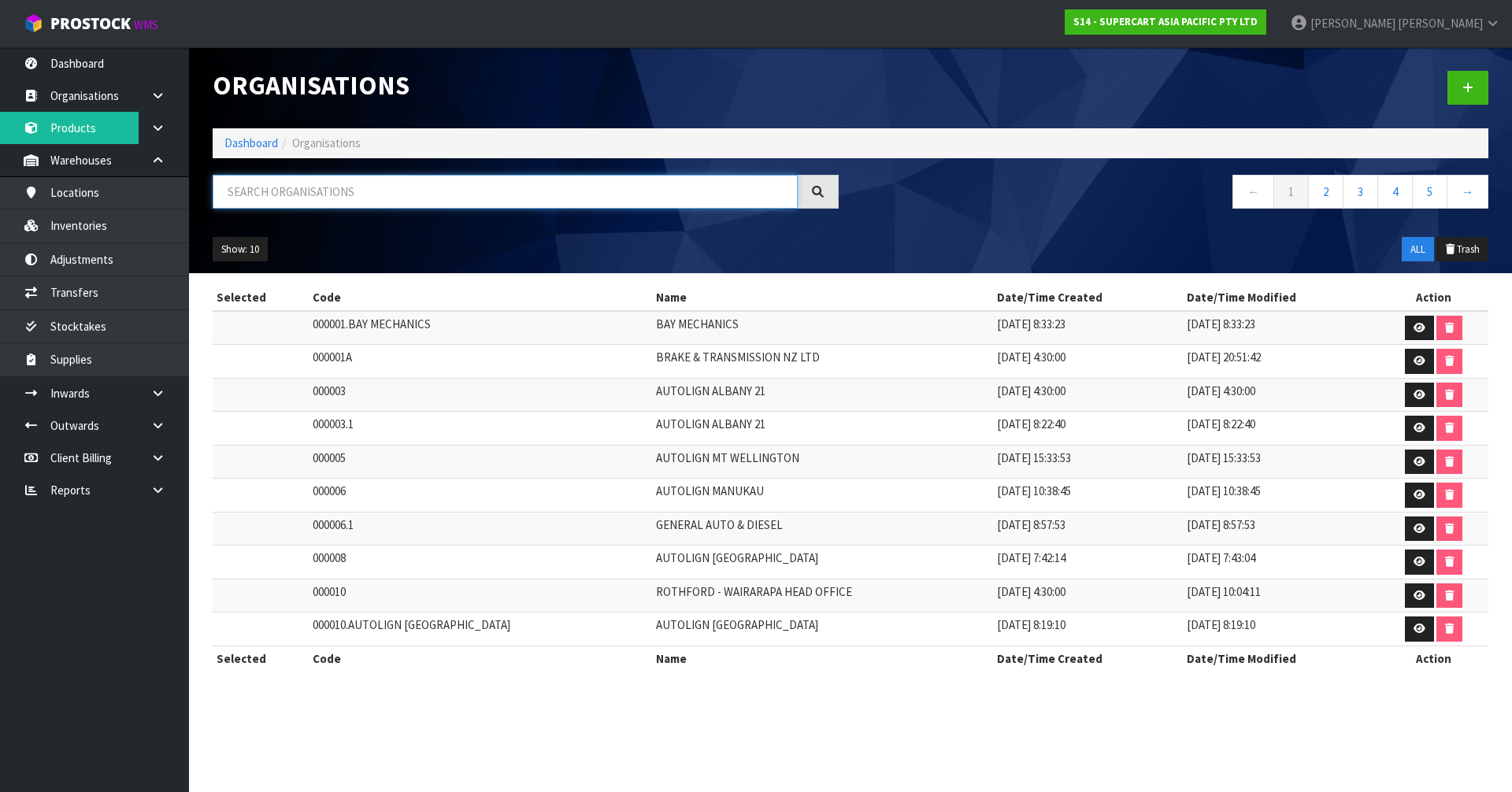
click at [376, 194] on input "text" at bounding box center [505, 191] width 585 height 34
paste input "SCRT-0308"
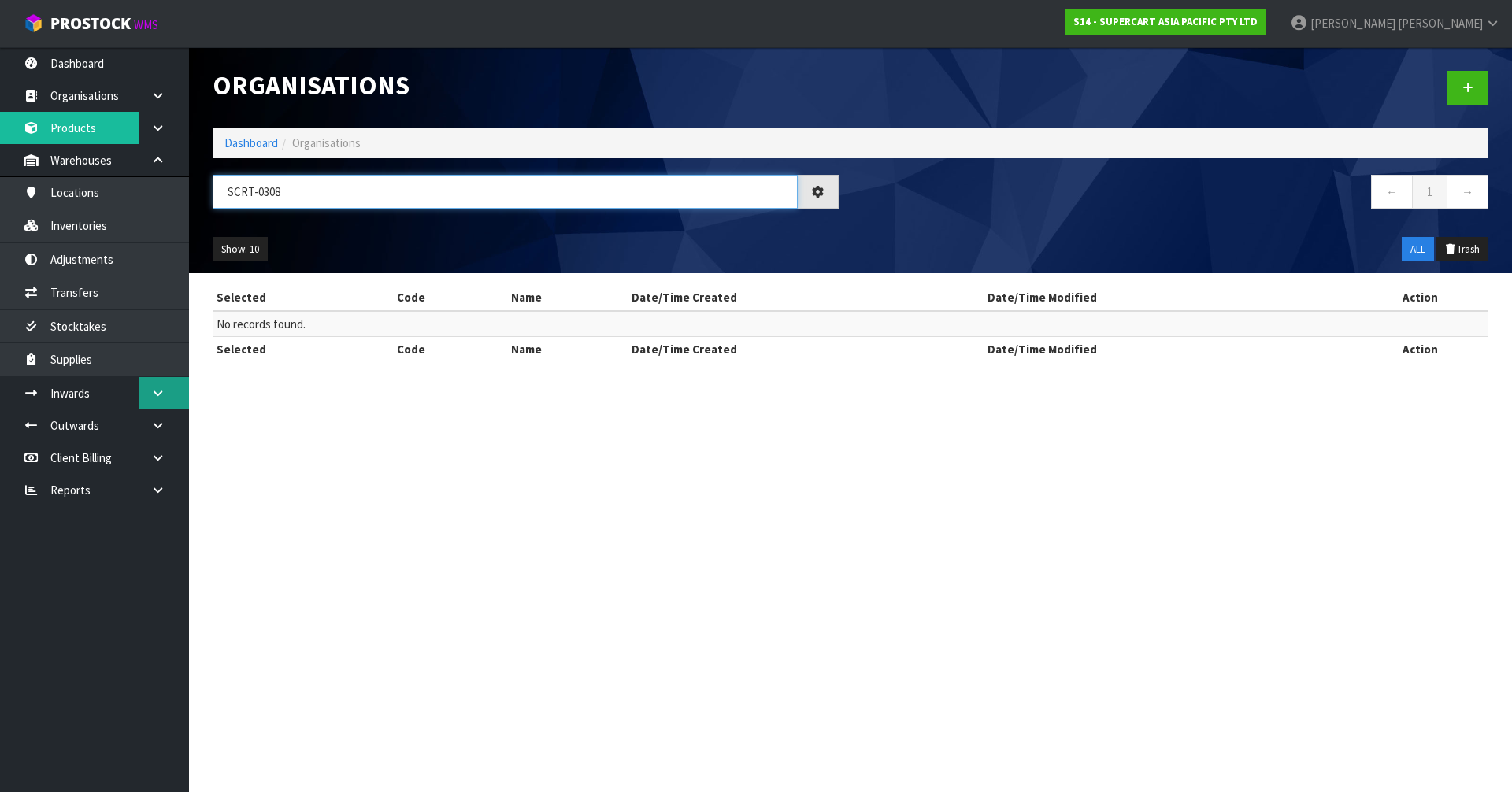
type input "SCRT-0308"
drag, startPoint x: 162, startPoint y: 383, endPoint x: 154, endPoint y: 402, distance: 20.6
click at [163, 383] on link at bounding box center [164, 393] width 51 height 32
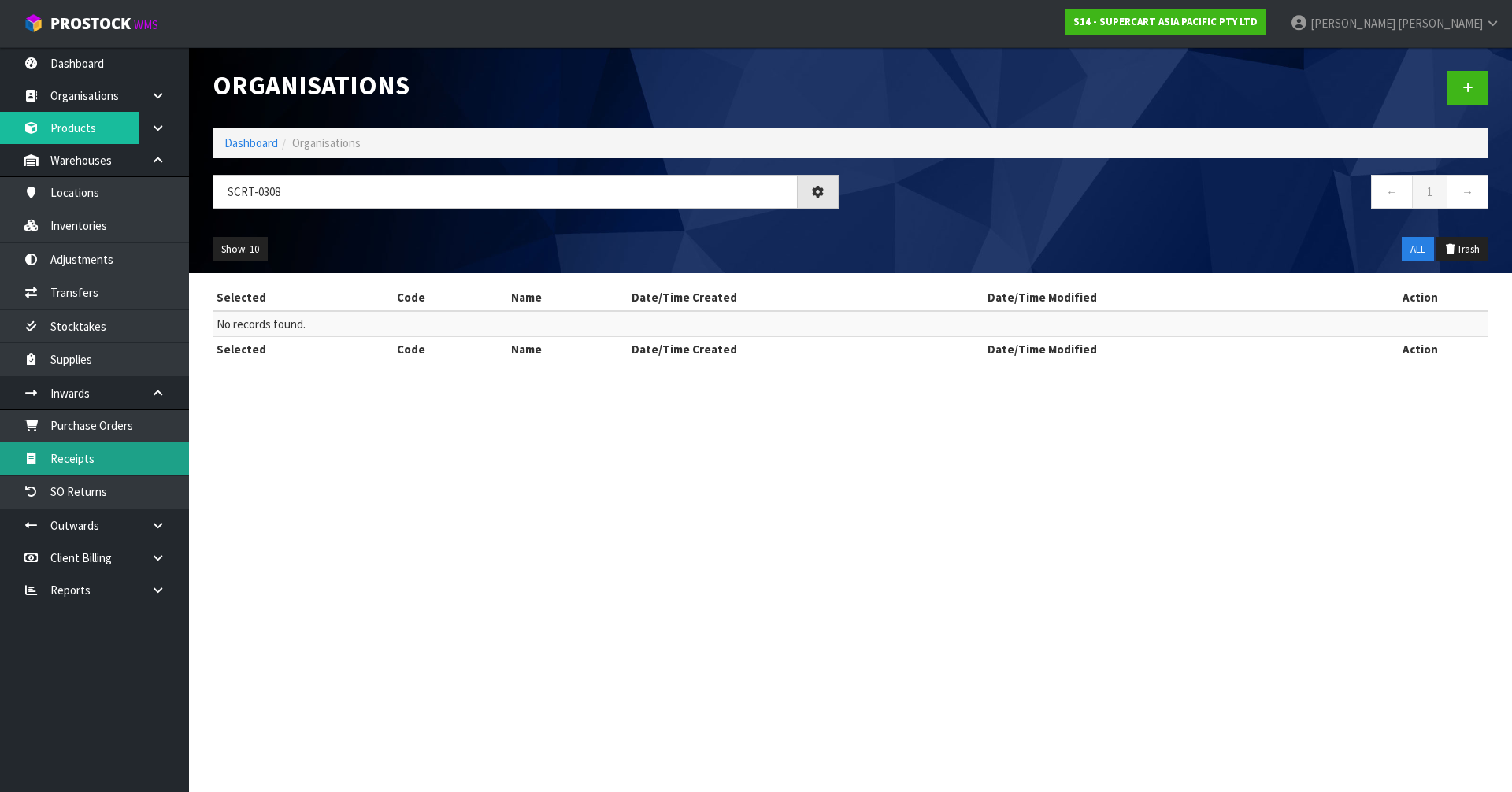
click at [125, 449] on link "Receipts" at bounding box center [94, 458] width 189 height 32
click at [100, 459] on link "Receipts" at bounding box center [94, 458] width 189 height 32
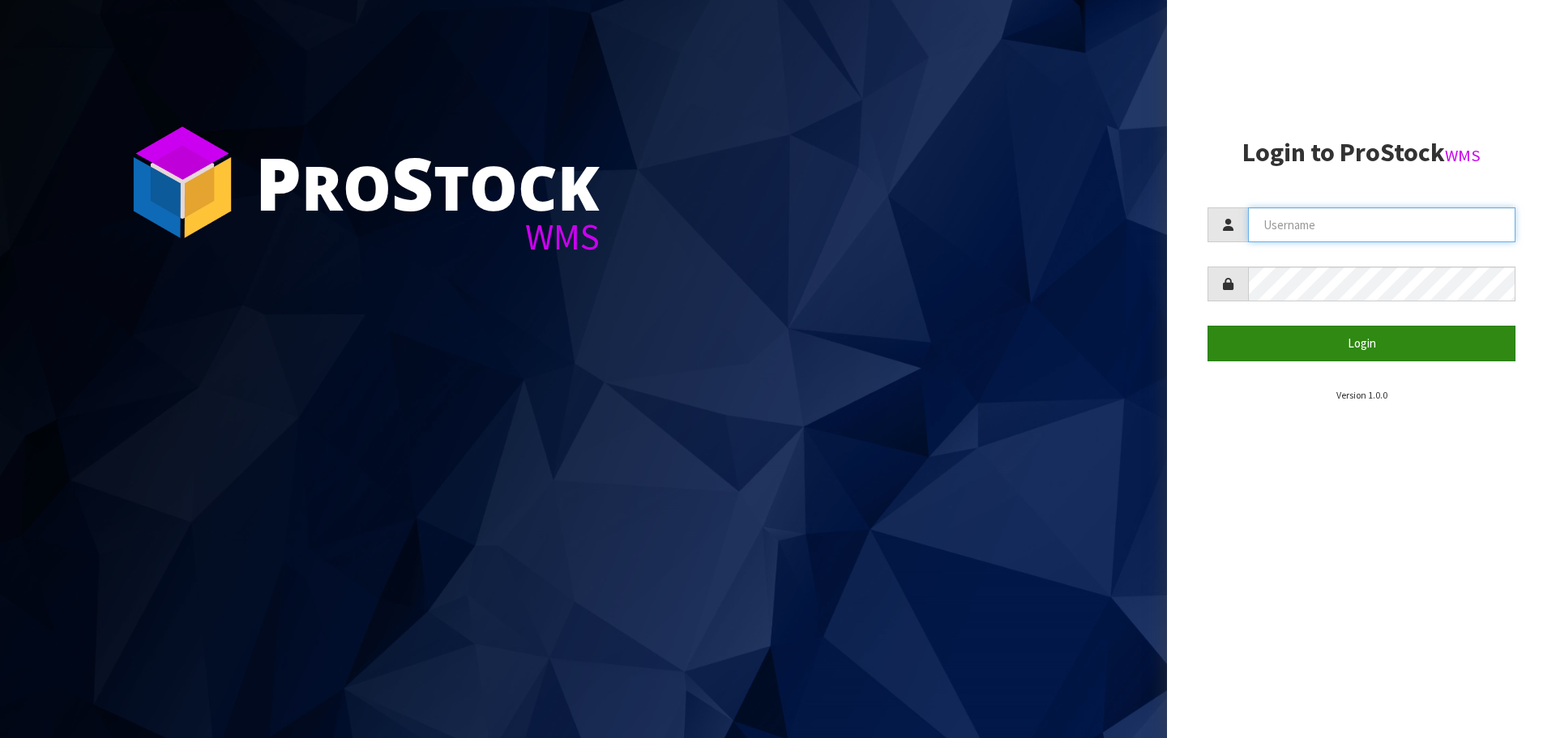
type input "[PERSON_NAME]"
click at [1282, 348] on button "Login" at bounding box center [1362, 343] width 308 height 35
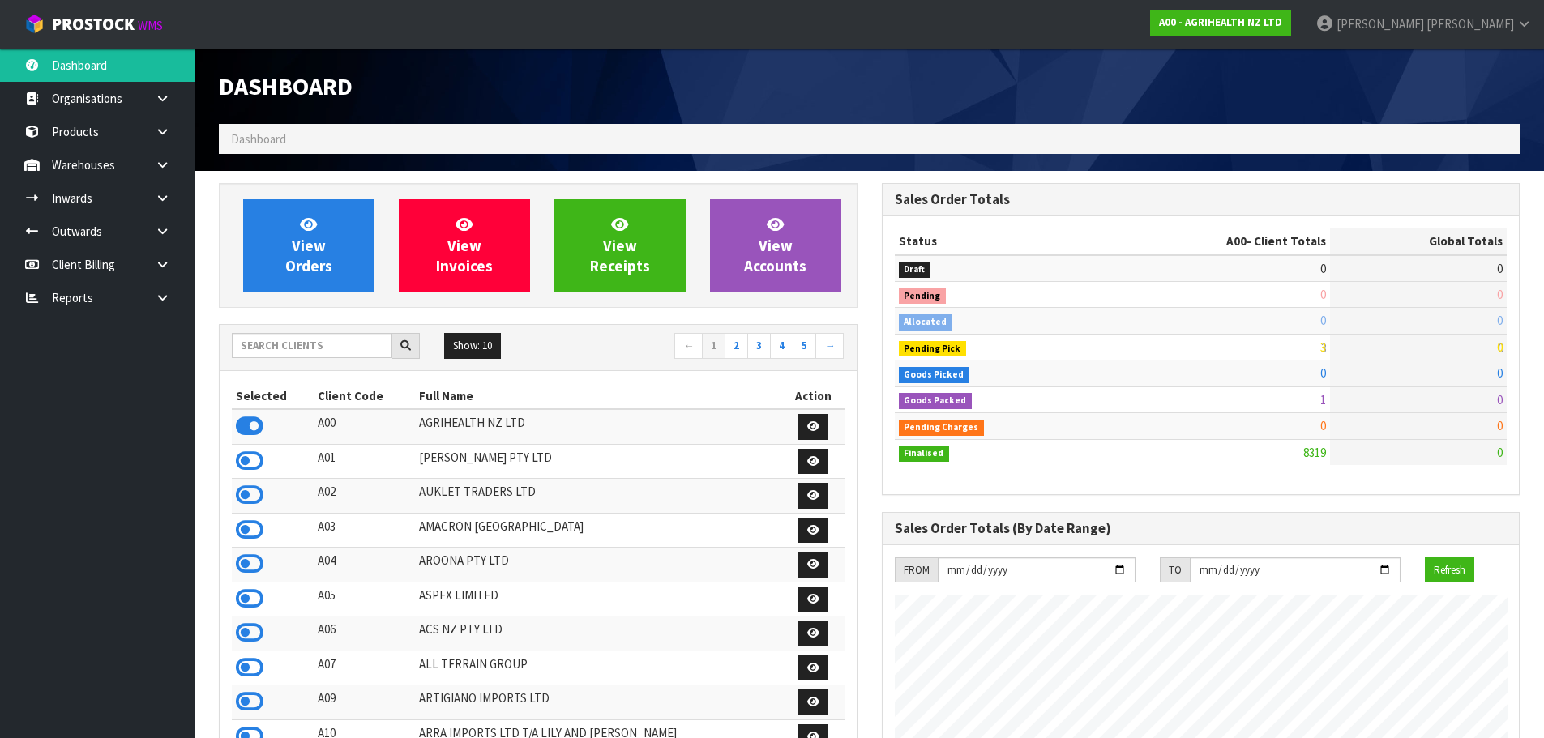
scroll to position [1228, 662]
click at [307, 338] on input "text" at bounding box center [312, 345] width 160 height 25
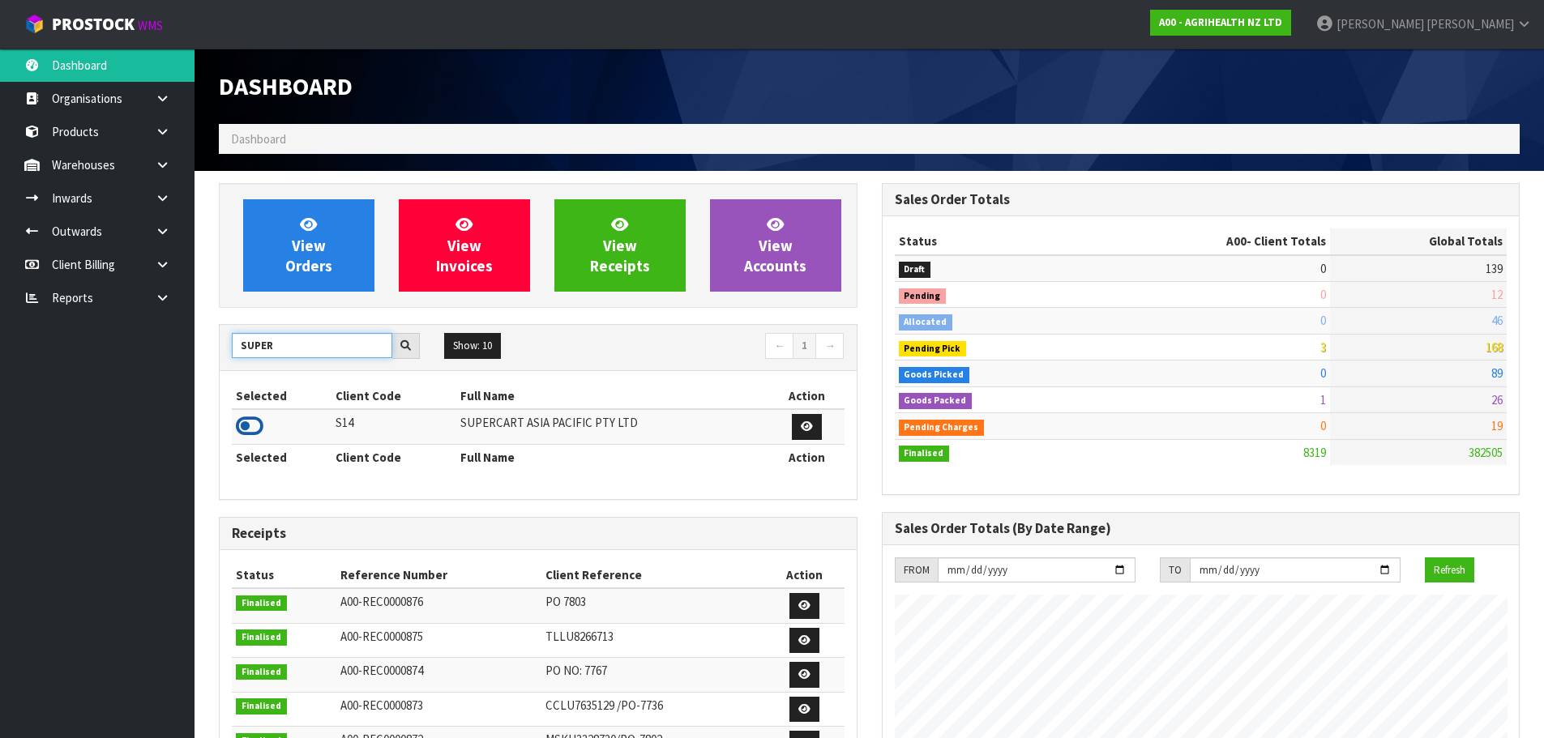
type input "SUPER"
click at [246, 419] on icon at bounding box center [250, 426] width 28 height 24
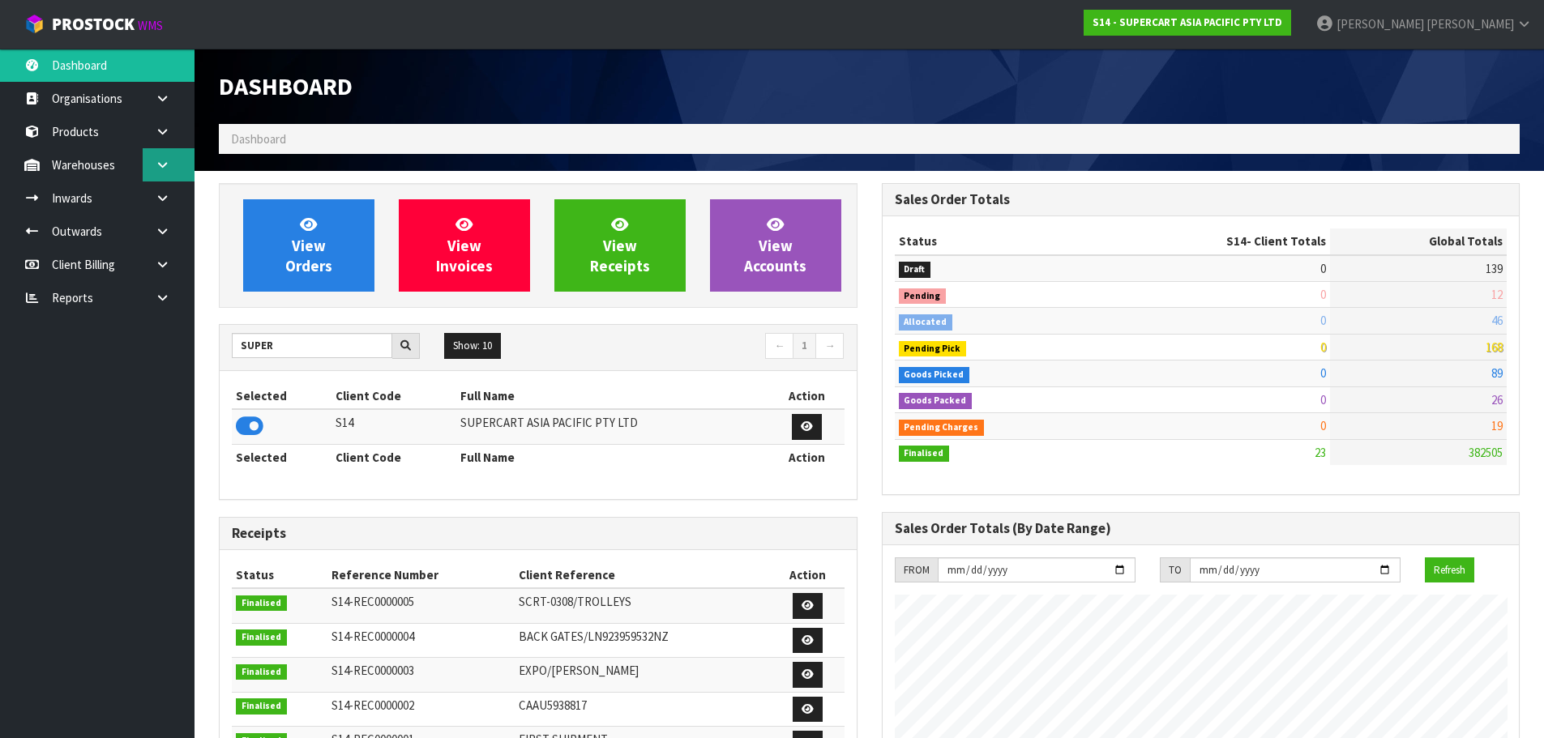
scroll to position [809470, 809799]
click at [169, 169] on icon at bounding box center [162, 165] width 15 height 12
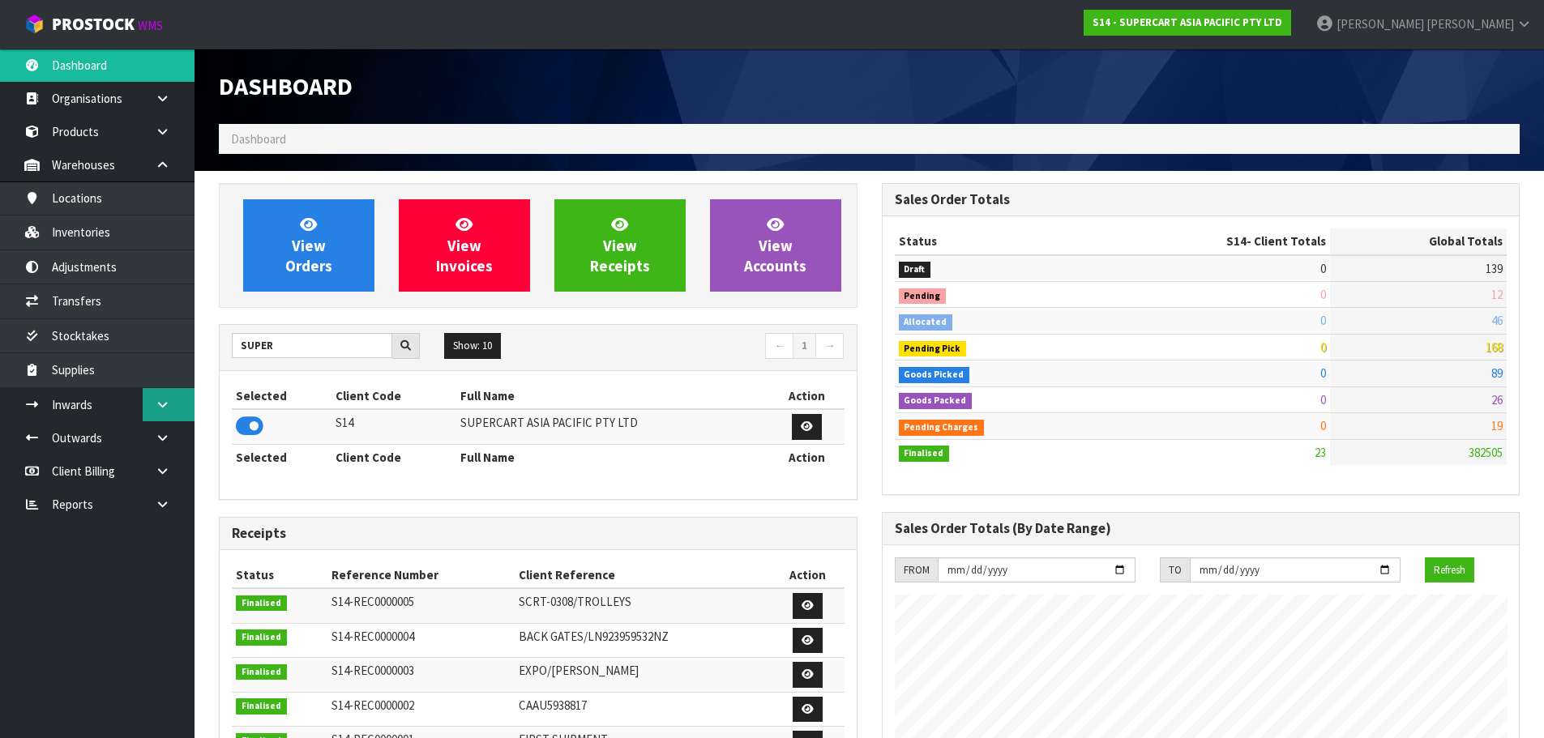
click at [160, 400] on icon at bounding box center [162, 405] width 15 height 12
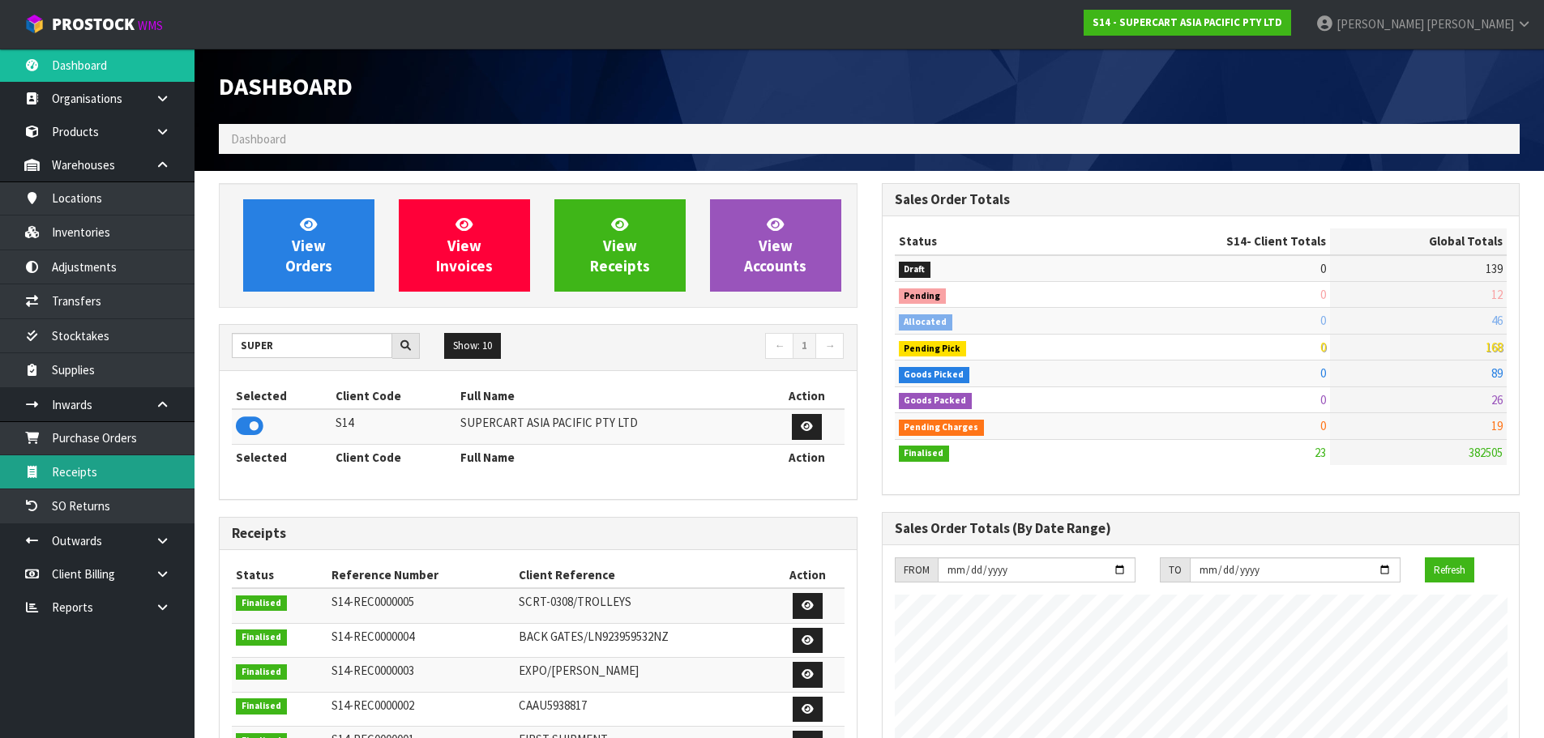
click at [117, 458] on link "Receipts" at bounding box center [97, 471] width 195 height 33
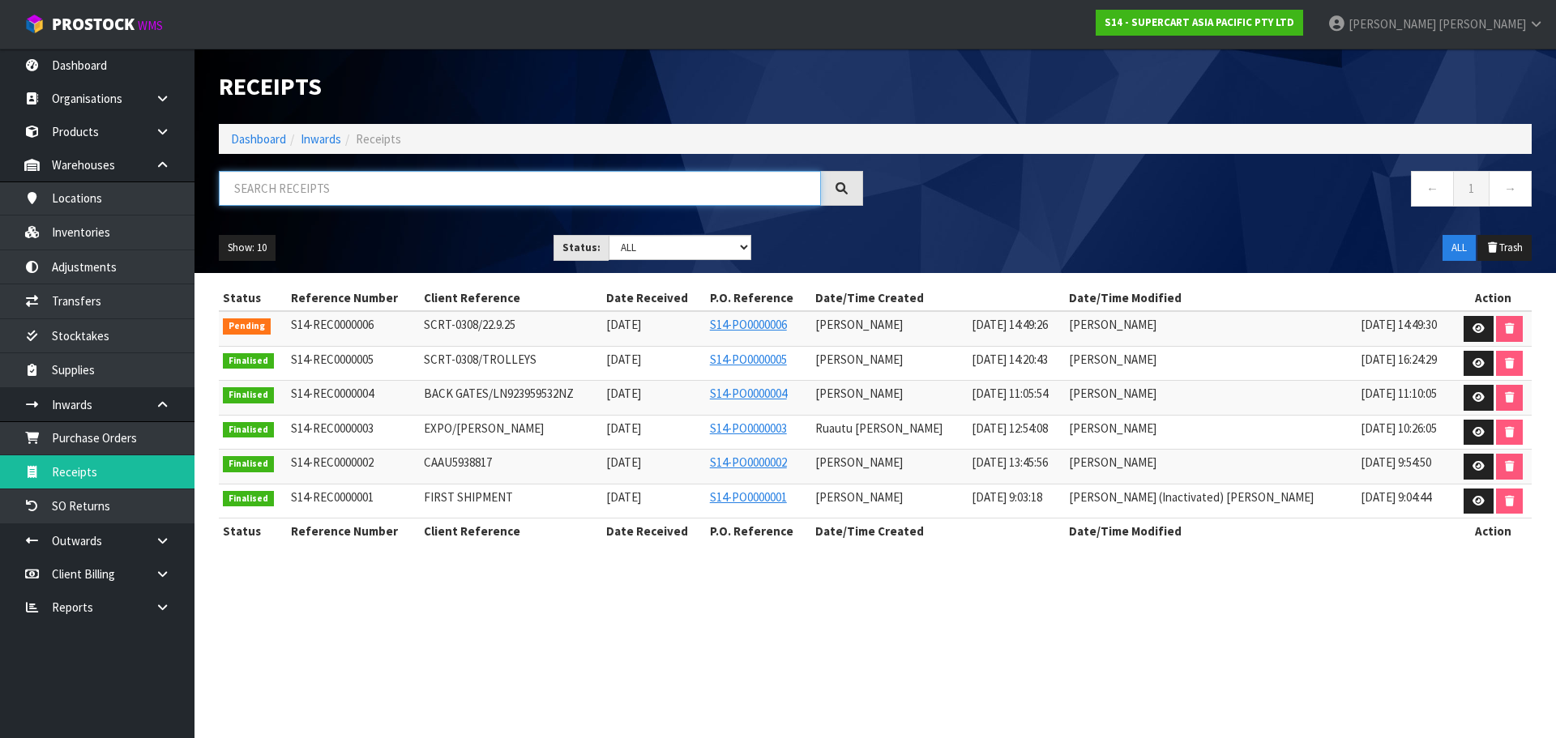
click at [432, 173] on input "text" at bounding box center [520, 188] width 602 height 35
click at [1466, 323] on link at bounding box center [1479, 329] width 30 height 26
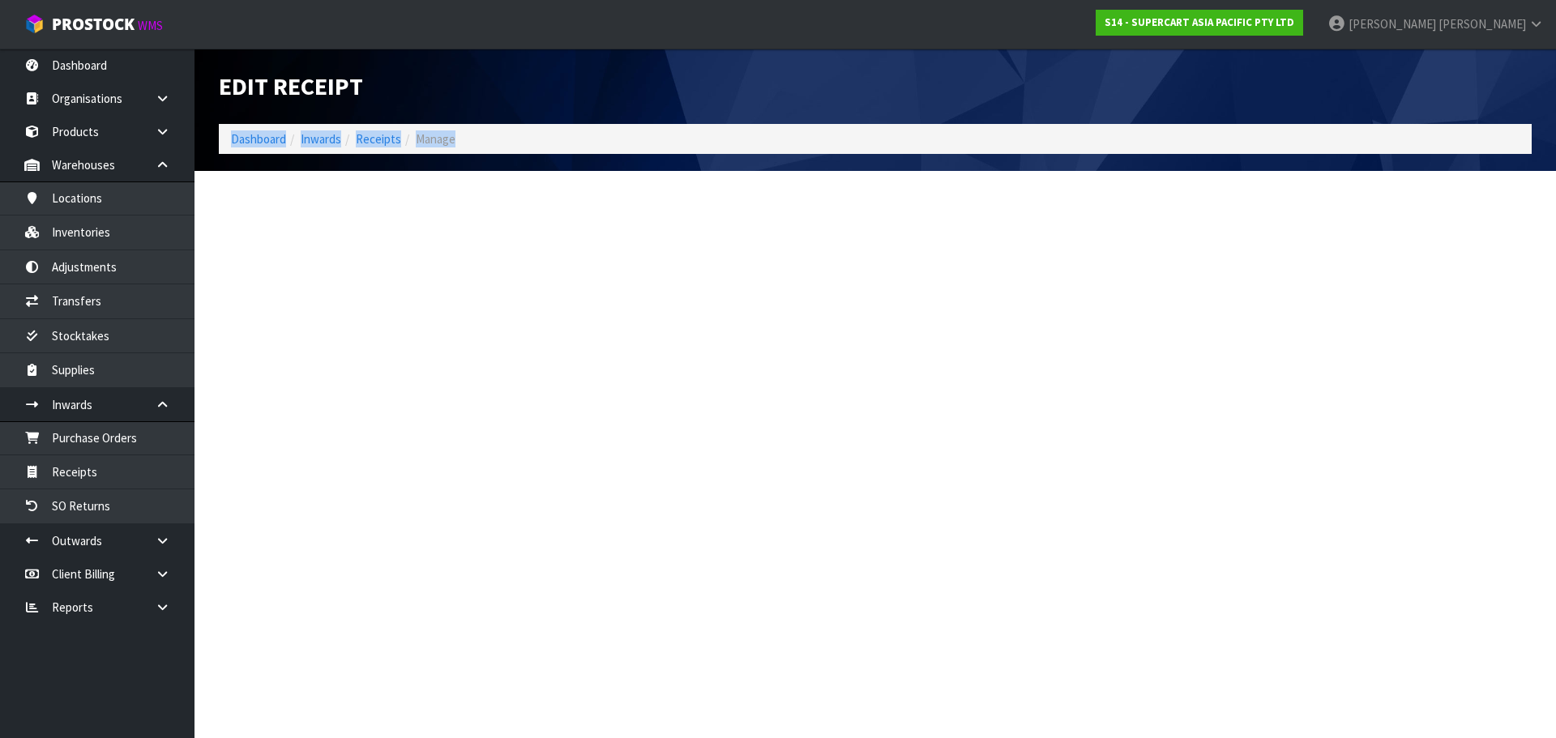
click at [1466, 323] on section "Edit Receipt Dashboard Inwards Receipts Manage" at bounding box center [778, 369] width 1556 height 738
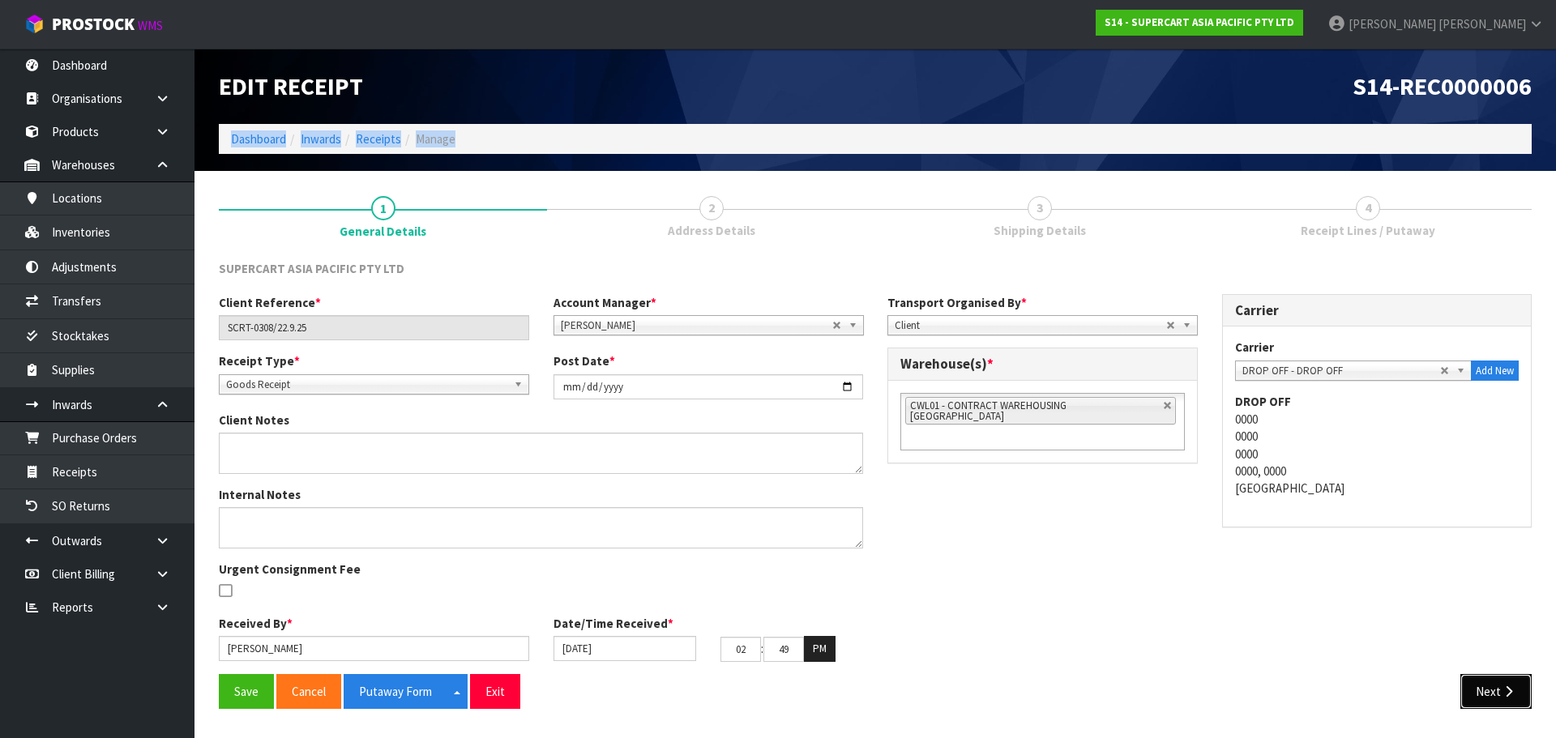
click at [1490, 694] on button "Next" at bounding box center [1495, 691] width 71 height 35
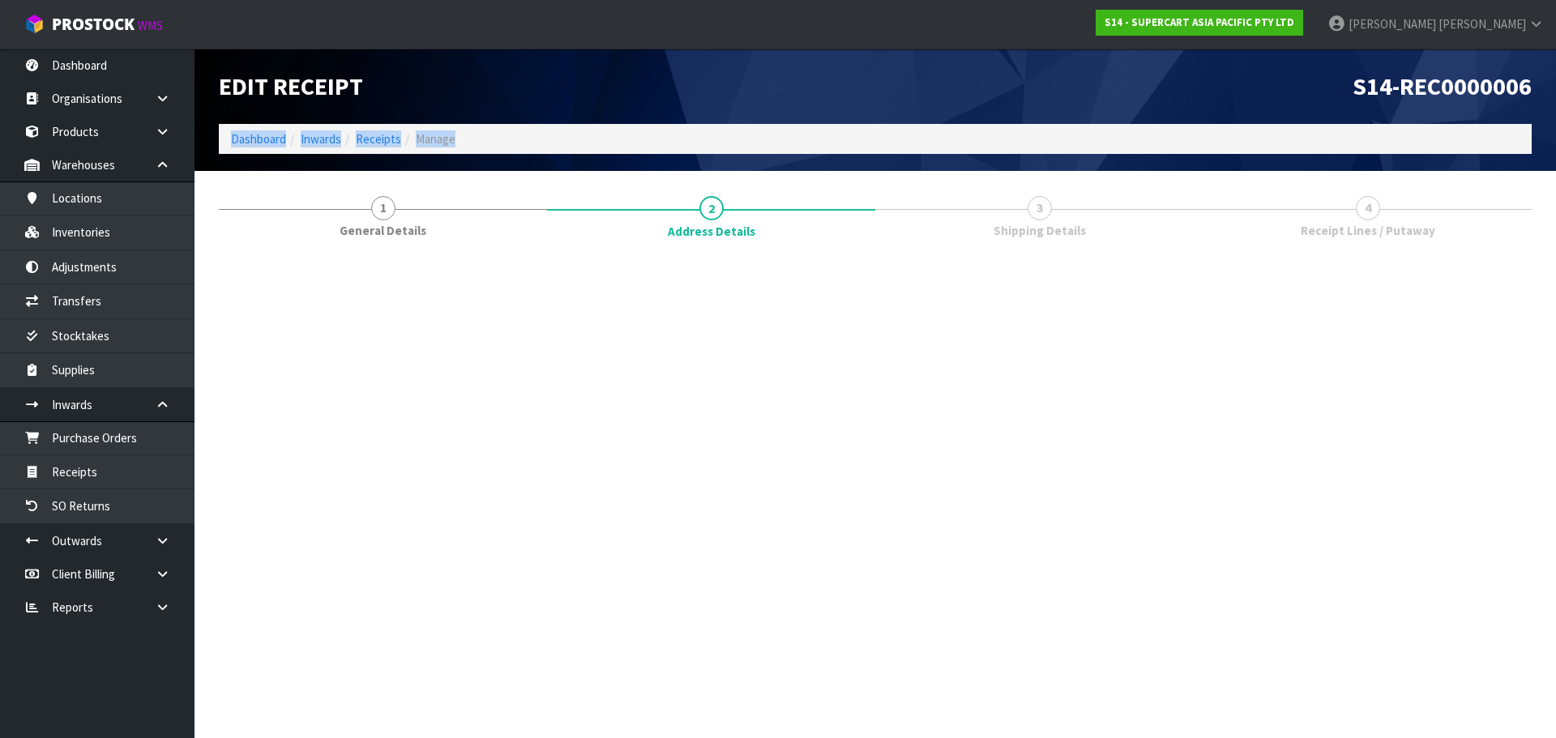
click at [1490, 694] on section "Edit Receipt S14-REC0000006 Dashboard Inwards Receipts Manage 1 General Details…" at bounding box center [778, 369] width 1556 height 738
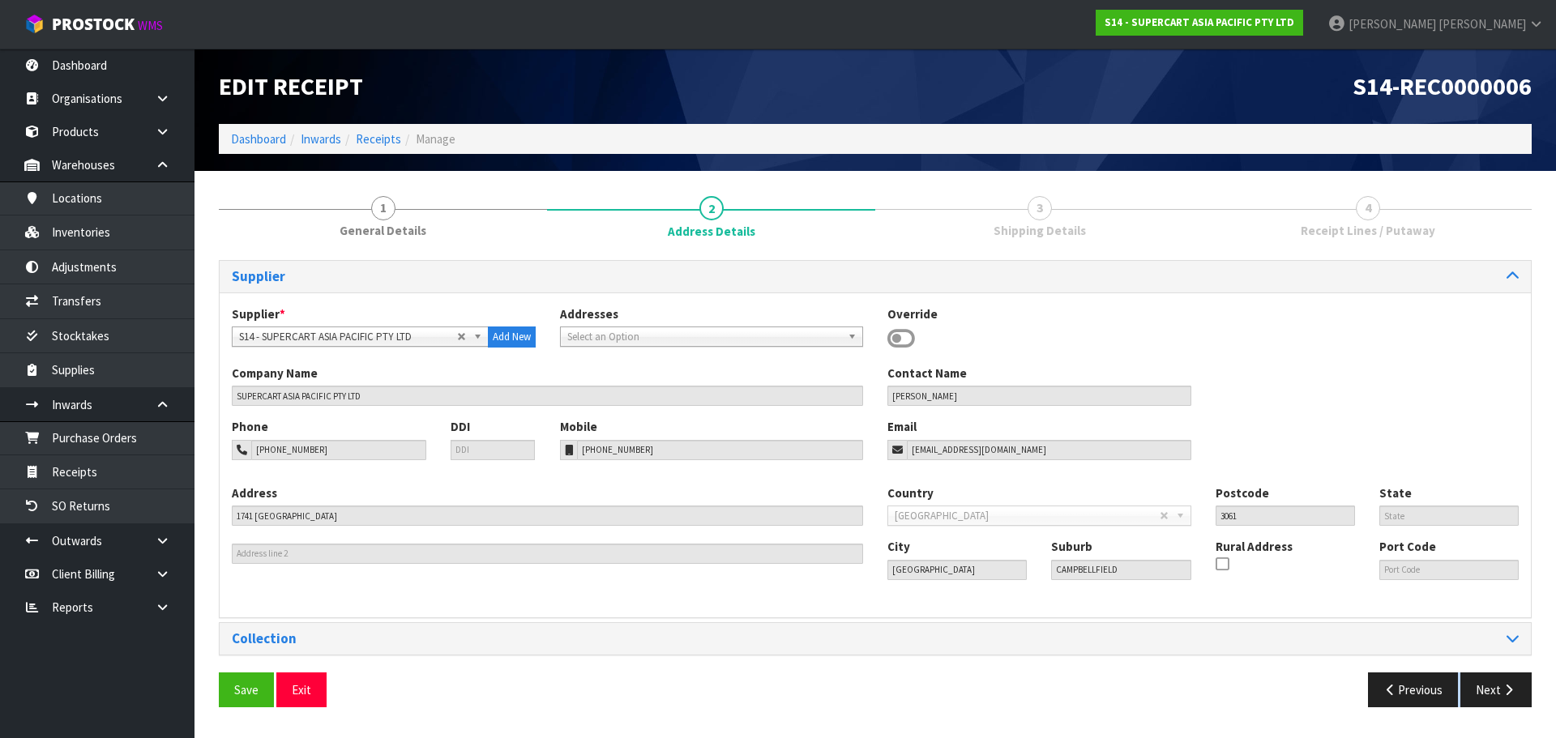
click at [1490, 694] on div "Save Exit Previous Next" at bounding box center [875, 696] width 1337 height 47
click at [1490, 694] on button "Next" at bounding box center [1495, 690] width 71 height 35
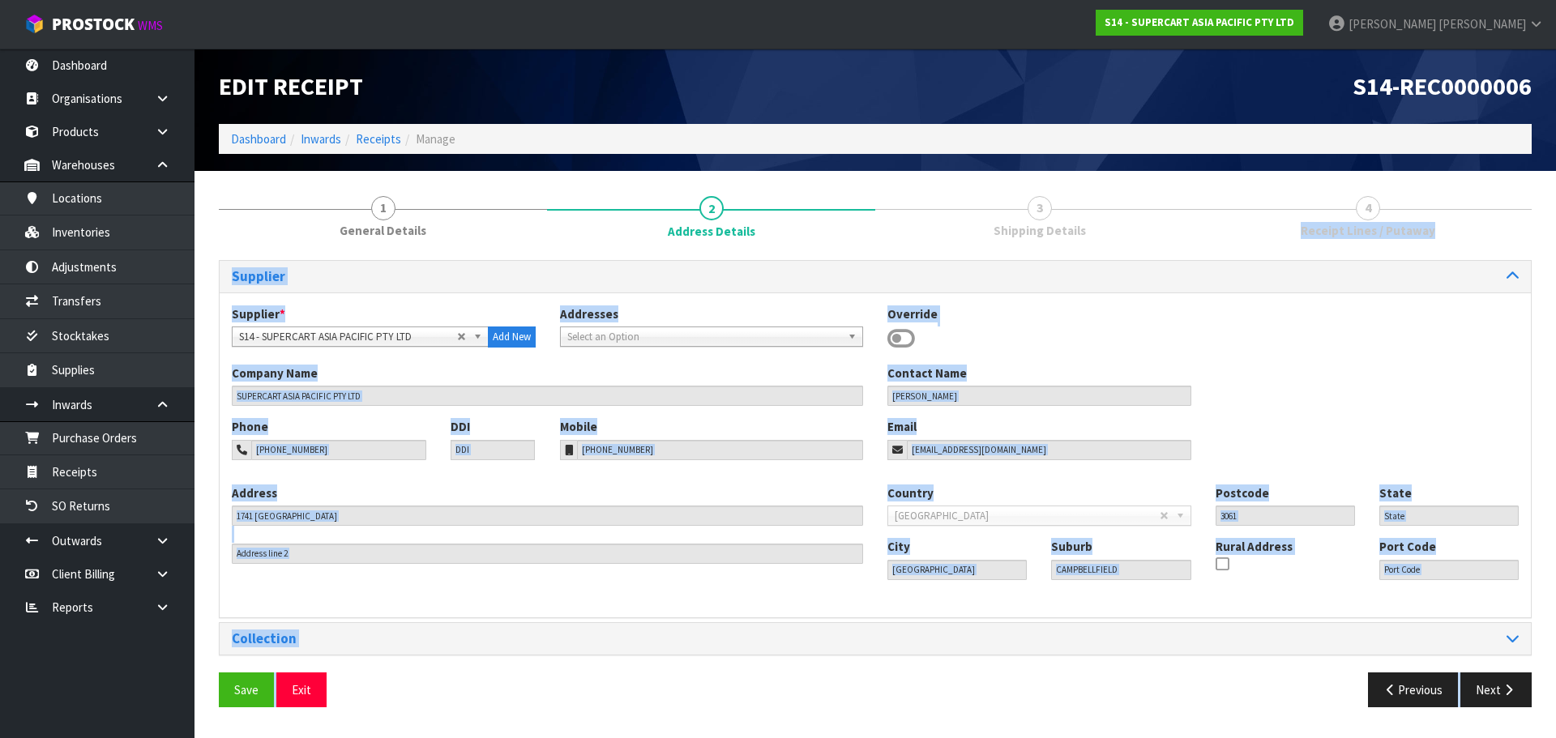
click at [1490, 694] on section "Edit Receipt S14-REC0000006 Dashboard Inwards Receipts Manage 1 General Details…" at bounding box center [778, 369] width 1556 height 738
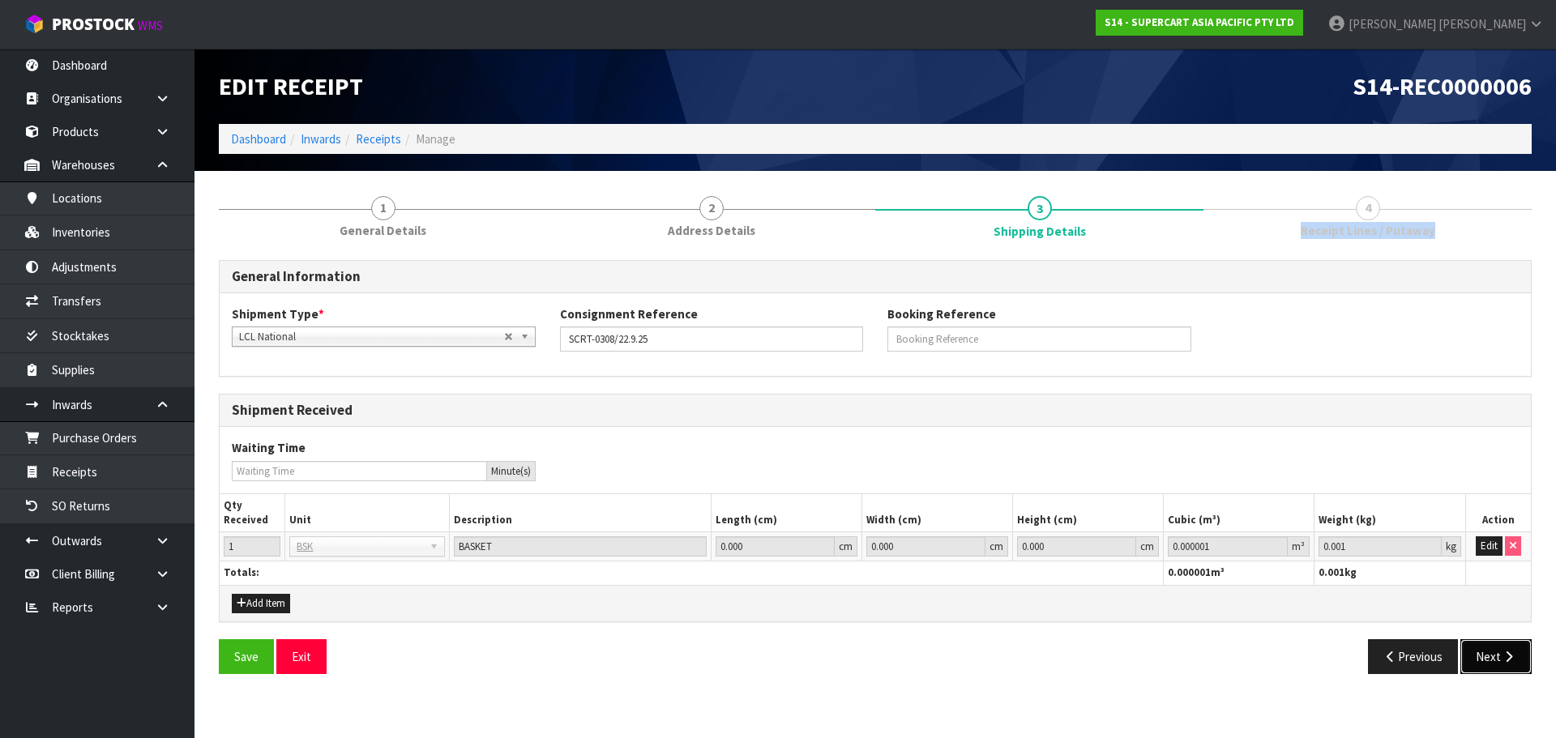
click at [1502, 642] on button "Next" at bounding box center [1495, 656] width 71 height 35
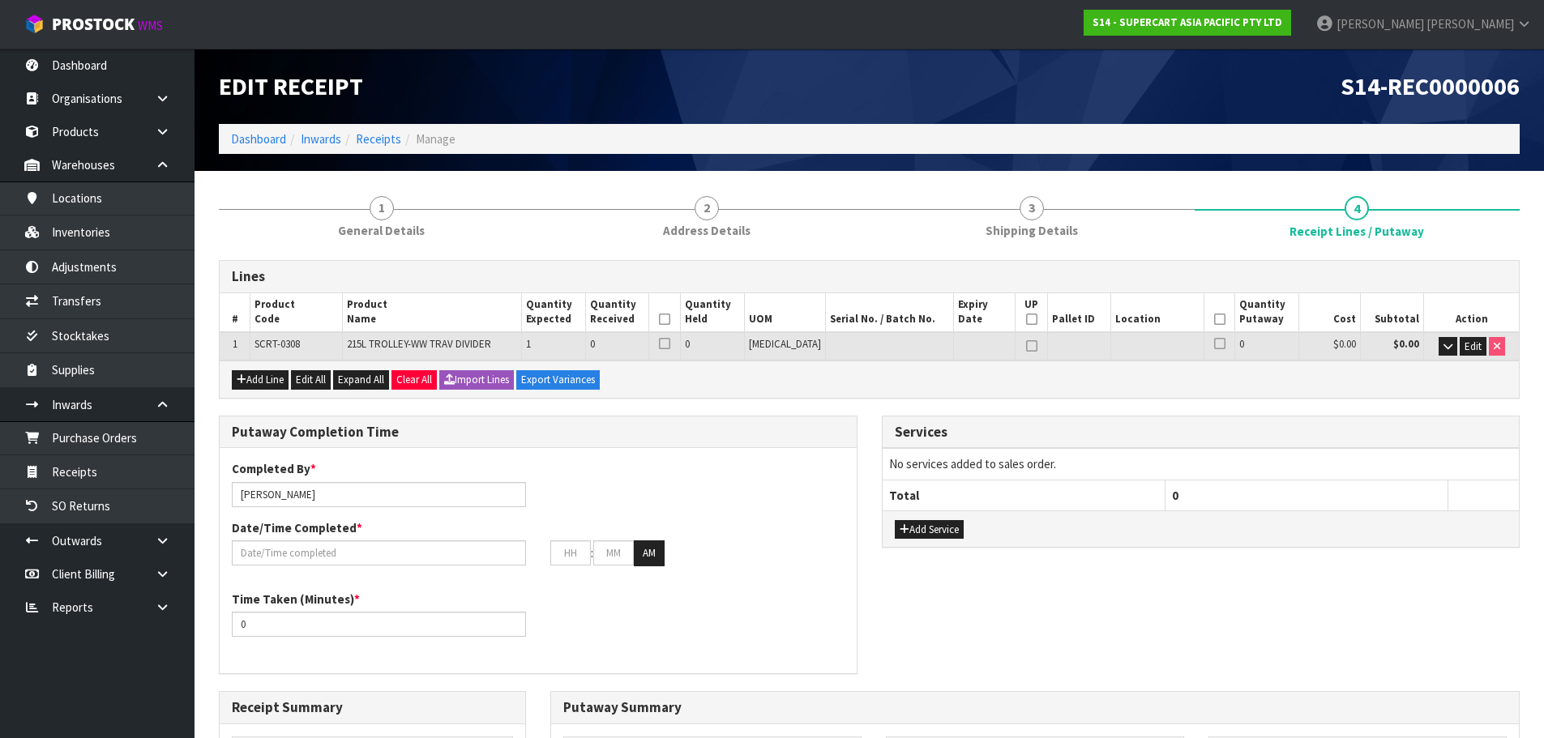
click at [265, 340] on span "SCRT-0308" at bounding box center [276, 344] width 45 height 14
copy tr "SCRT-0308"
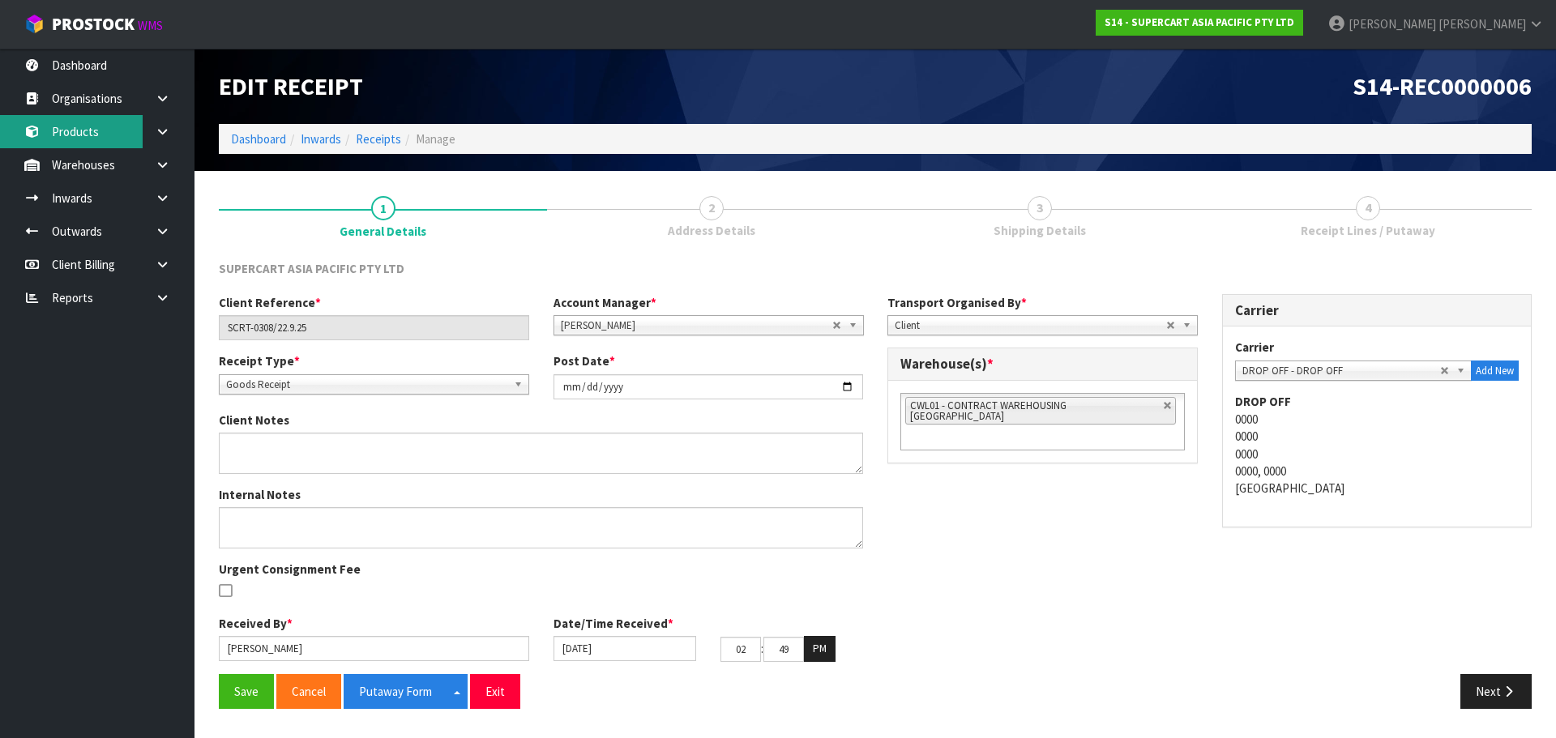
click at [98, 131] on link "Products" at bounding box center [97, 131] width 195 height 33
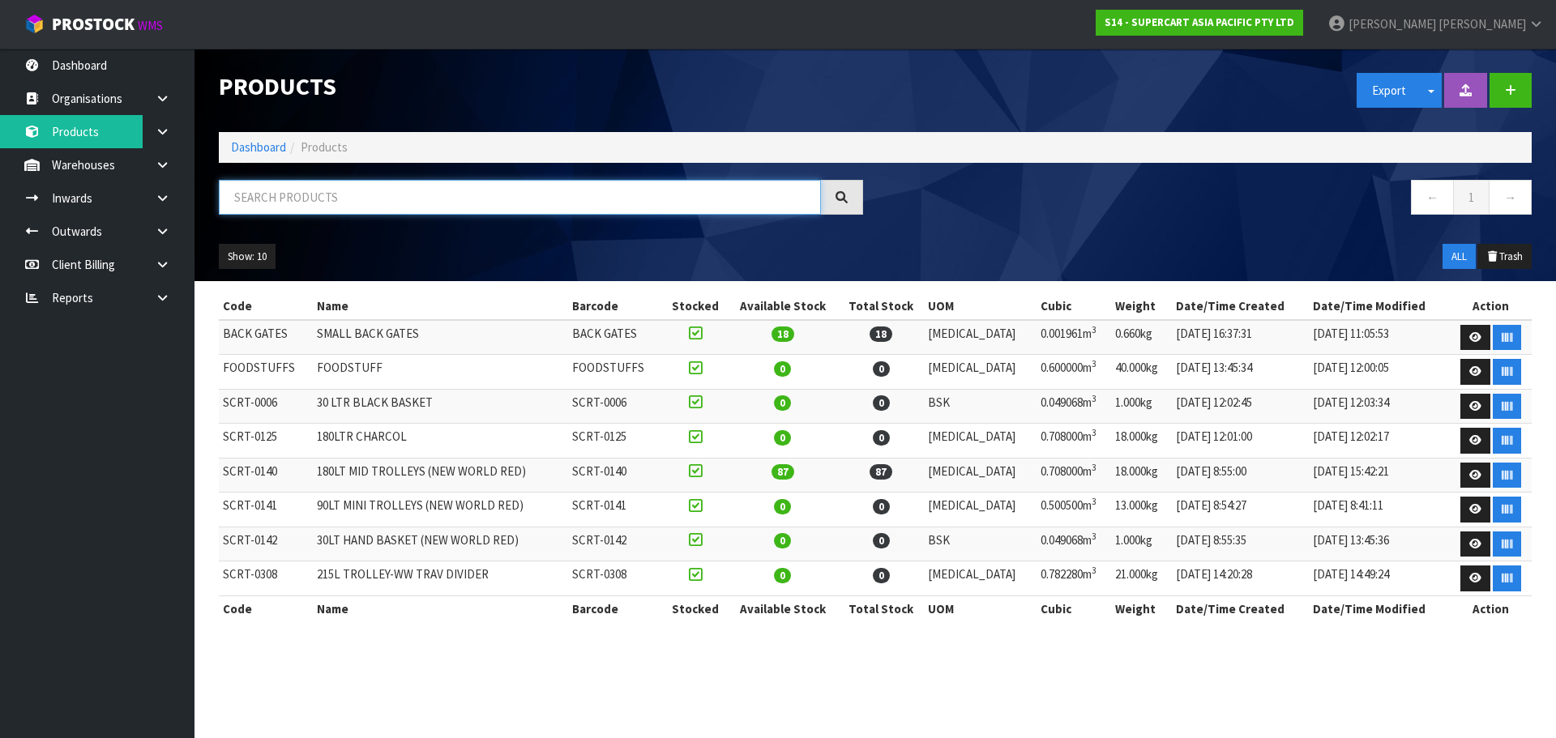
click at [304, 193] on input "text" at bounding box center [520, 197] width 602 height 35
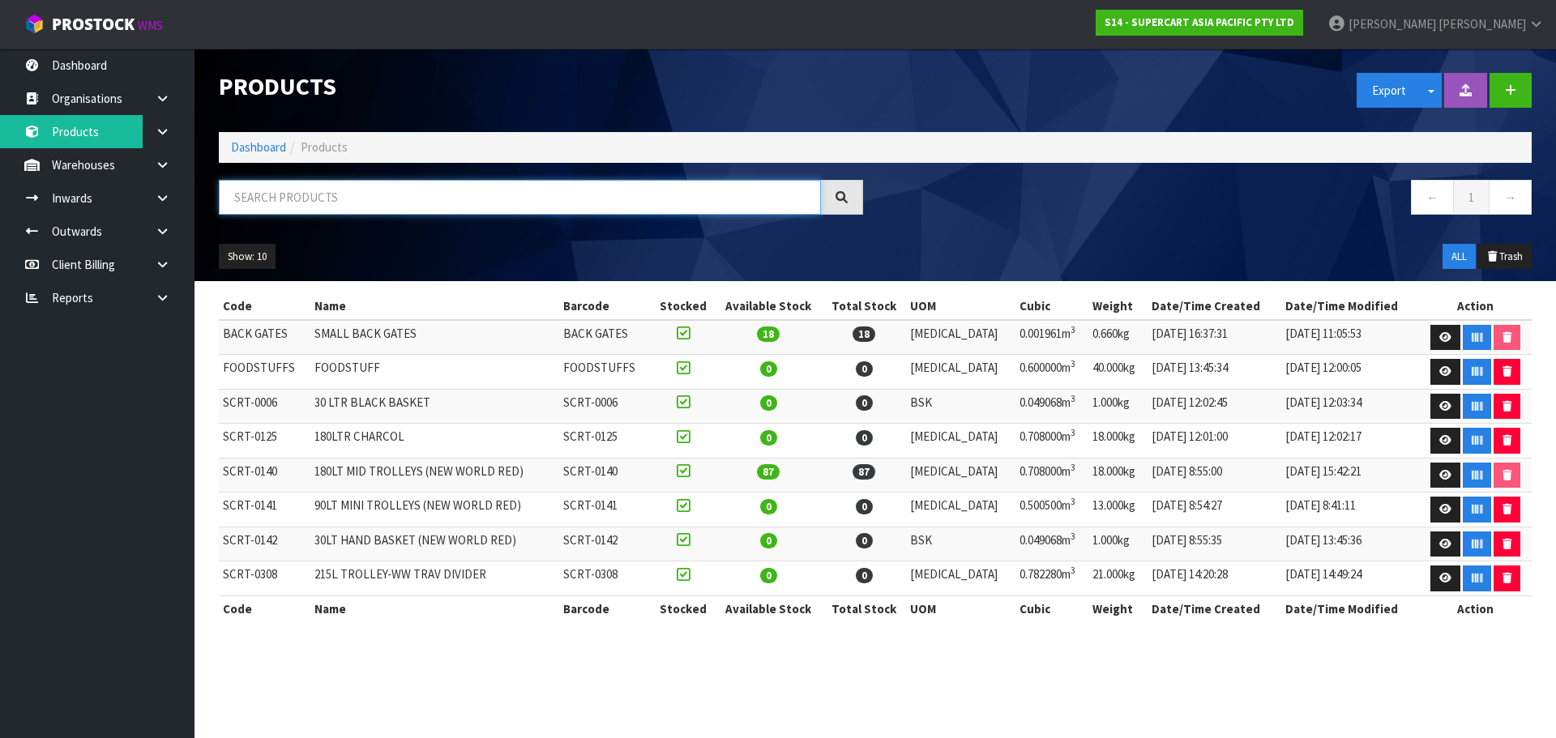
paste input "SCRT-0308"
type input "SCRT-0308"
